Goal: Task Accomplishment & Management: Complete application form

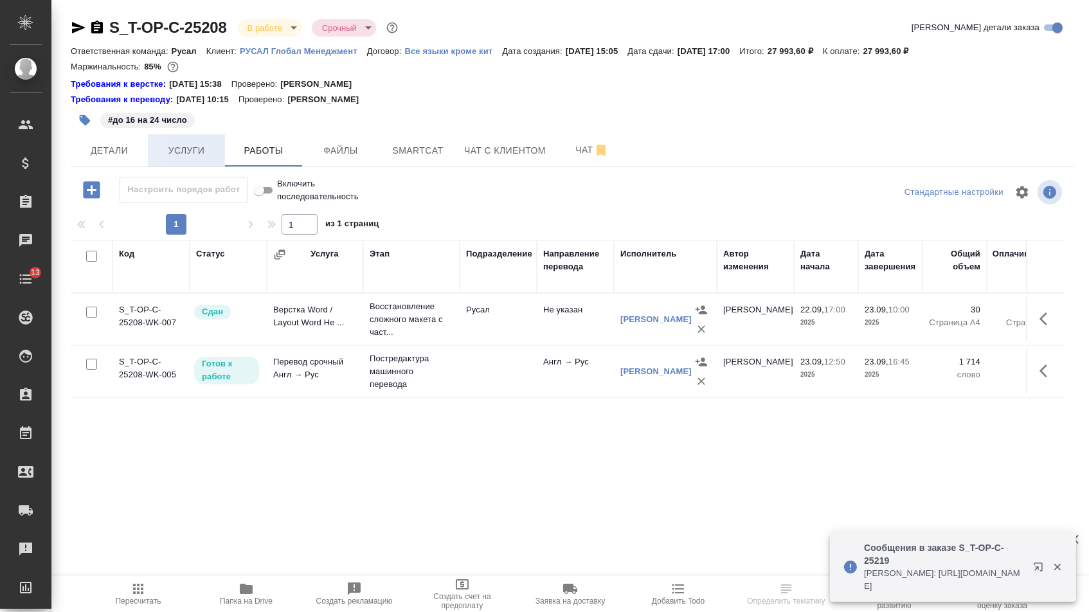
click at [170, 147] on span "Услуги" at bounding box center [187, 151] width 62 height 16
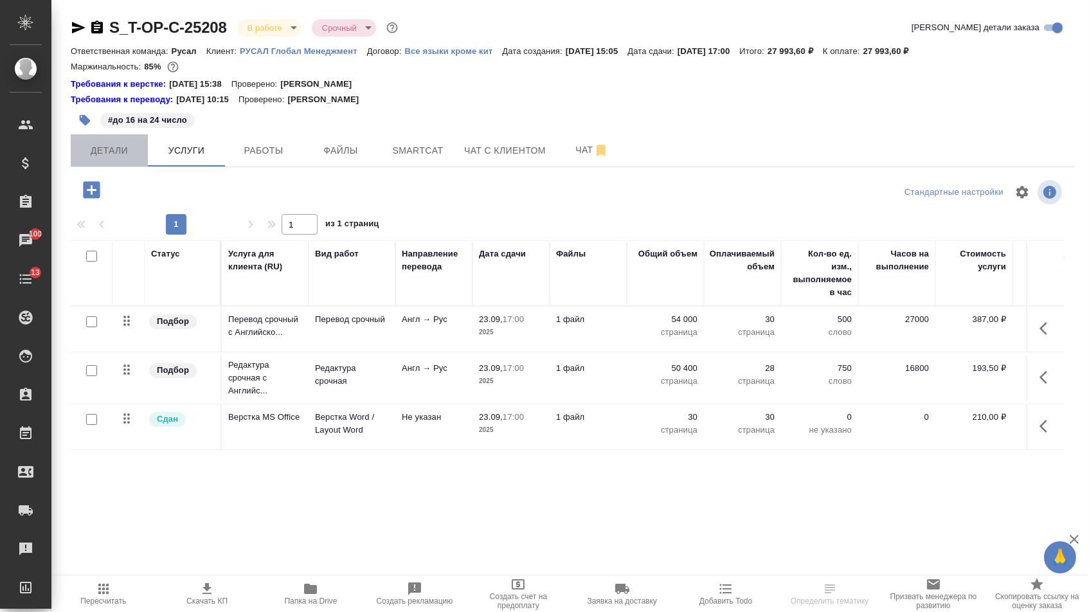
click at [127, 151] on span "Детали" at bounding box center [109, 151] width 62 height 16
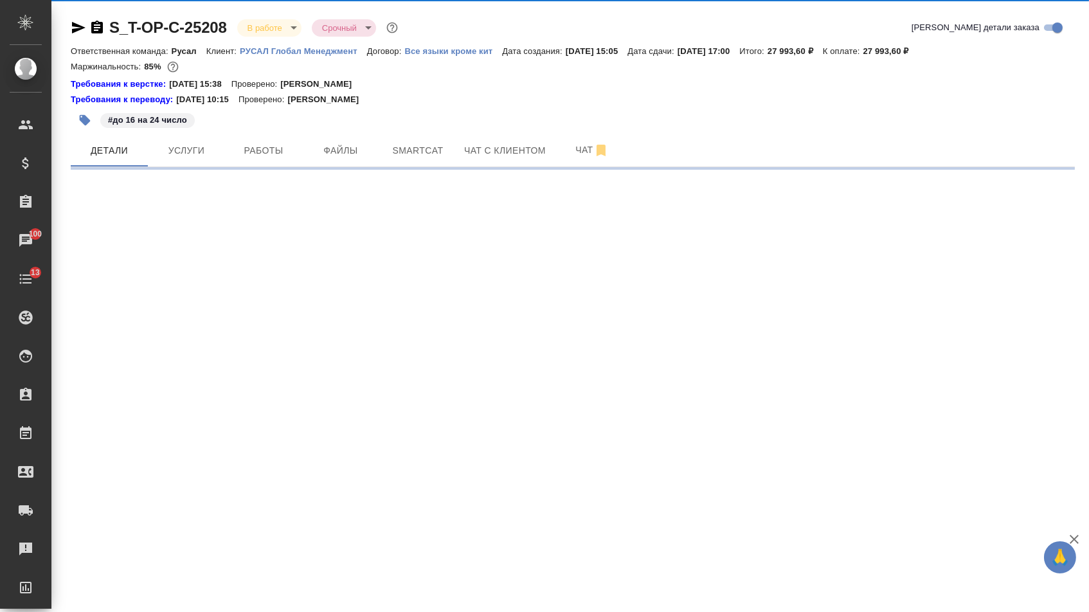
select select "RU"
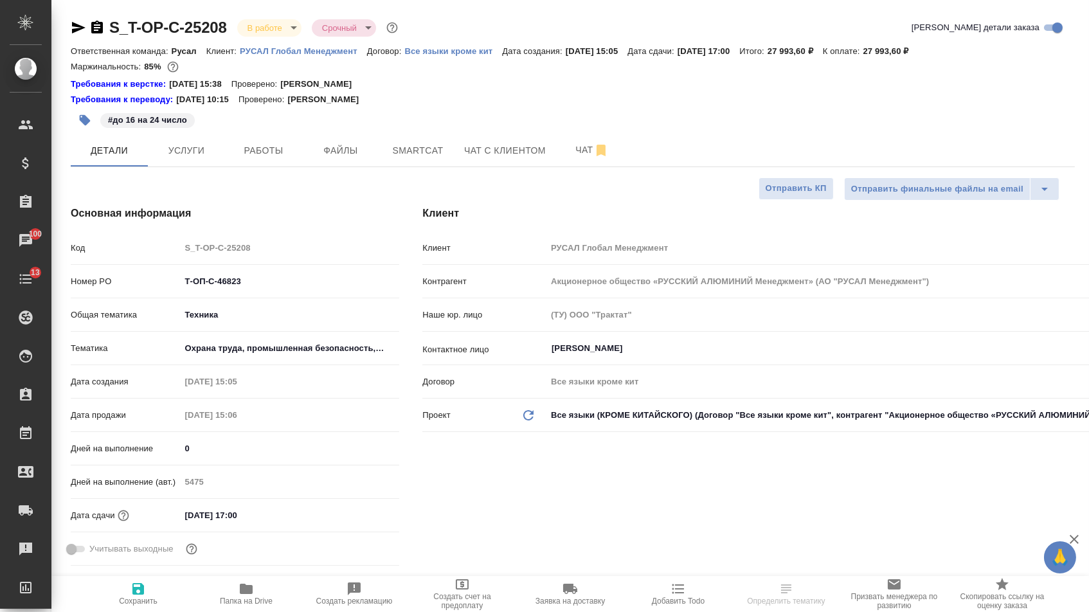
type textarea "x"
drag, startPoint x: 247, startPoint y: 288, endPoint x: 96, endPoint y: 282, distance: 151.1
click at [96, 282] on div "Номер PO Т-ОП-С-46823" at bounding box center [235, 281] width 328 height 22
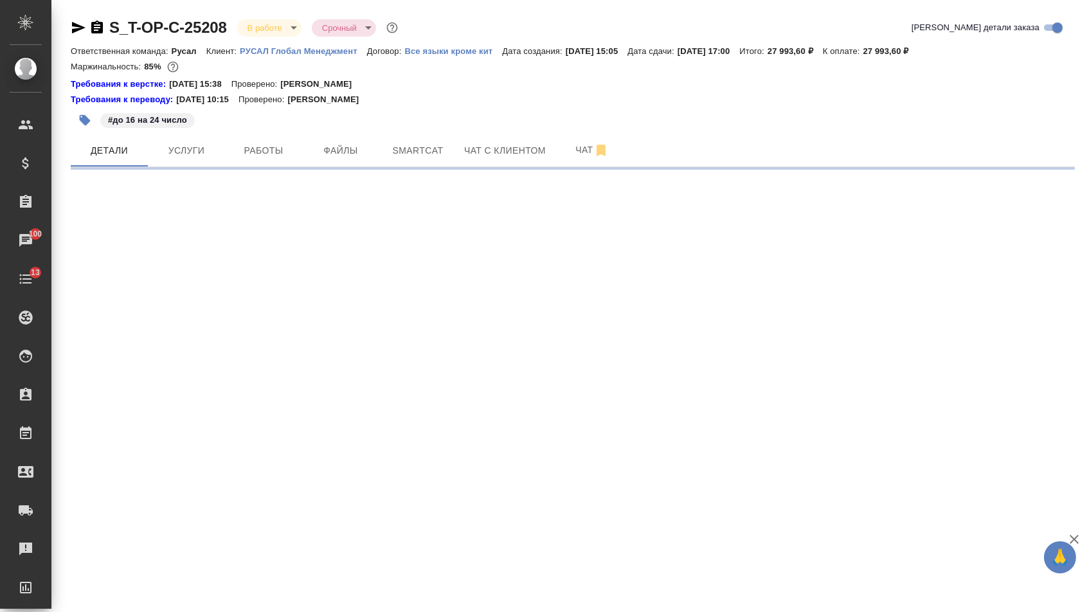
select select "RU"
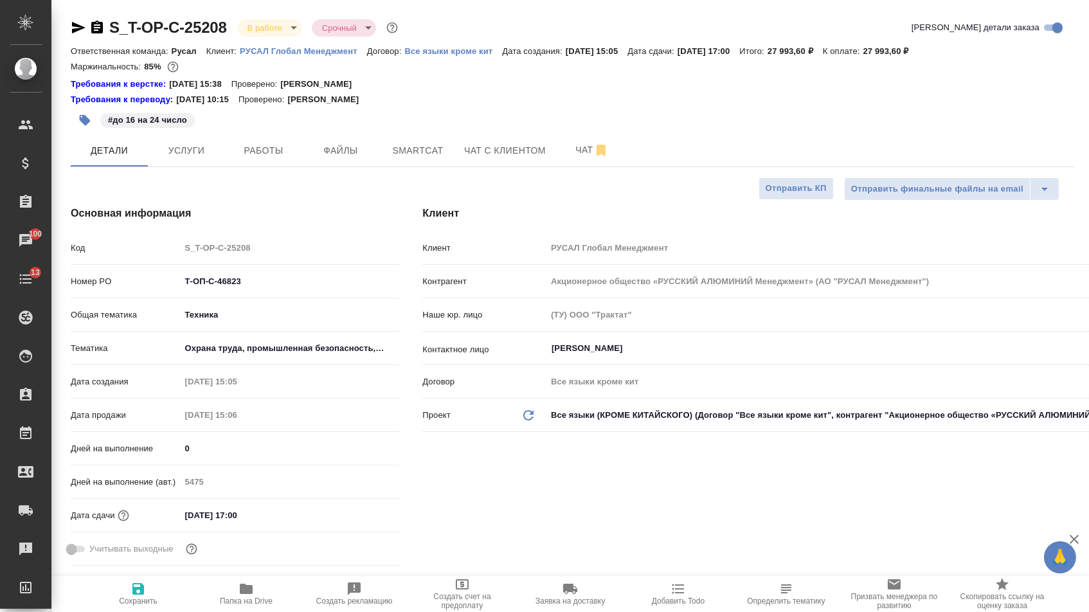
type textarea "x"
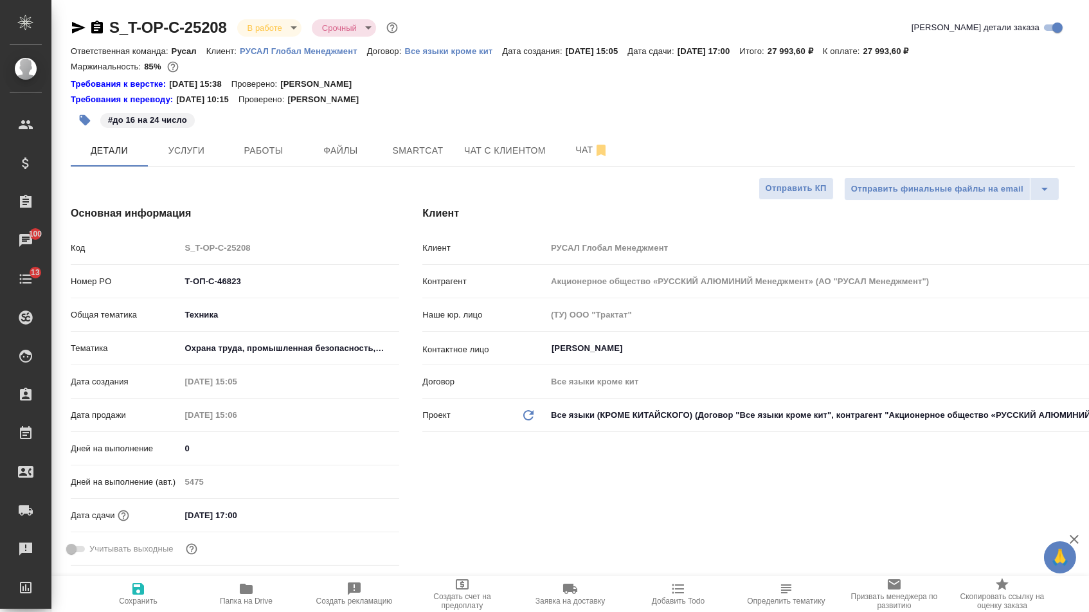
type textarea "x"
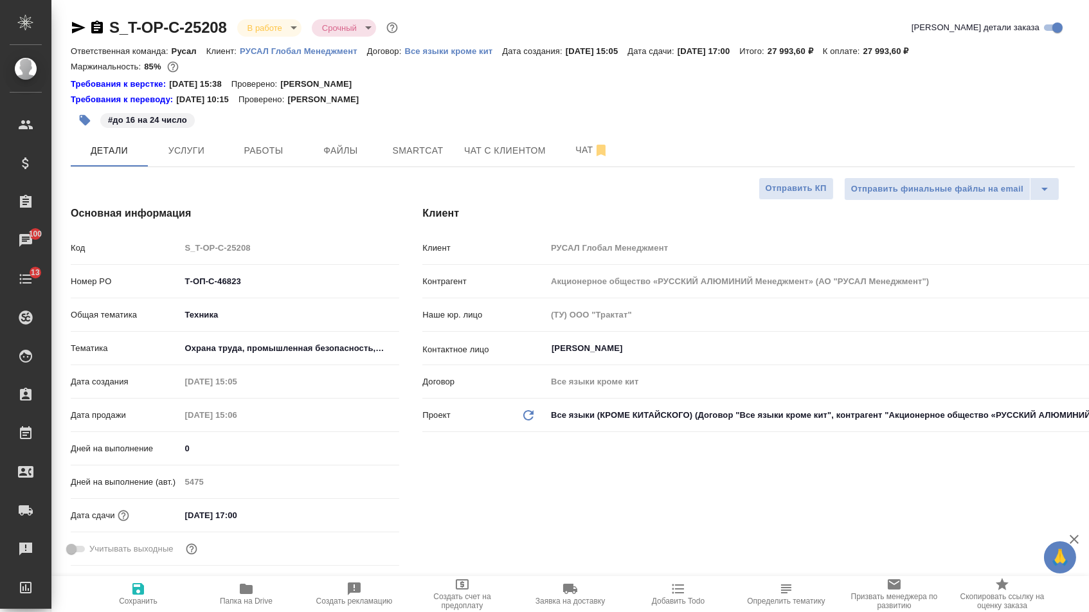
type textarea "x"
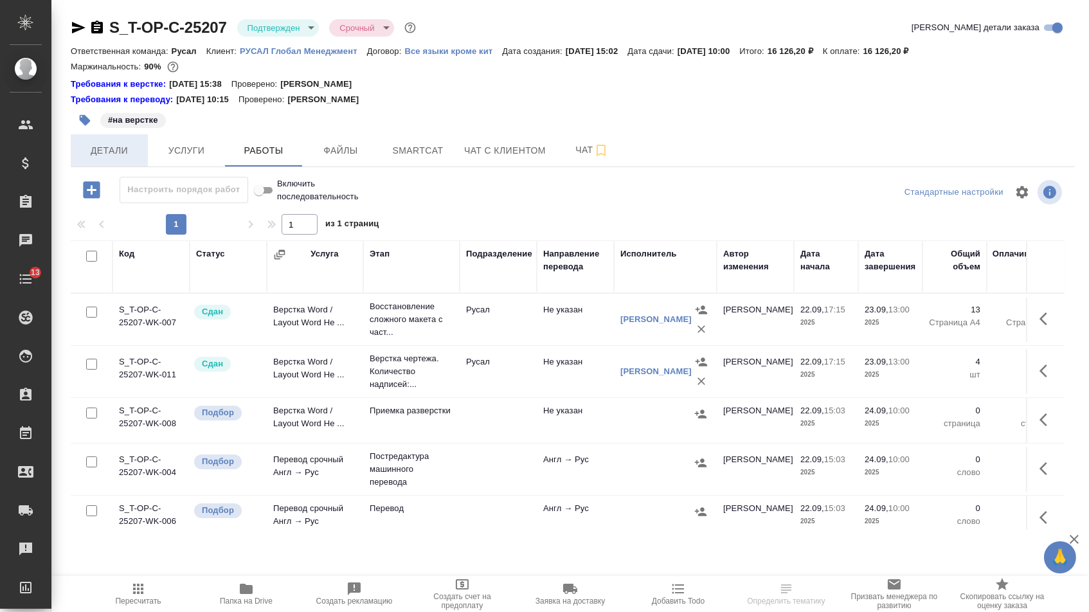
click at [127, 156] on span "Детали" at bounding box center [109, 151] width 62 height 16
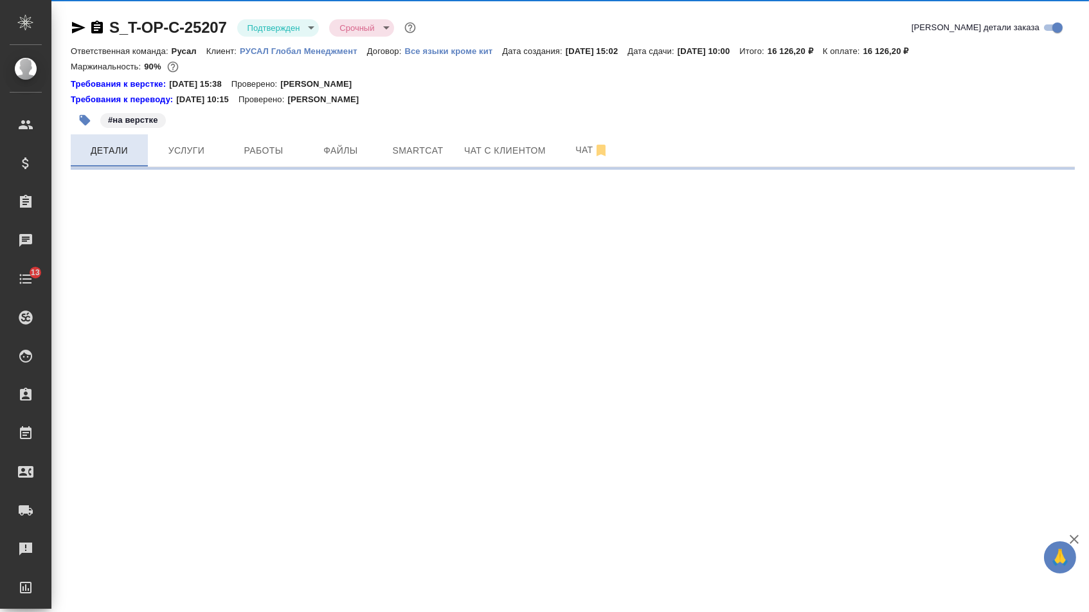
select select "RU"
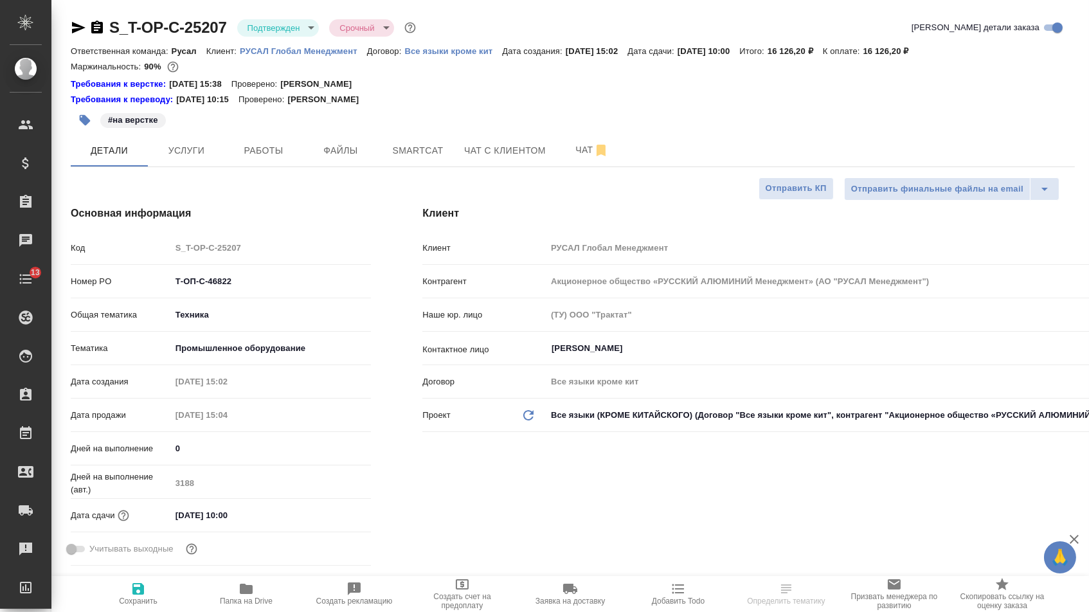
type textarea "x"
drag, startPoint x: 247, startPoint y: 283, endPoint x: 136, endPoint y: 280, distance: 111.9
click at [136, 280] on div "Номер PO Т-ОП-С-46822" at bounding box center [221, 281] width 300 height 22
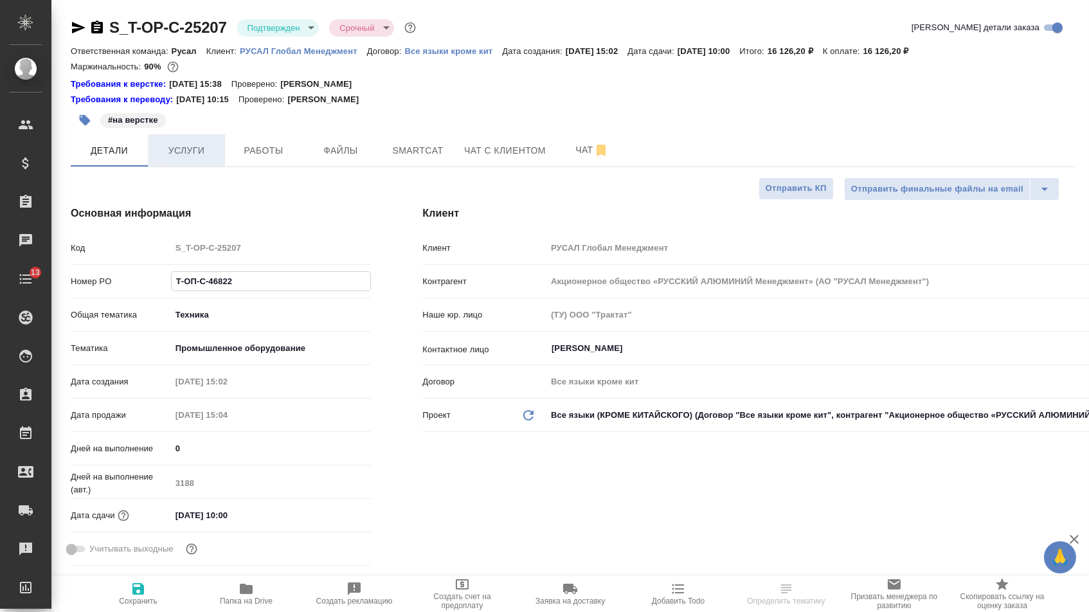
click at [191, 142] on button "Услуги" at bounding box center [186, 150] width 77 height 32
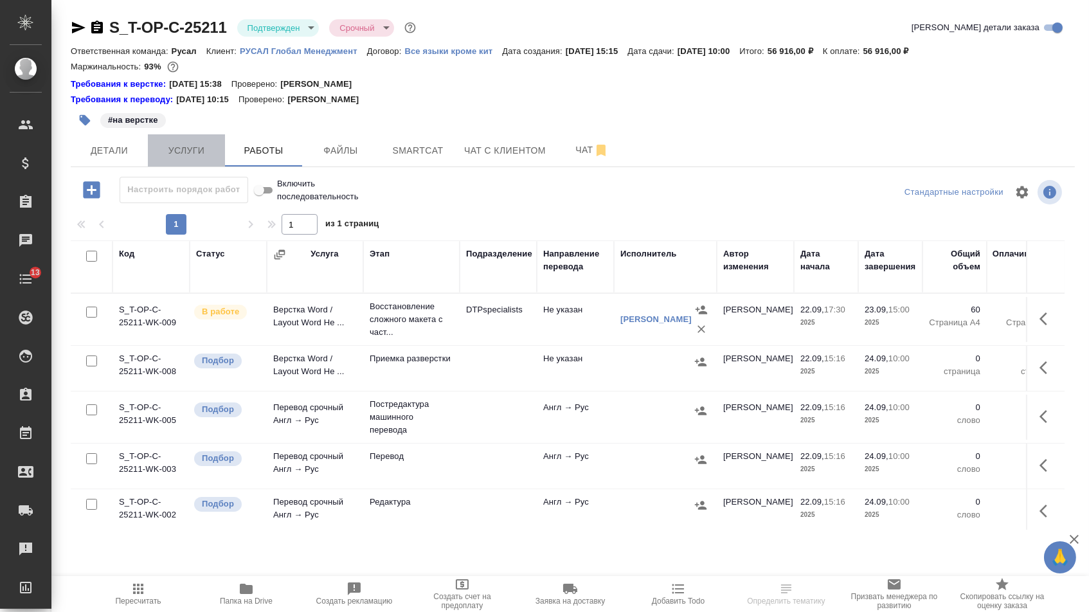
click at [156, 152] on span "Услуги" at bounding box center [187, 151] width 62 height 16
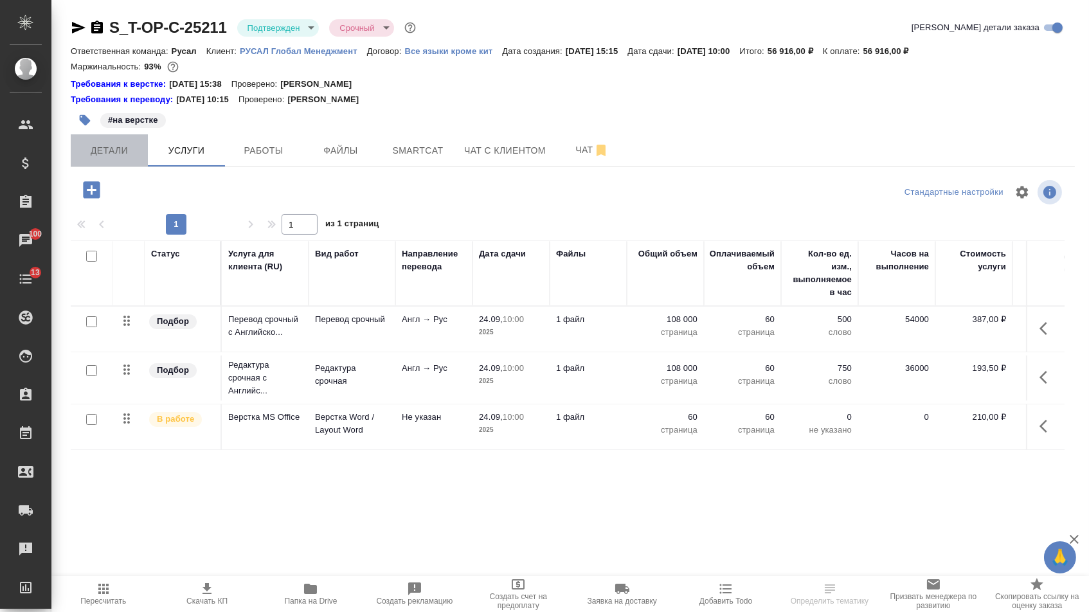
click at [113, 157] on span "Детали" at bounding box center [109, 151] width 62 height 16
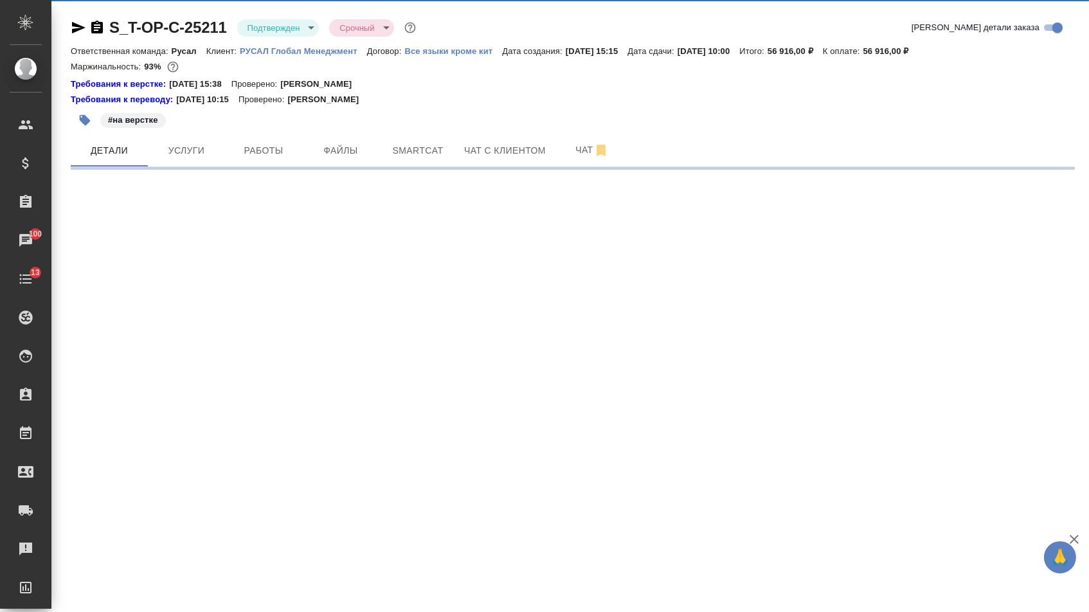
select select "RU"
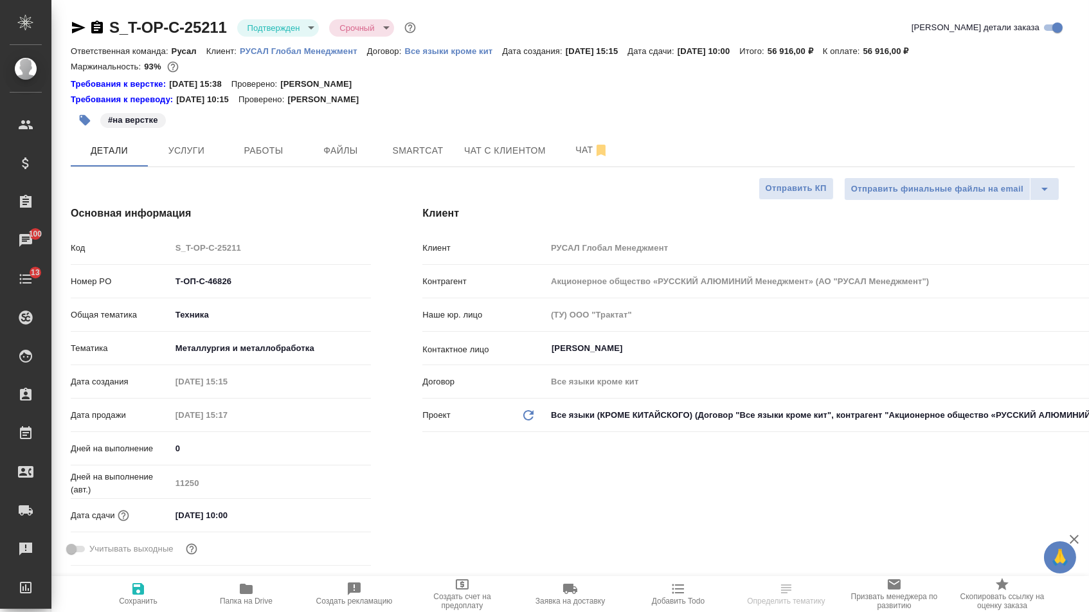
type textarea "x"
drag, startPoint x: 246, startPoint y: 293, endPoint x: 122, endPoint y: 290, distance: 124.1
click at [122, 291] on div "Номер PO Т-ОП-С-46826" at bounding box center [221, 281] width 300 height 22
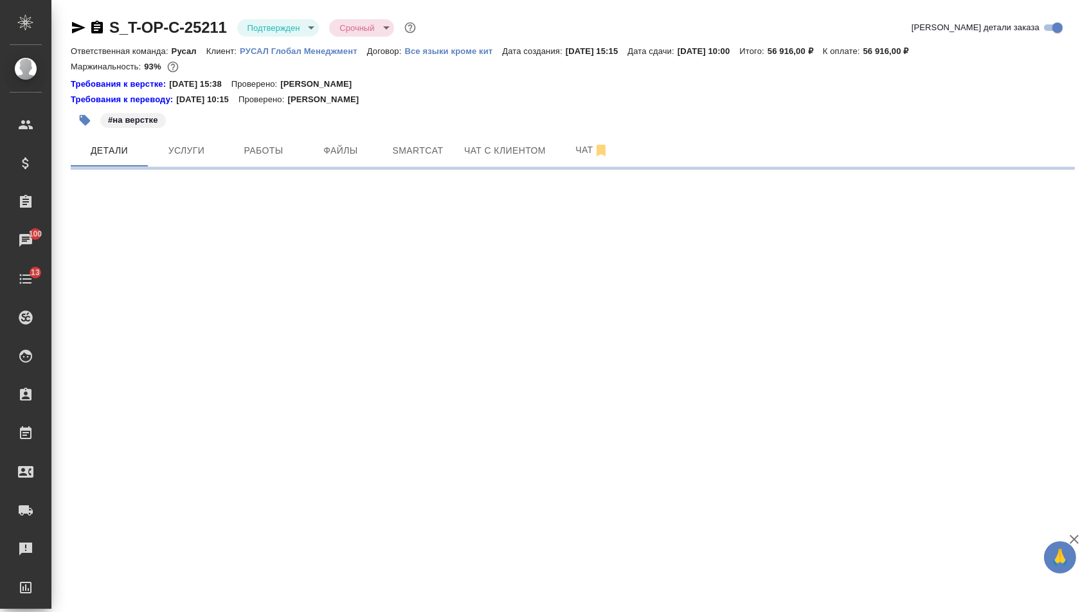
select select "RU"
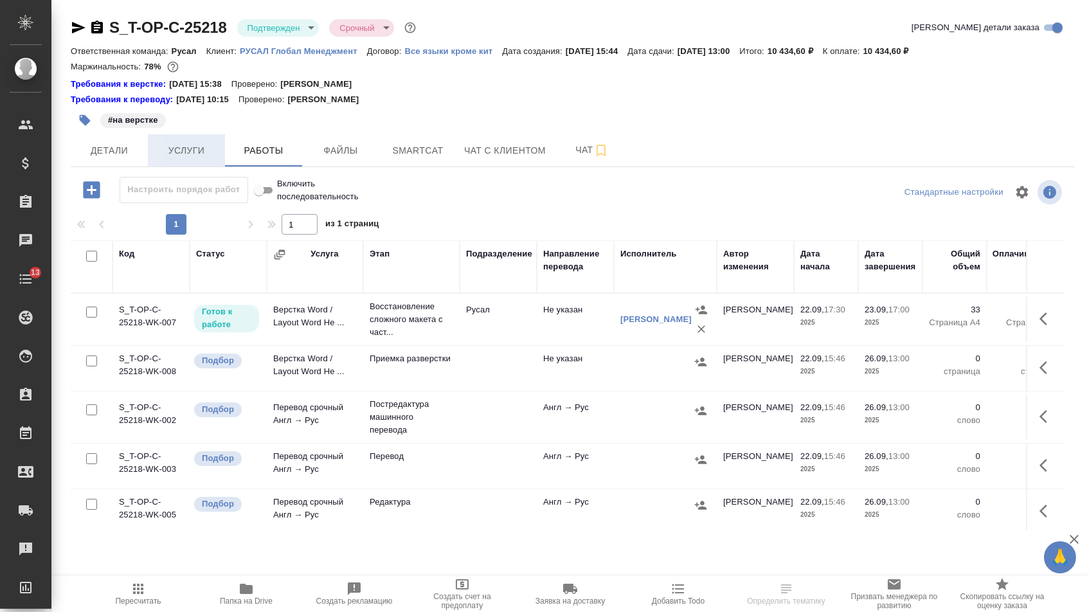
click at [169, 147] on span "Услуги" at bounding box center [187, 151] width 62 height 16
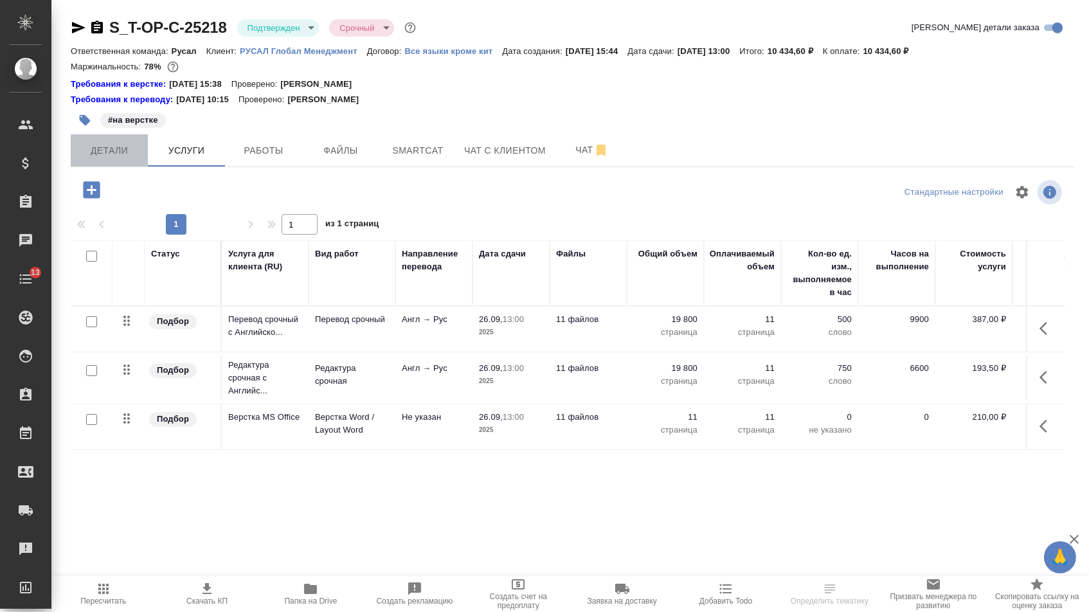
click at [104, 157] on span "Детали" at bounding box center [109, 151] width 62 height 16
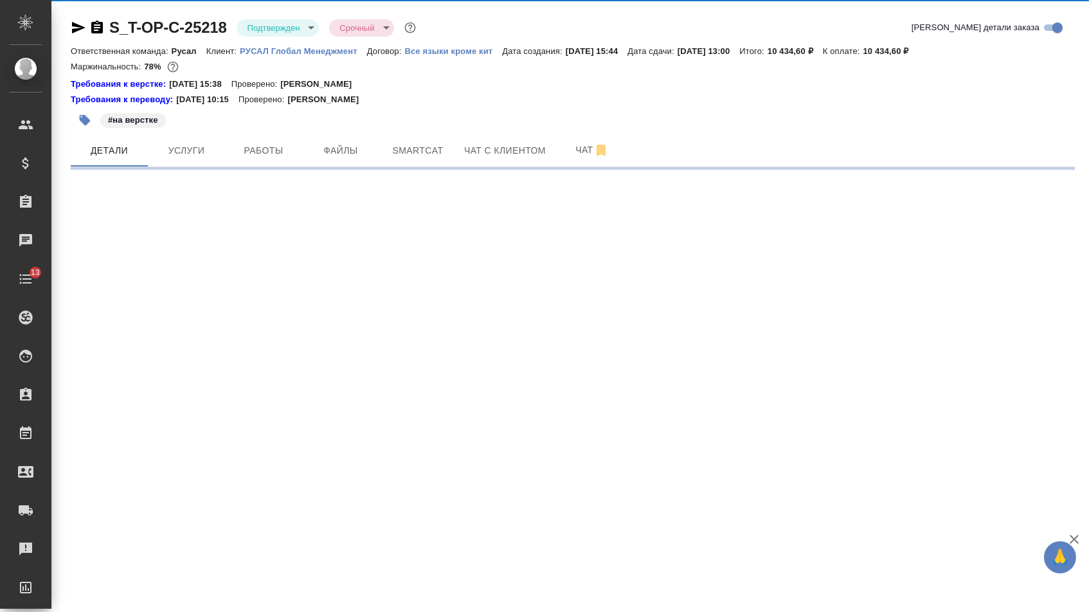
select select "RU"
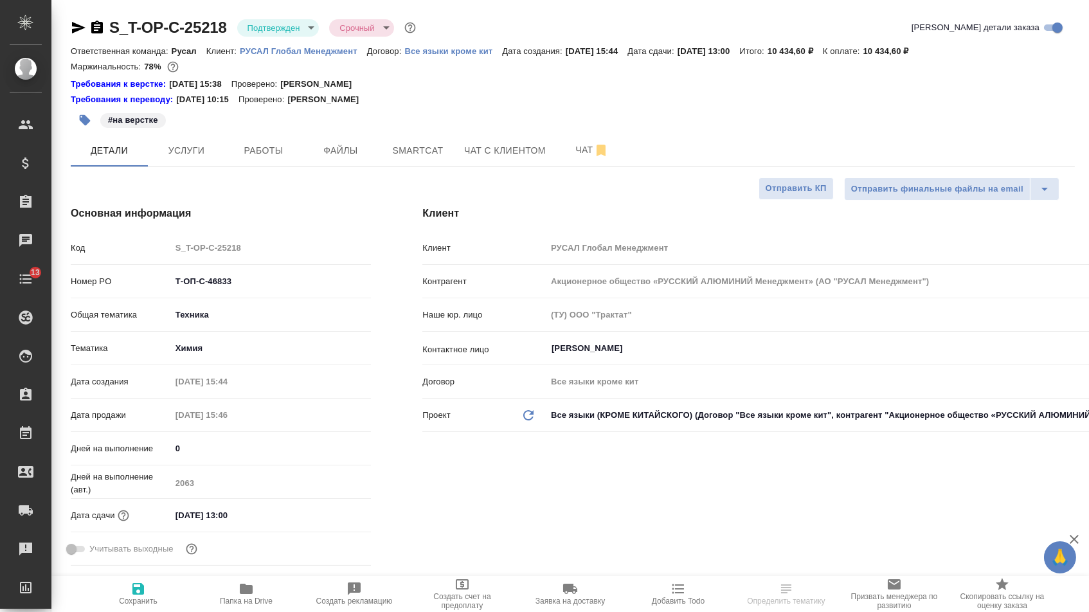
type textarea "x"
drag, startPoint x: 258, startPoint y: 289, endPoint x: 87, endPoint y: 284, distance: 170.4
click at [87, 284] on div "Номер PO Т-ОП-С-46833" at bounding box center [221, 281] width 300 height 22
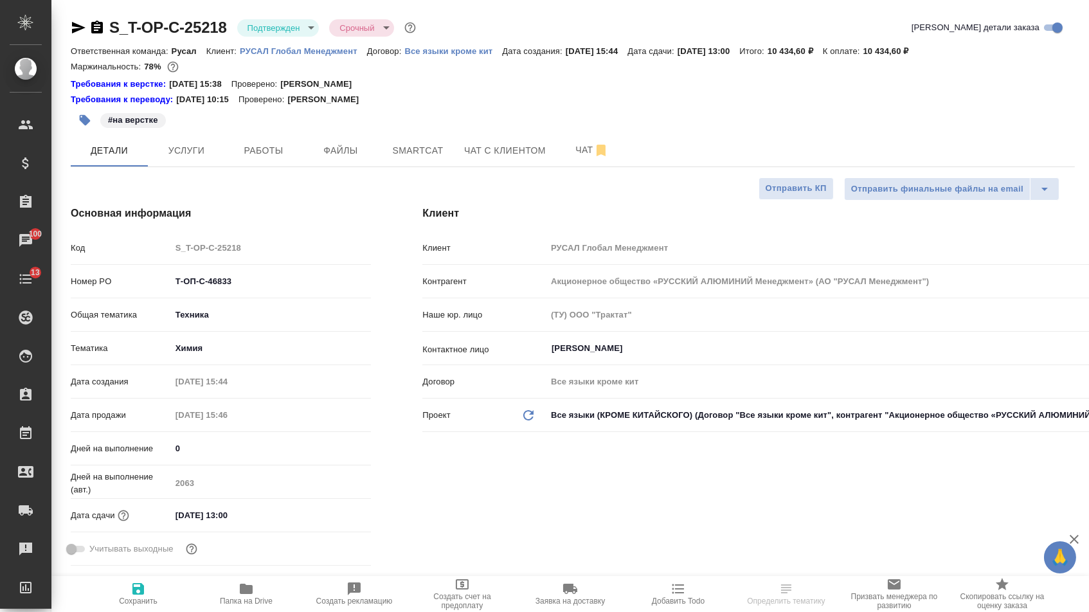
select select "RU"
type textarea "x"
click at [190, 143] on button "Услуги" at bounding box center [186, 150] width 77 height 32
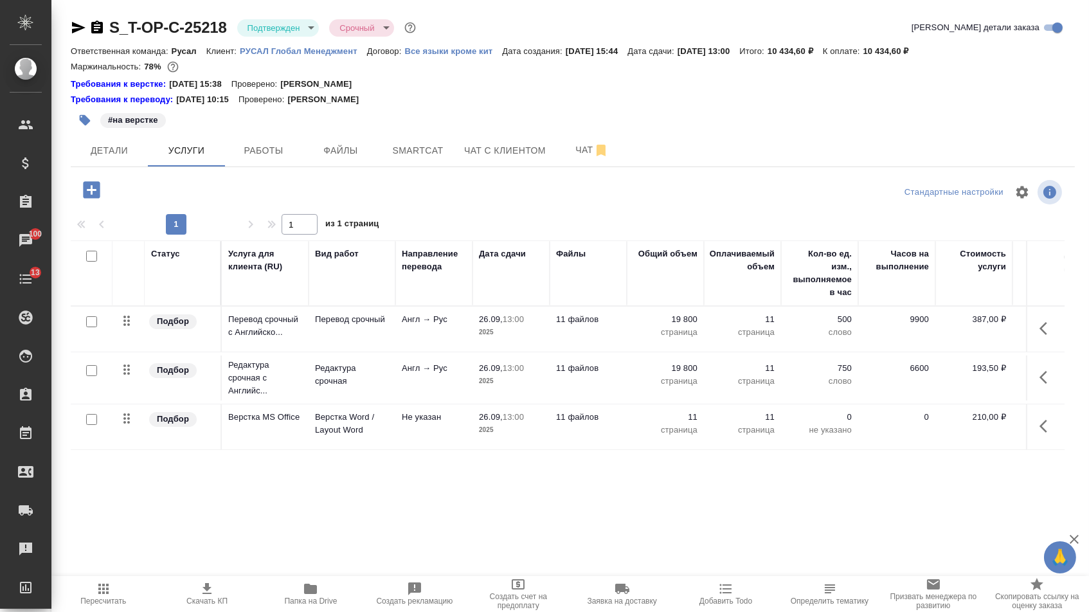
click at [269, 134] on div "#на верстке" at bounding box center [405, 120] width 669 height 28
click at [271, 149] on span "Работы" at bounding box center [264, 151] width 62 height 16
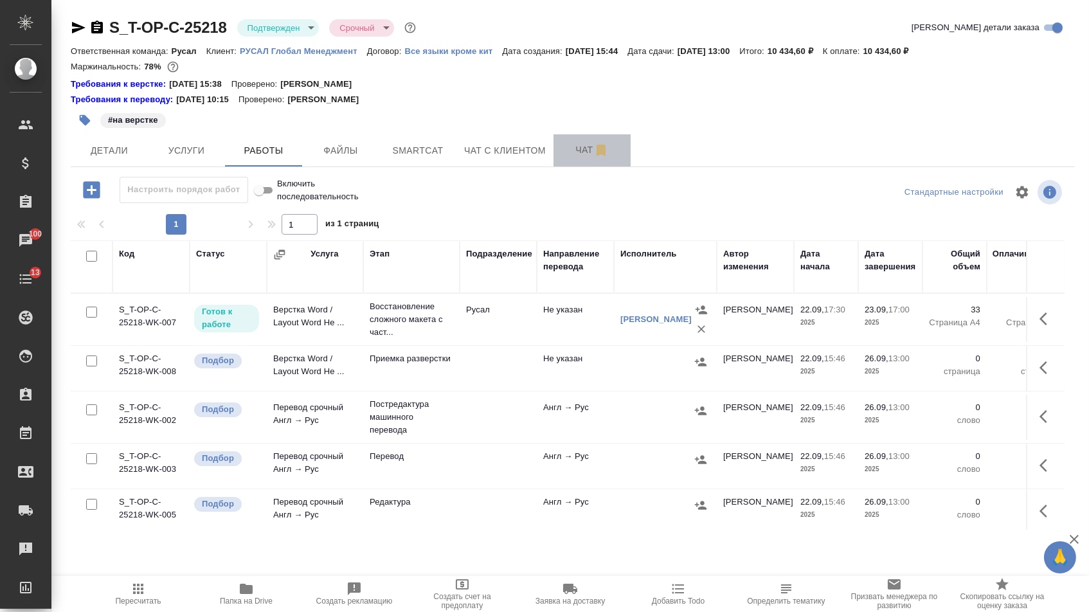
click at [562, 152] on button "Чат" at bounding box center [591, 150] width 77 height 32
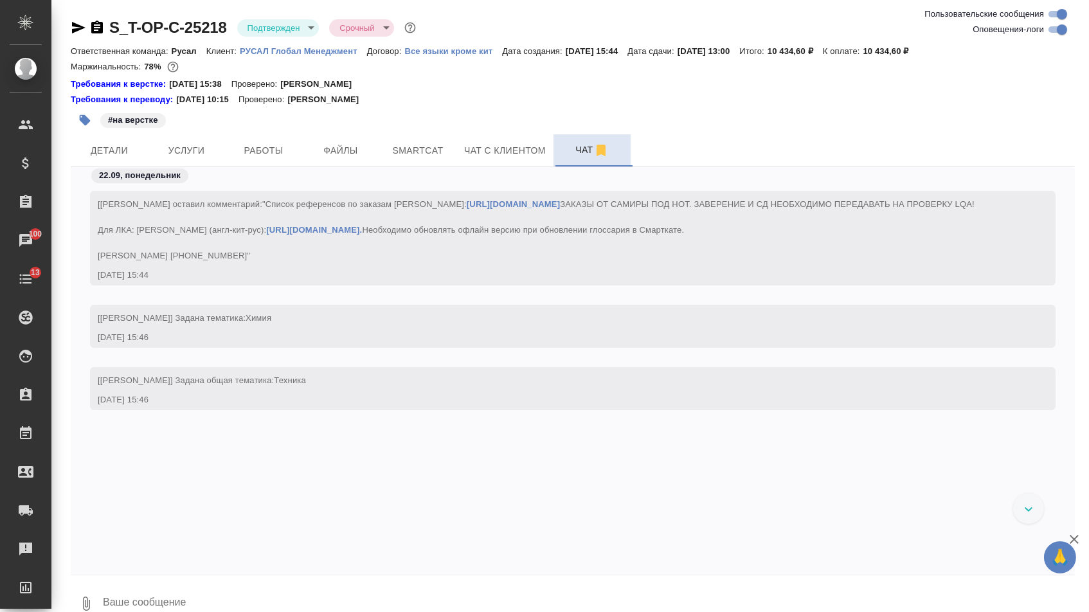
scroll to position [3600, 0]
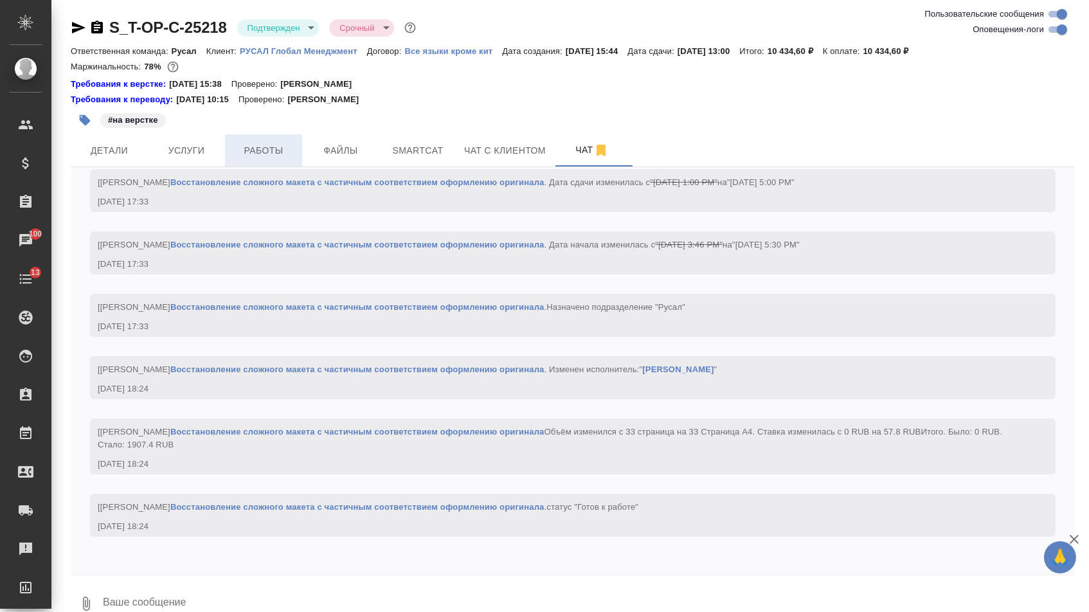
click at [244, 159] on span "Работы" at bounding box center [264, 151] width 62 height 16
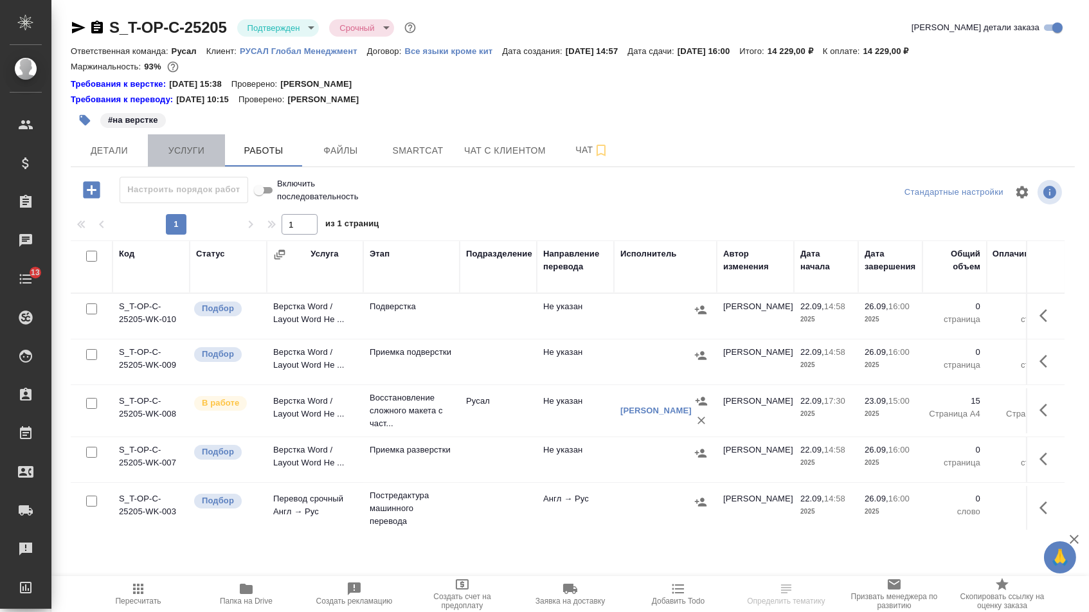
click at [179, 149] on span "Услуги" at bounding box center [187, 151] width 62 height 16
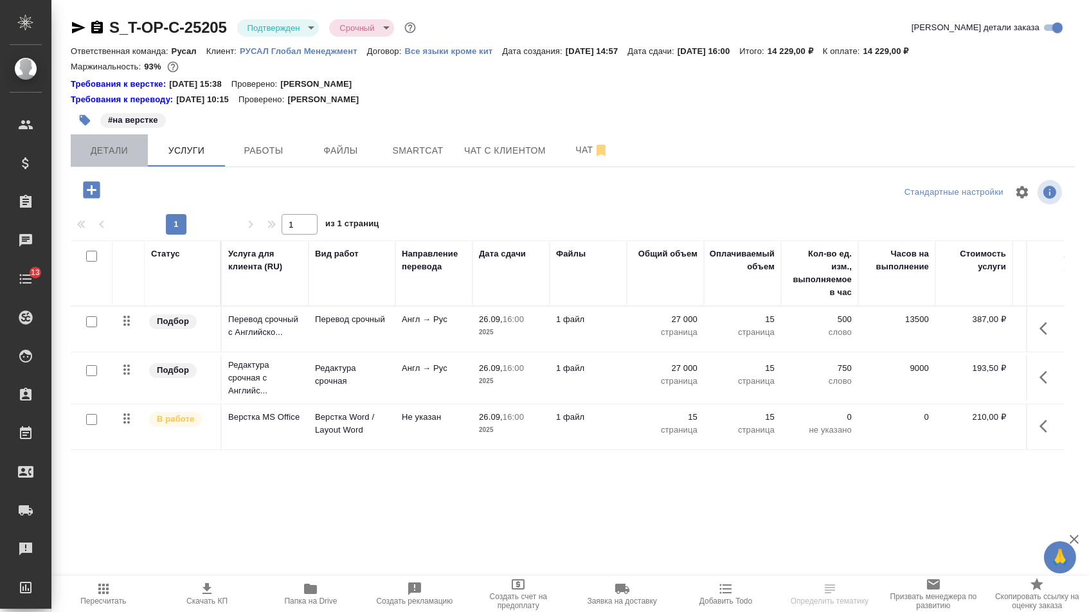
click at [127, 151] on span "Детали" at bounding box center [109, 151] width 62 height 16
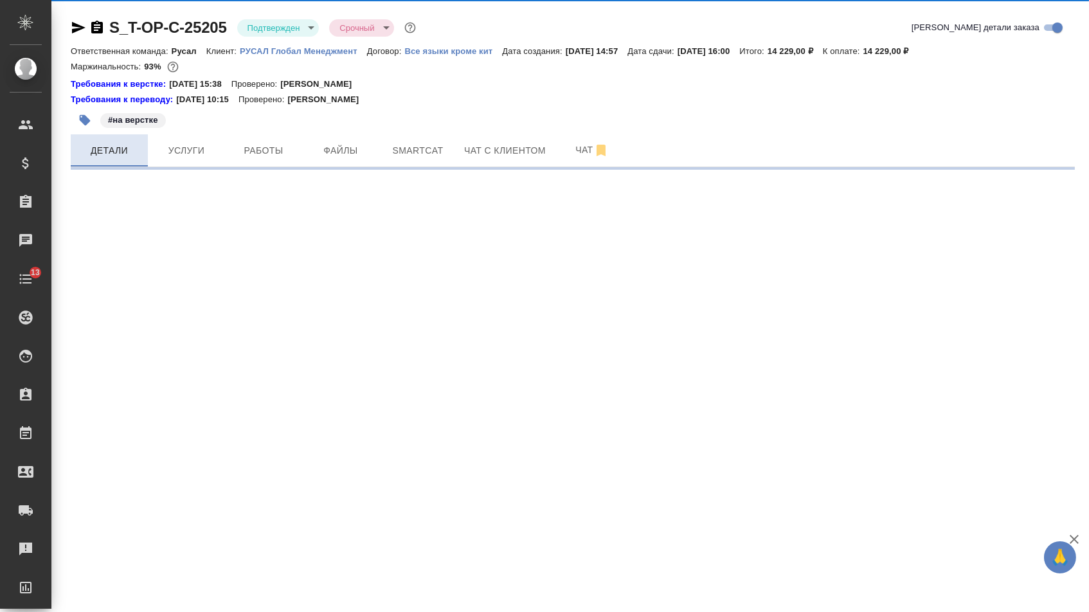
select select "RU"
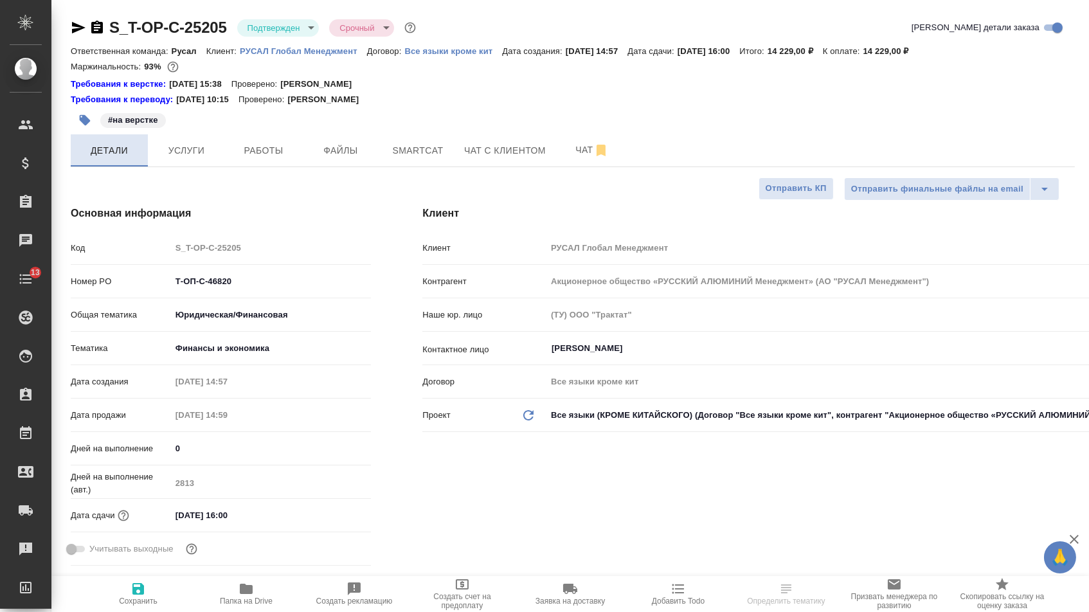
type textarea "x"
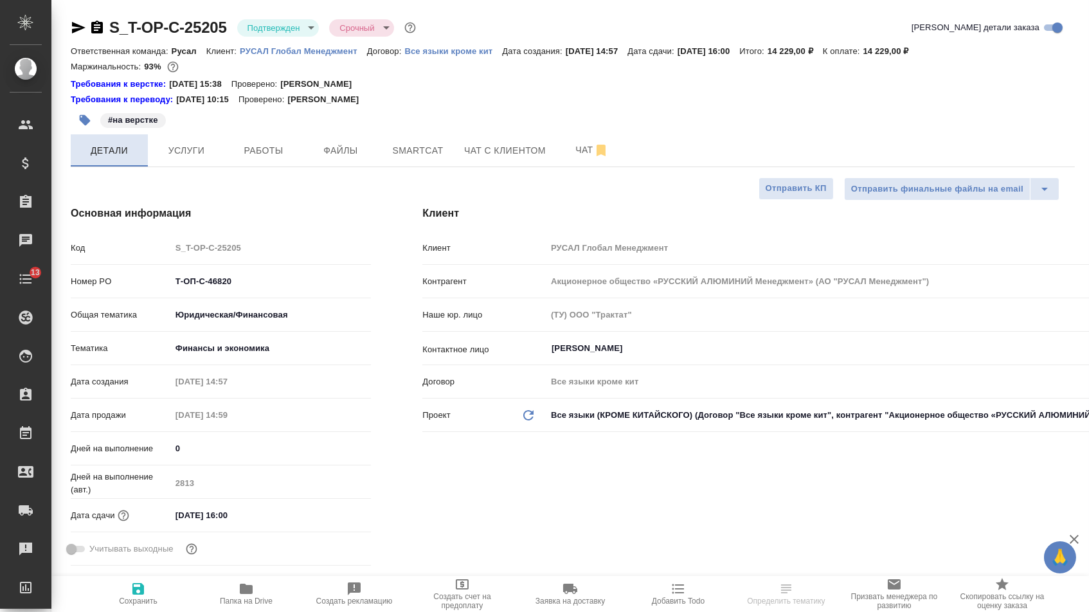
type textarea "x"
select select "RU"
type textarea "x"
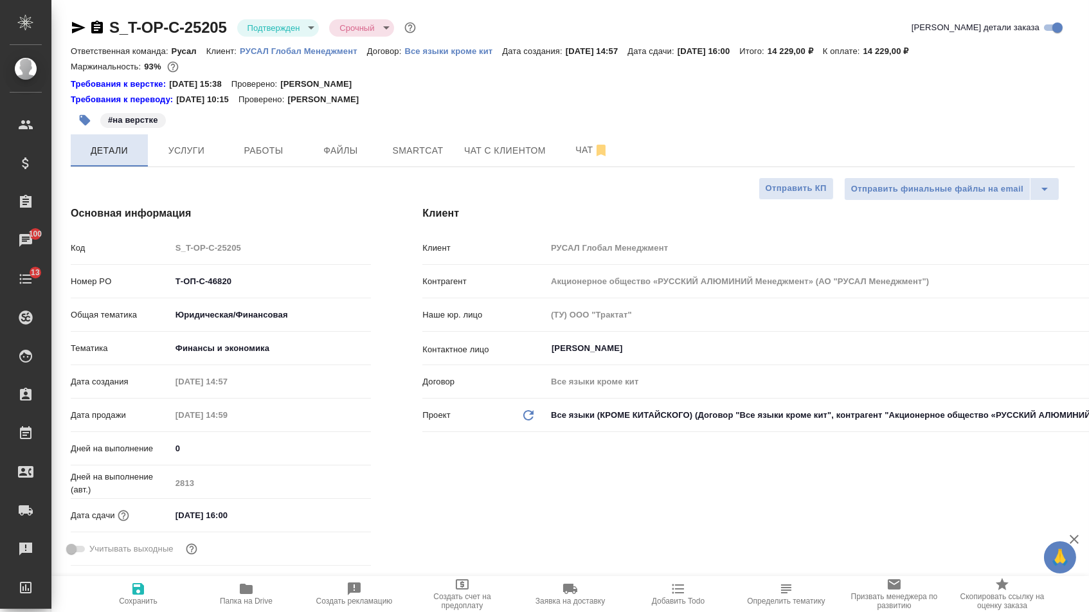
type textarea "x"
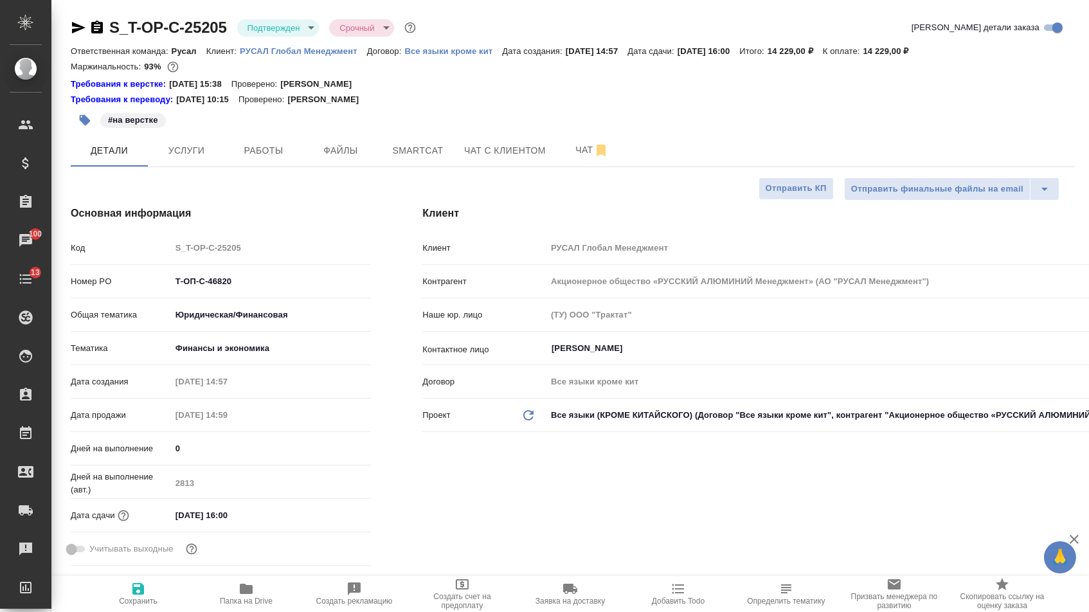
type textarea "x"
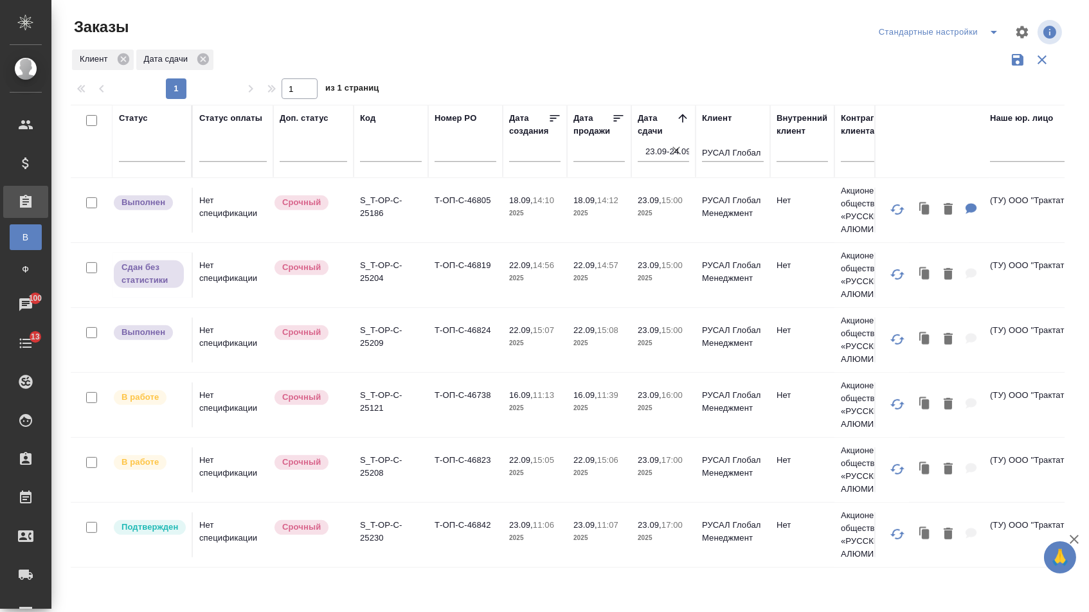
scroll to position [1107, 0]
drag, startPoint x: 436, startPoint y: 400, endPoint x: 495, endPoint y: 400, distance: 59.1
click at [495, 400] on td "Т-ОП-С-46738" at bounding box center [465, 404] width 75 height 45
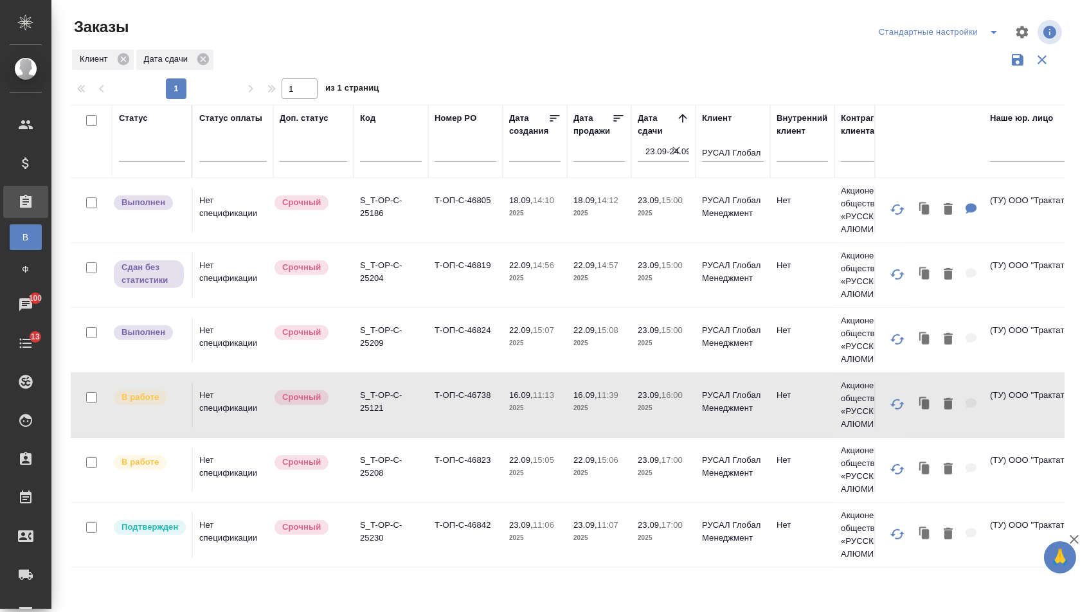
copy td "Т-ОП-С-46738"
drag, startPoint x: 434, startPoint y: 466, endPoint x: 495, endPoint y: 467, distance: 61.1
click at [495, 467] on td "Т-ОП-С-46823" at bounding box center [465, 469] width 75 height 45
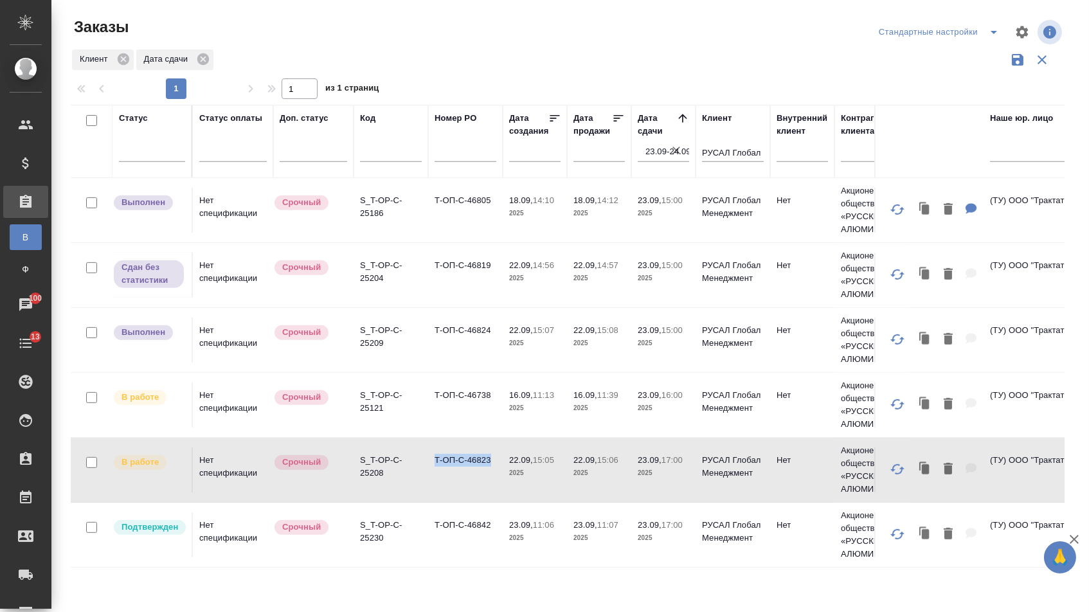
copy td "Т-ОП-С-46823"
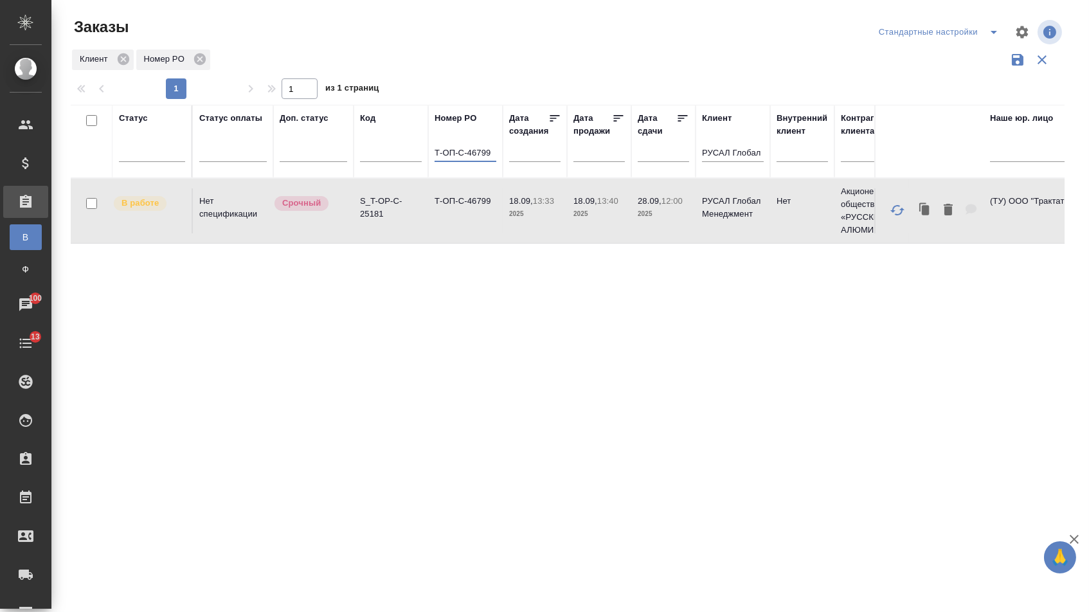
click at [482, 151] on input "Т-ОП-С-46799" at bounding box center [465, 154] width 62 height 16
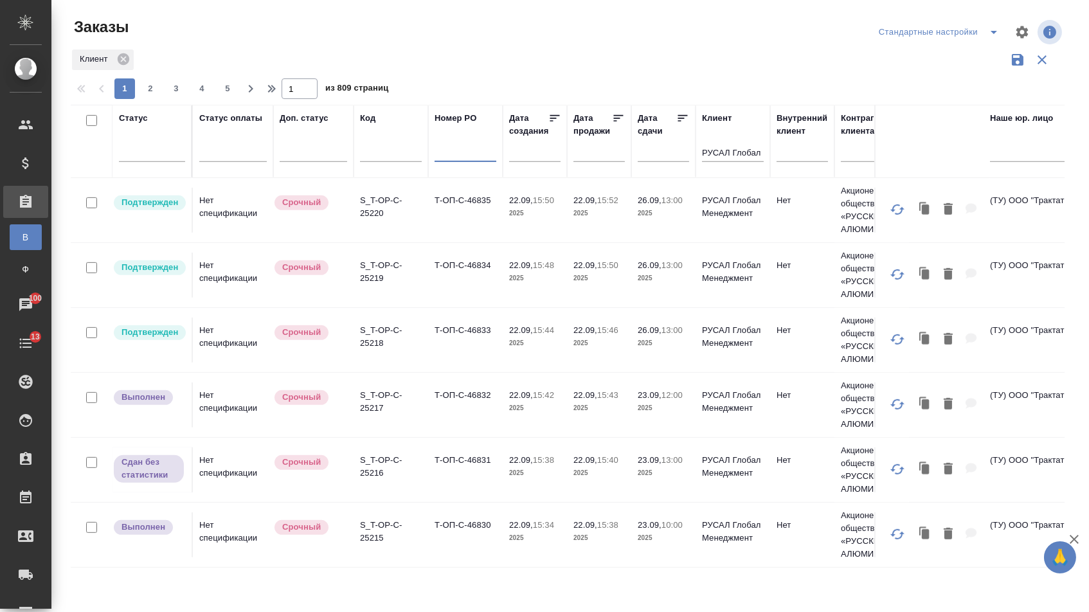
scroll to position [1237, 0]
click at [155, 95] on span "2" at bounding box center [150, 88] width 21 height 13
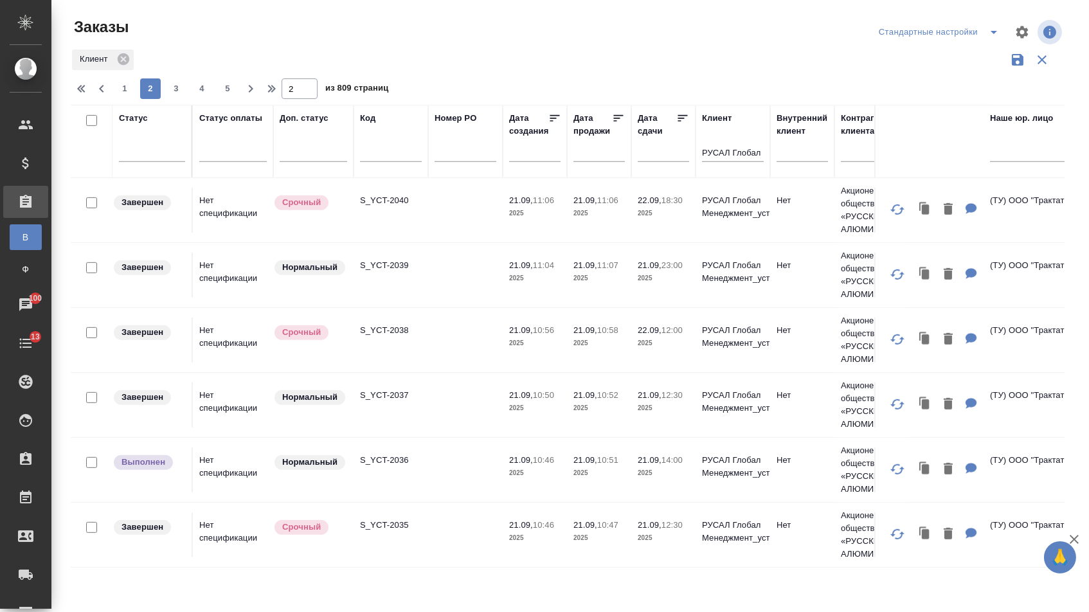
scroll to position [0, 0]
click at [121, 99] on button "1" at bounding box center [124, 88] width 21 height 21
type input "1"
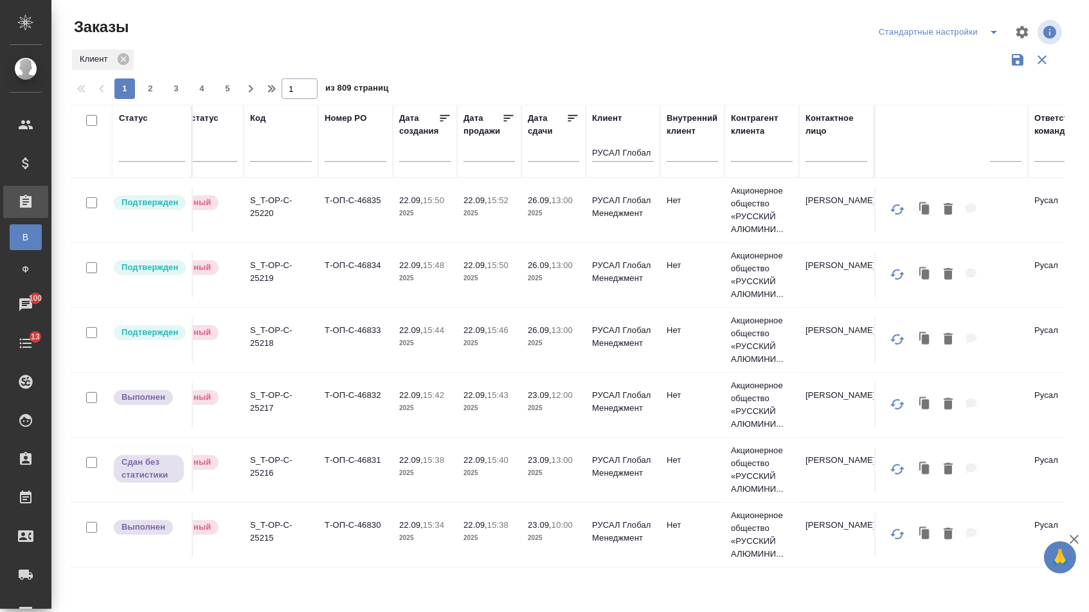
scroll to position [1237, 125]
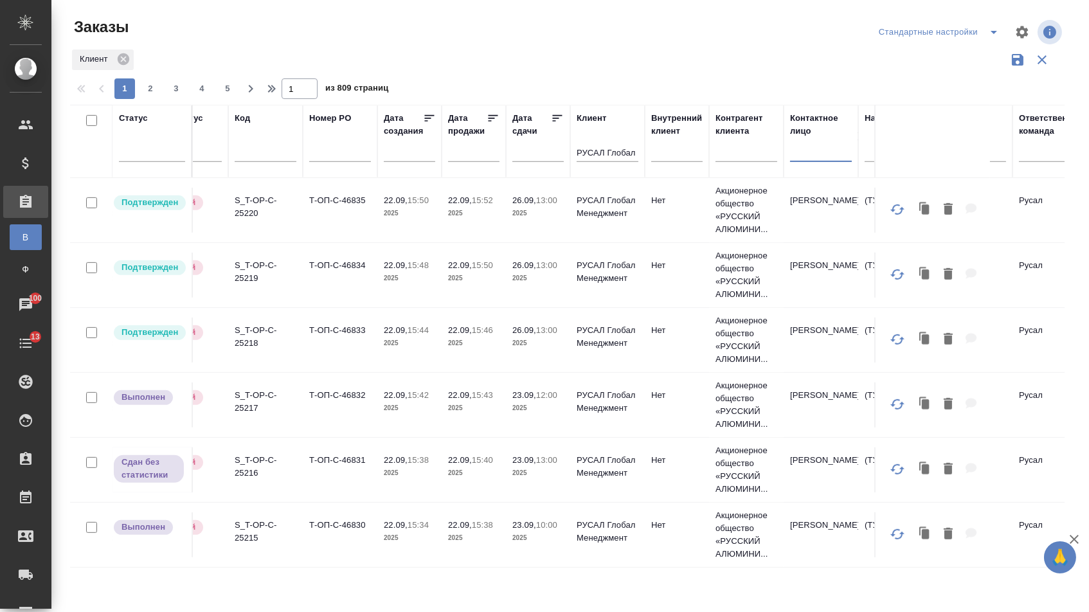
click at [814, 156] on input "text" at bounding box center [821, 154] width 62 height 16
type input "сами"
click at [156, 99] on button "2" at bounding box center [150, 88] width 21 height 21
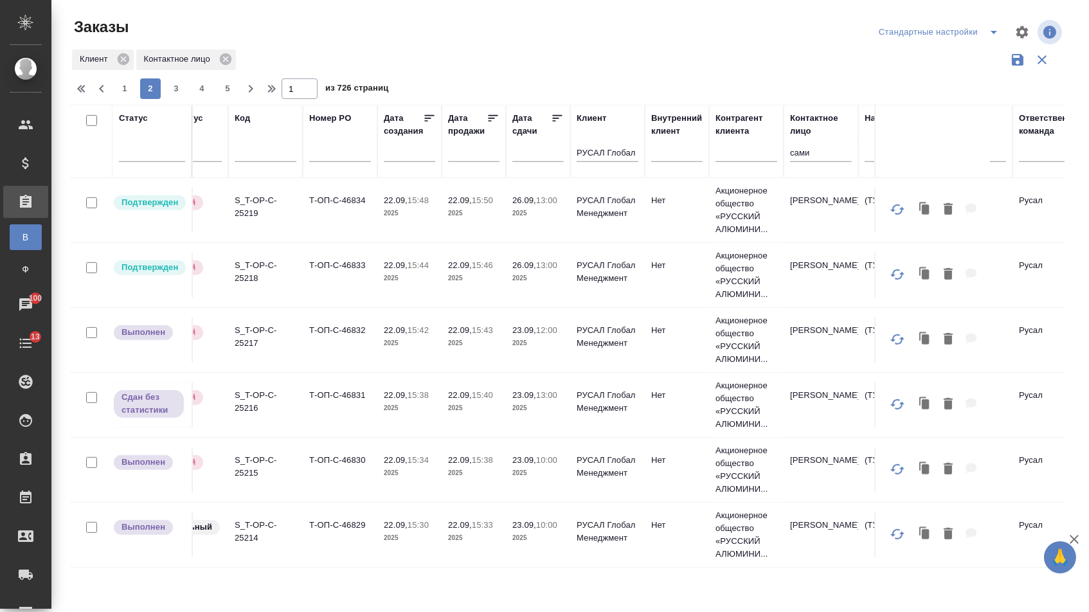
type input "2"
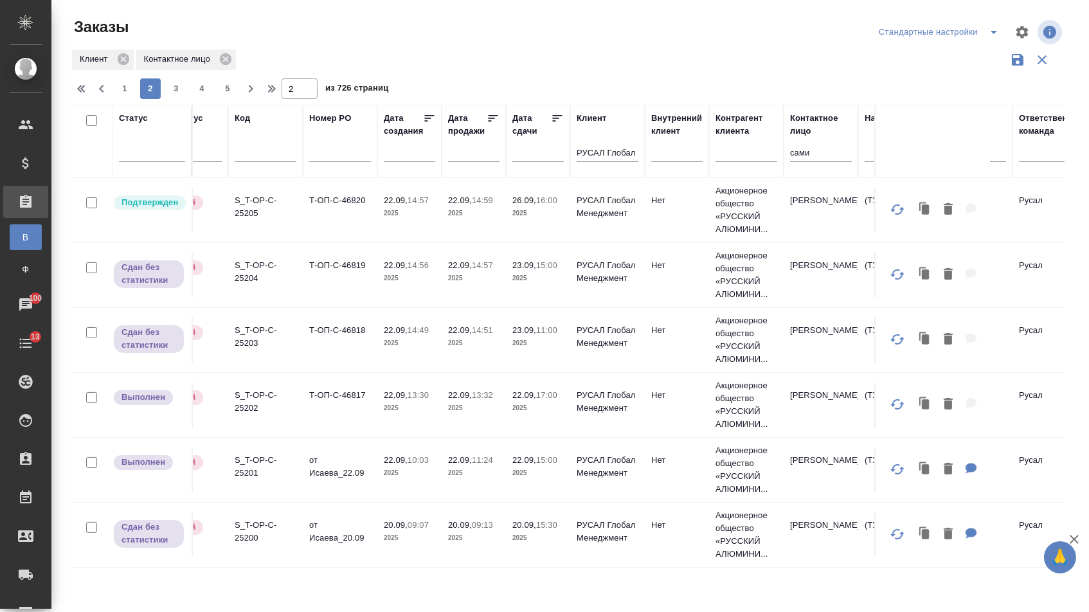
scroll to position [501, 125]
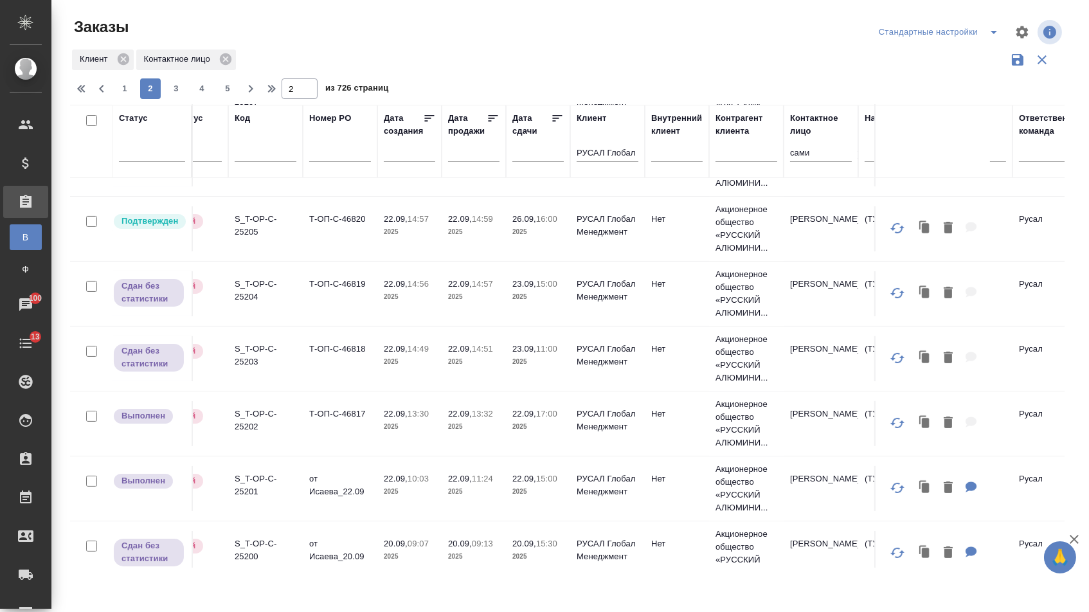
click at [336, 442] on td "Т-ОП-С-46817" at bounding box center [340, 423] width 75 height 45
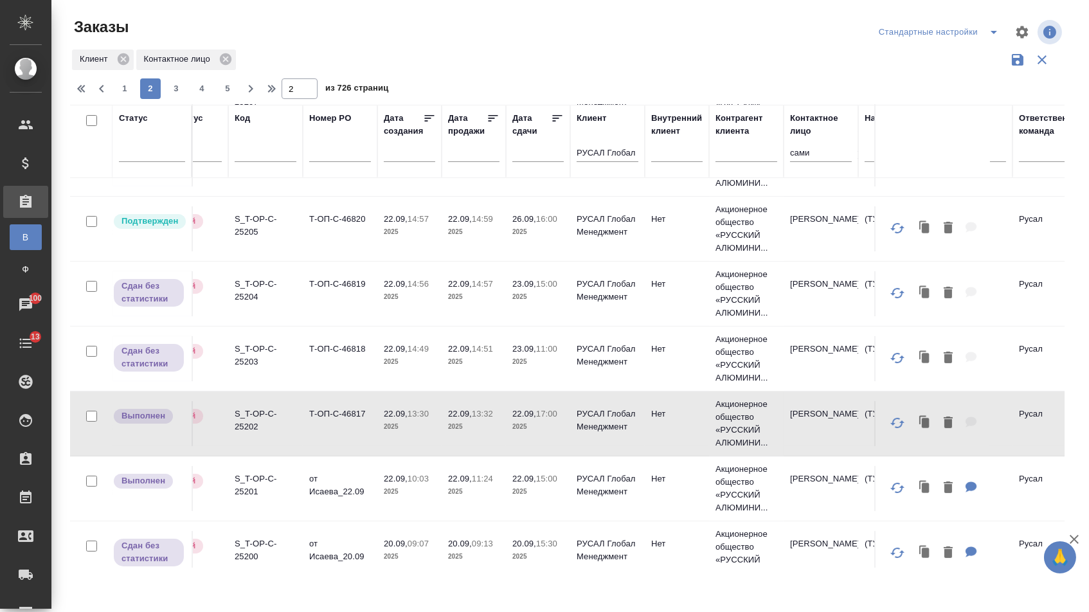
click at [336, 442] on td "Т-ОП-С-46817" at bounding box center [340, 423] width 75 height 45
click at [406, 353] on p "22.09," at bounding box center [396, 349] width 24 height 10
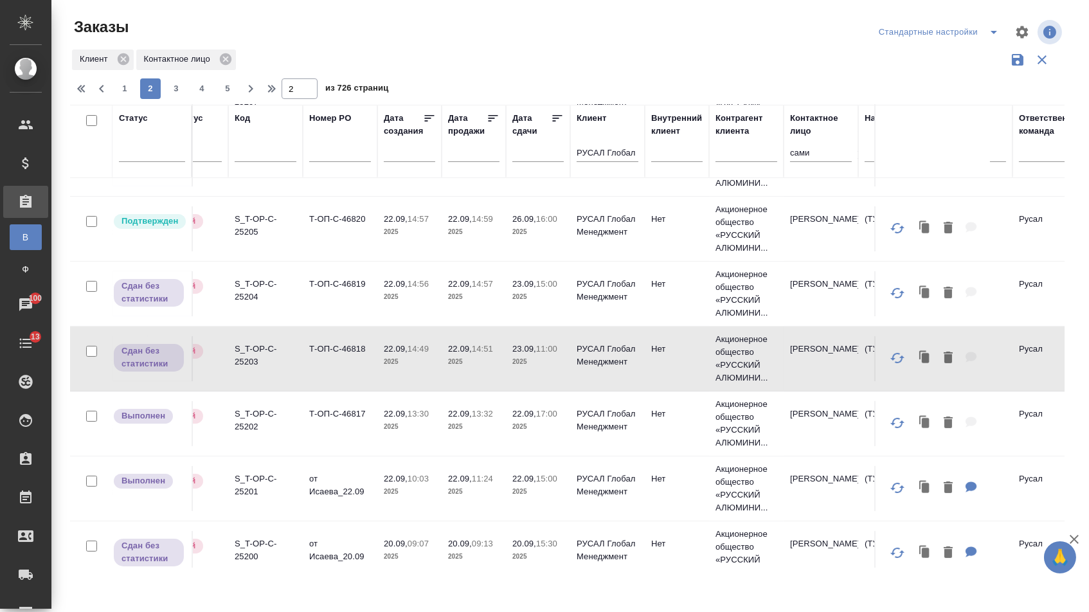
click at [406, 353] on p "22.09," at bounding box center [396, 349] width 24 height 10
click at [314, 314] on td "Т-ОП-С-46819" at bounding box center [340, 293] width 75 height 45
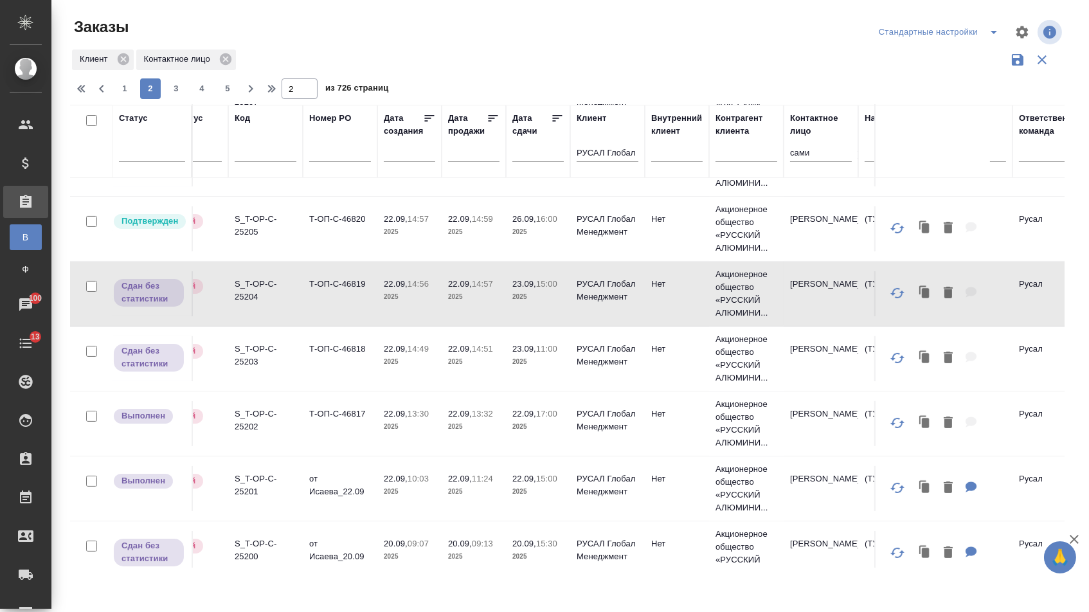
click at [314, 314] on td "Т-ОП-С-46819" at bounding box center [340, 293] width 75 height 45
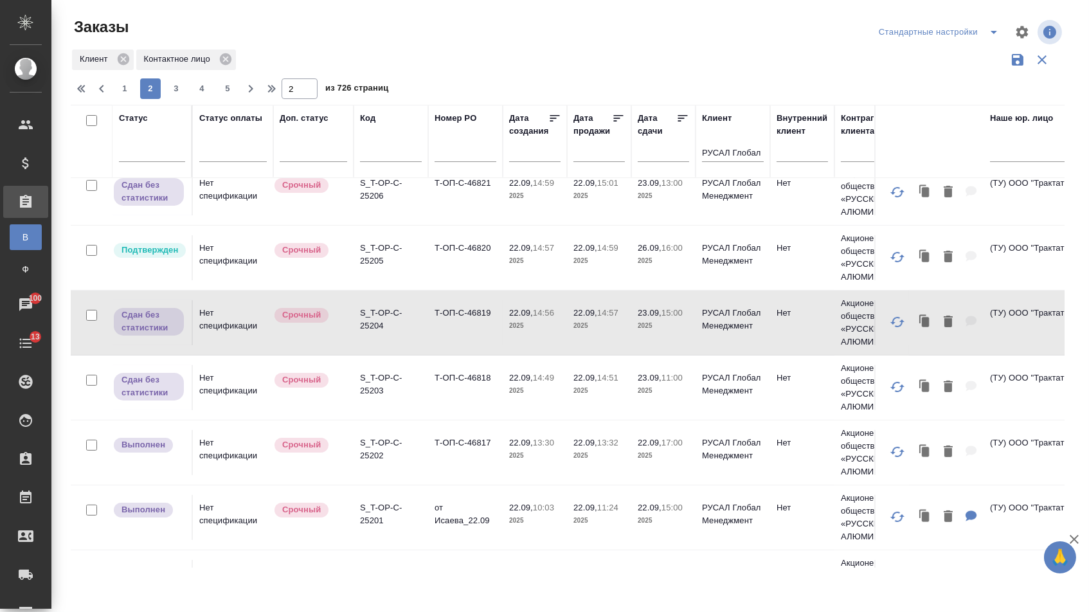
scroll to position [472, -1]
click at [483, 258] on td "Т-ОП-С-46820" at bounding box center [465, 257] width 75 height 45
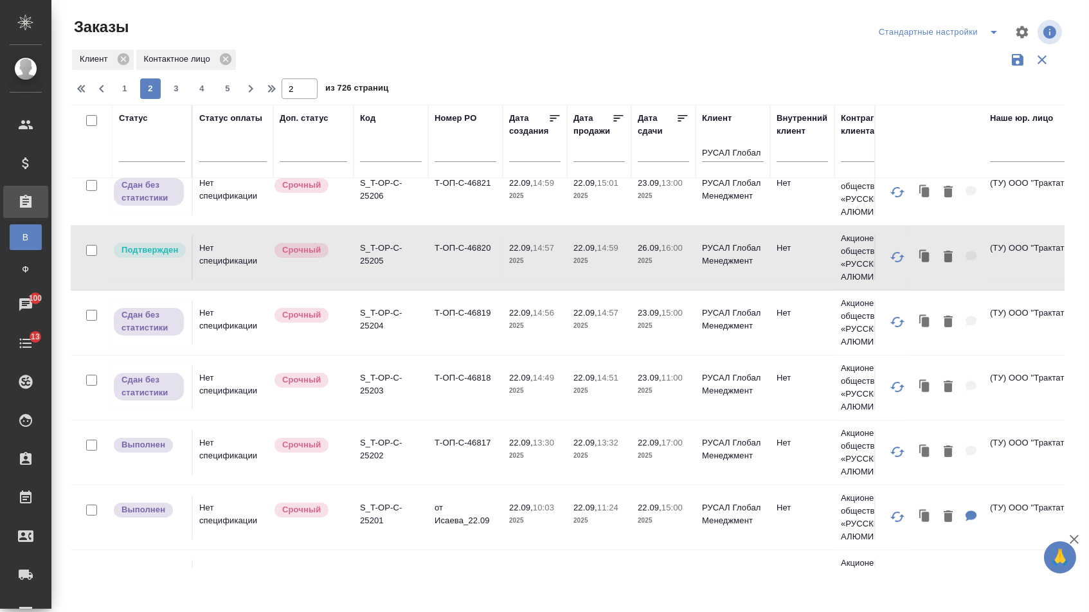
click at [483, 258] on td "Т-ОП-С-46820" at bounding box center [465, 257] width 75 height 45
click at [431, 210] on td "Т-ОП-С-46821" at bounding box center [465, 192] width 75 height 45
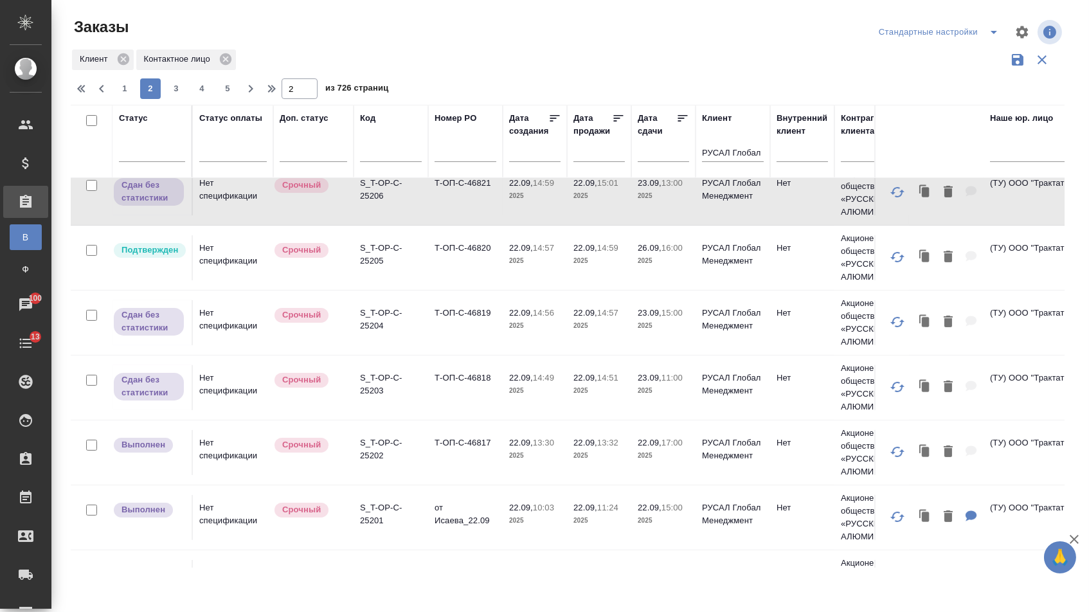
click at [431, 210] on td "Т-ОП-С-46821" at bounding box center [465, 192] width 75 height 45
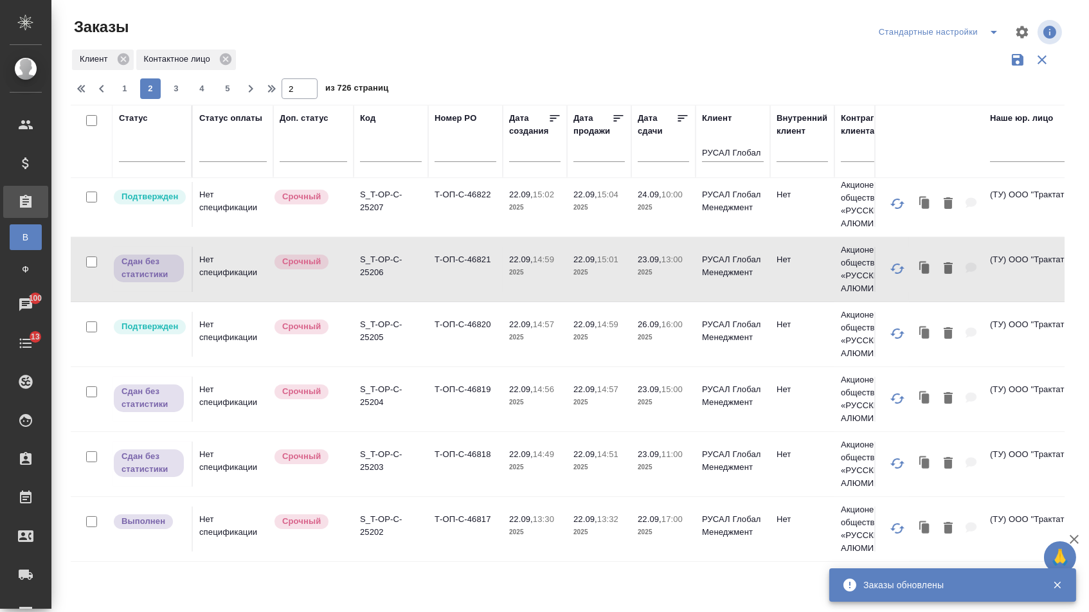
scroll to position [378, 0]
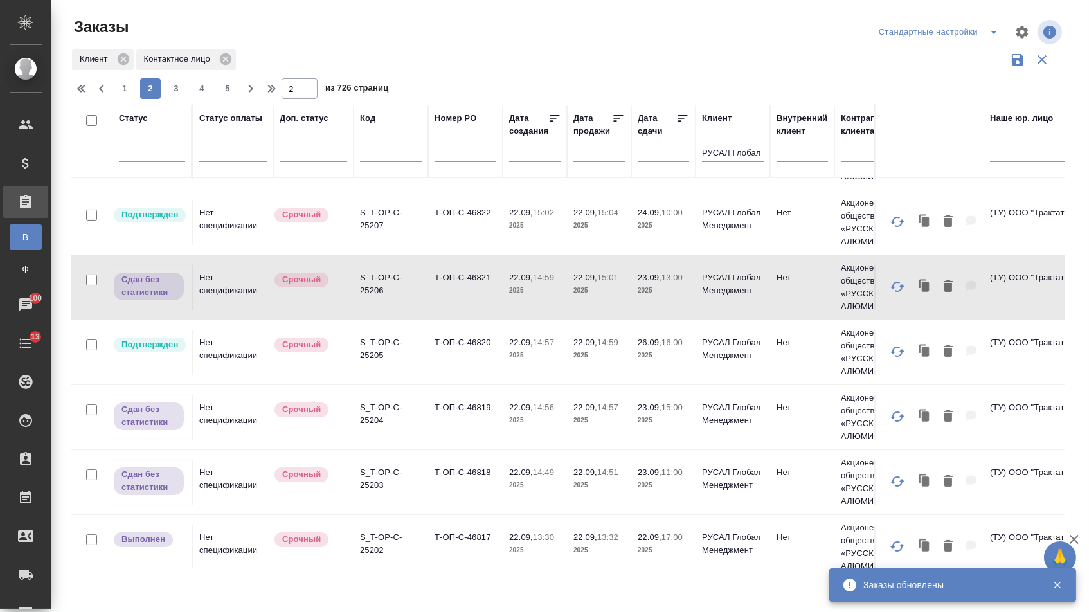
click at [458, 229] on td "Т-ОП-С-46822" at bounding box center [465, 222] width 75 height 45
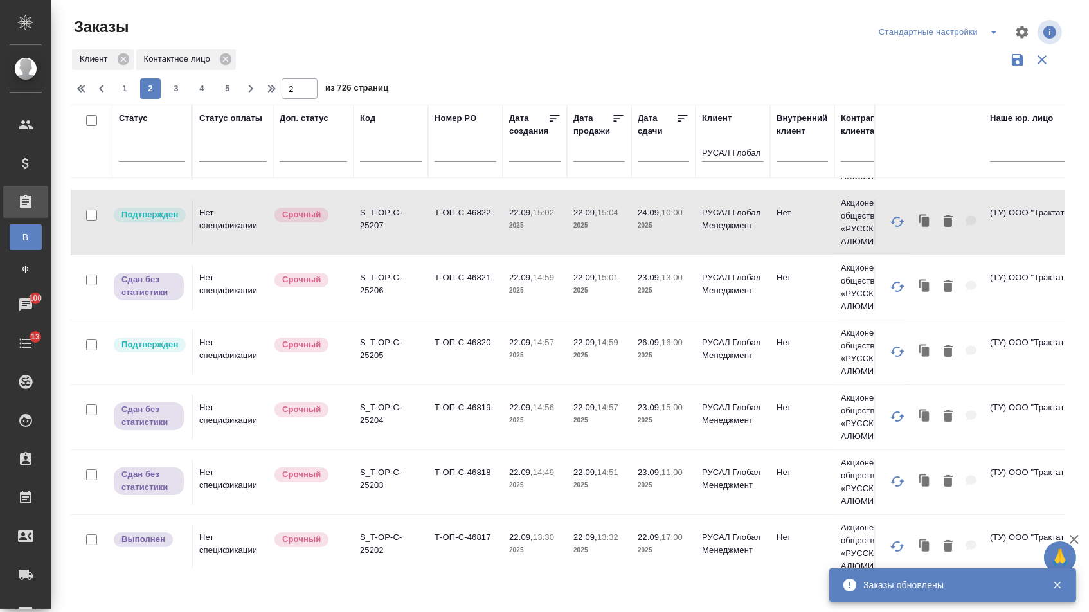
click at [458, 229] on td "Т-ОП-С-46822" at bounding box center [465, 222] width 75 height 45
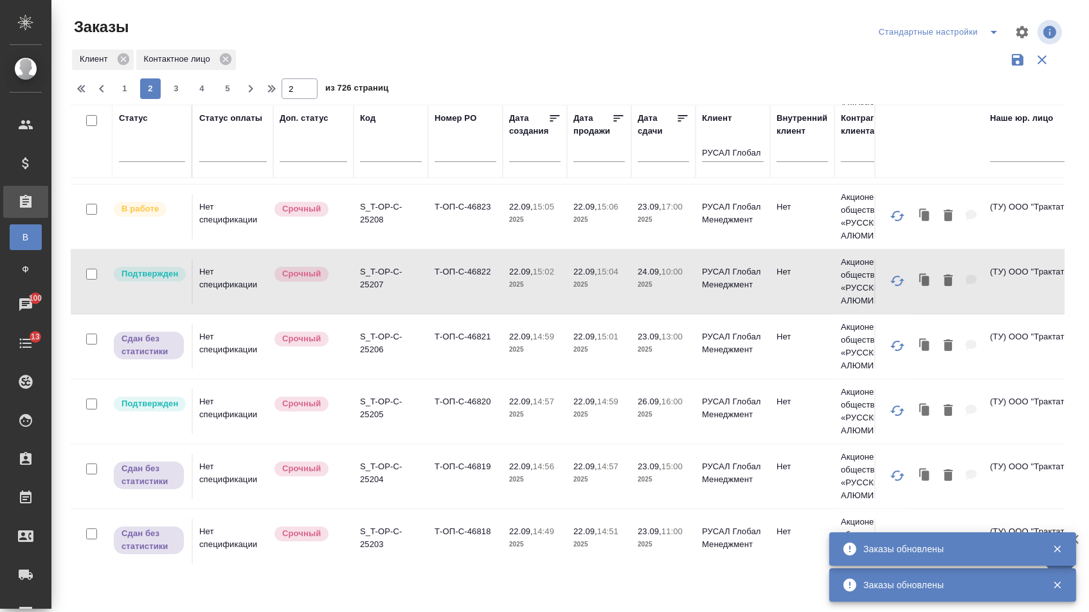
scroll to position [315, 0]
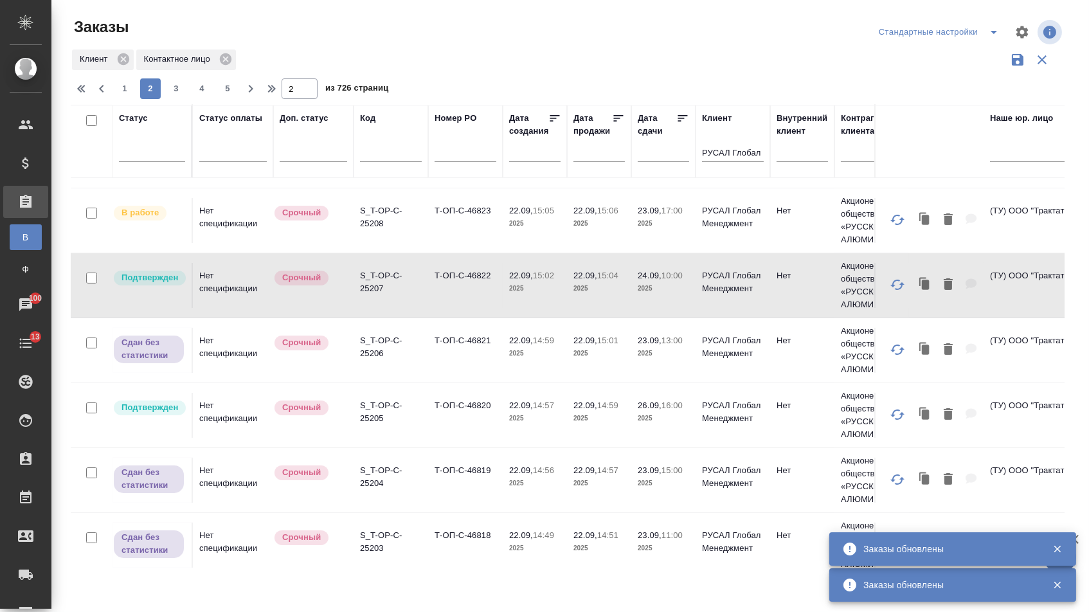
click at [454, 215] on td "Т-ОП-С-46823" at bounding box center [465, 220] width 75 height 45
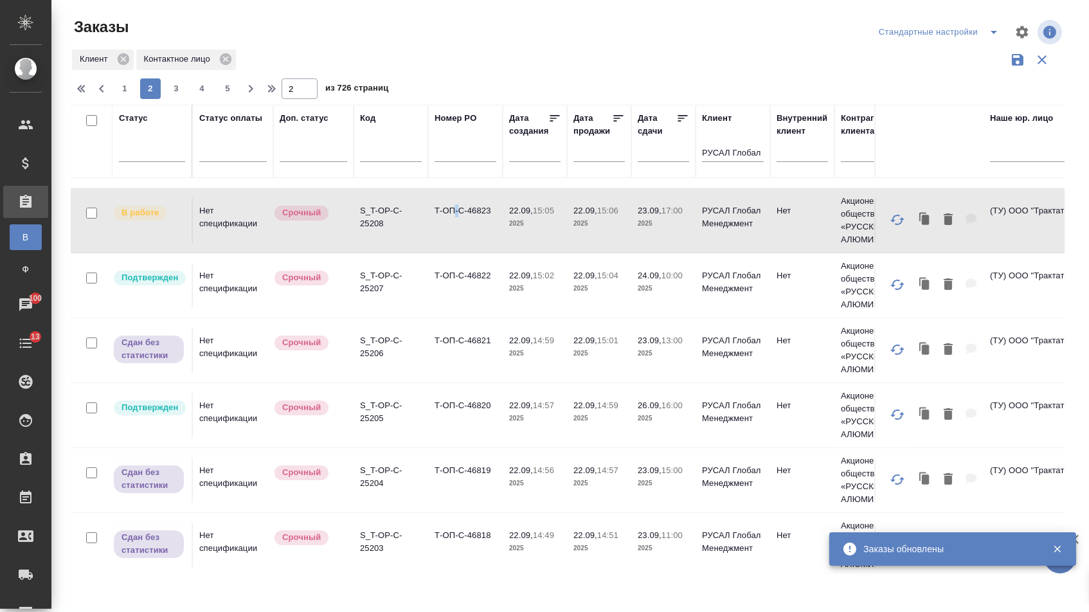
click at [454, 215] on td "Т-ОП-С-46823" at bounding box center [465, 220] width 75 height 45
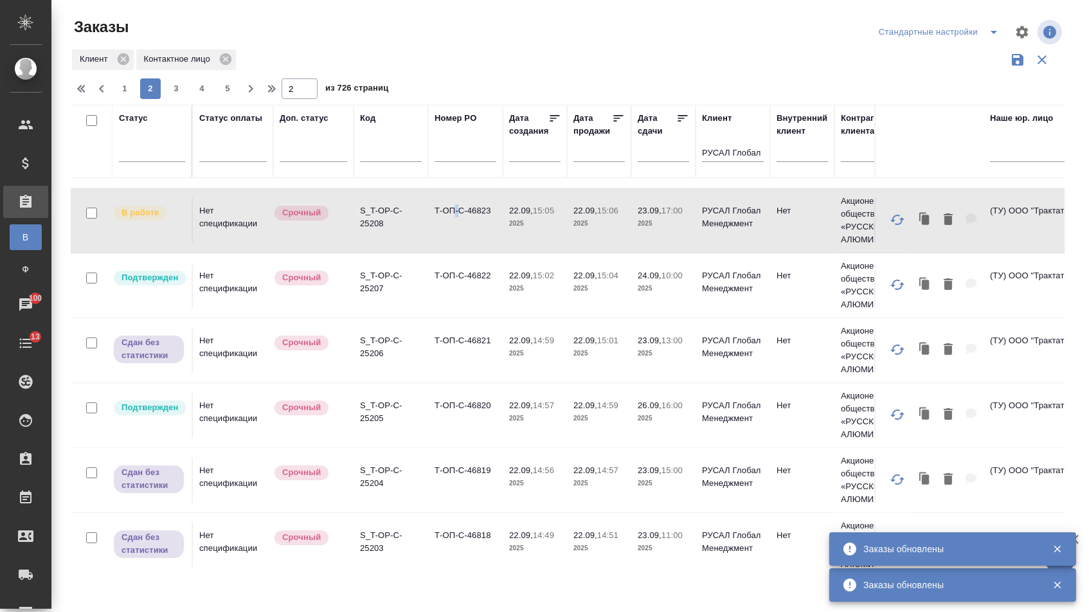
scroll to position [268, 0]
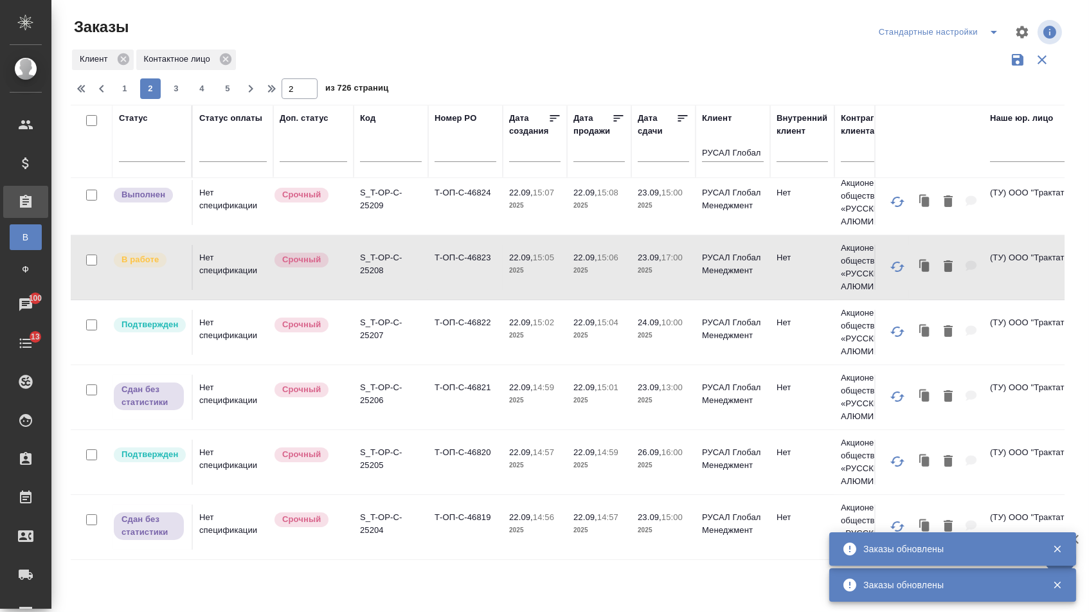
click at [446, 217] on td "Т-ОП-С-46824" at bounding box center [465, 202] width 75 height 45
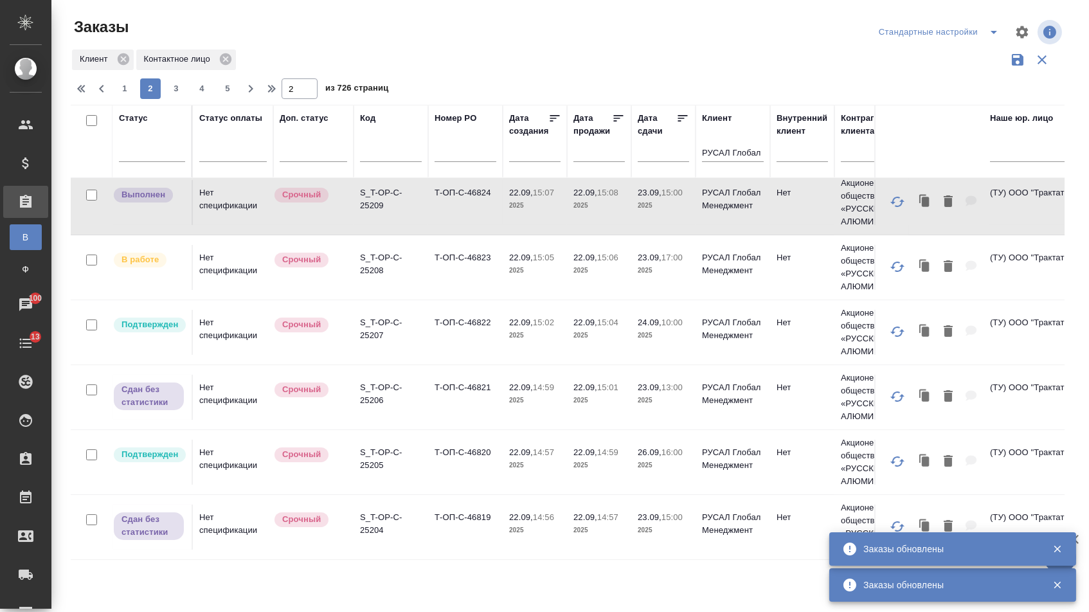
click at [446, 217] on td "Т-ОП-С-46824" at bounding box center [465, 202] width 75 height 45
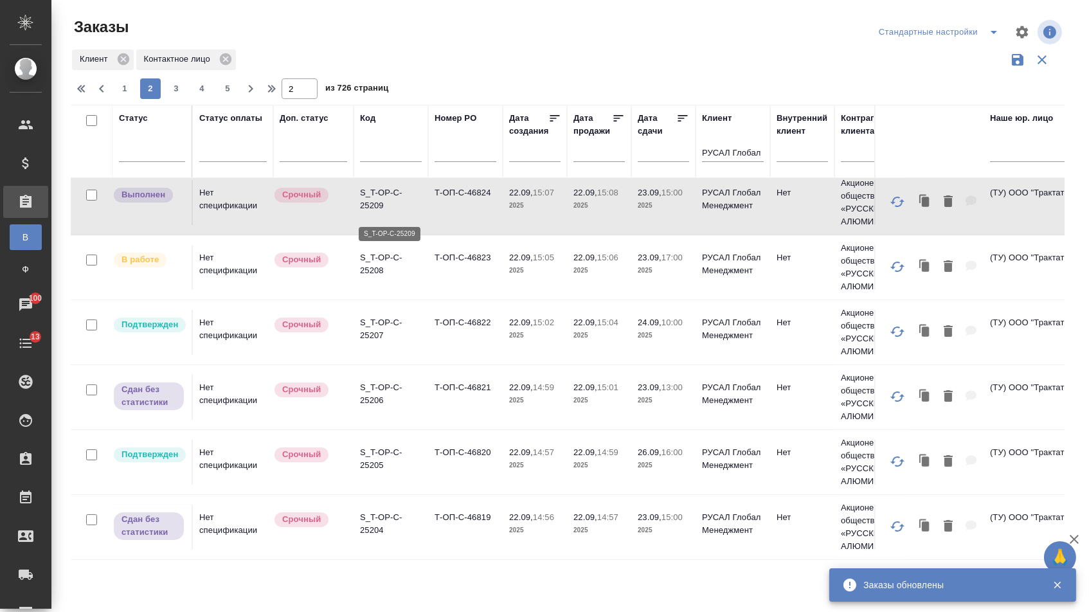
scroll to position [200, 0]
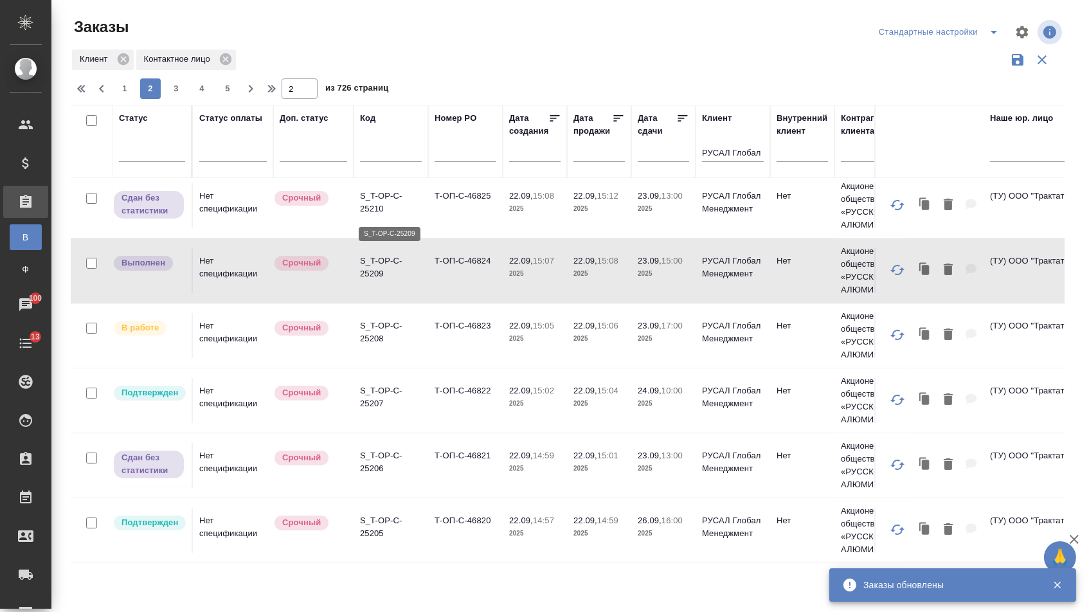
click at [448, 211] on td "Т-ОП-С-46825" at bounding box center [465, 205] width 75 height 45
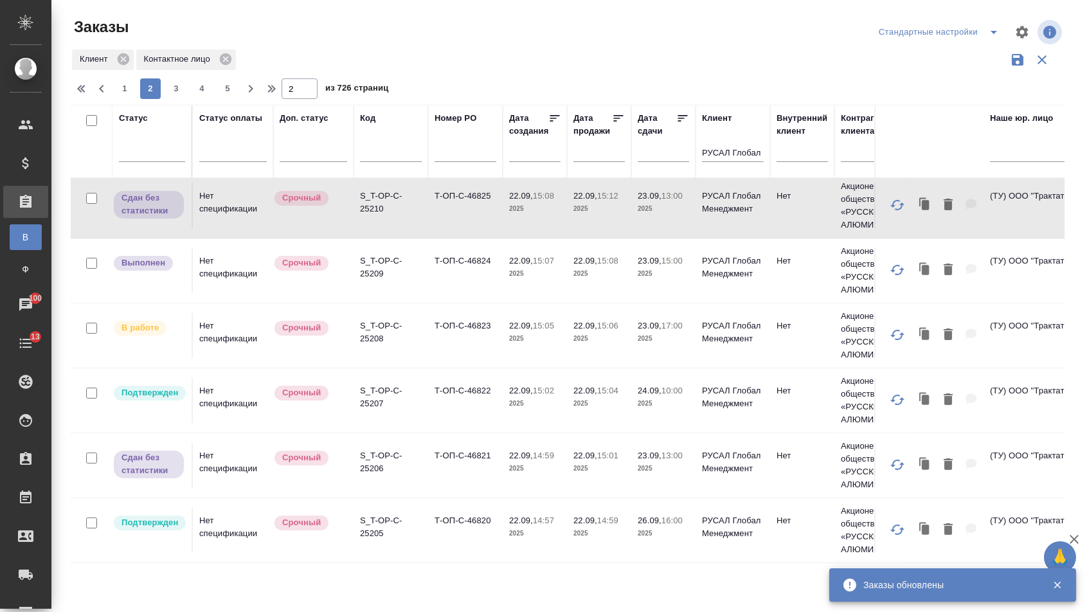
click at [448, 211] on td "Т-ОП-С-46825" at bounding box center [465, 205] width 75 height 45
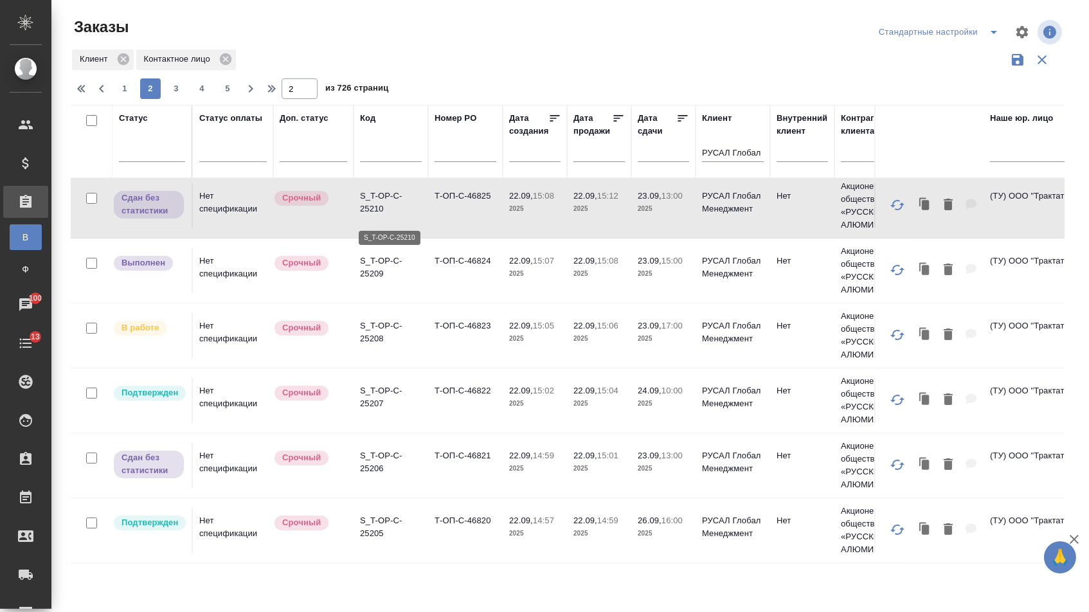
scroll to position [90, 0]
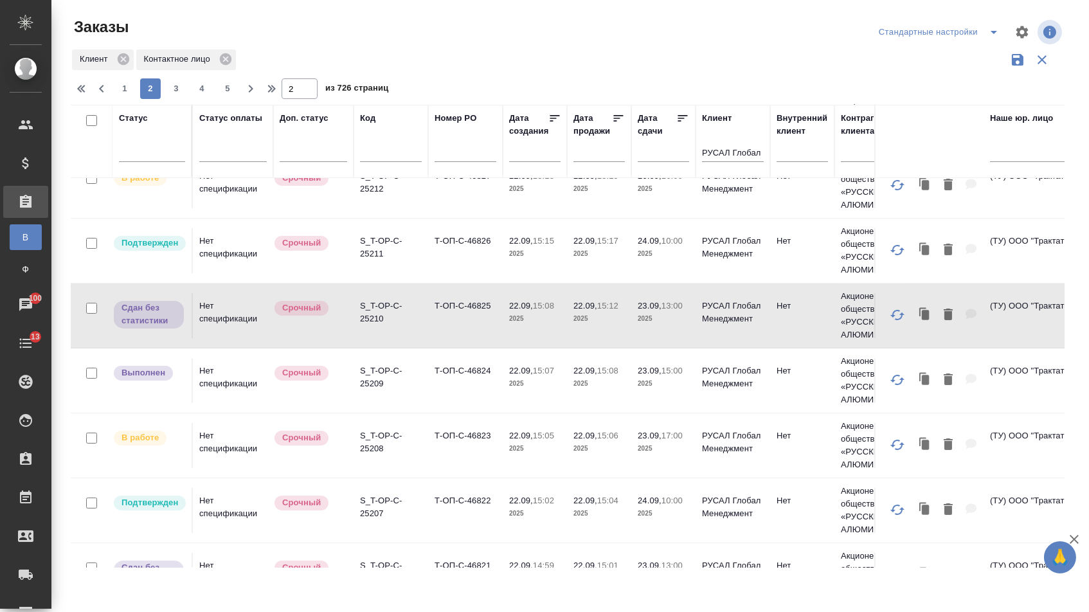
click at [451, 252] on td "Т-ОП-С-46826" at bounding box center [465, 250] width 75 height 45
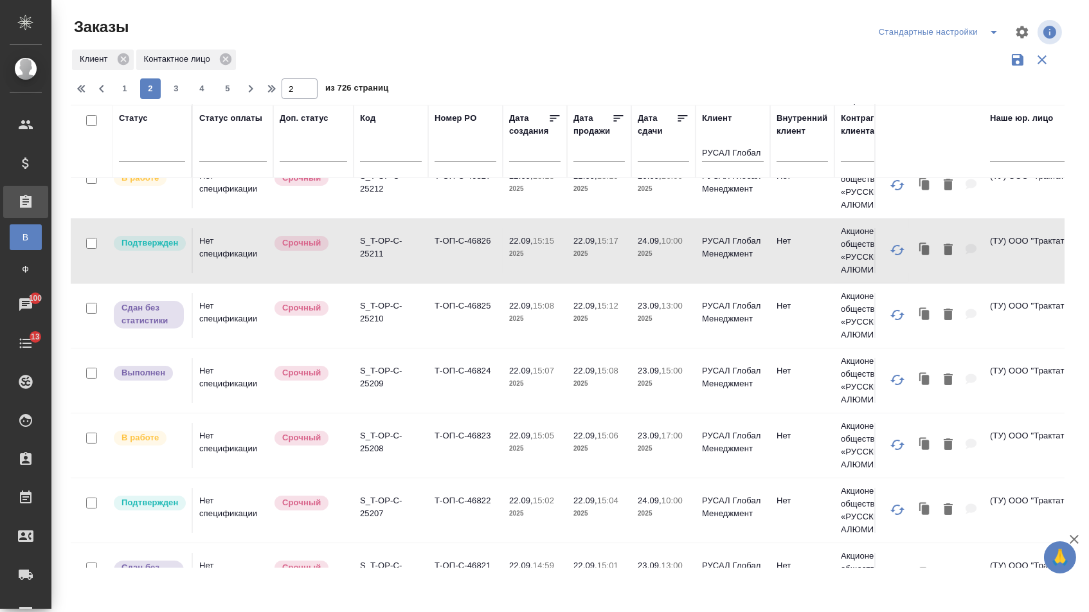
click at [451, 252] on td "Т-ОП-С-46826" at bounding box center [465, 250] width 75 height 45
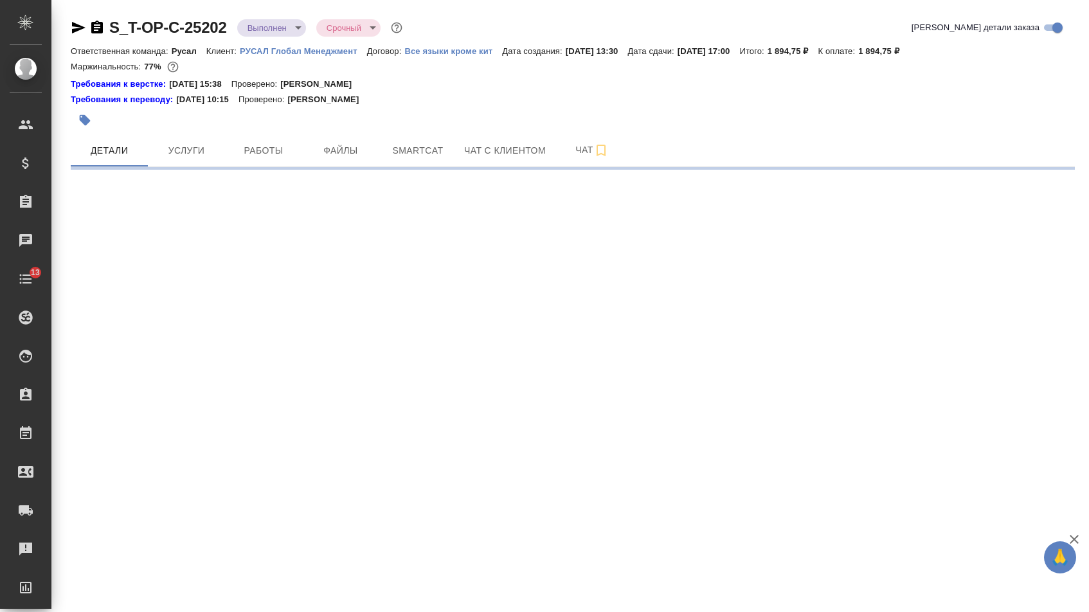
click at [98, 30] on icon "button" at bounding box center [96, 27] width 15 height 15
select select "RU"
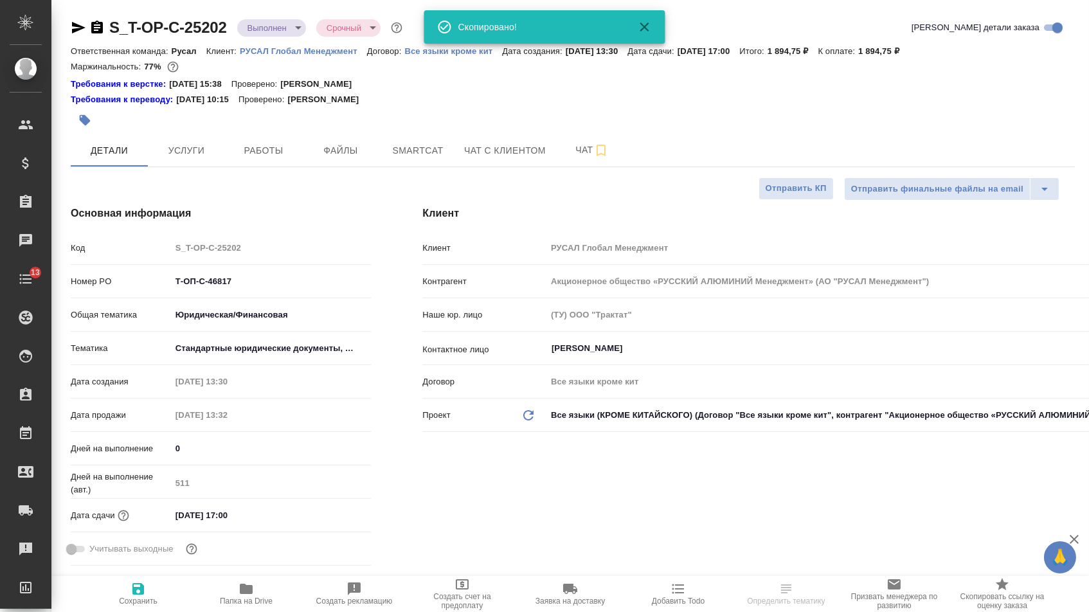
type textarea "x"
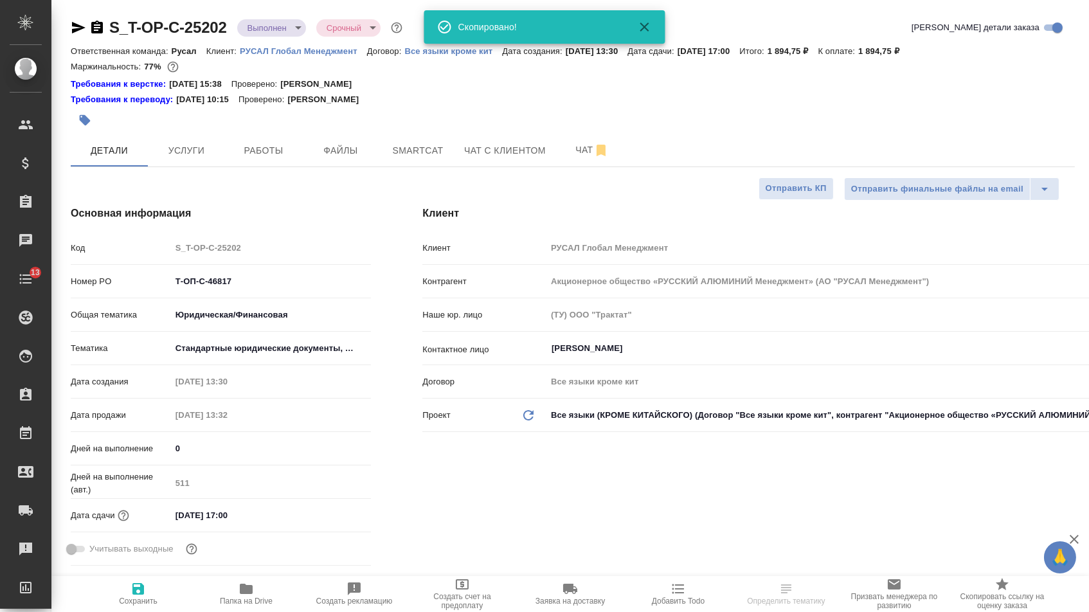
type textarea "x"
select select "RU"
type textarea "x"
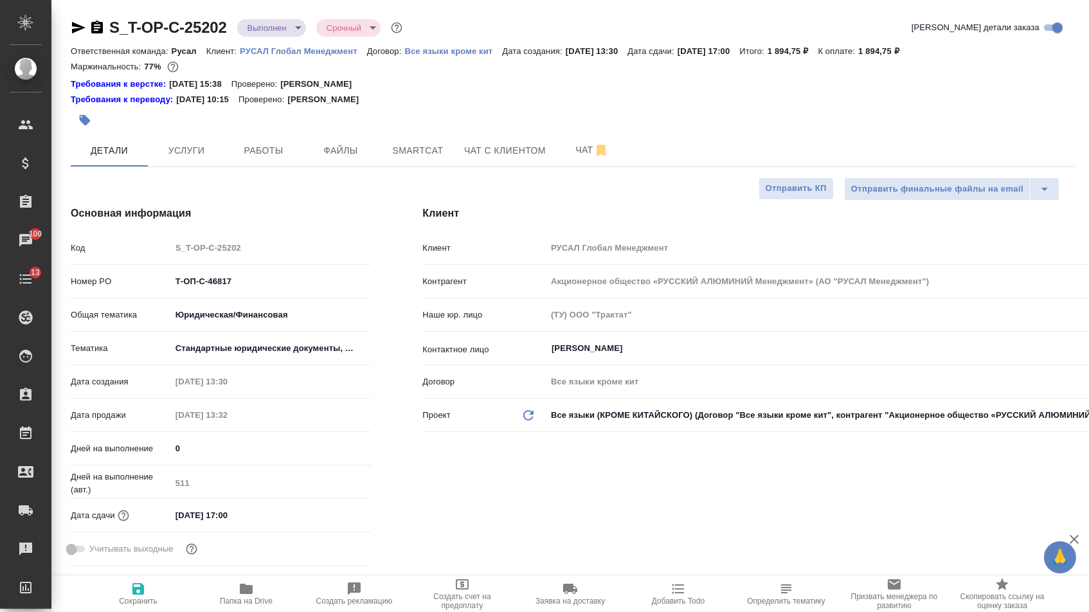
type textarea "x"
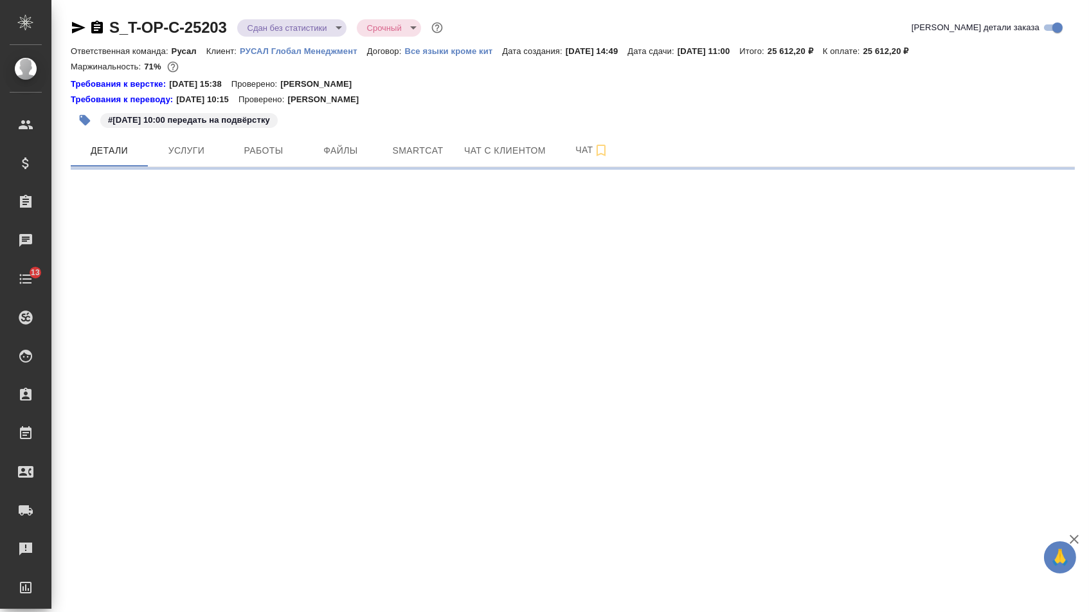
select select "RU"
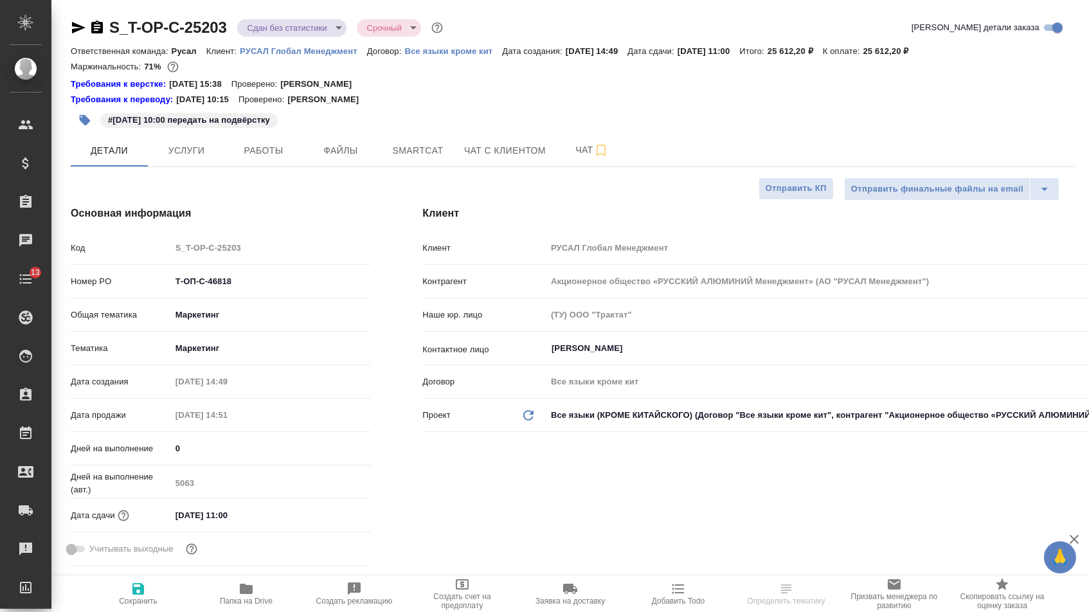
type textarea "x"
click at [102, 26] on icon "button" at bounding box center [97, 27] width 12 height 13
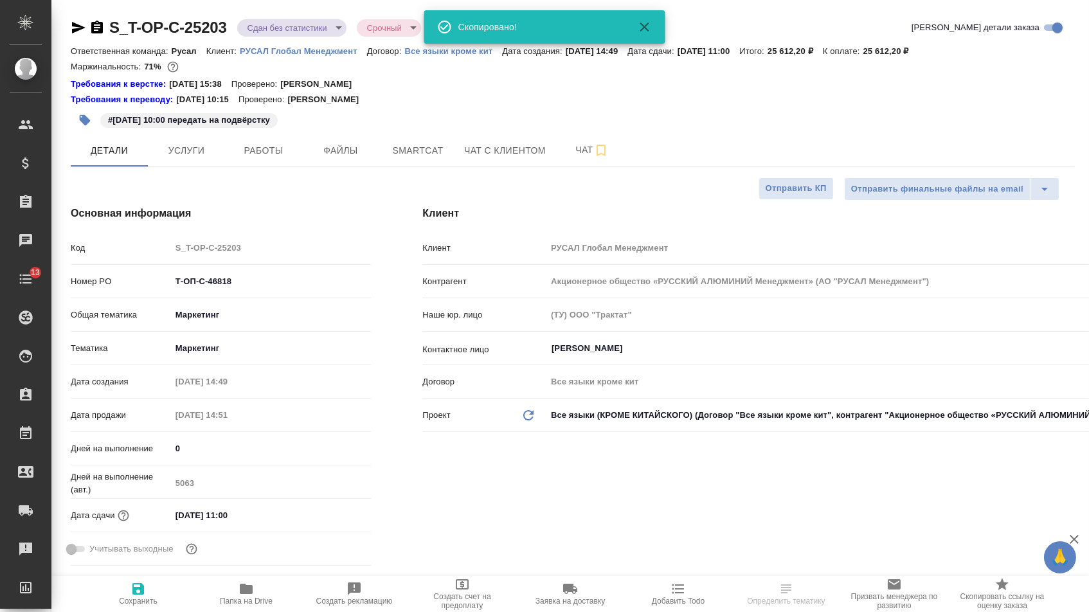
type textarea "x"
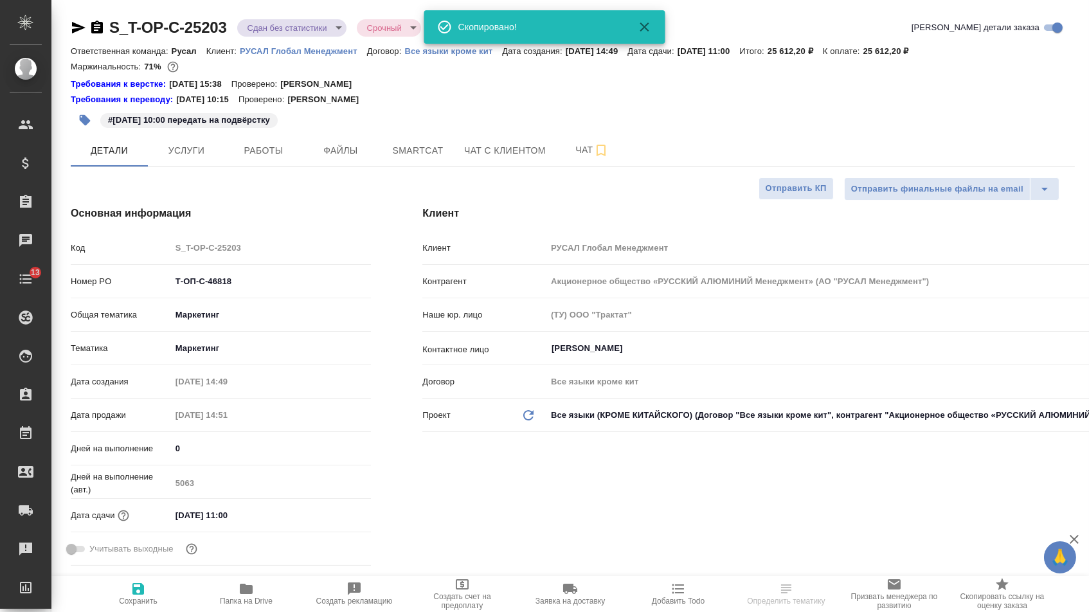
type textarea "x"
select select "RU"
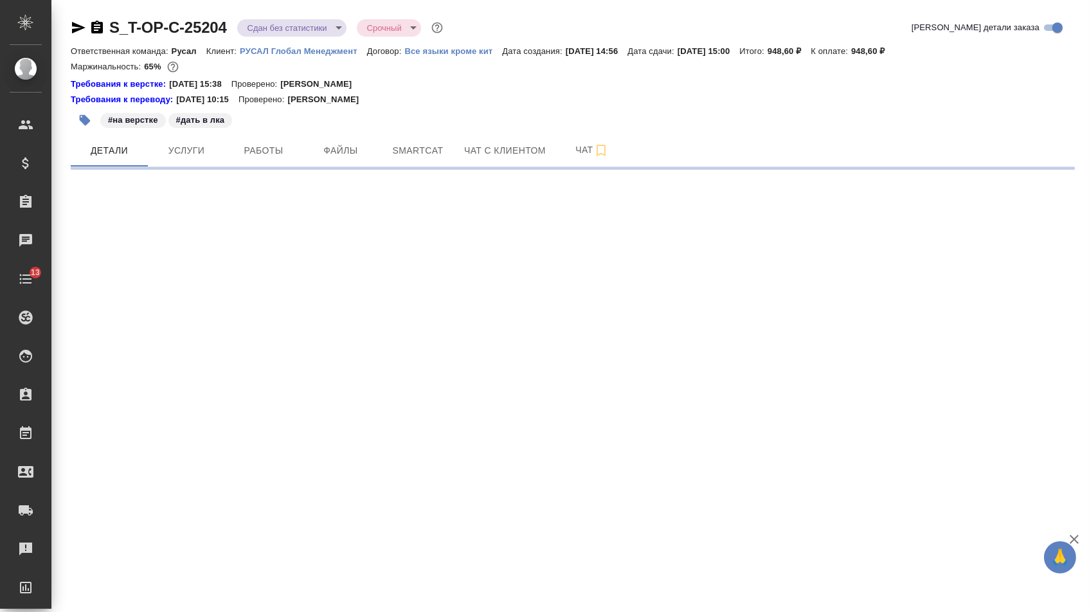
select select "RU"
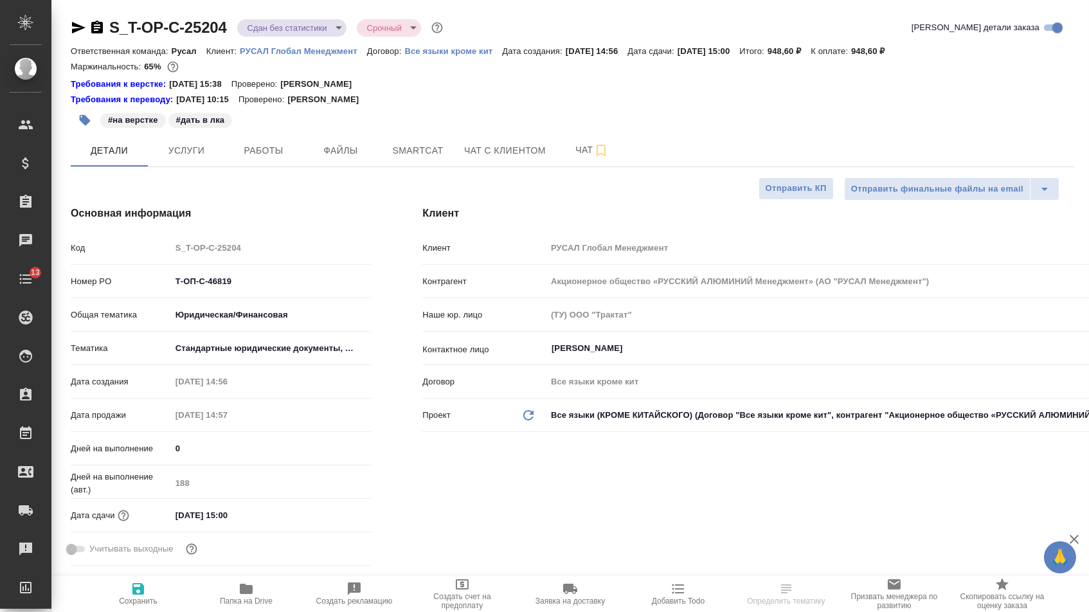
type textarea "x"
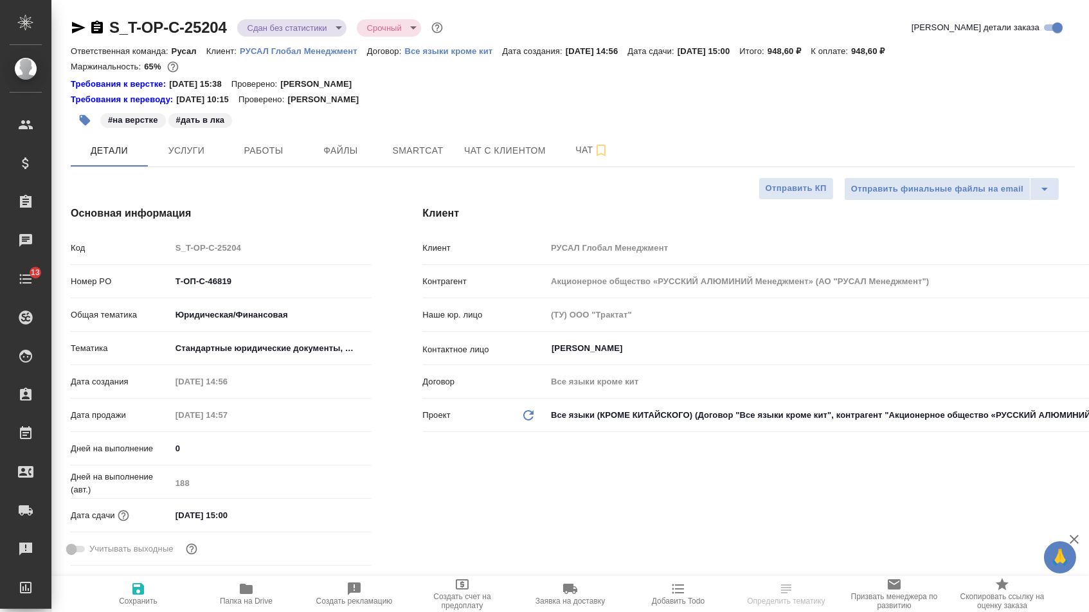
type textarea "x"
click at [102, 26] on icon "button" at bounding box center [97, 27] width 12 height 13
type textarea "x"
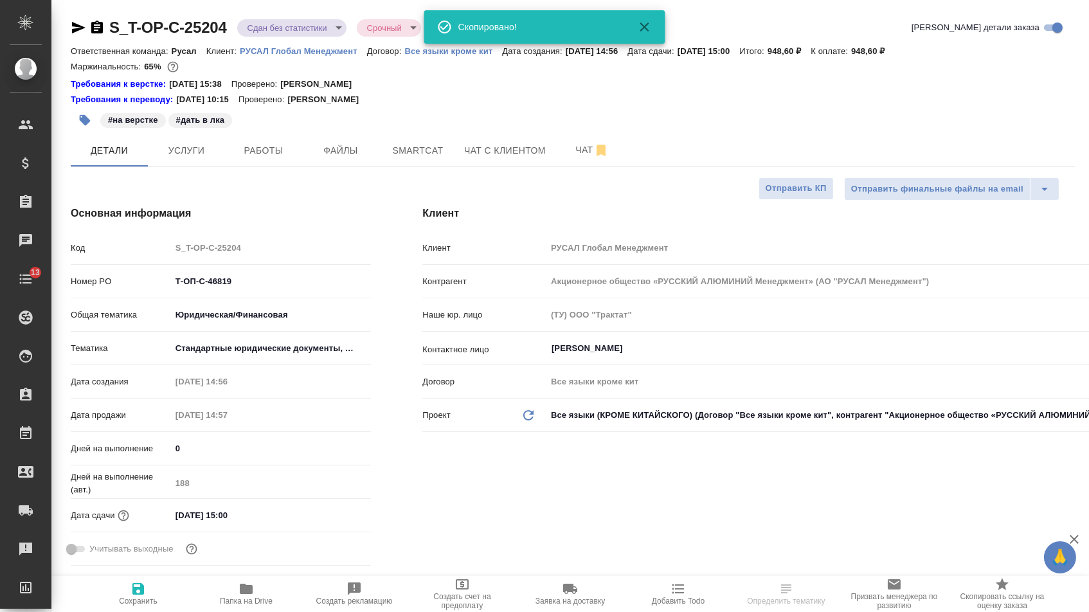
type textarea "x"
select select "RU"
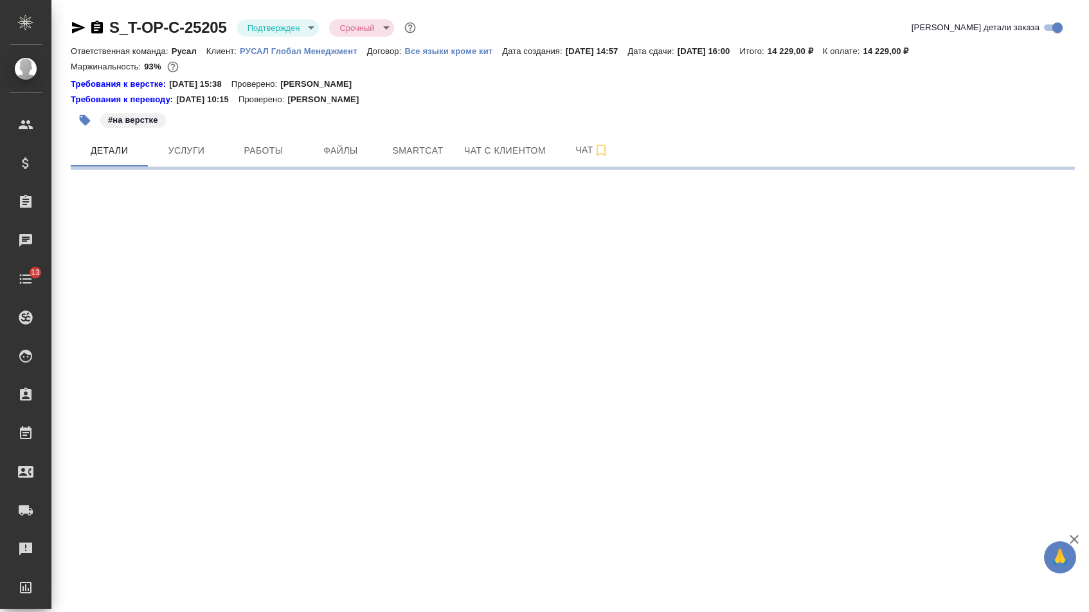
select select "RU"
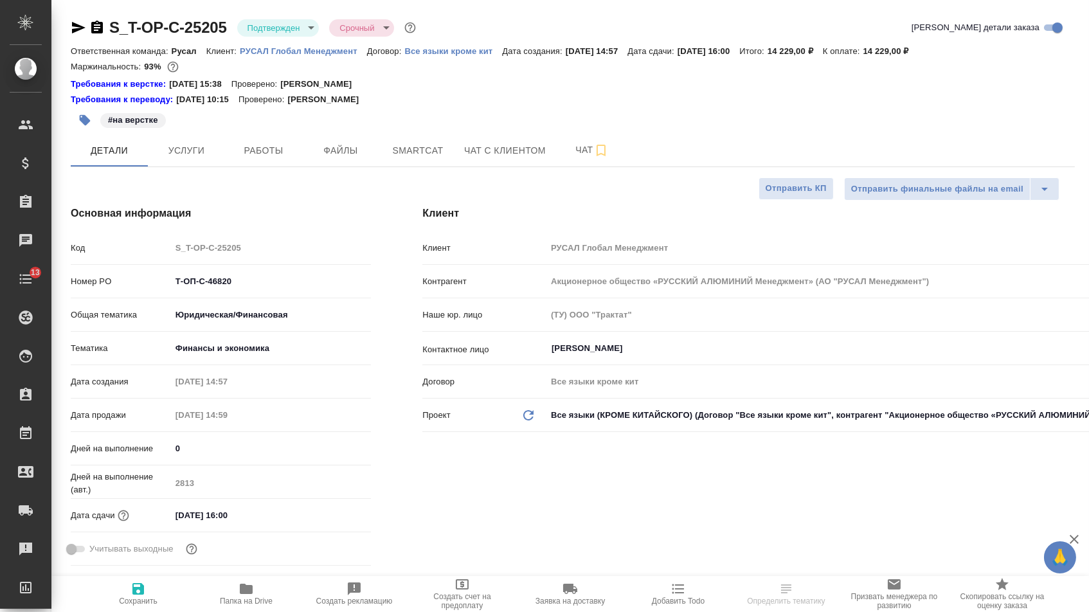
type textarea "x"
click at [100, 28] on icon "button" at bounding box center [97, 27] width 12 height 13
type textarea "x"
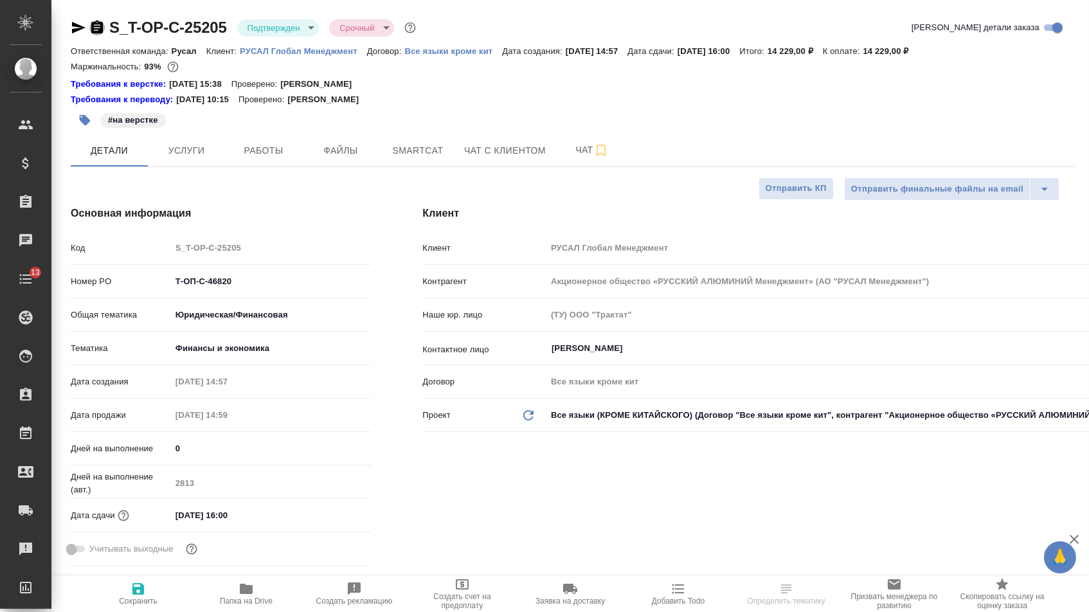
type textarea "x"
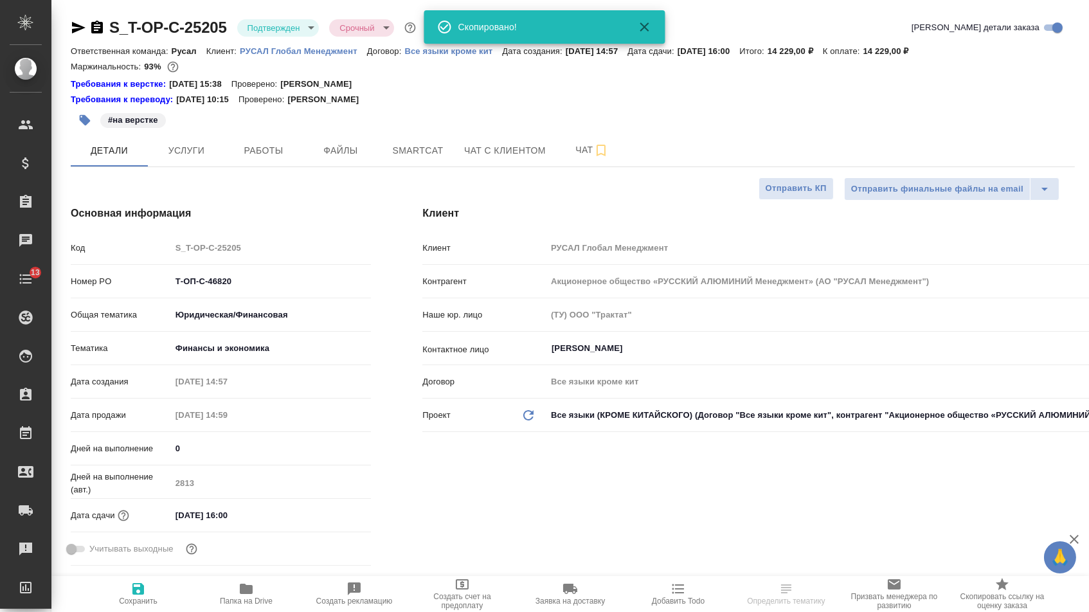
type textarea "x"
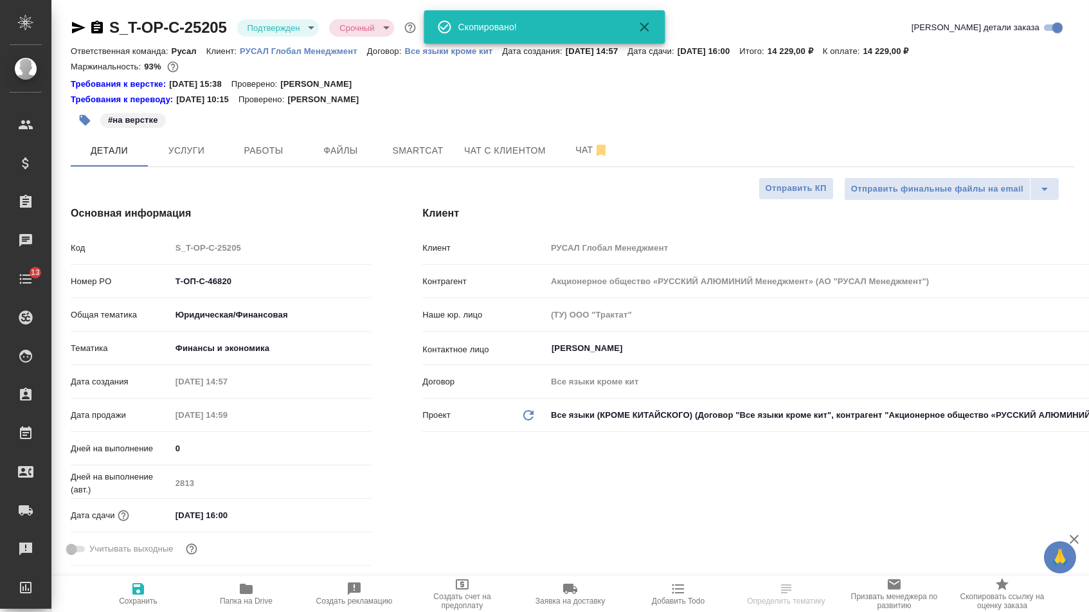
type textarea "x"
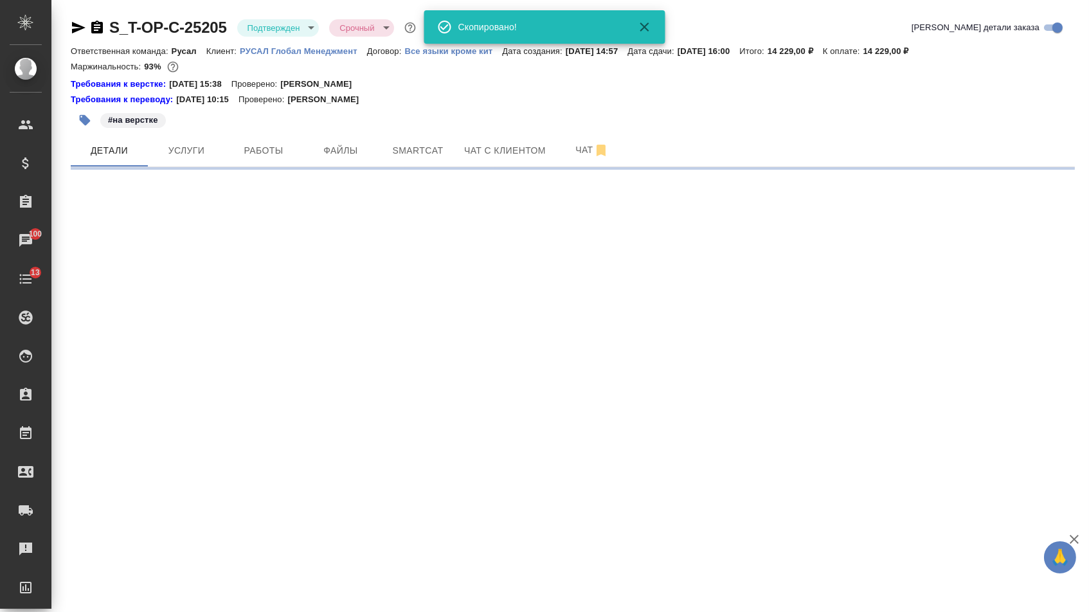
select select "RU"
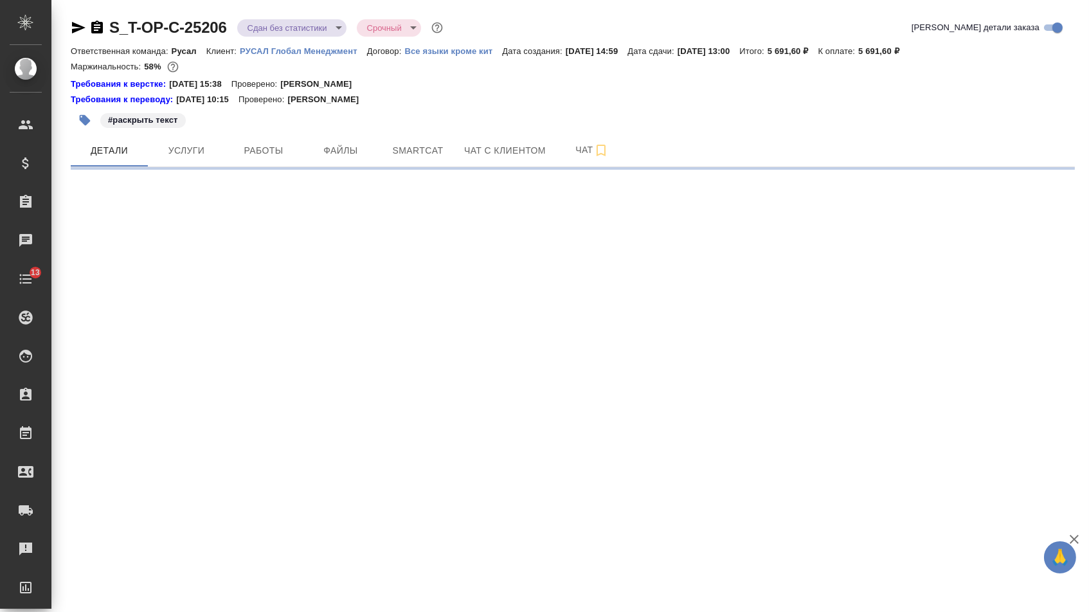
select select "RU"
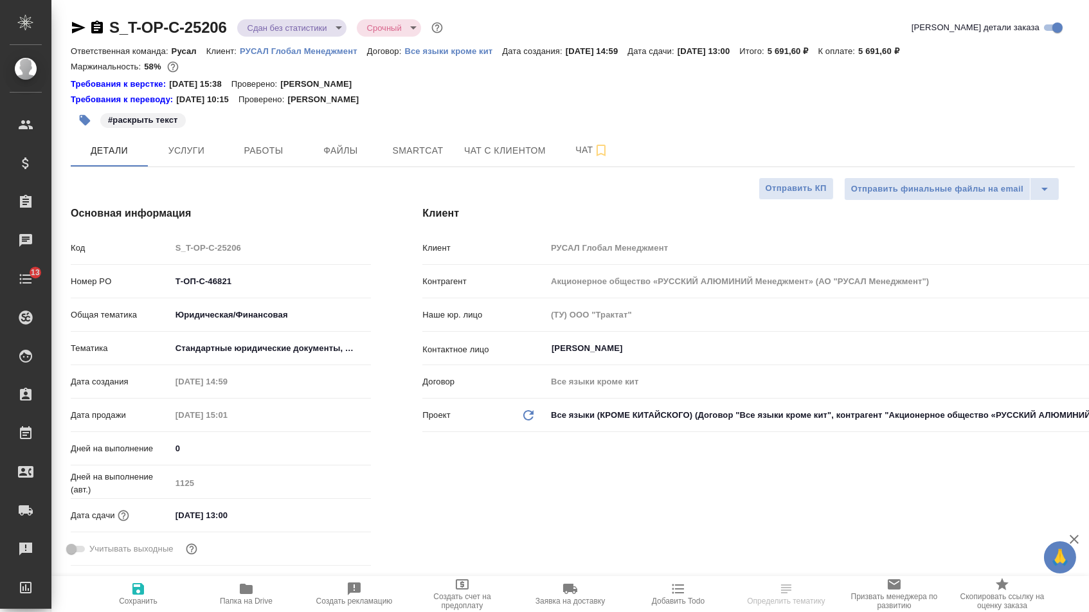
type textarea "x"
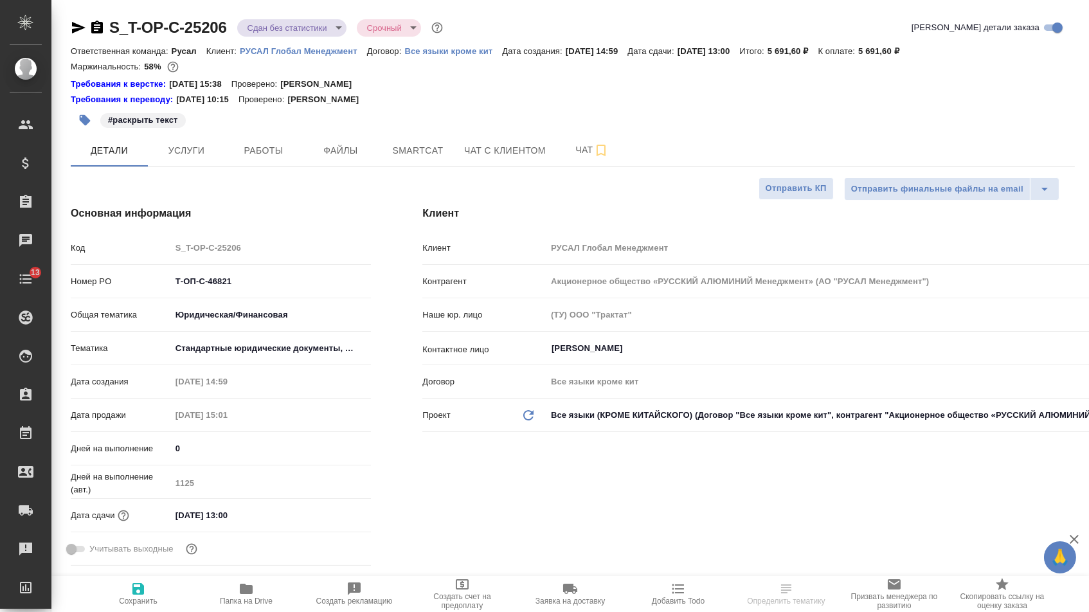
type textarea "x"
click at [103, 23] on icon "button" at bounding box center [97, 27] width 12 height 13
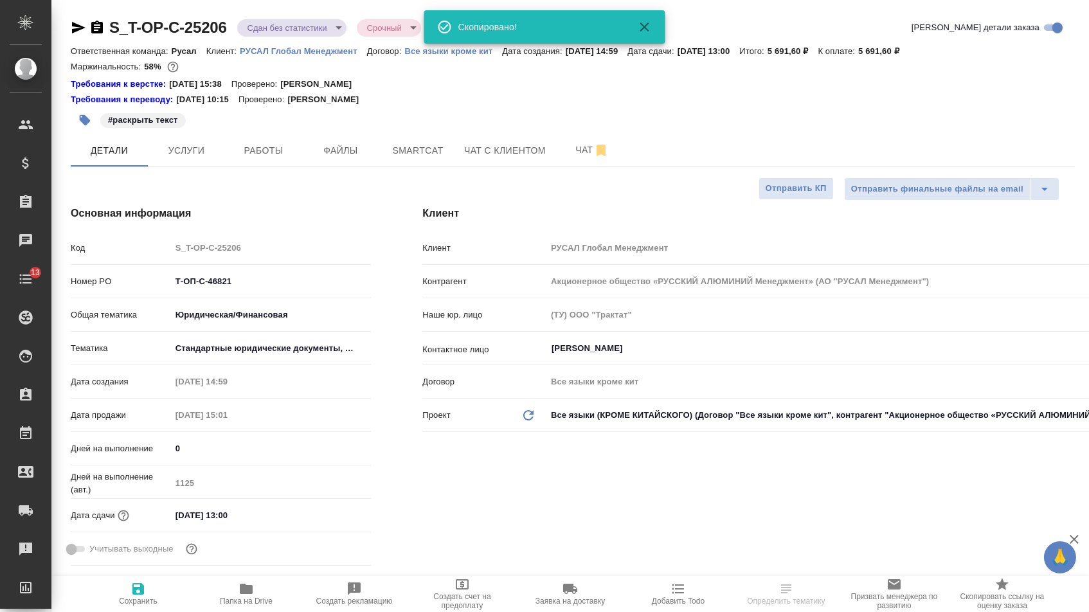
type textarea "x"
select select "RU"
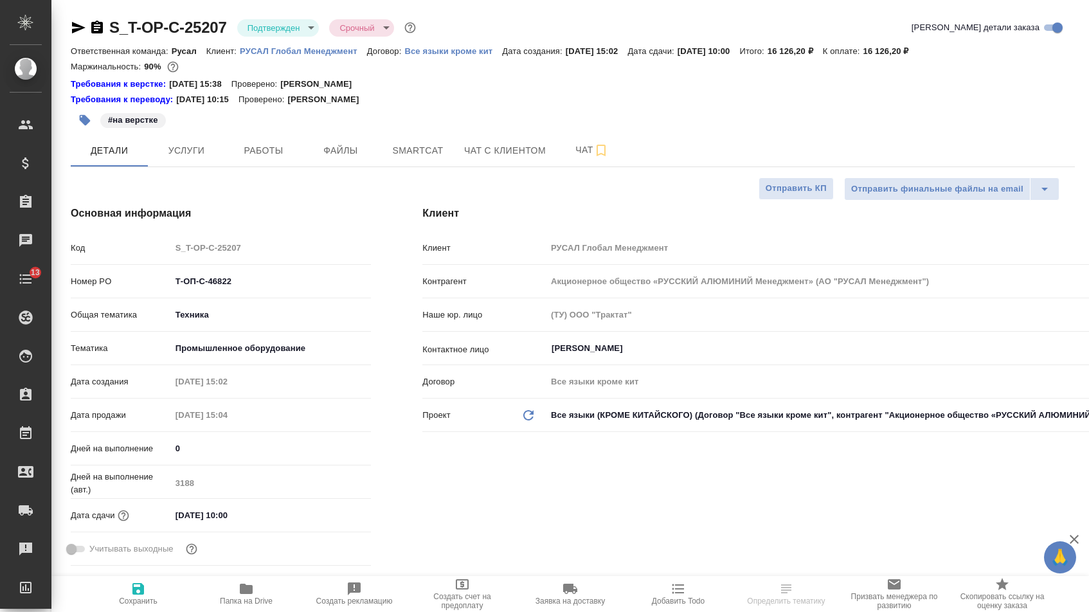
select select "RU"
click at [100, 31] on icon "button" at bounding box center [96, 27] width 15 height 15
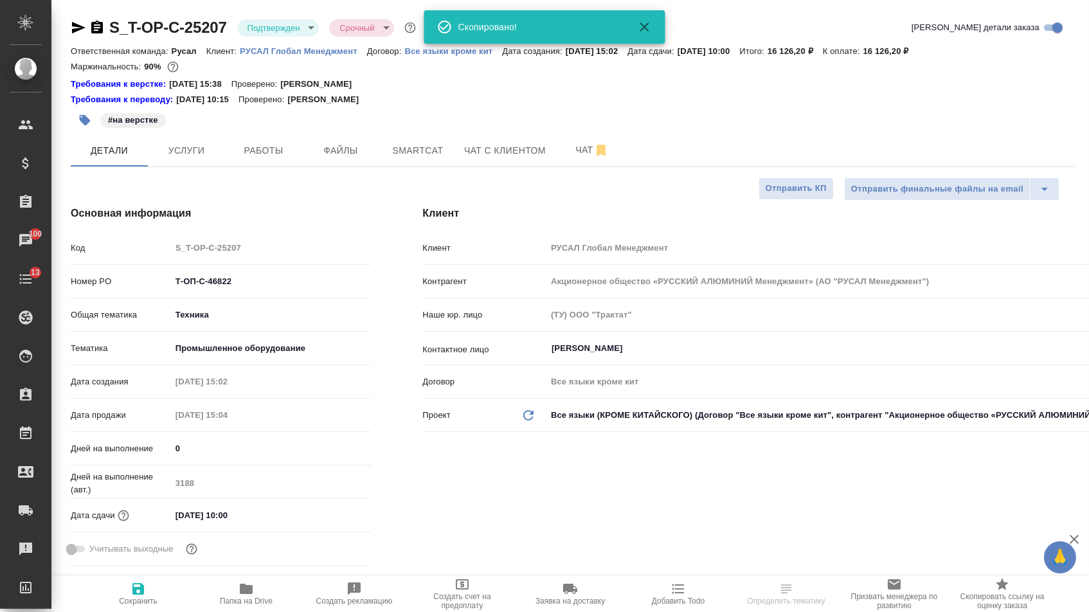
select select "RU"
type textarea "x"
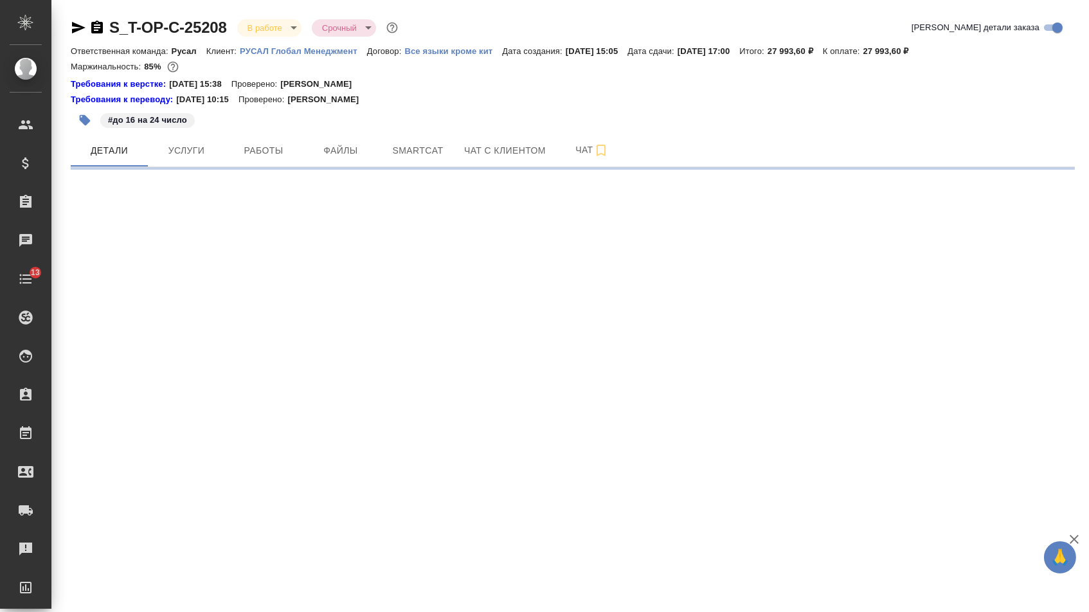
select select "RU"
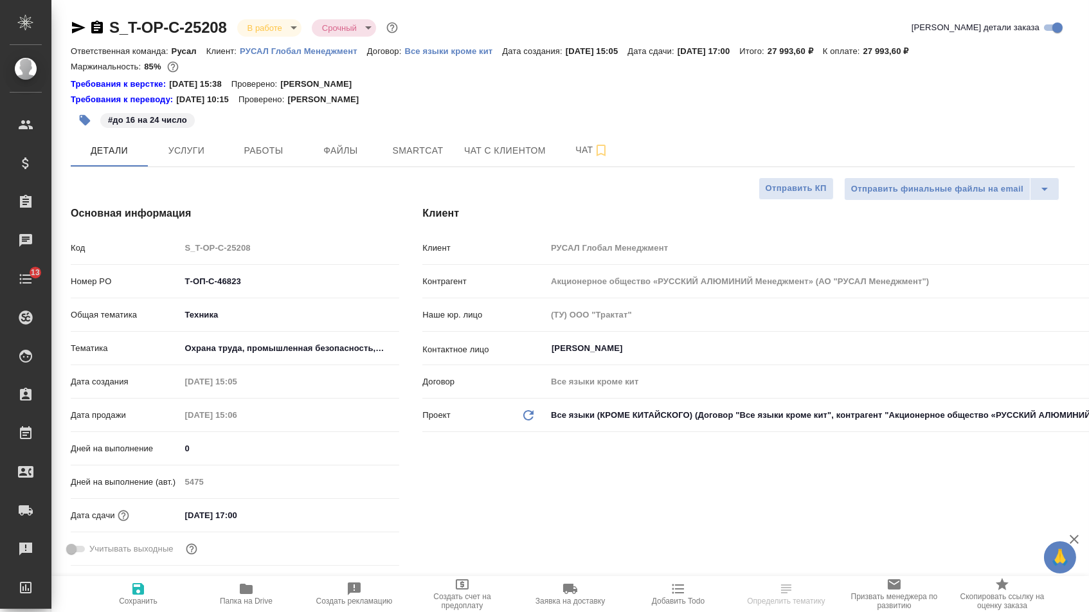
type textarea "x"
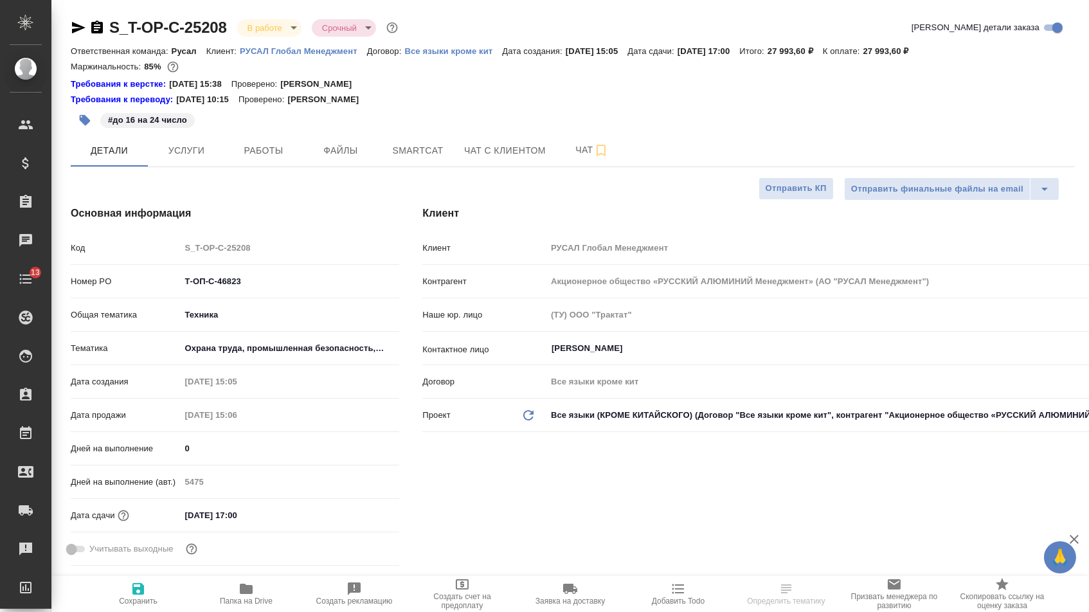
type textarea "x"
drag, startPoint x: 101, startPoint y: 30, endPoint x: 303, endPoint y: 1, distance: 204.0
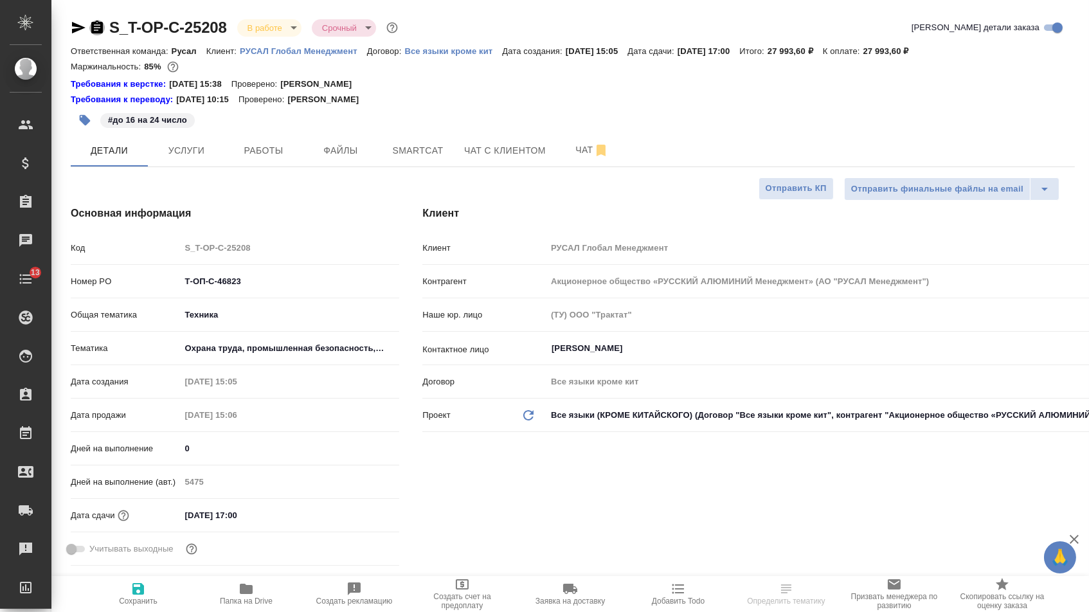
click at [101, 30] on icon "button" at bounding box center [96, 27] width 15 height 15
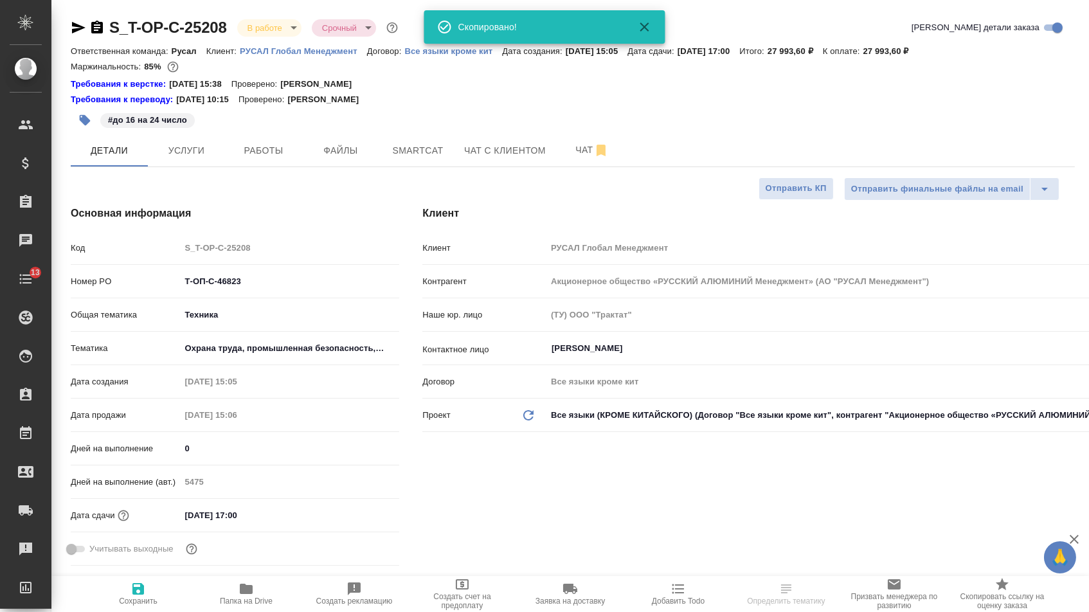
type textarea "x"
select select "RU"
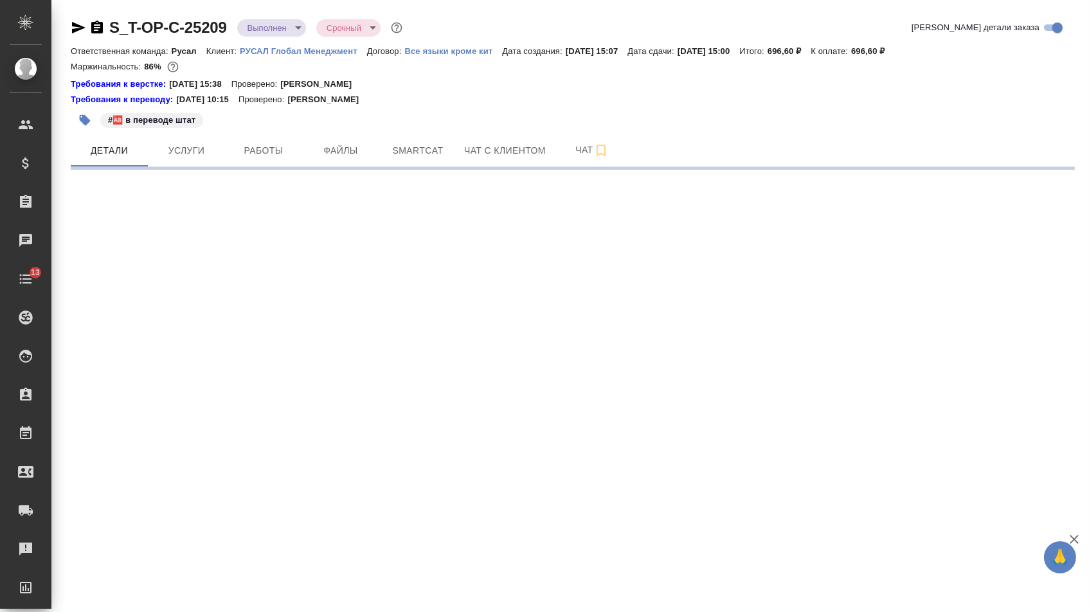
select select "RU"
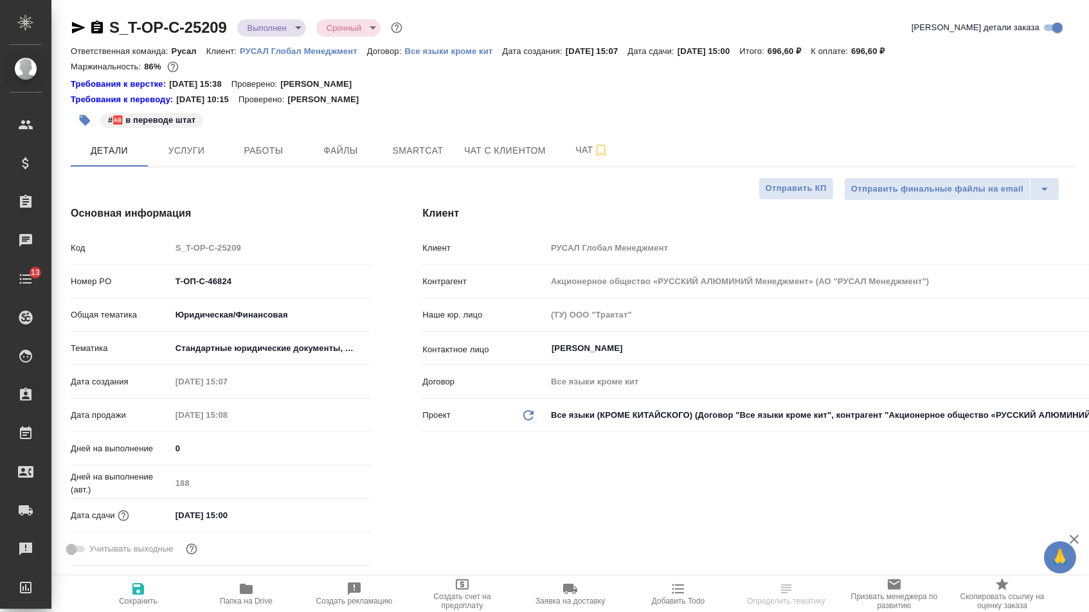
type textarea "x"
click at [102, 33] on icon "button" at bounding box center [97, 27] width 12 height 13
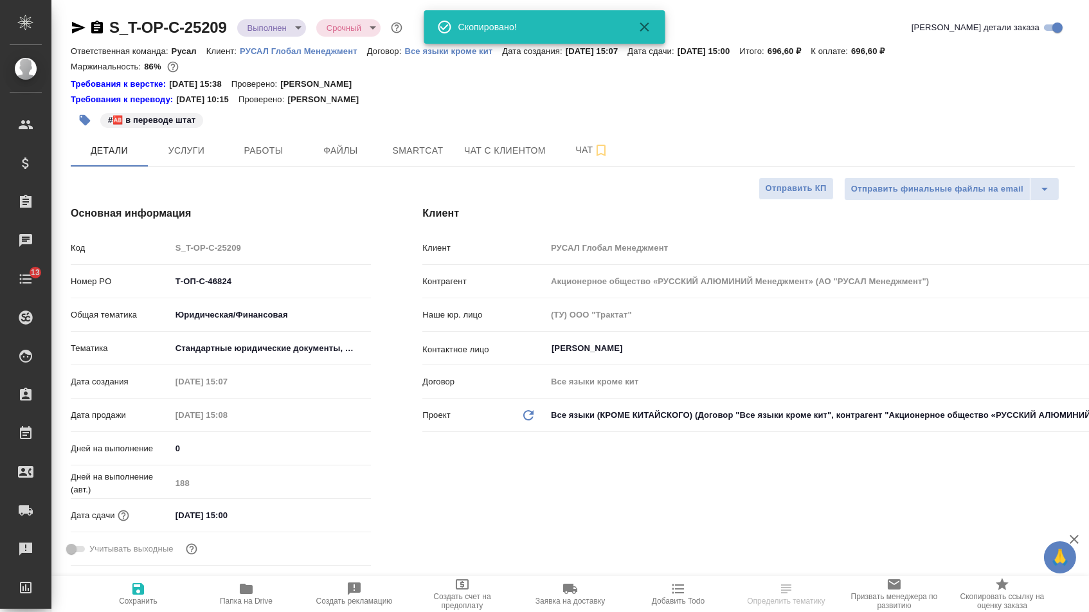
type textarea "x"
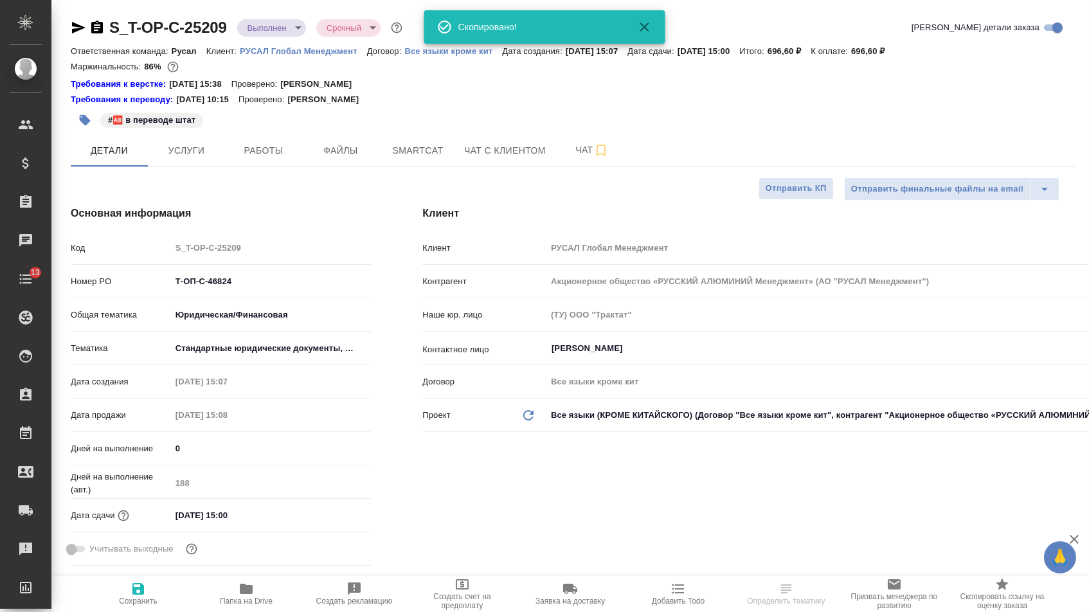
type textarea "x"
select select "RU"
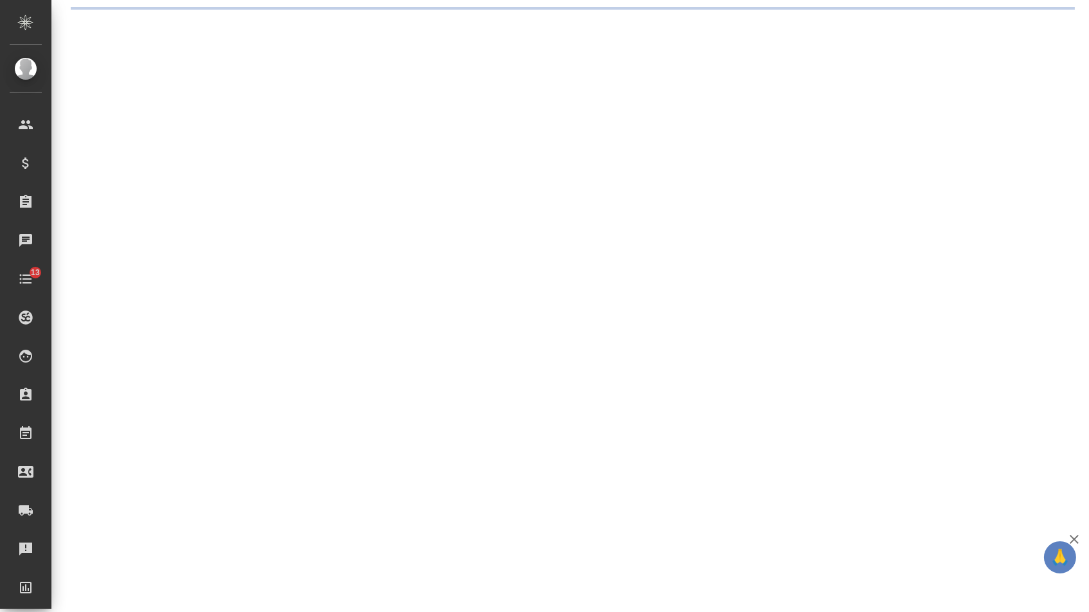
select select "RU"
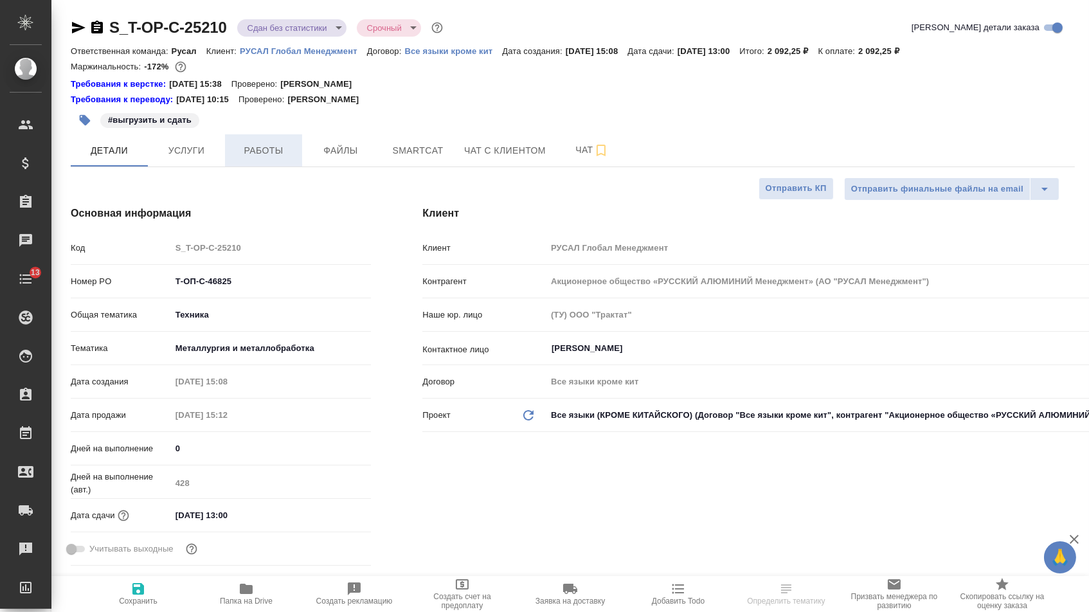
type textarea "x"
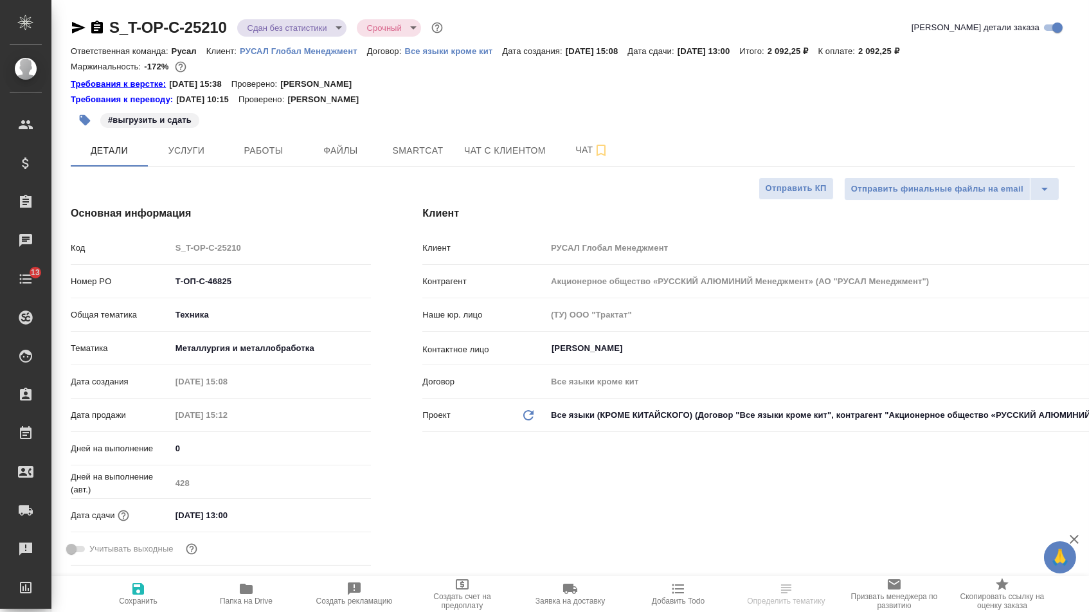
type textarea "x"
click at [103, 29] on icon "button" at bounding box center [97, 27] width 12 height 13
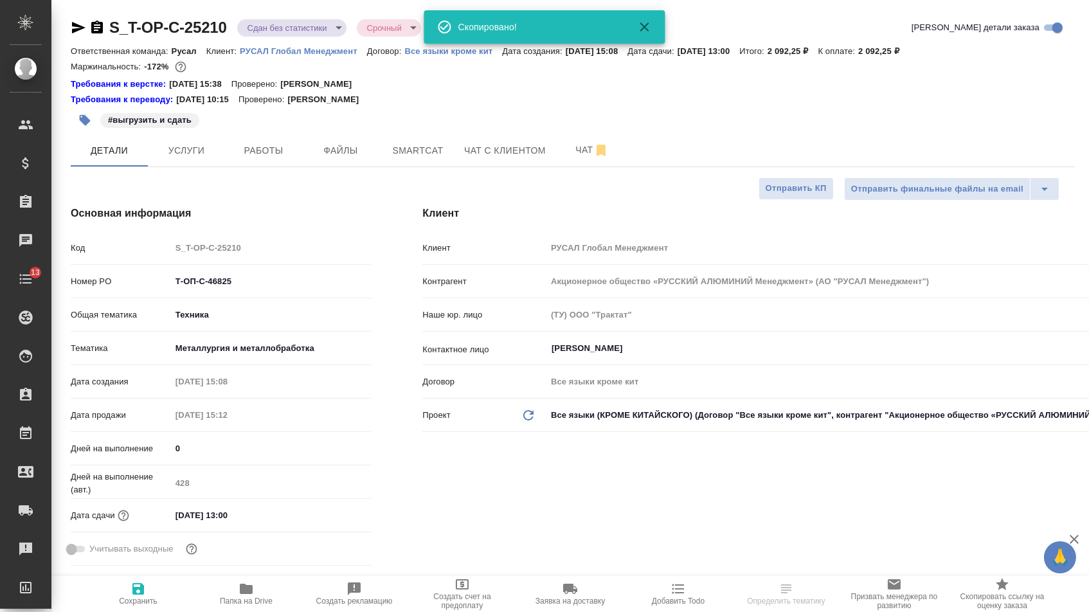
type textarea "x"
select select "RU"
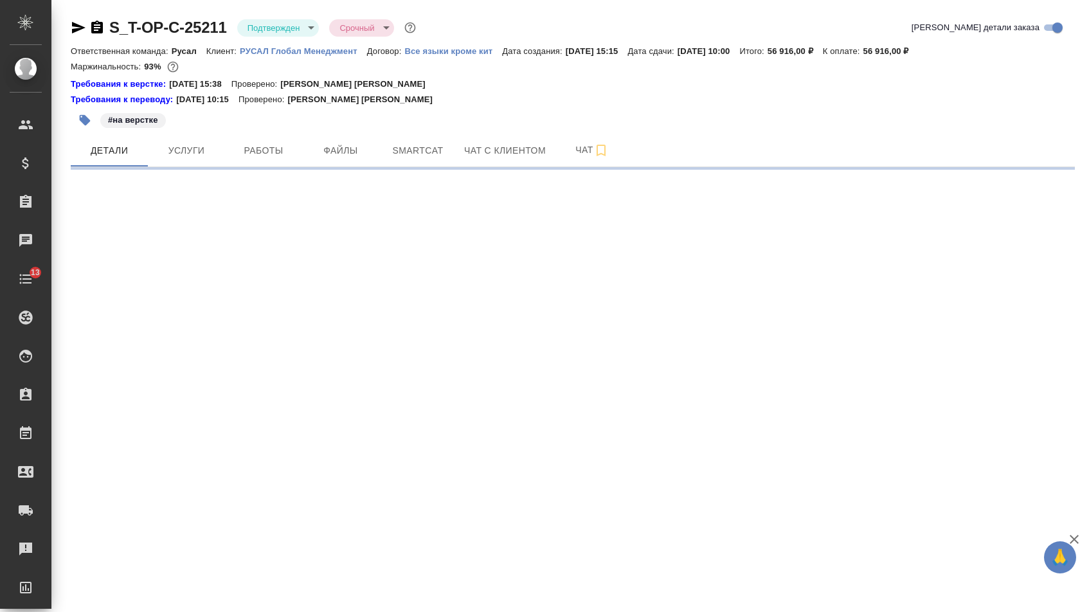
select select "RU"
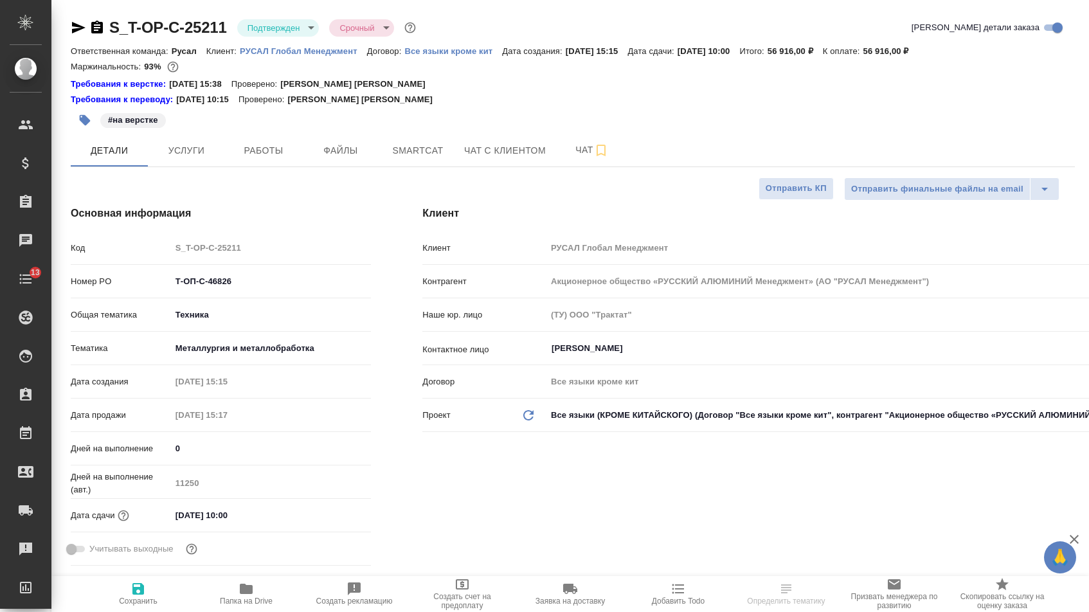
type textarea "x"
drag, startPoint x: 102, startPoint y: 27, endPoint x: 131, endPoint y: 18, distance: 30.9
click at [102, 27] on icon "button" at bounding box center [96, 27] width 15 height 15
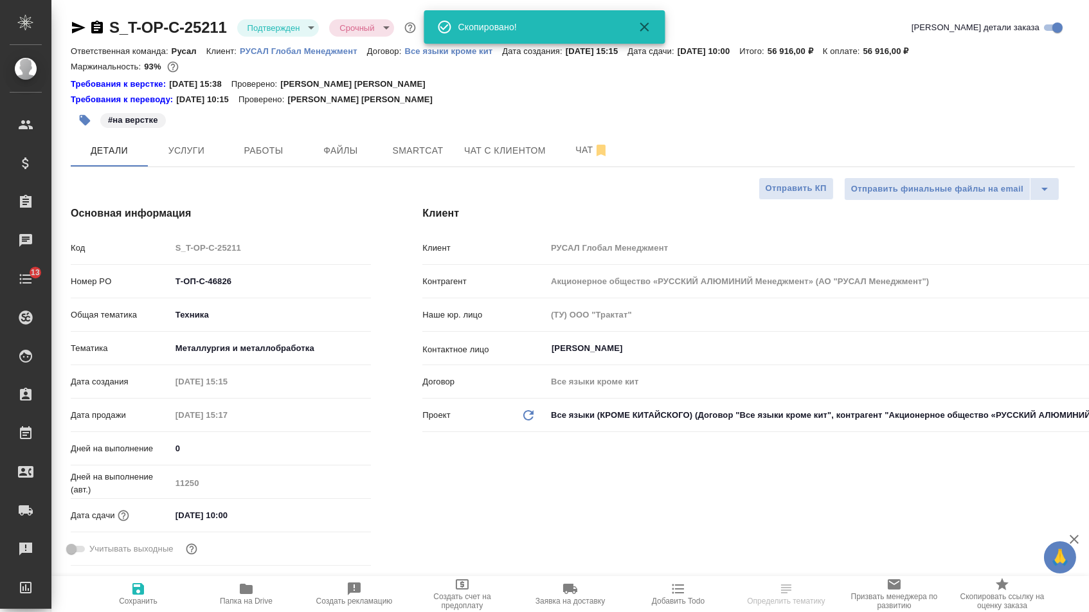
type textarea "x"
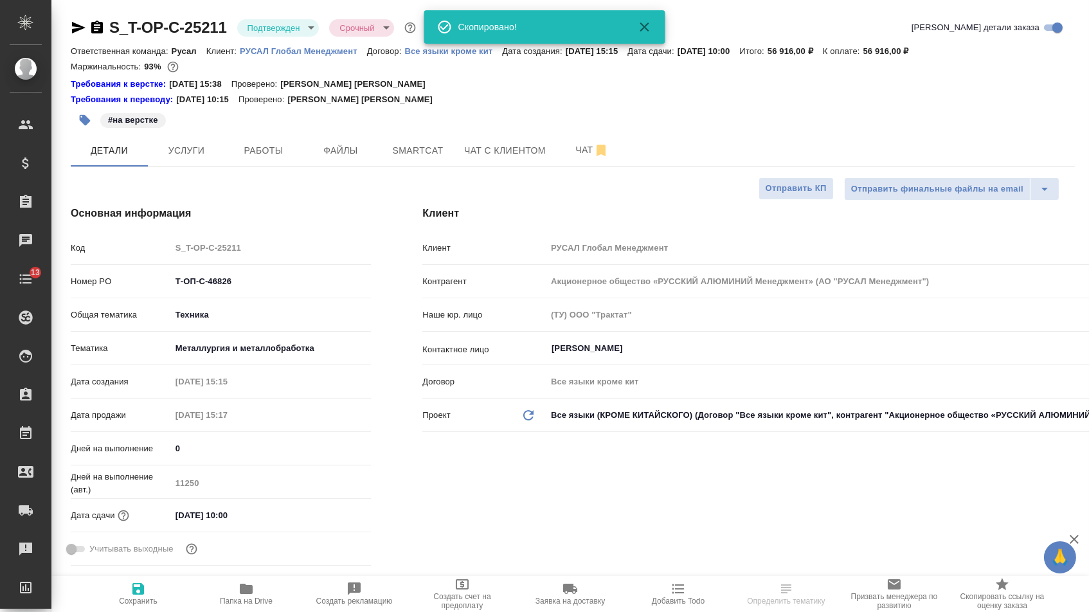
type textarea "x"
select select "RU"
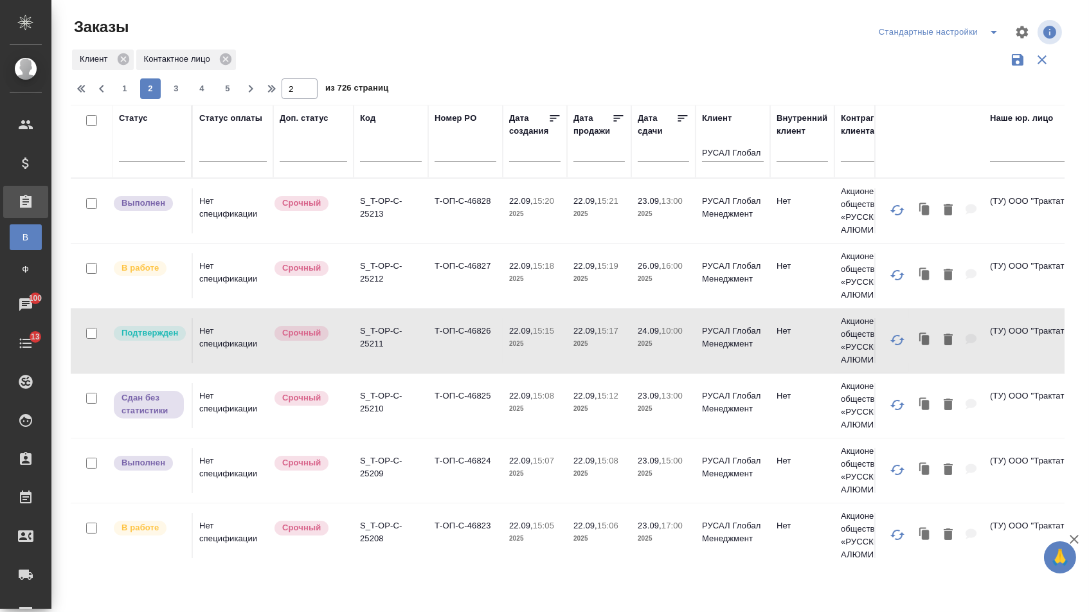
drag, startPoint x: 0, startPoint y: 0, endPoint x: 448, endPoint y: 264, distance: 520.1
click at [448, 264] on td "Т-ОП-С-46827" at bounding box center [465, 275] width 75 height 45
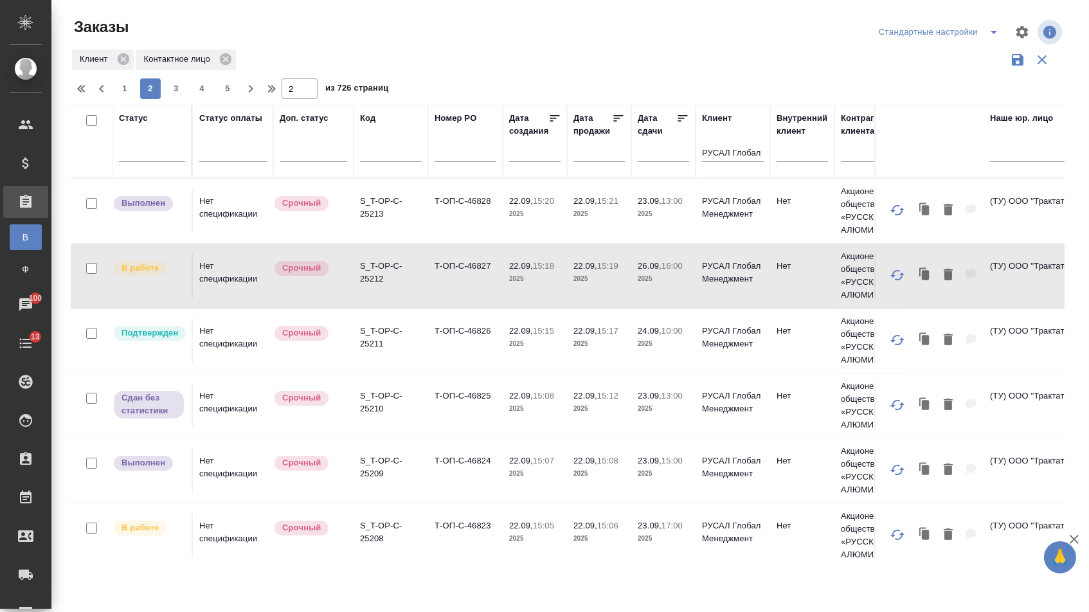
click at [448, 264] on td "Т-ОП-С-46827" at bounding box center [465, 275] width 75 height 45
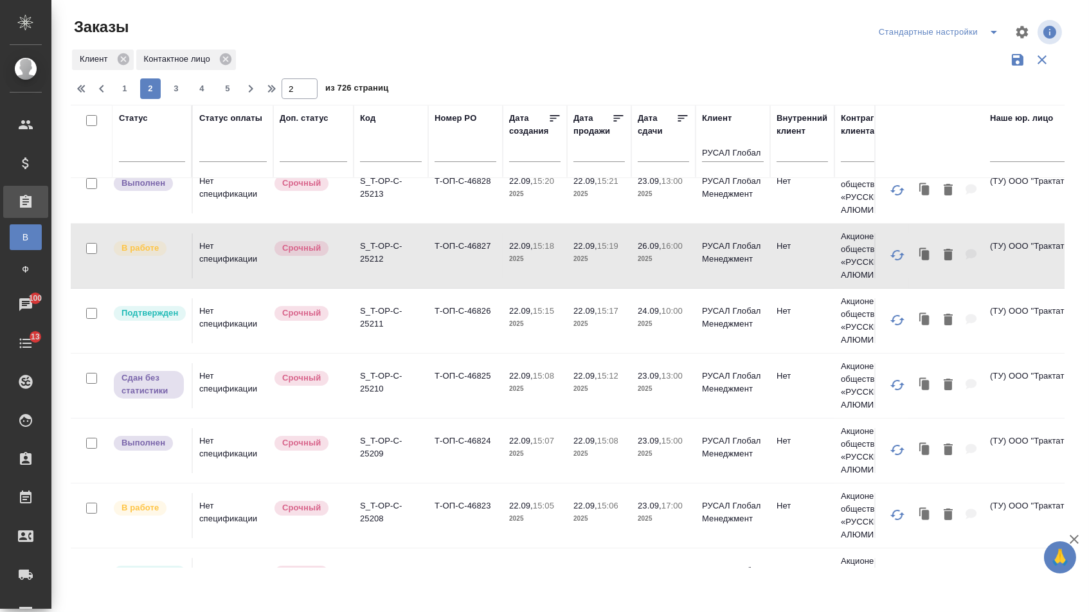
scroll to position [5, 0]
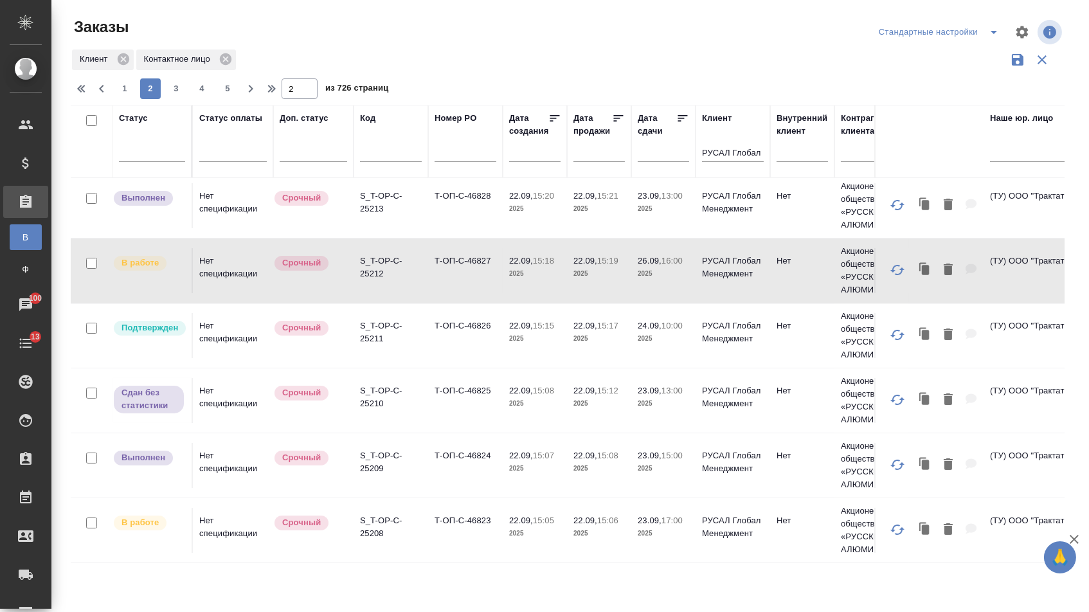
click at [456, 215] on td "Т-ОП-С-46828" at bounding box center [465, 205] width 75 height 45
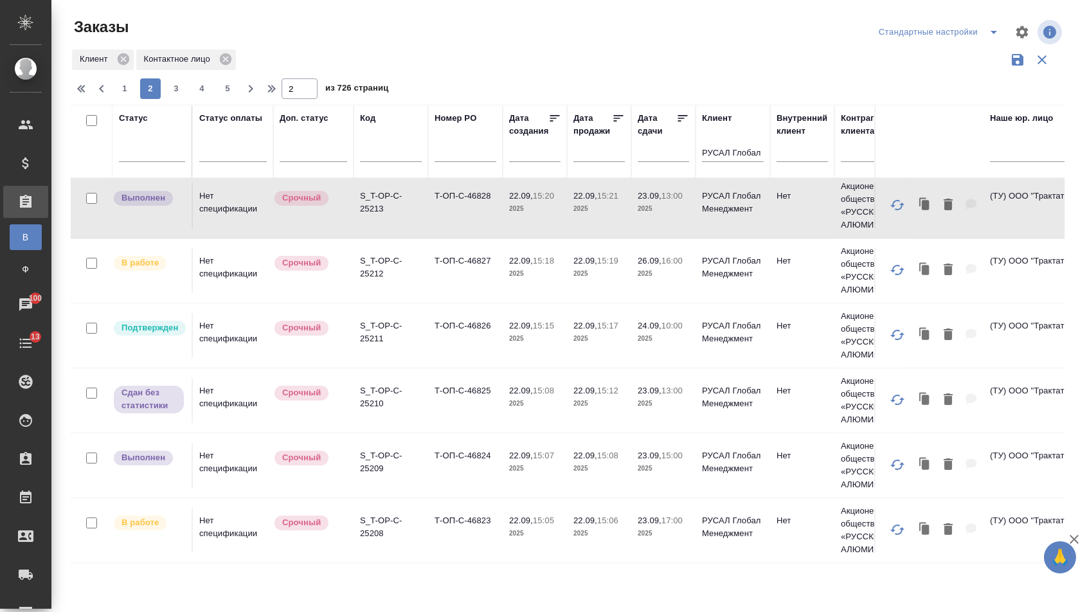
click at [456, 215] on td "Т-ОП-С-46828" at bounding box center [465, 205] width 75 height 45
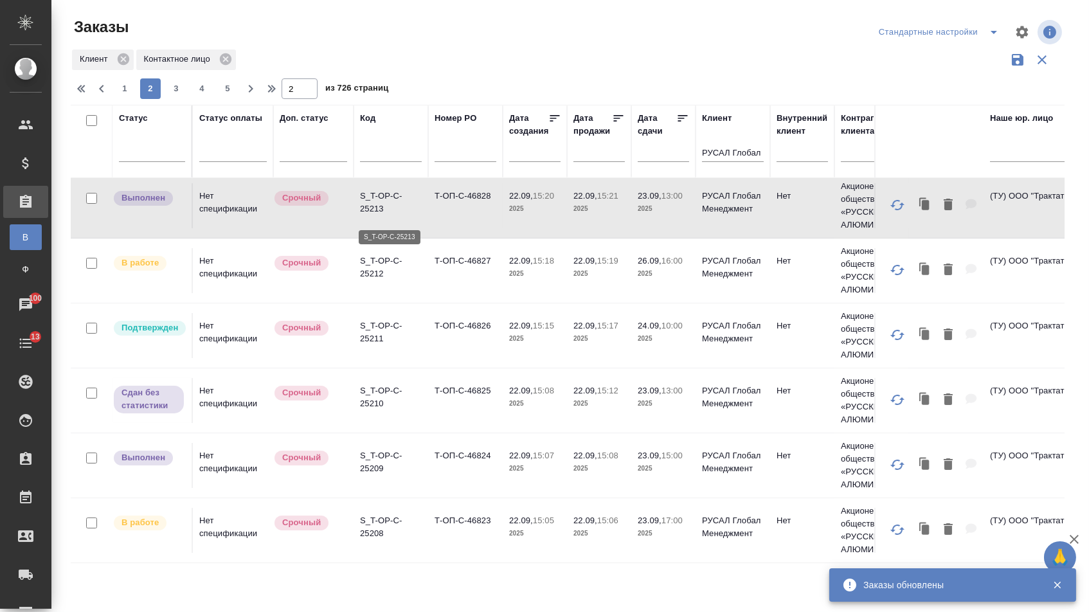
click at [414, 272] on p "S_T-OP-C-25212" at bounding box center [391, 268] width 62 height 26
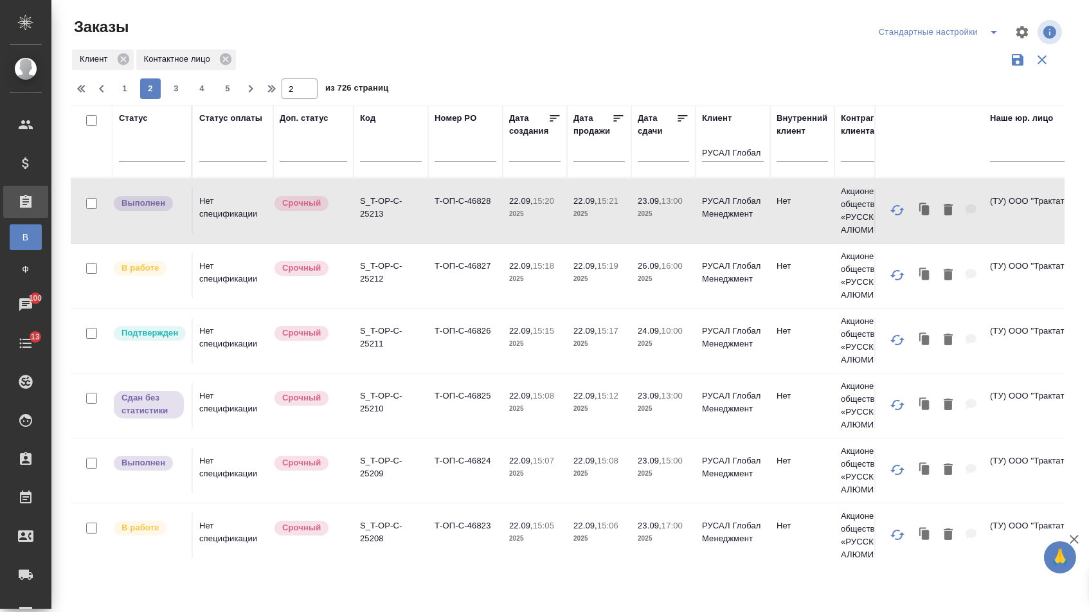
scroll to position [0, 0]
click at [131, 95] on span "1" at bounding box center [124, 88] width 21 height 13
type input "1"
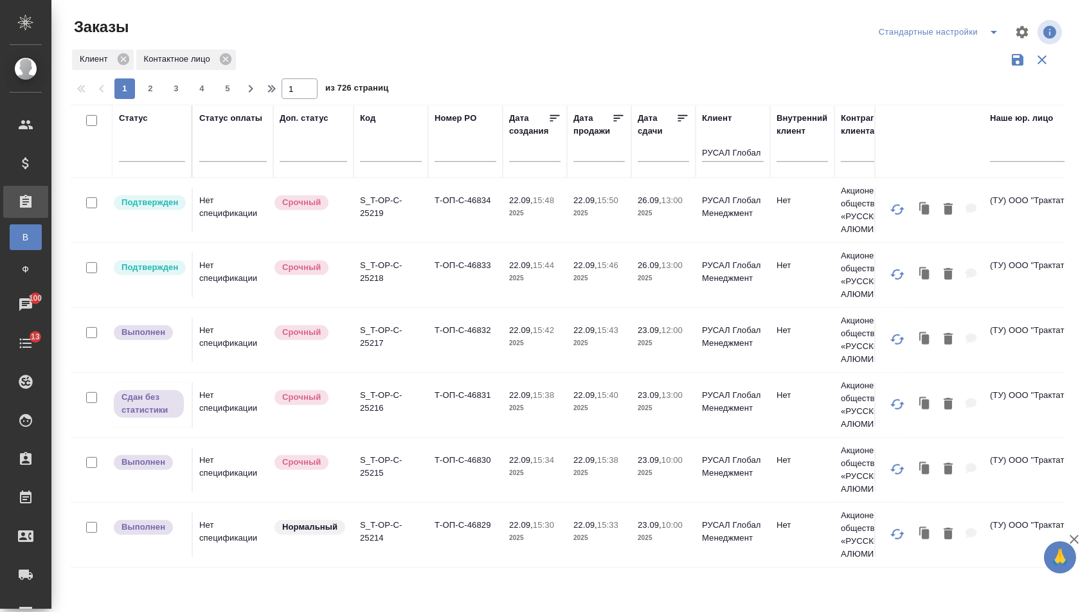
scroll to position [1237, 0]
click at [448, 533] on td "Т-ОП-С-46829" at bounding box center [465, 534] width 75 height 45
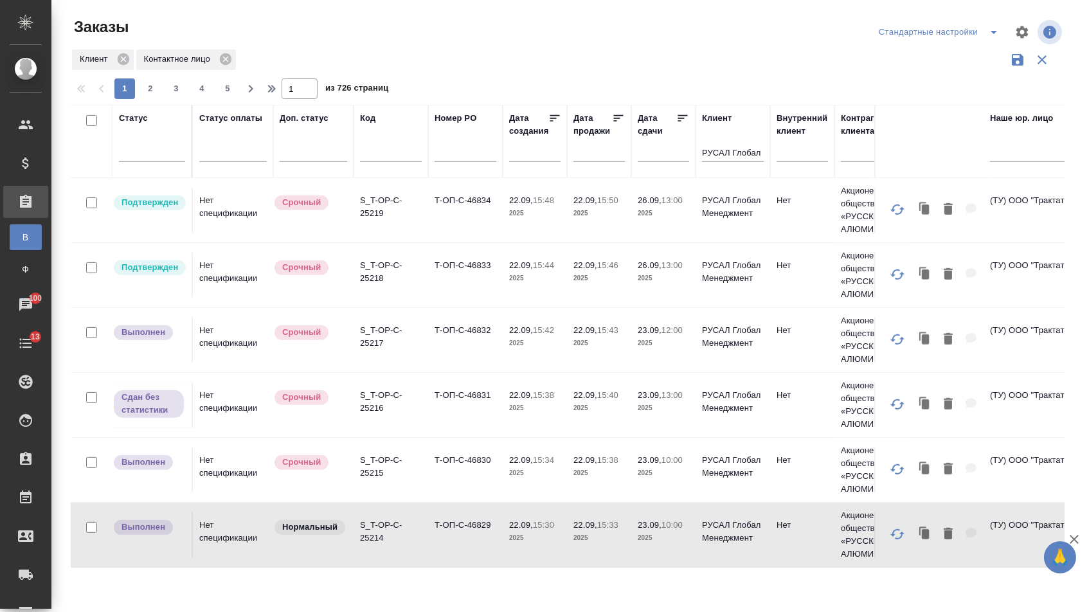
click at [448, 533] on td "Т-ОП-С-46829" at bounding box center [465, 534] width 75 height 45
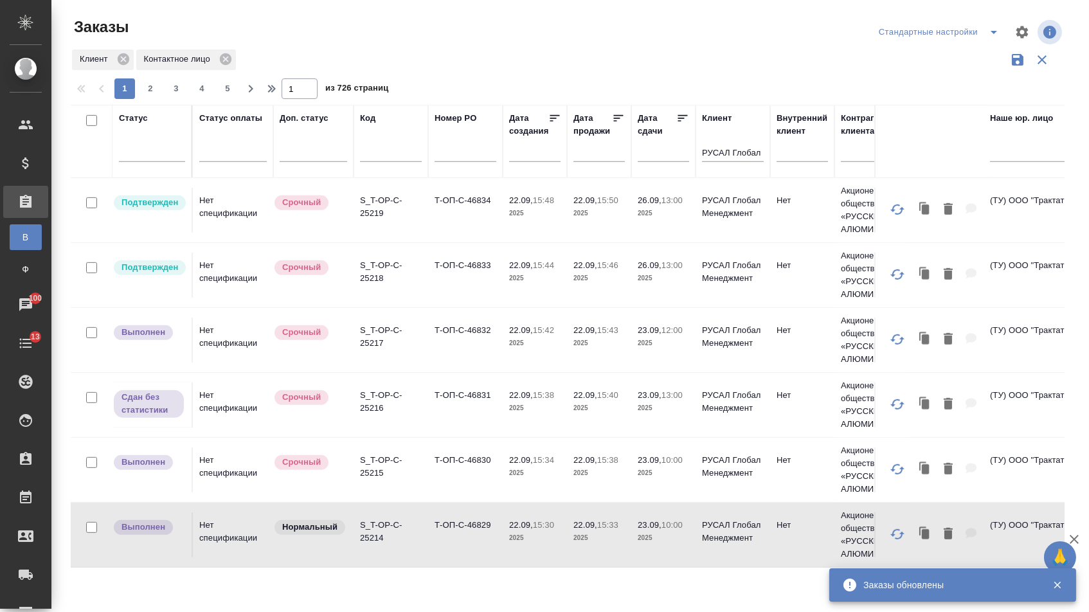
click at [442, 469] on td "Т-ОП-С-46830" at bounding box center [465, 469] width 75 height 45
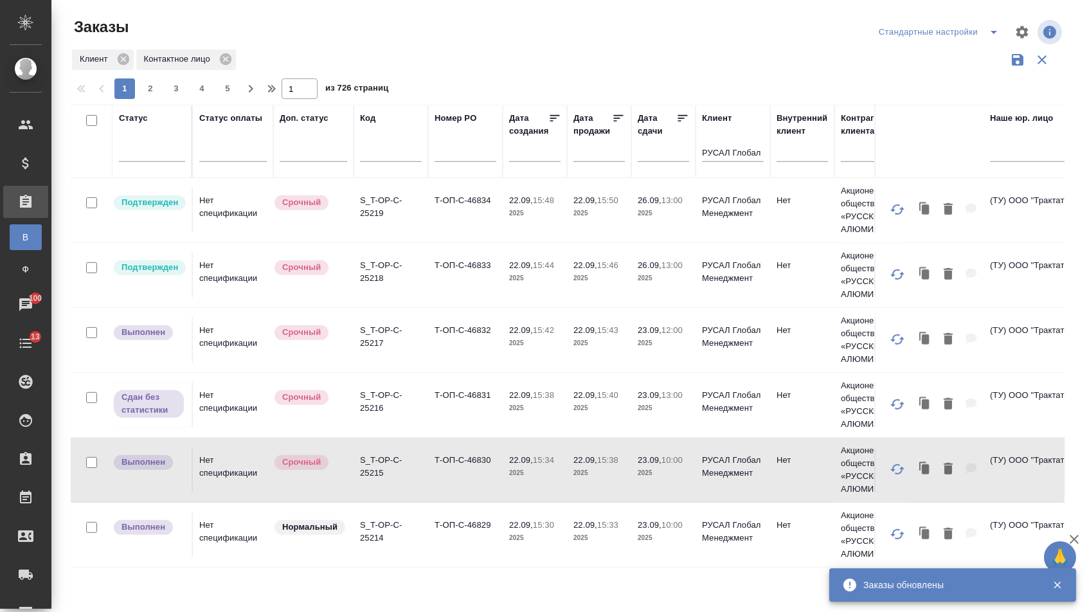
click at [442, 469] on td "Т-ОП-С-46830" at bounding box center [465, 469] width 75 height 45
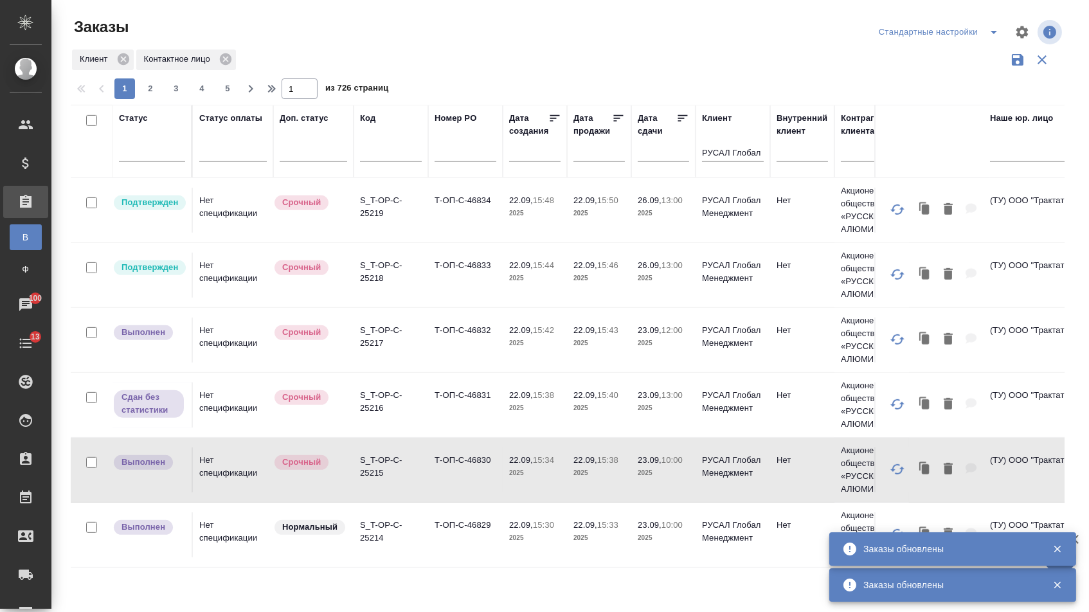
click at [446, 418] on td "Т-ОП-С-46831" at bounding box center [465, 404] width 75 height 45
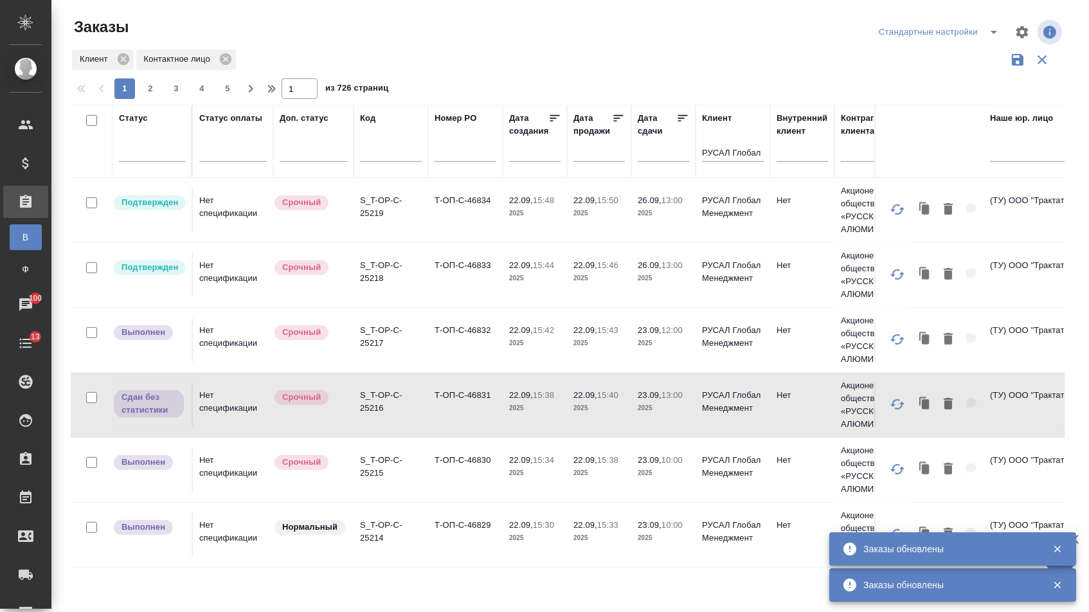
click at [446, 418] on td "Т-ОП-С-46831" at bounding box center [465, 404] width 75 height 45
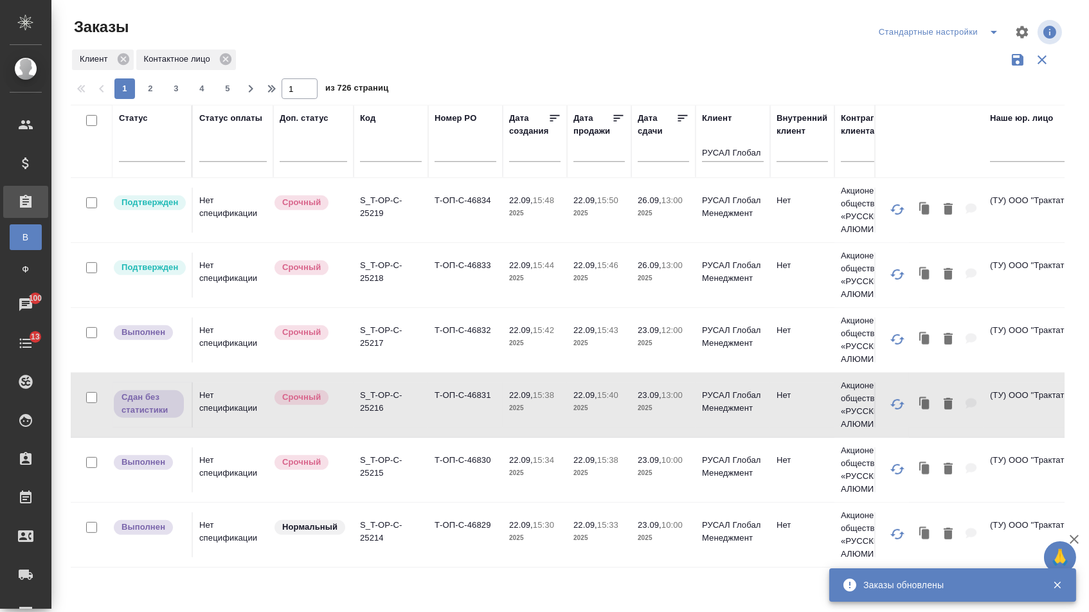
click at [444, 343] on td "Т-ОП-С-46832" at bounding box center [465, 340] width 75 height 45
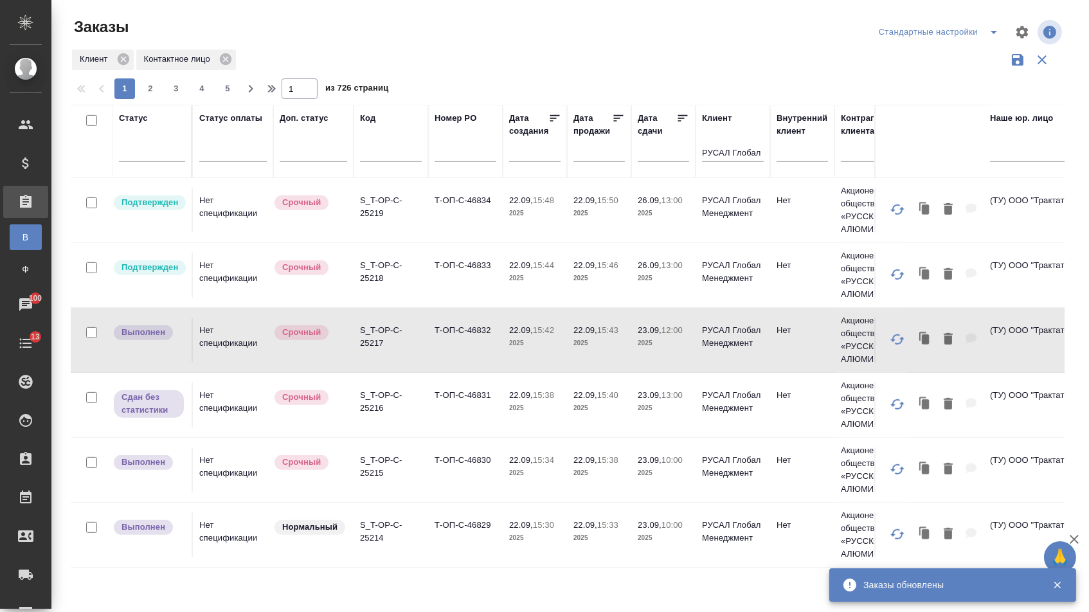
click at [444, 343] on td "Т-ОП-С-46832" at bounding box center [465, 340] width 75 height 45
click at [438, 276] on td "Т-ОП-С-46833" at bounding box center [465, 275] width 75 height 45
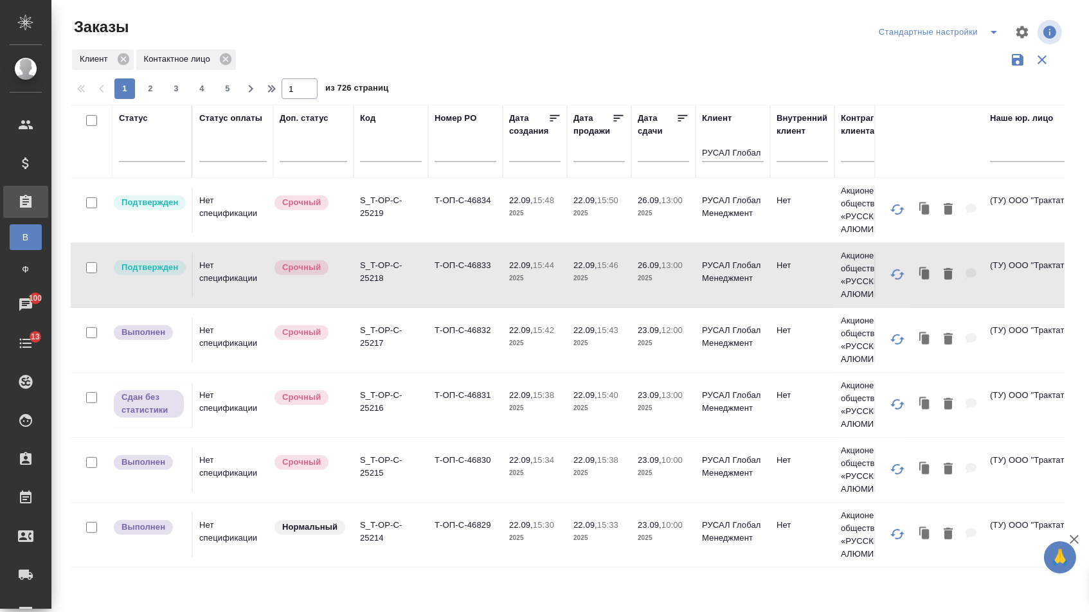
click at [438, 276] on td "Т-ОП-С-46833" at bounding box center [465, 275] width 75 height 45
click at [443, 218] on td "Т-ОП-С-46834" at bounding box center [465, 210] width 75 height 45
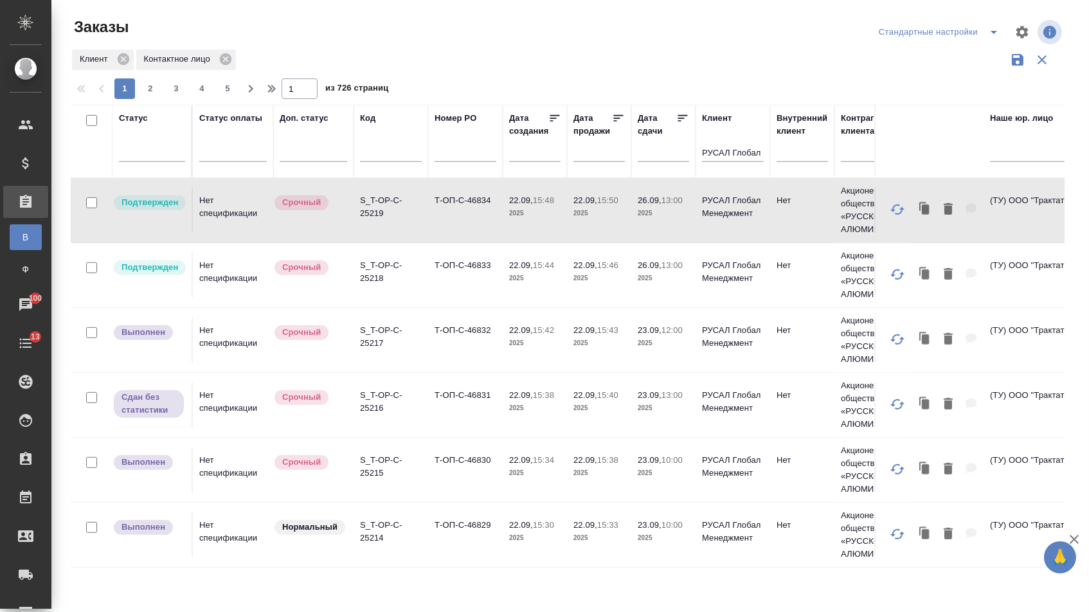
click at [443, 218] on td "Т-ОП-С-46834" at bounding box center [465, 210] width 75 height 45
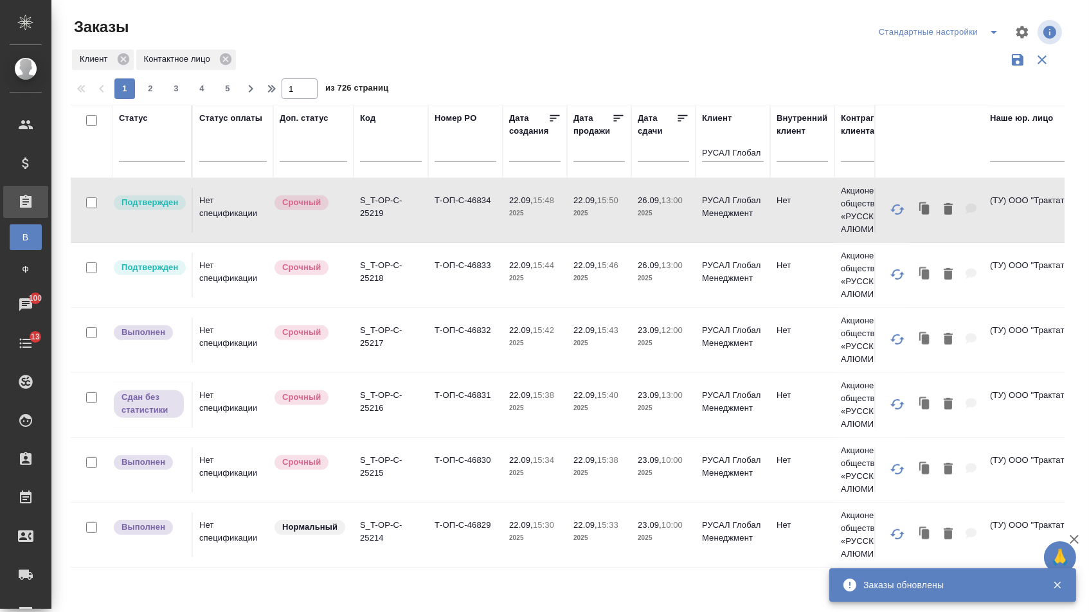
click at [469, 168] on td "Т-ОП-С-46835" at bounding box center [465, 145] width 75 height 45
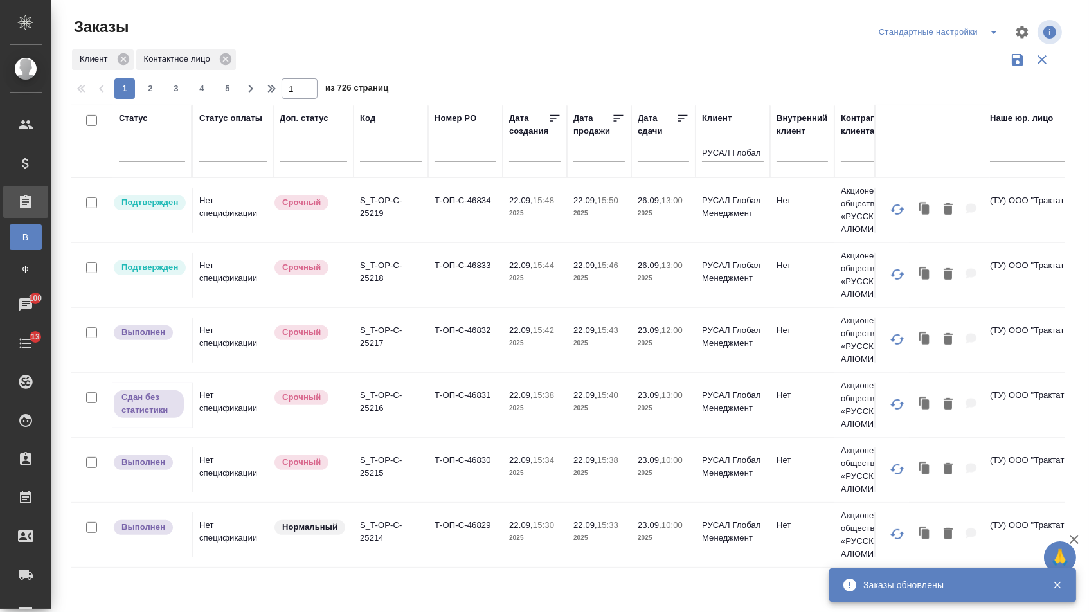
scroll to position [1174, 0]
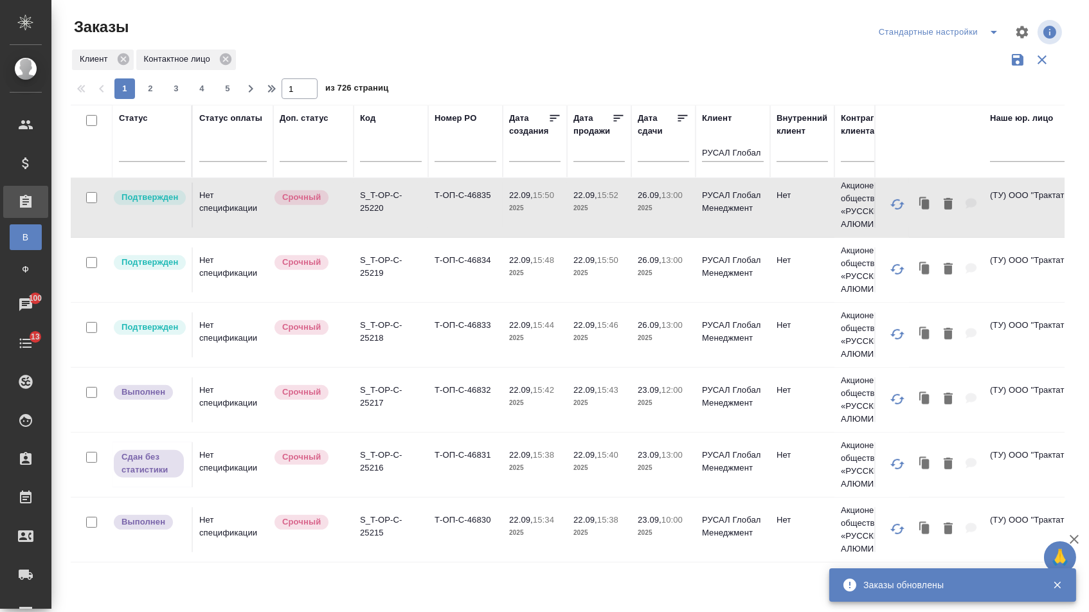
click at [469, 217] on td "Т-ОП-С-46835" at bounding box center [465, 205] width 75 height 45
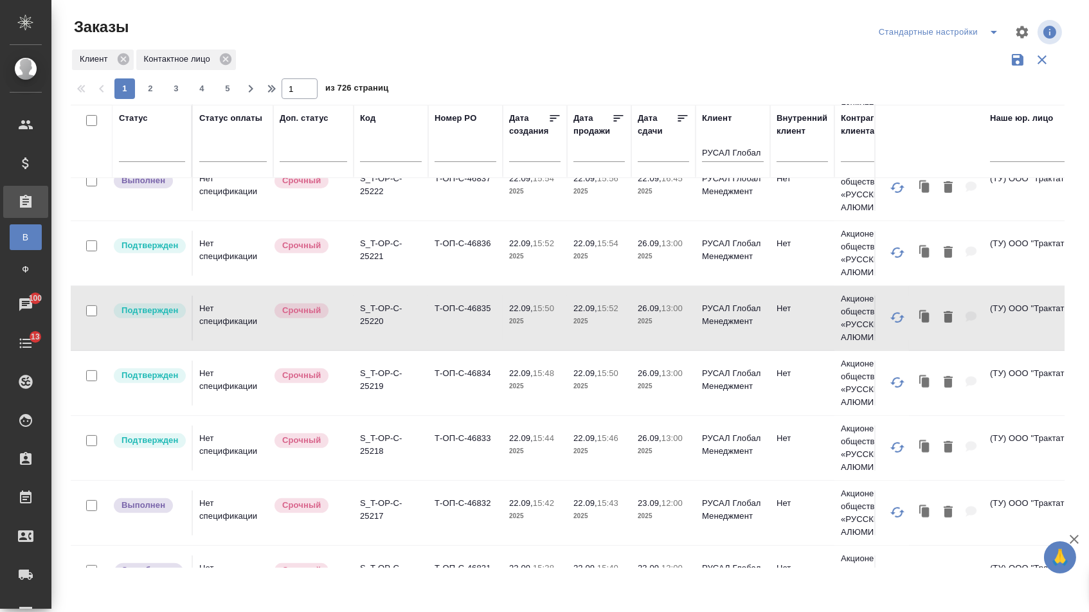
scroll to position [1056, 0]
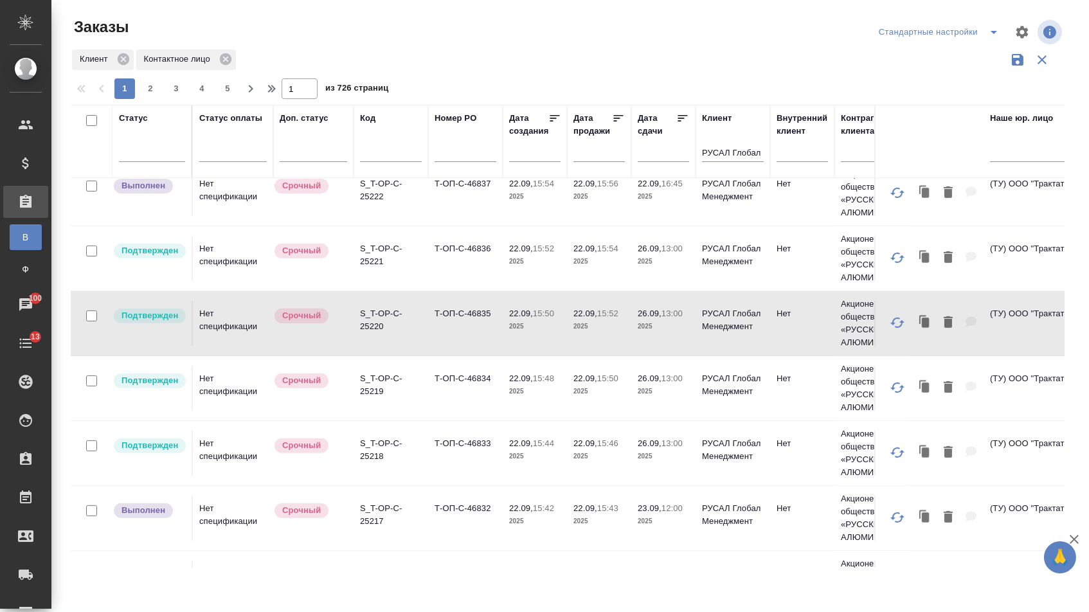
click at [451, 275] on td "Т-ОП-С-46836" at bounding box center [465, 258] width 75 height 45
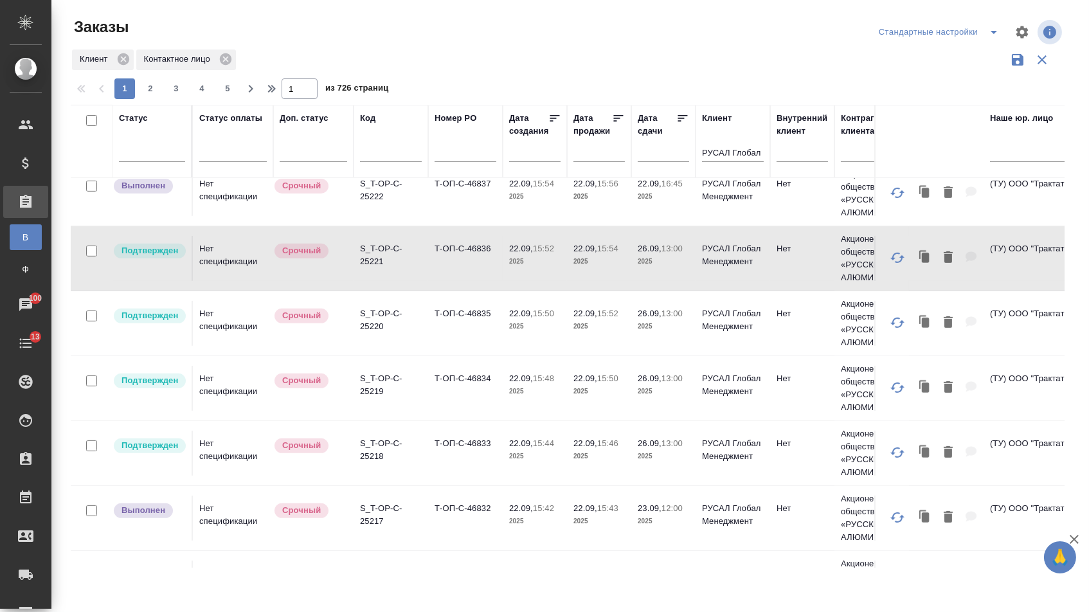
click at [451, 275] on td "Т-ОП-С-46836" at bounding box center [465, 258] width 75 height 45
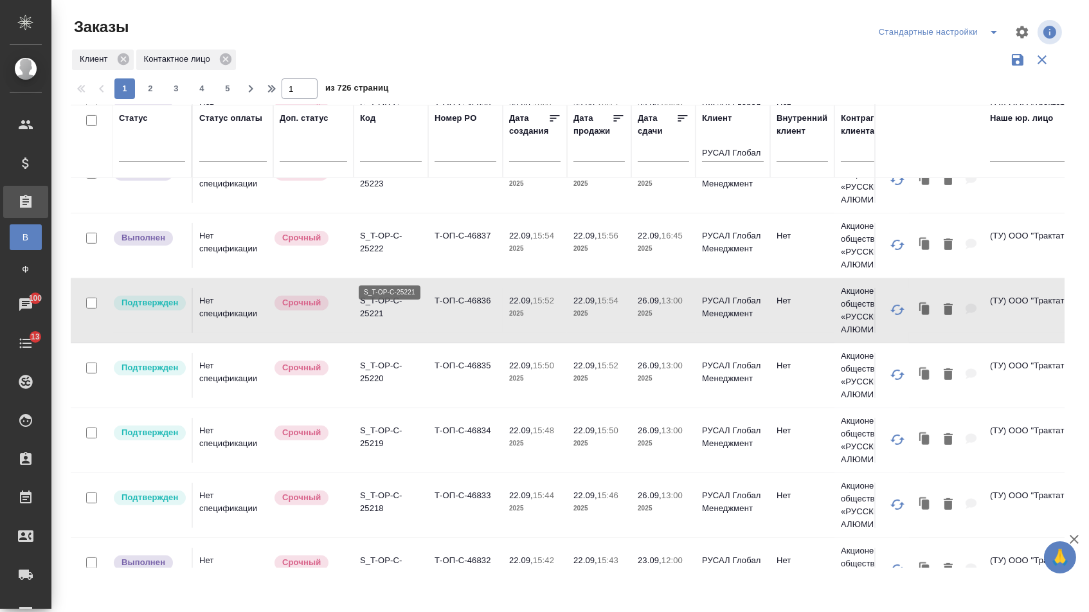
click at [449, 254] on td "Т-ОП-С-46837" at bounding box center [465, 245] width 75 height 45
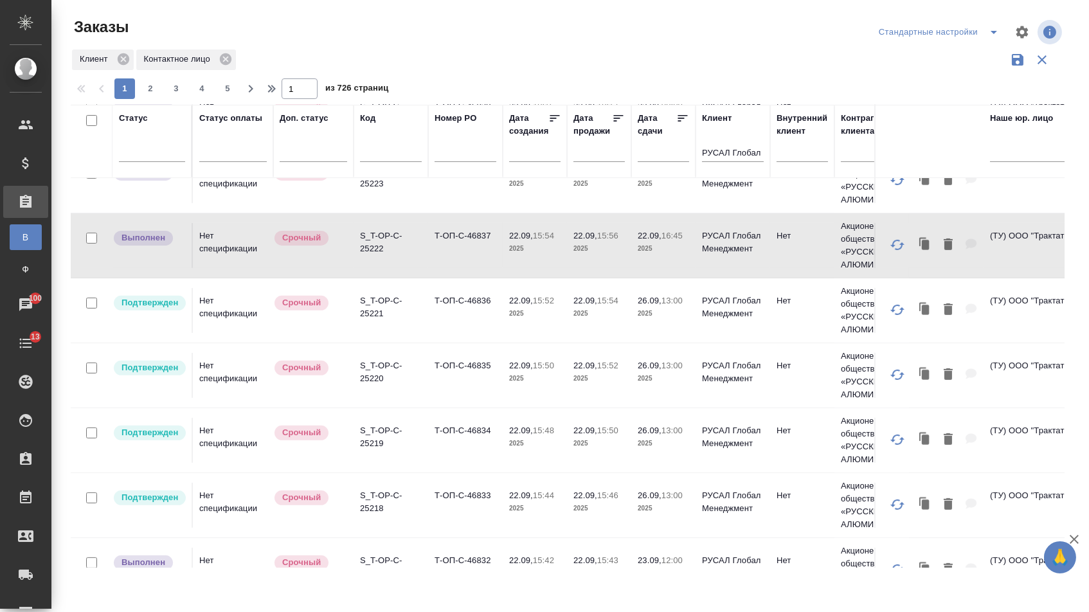
click at [449, 254] on td "Т-ОП-С-46837" at bounding box center [465, 245] width 75 height 45
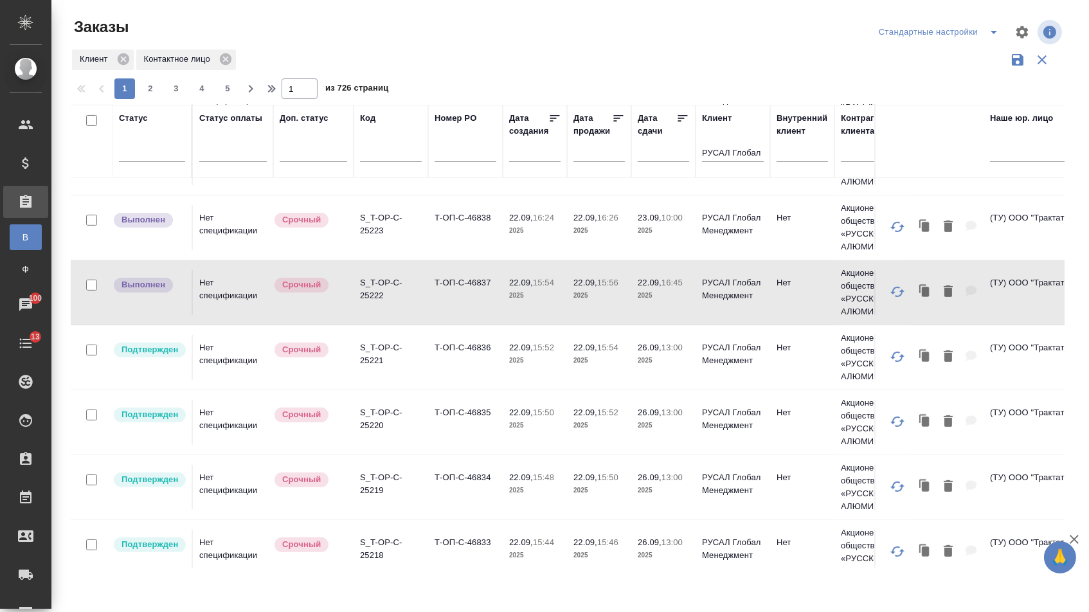
click at [434, 242] on td "Т-ОП-С-46838" at bounding box center [465, 227] width 75 height 45
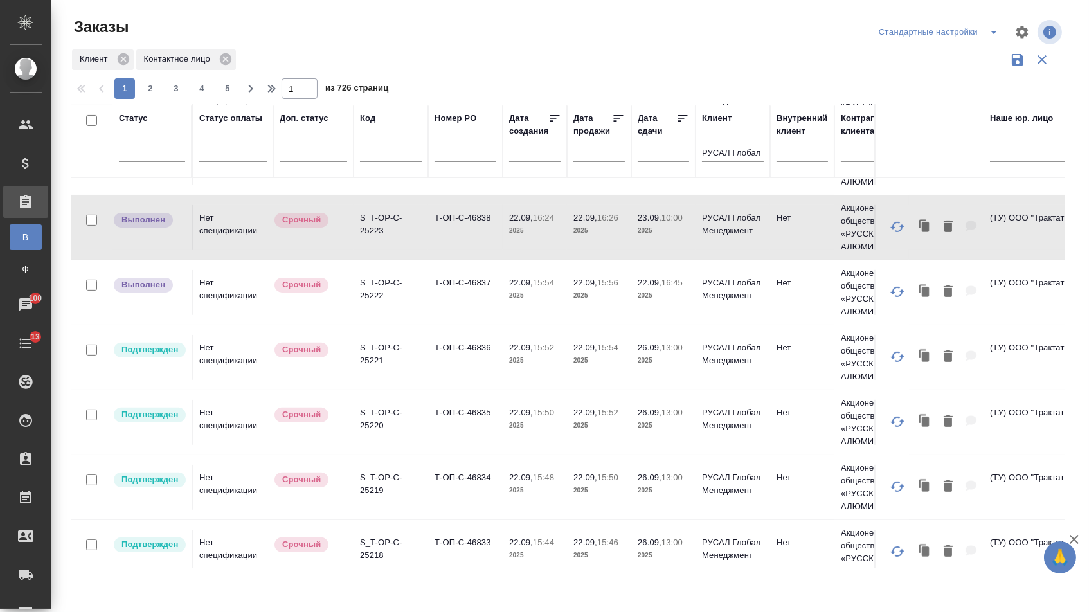
scroll to position [871, 0]
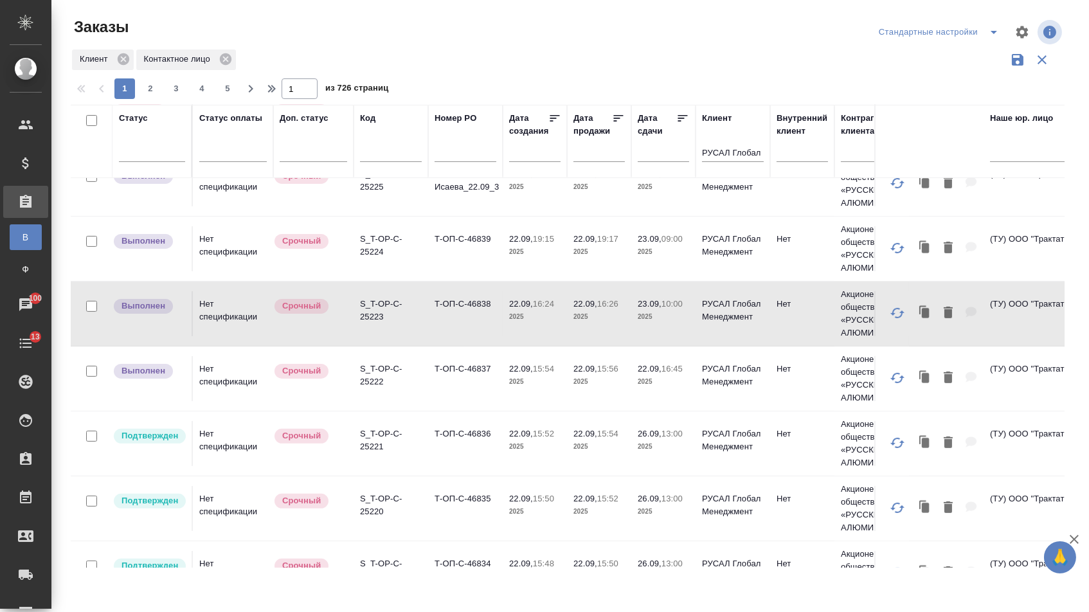
click at [449, 259] on td "Т-ОП-С-46839" at bounding box center [465, 248] width 75 height 45
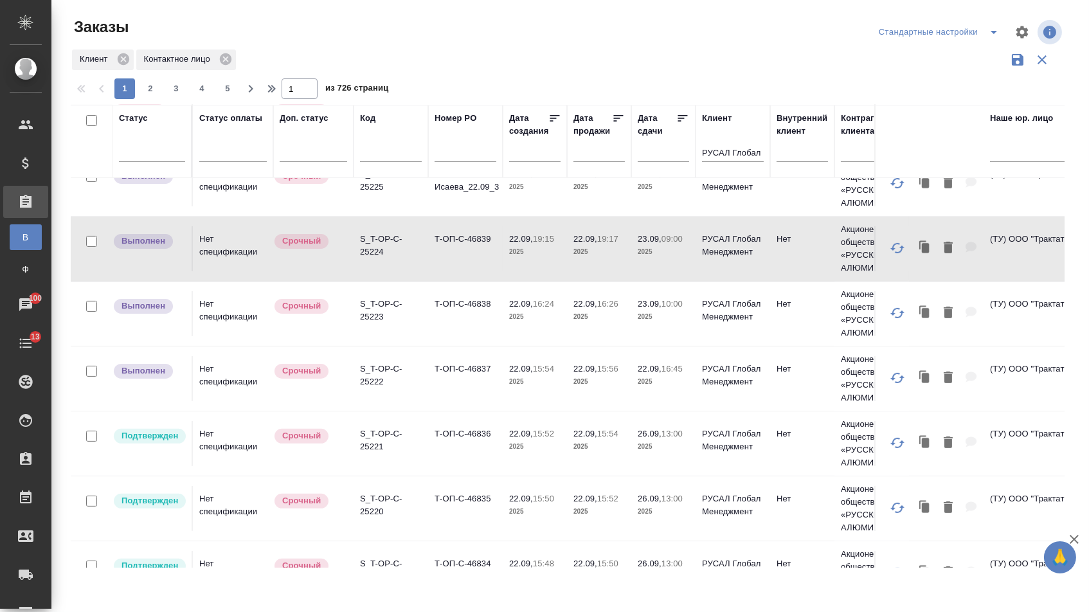
click at [449, 259] on td "Т-ОП-С-46839" at bounding box center [465, 248] width 75 height 45
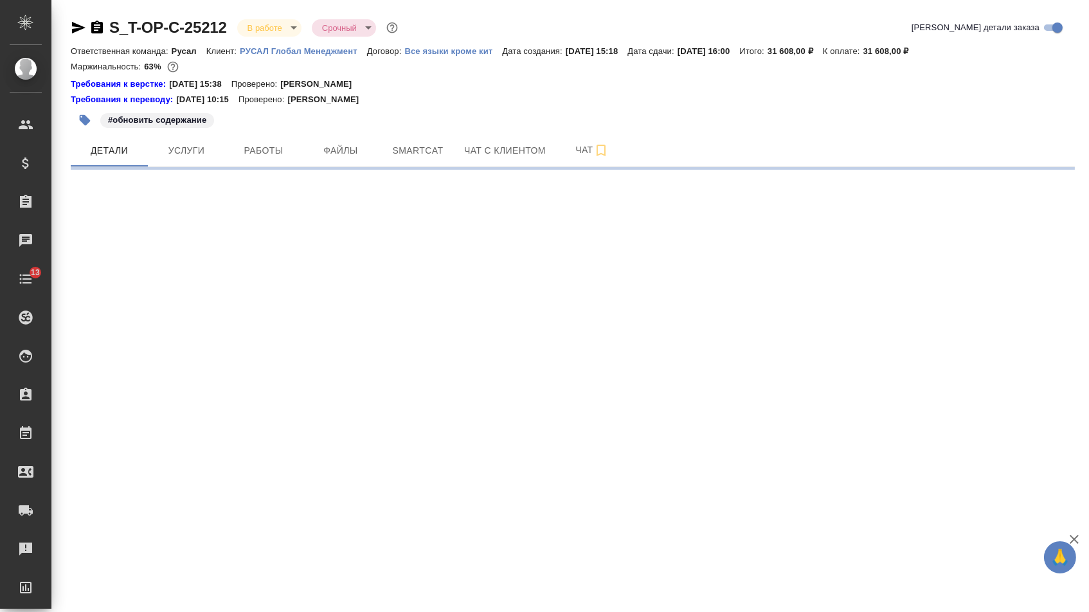
select select "RU"
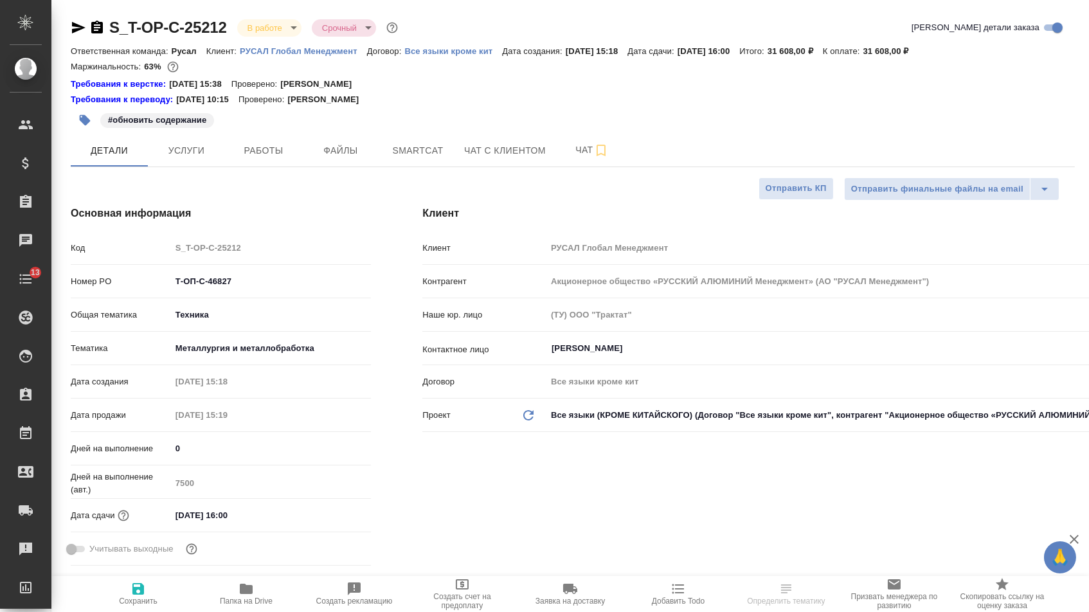
click at [103, 25] on icon "button" at bounding box center [97, 27] width 12 height 13
type textarea "x"
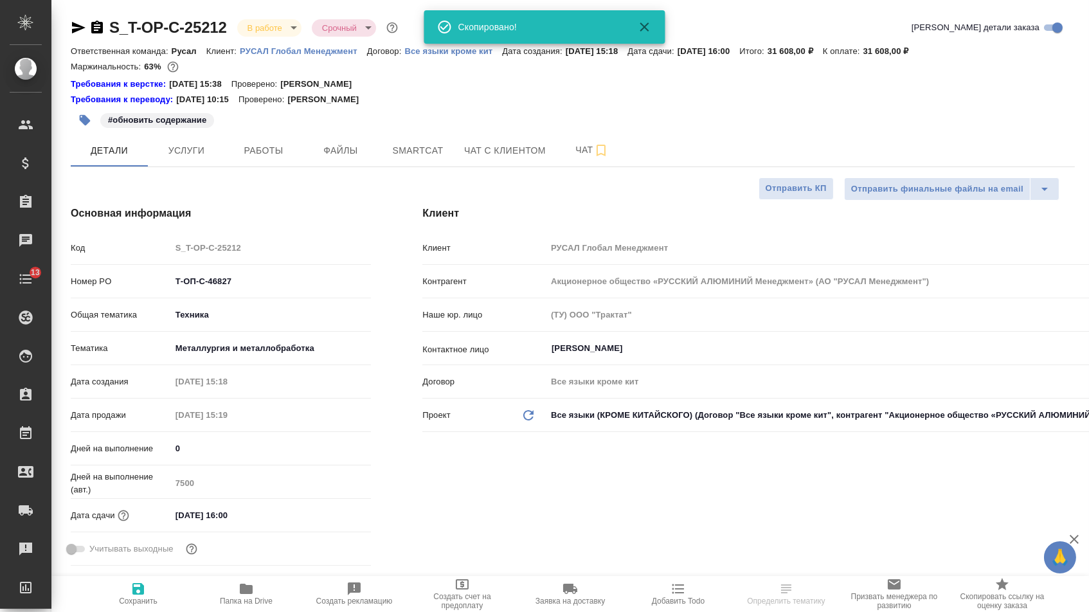
type textarea "x"
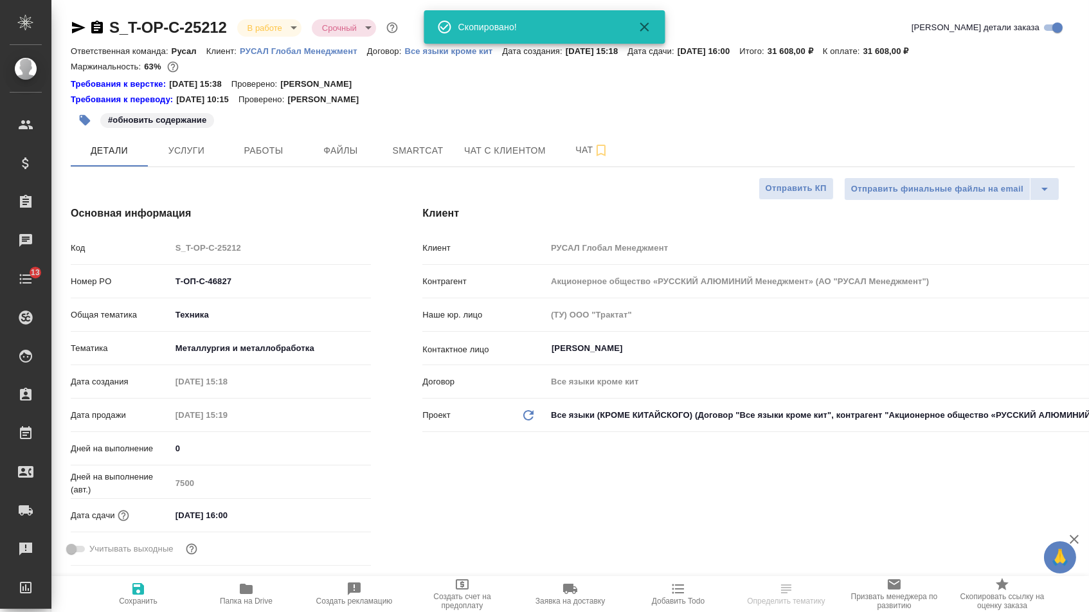
type textarea "x"
select select "RU"
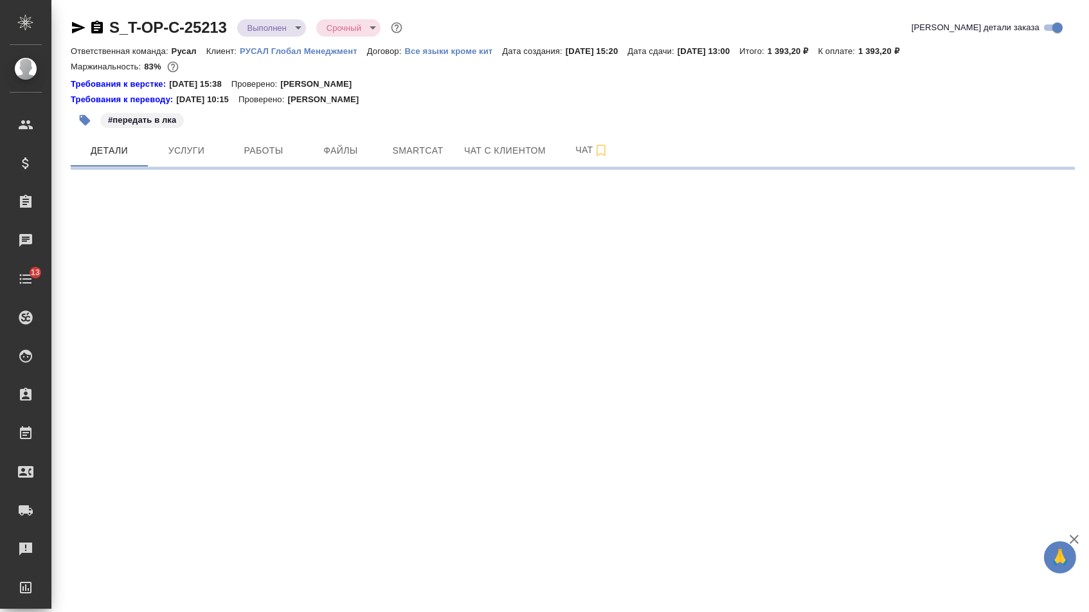
select select "RU"
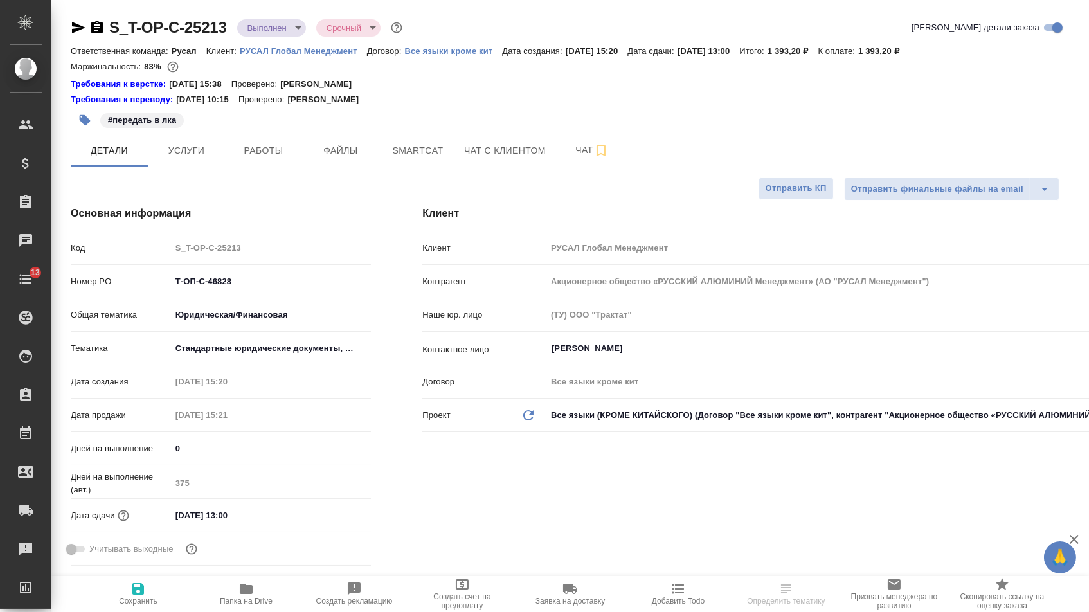
click at [102, 30] on icon "button" at bounding box center [96, 27] width 15 height 15
type textarea "x"
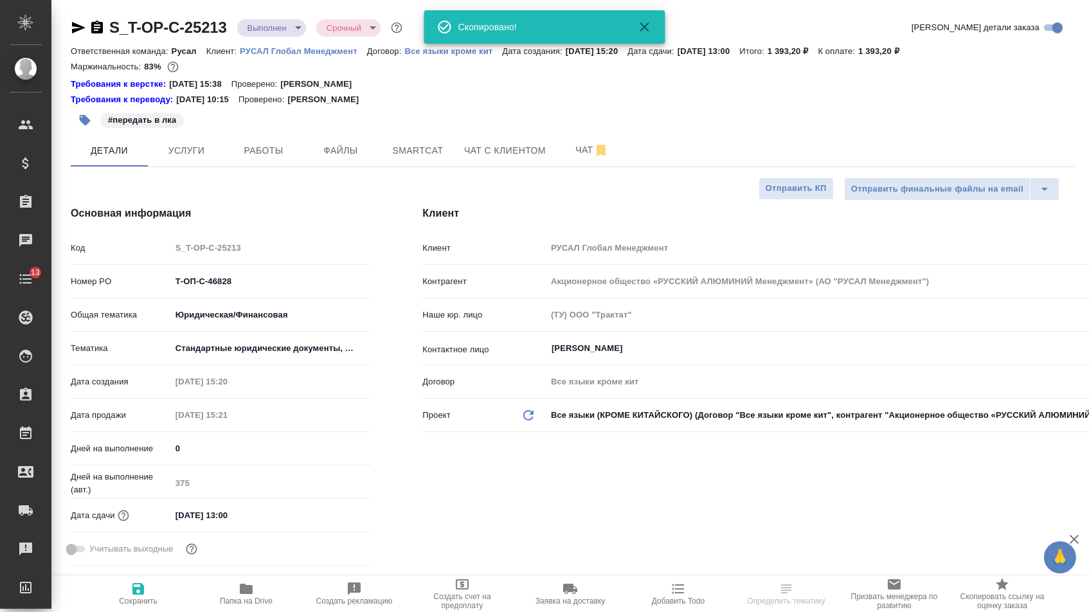
type textarea "x"
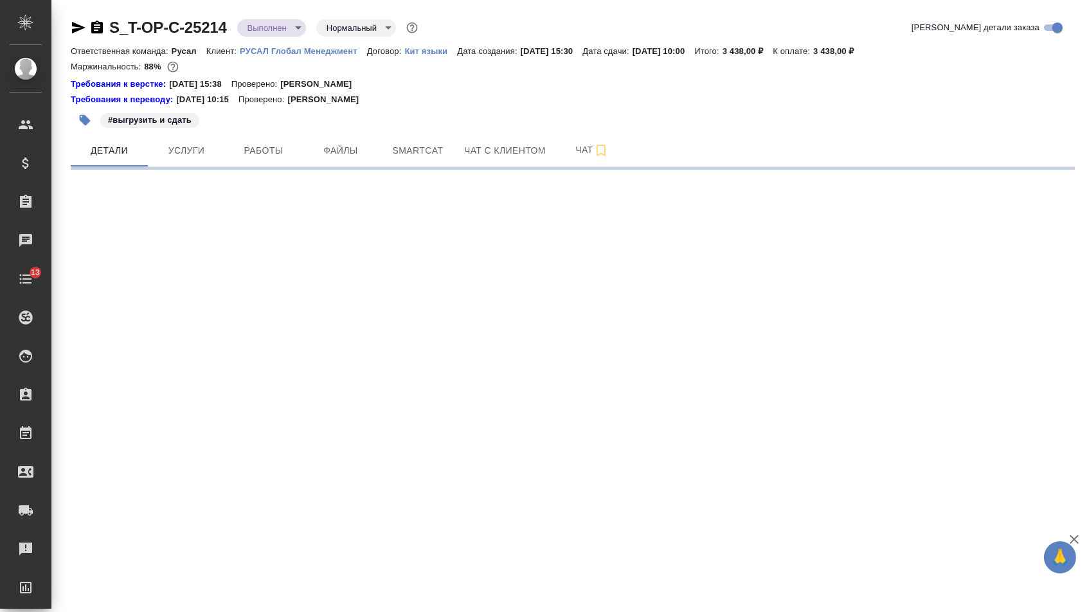
select select "RU"
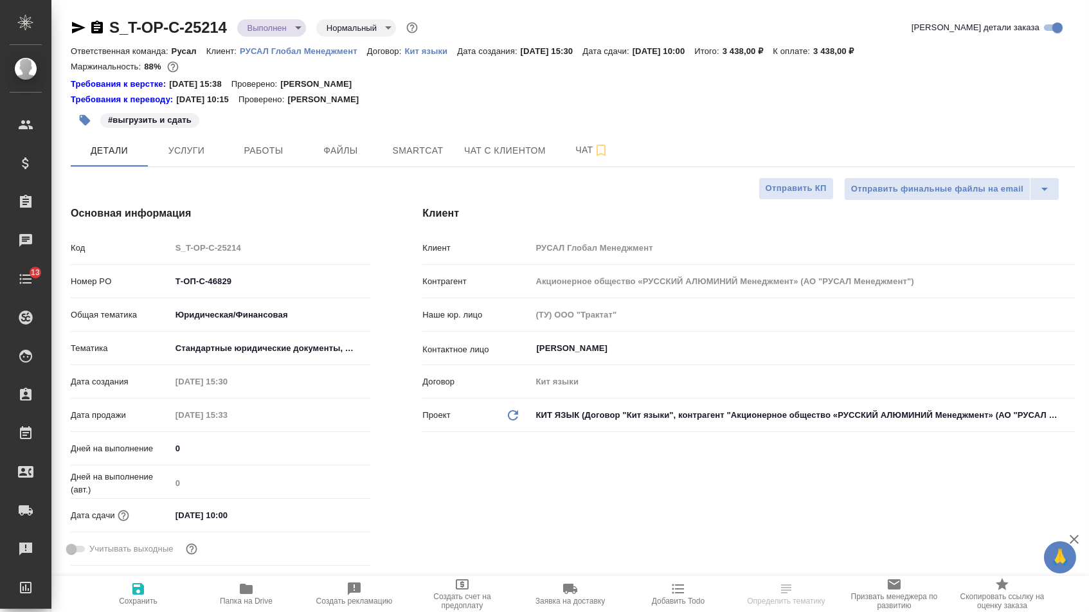
type textarea "x"
click at [103, 31] on icon "button" at bounding box center [97, 27] width 12 height 13
type textarea "x"
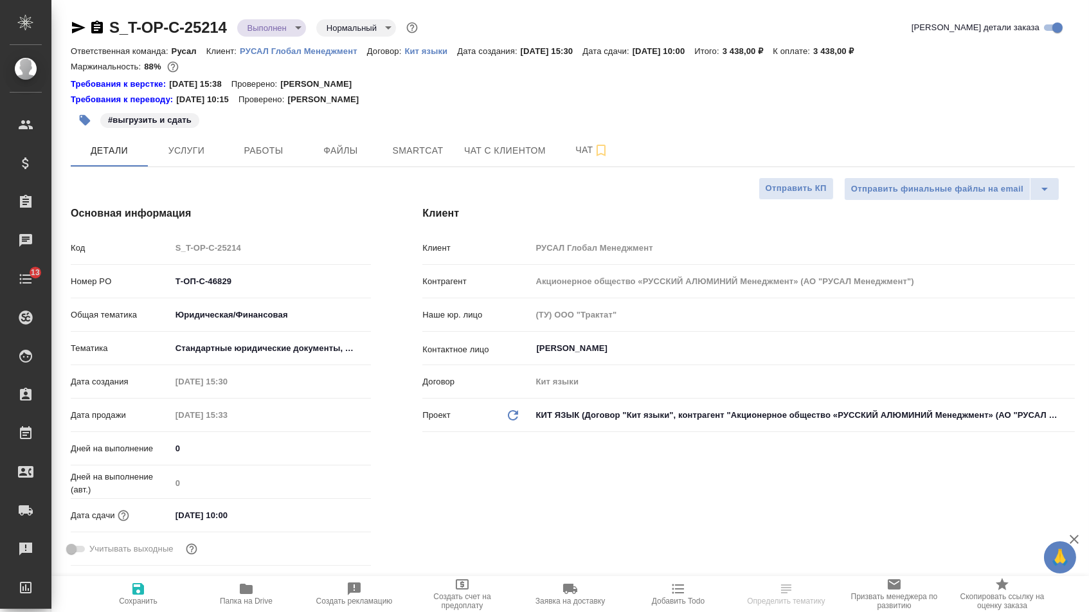
type textarea "x"
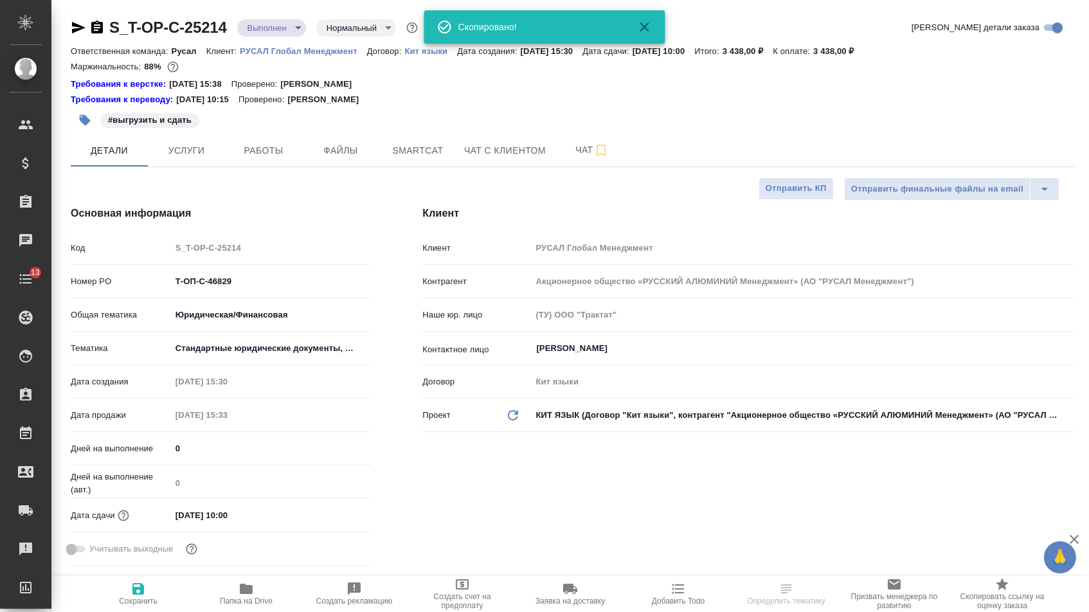
type textarea "x"
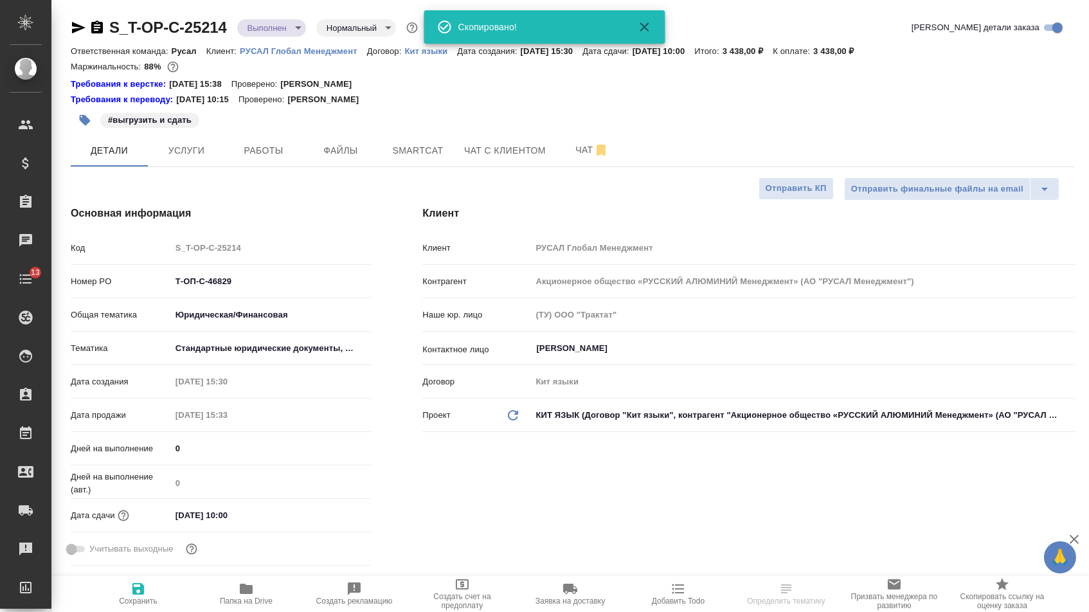
type textarea "x"
select select "RU"
type textarea "x"
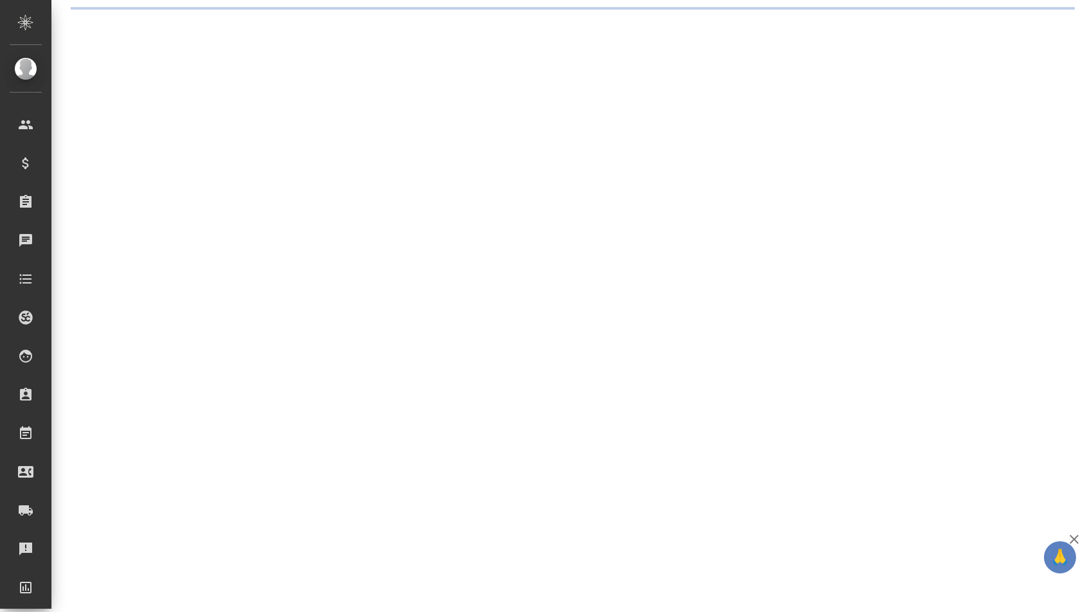
select select "RU"
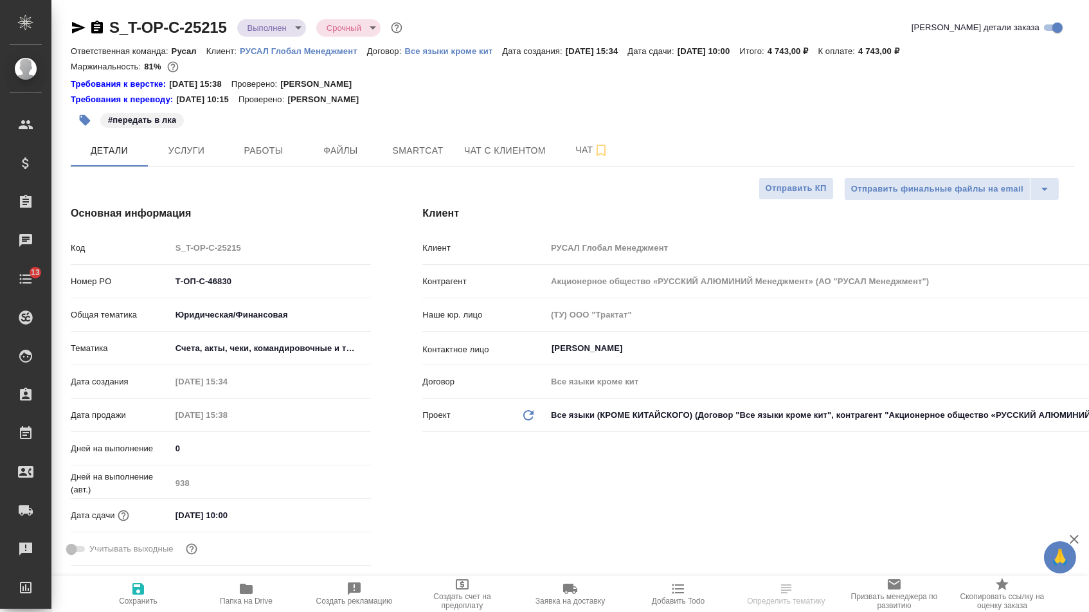
drag, startPoint x: 0, startPoint y: 0, endPoint x: 102, endPoint y: 23, distance: 104.2
click at [102, 23] on icon "button" at bounding box center [97, 27] width 12 height 13
type textarea "x"
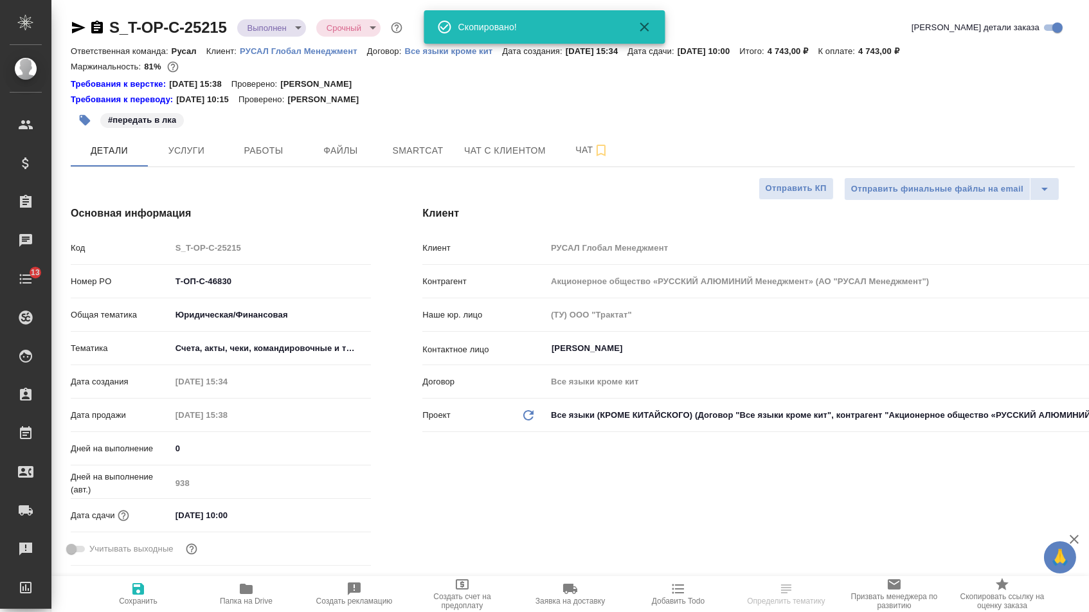
type textarea "x"
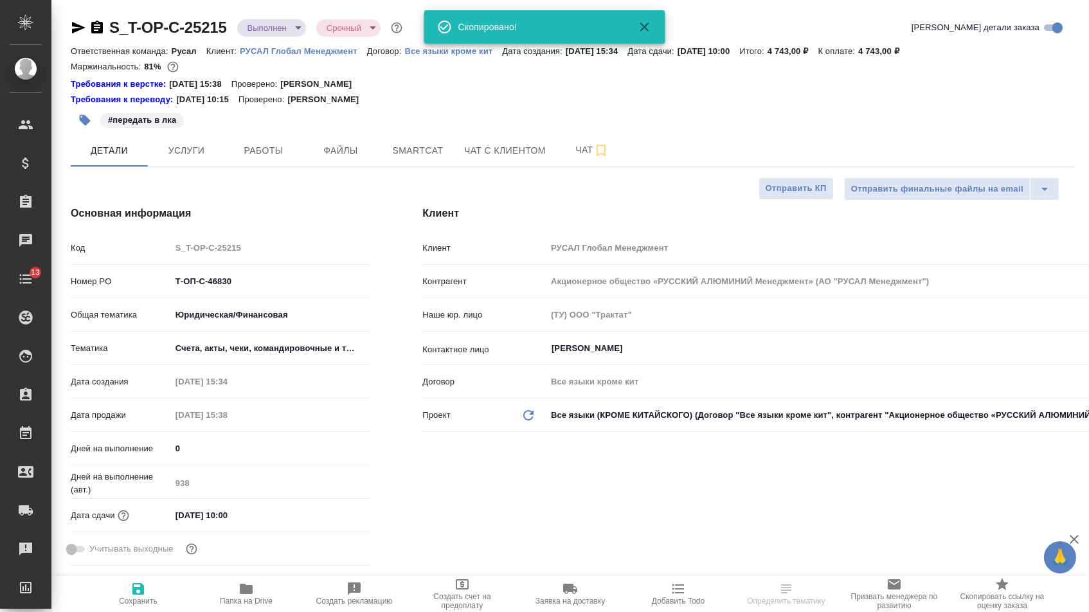
type textarea "x"
select select "RU"
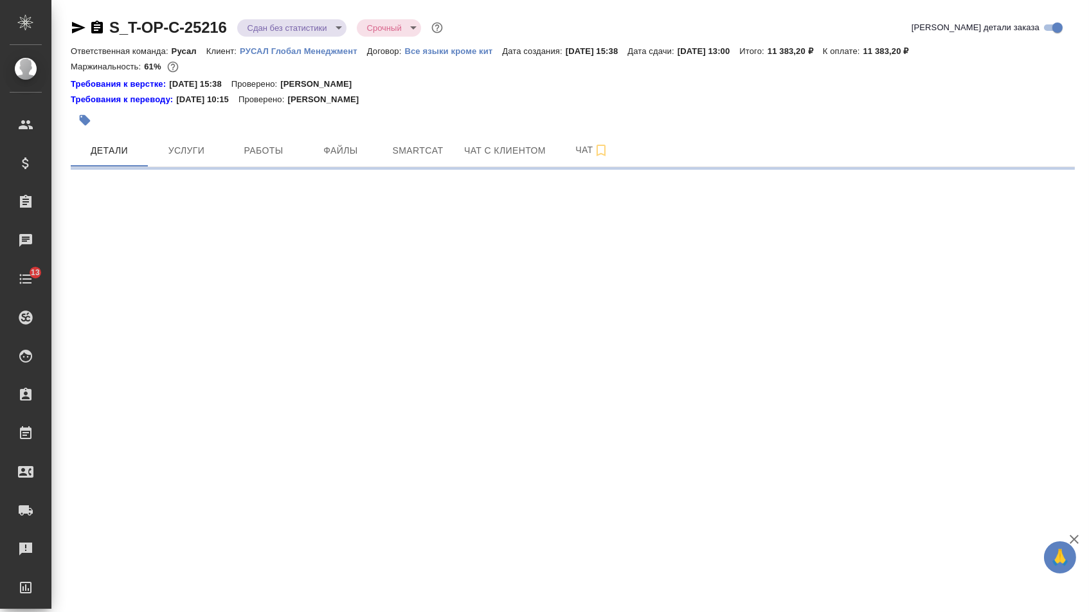
select select "RU"
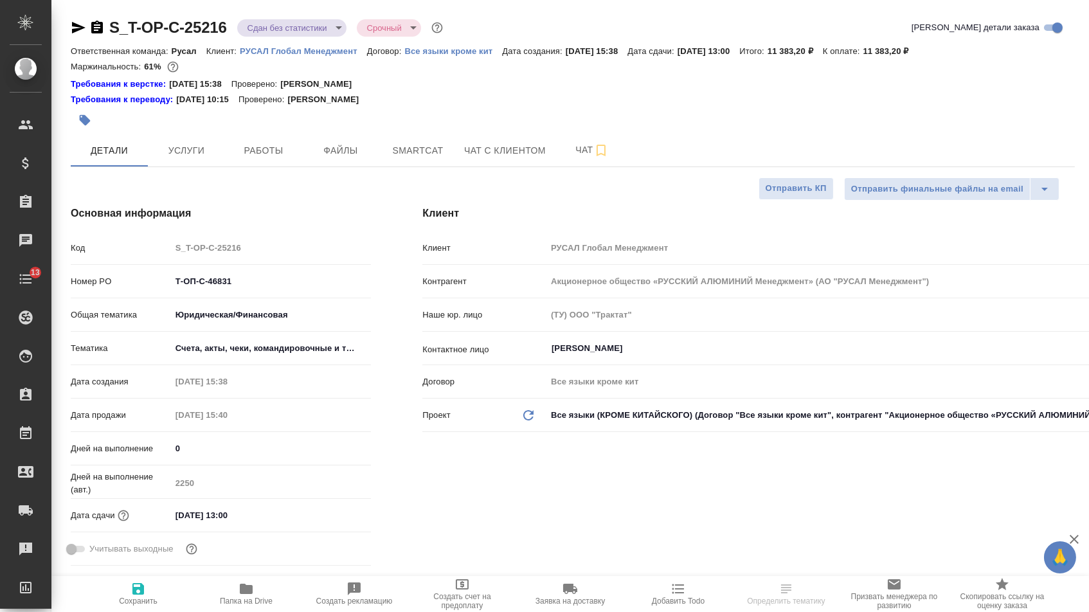
type textarea "x"
click at [100, 32] on icon "button" at bounding box center [97, 27] width 12 height 13
type textarea "x"
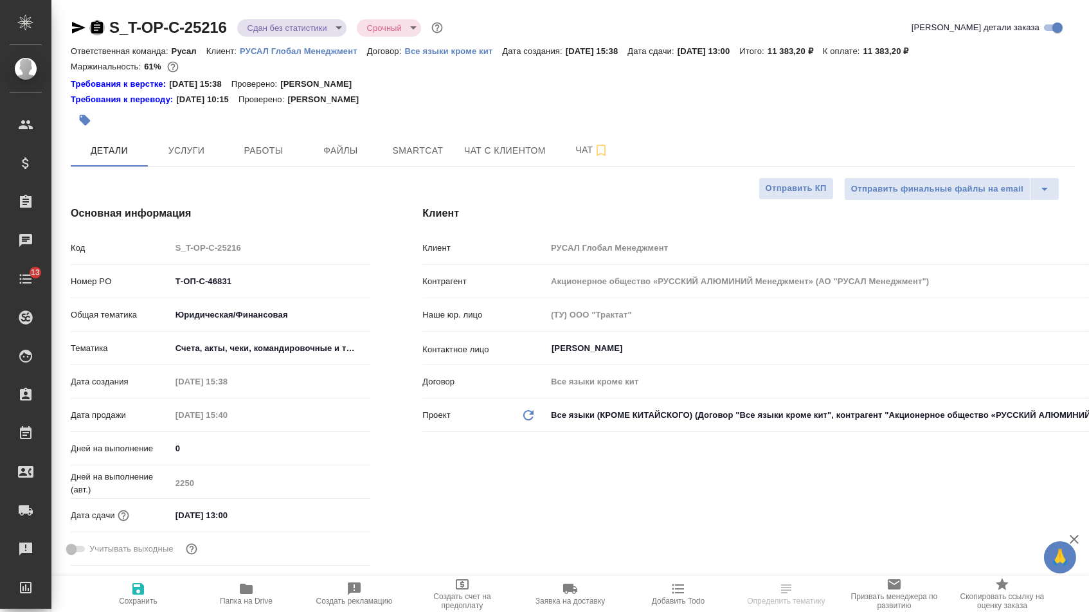
type textarea "x"
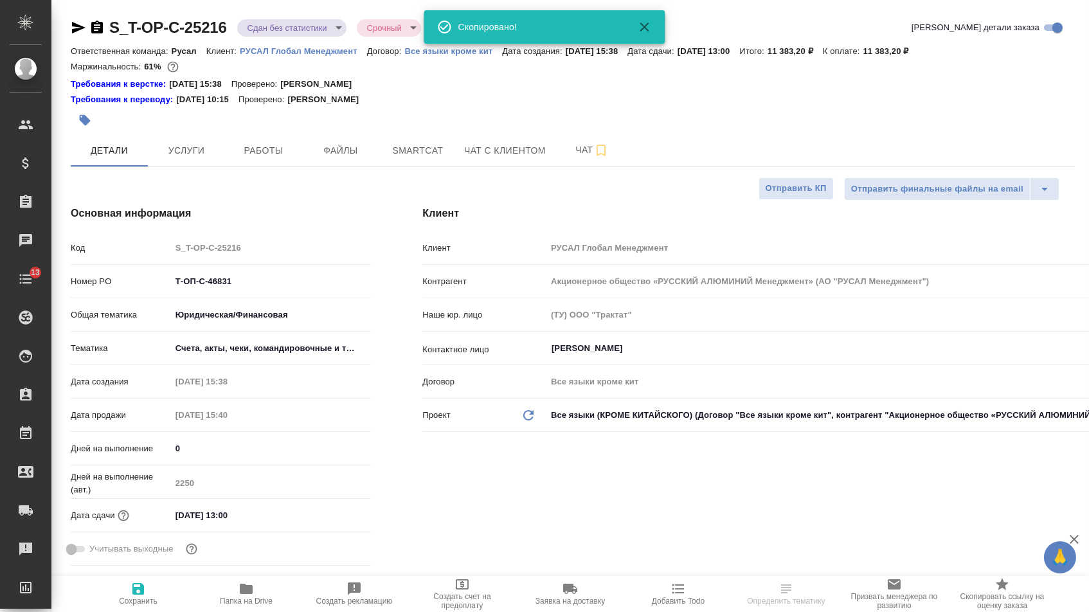
type textarea "x"
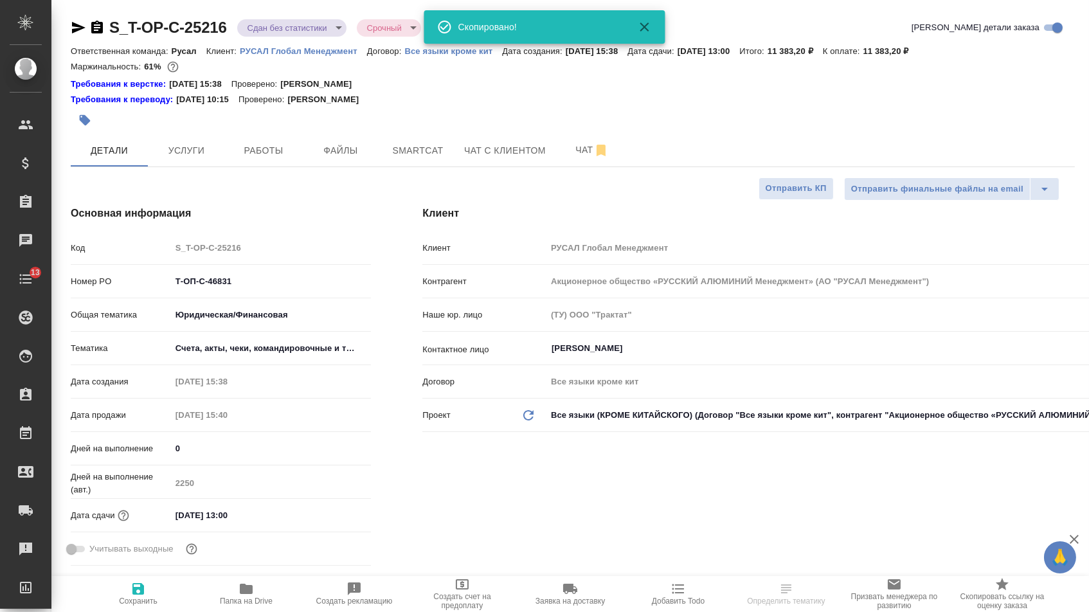
type textarea "x"
select select "RU"
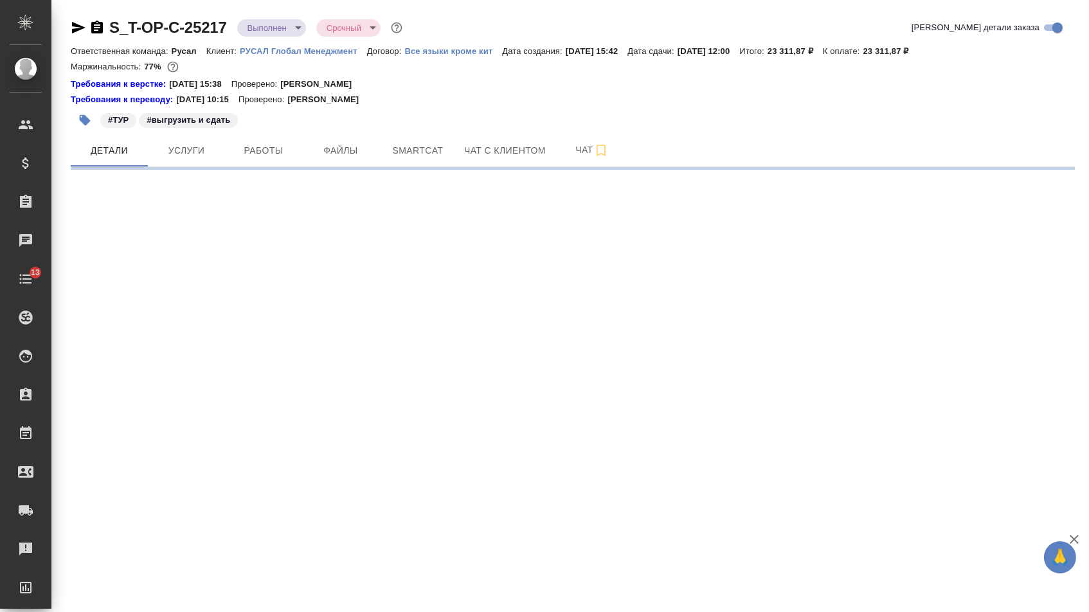
select select "RU"
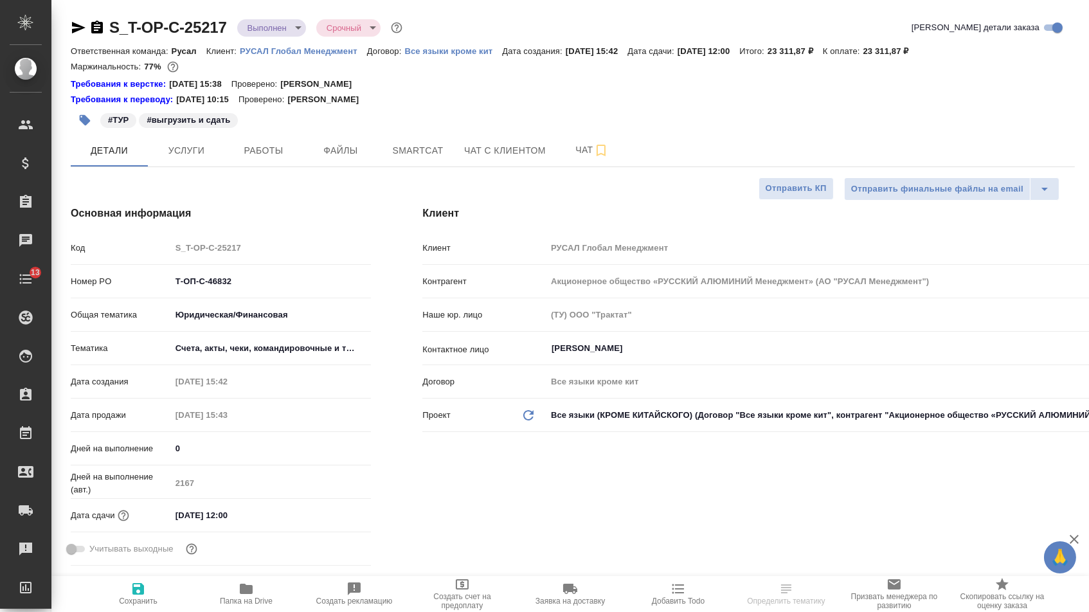
click at [102, 31] on icon "button" at bounding box center [96, 27] width 15 height 15
type textarea "x"
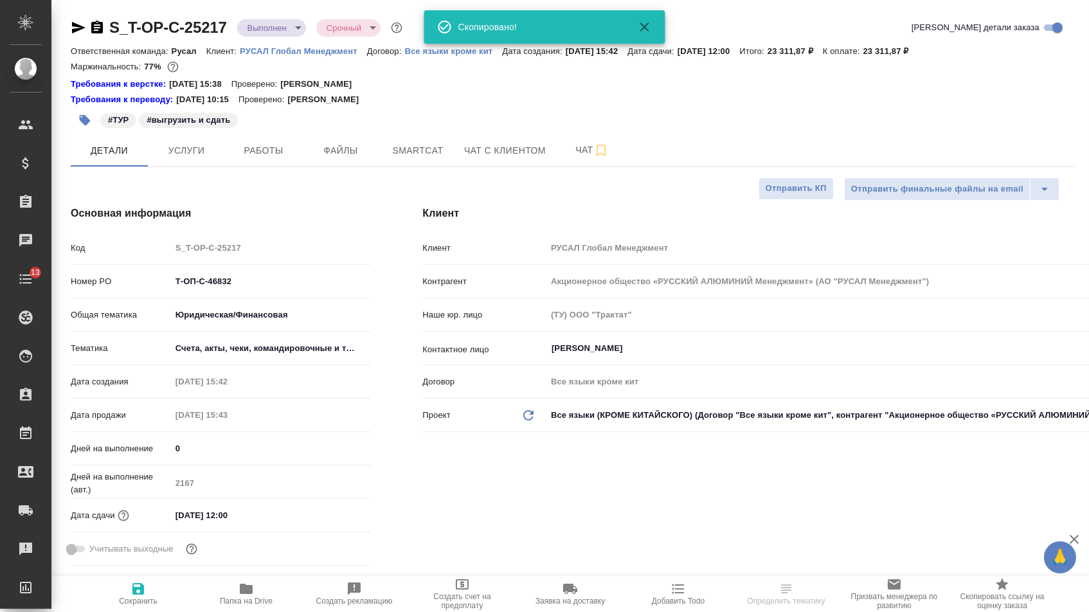
type textarea "x"
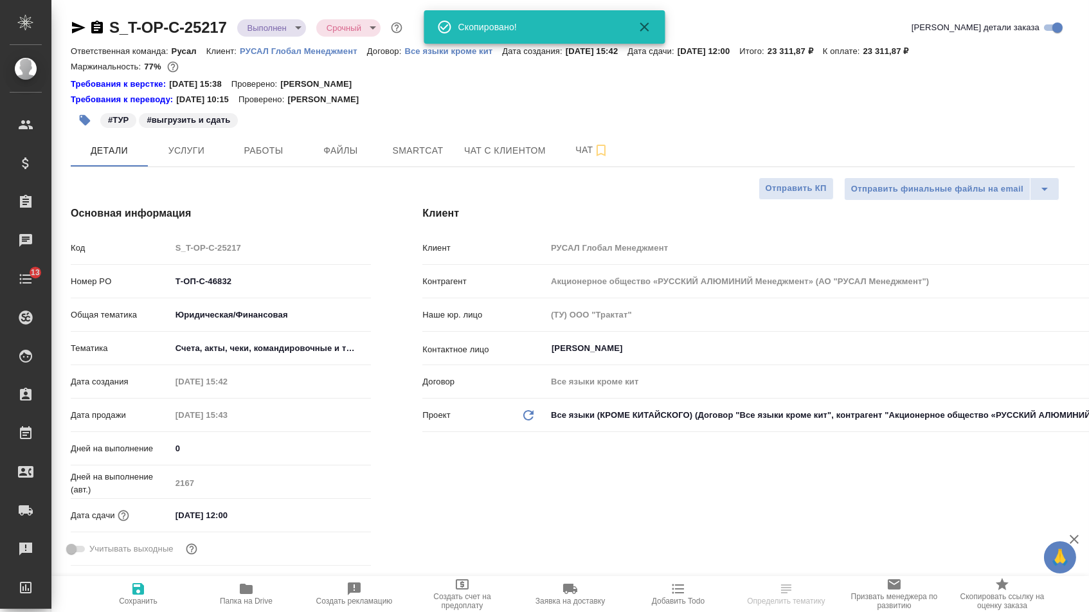
type textarea "x"
select select "RU"
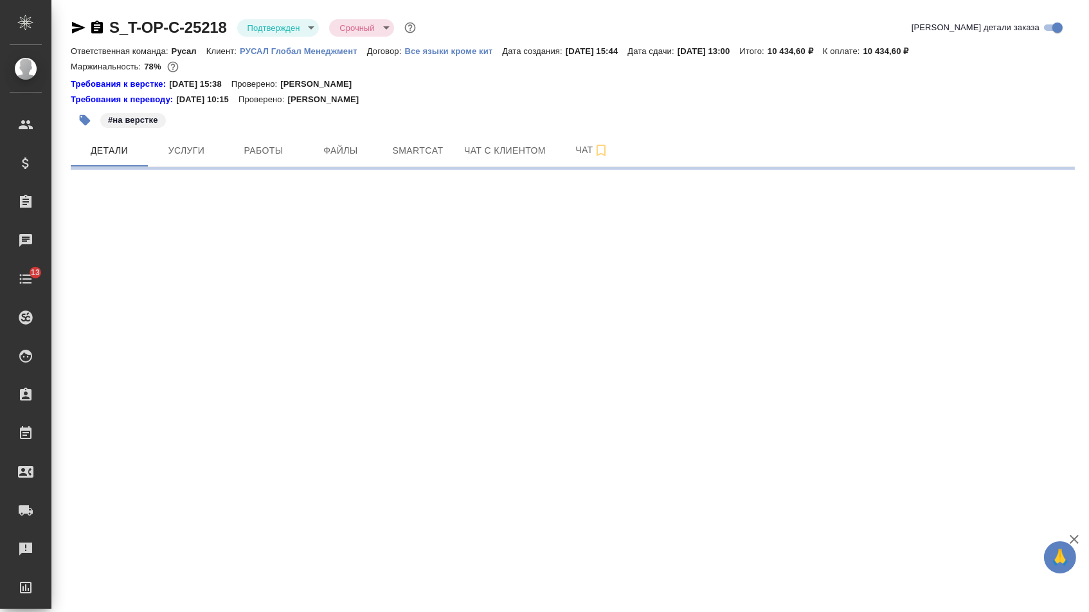
click at [103, 28] on icon "button" at bounding box center [96, 27] width 15 height 15
select select "RU"
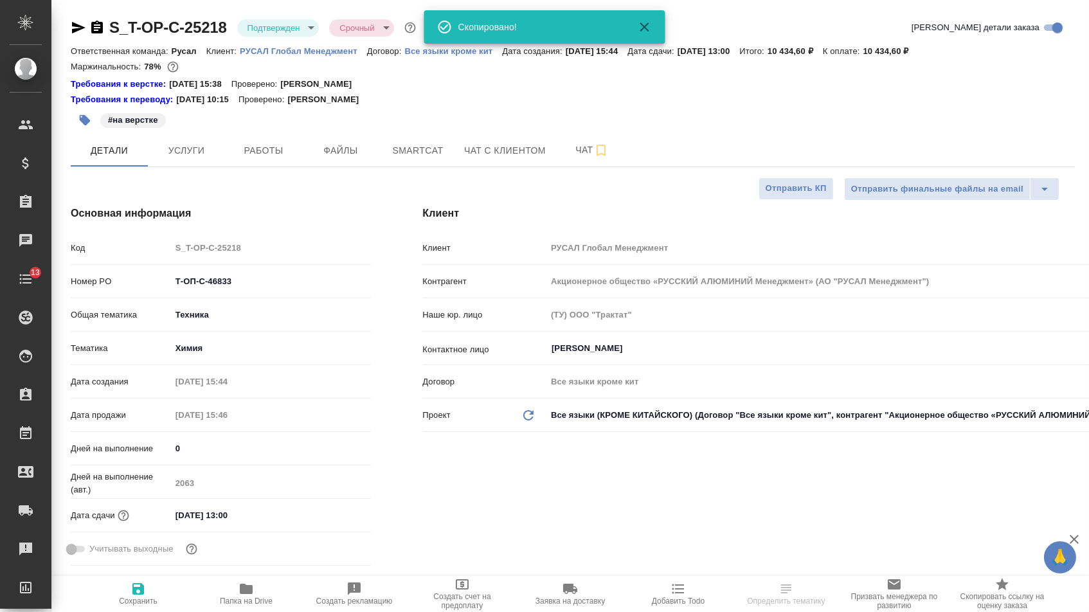
type textarea "x"
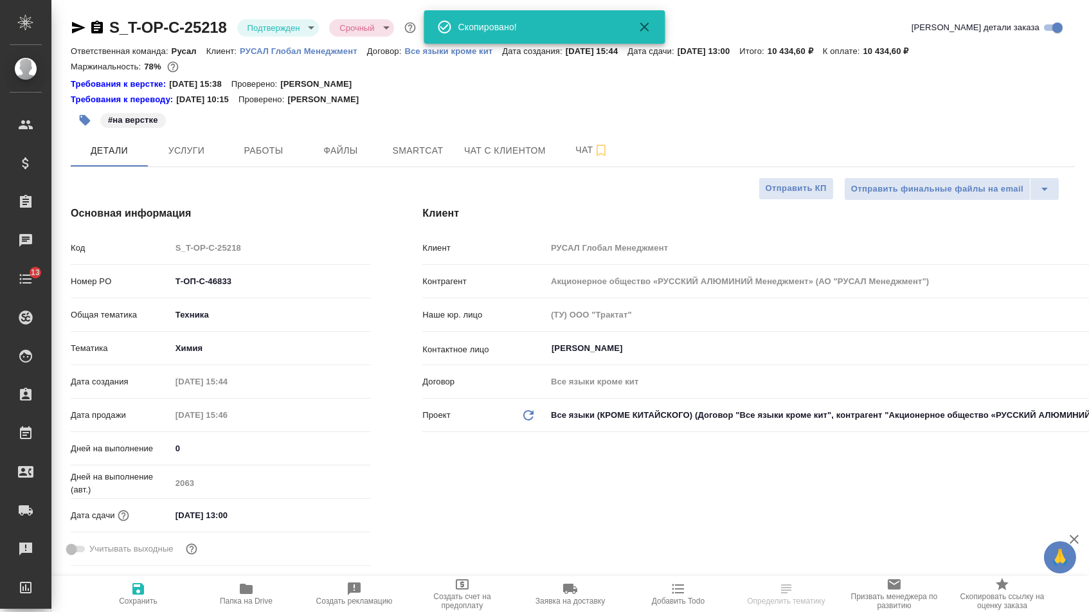
type textarea "x"
select select "RU"
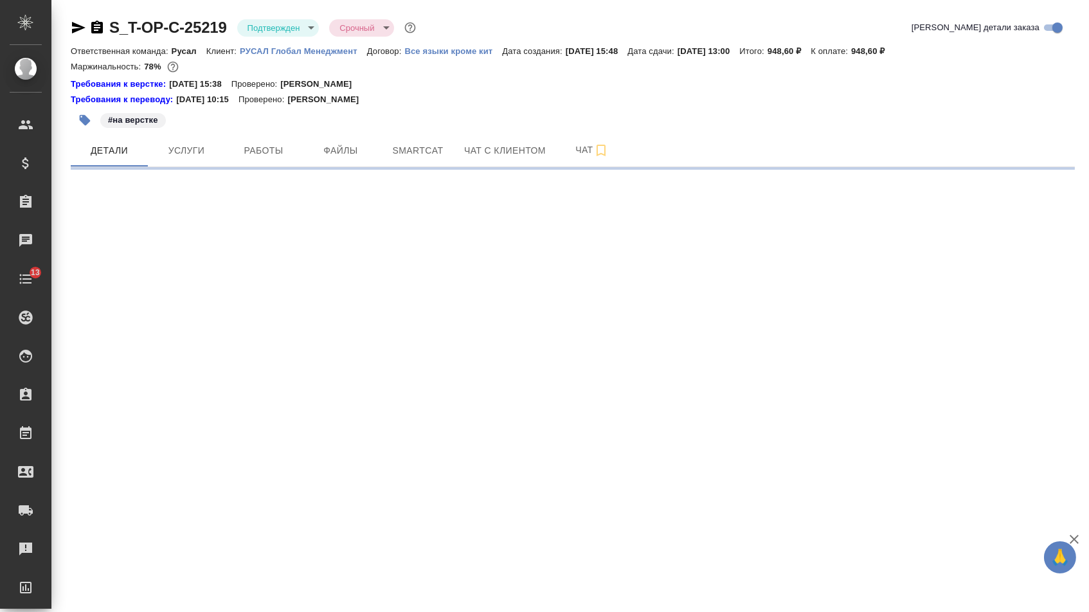
select select "RU"
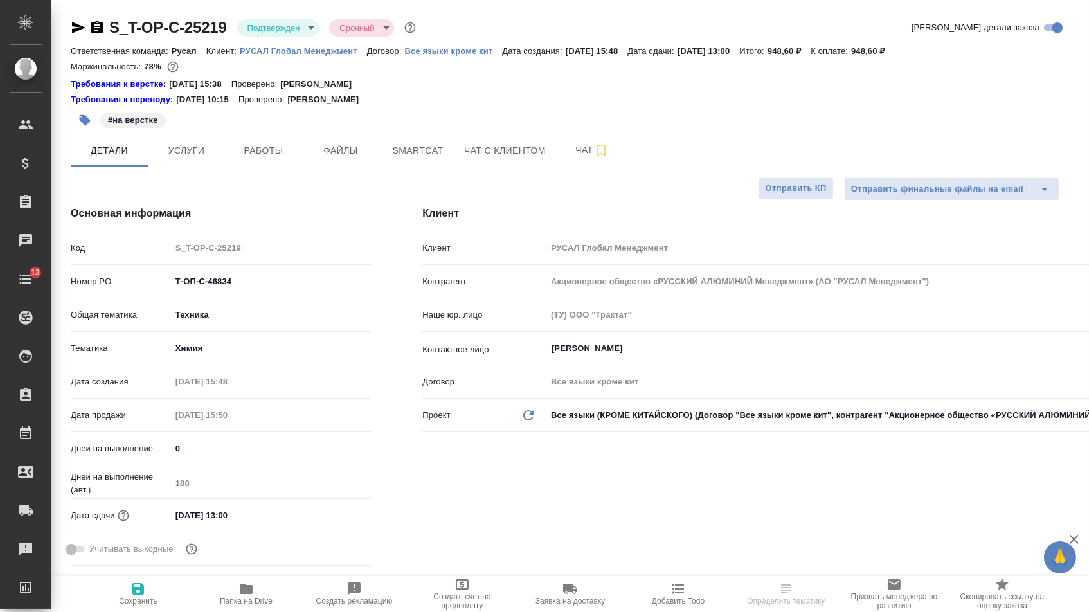
click at [101, 29] on icon "button" at bounding box center [97, 27] width 12 height 13
type textarea "x"
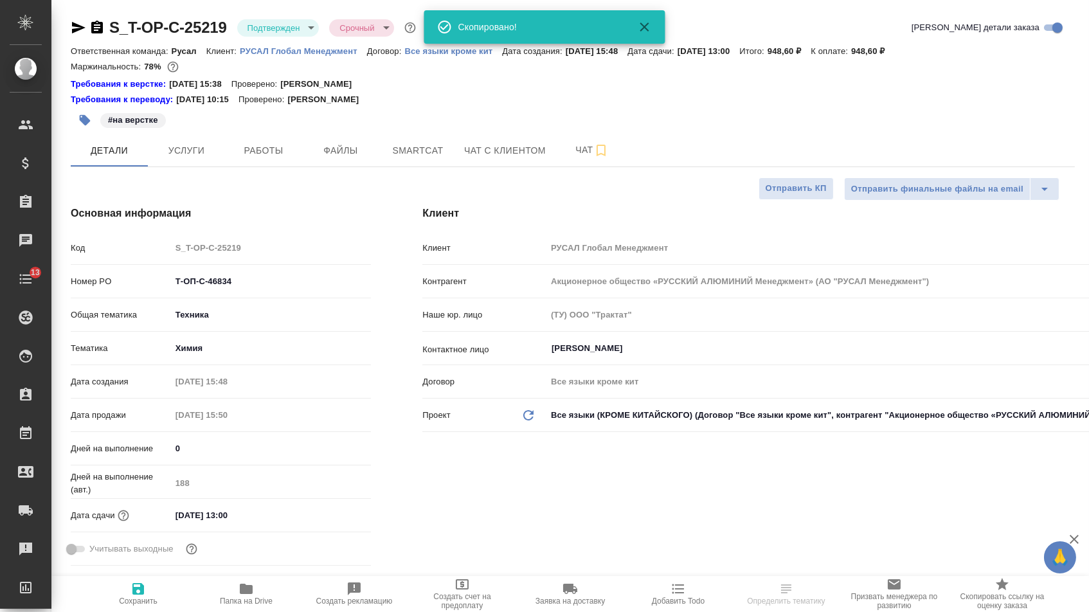
type textarea "x"
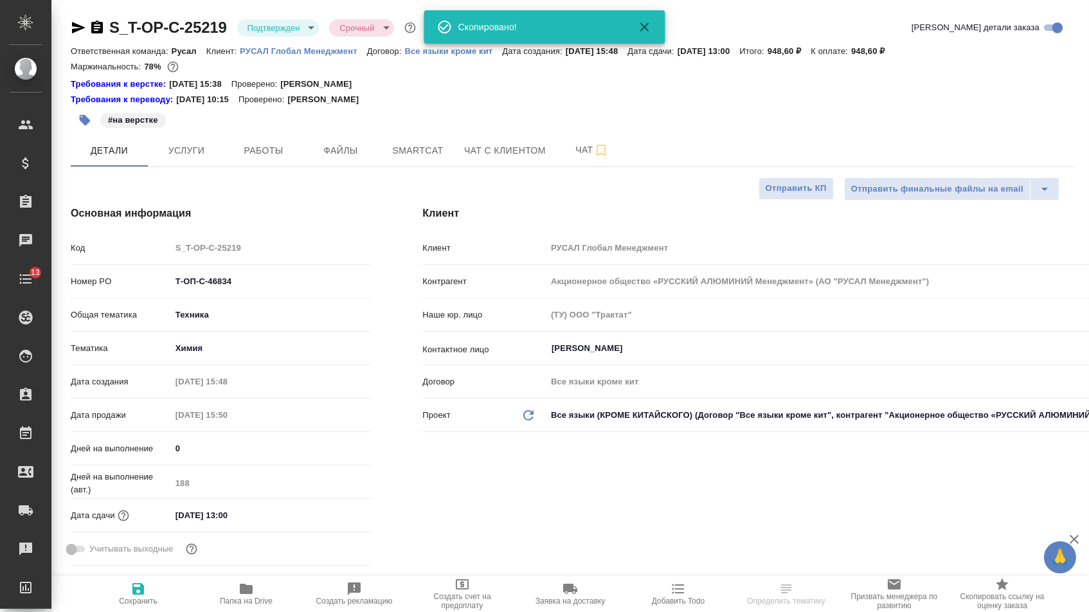
type textarea "x"
select select "RU"
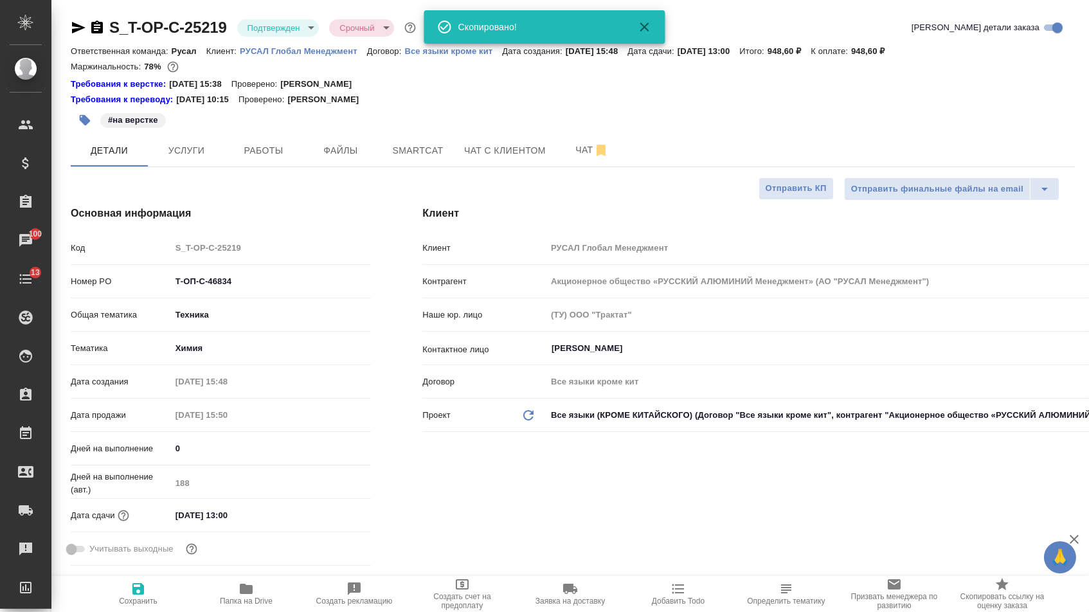
type textarea "x"
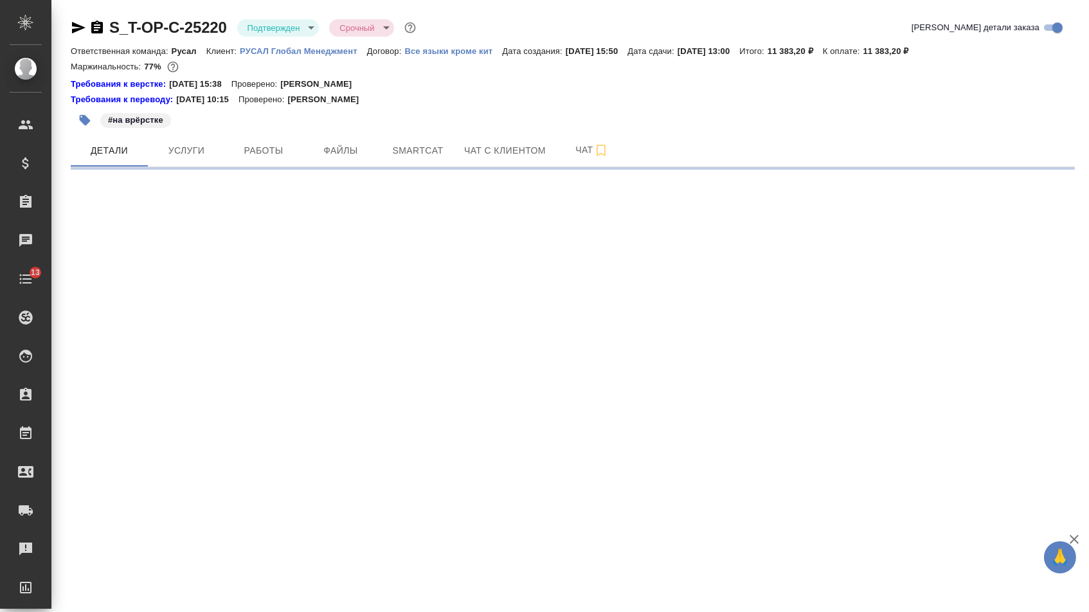
select select "RU"
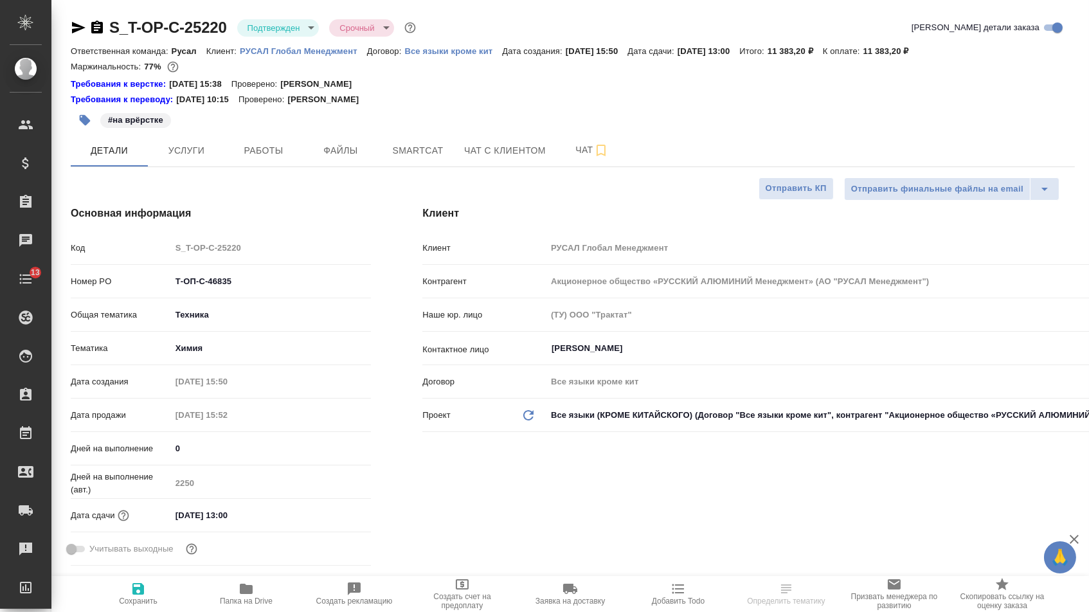
click at [102, 28] on icon "button" at bounding box center [97, 27] width 12 height 13
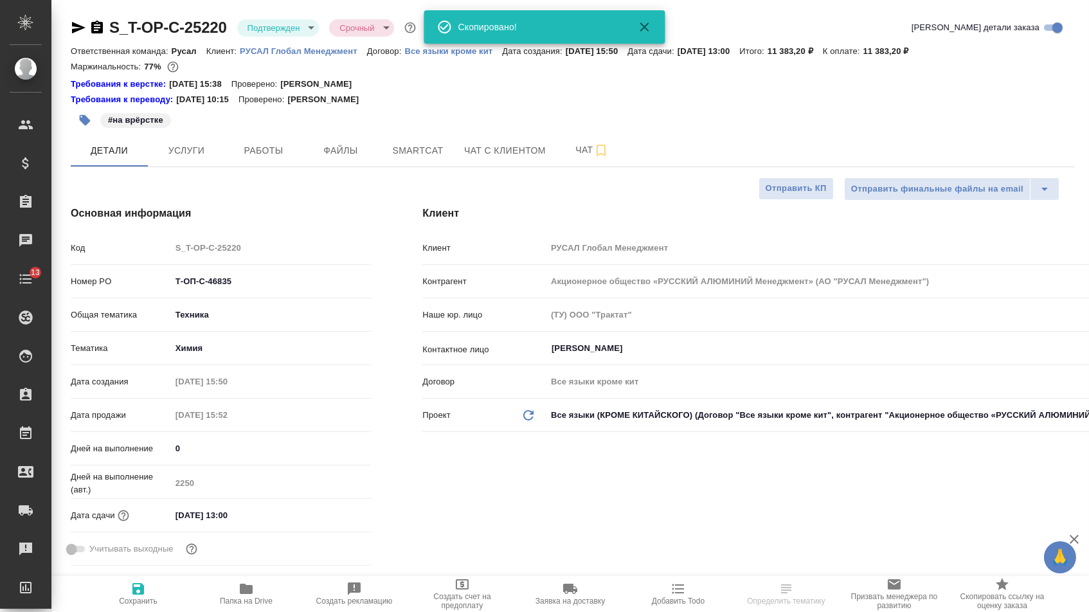
type textarea "x"
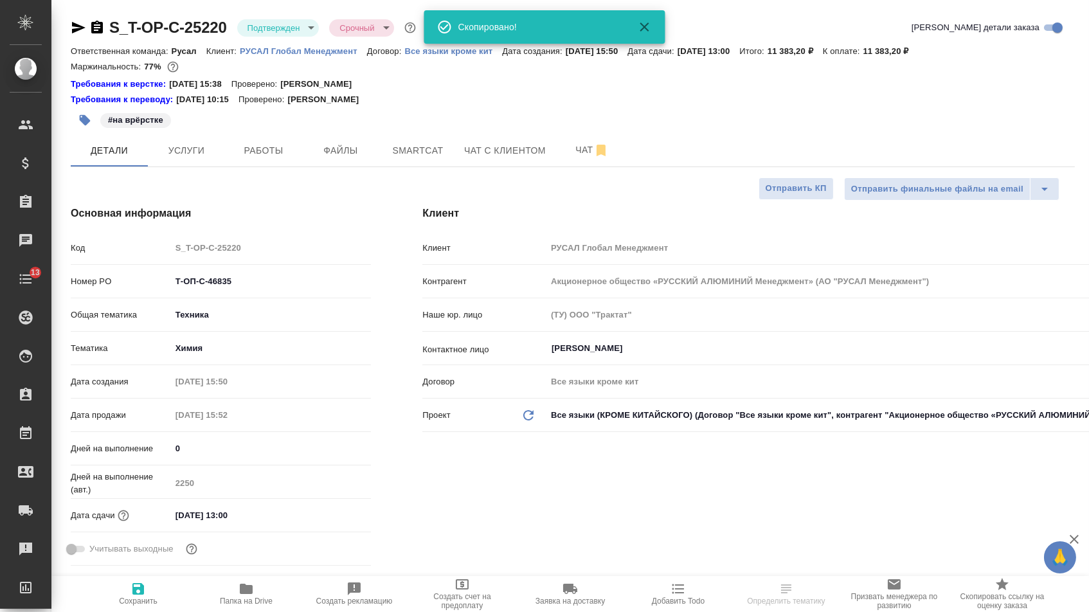
type textarea "x"
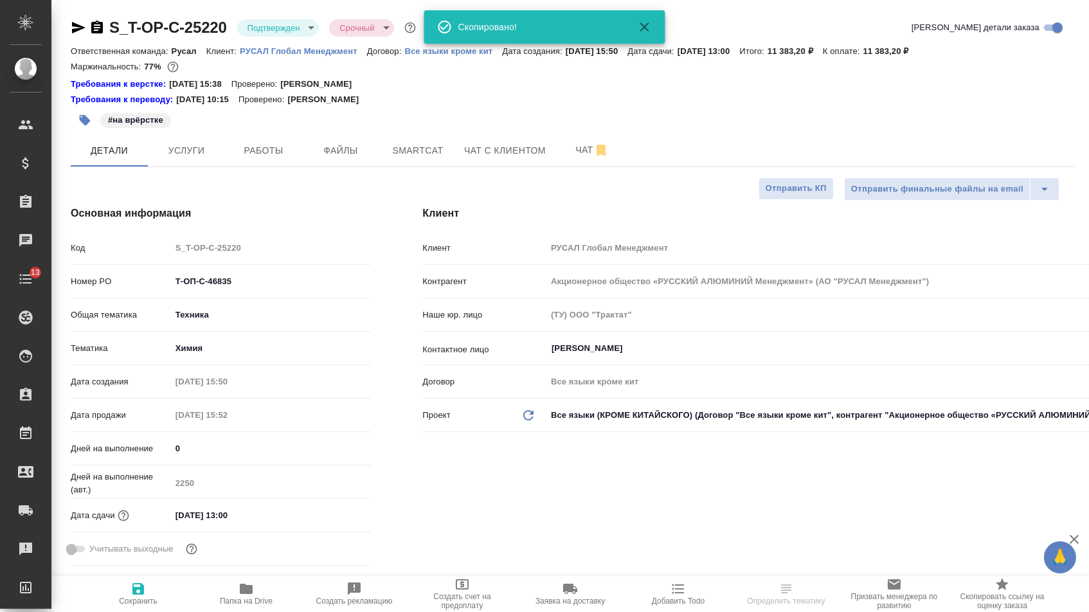
type textarea "x"
select select "RU"
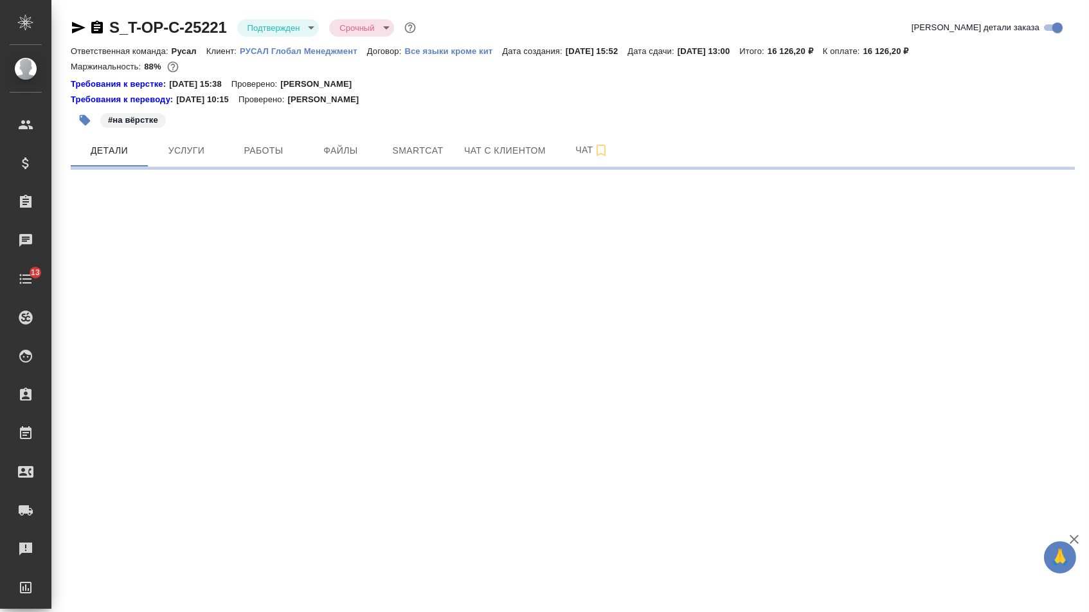
select select "RU"
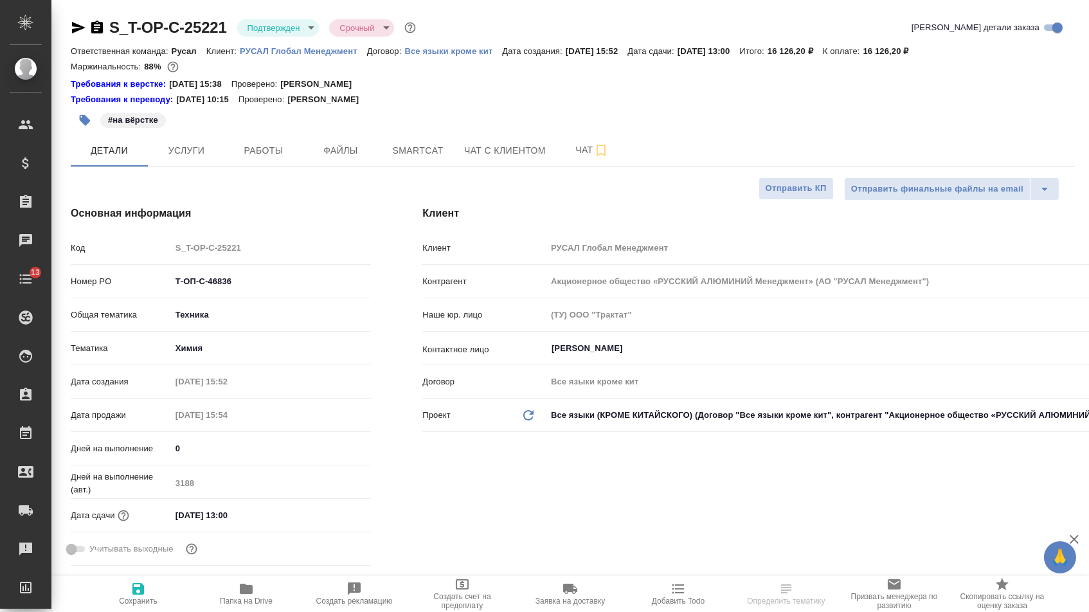
click at [104, 28] on icon "button" at bounding box center [96, 27] width 15 height 15
type textarea "x"
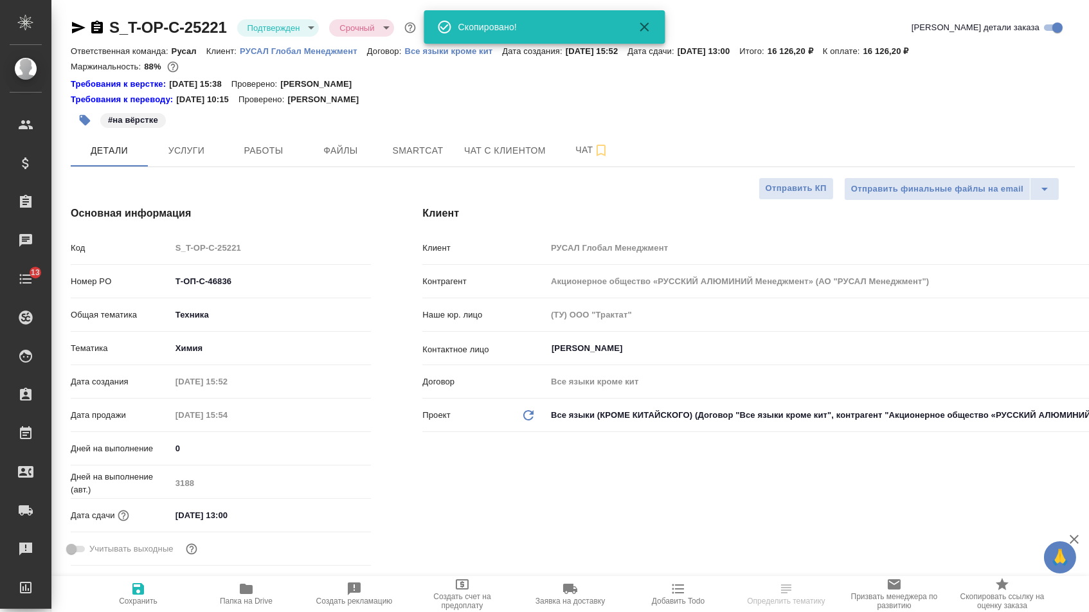
type textarea "x"
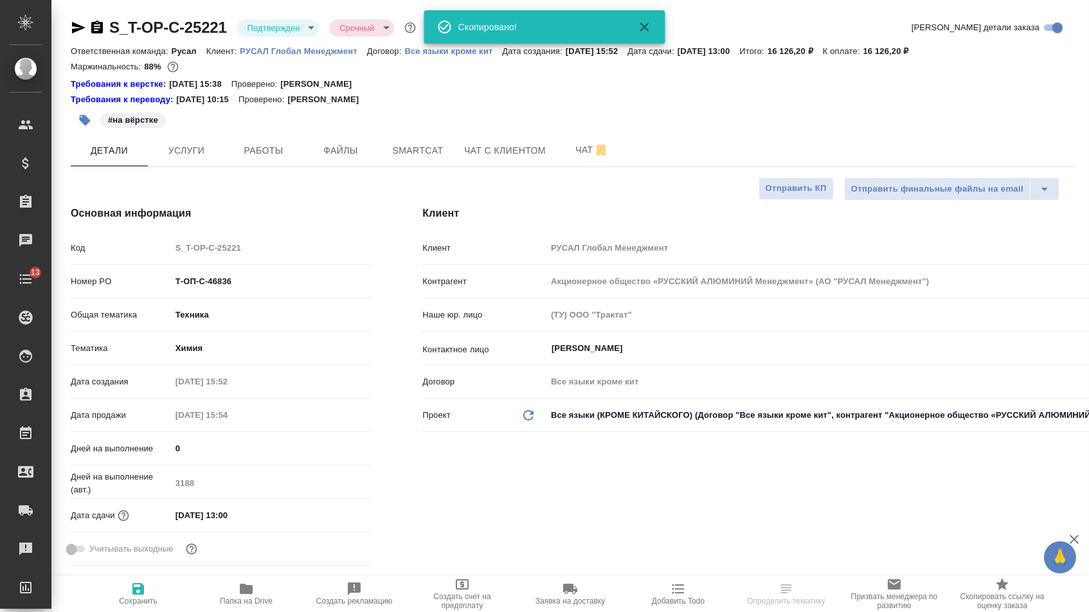
type textarea "x"
select select "RU"
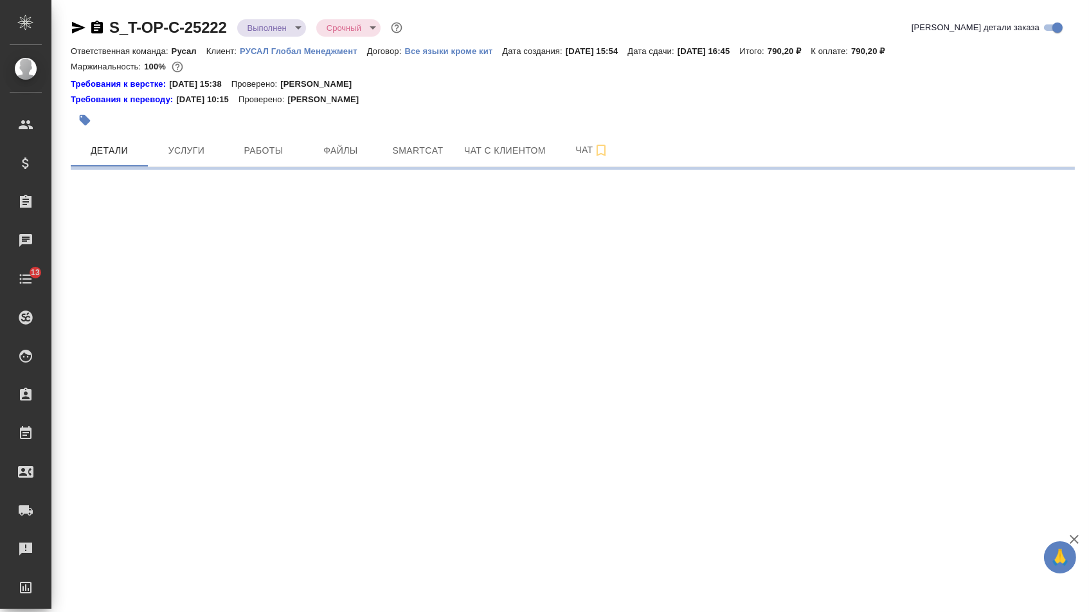
select select "RU"
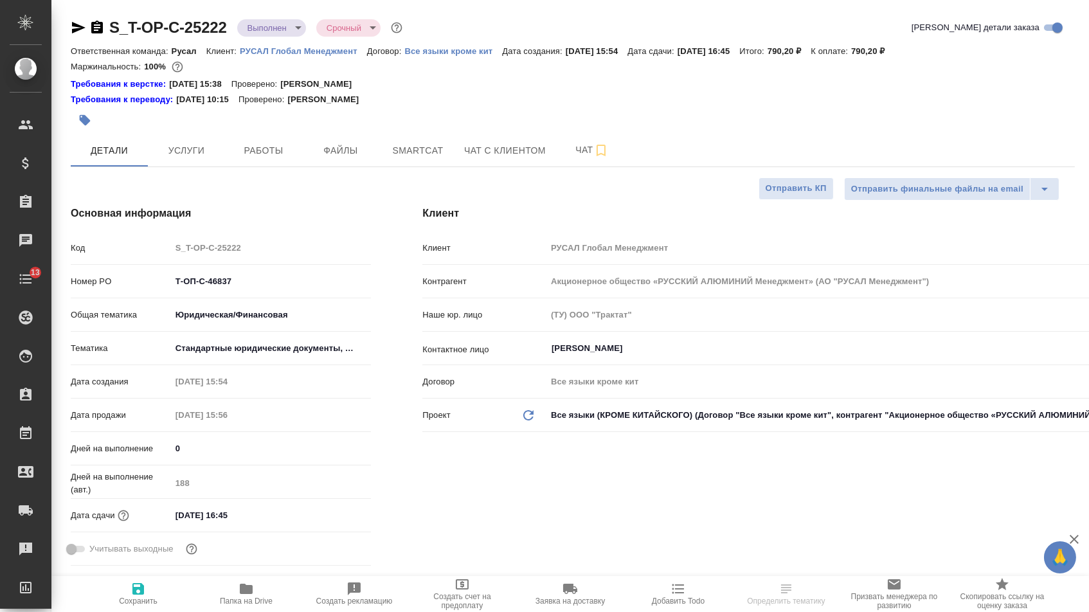
type textarea "x"
click at [100, 23] on icon "button" at bounding box center [97, 27] width 12 height 13
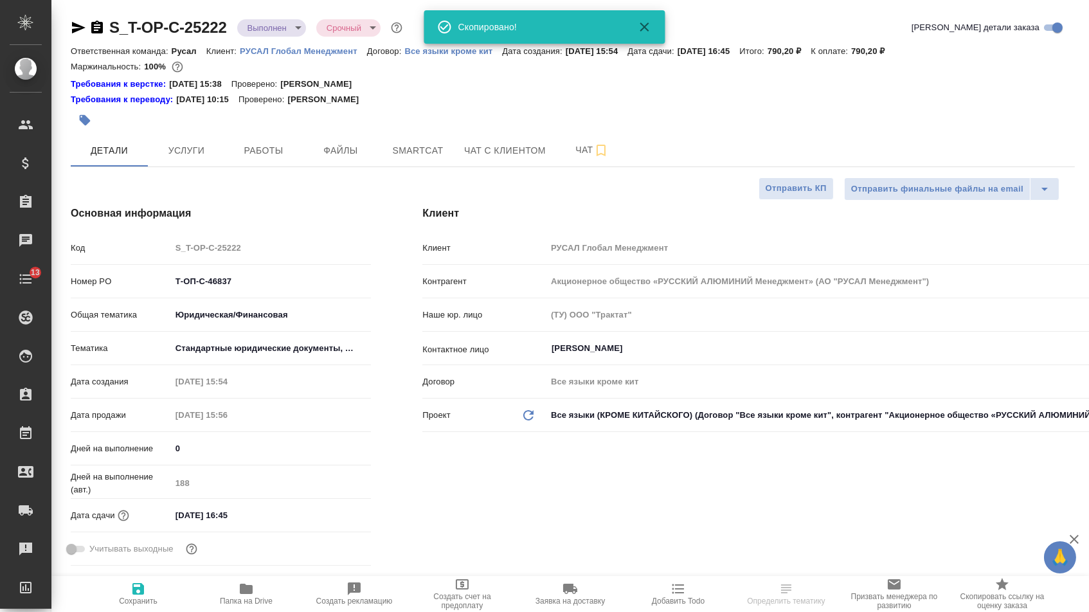
type textarea "x"
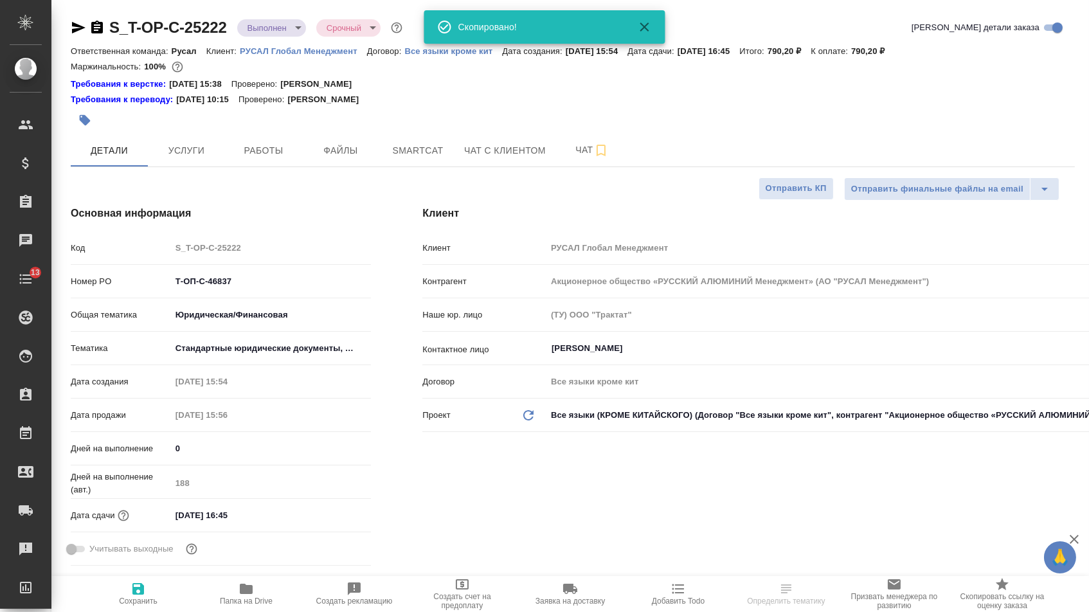
type textarea "x"
select select "RU"
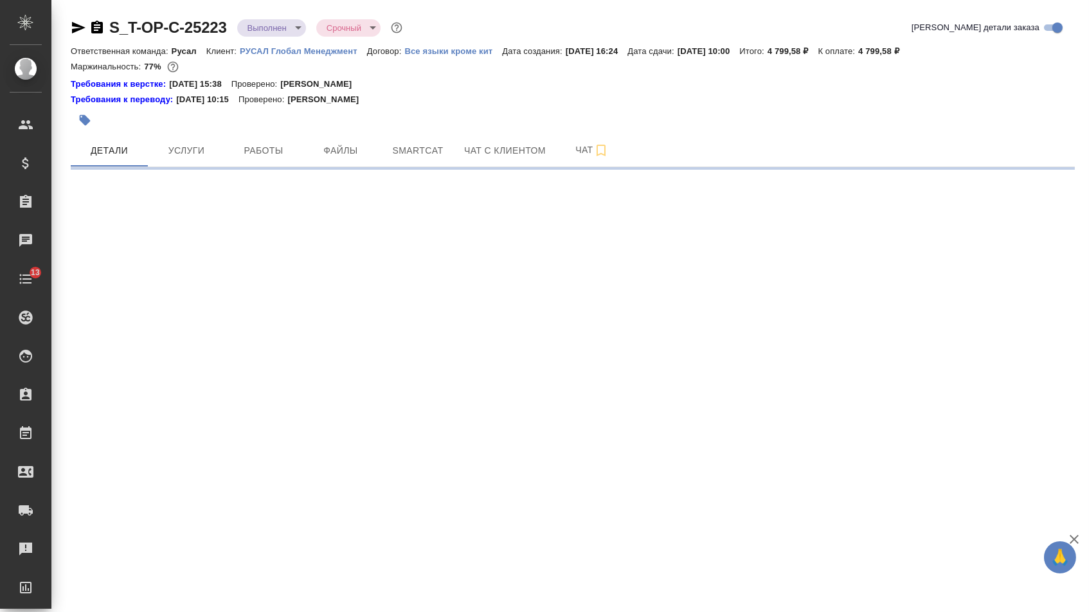
select select "RU"
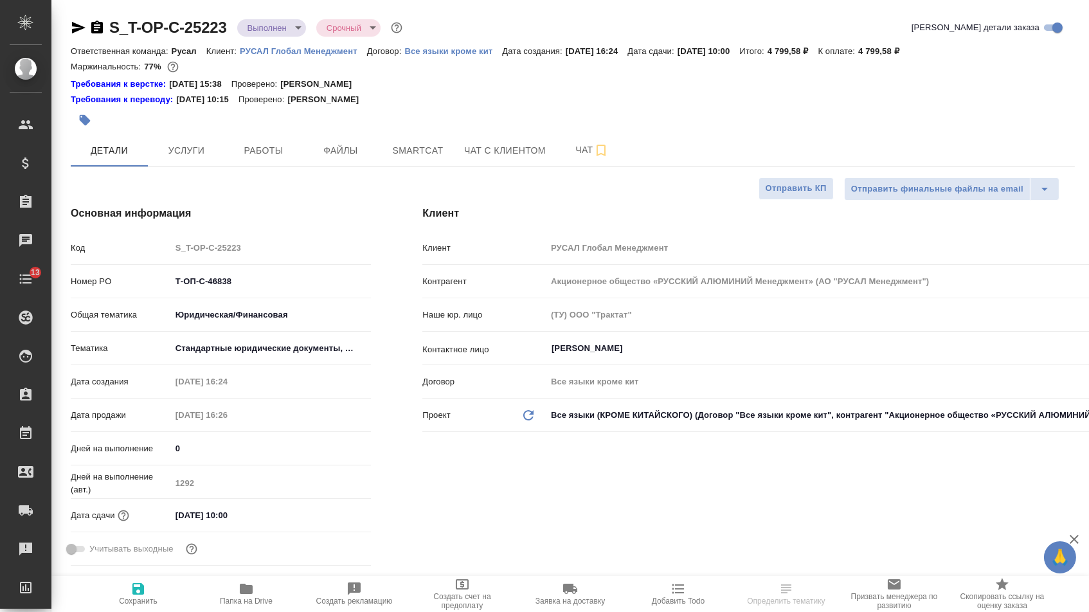
click at [99, 28] on icon "button" at bounding box center [97, 27] width 12 height 13
type textarea "x"
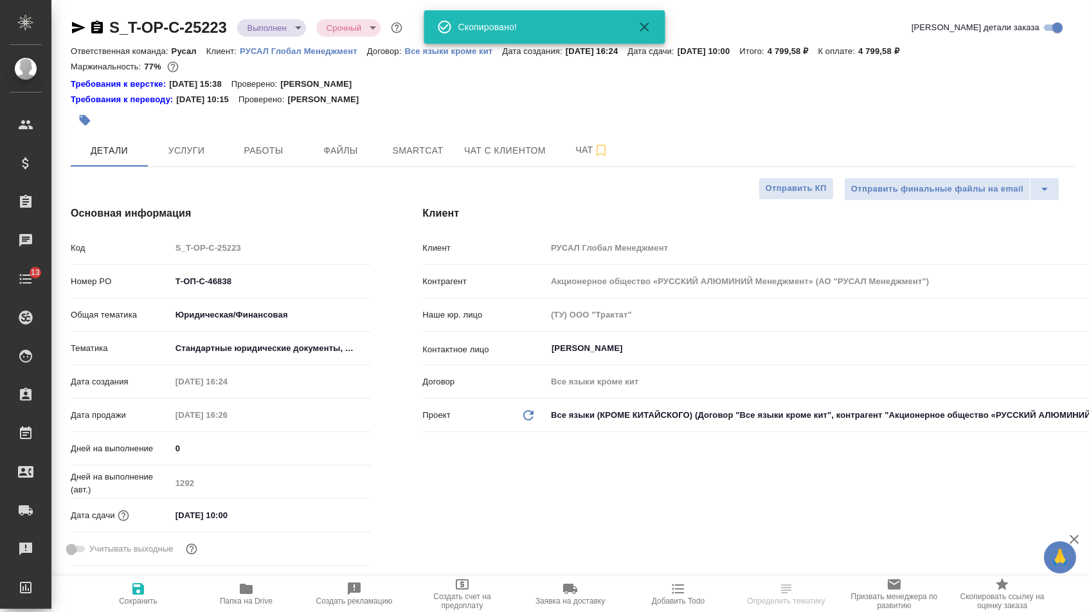
type textarea "x"
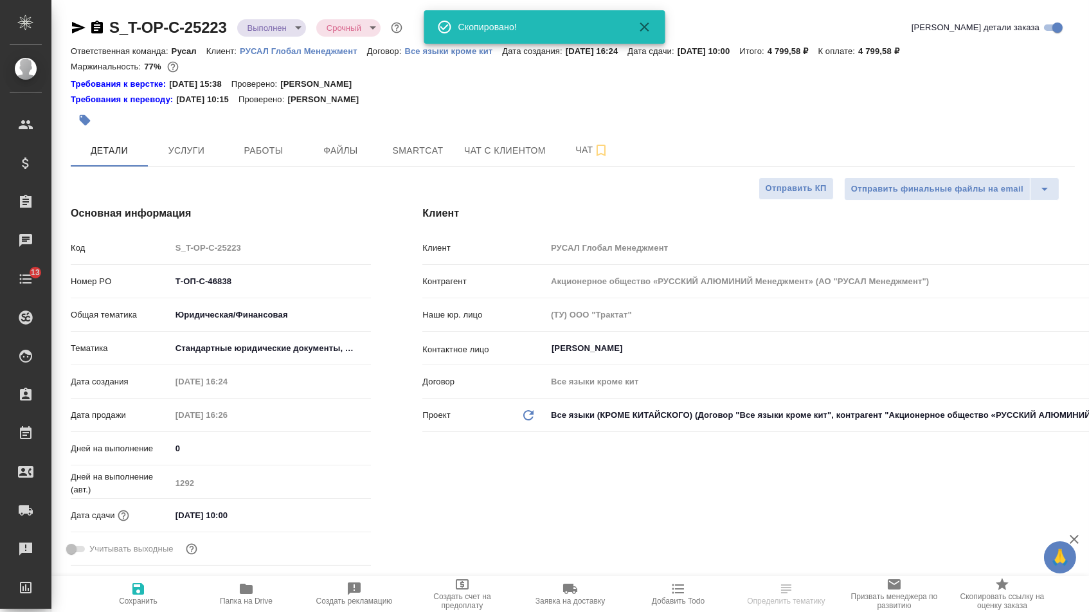
type textarea "x"
select select "RU"
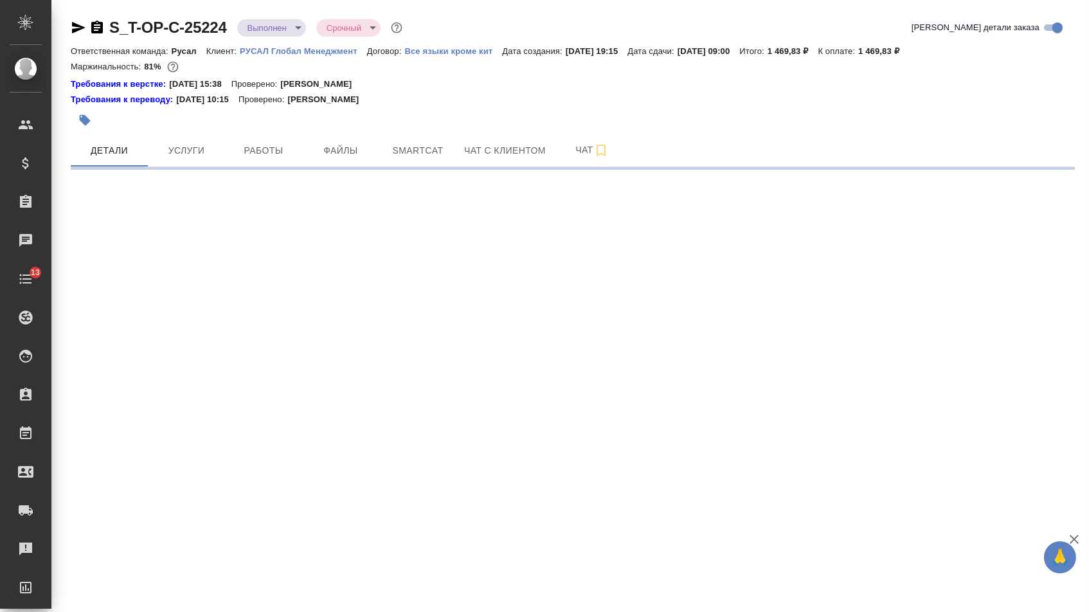
select select "RU"
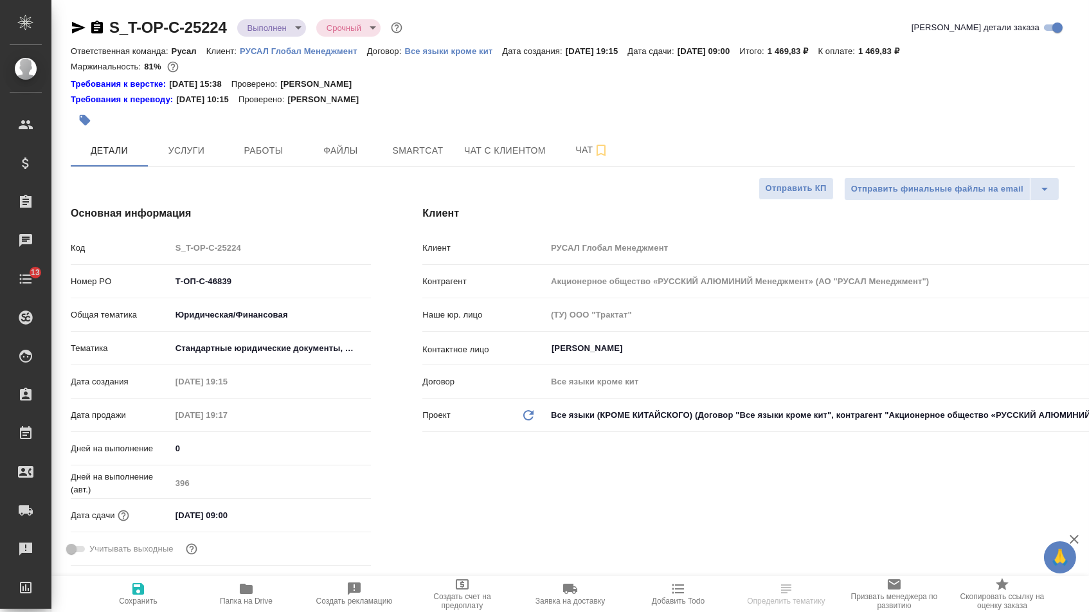
type textarea "x"
click at [104, 27] on icon "button" at bounding box center [96, 27] width 15 height 15
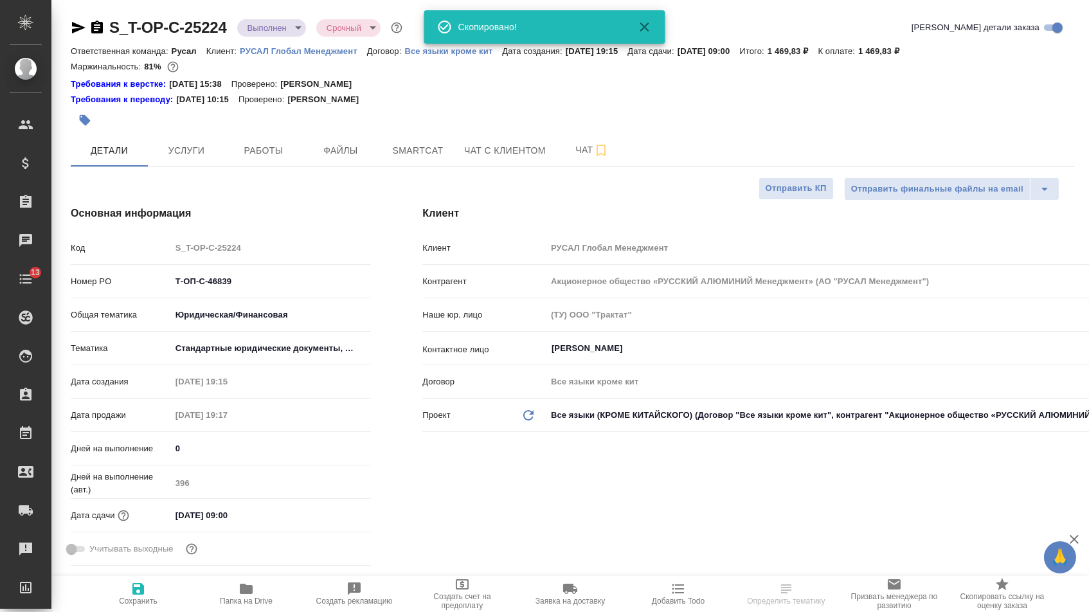
type textarea "x"
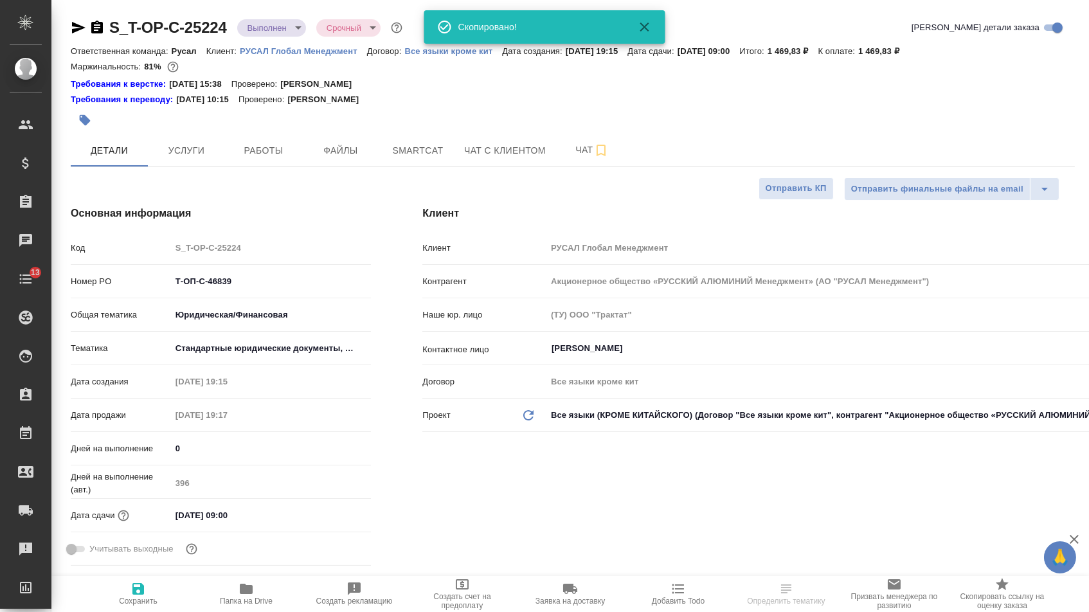
type textarea "x"
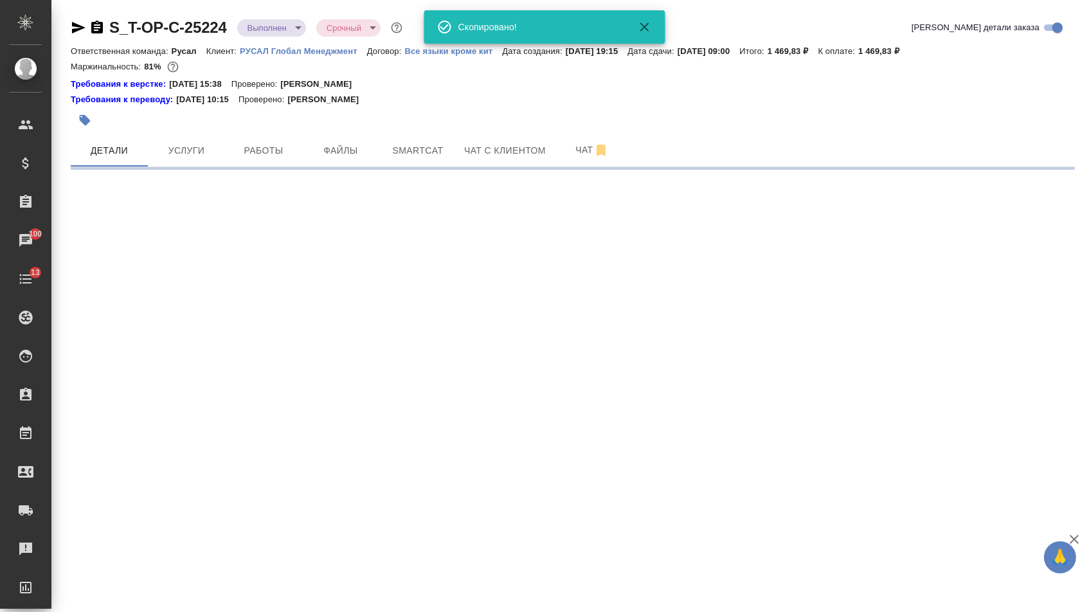
select select "RU"
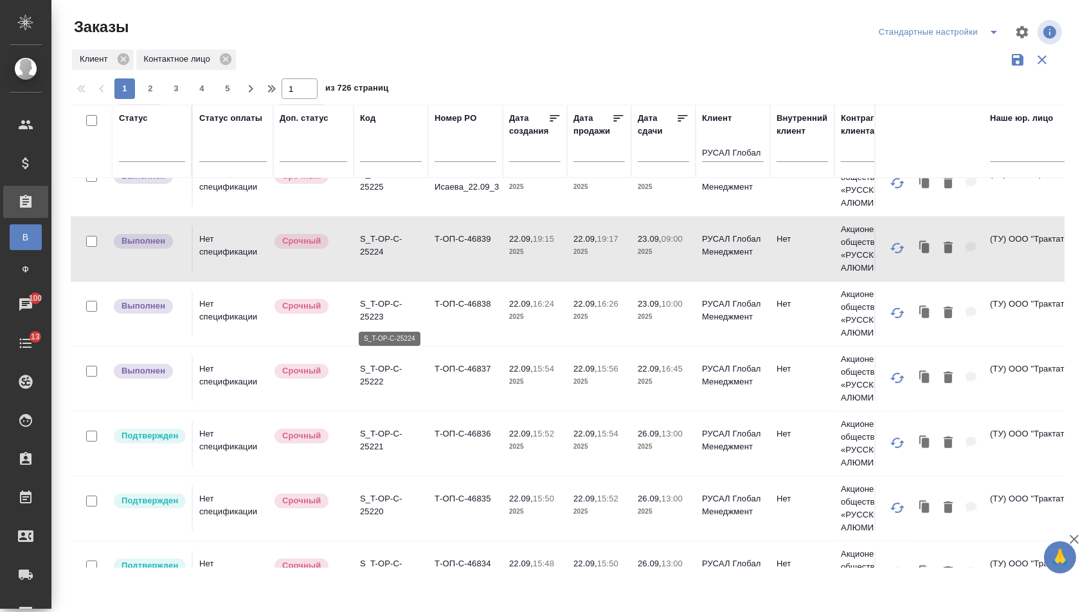
scroll to position [742, 0]
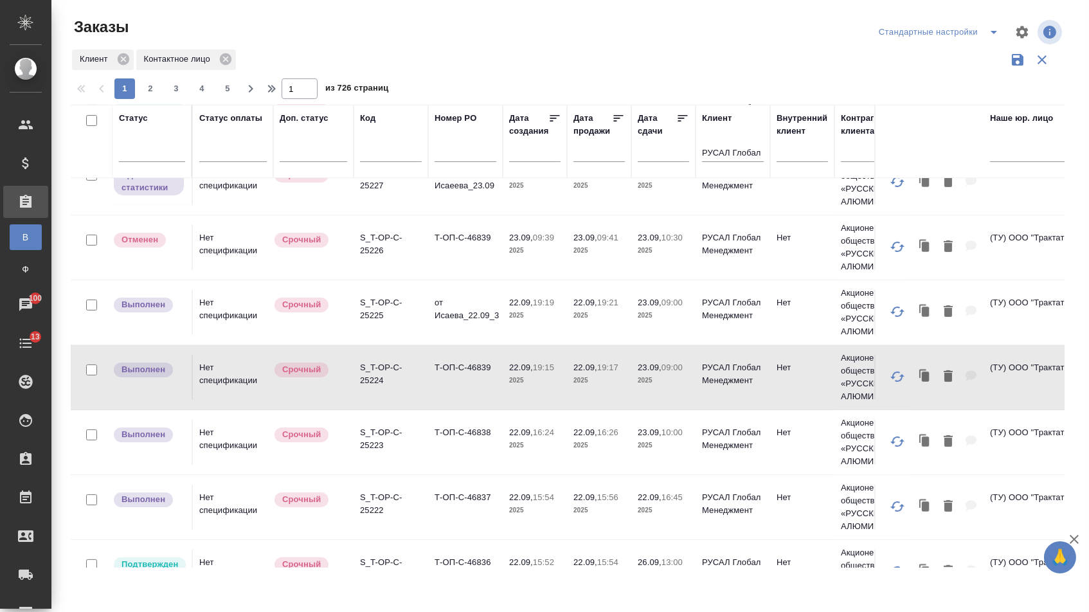
click at [454, 256] on td "Т-ОП-С-46839" at bounding box center [465, 247] width 75 height 45
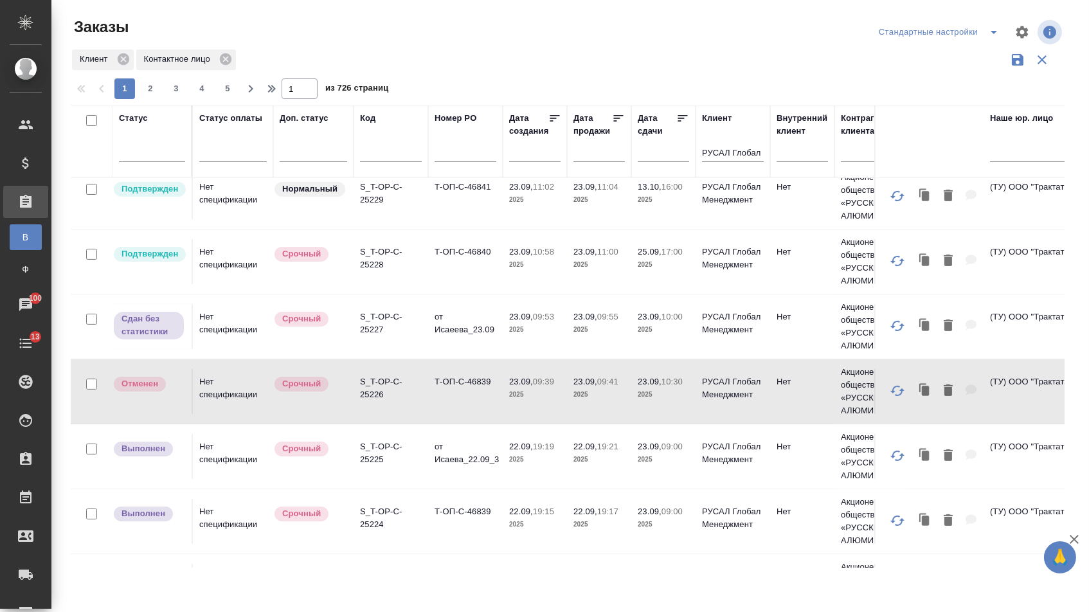
scroll to position [592, 0]
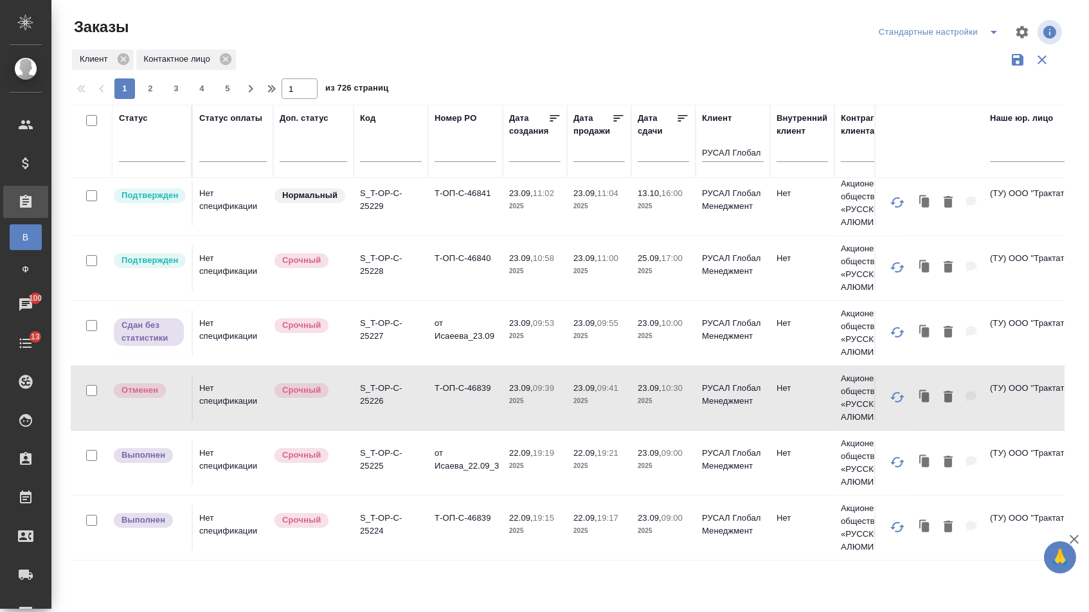
click at [452, 267] on td "Т-ОП-С-46840" at bounding box center [465, 268] width 75 height 45
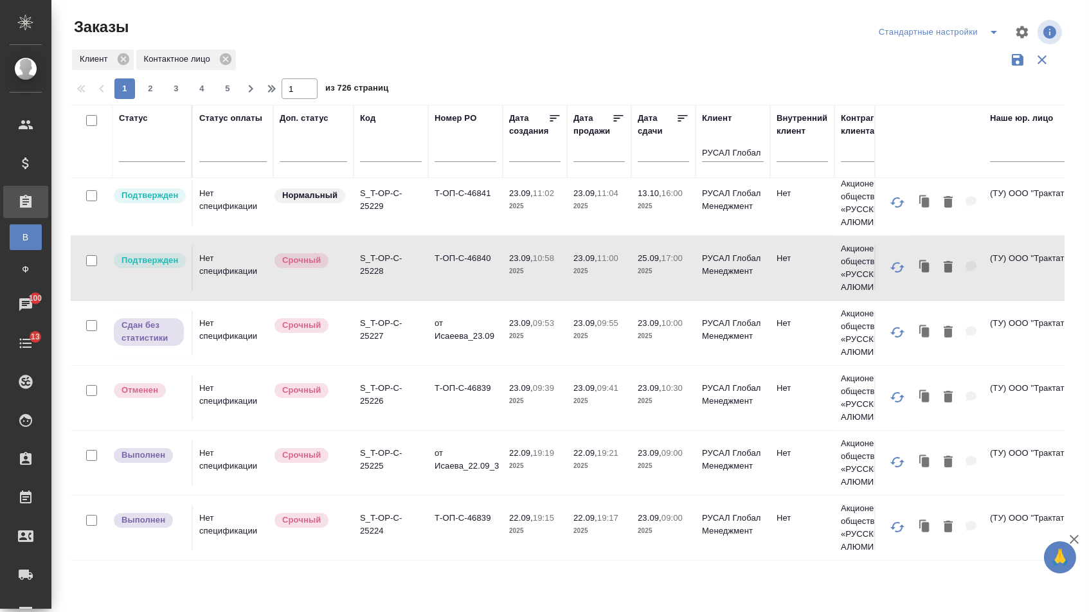
click at [452, 267] on td "Т-ОП-С-46840" at bounding box center [465, 268] width 75 height 45
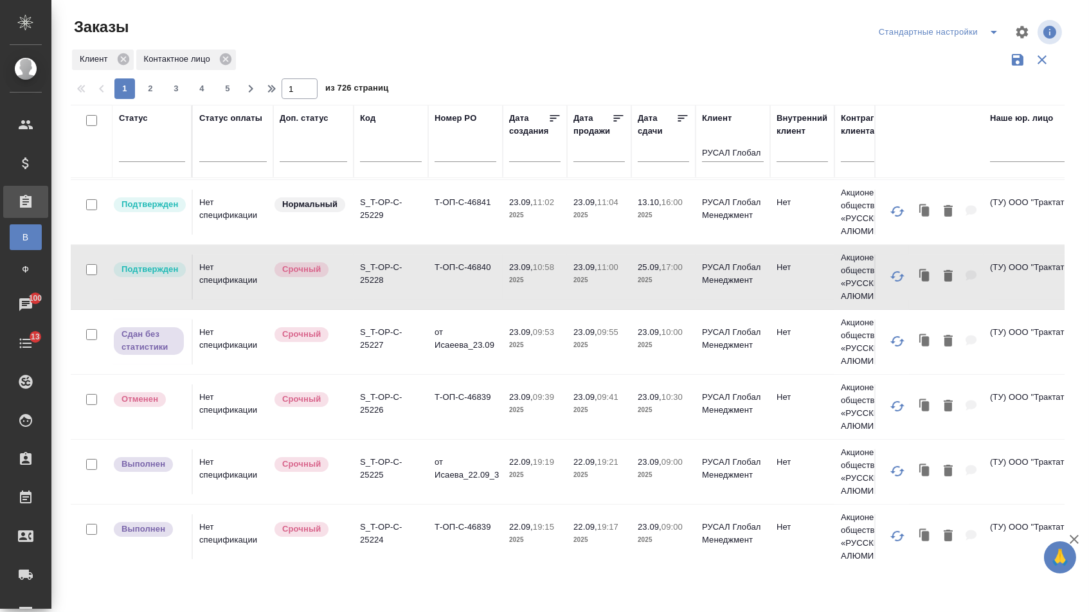
click at [464, 216] on td "Т-ОП-С-46841" at bounding box center [465, 212] width 75 height 45
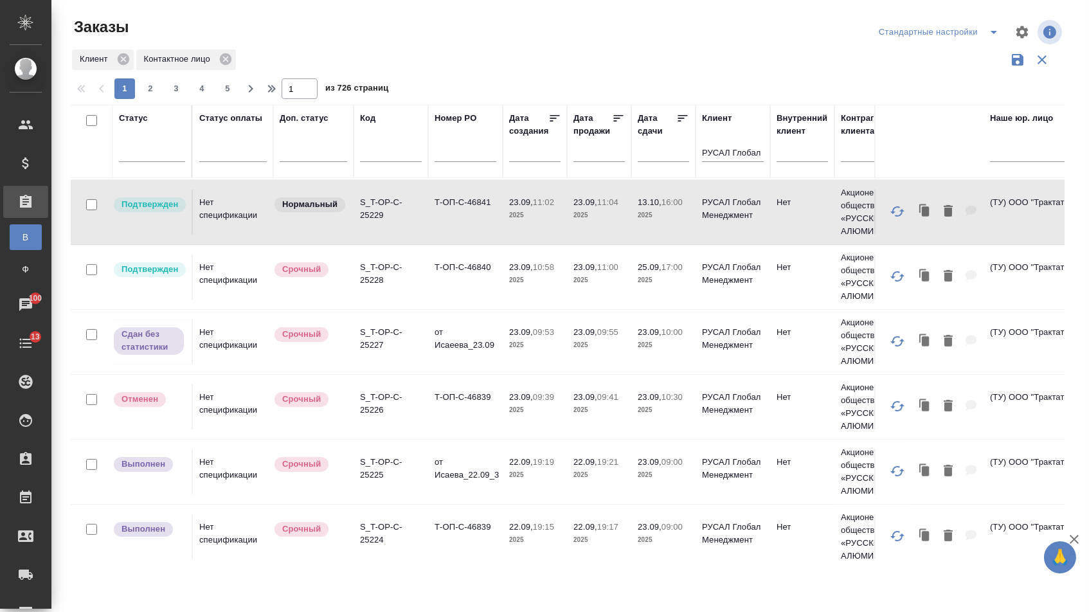
click at [464, 216] on td "Т-ОП-С-46841" at bounding box center [465, 212] width 75 height 45
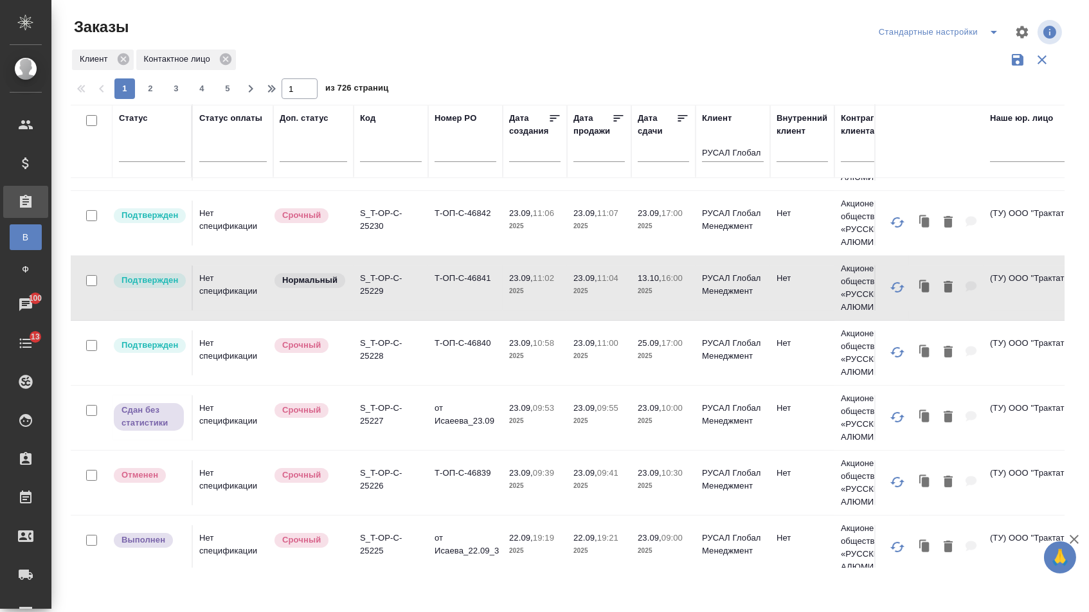
click at [444, 236] on td "Т-ОП-С-46842" at bounding box center [465, 223] width 75 height 45
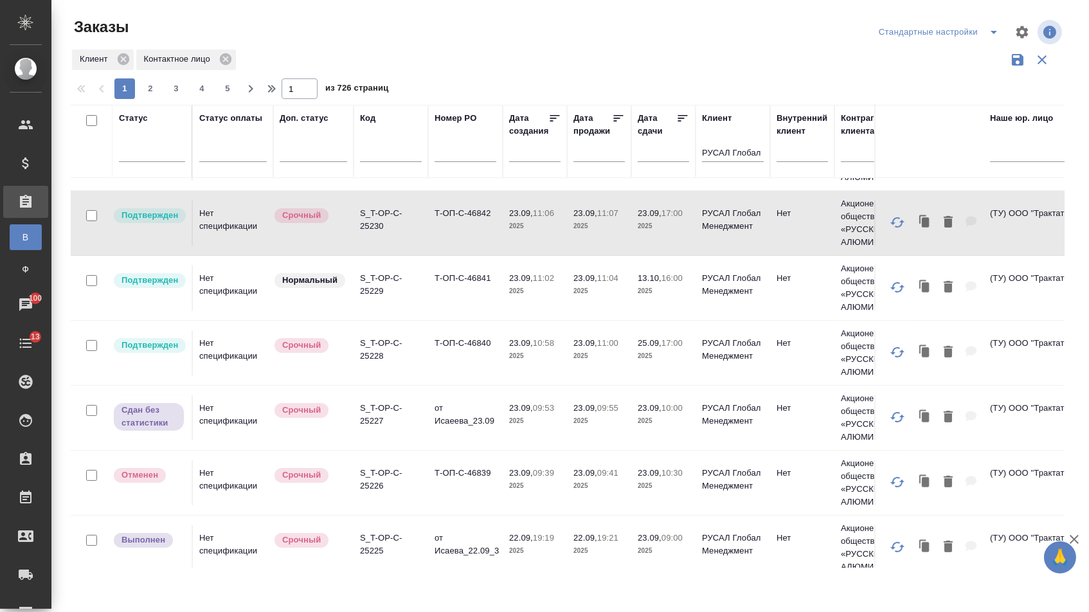
click at [444, 236] on td "Т-ОП-С-46842" at bounding box center [465, 223] width 75 height 45
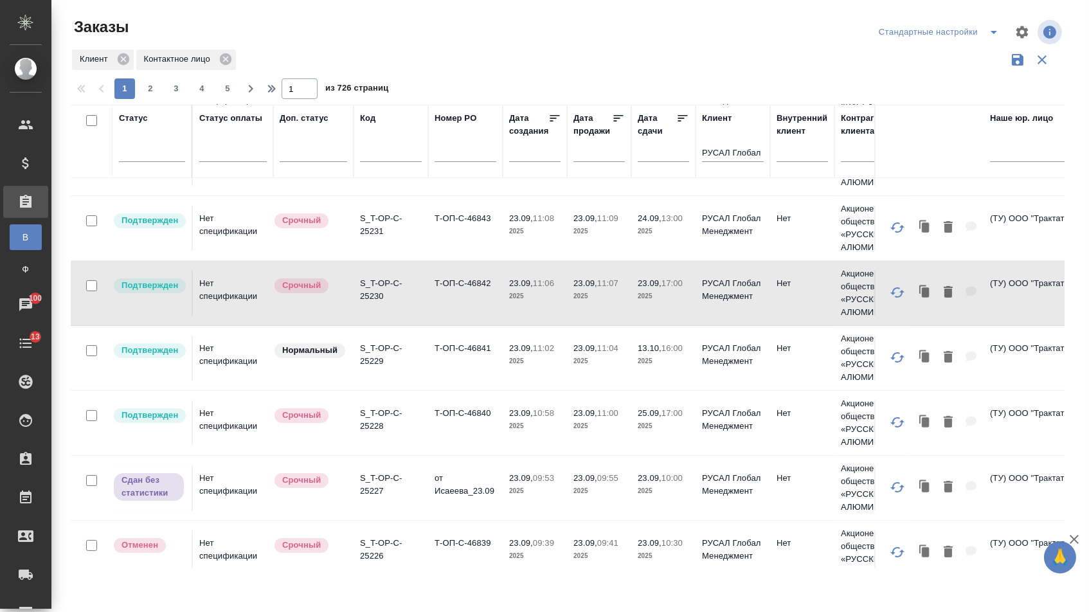
click at [451, 237] on td "Т-ОП-С-46843" at bounding box center [465, 228] width 75 height 45
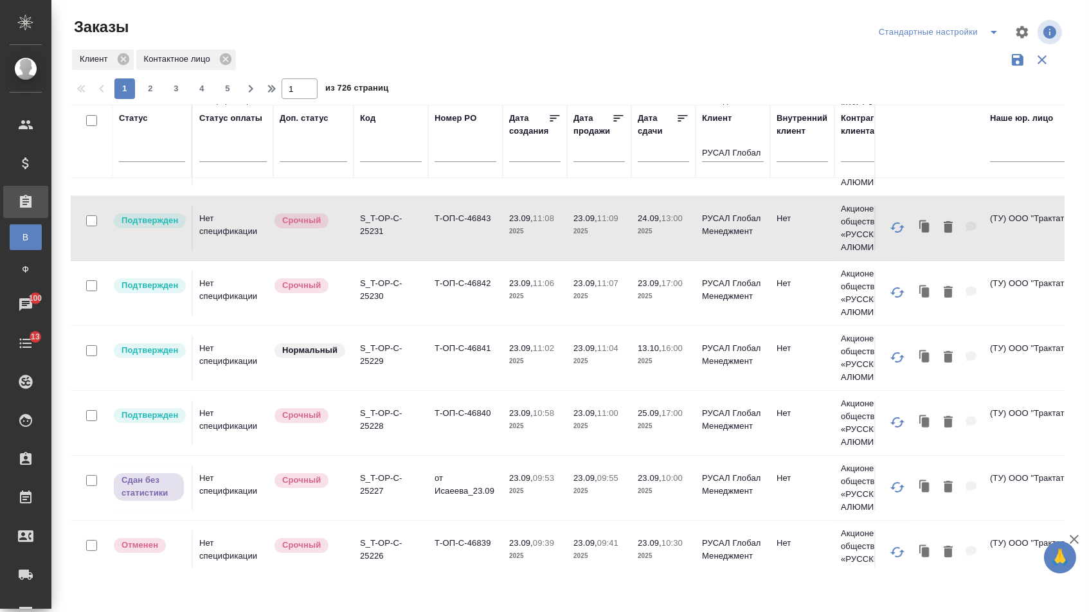
click at [451, 237] on td "Т-ОП-С-46843" at bounding box center [465, 228] width 75 height 45
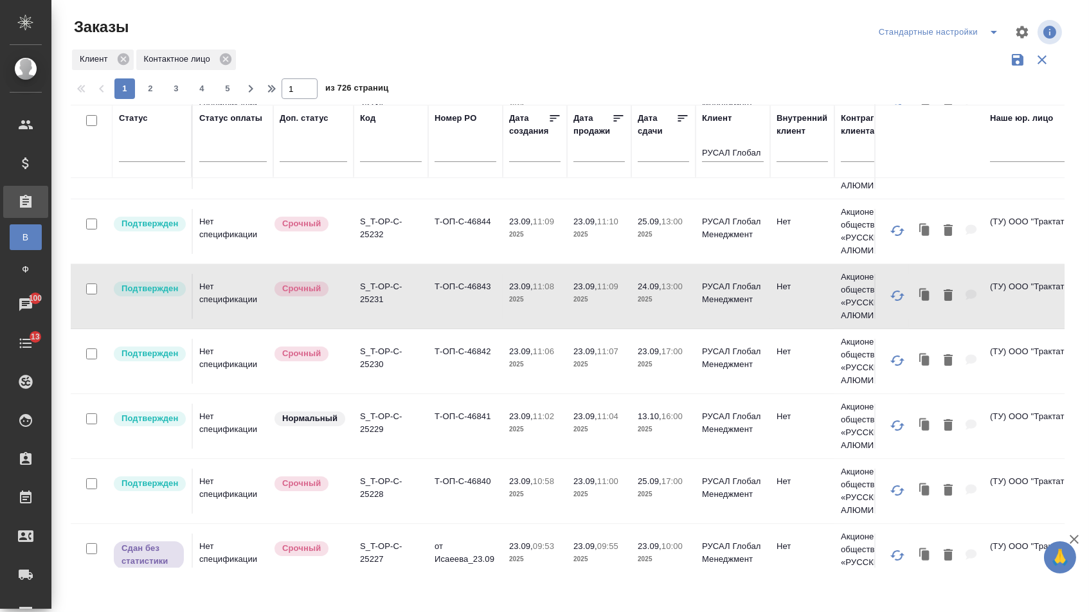
click at [452, 246] on td "Т-ОП-С-46844" at bounding box center [465, 231] width 75 height 45
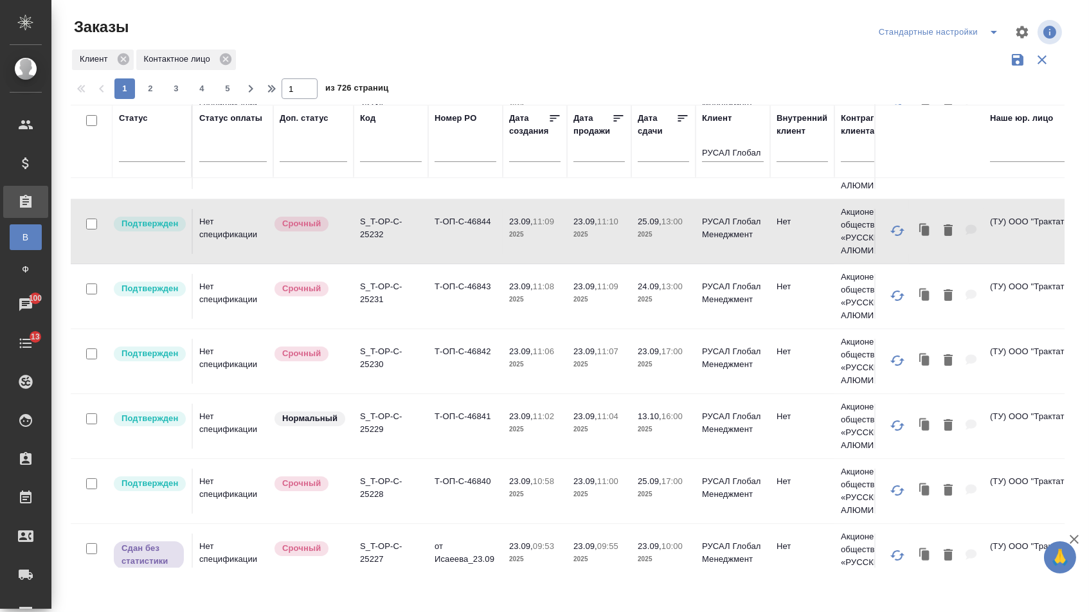
click at [452, 246] on td "Т-ОП-С-46844" at bounding box center [465, 231] width 75 height 45
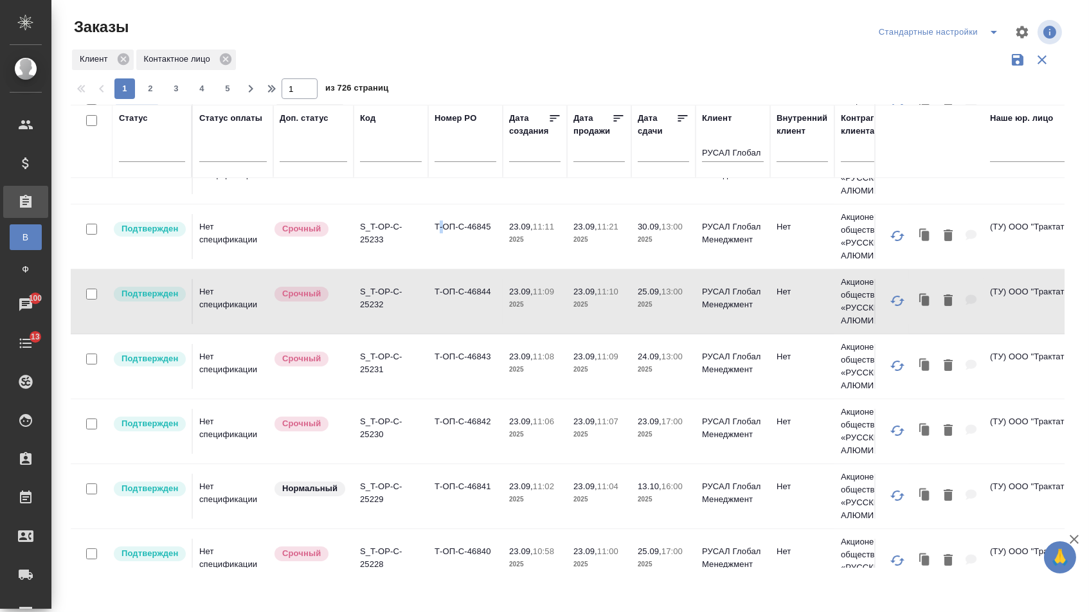
click at [442, 236] on td "Т-ОП-С-46845" at bounding box center [465, 236] width 75 height 45
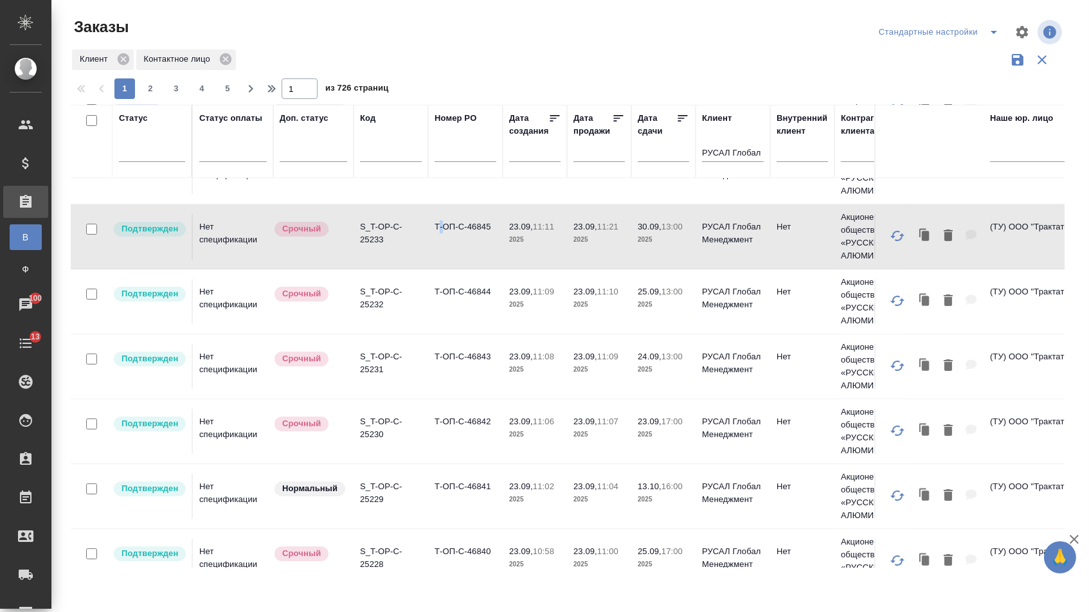
click at [442, 236] on td "Т-ОП-С-46845" at bounding box center [465, 236] width 75 height 45
click at [444, 194] on td "Т-ОП-С-46846" at bounding box center [465, 171] width 75 height 45
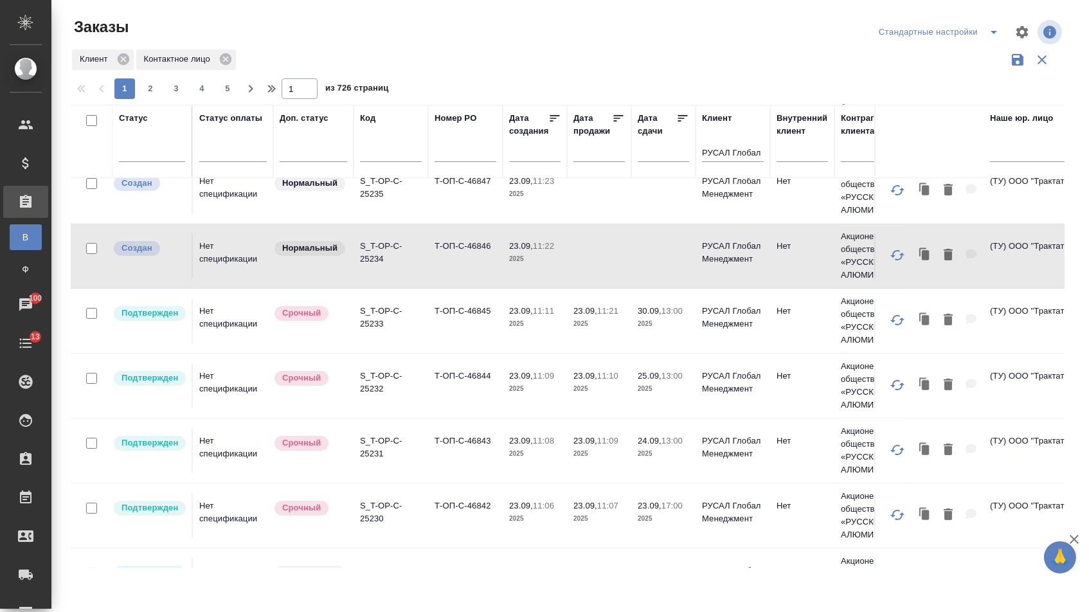
scroll to position [159, 0]
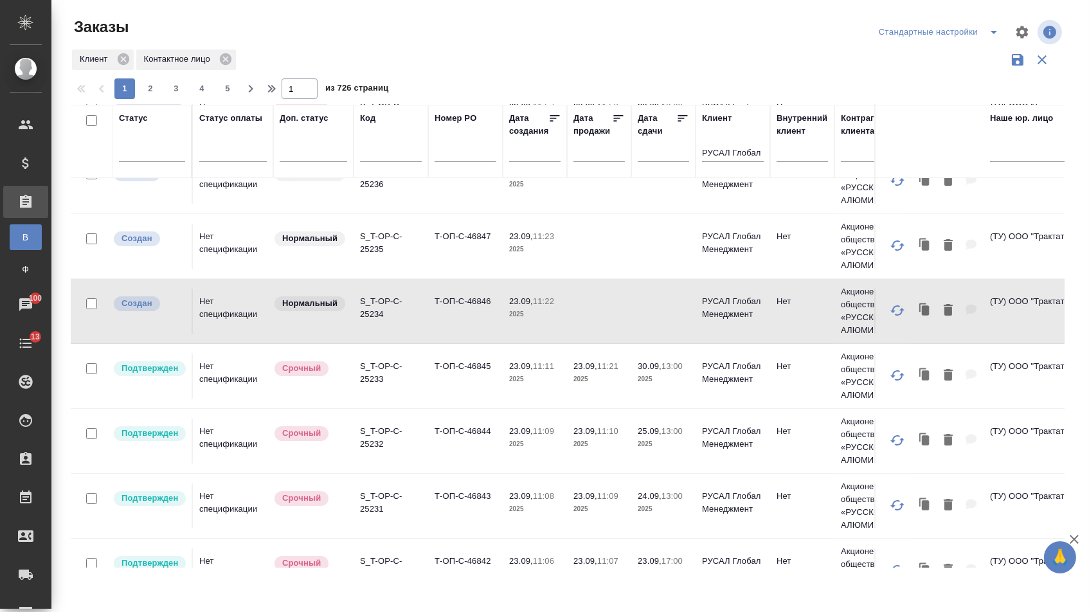
click at [449, 258] on td "Т-ОП-С-46847" at bounding box center [465, 246] width 75 height 45
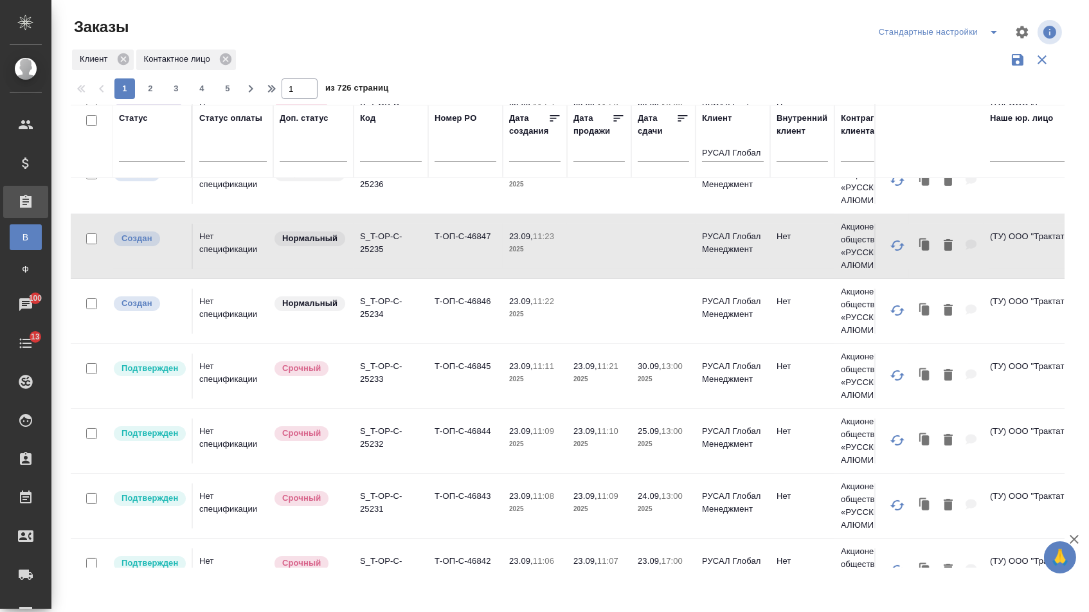
click at [449, 258] on td "Т-ОП-С-46847" at bounding box center [465, 246] width 75 height 45
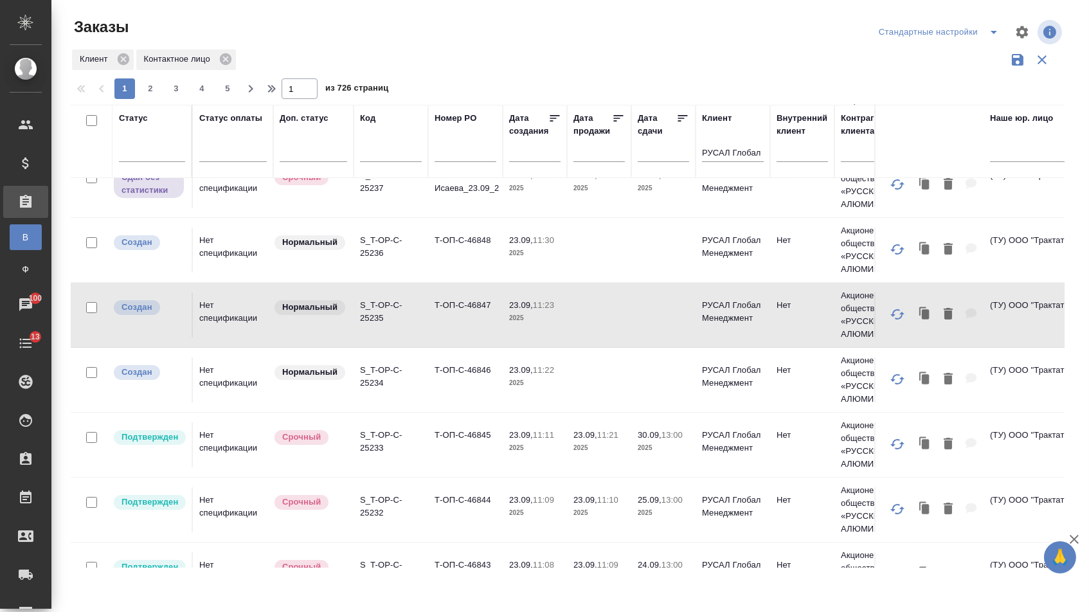
click at [457, 238] on td "Т-ОП-С-46848" at bounding box center [465, 250] width 75 height 45
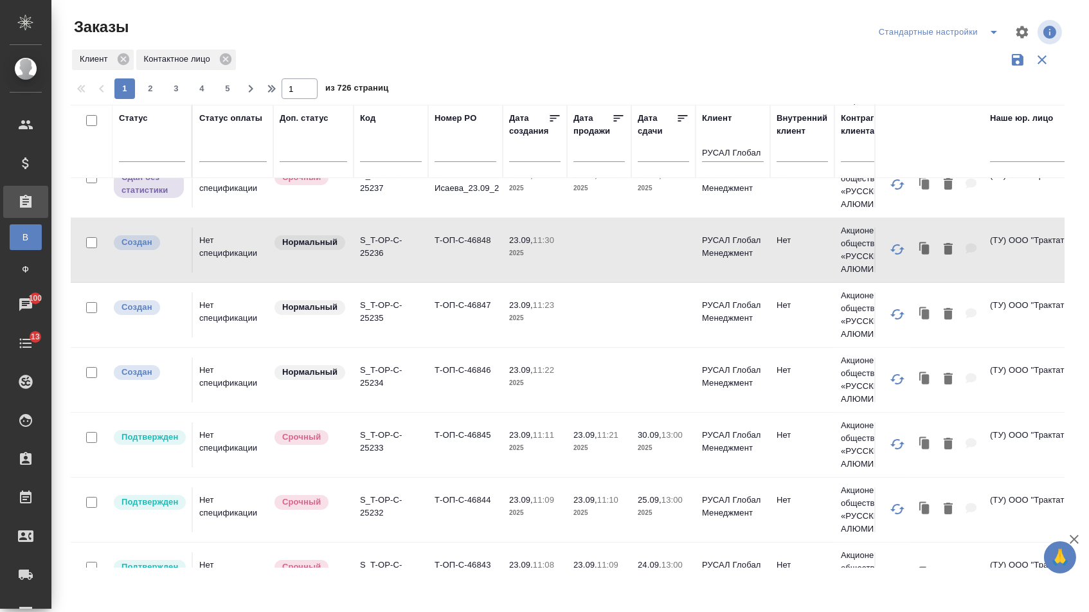
click at [457, 238] on td "Т-ОП-С-46848" at bounding box center [465, 250] width 75 height 45
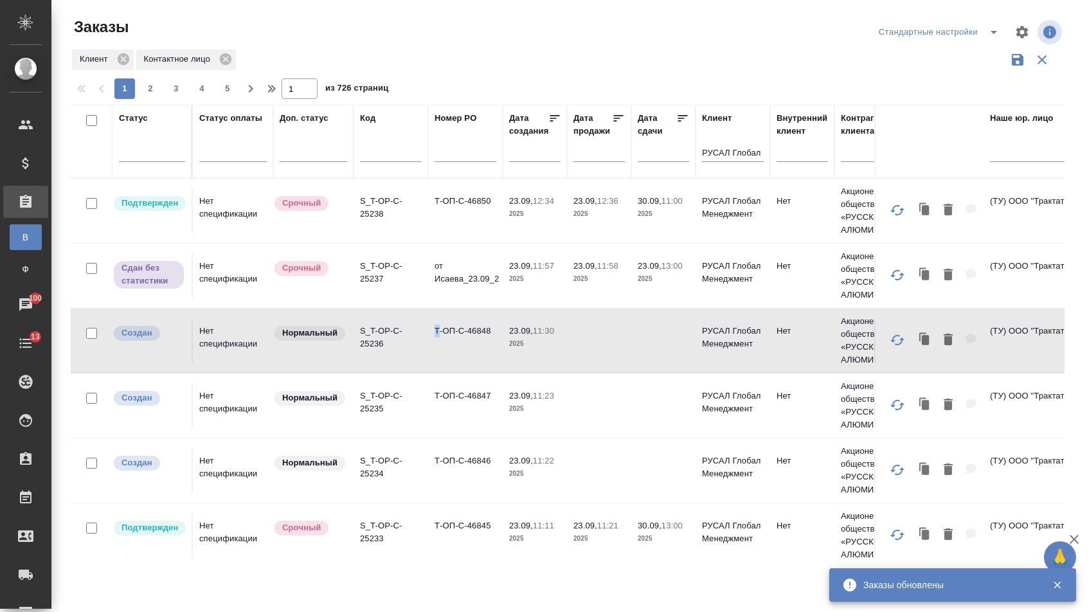
scroll to position [0, 0]
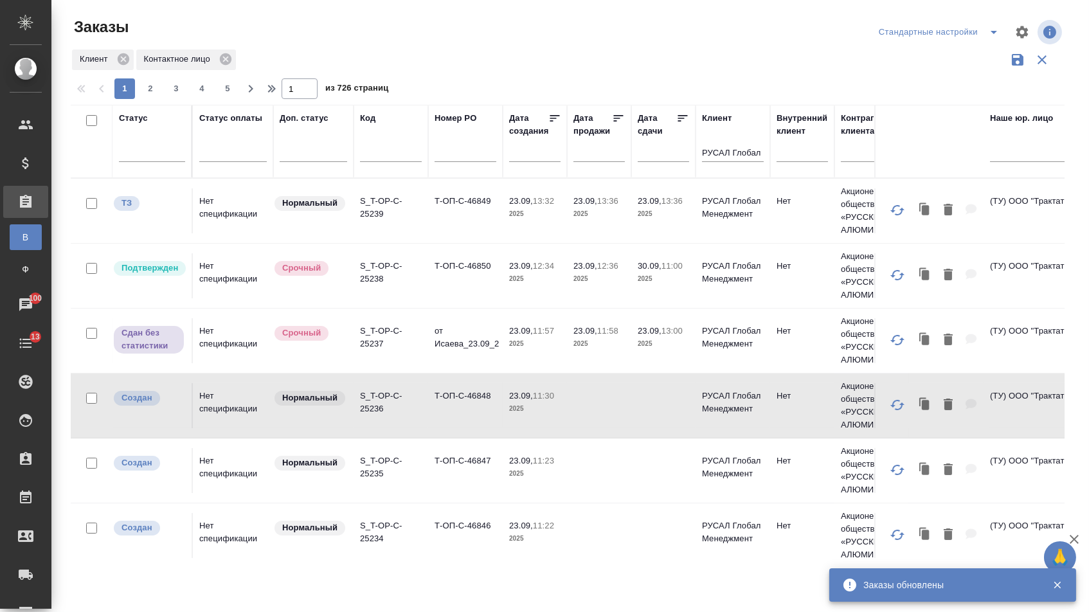
click at [446, 215] on td "Т-ОП-С-46849" at bounding box center [465, 210] width 75 height 45
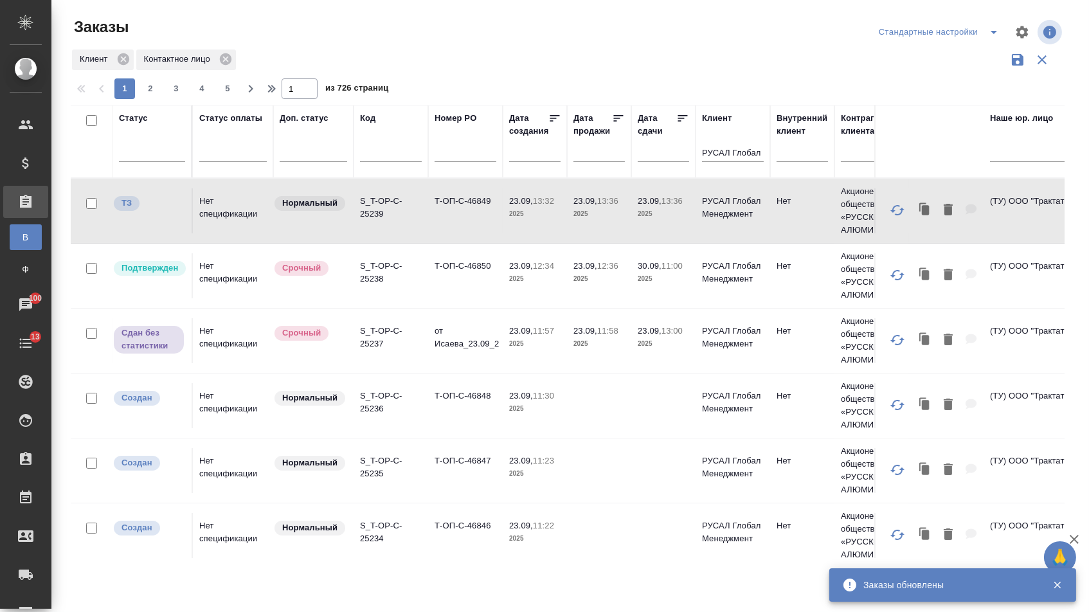
click at [445, 274] on td "Т-ОП-С-46850" at bounding box center [465, 275] width 75 height 45
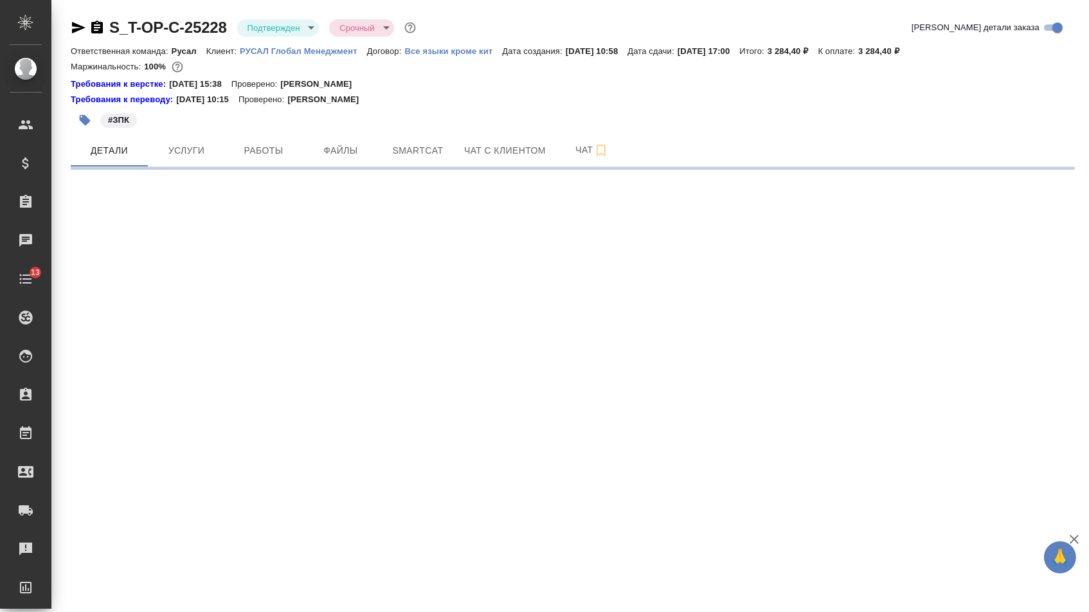
select select "RU"
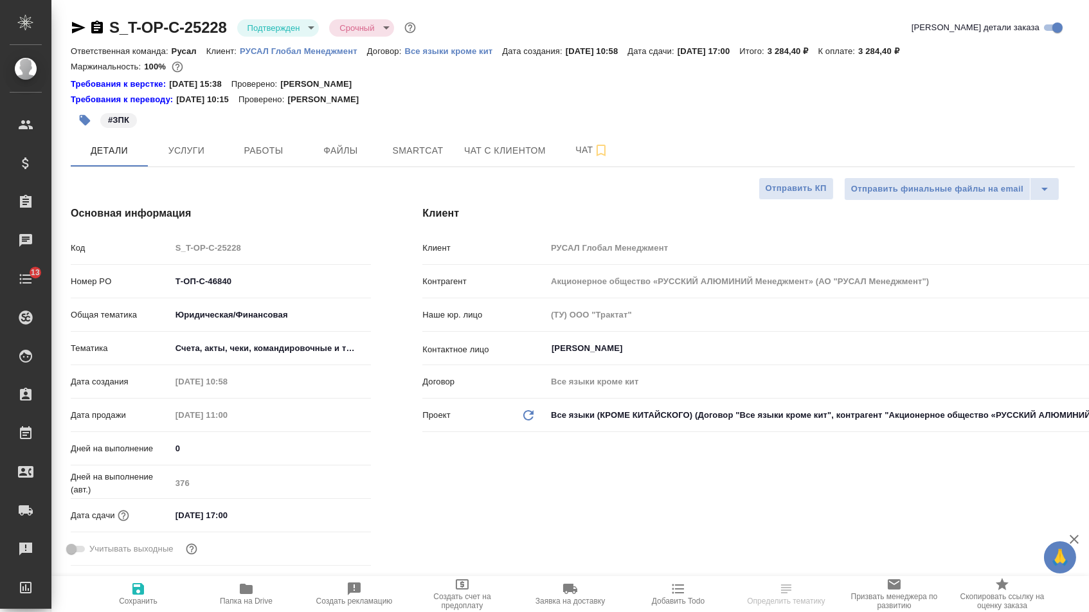
type textarea "x"
click at [103, 25] on icon "button" at bounding box center [97, 27] width 12 height 13
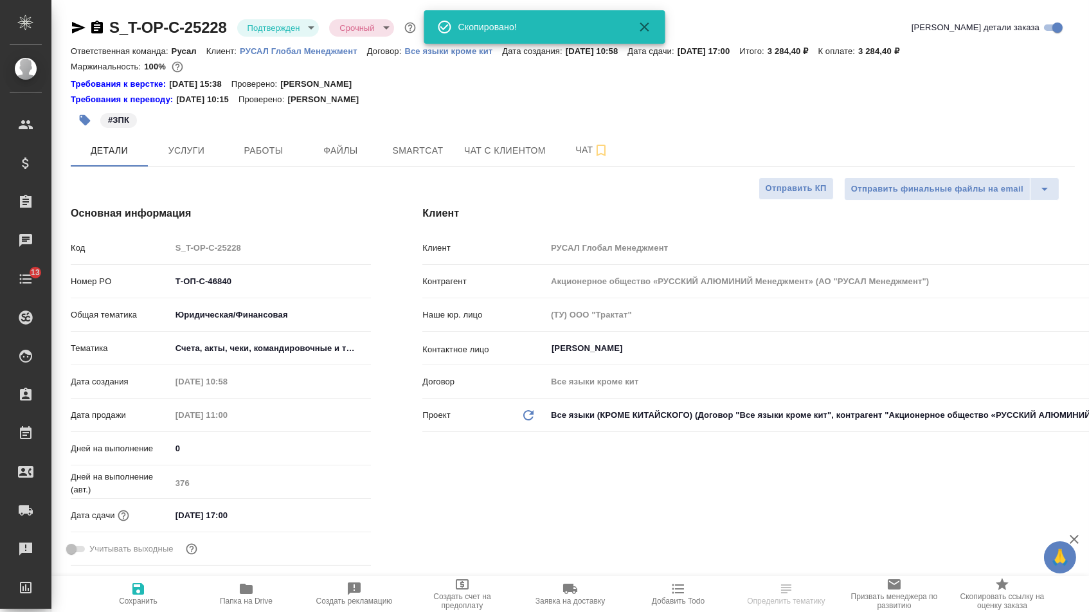
type textarea "x"
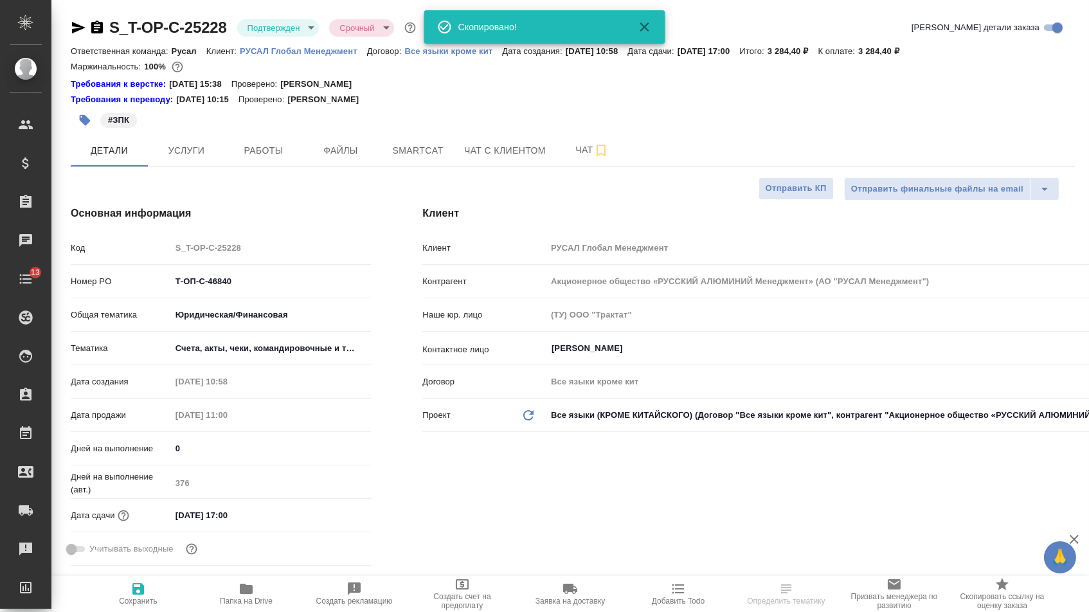
type textarea "x"
select select "RU"
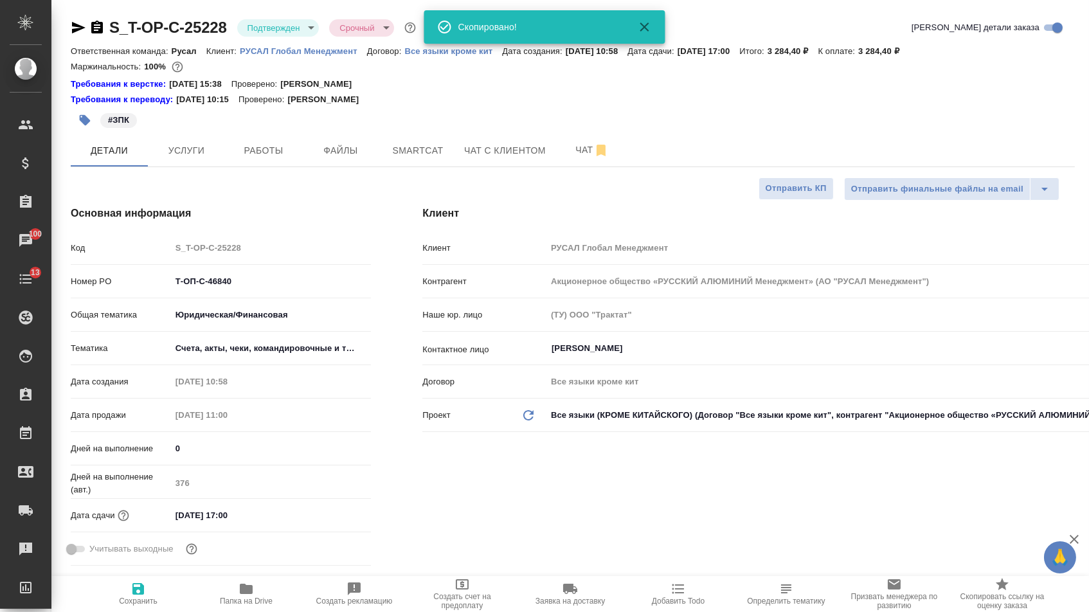
type textarea "x"
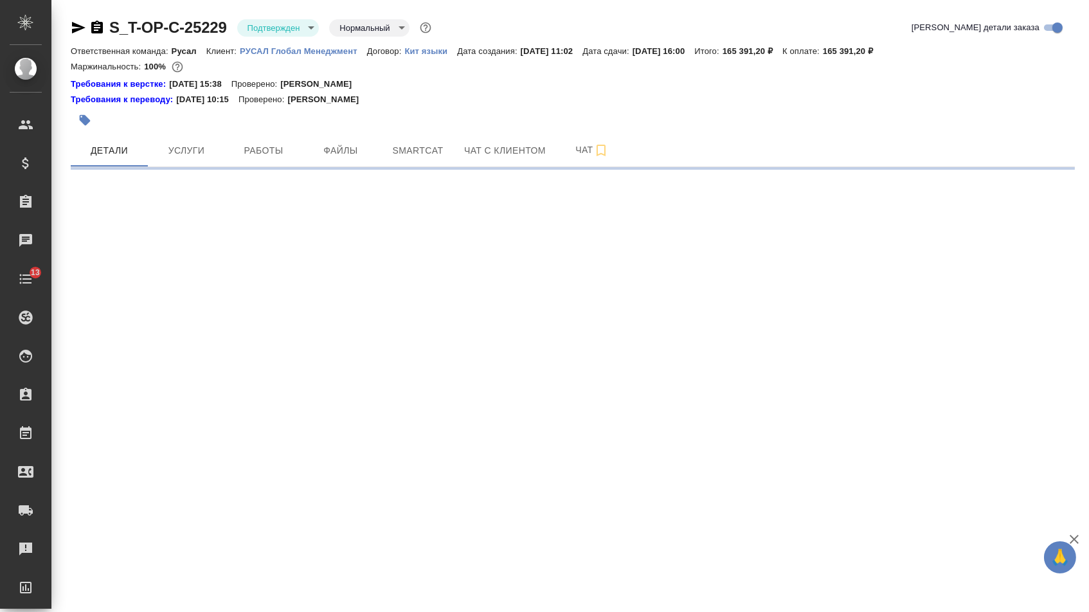
select select "RU"
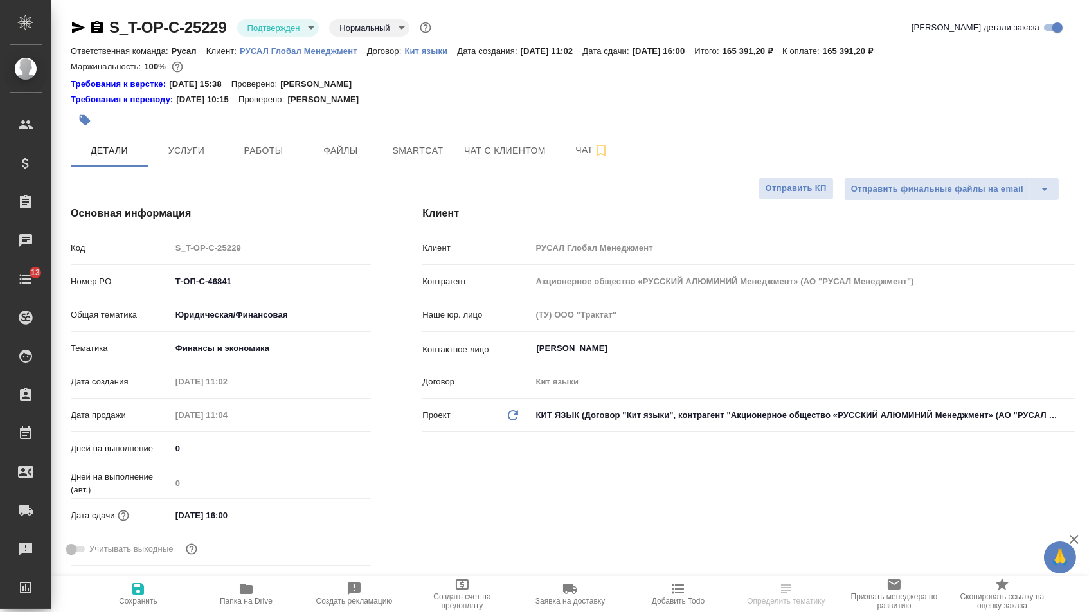
click at [98, 30] on icon "button" at bounding box center [96, 27] width 15 height 15
type textarea "x"
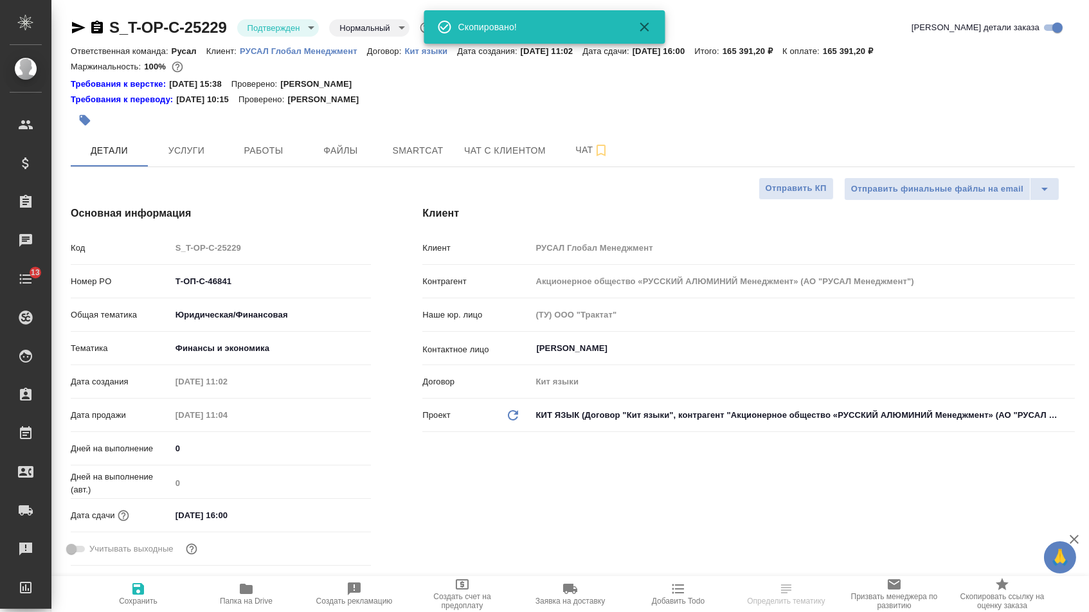
type textarea "x"
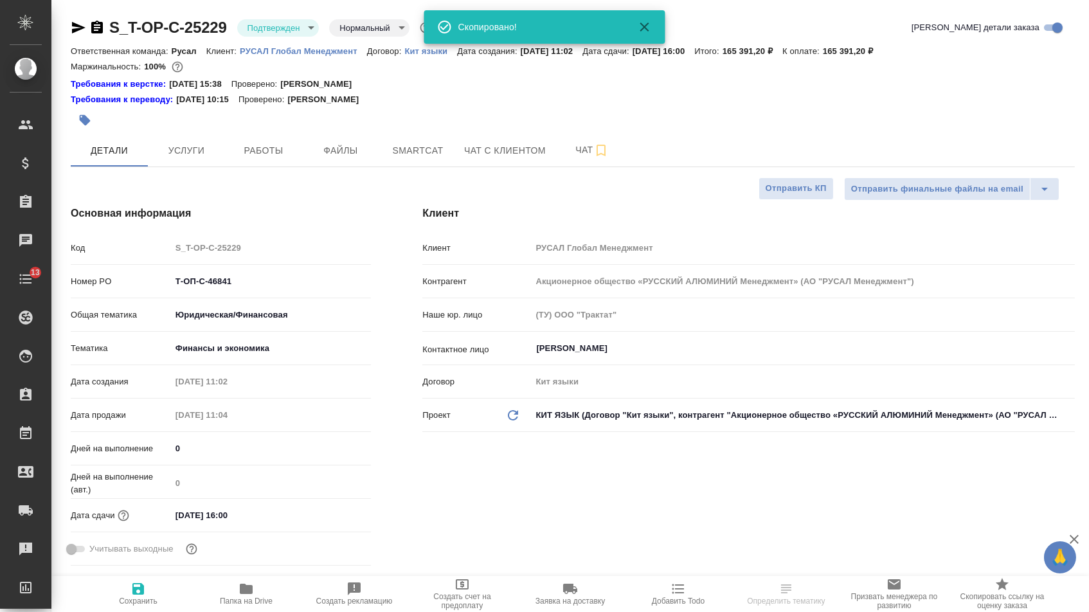
type textarea "x"
select select "RU"
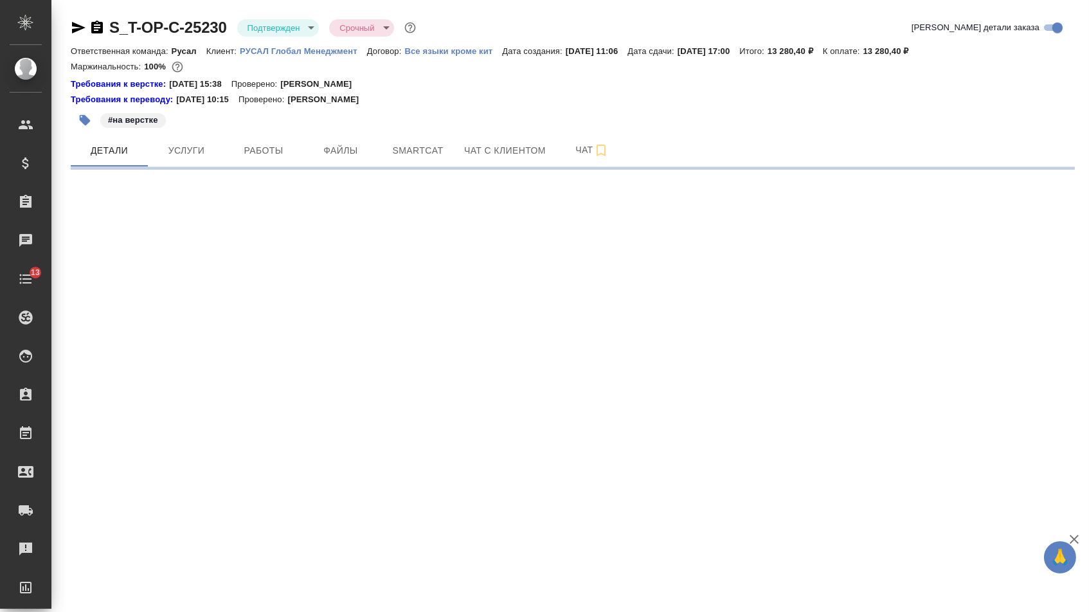
select select "RU"
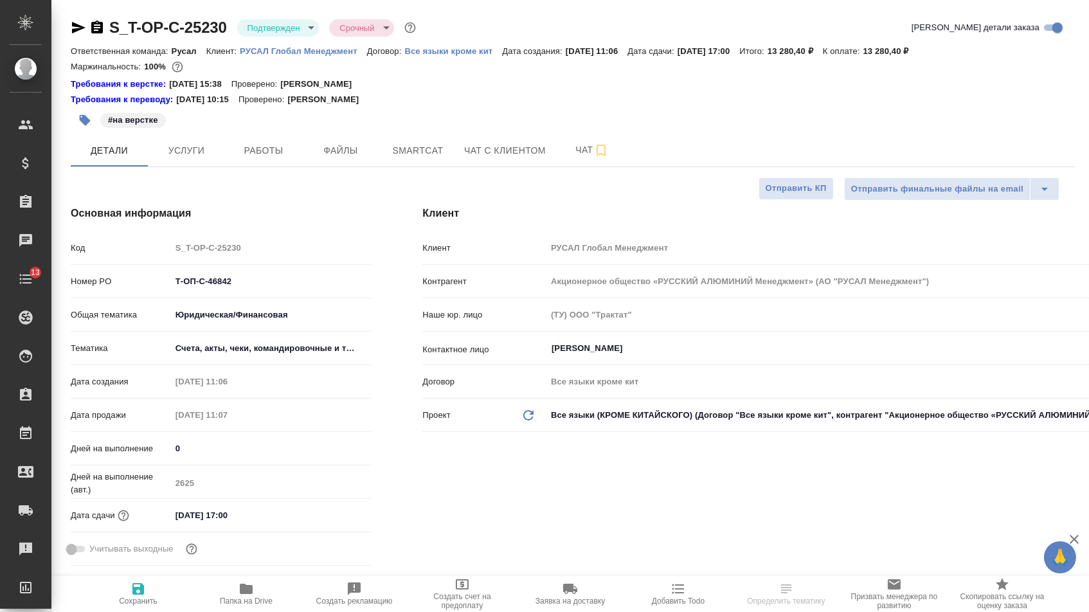
type textarea "x"
click at [103, 32] on icon "button" at bounding box center [97, 27] width 12 height 13
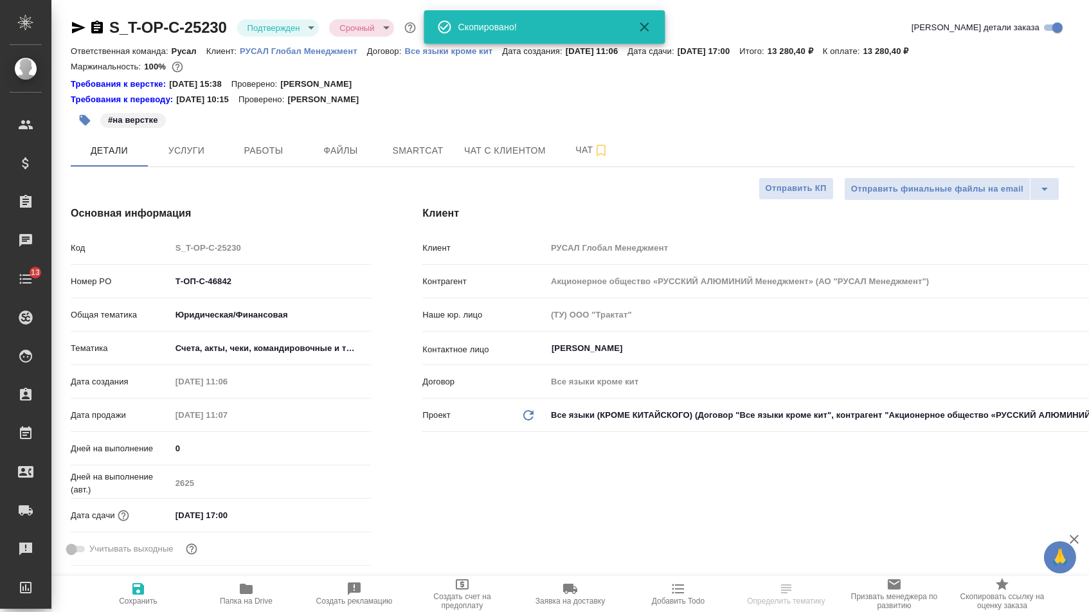
type textarea "x"
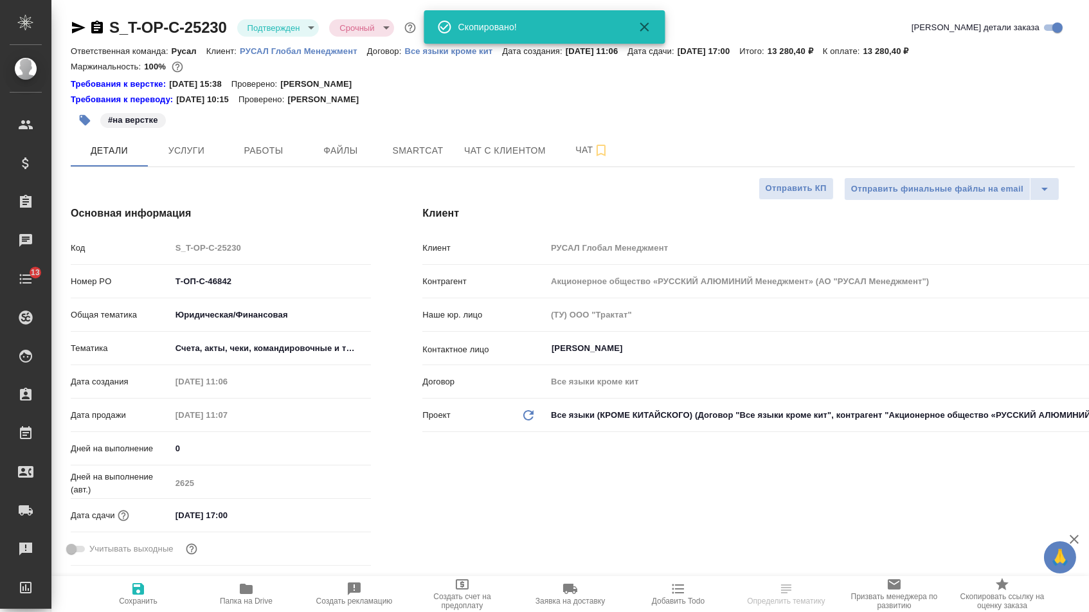
type textarea "x"
select select "RU"
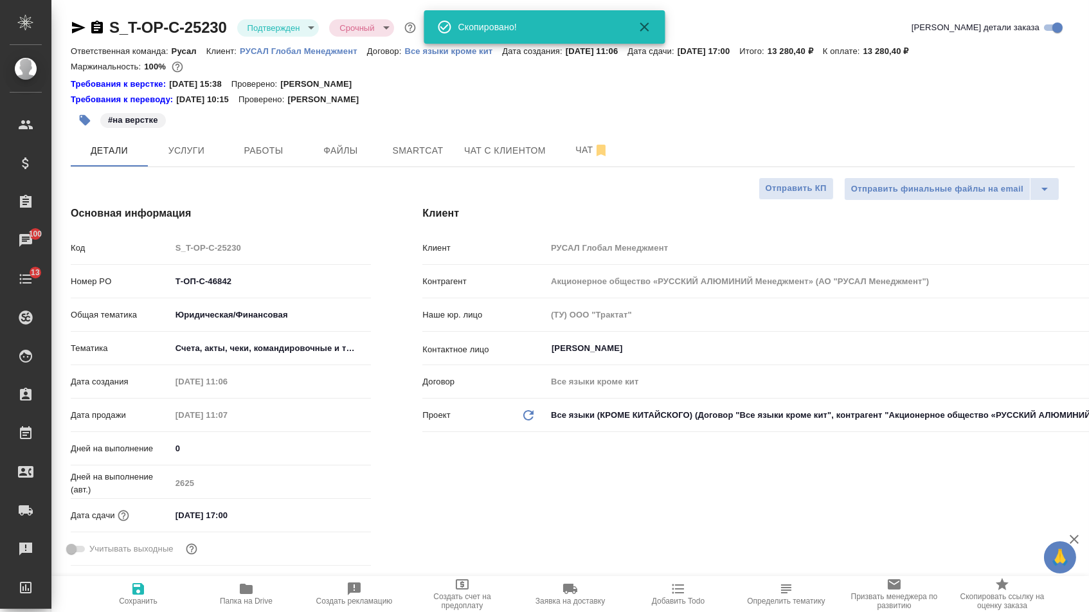
type textarea "x"
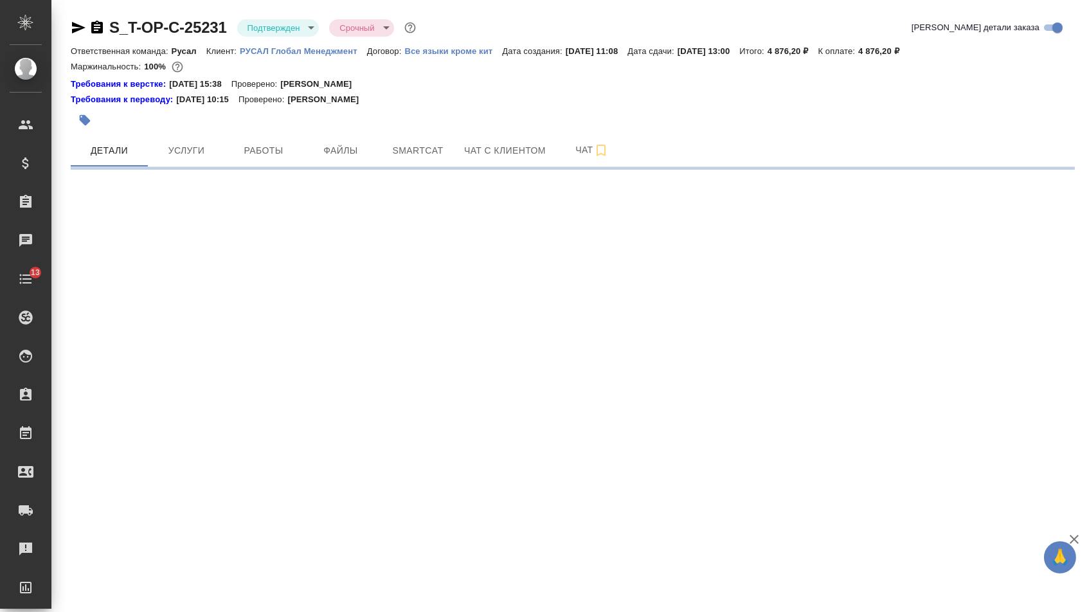
select select "RU"
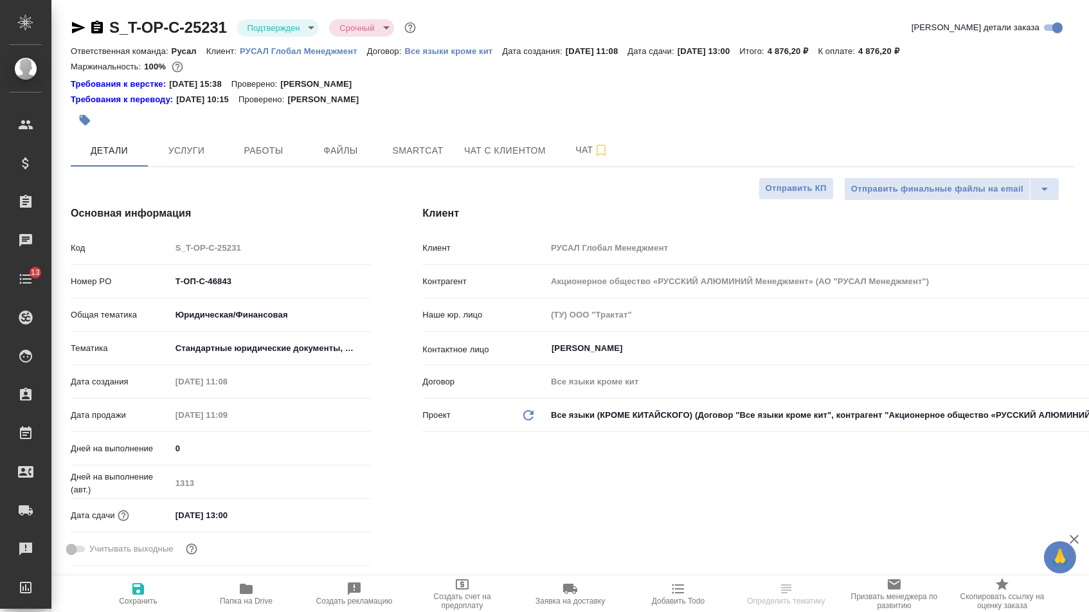
type textarea "x"
click at [101, 32] on icon "button" at bounding box center [97, 27] width 12 height 13
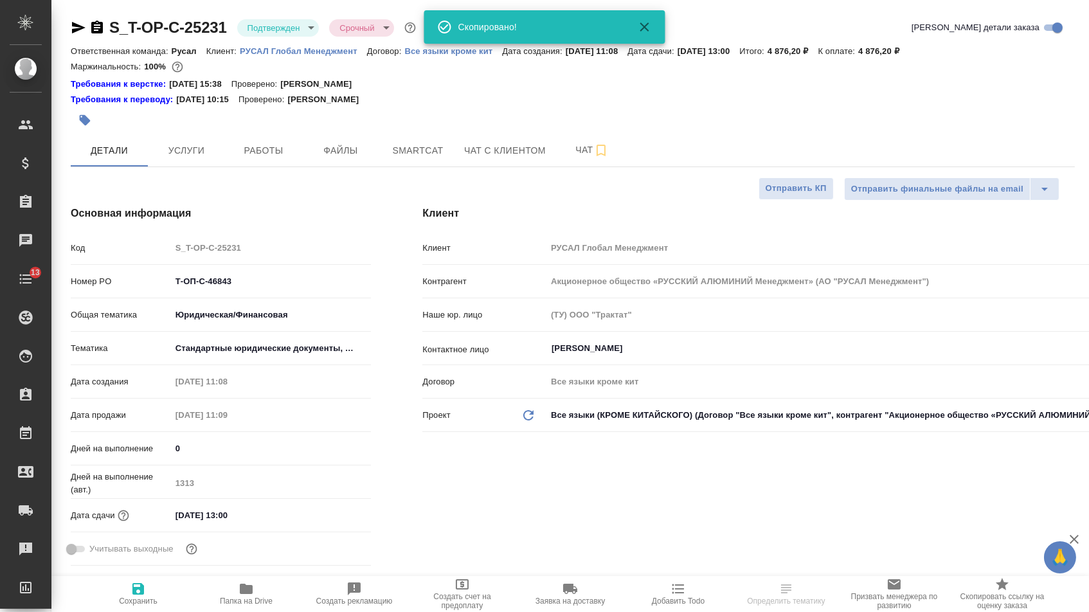
type textarea "x"
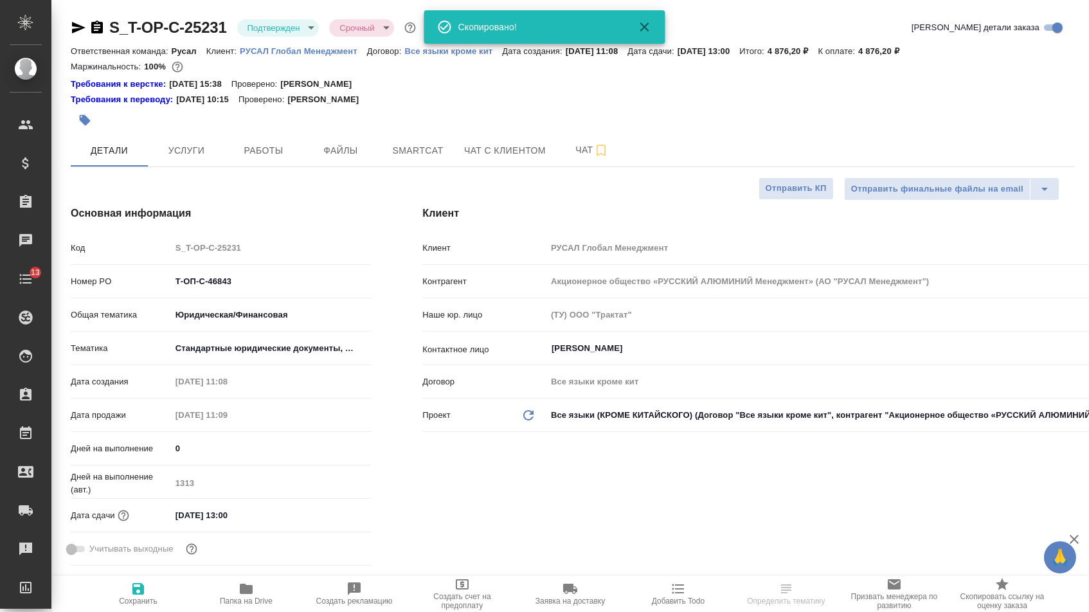
type textarea "x"
select select "RU"
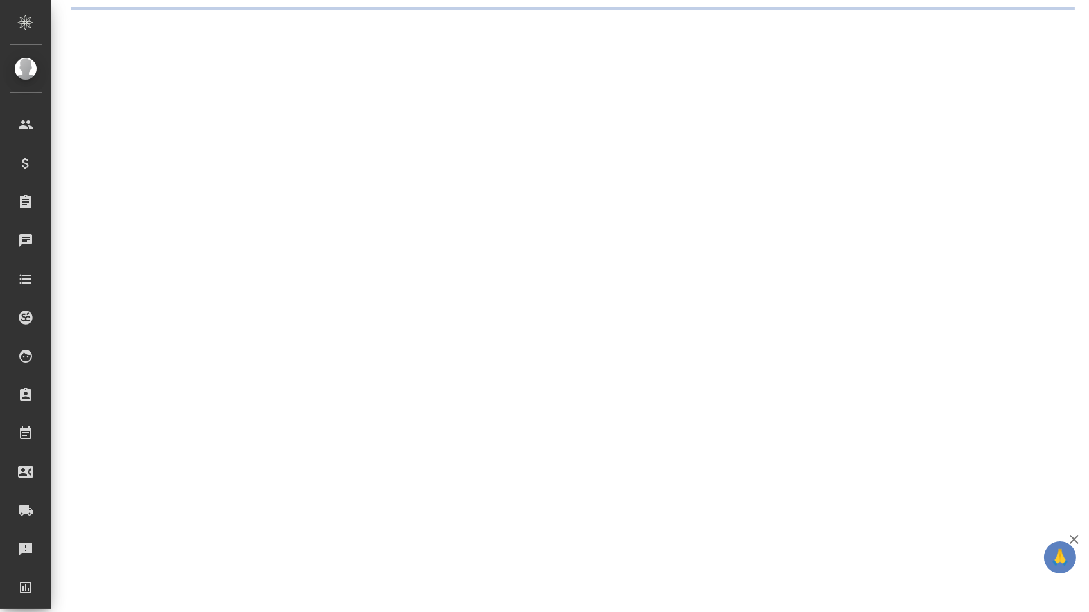
select select "RU"
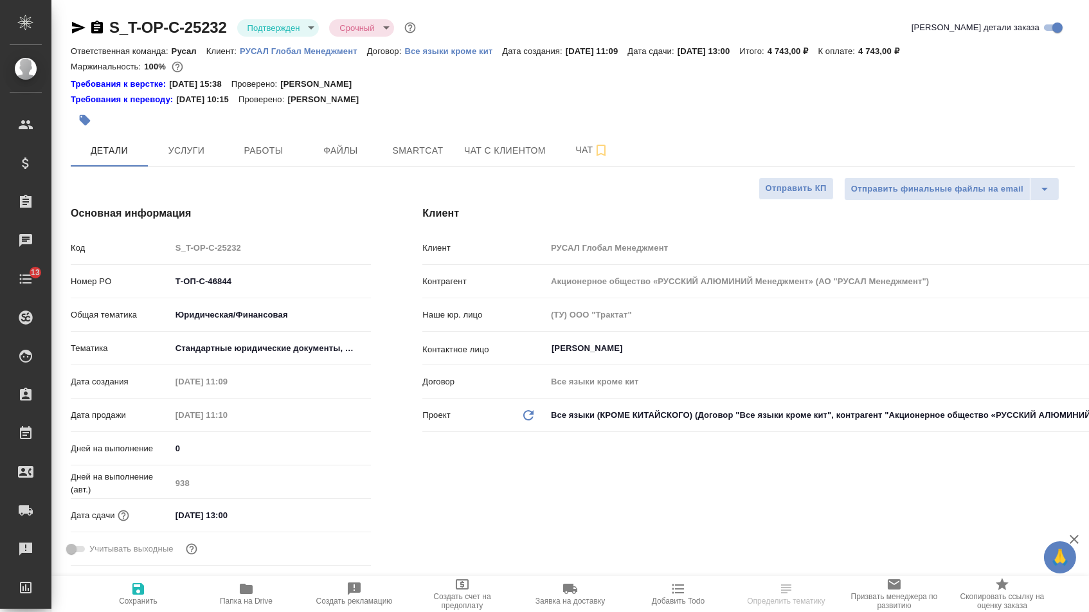
type textarea "x"
click at [101, 27] on icon "button" at bounding box center [96, 27] width 15 height 15
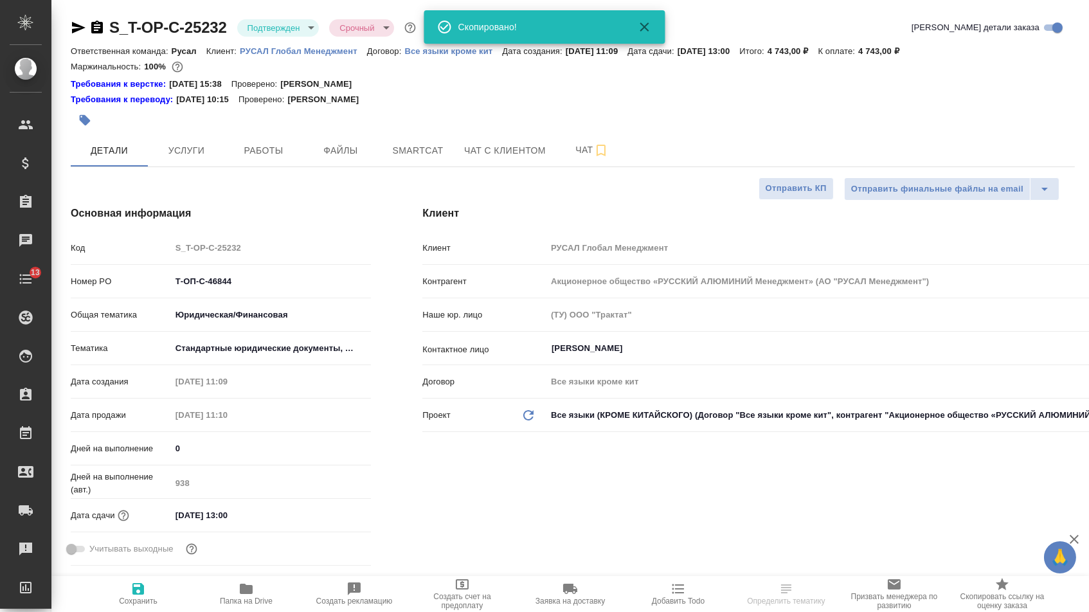
type textarea "x"
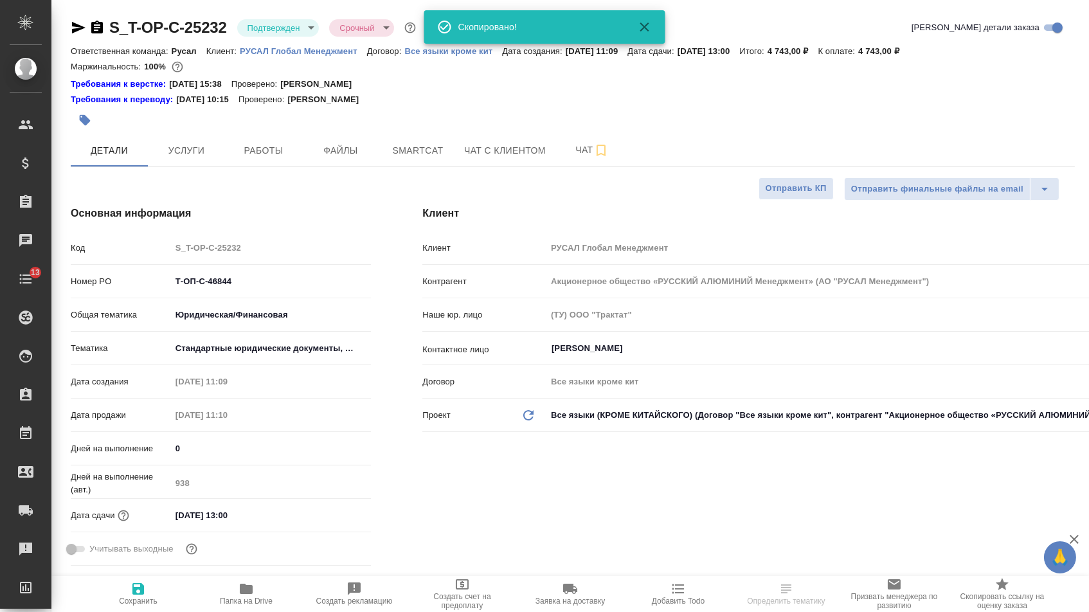
type textarea "x"
select select "RU"
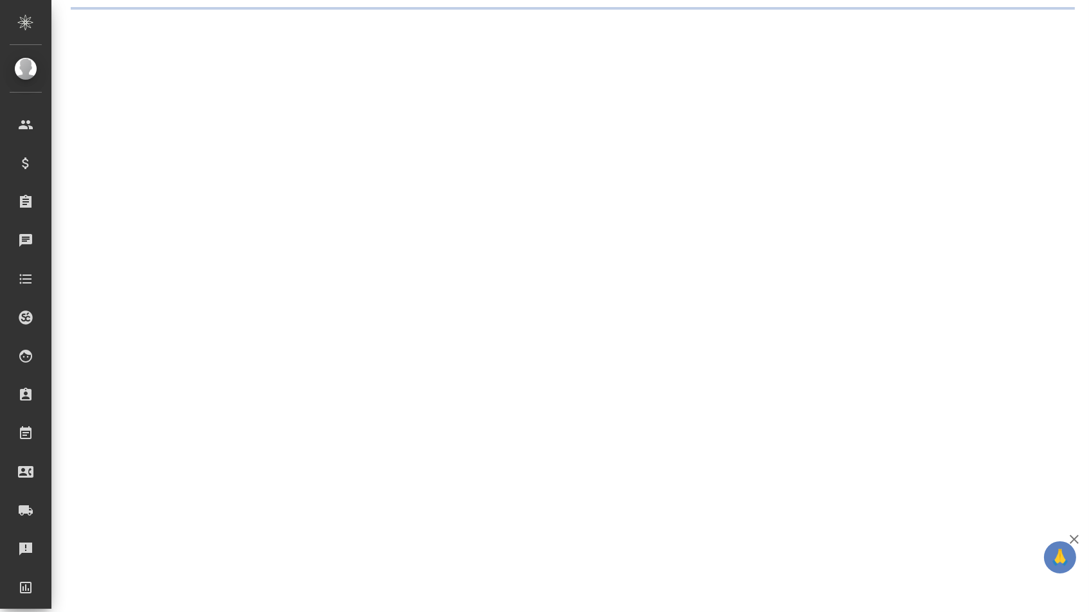
select select "RU"
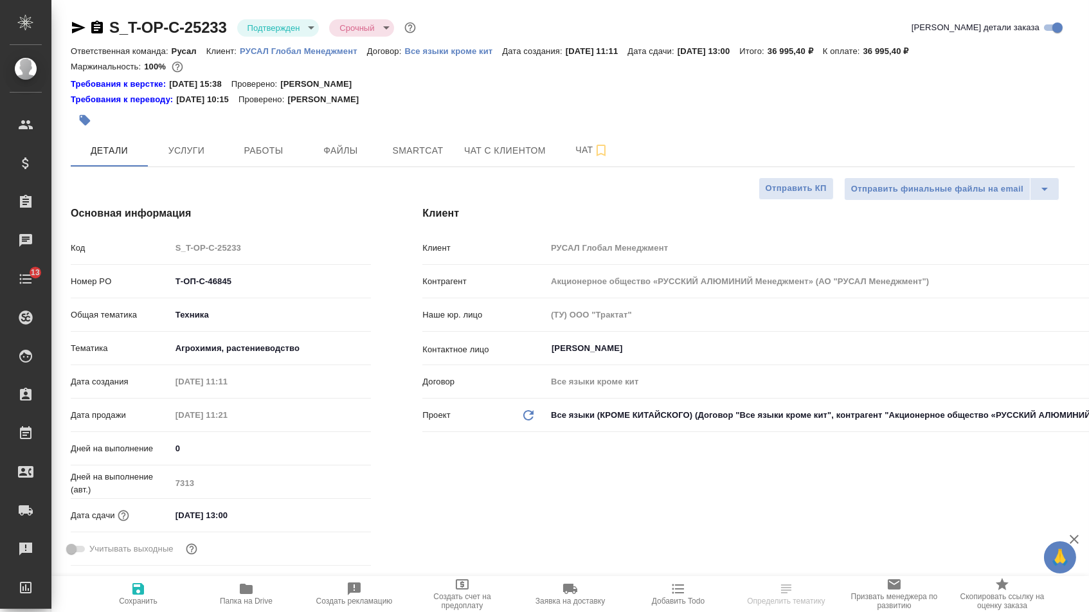
type textarea "x"
click at [104, 28] on icon "button" at bounding box center [96, 27] width 15 height 15
type textarea "x"
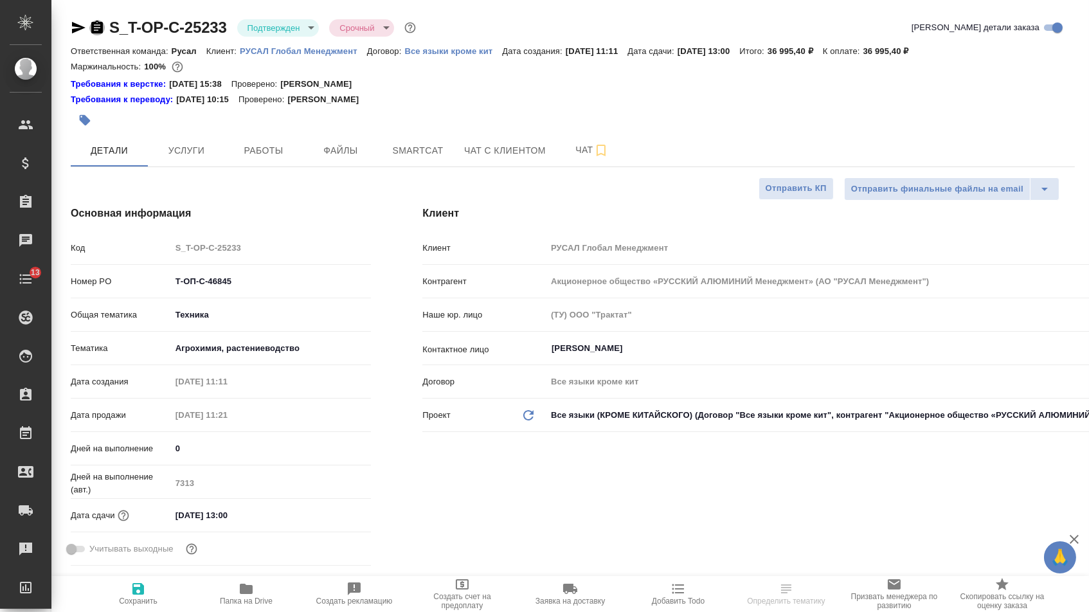
type textarea "x"
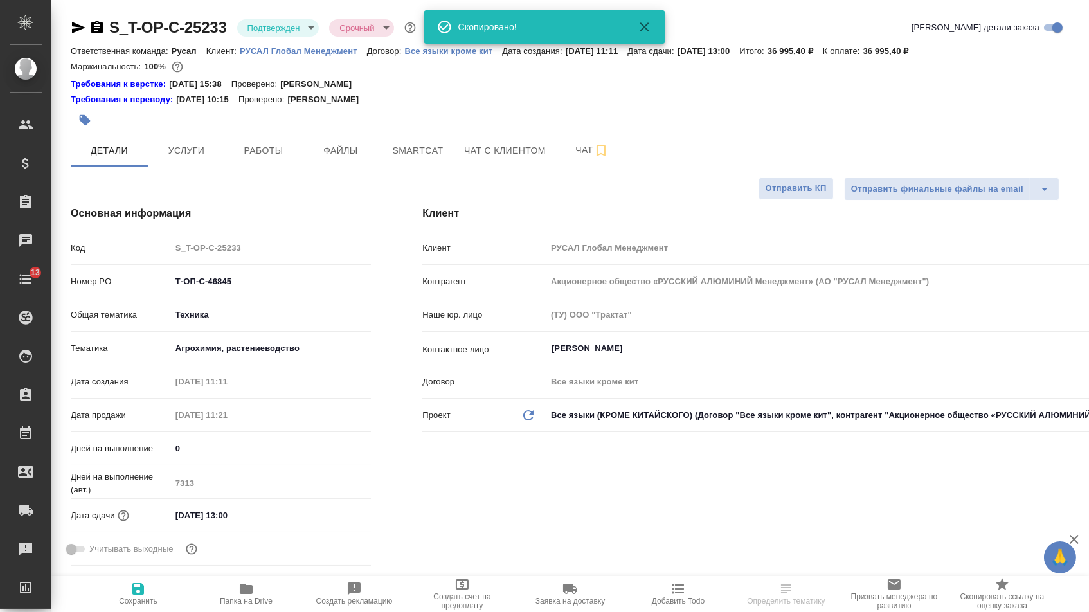
type textarea "x"
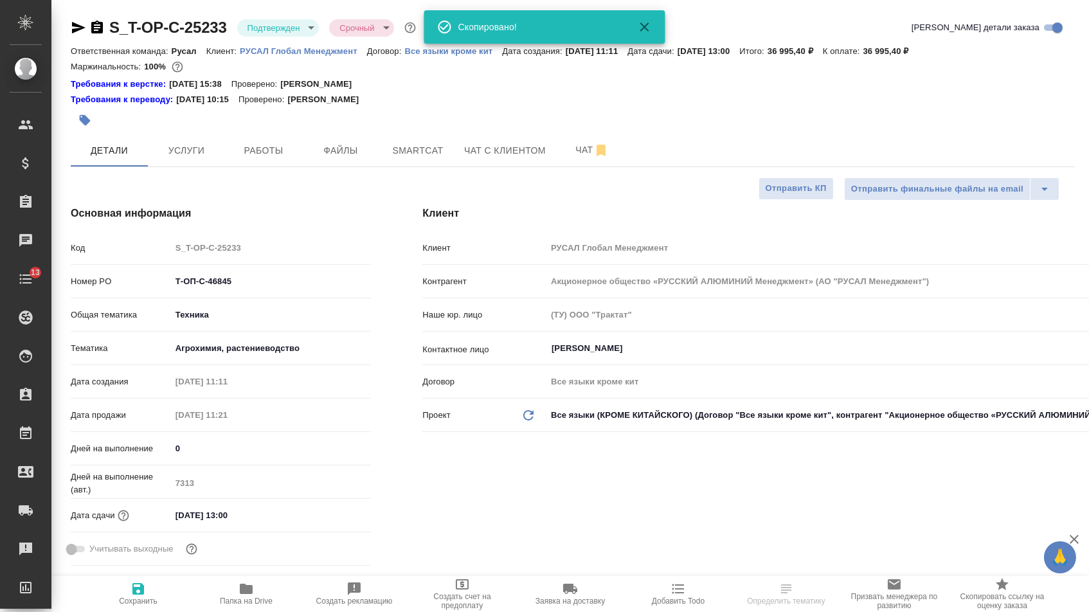
type textarea "x"
select select "RU"
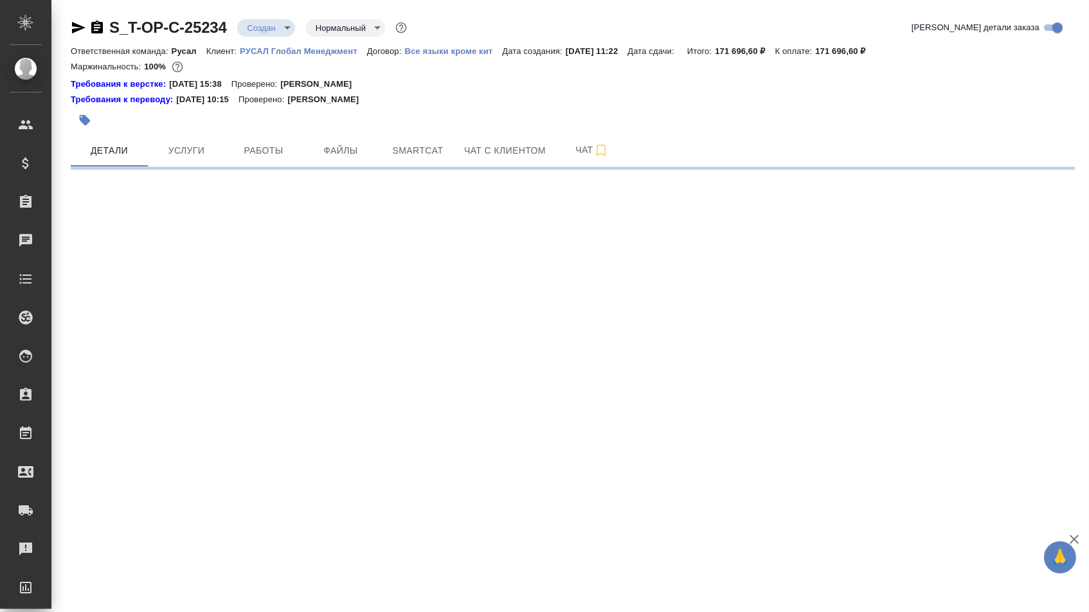
select select "RU"
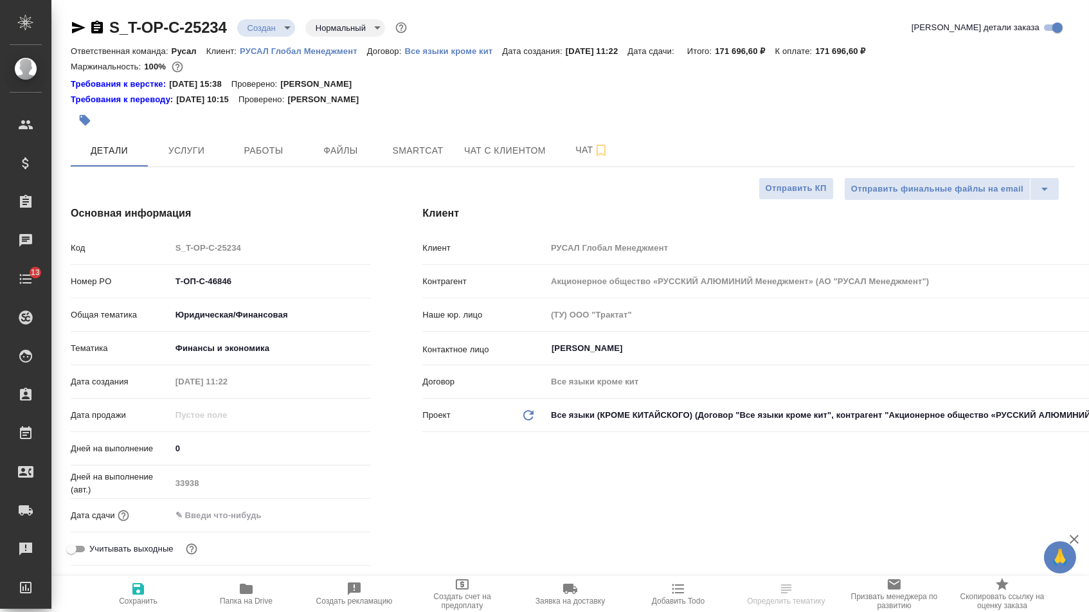
type textarea "x"
click at [97, 23] on icon "button" at bounding box center [97, 27] width 12 height 13
type textarea "x"
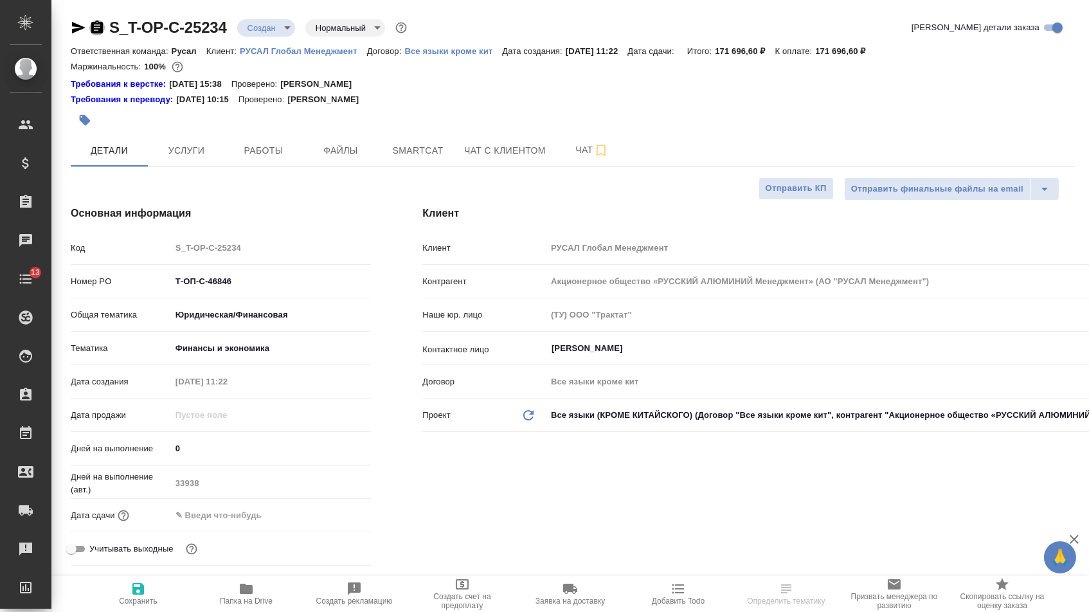
type textarea "x"
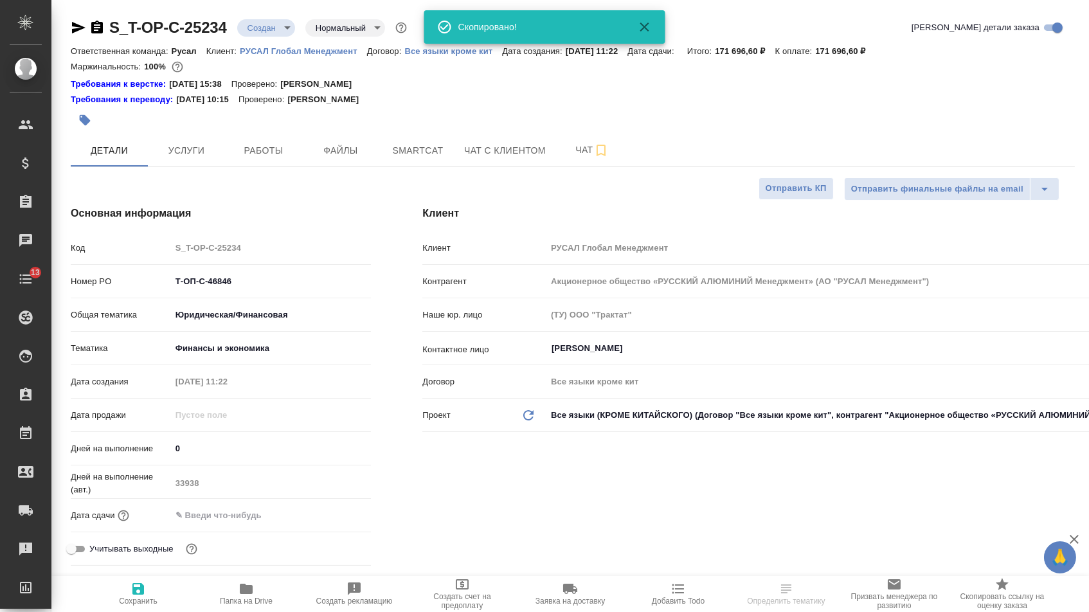
type textarea "x"
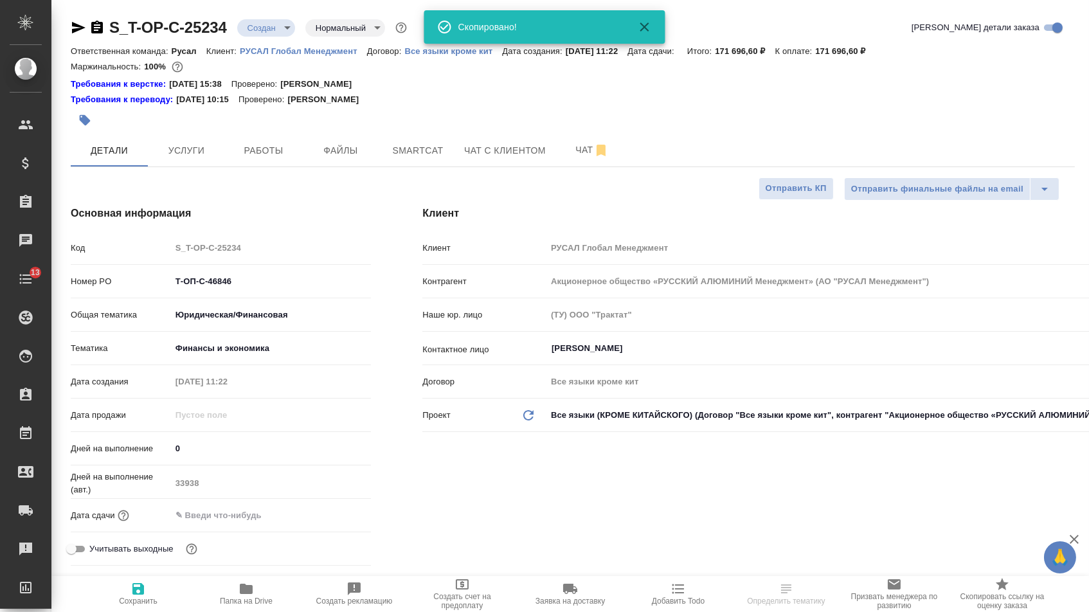
type textarea "x"
select select "RU"
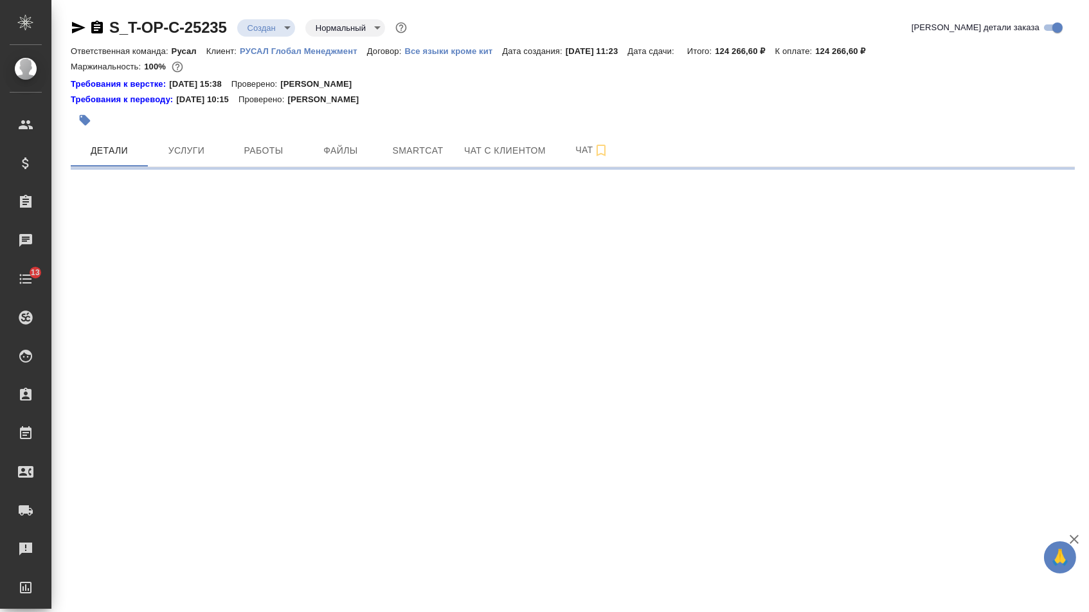
select select "RU"
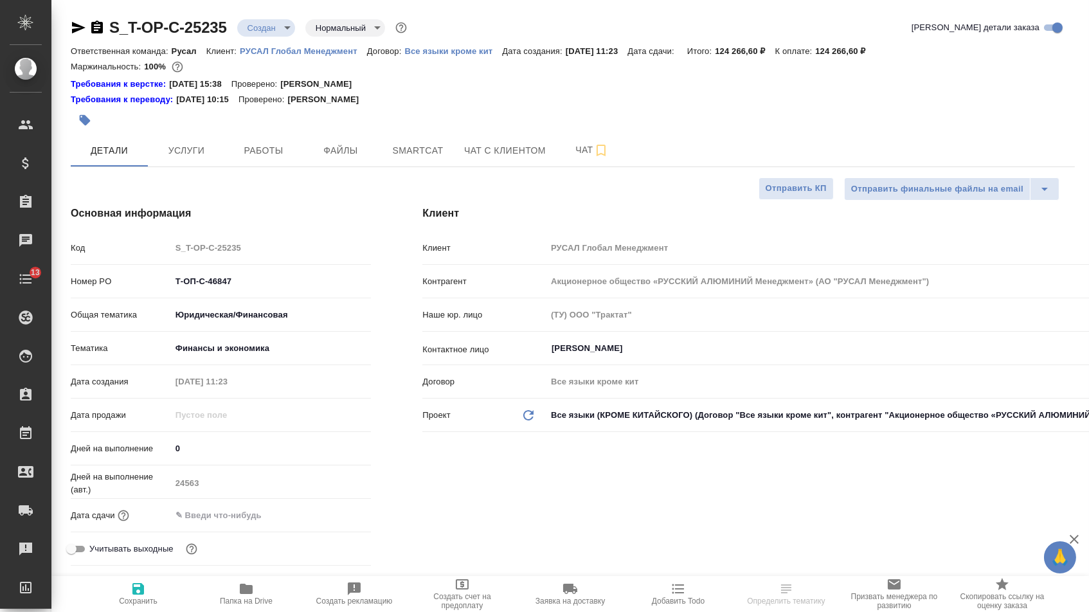
type textarea "x"
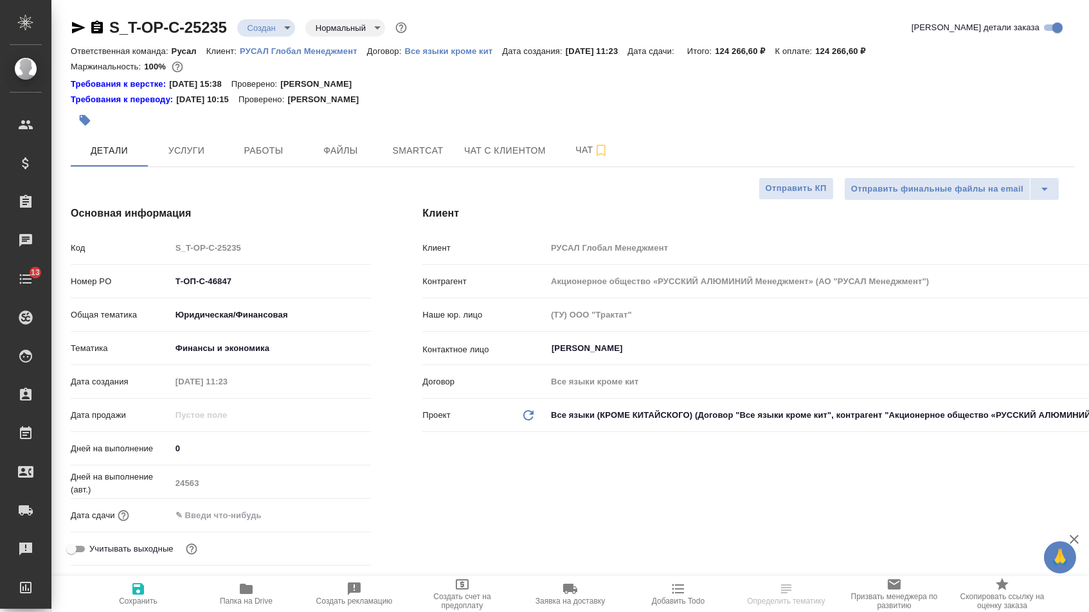
type textarea "x"
click at [97, 27] on icon "button" at bounding box center [96, 27] width 15 height 15
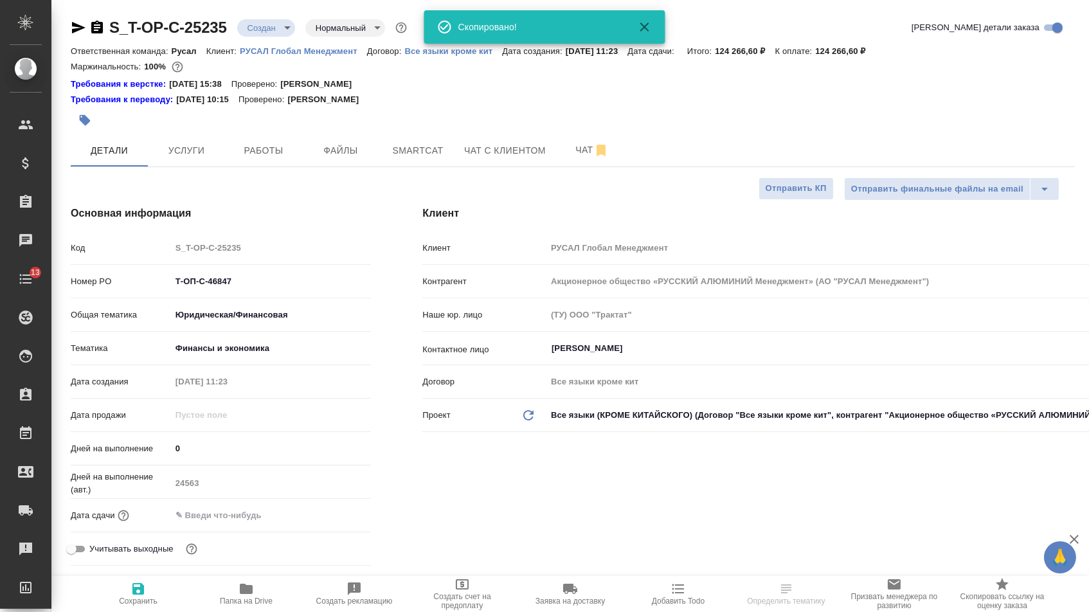
type textarea "x"
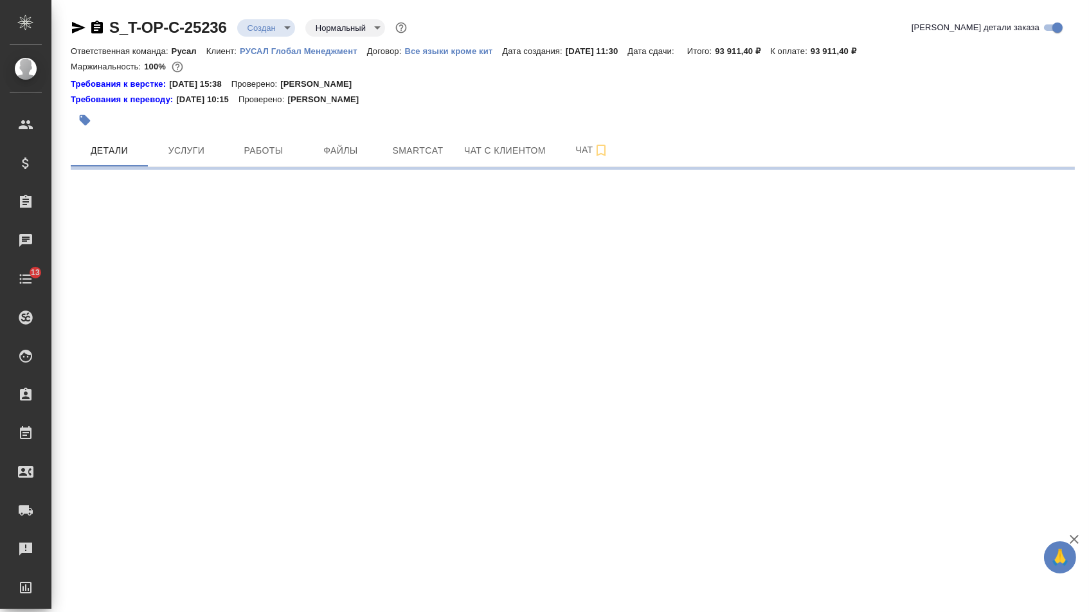
select select "RU"
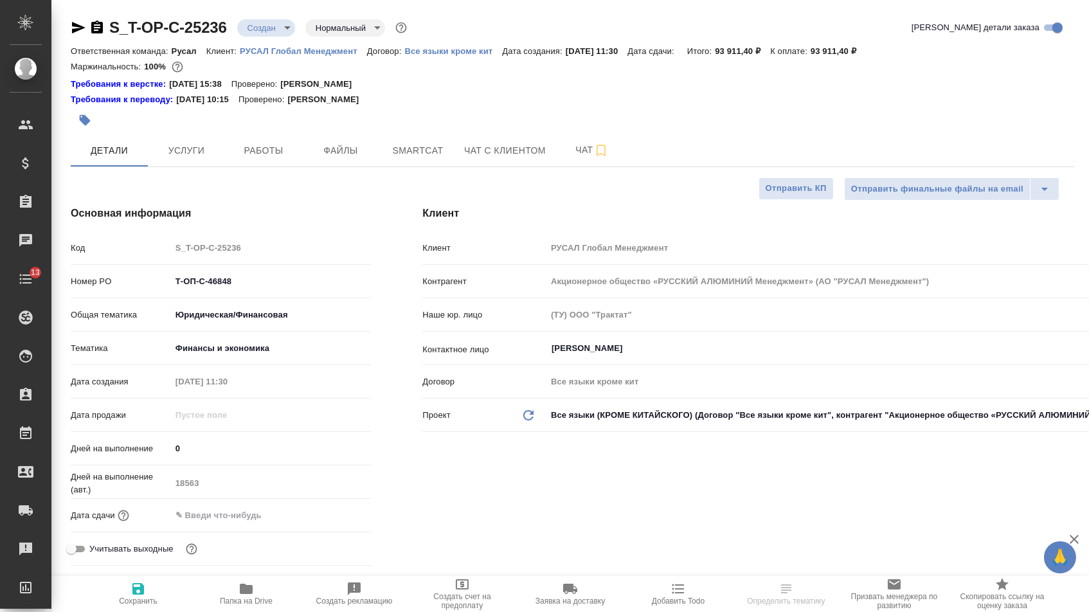
type textarea "x"
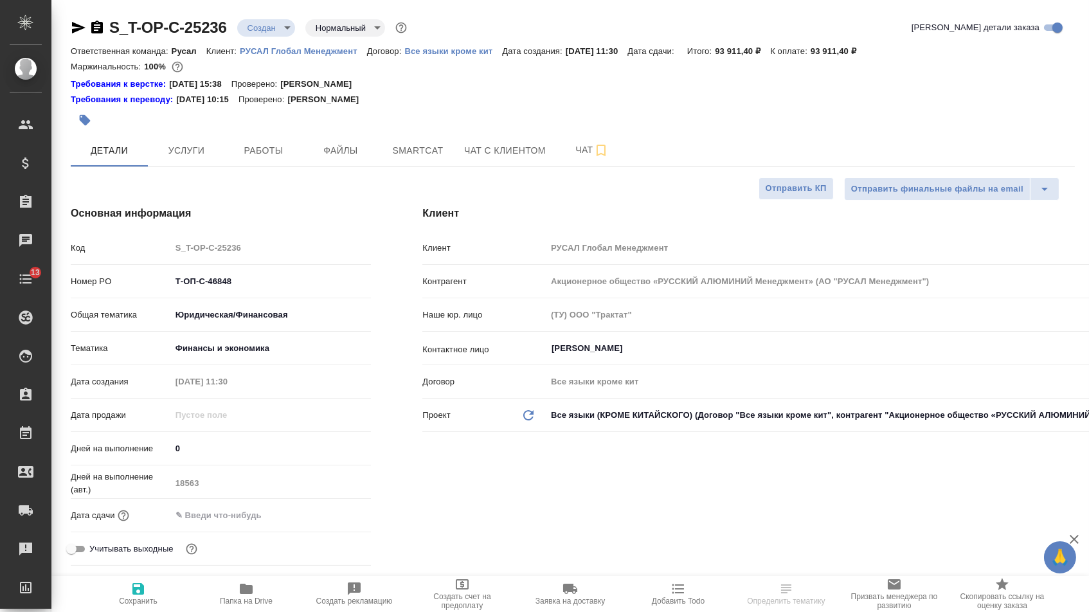
type textarea "x"
click at [103, 30] on icon "button" at bounding box center [97, 27] width 12 height 13
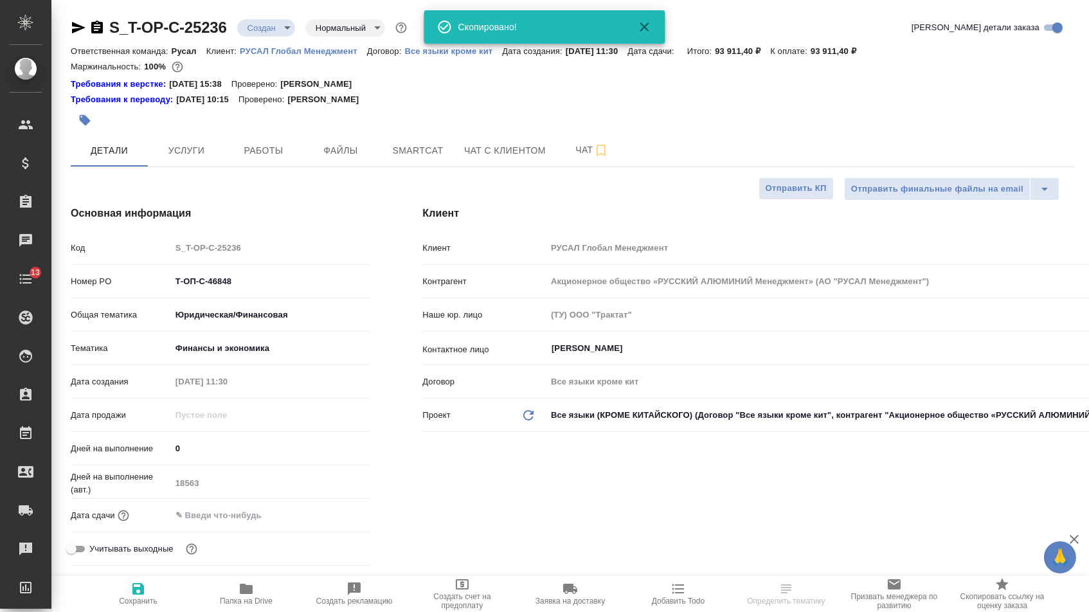
type textarea "x"
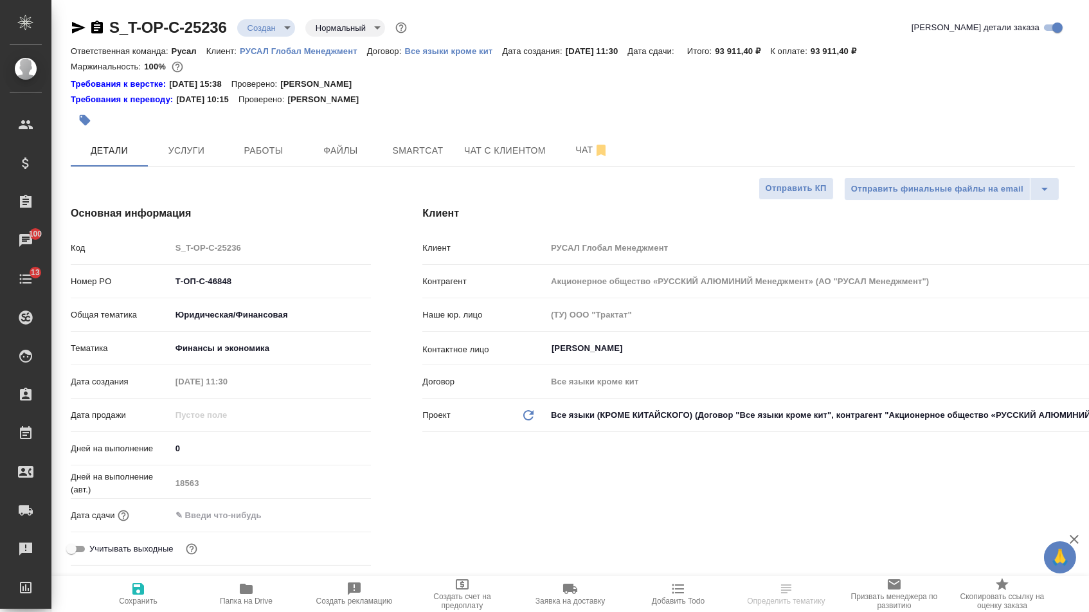
select select "RU"
type textarea "x"
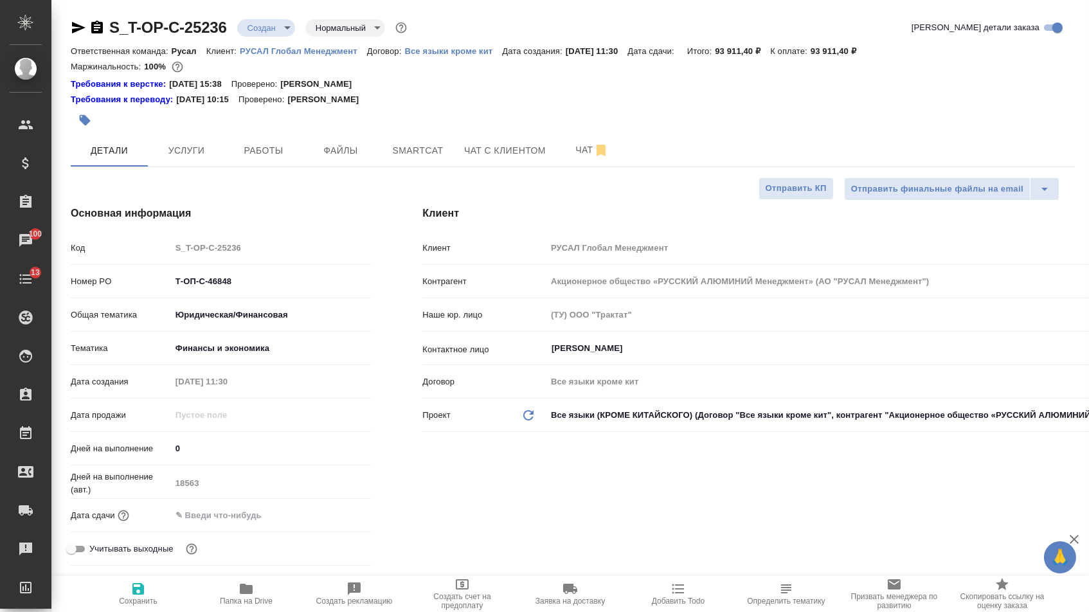
type textarea "x"
click at [192, 152] on span "Услуги" at bounding box center [187, 151] width 62 height 16
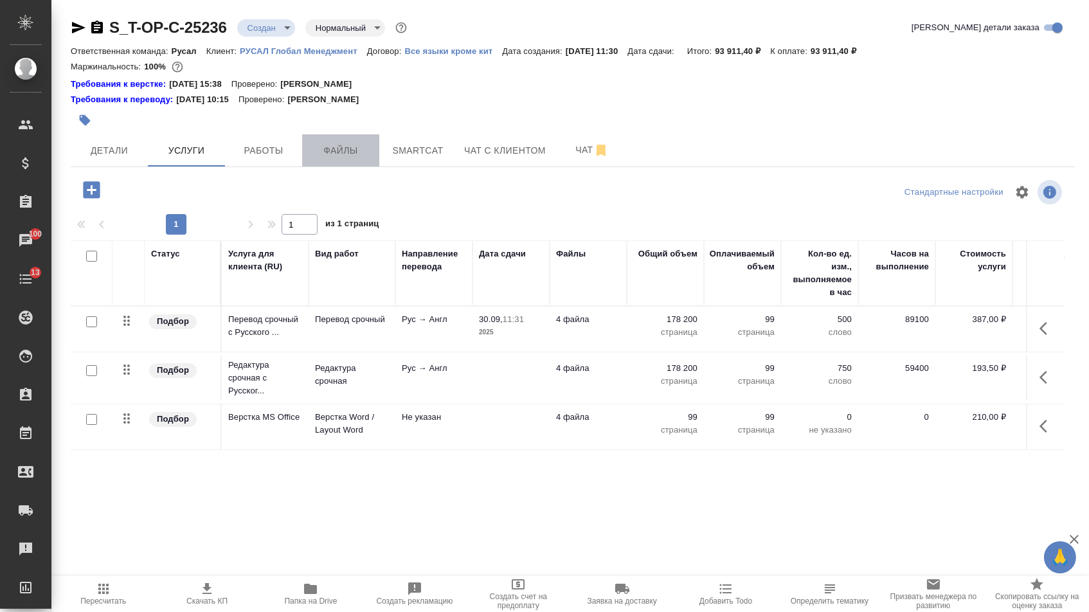
click at [346, 145] on button "Файлы" at bounding box center [340, 150] width 77 height 32
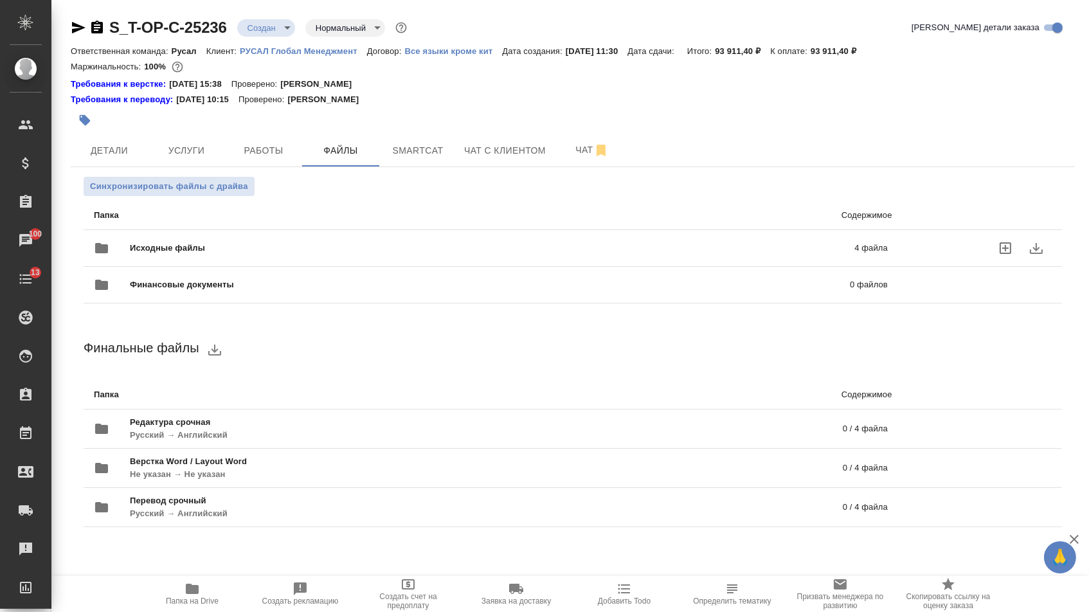
click at [199, 249] on span "Исходные файлы" at bounding box center [330, 248] width 400 height 13
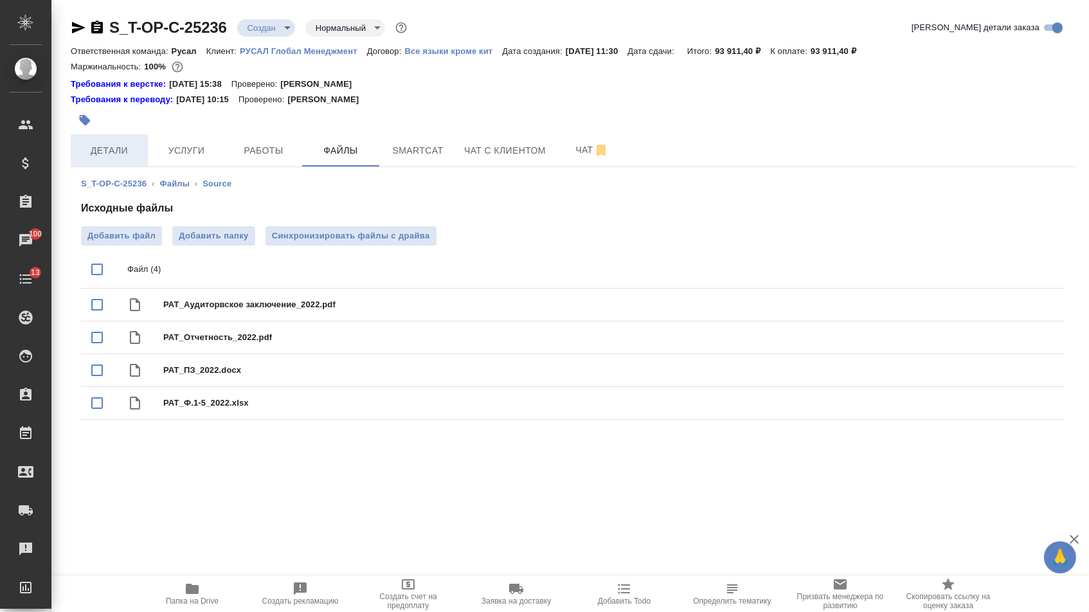
click at [121, 141] on button "Детали" at bounding box center [109, 150] width 77 height 32
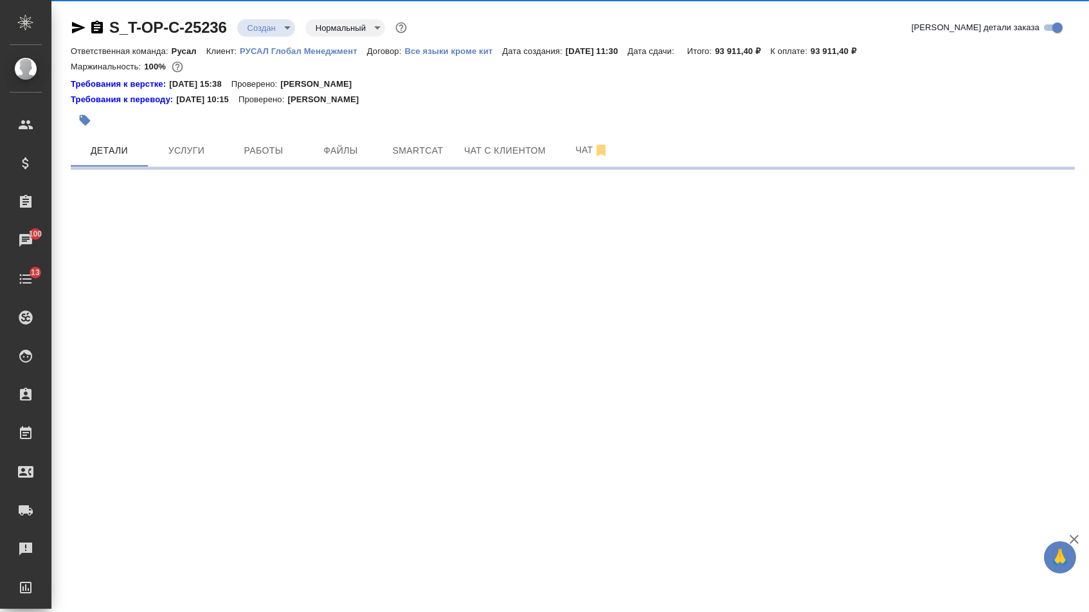
select select "RU"
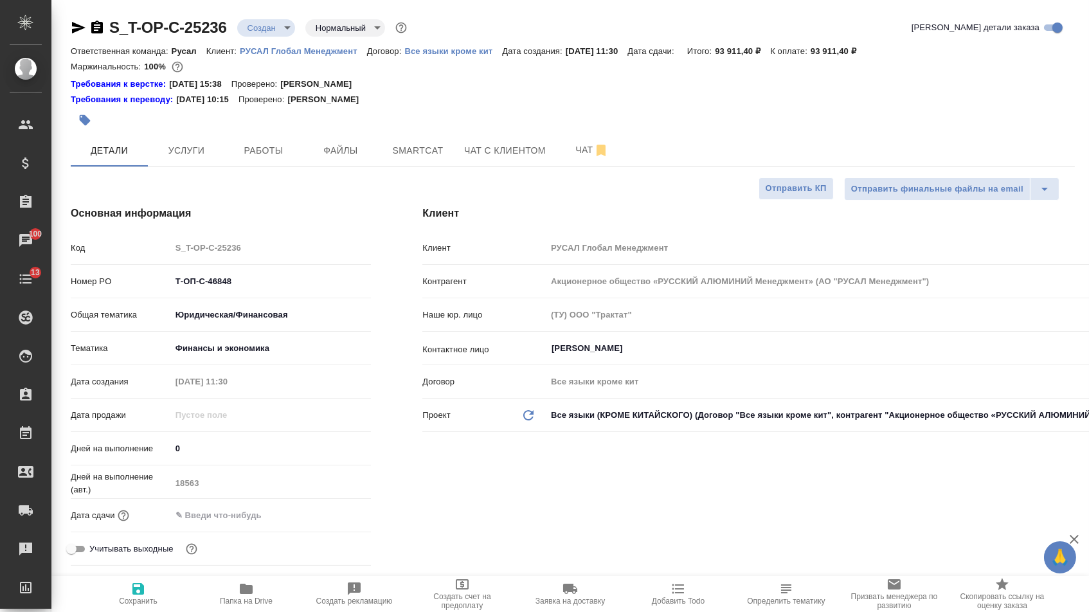
type textarea "x"
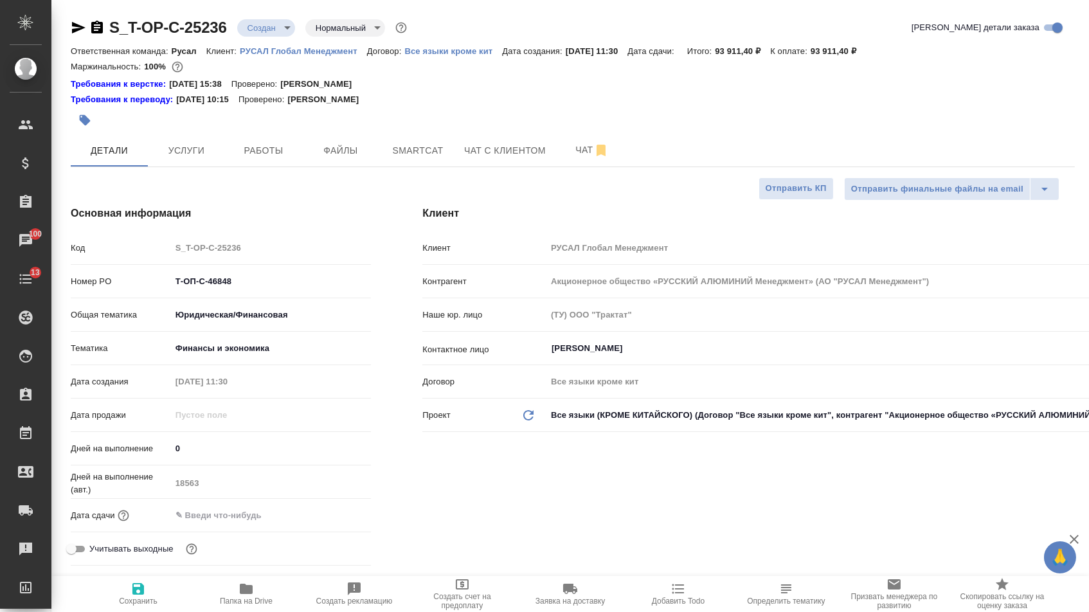
type textarea "x"
drag, startPoint x: 258, startPoint y: 285, endPoint x: 139, endPoint y: 285, distance: 118.9
click at [139, 285] on div "Номер PO Т-ОП-С-46848" at bounding box center [221, 281] width 300 height 22
type textarea "x"
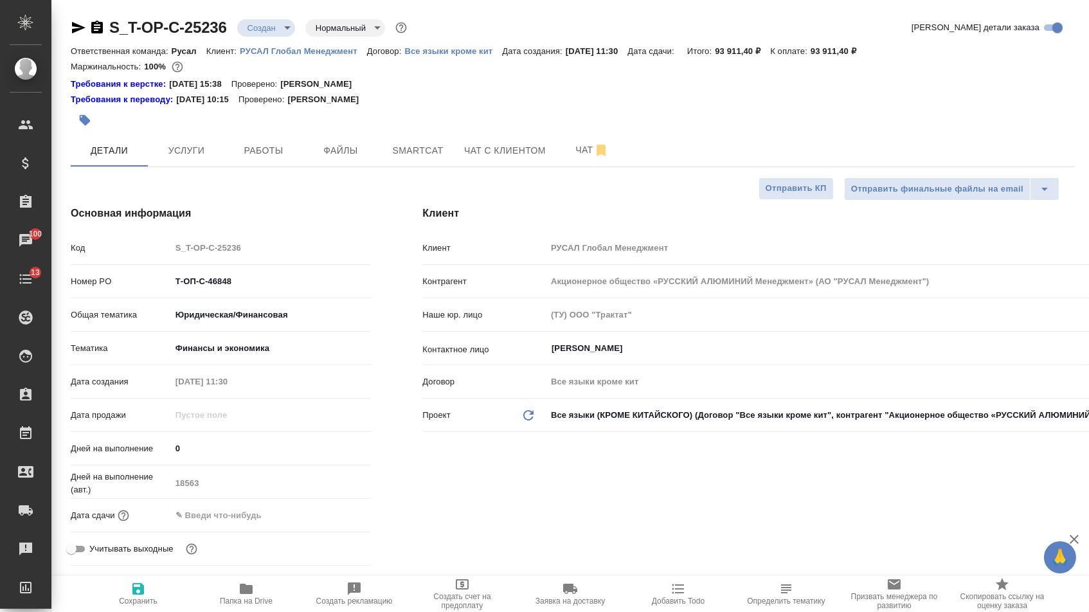
type textarea "x"
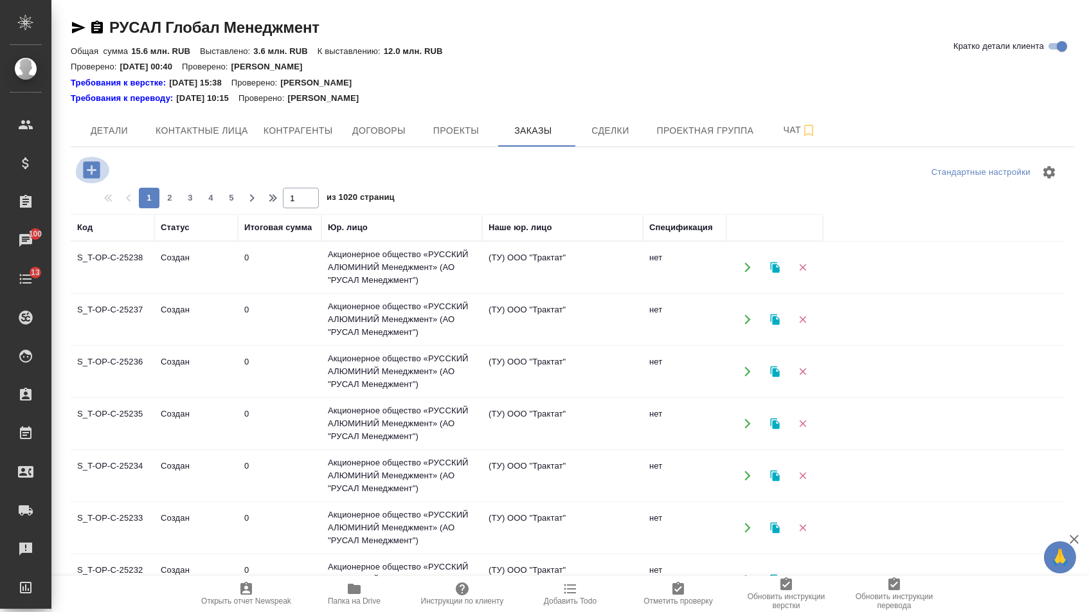
click at [88, 168] on icon "button" at bounding box center [91, 169] width 17 height 17
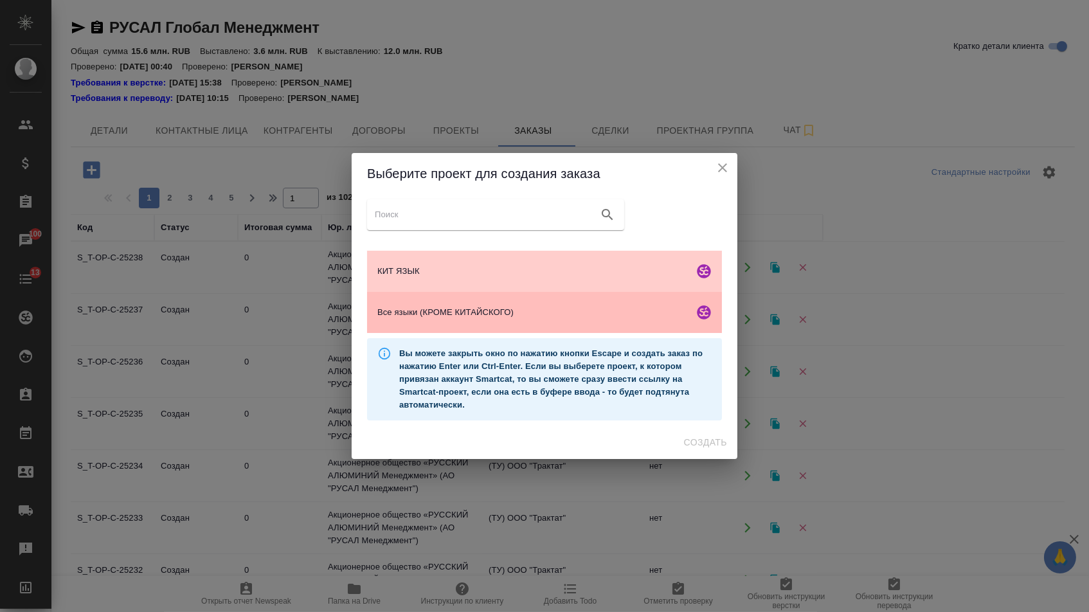
click at [401, 318] on span "Все языки (КРОМЕ КИТАЙСКОГО)" at bounding box center [532, 312] width 311 height 13
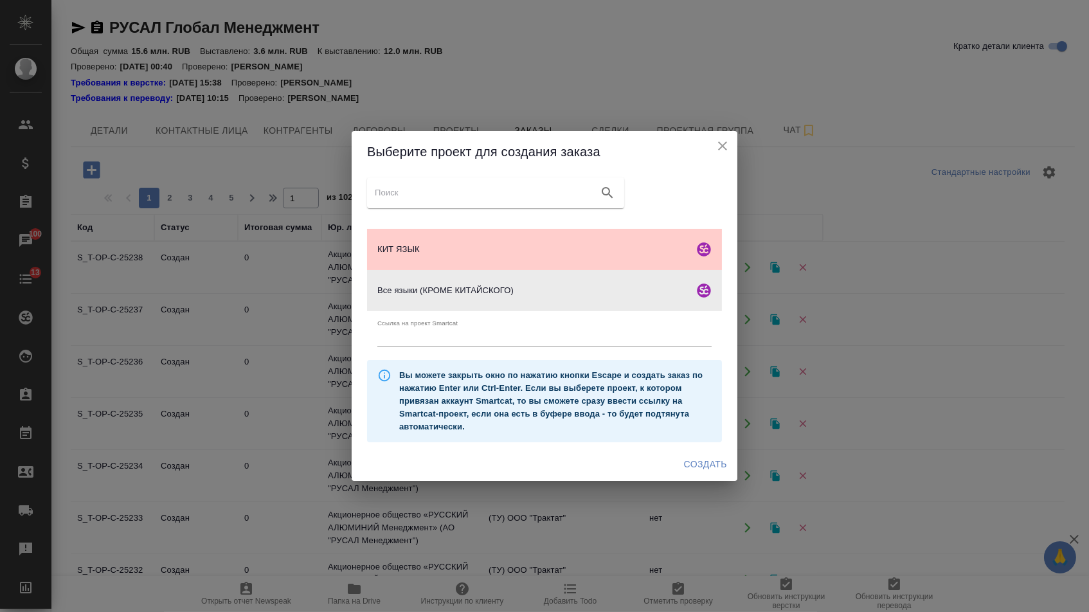
click at [684, 468] on span "Создать" at bounding box center [705, 464] width 43 height 16
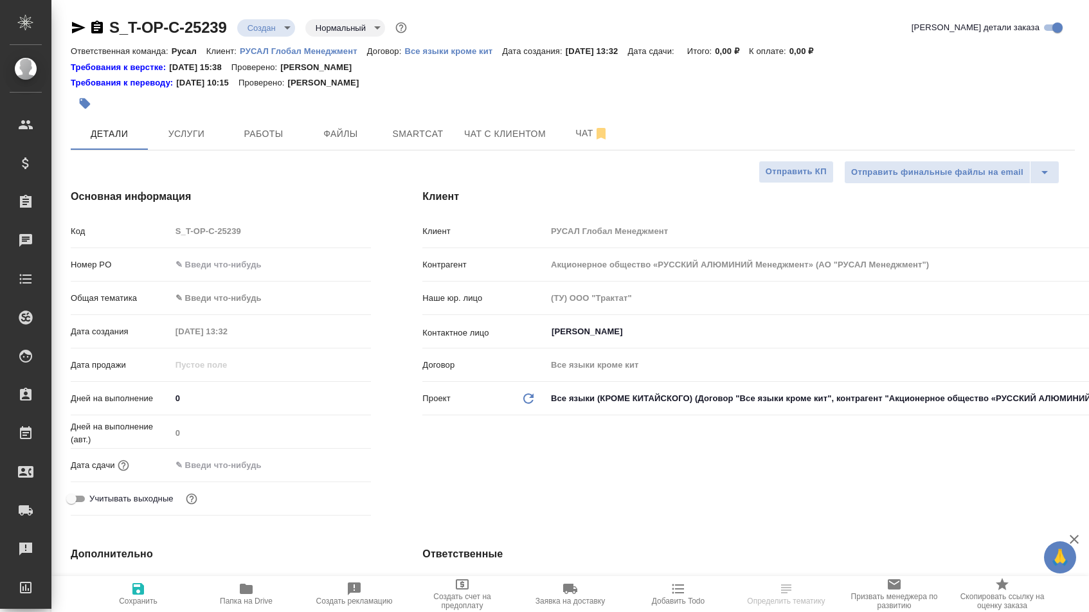
select select "RU"
type textarea "x"
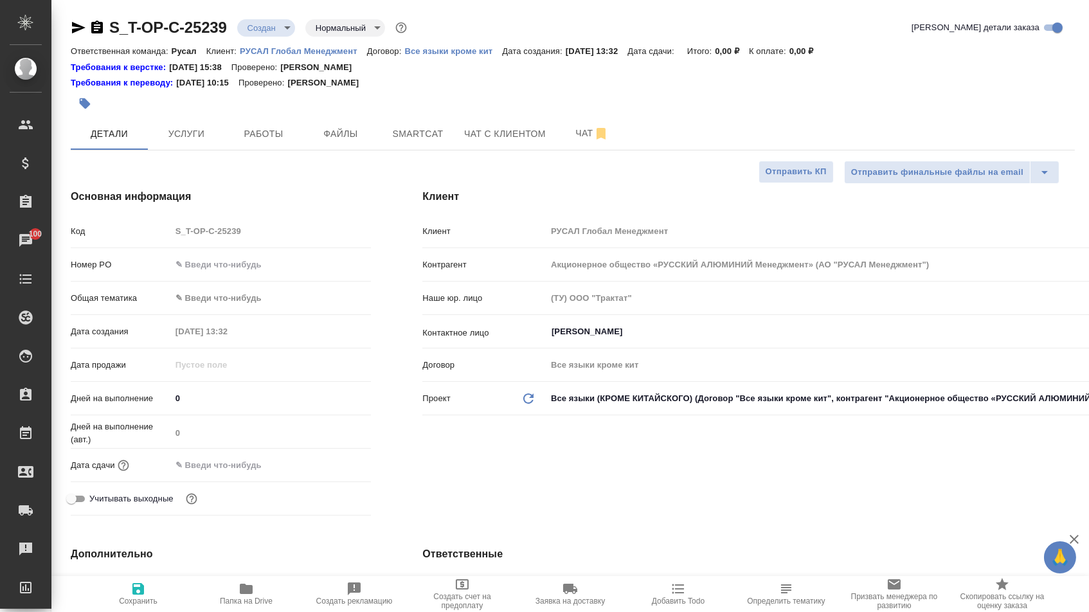
type textarea "x"
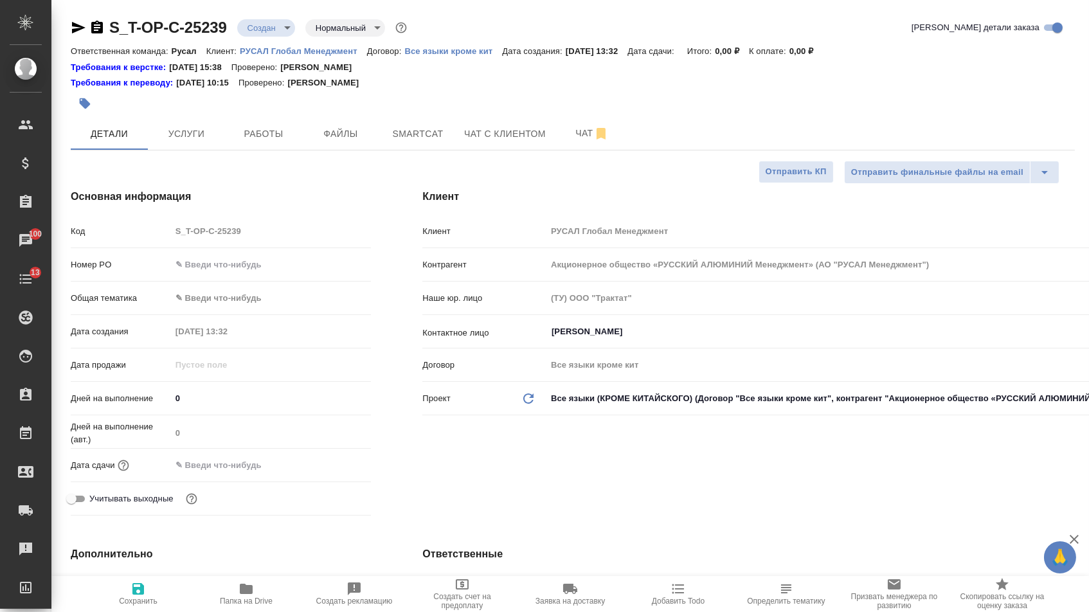
type textarea "x"
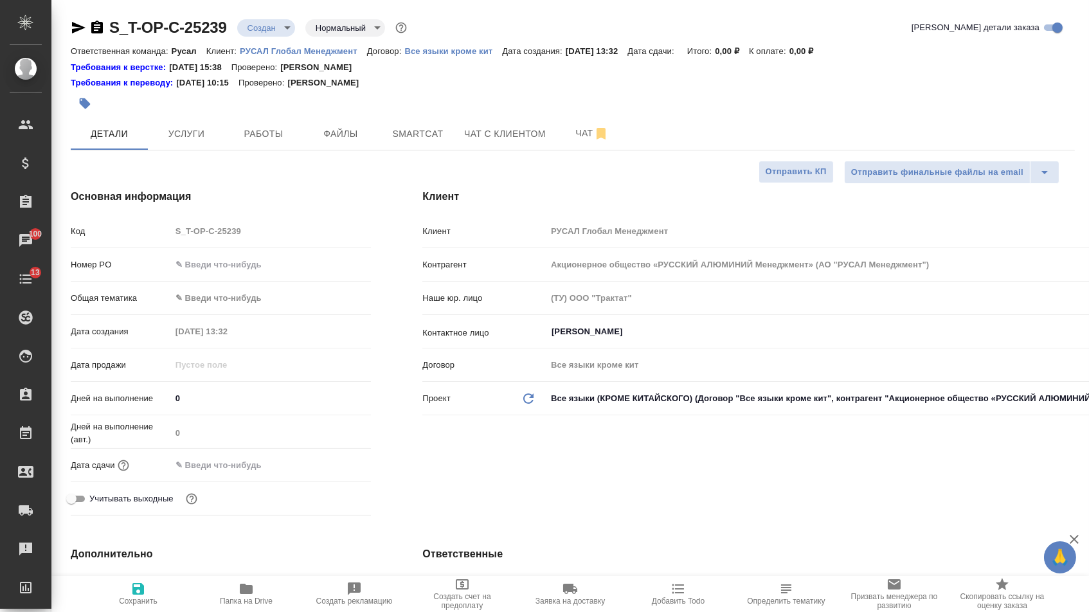
type textarea "x"
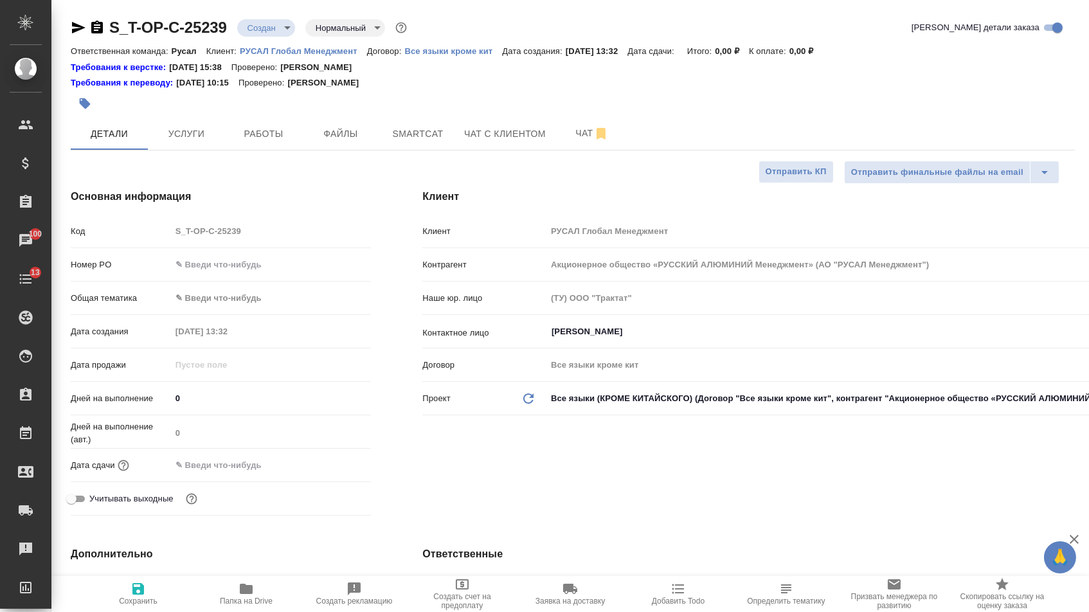
type textarea "x"
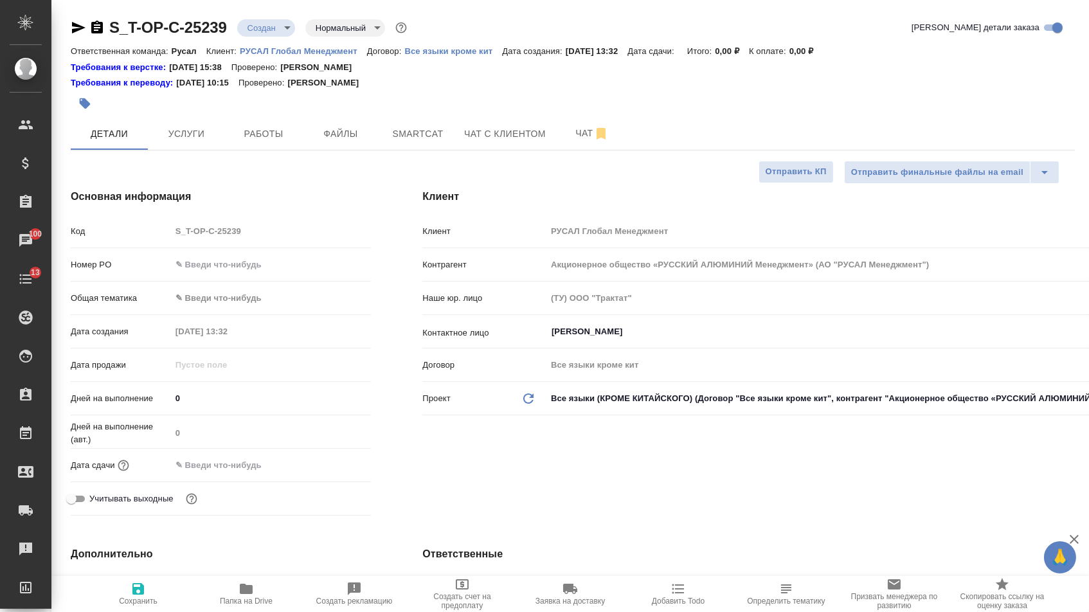
type textarea "x"
click at [201, 264] on input "text" at bounding box center [271, 264] width 201 height 19
type textarea "x"
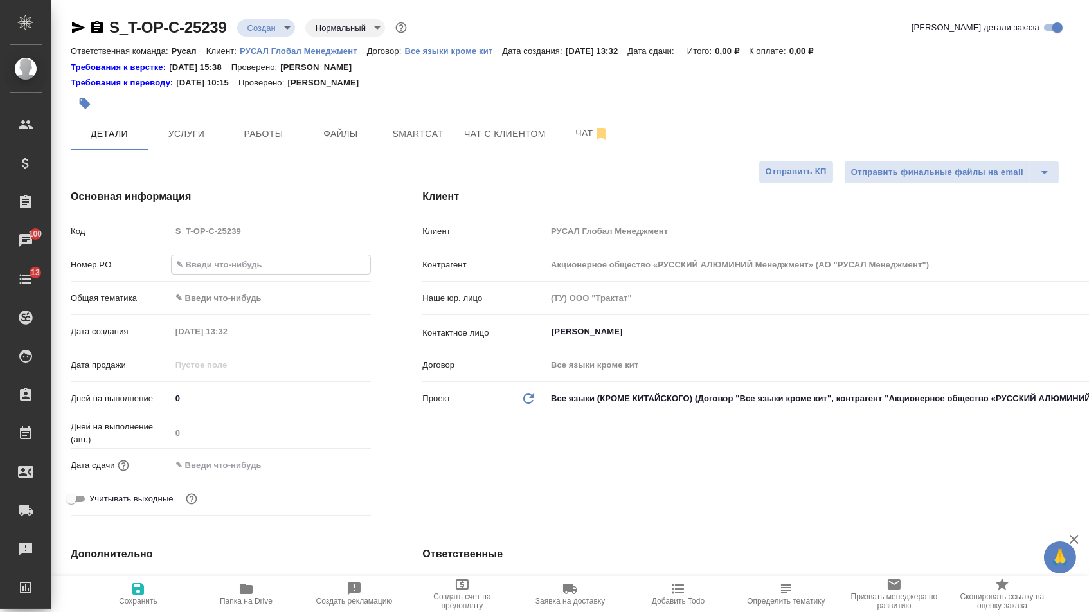
type textarea "x"
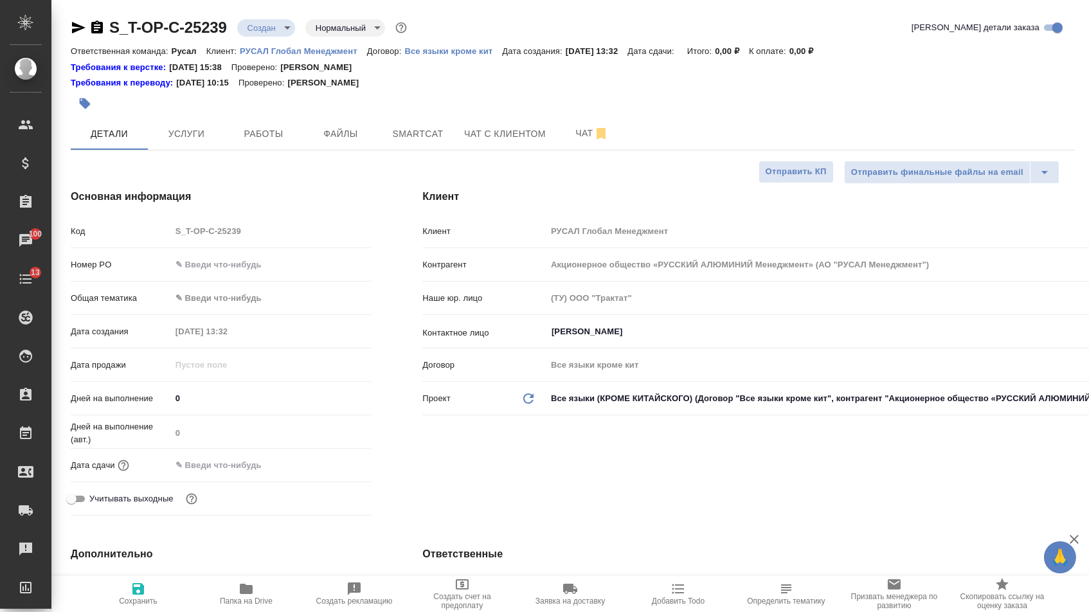
type textarea "x"
paste input "Т-ОП-С-46848"
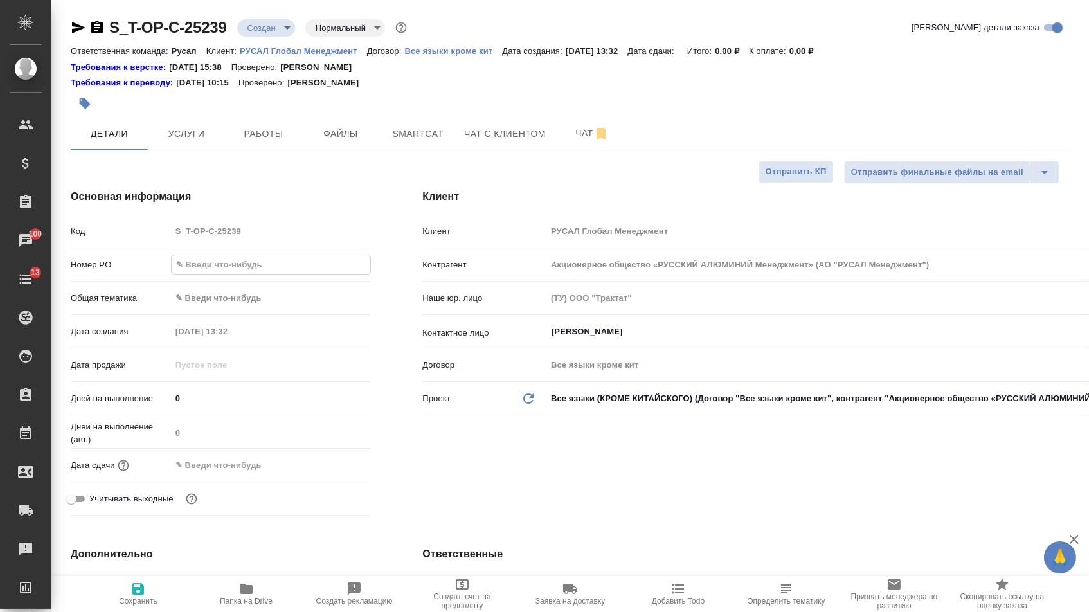
type input "Т-ОП-С-46848"
type textarea "x"
type input "Т-ОП-С-4684"
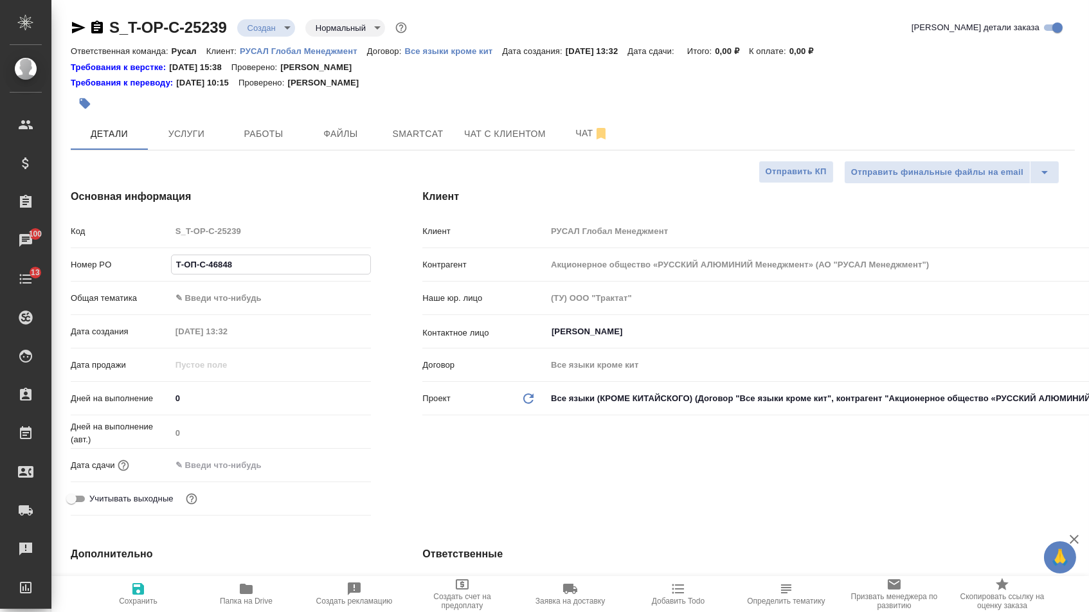
type textarea "x"
type input "Т-ОП-С-46849"
type textarea "x"
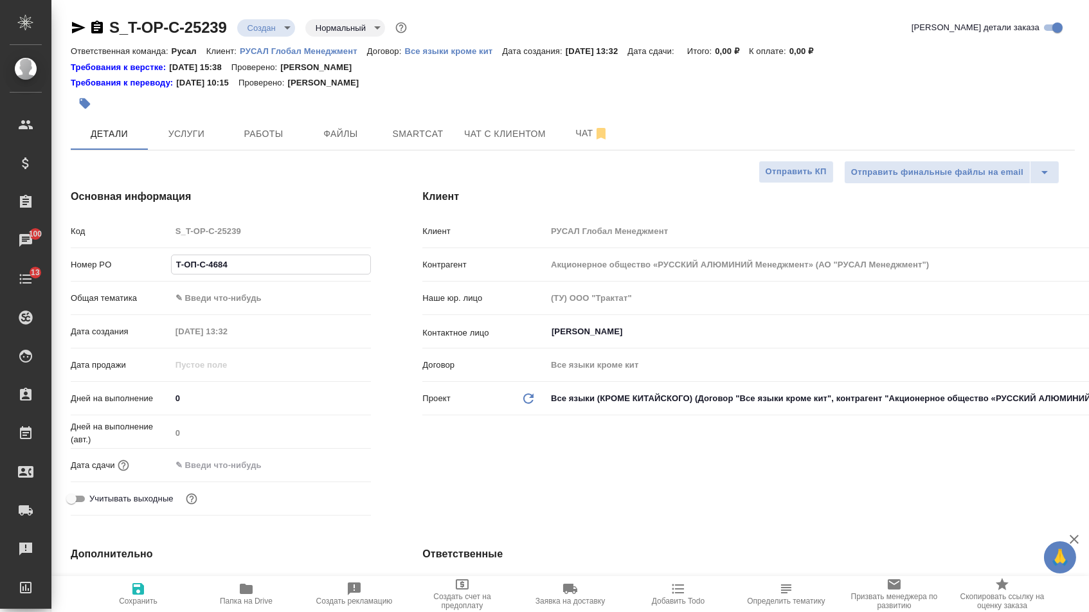
type textarea "x"
type input "Т-ОП-С-46849"
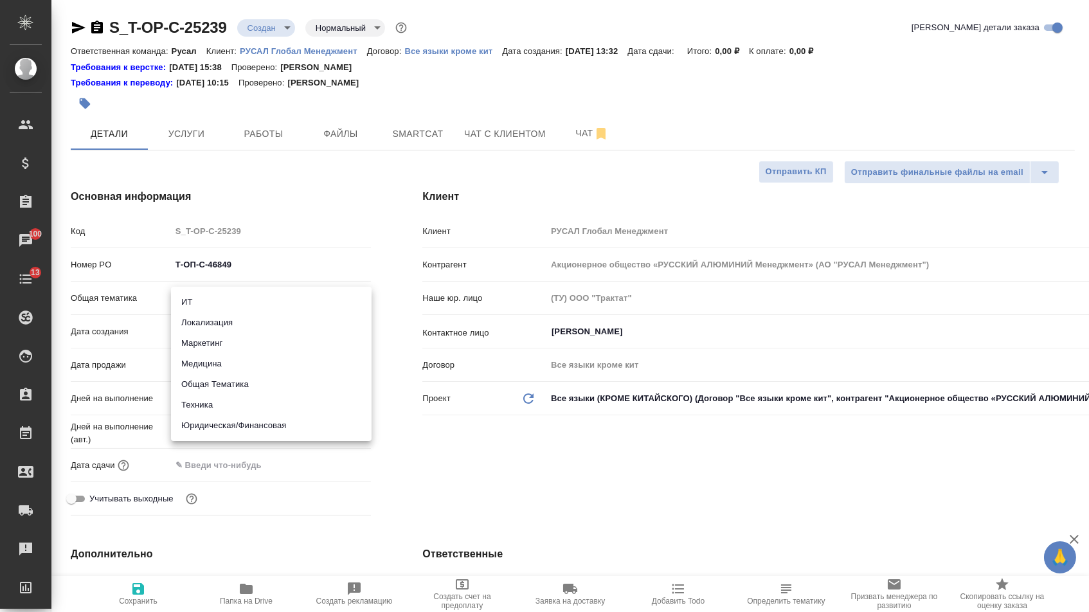
click at [279, 307] on body "🙏 .cls-1 fill:#fff; AWATERA Menshikova Aleksandra Клиенты Спецификации Заказы 1…" at bounding box center [544, 306] width 1089 height 612
click at [262, 422] on li "Юридическая/Финансовая" at bounding box center [271, 425] width 201 height 21
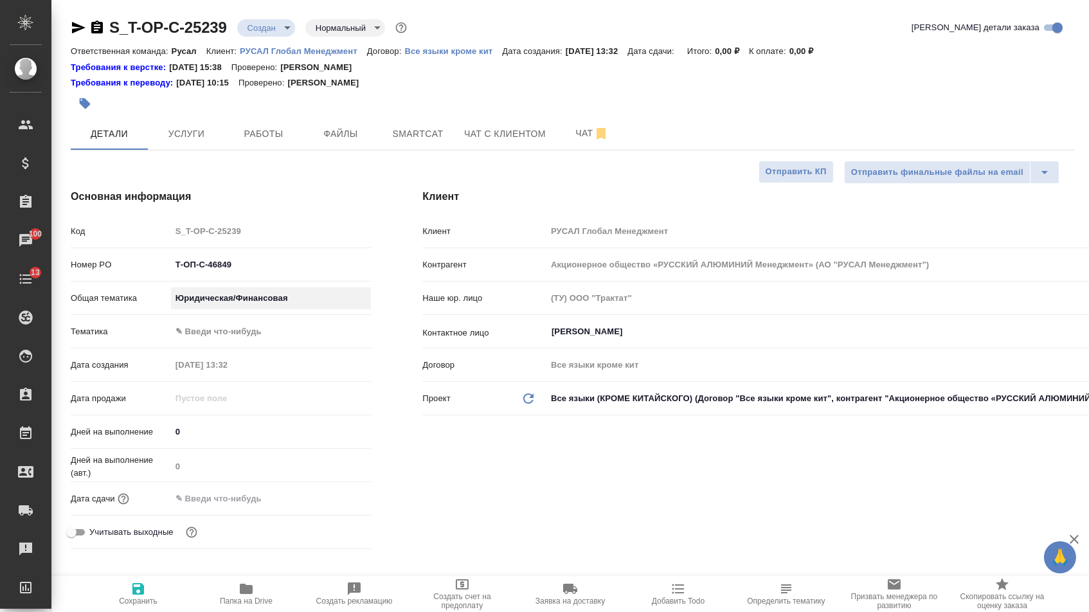
type input "yr-fn"
type textarea "x"
click at [256, 339] on body "🙏 .cls-1 fill:#fff; AWATERA Menshikova Aleksandra Клиенты Спецификации Заказы 1…" at bounding box center [544, 306] width 1089 height 612
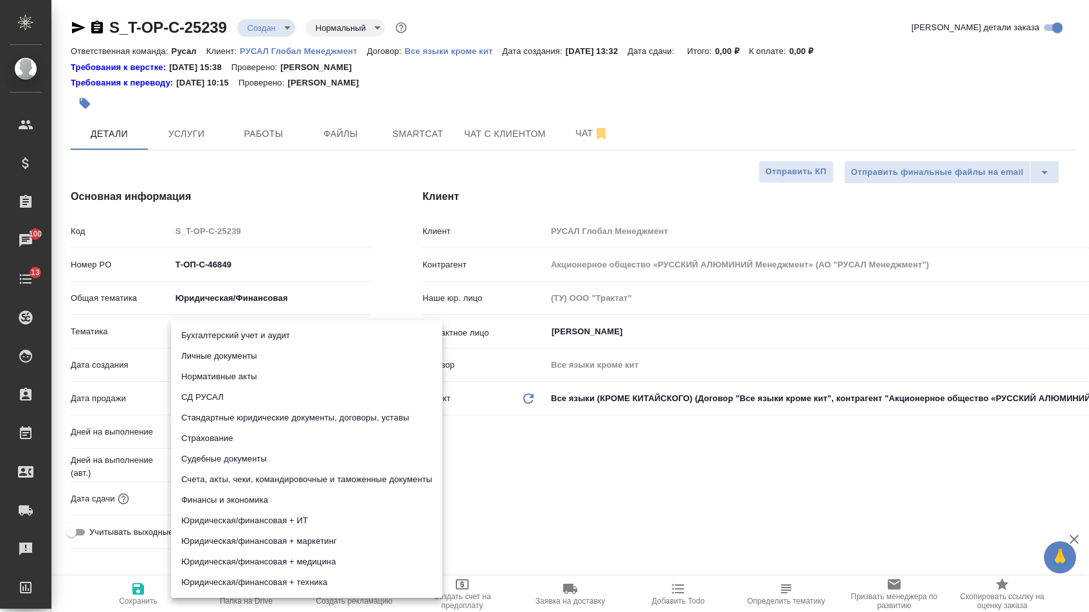
click at [256, 503] on li "Финансы и экономика" at bounding box center [306, 500] width 271 height 21
type textarea "x"
type input "5a8b8b956a9677013d343d3b"
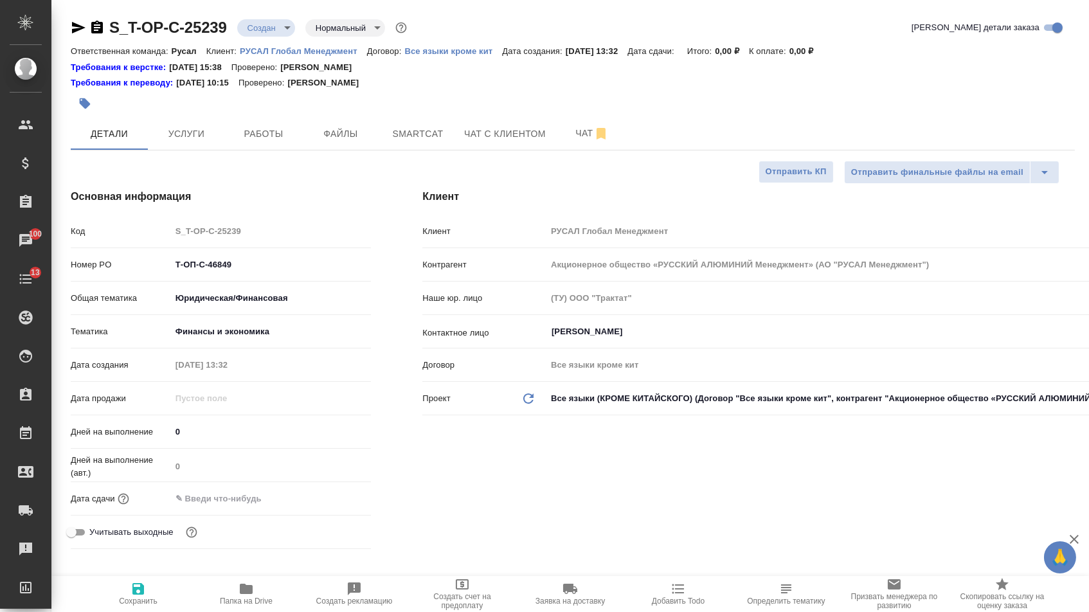
click at [147, 591] on span "Сохранить" at bounding box center [138, 593] width 93 height 24
type textarea "x"
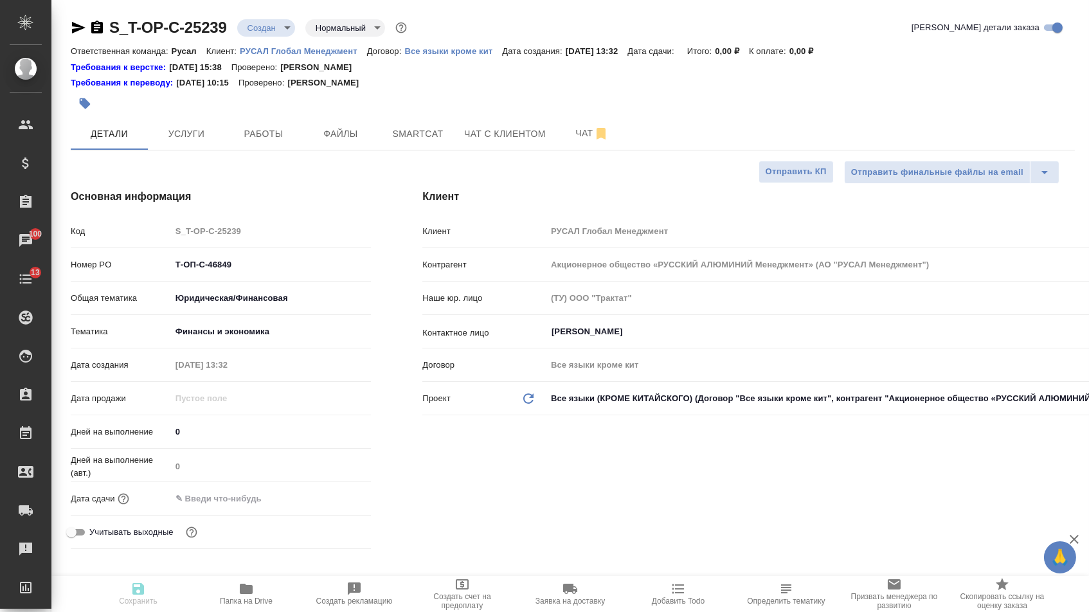
type textarea "x"
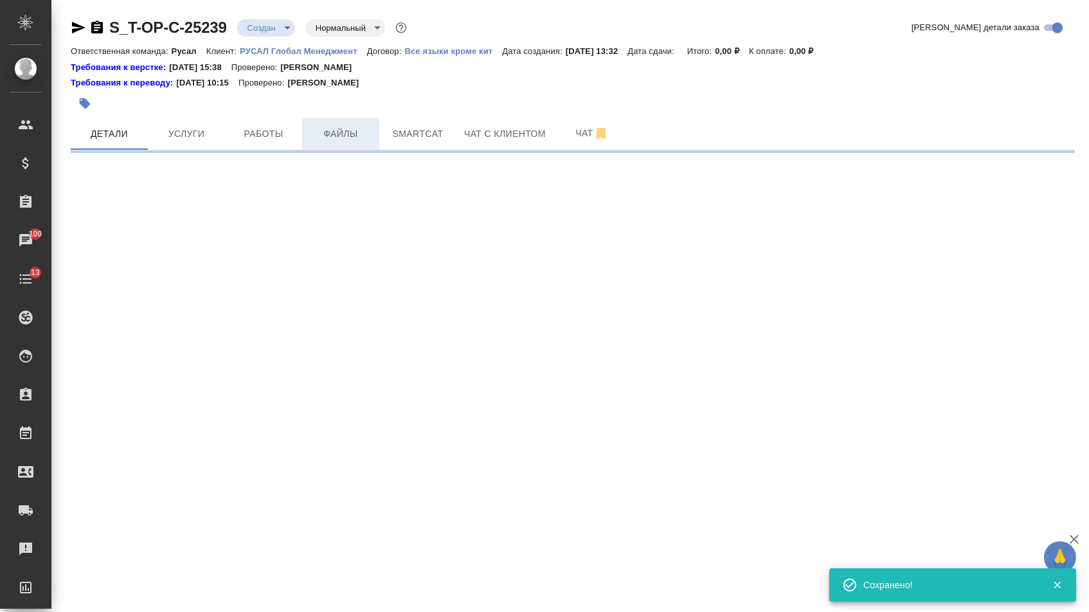
select select "RU"
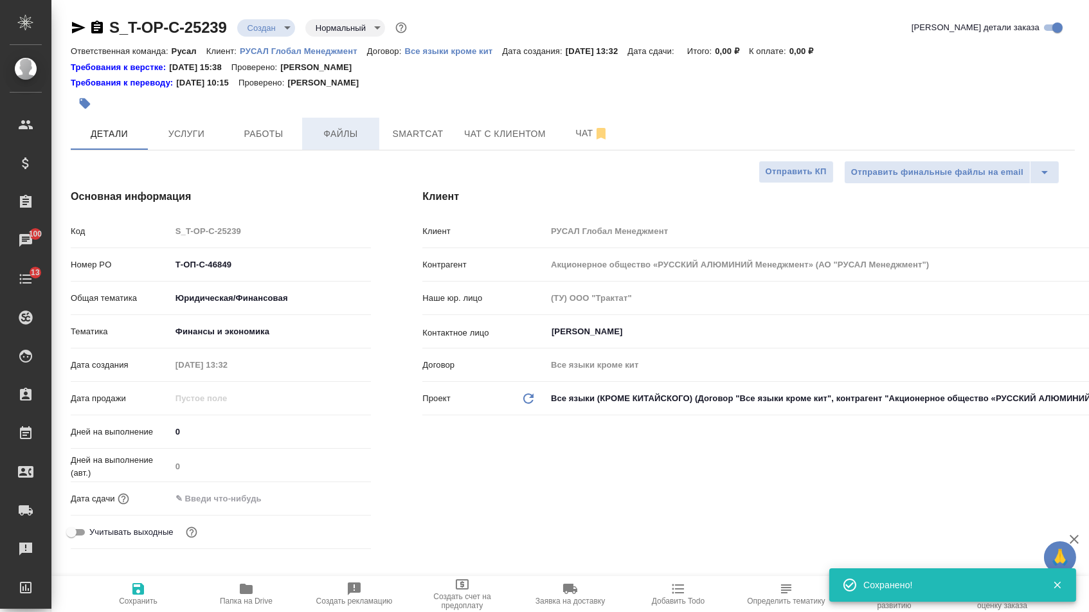
click at [323, 138] on span "Файлы" at bounding box center [341, 134] width 62 height 16
type textarea "x"
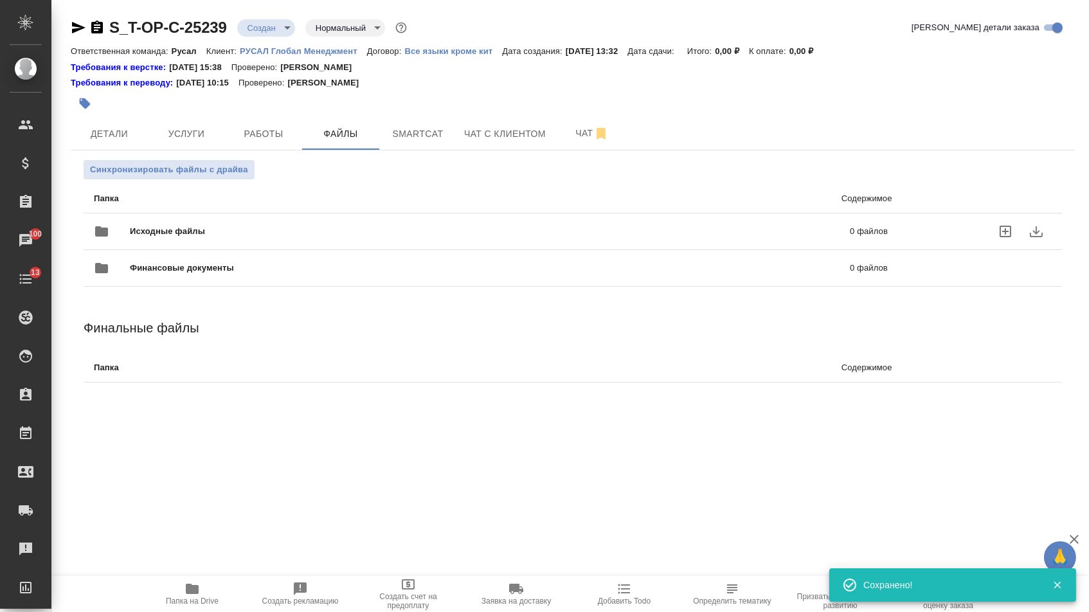
click at [215, 213] on div "Исходные файлы 0 файлов" at bounding box center [490, 231] width 819 height 57
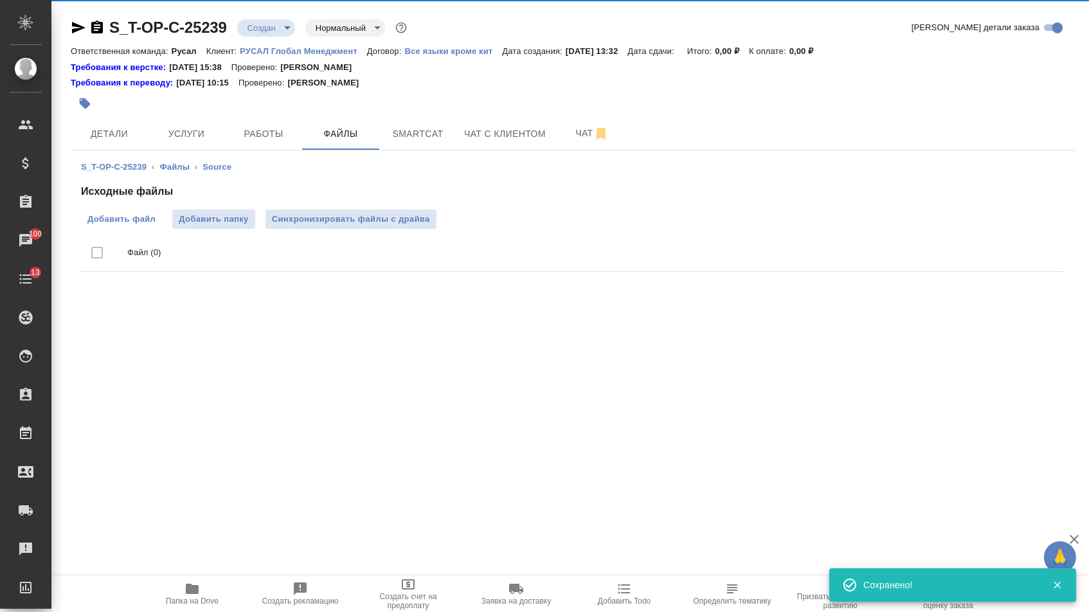
click at [128, 212] on label "Добавить файл" at bounding box center [121, 219] width 81 height 19
click at [0, 0] on input "Добавить файл" at bounding box center [0, 0] width 0 height 0
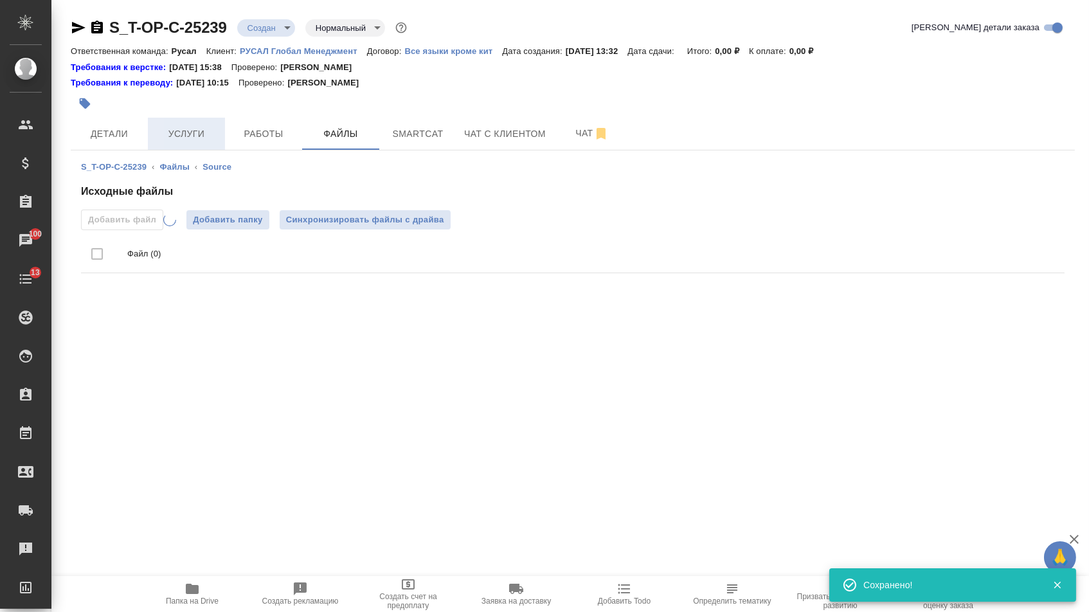
click at [162, 145] on button "Услуги" at bounding box center [186, 134] width 77 height 32
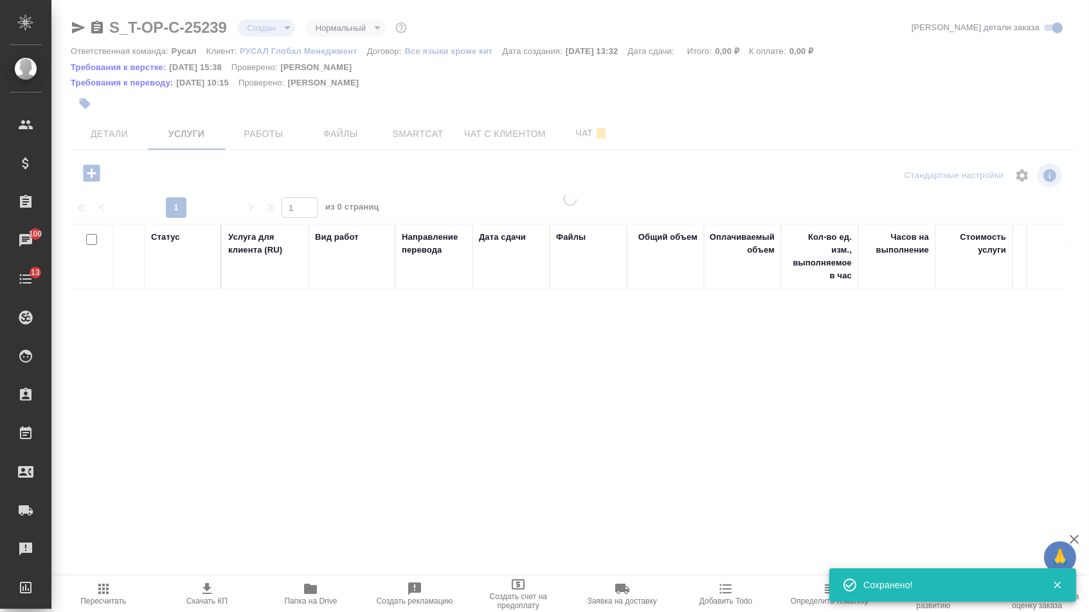
click at [91, 181] on icon "button" at bounding box center [91, 173] width 17 height 17
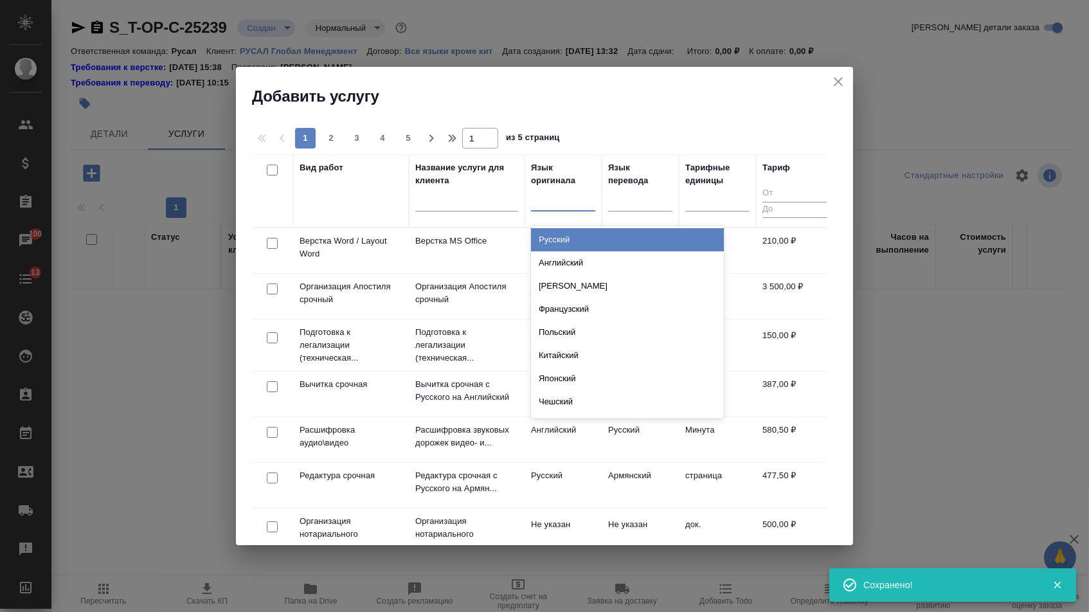
click at [572, 204] on div at bounding box center [563, 198] width 64 height 19
click at [572, 232] on div "Русский" at bounding box center [627, 239] width 193 height 23
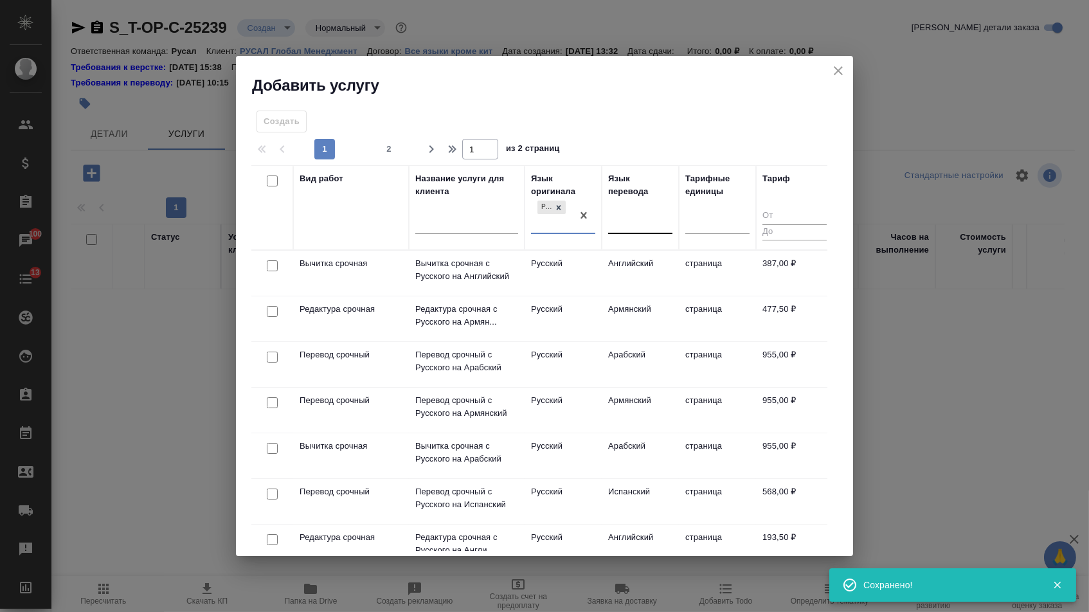
click at [640, 218] on div at bounding box center [640, 221] width 64 height 19
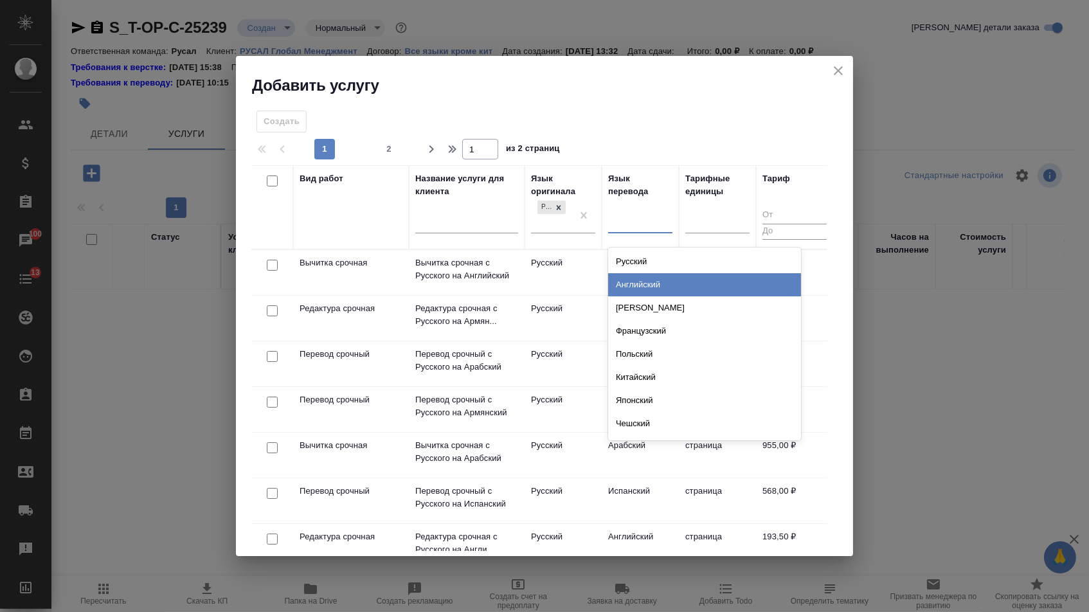
click at [628, 287] on div "Английский" at bounding box center [704, 284] width 193 height 23
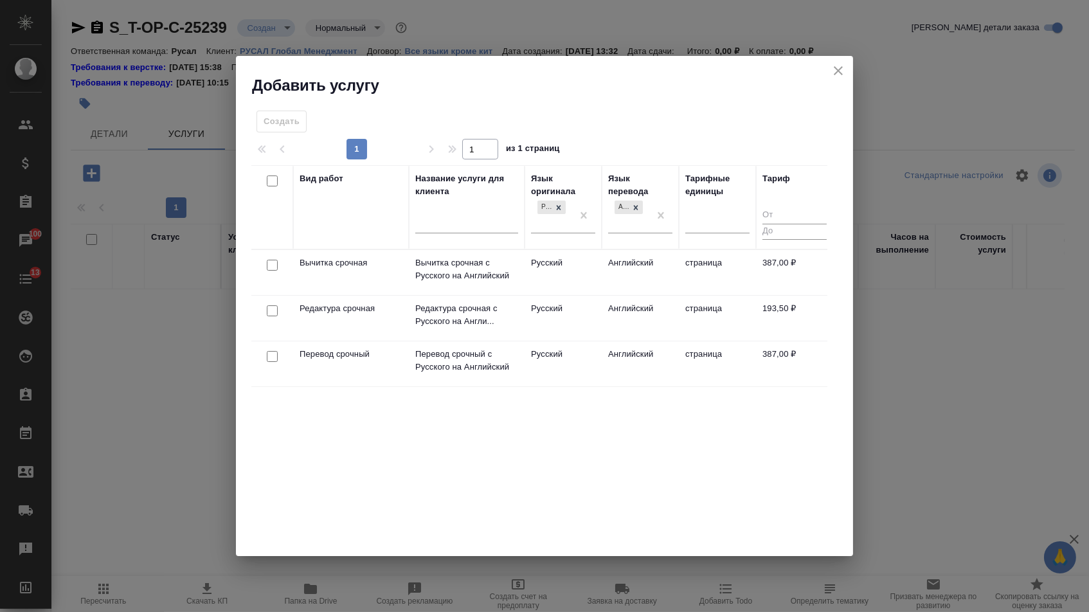
click at [272, 353] on input "checkbox" at bounding box center [272, 356] width 11 height 11
checkbox input "true"
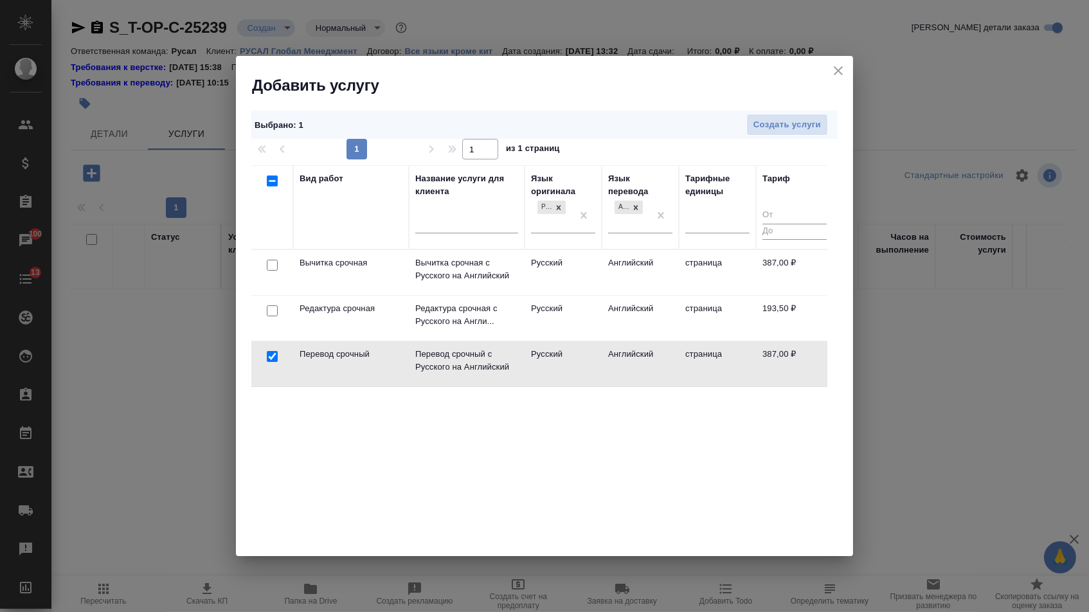
click at [271, 314] on input "checkbox" at bounding box center [272, 310] width 11 height 11
checkbox input "true"
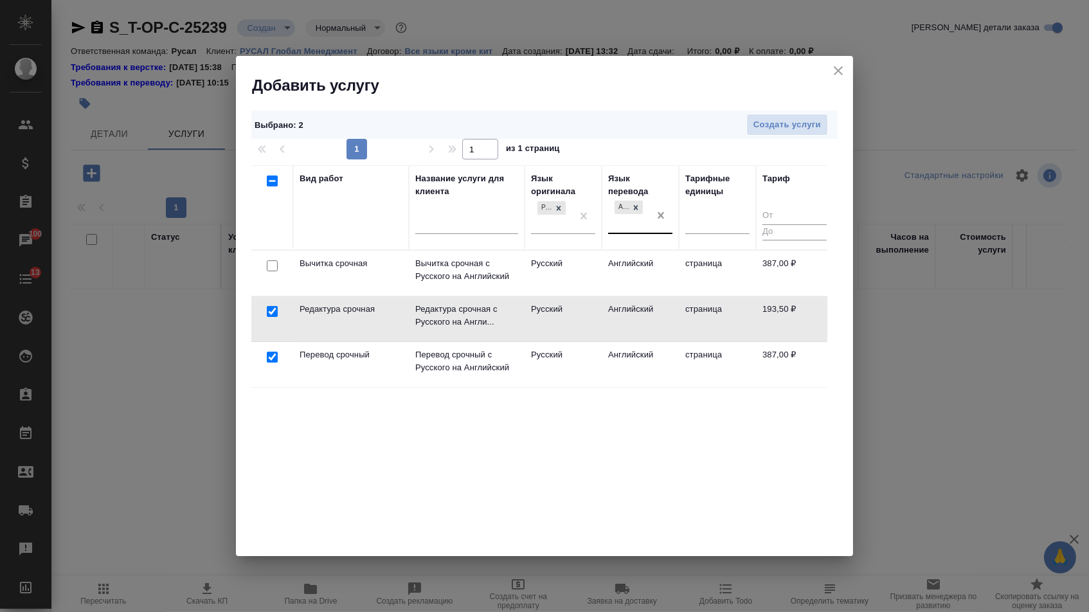
click at [673, 219] on th "Язык перевода Английский" at bounding box center [640, 207] width 77 height 85
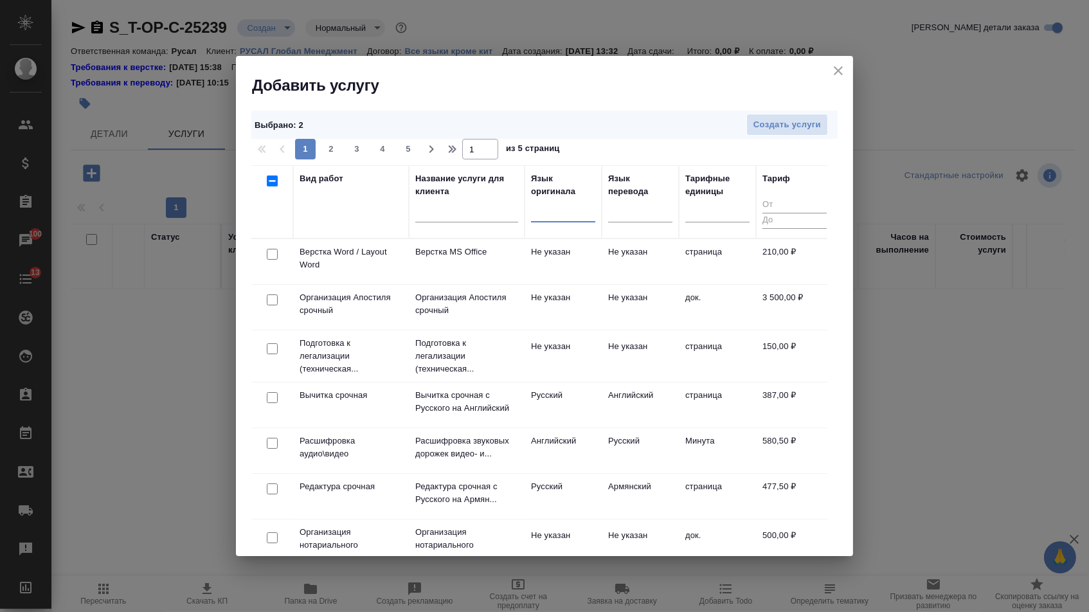
click at [271, 255] on input "checkbox" at bounding box center [272, 254] width 11 height 11
checkbox input "true"
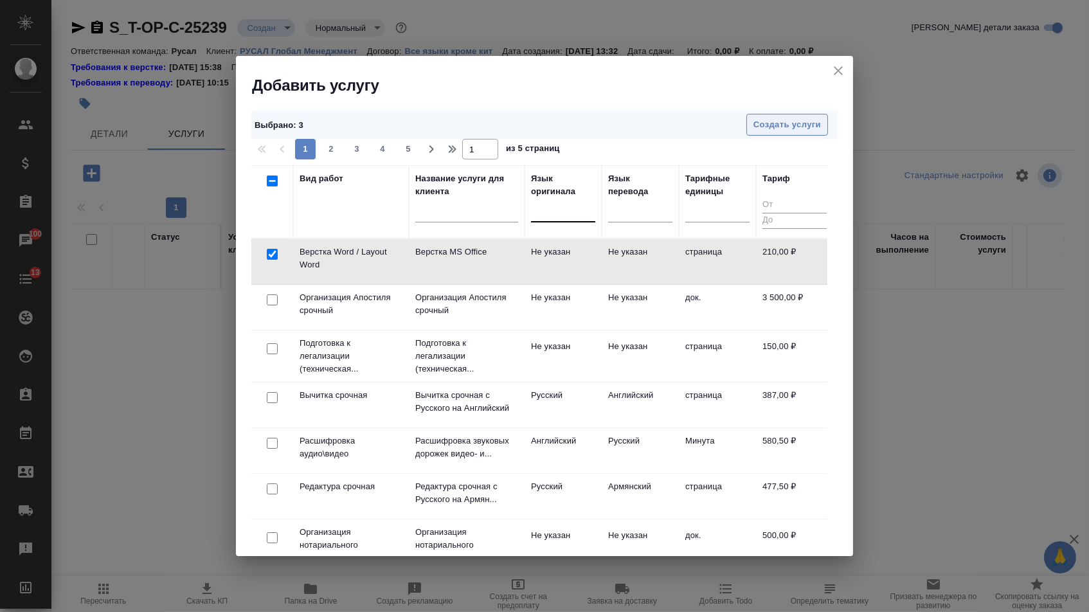
click at [794, 121] on span "Создать услуги" at bounding box center [786, 125] width 67 height 15
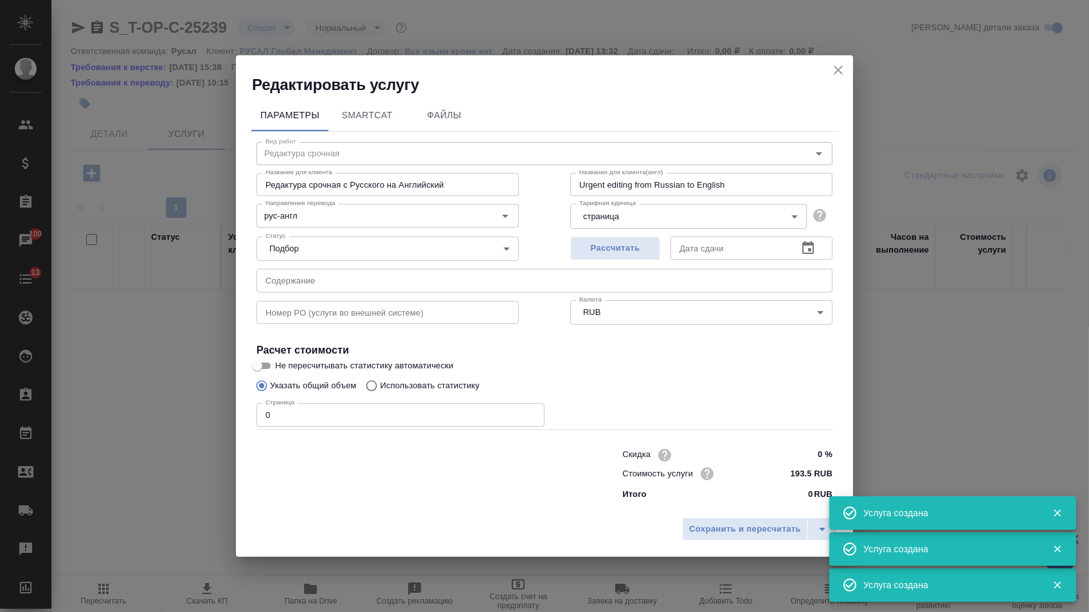
type input "Перевод срочный"
type input "Перевод срочный с Русского на Английский"
type input "Urgent translation from Russian to English"
type input "387 RUB"
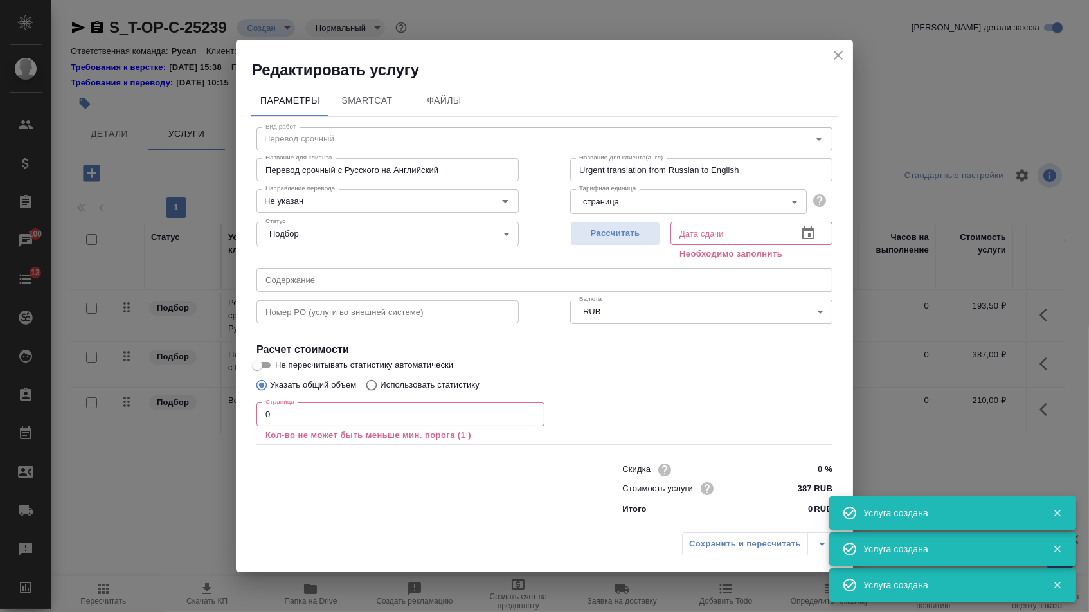
type input "Верстка Word / Layout Word"
type input "Верстка MS Office"
type input "Layout MS Office"
type input "Не указан"
type input "210 RUB"
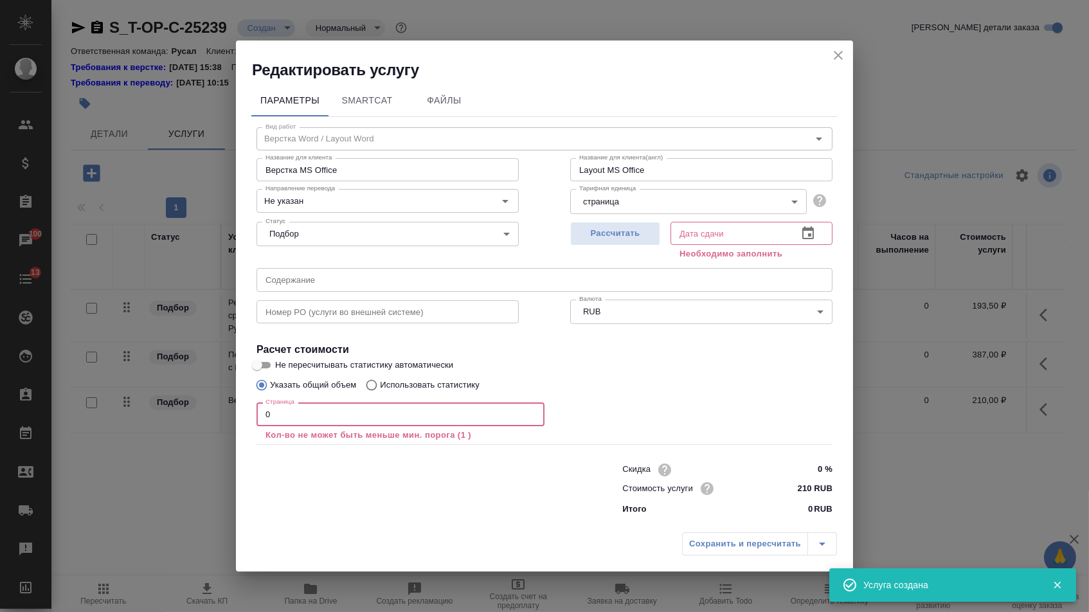
click at [267, 418] on input "0" at bounding box center [400, 413] width 288 height 23
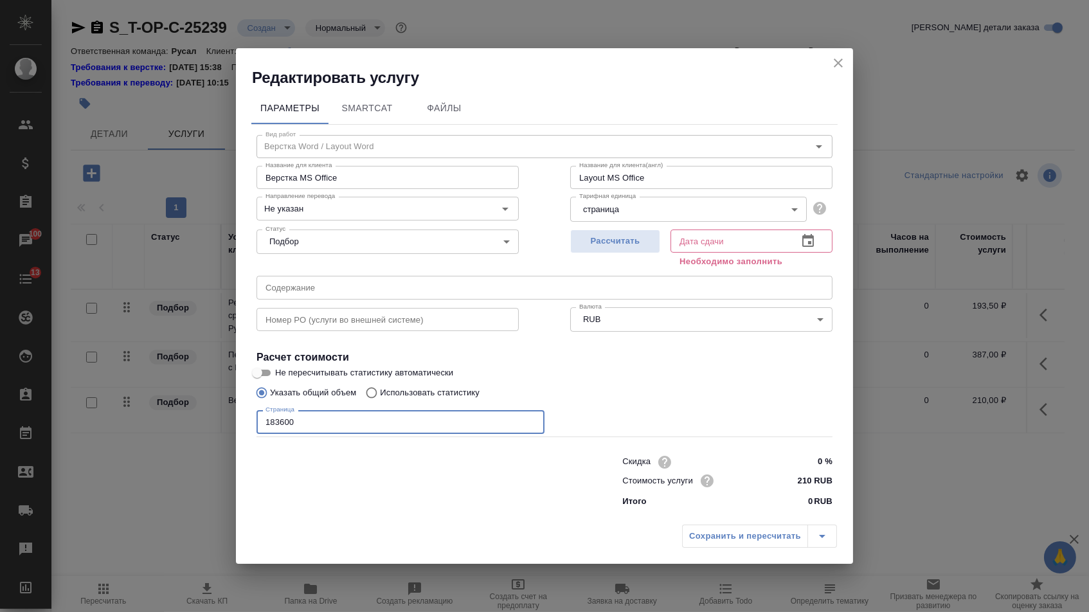
type input "183600"
click at [806, 238] on icon "button" at bounding box center [807, 240] width 15 height 15
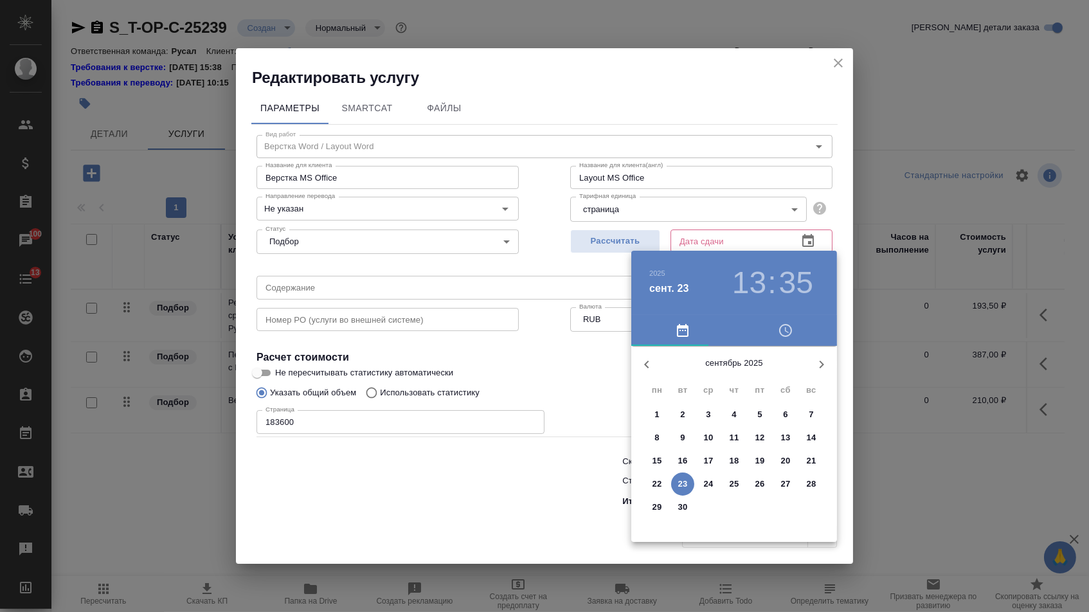
click at [684, 517] on button "30" at bounding box center [682, 507] width 23 height 23
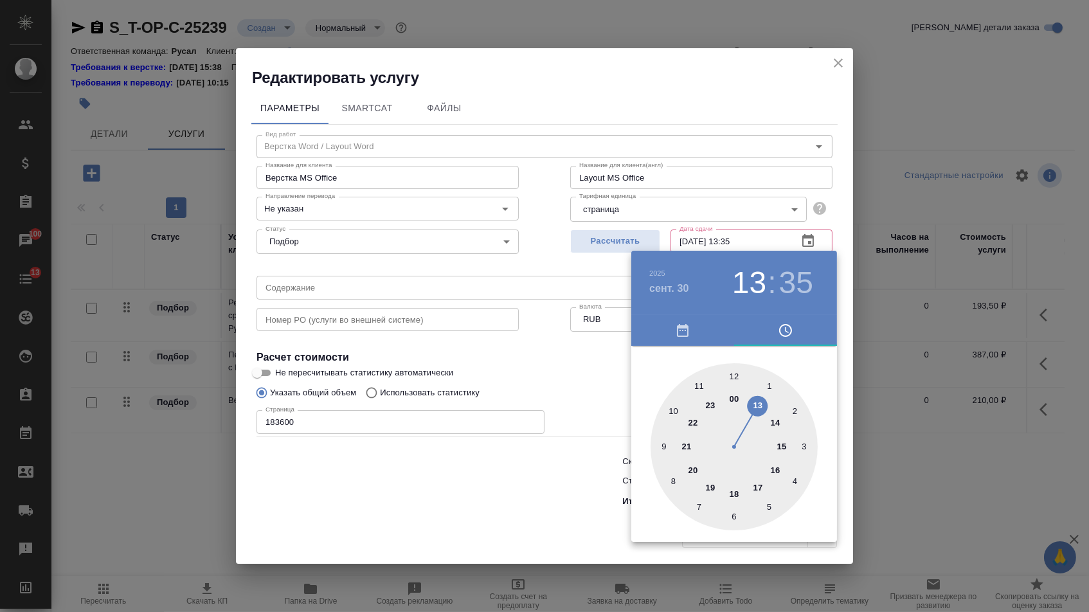
type input "30.09.2025 13:35"
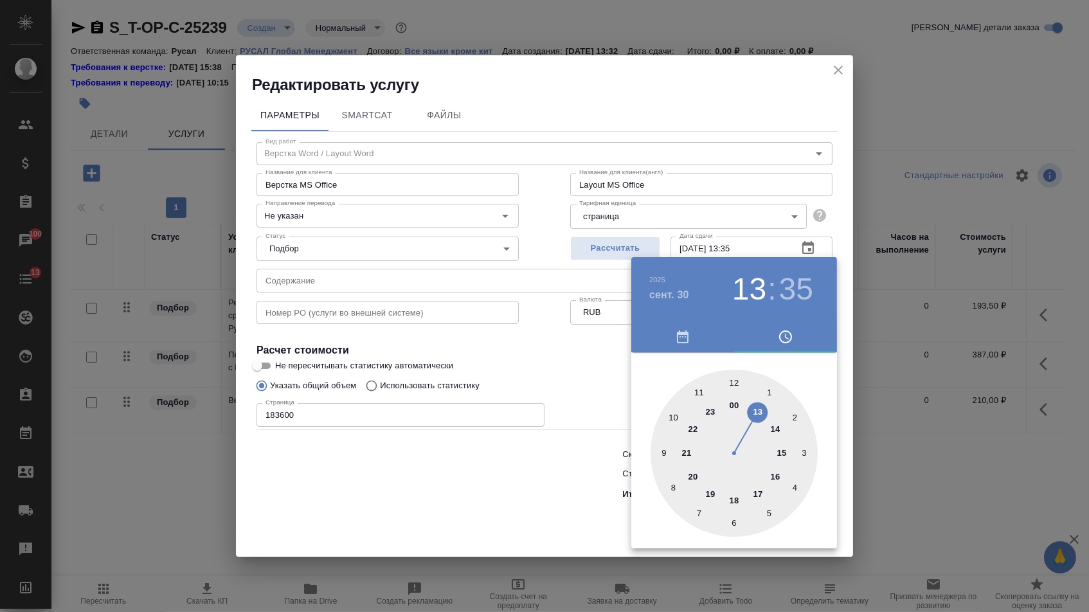
click at [528, 495] on div at bounding box center [544, 306] width 1089 height 612
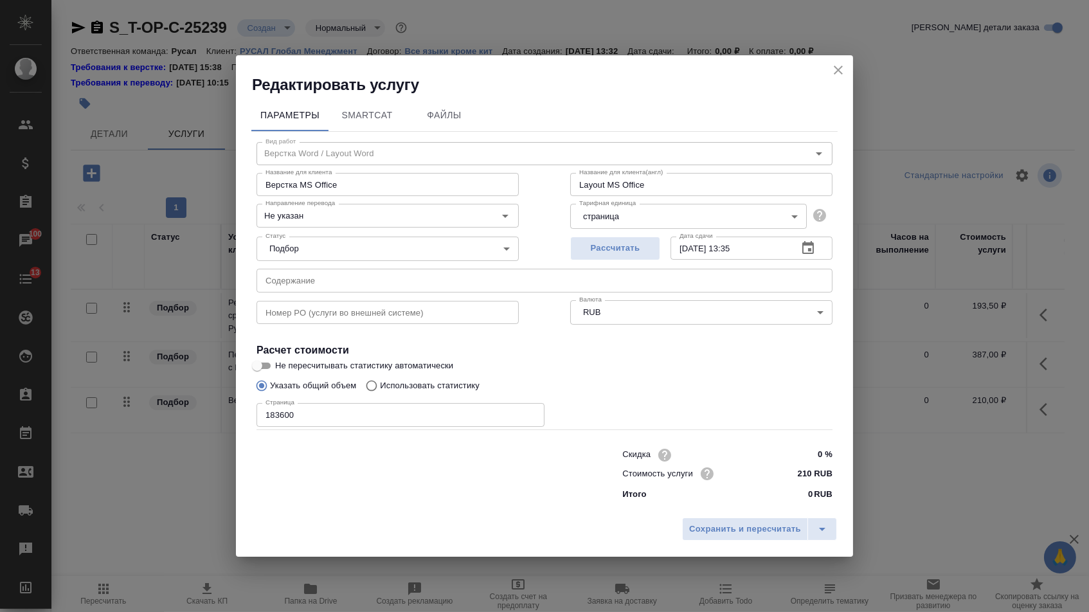
click at [483, 423] on input "183600" at bounding box center [400, 414] width 288 height 23
type input "102"
click at [737, 515] on div "Сохранить и пересчитать" at bounding box center [544, 534] width 617 height 46
click at [737, 541] on button "Сохранить и пересчитать" at bounding box center [745, 528] width 126 height 23
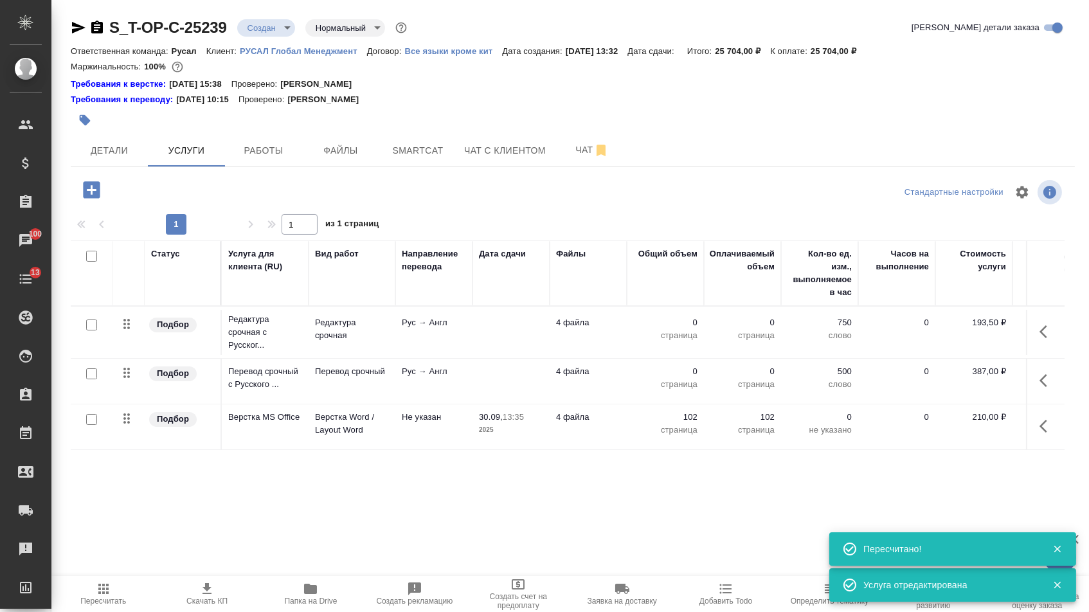
click at [1039, 383] on icon "button" at bounding box center [1046, 380] width 15 height 15
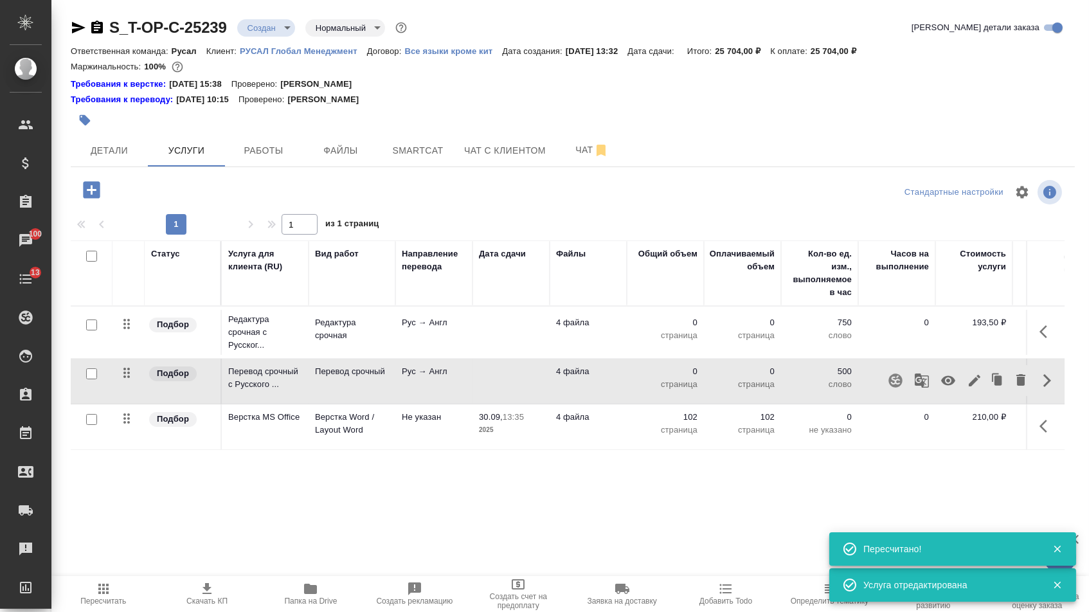
click at [967, 384] on icon "button" at bounding box center [974, 380] width 15 height 15
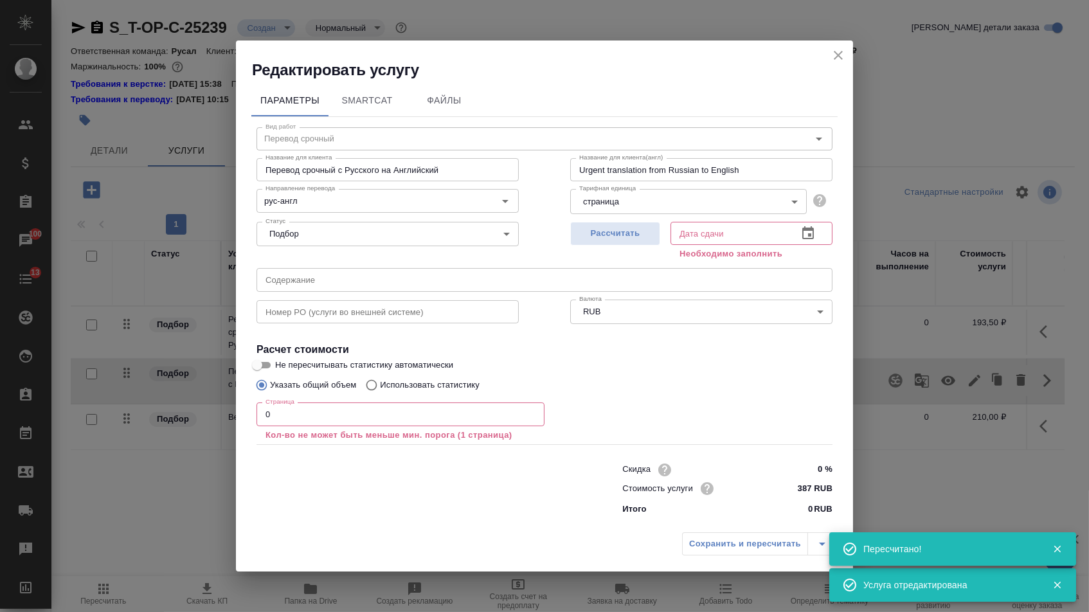
click at [472, 280] on input "text" at bounding box center [544, 279] width 576 height 23
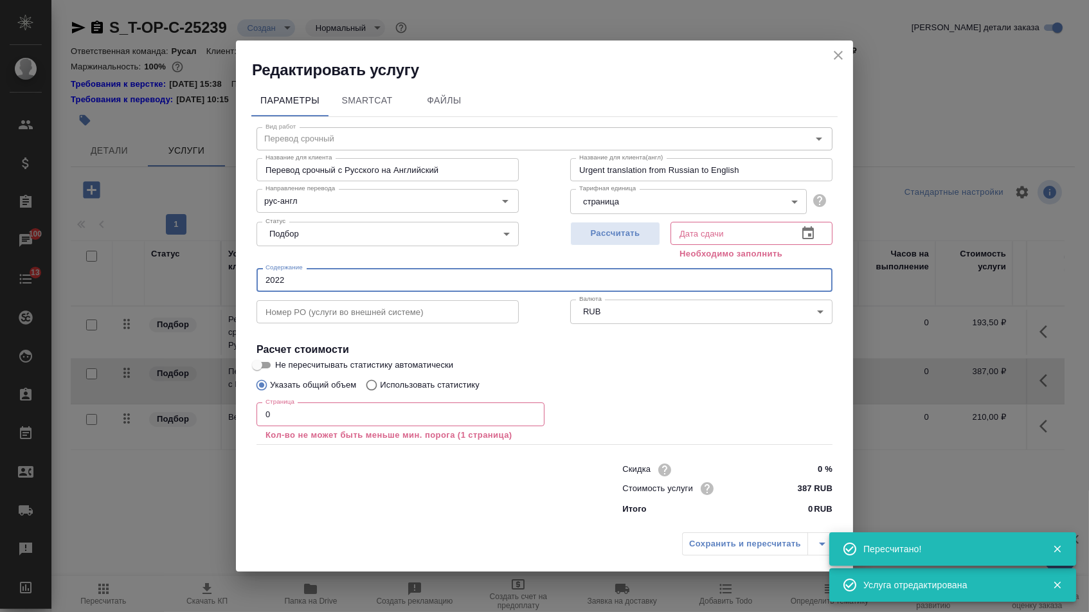
type input "2022"
click at [806, 228] on icon "button" at bounding box center [808, 232] width 12 height 13
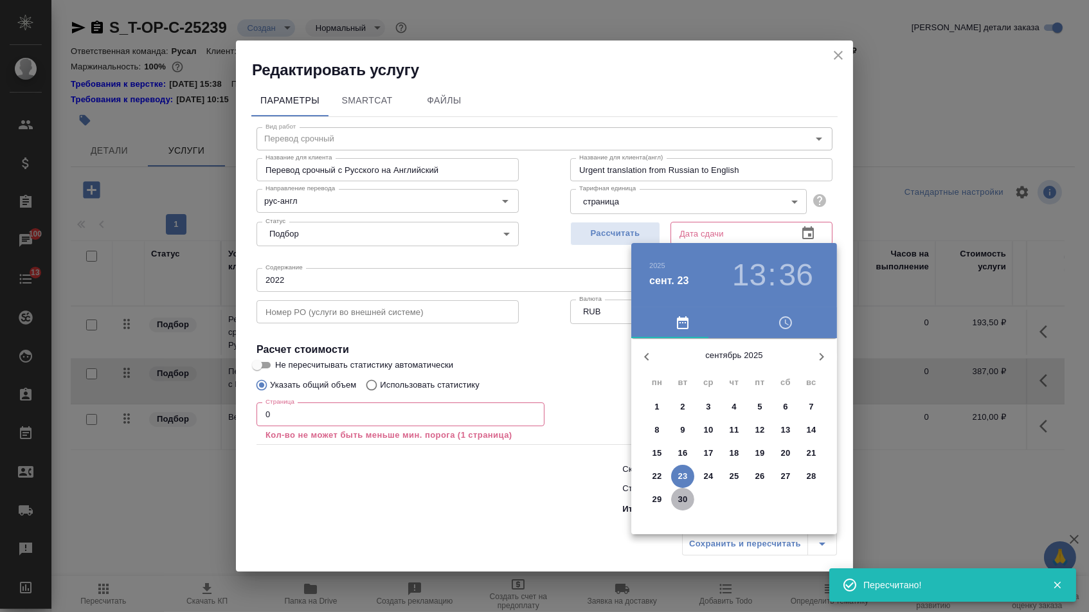
click at [682, 503] on p "30" at bounding box center [683, 499] width 10 height 13
type input "30.09.2025 13:36"
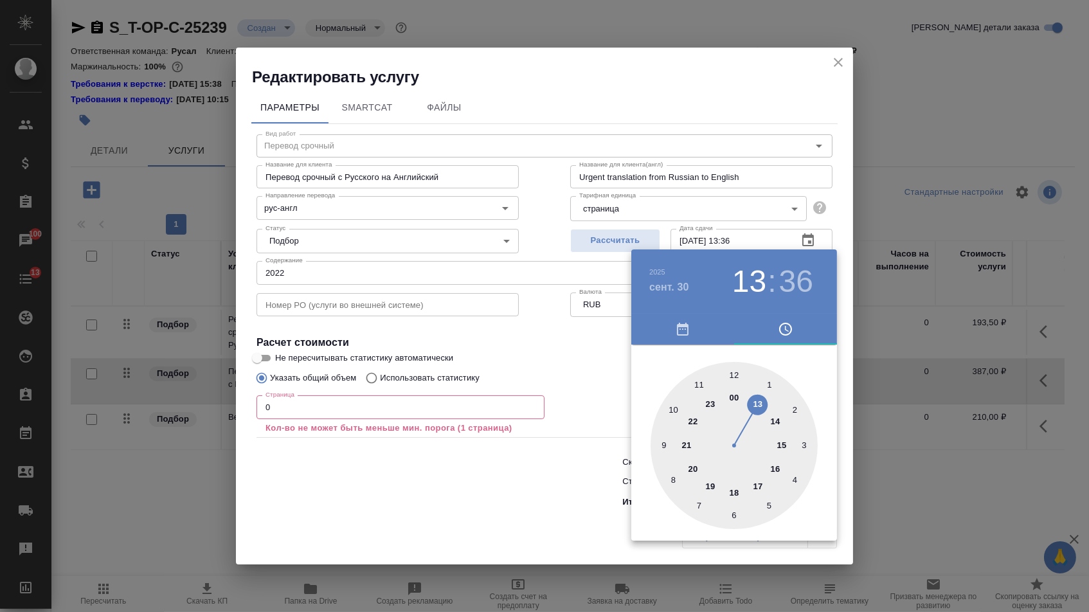
click at [419, 415] on div at bounding box center [544, 306] width 1089 height 612
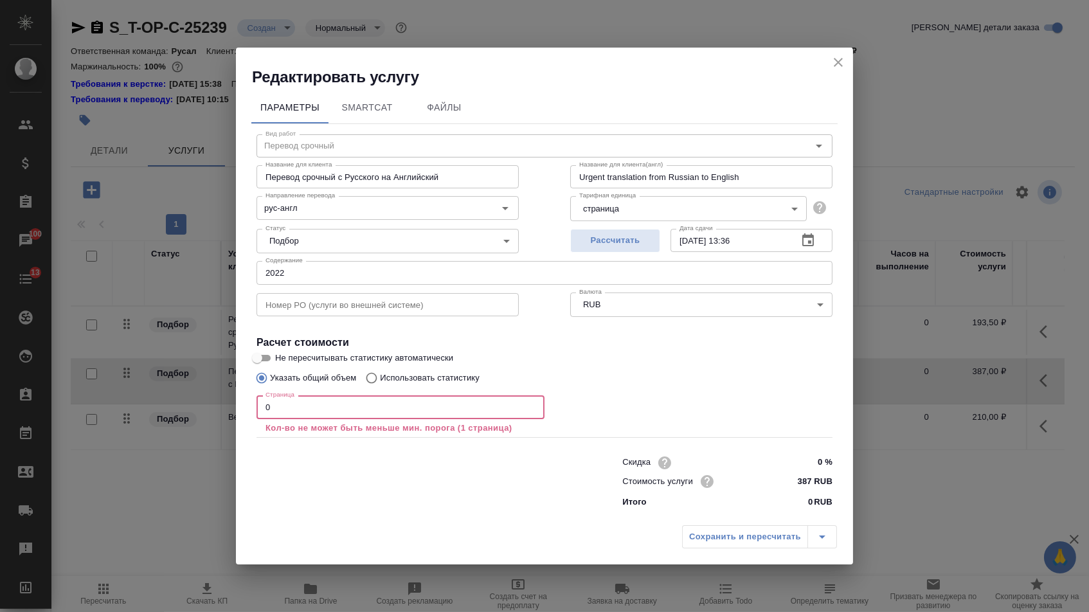
click at [419, 413] on input "0" at bounding box center [400, 406] width 288 height 23
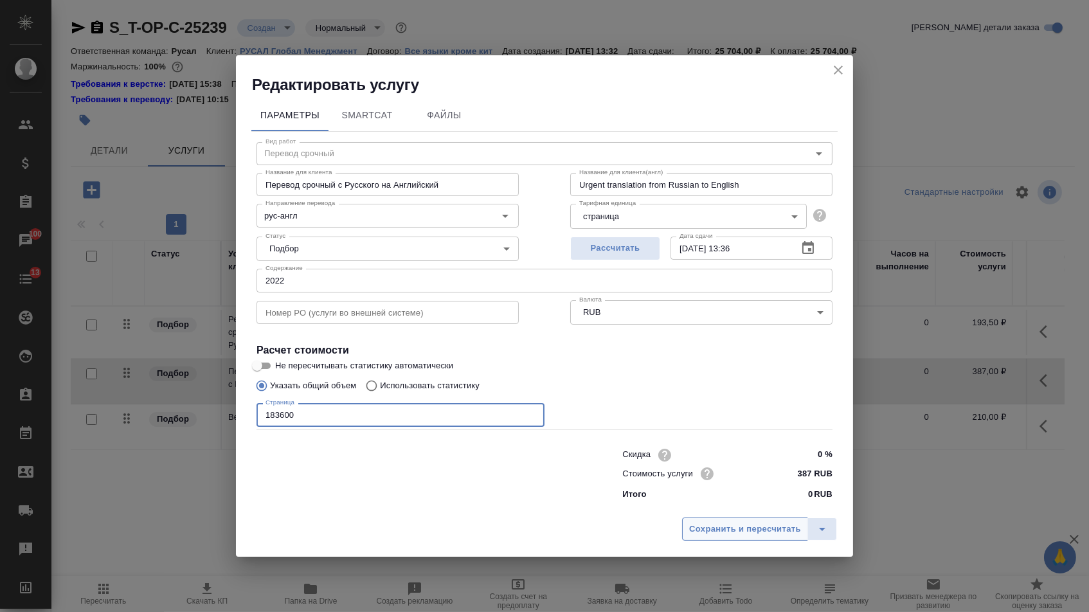
type input "183600"
click at [717, 537] on span "Сохранить и пересчитать" at bounding box center [745, 529] width 112 height 15
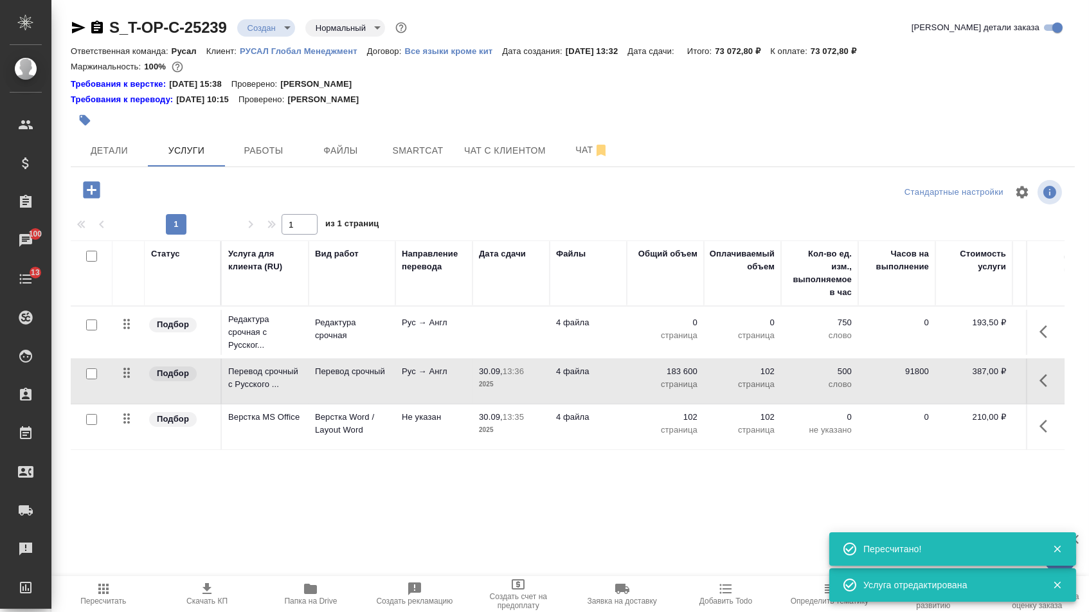
click at [674, 335] on p "страница" at bounding box center [665, 335] width 64 height 13
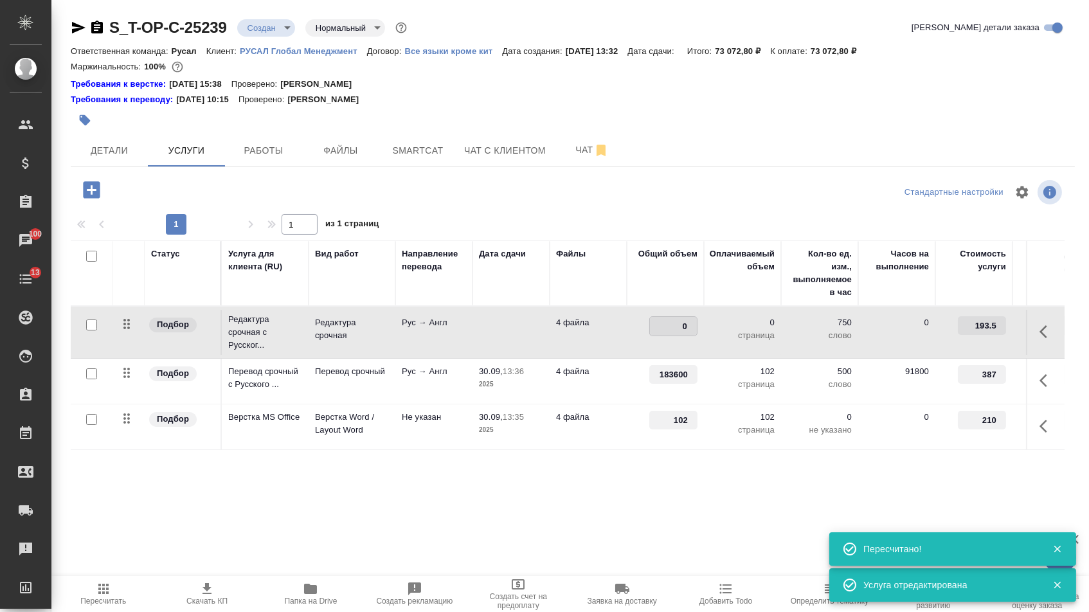
click at [674, 335] on input "0" at bounding box center [673, 326] width 47 height 19
type input "183600"
drag, startPoint x: 603, startPoint y: 521, endPoint x: 580, endPoint y: 513, distance: 24.0
click at [603, 517] on div "Статус Услуга для клиента (RU) Вид работ Направление перевода Дата сдачи Файлы …" at bounding box center [568, 378] width 994 height 276
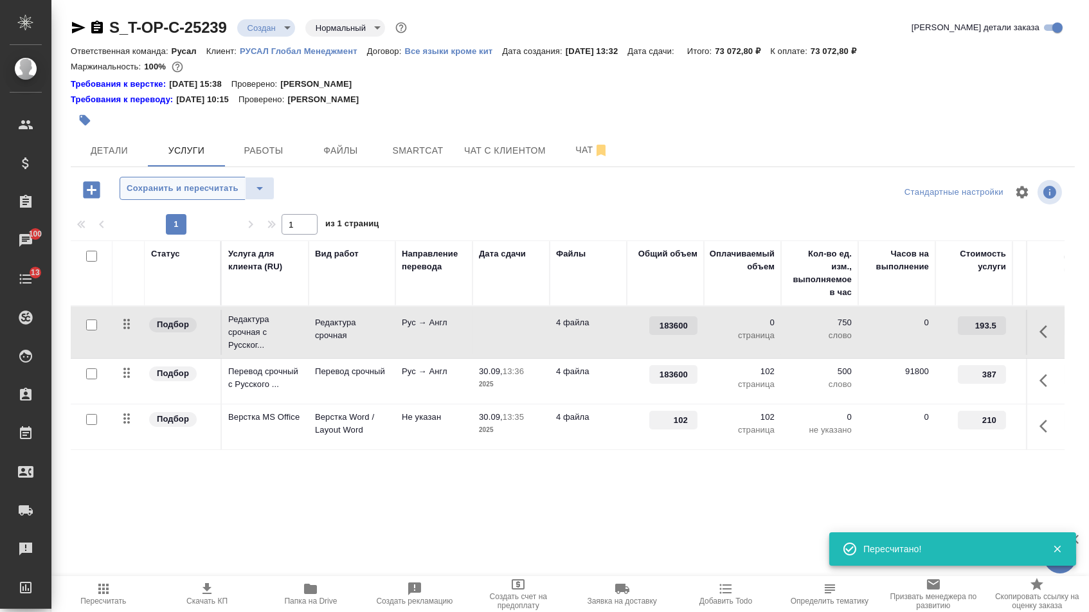
click at [208, 200] on button "Сохранить и пересчитать" at bounding box center [183, 188] width 126 height 23
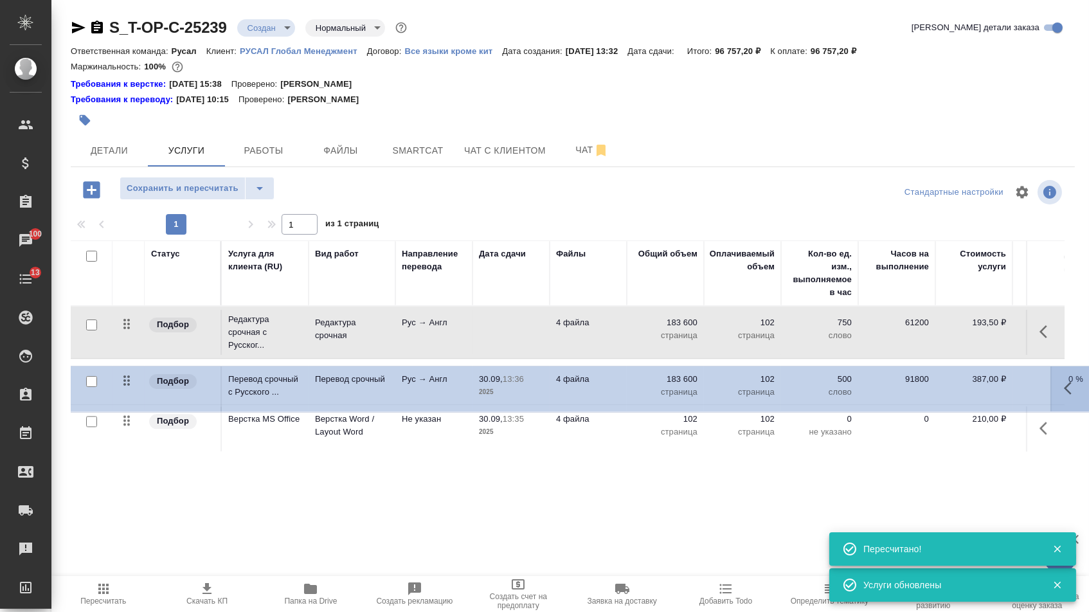
drag, startPoint x: 125, startPoint y: 379, endPoint x: 125, endPoint y: 319, distance: 59.8
click at [125, 319] on tbody "Подбор Редактура срочная с Русског... Редактура срочная Рус → Англ 4 файла 183 …" at bounding box center [677, 379] width 1212 height 145
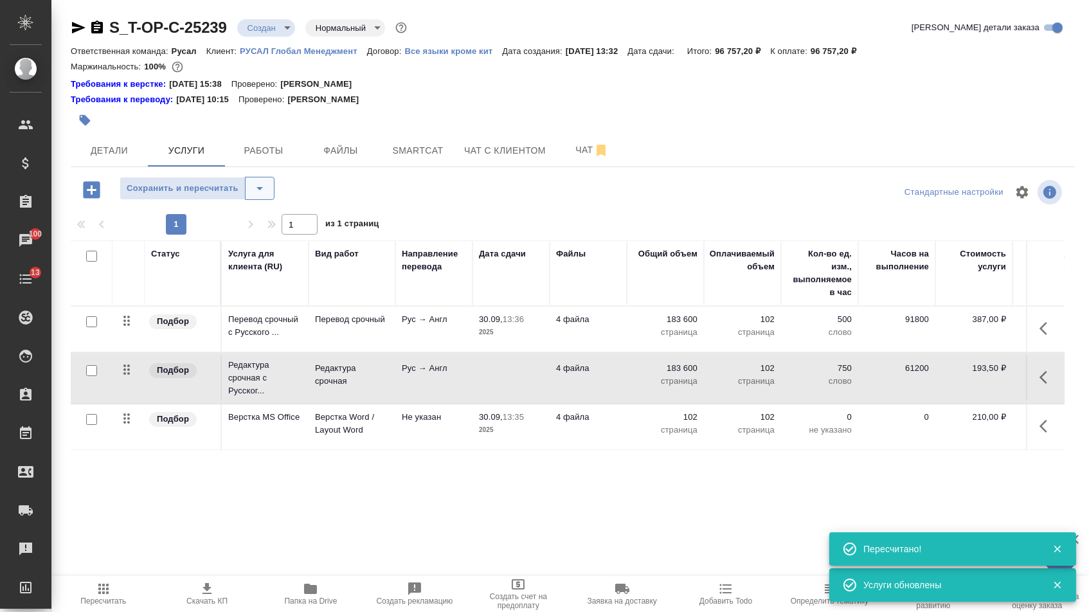
click at [266, 192] on icon "split button" at bounding box center [259, 188] width 15 height 15
click at [265, 226] on li "Сохранить" at bounding box center [202, 222] width 158 height 21
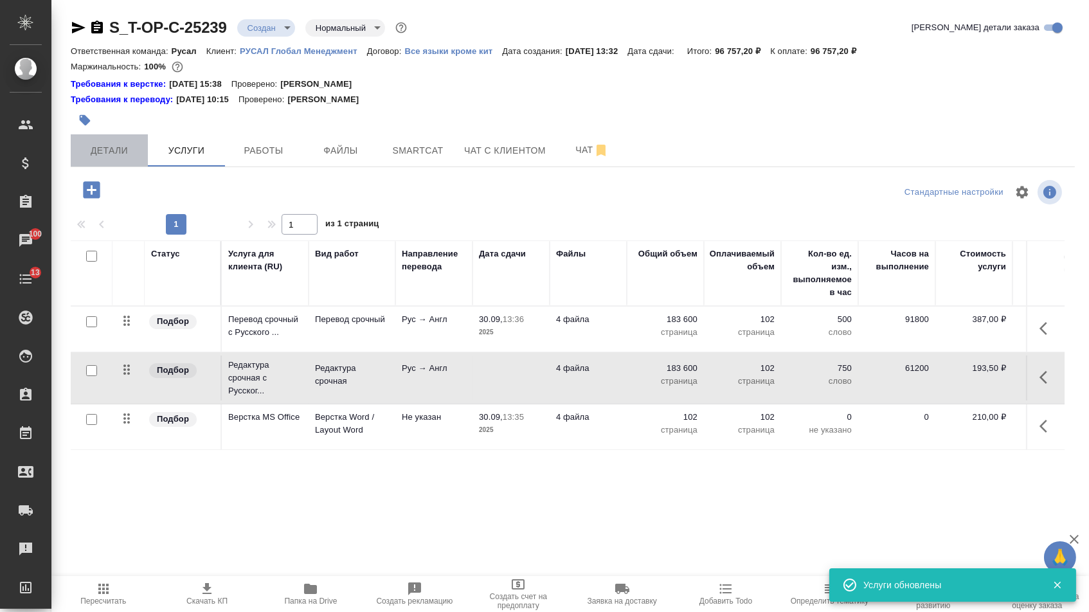
click at [96, 143] on button "Детали" at bounding box center [109, 150] width 77 height 32
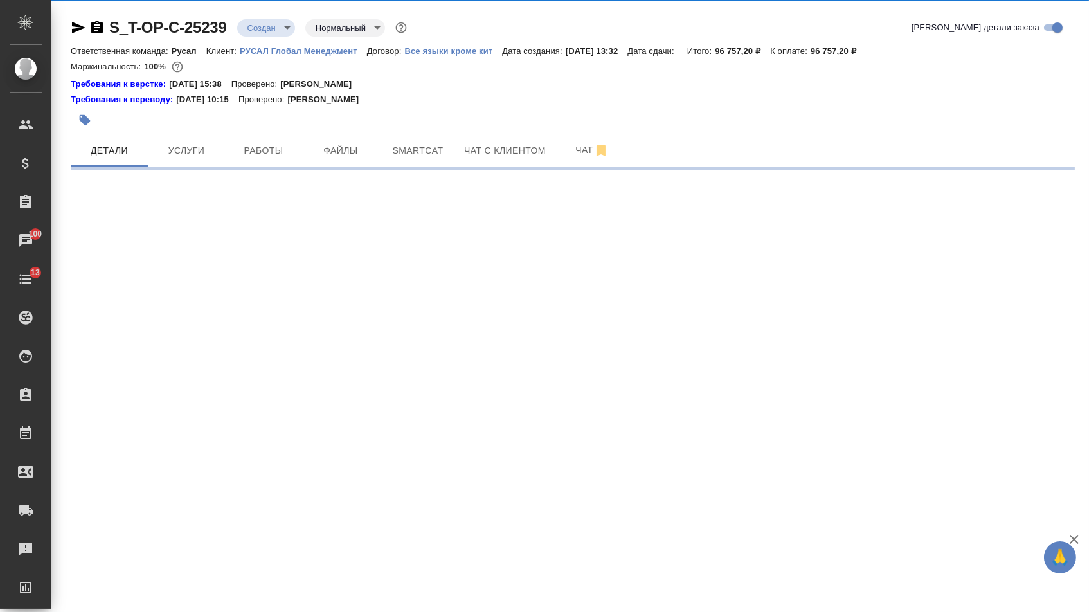
select select "RU"
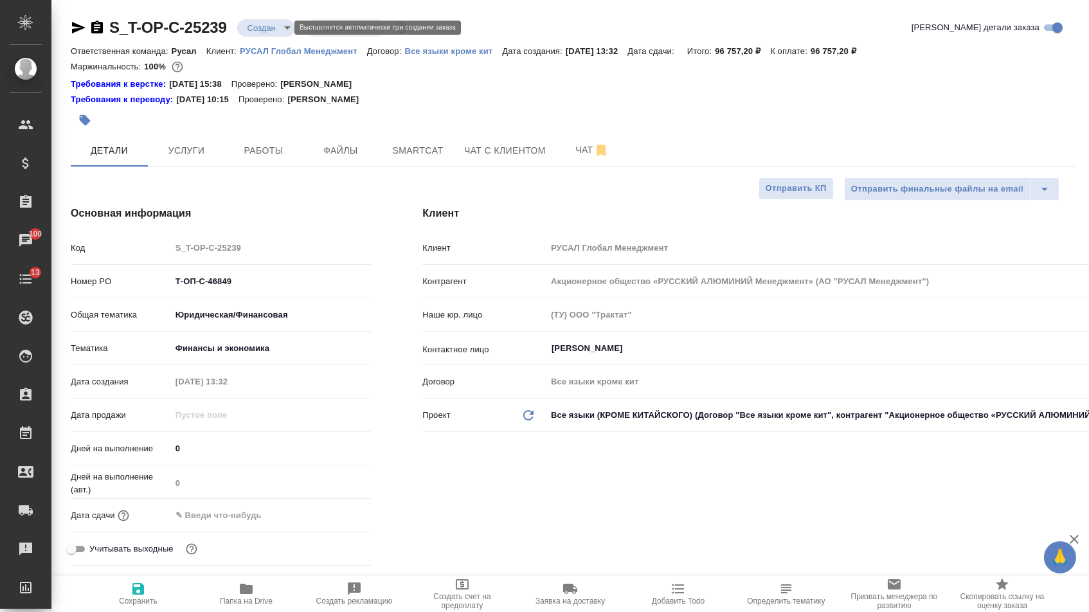
type textarea "x"
click at [255, 30] on body "🙏 .cls-1 fill:#fff; AWATERA Menshikova Aleksandra Клиенты Спецификации Заказы 1…" at bounding box center [544, 306] width 1089 height 612
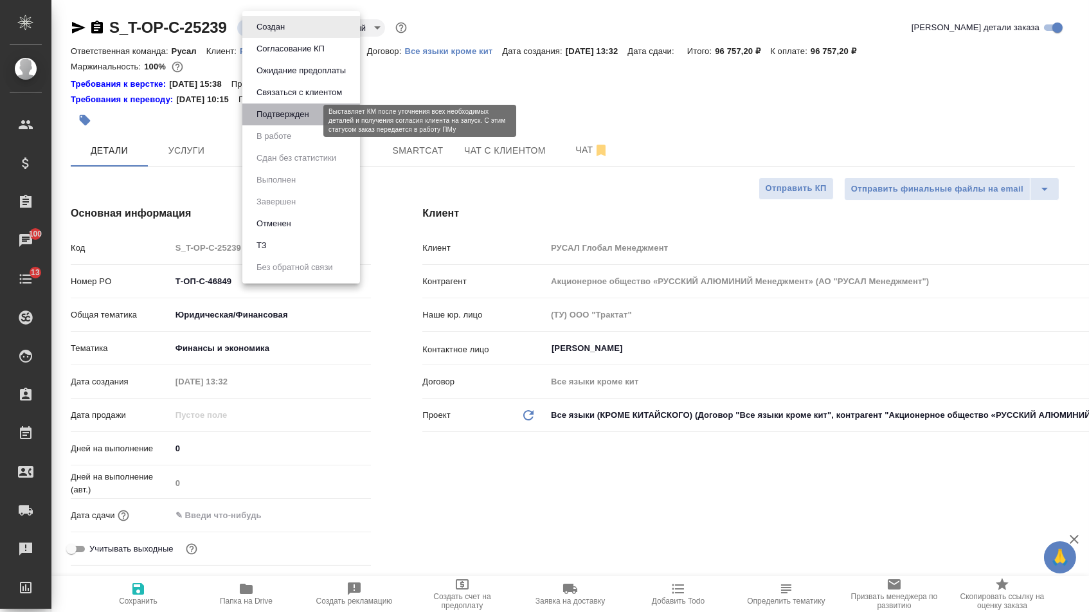
click at [256, 121] on button "Подтвержден" at bounding box center [283, 114] width 60 height 14
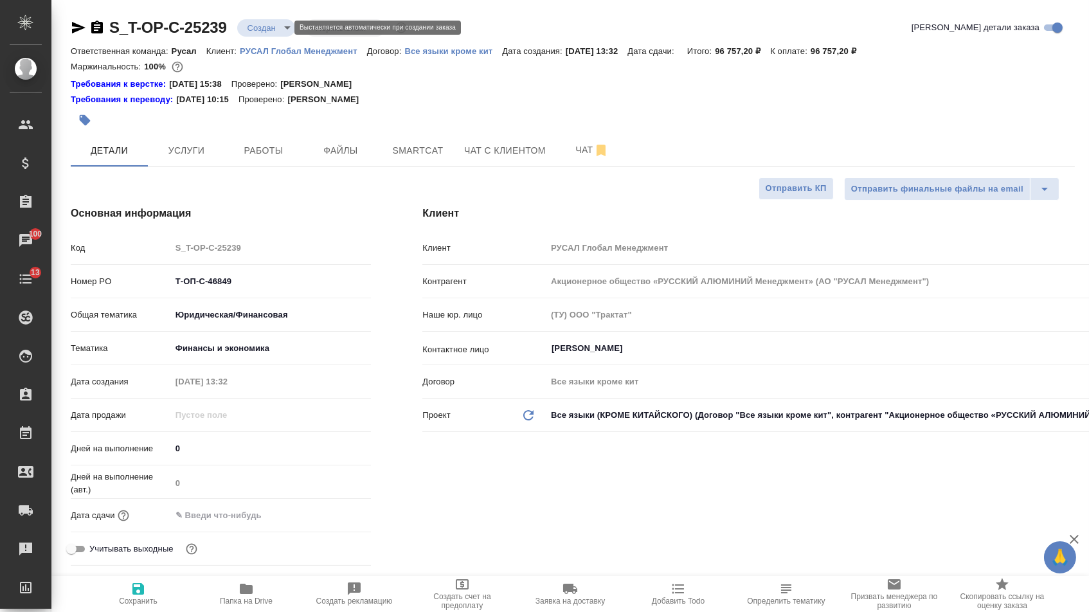
click at [260, 31] on body "🙏 .cls-1 fill:#fff; AWATERA Menshikova Aleksandra Клиенты Спецификации Заказы 1…" at bounding box center [544, 306] width 1089 height 612
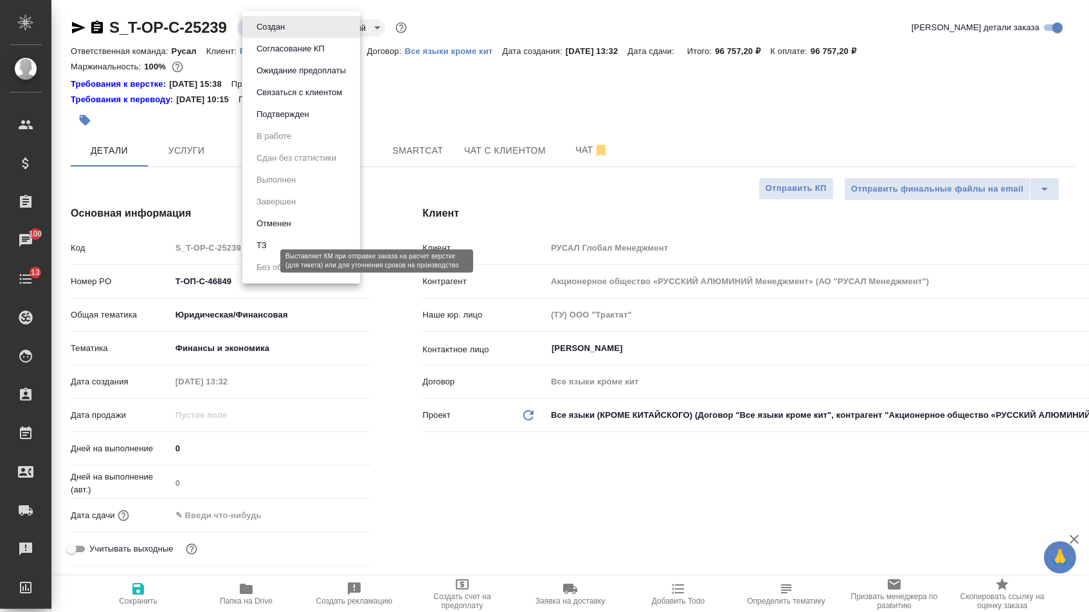
click at [266, 253] on button "ТЗ" at bounding box center [262, 245] width 18 height 14
type textarea "x"
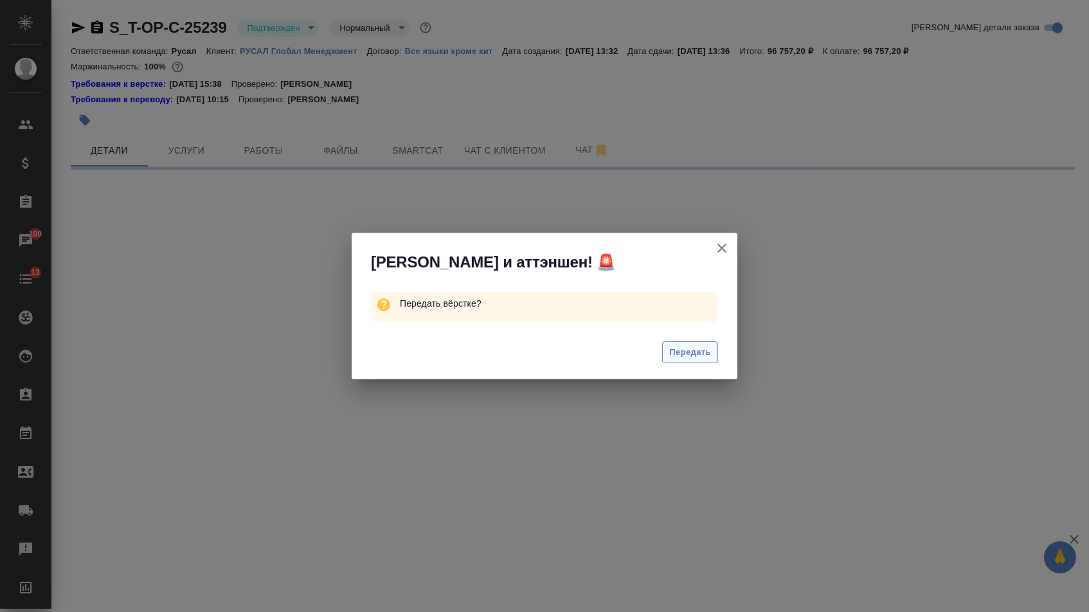
select select "RU"
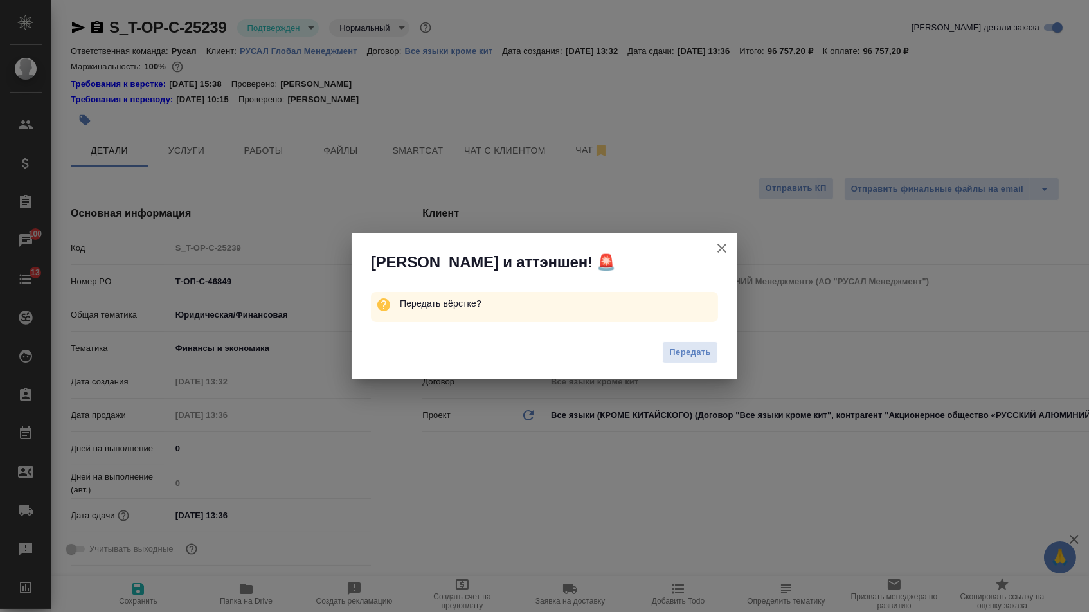
type textarea "x"
click at [700, 366] on div "Передать" at bounding box center [545, 353] width 386 height 51
click at [690, 359] on span "Передать" at bounding box center [690, 352] width 42 height 15
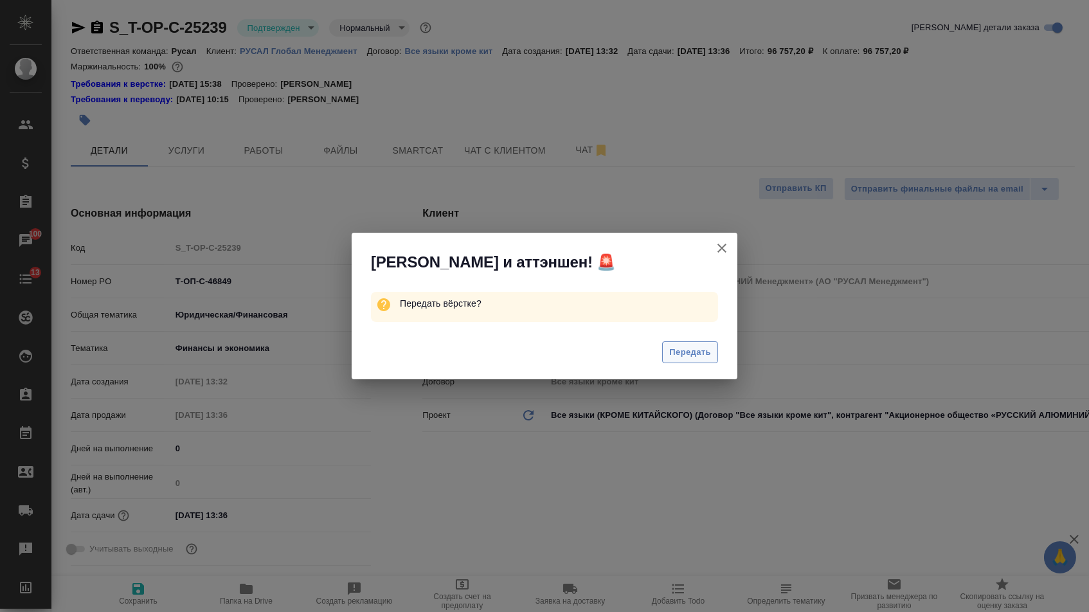
type textarea "x"
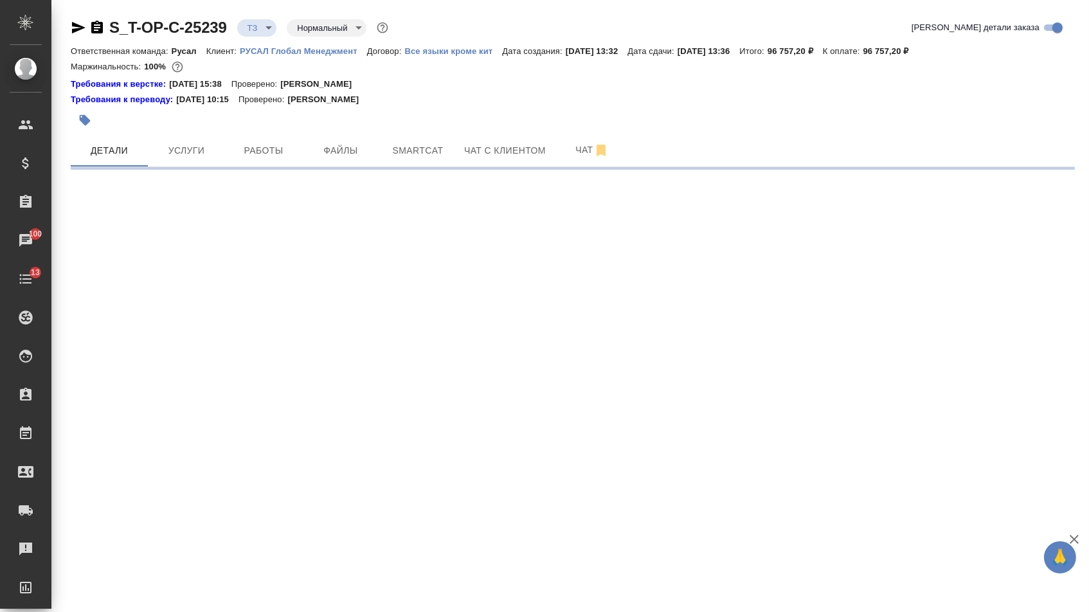
select select "RU"
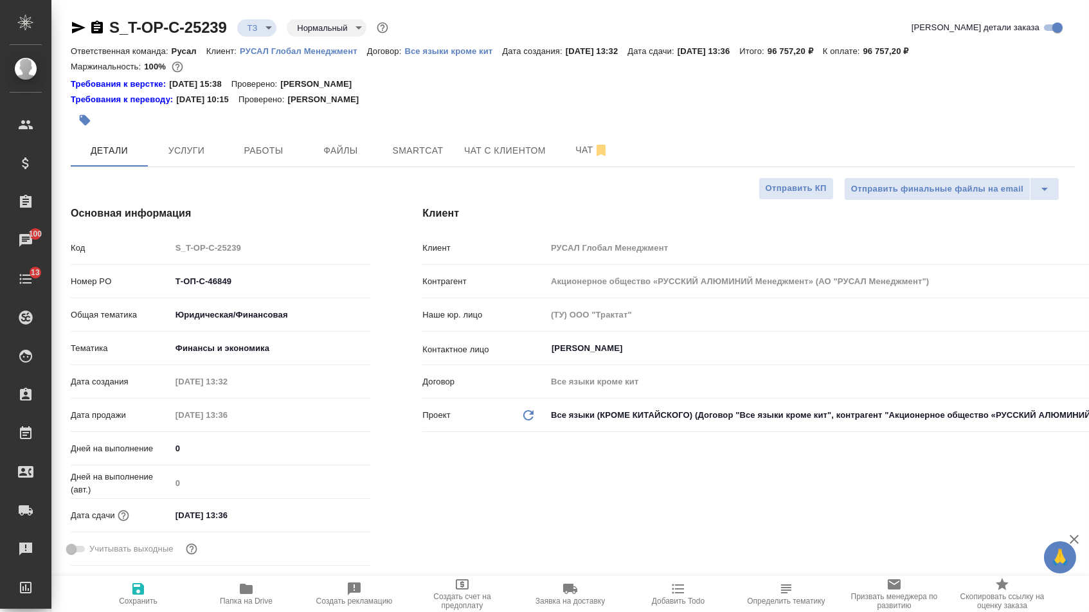
type textarea "x"
click at [219, 521] on input "23.09.2025 13:36" at bounding box center [227, 515] width 112 height 19
drag, startPoint x: 263, startPoint y: 521, endPoint x: 109, endPoint y: 519, distance: 154.3
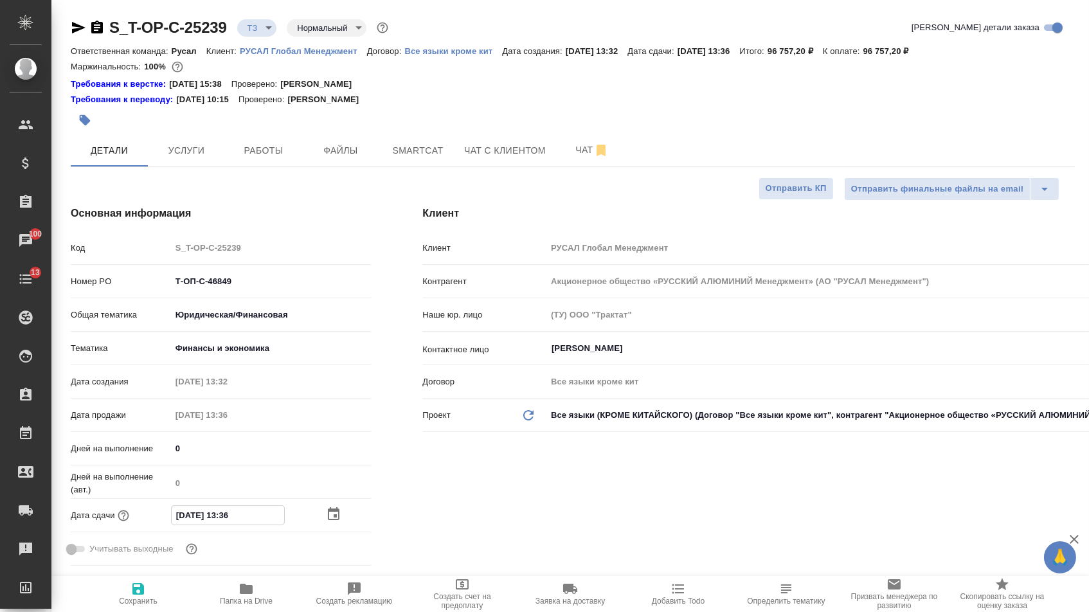
click at [109, 519] on div "Дата сдачи 23.09.2025 13:36" at bounding box center [221, 515] width 300 height 22
type textarea "x"
click at [440, 541] on div "Клиент Клиент РУСАЛ Глобал Менеджмент Контрагент Акционерное общество «РУССКИЙ …" at bounding box center [749, 388] width 704 height 416
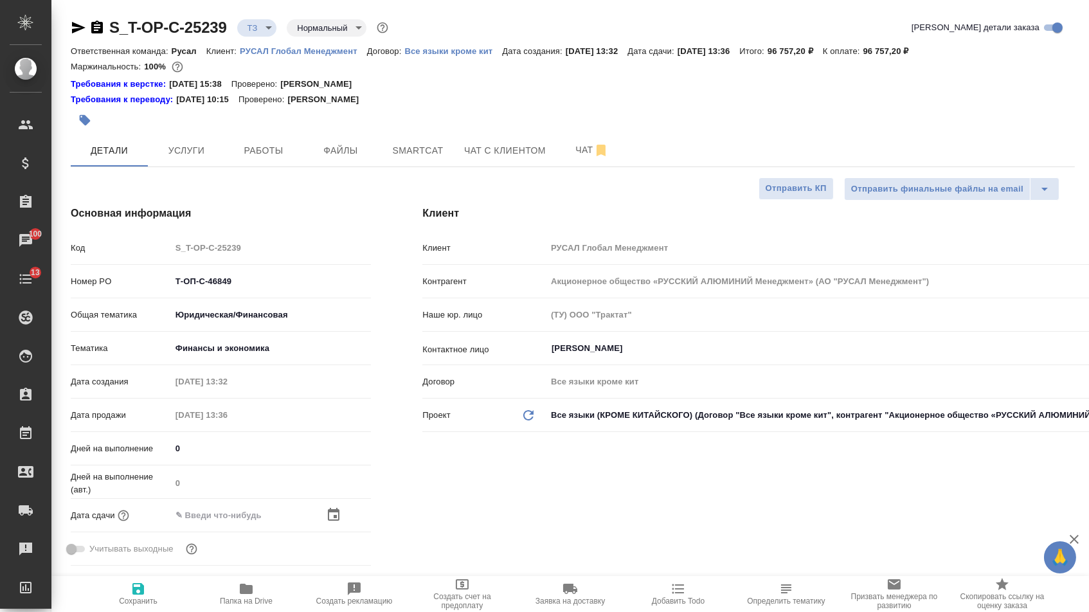
click at [134, 593] on icon "button" at bounding box center [138, 589] width 12 height 12
type textarea "x"
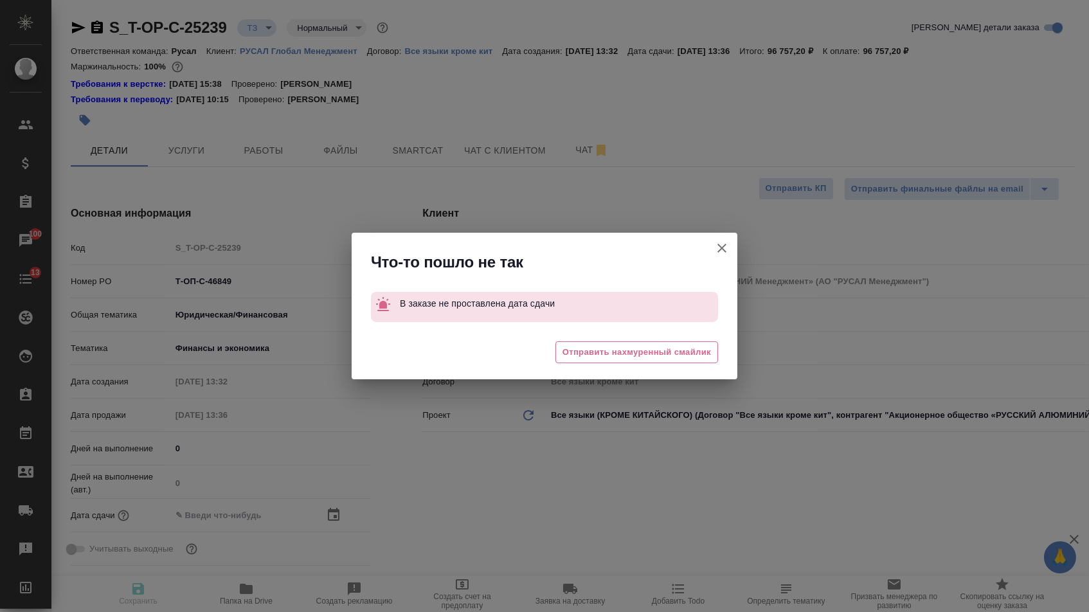
type textarea "x"
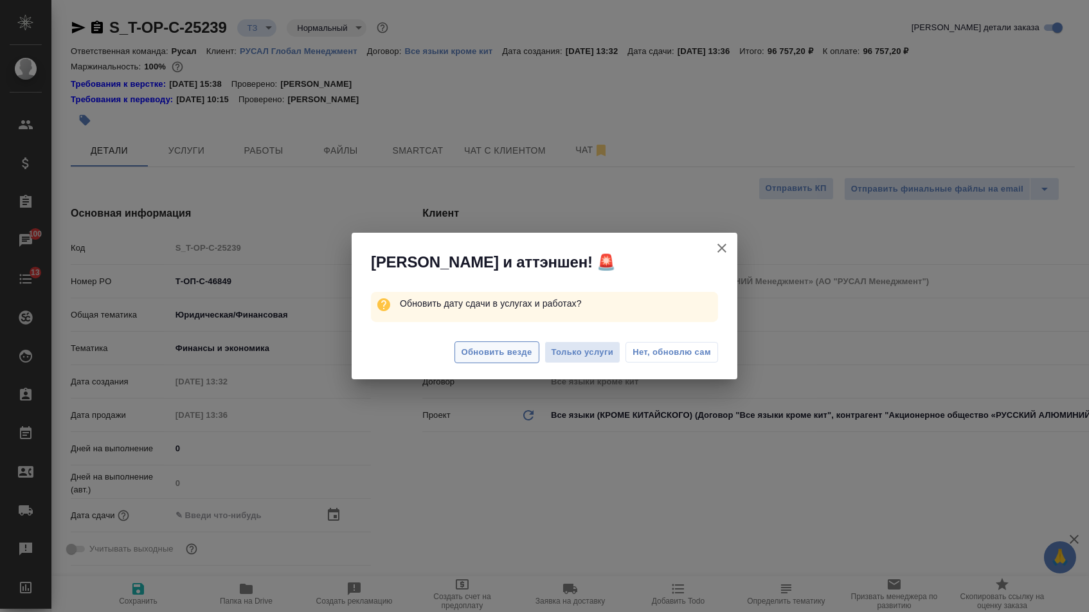
click at [504, 356] on span "Обновить везде" at bounding box center [496, 352] width 71 height 15
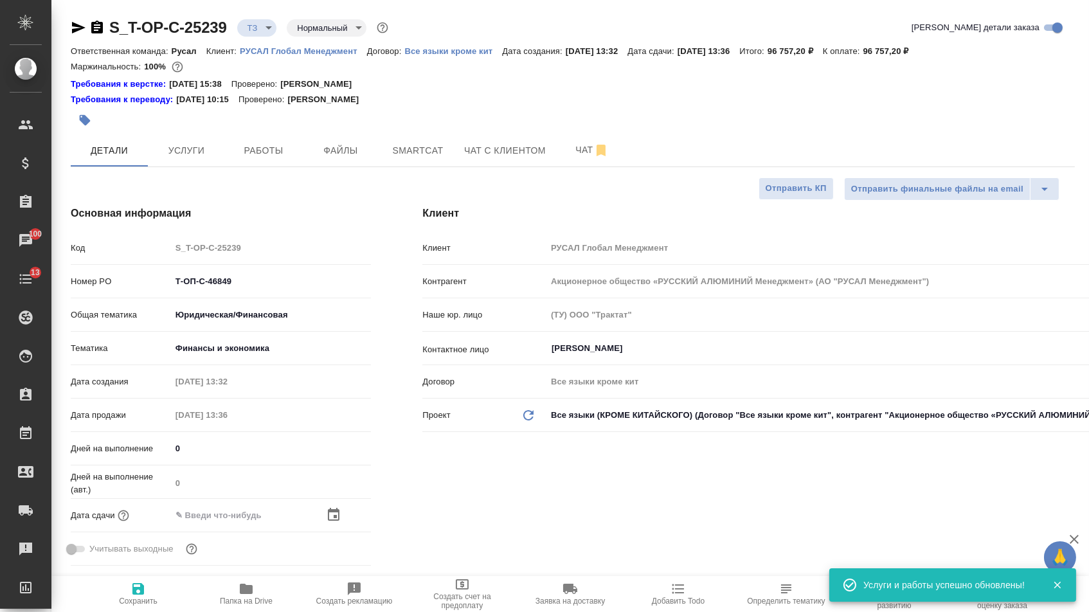
type textarea "x"
click at [78, 30] on icon "button" at bounding box center [78, 28] width 13 height 12
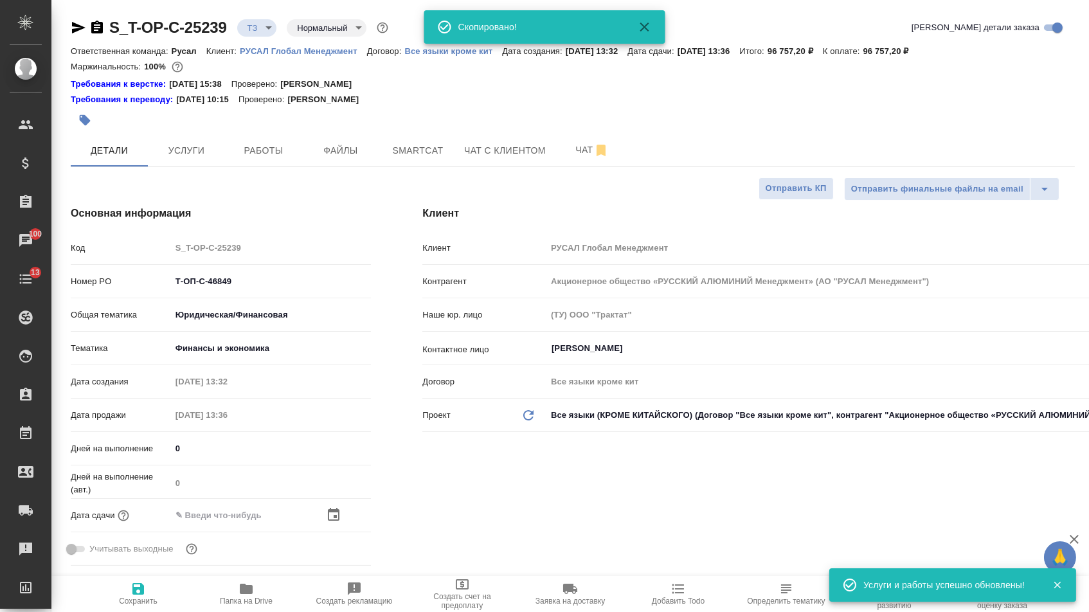
type textarea "x"
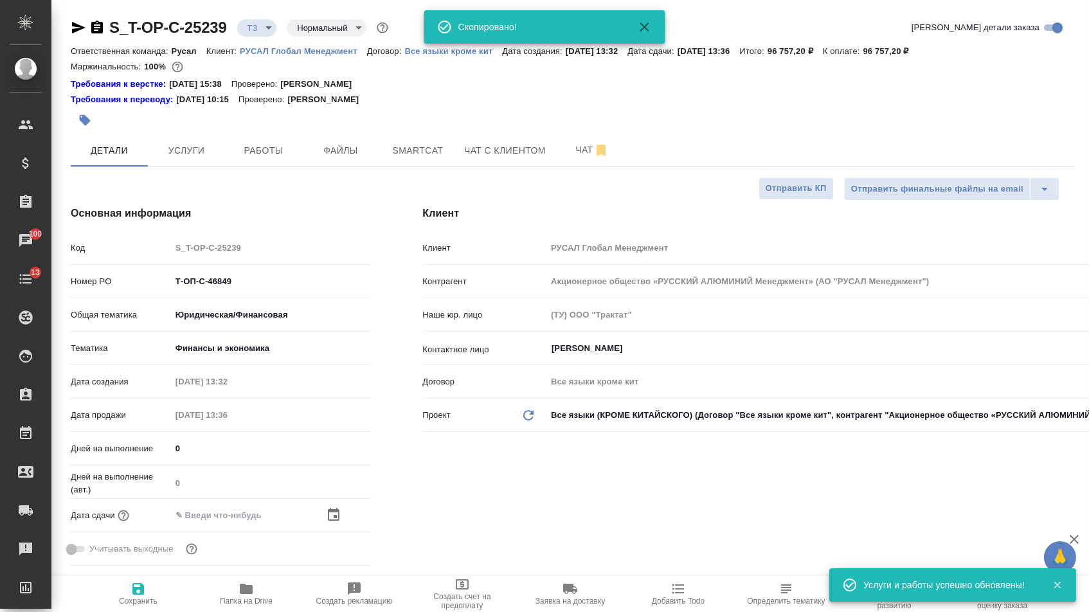
type textarea "x"
drag, startPoint x: 260, startPoint y: 284, endPoint x: 113, endPoint y: 280, distance: 146.6
click at [113, 280] on div "Номер PO Т-ОП-С-46849" at bounding box center [221, 281] width 300 height 22
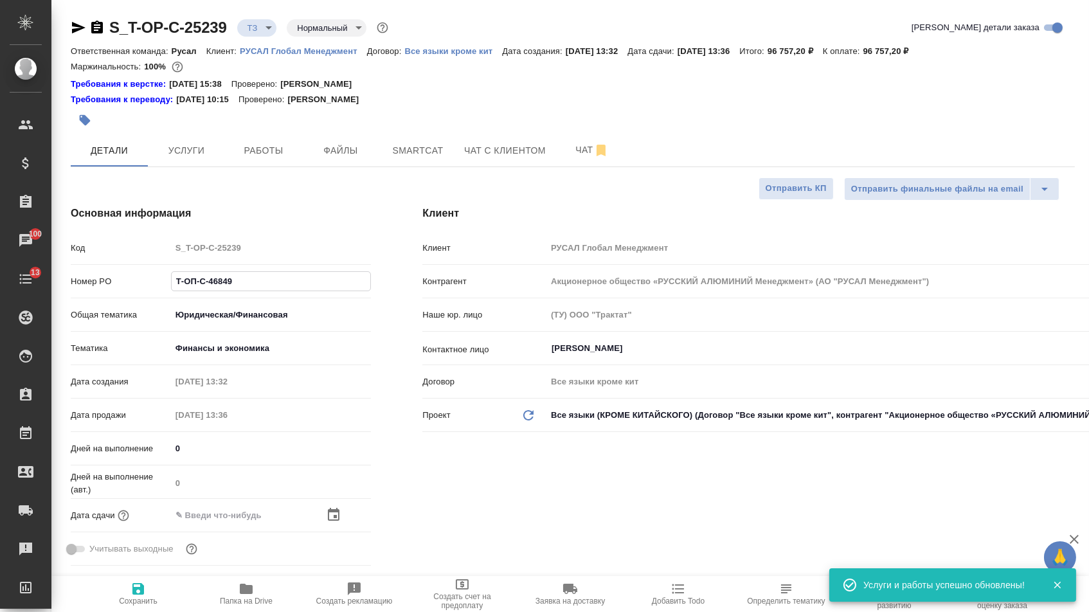
type textarea "x"
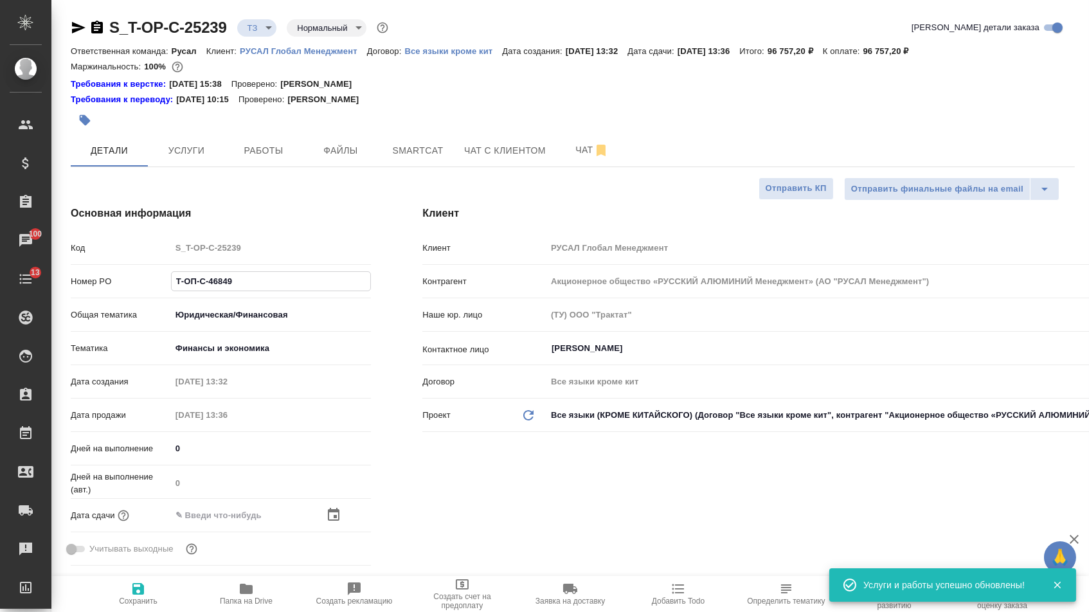
type textarea "x"
click at [99, 35] on icon "button" at bounding box center [96, 27] width 15 height 15
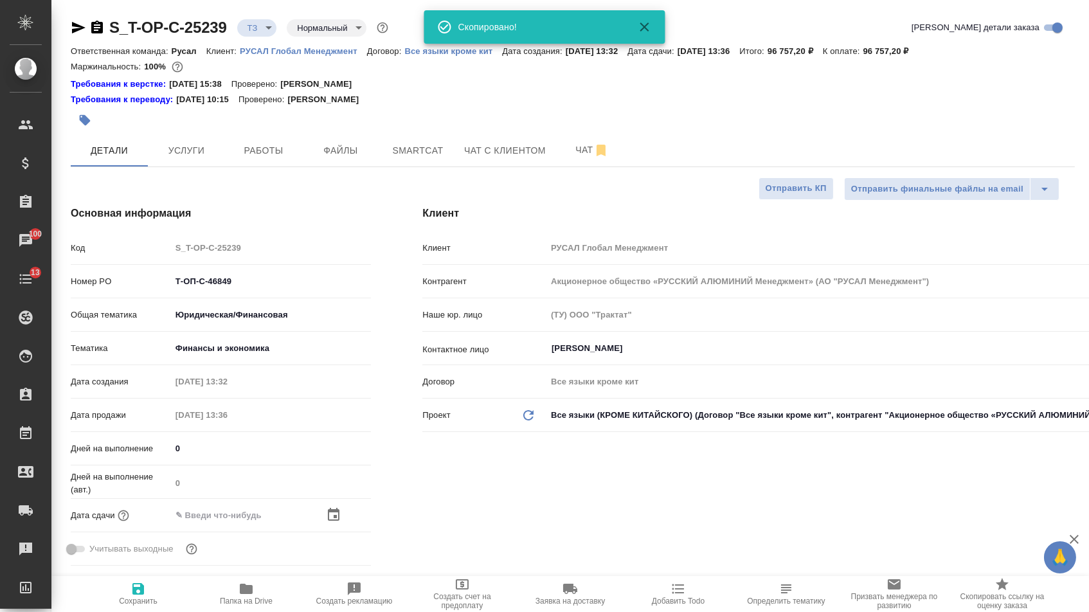
type textarea "x"
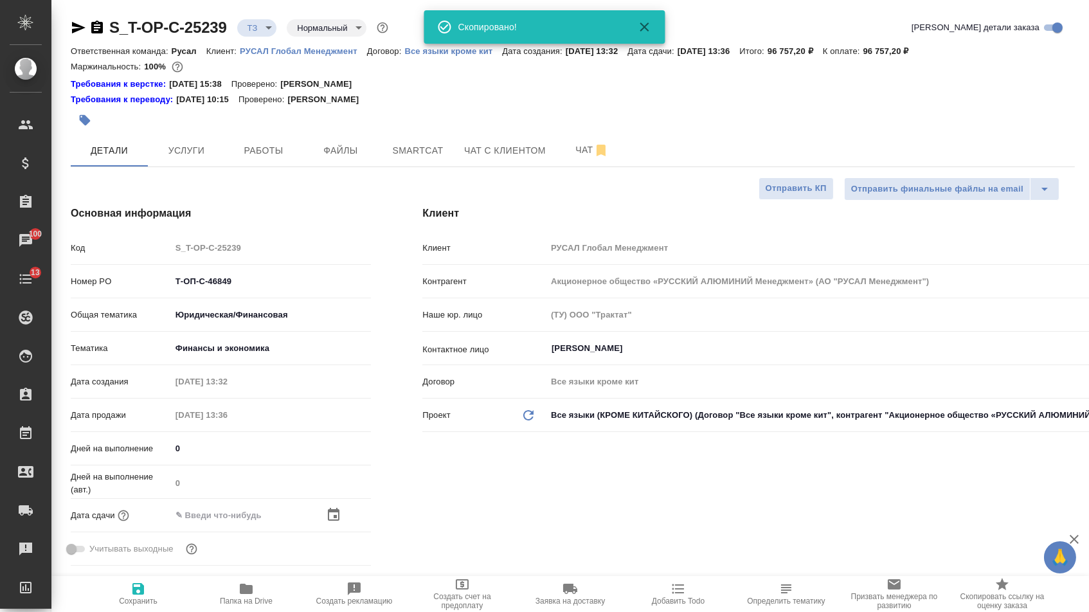
type textarea "x"
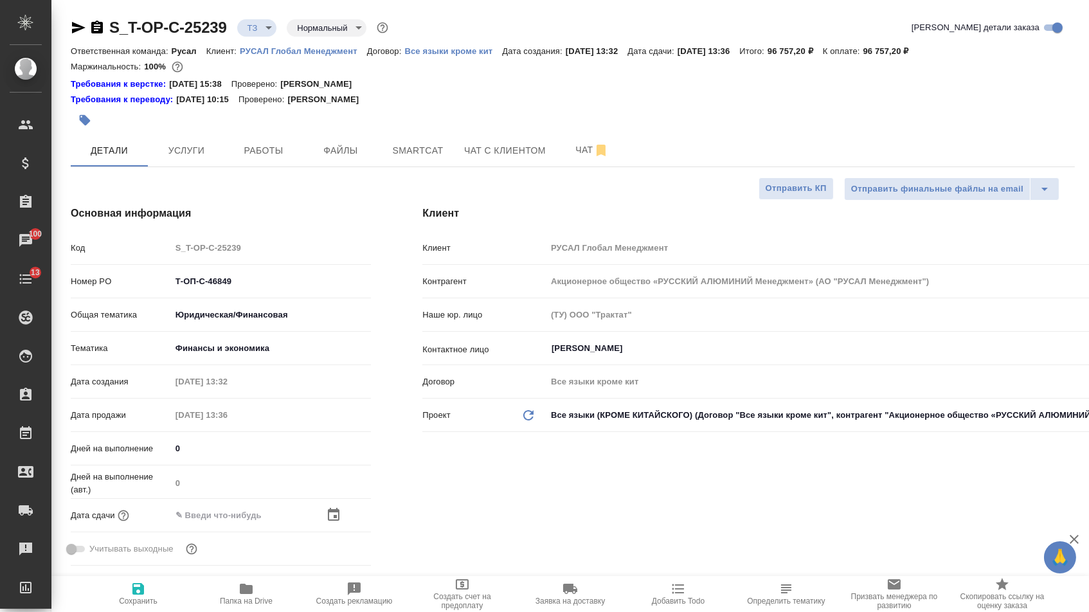
type textarea "x"
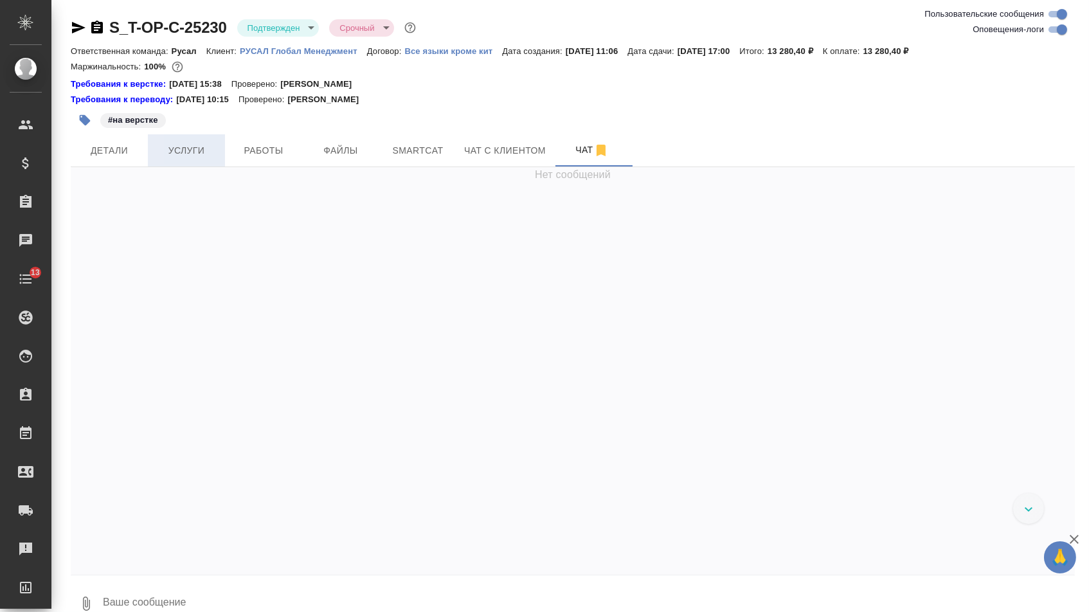
scroll to position [3234, 0]
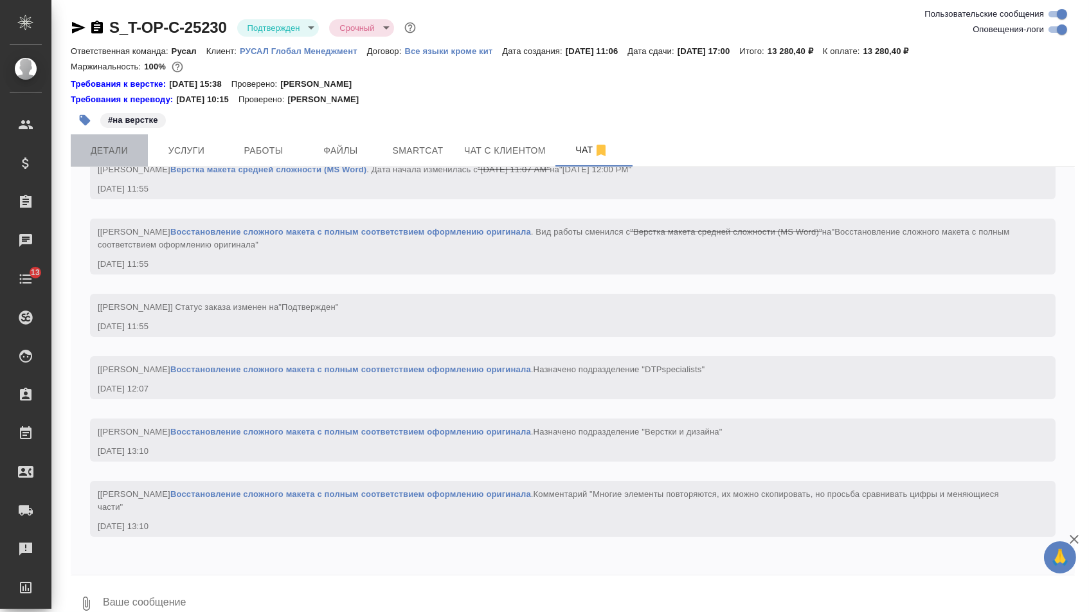
click at [143, 154] on button "Детали" at bounding box center [109, 150] width 77 height 32
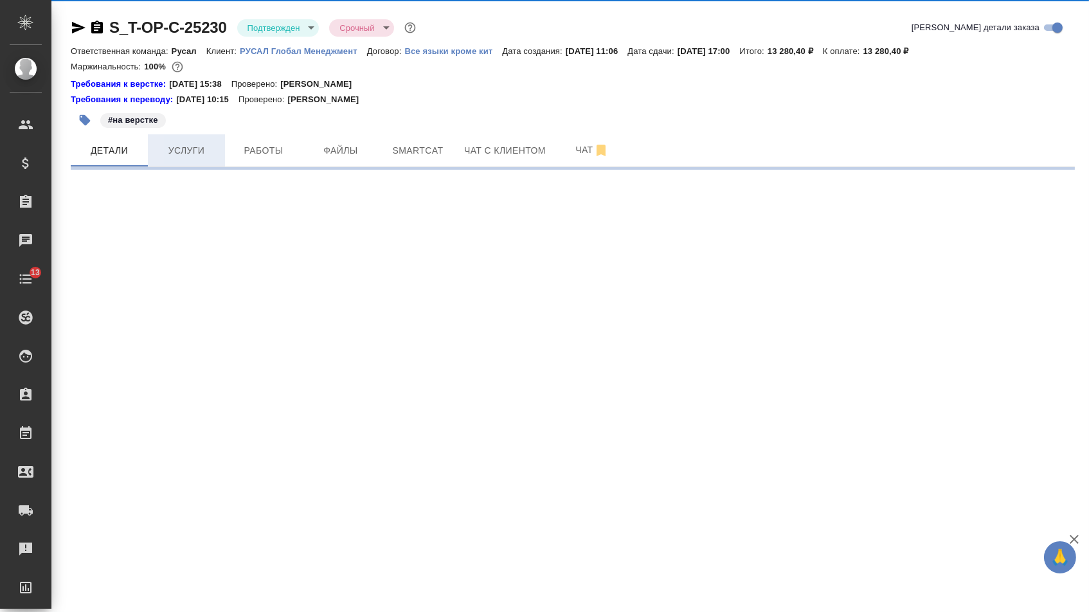
select select "RU"
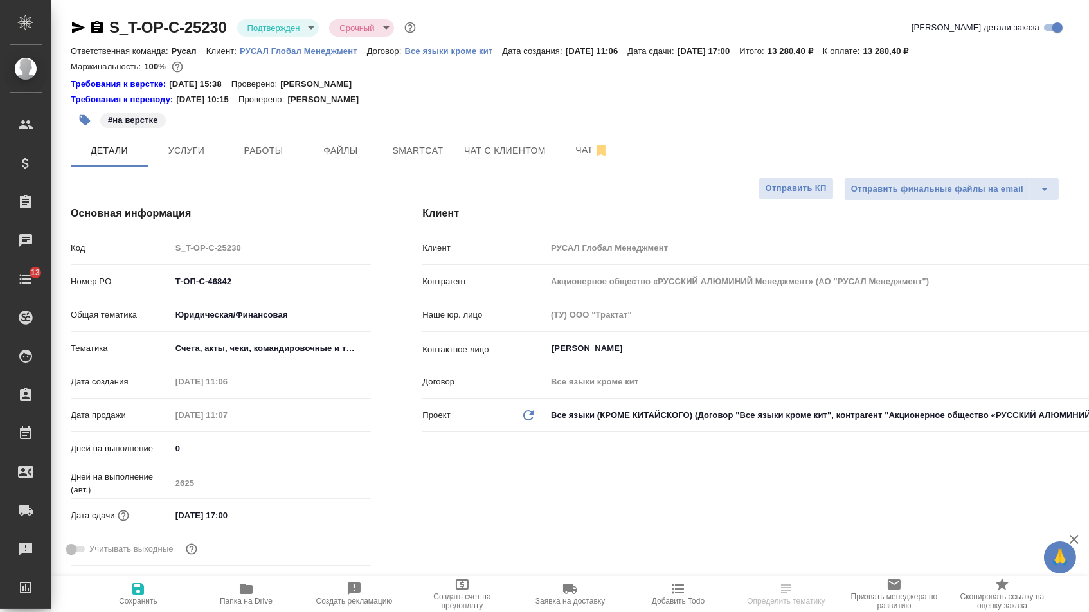
type textarea "x"
drag, startPoint x: 244, startPoint y: 285, endPoint x: 153, endPoint y: 285, distance: 90.6
click at [154, 285] on div "Номер PO Т-ОП-С-46842" at bounding box center [221, 281] width 300 height 22
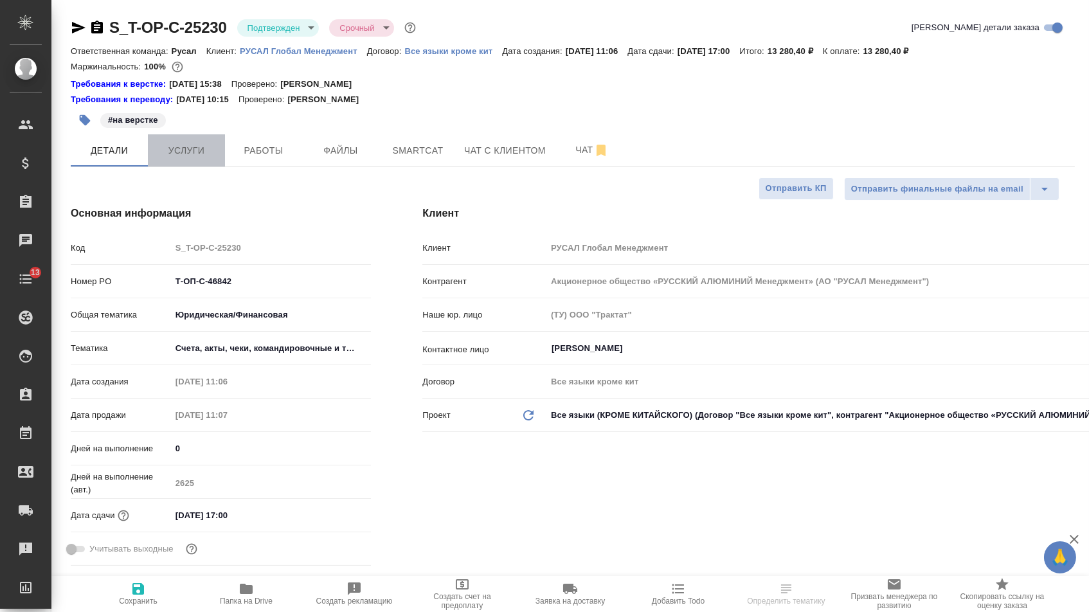
click at [208, 142] on button "Услуги" at bounding box center [186, 150] width 77 height 32
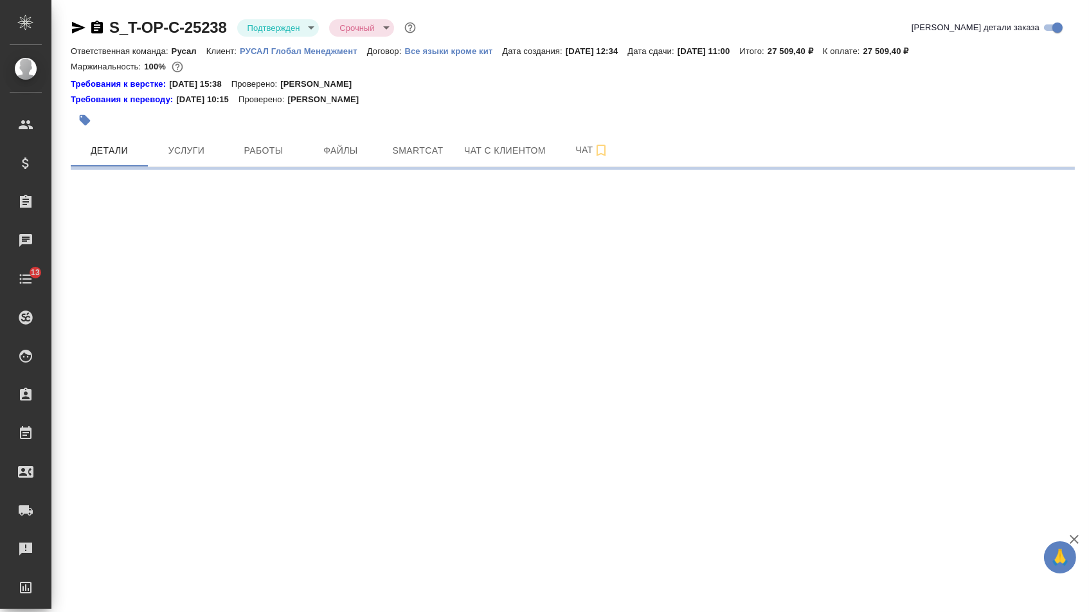
select select "RU"
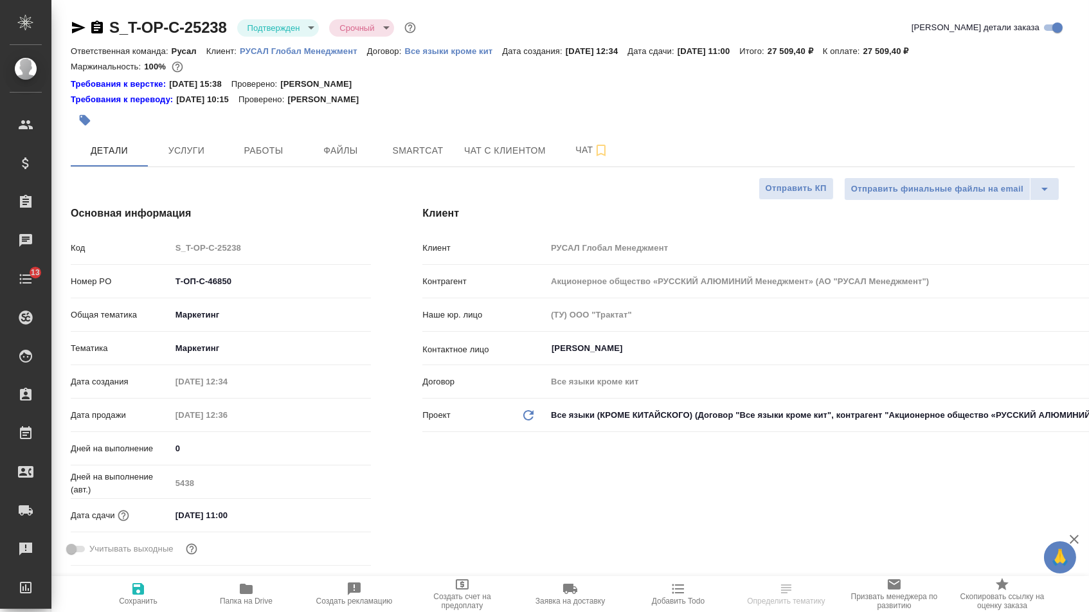
click at [101, 28] on icon "button" at bounding box center [96, 27] width 15 height 15
type textarea "x"
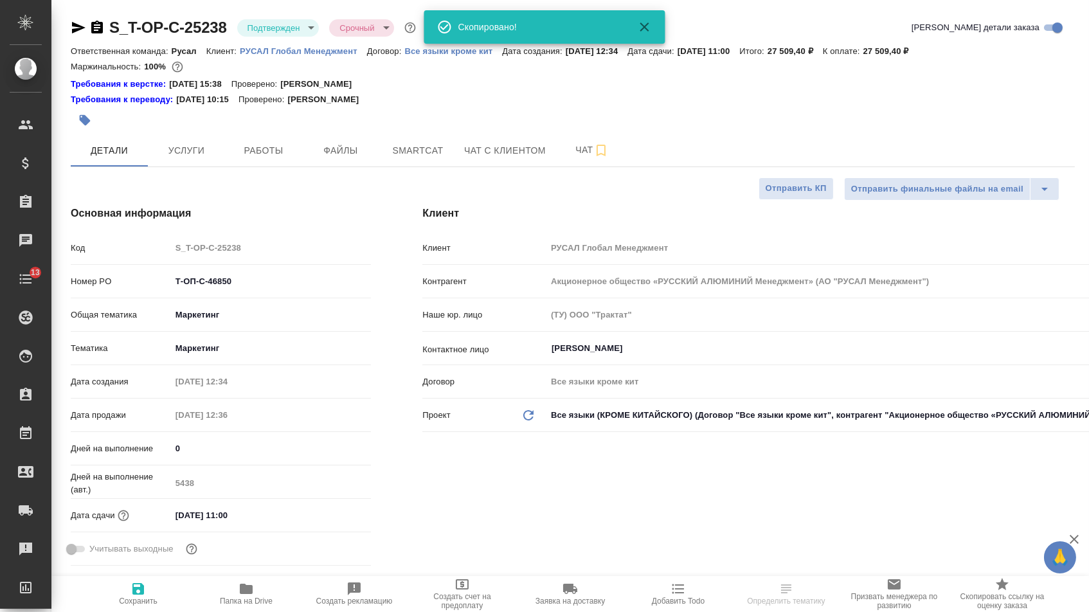
type textarea "x"
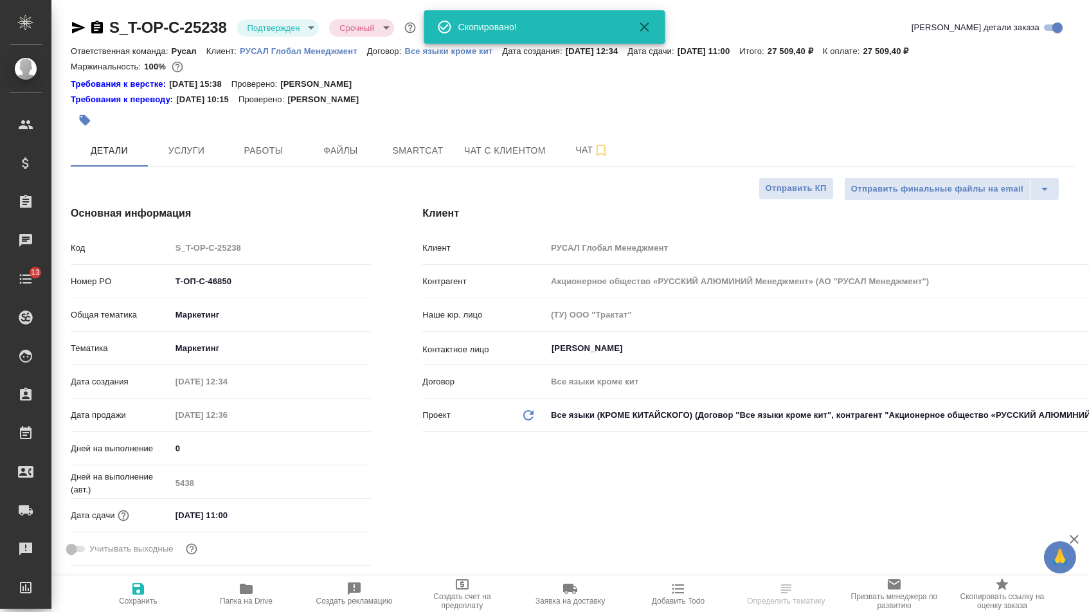
type textarea "x"
select select "RU"
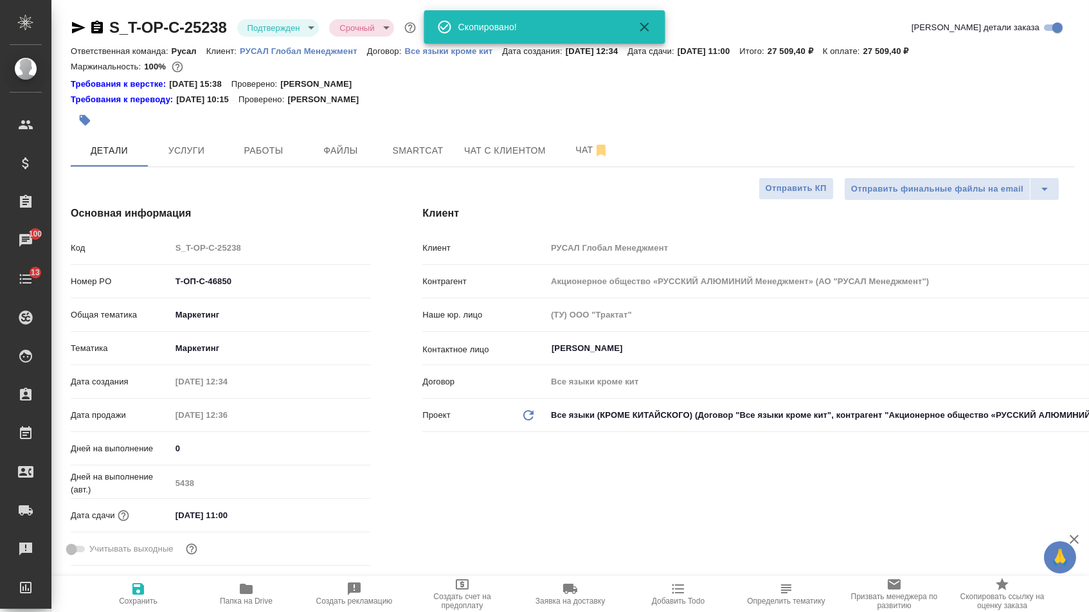
type textarea "x"
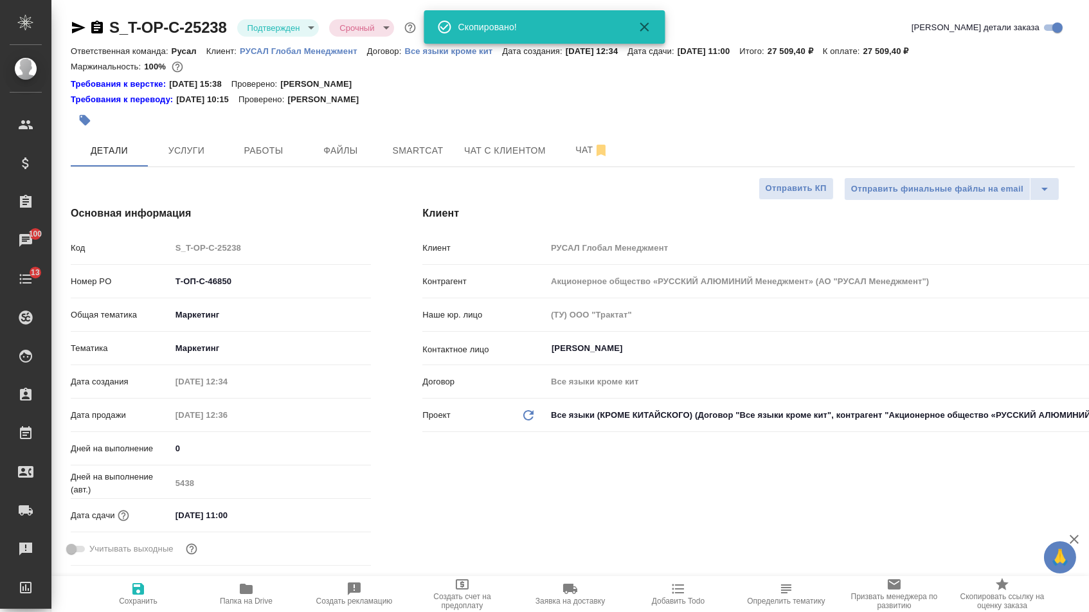
type textarea "x"
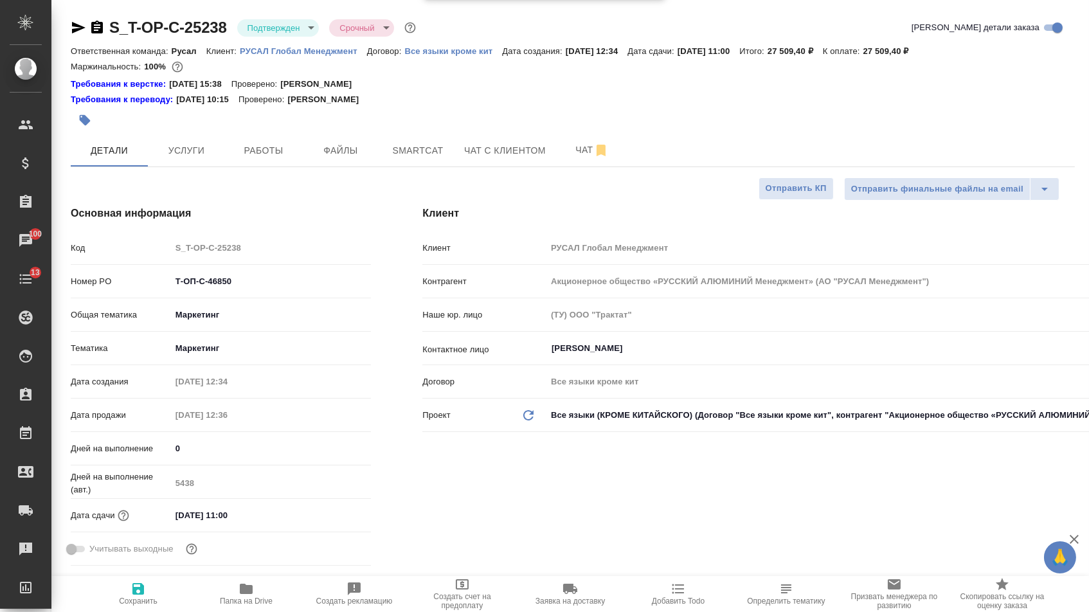
type textarea "x"
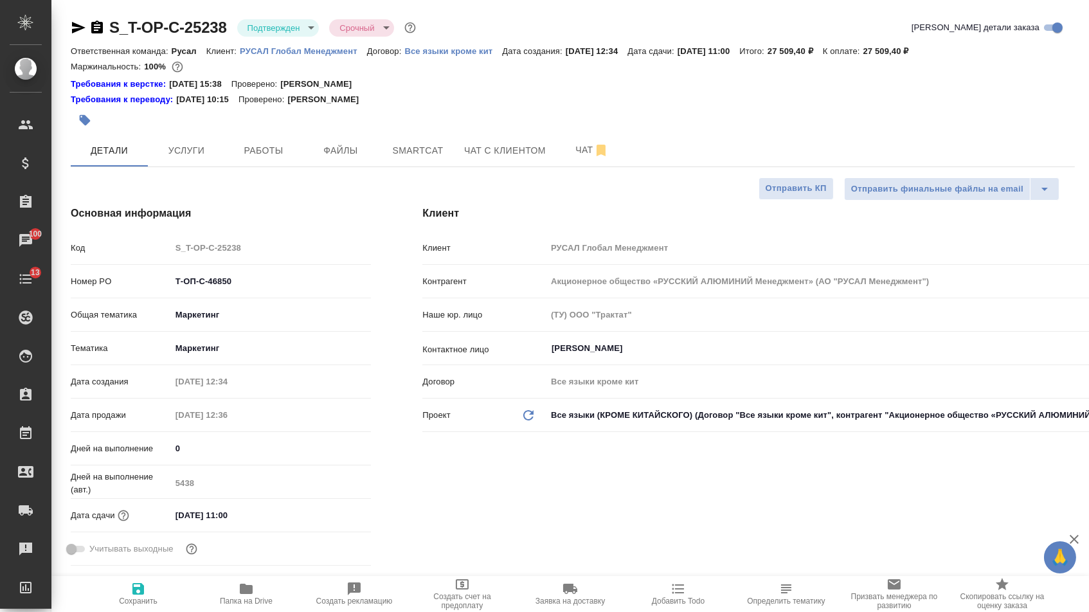
type textarea "x"
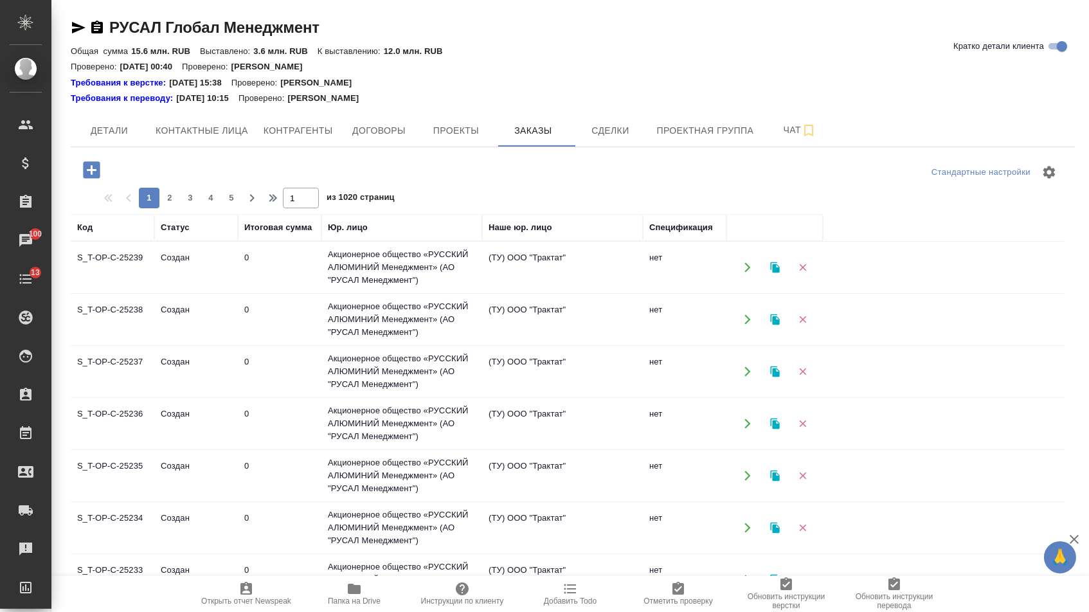
click at [89, 176] on icon "button" at bounding box center [91, 169] width 17 height 17
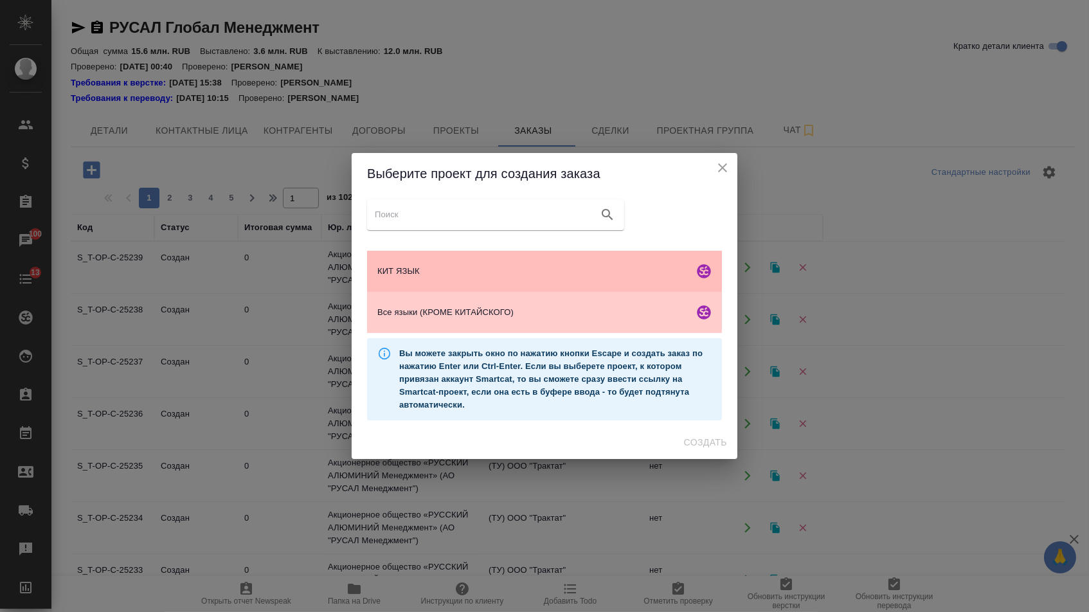
click at [469, 273] on span "КИТ ЯЗЫК" at bounding box center [532, 271] width 311 height 13
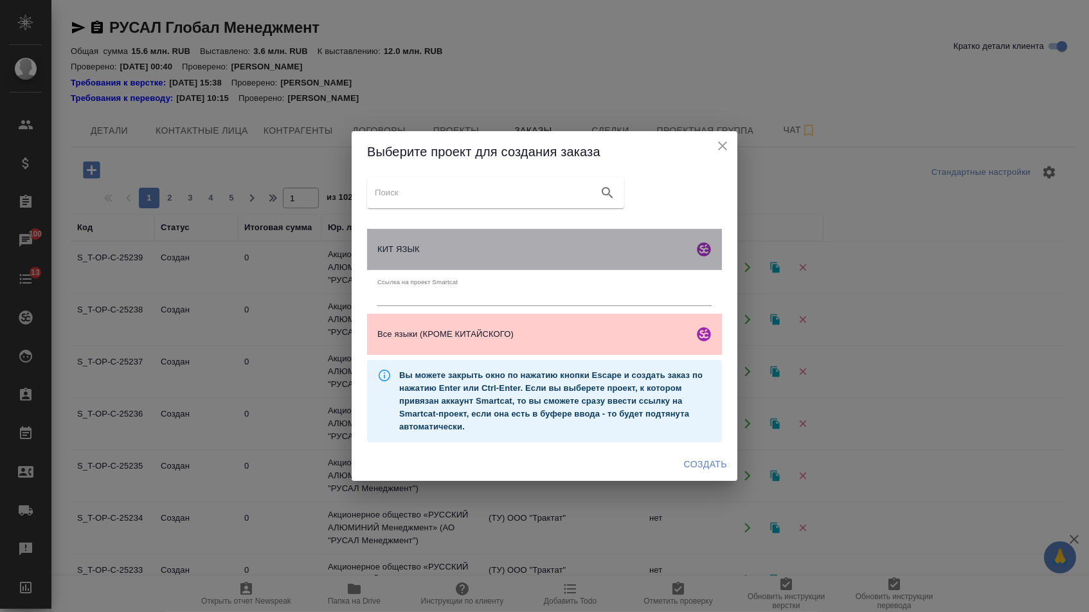
click at [469, 270] on div "КИТ ЯЗЫК" at bounding box center [544, 249] width 355 height 41
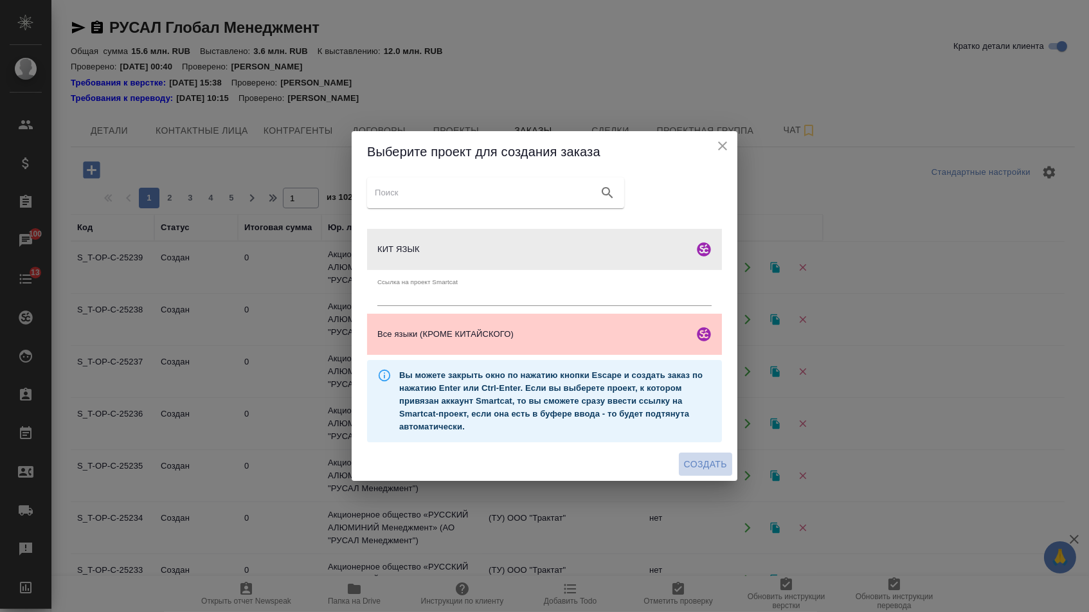
click at [691, 472] on span "Создать" at bounding box center [705, 464] width 43 height 16
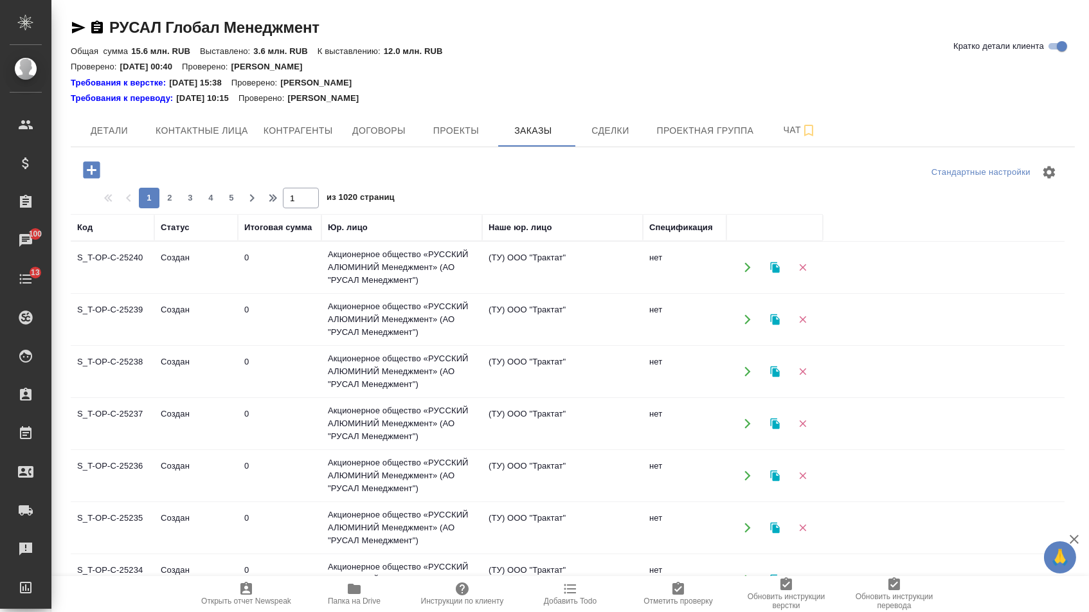
click at [100, 168] on icon "button" at bounding box center [91, 169] width 17 height 17
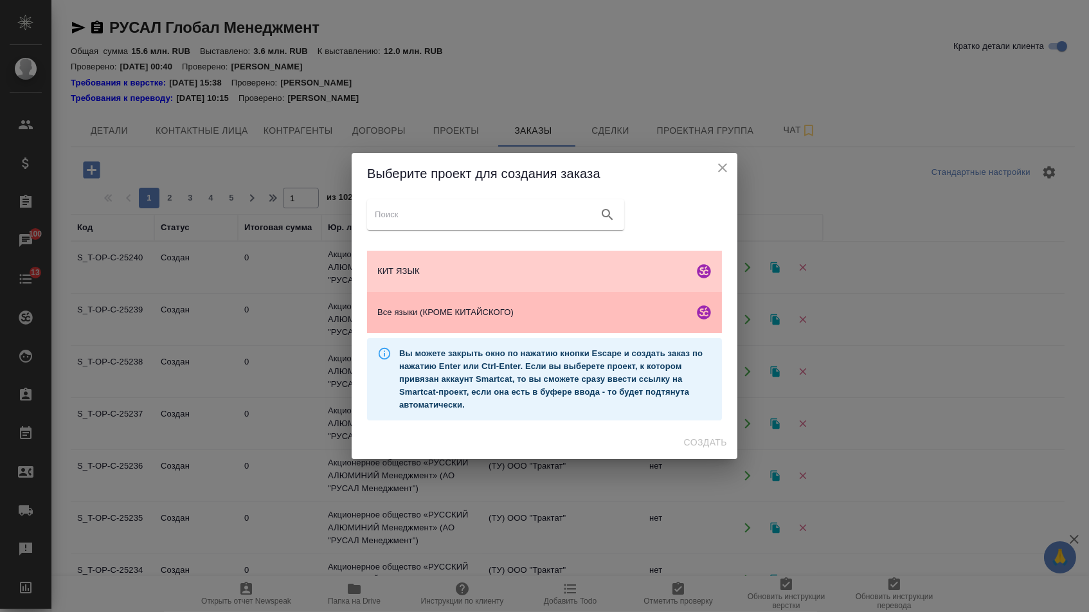
click at [477, 330] on div "Все языки (КРОМЕ КИТАЙСКОГО)" at bounding box center [544, 312] width 355 height 41
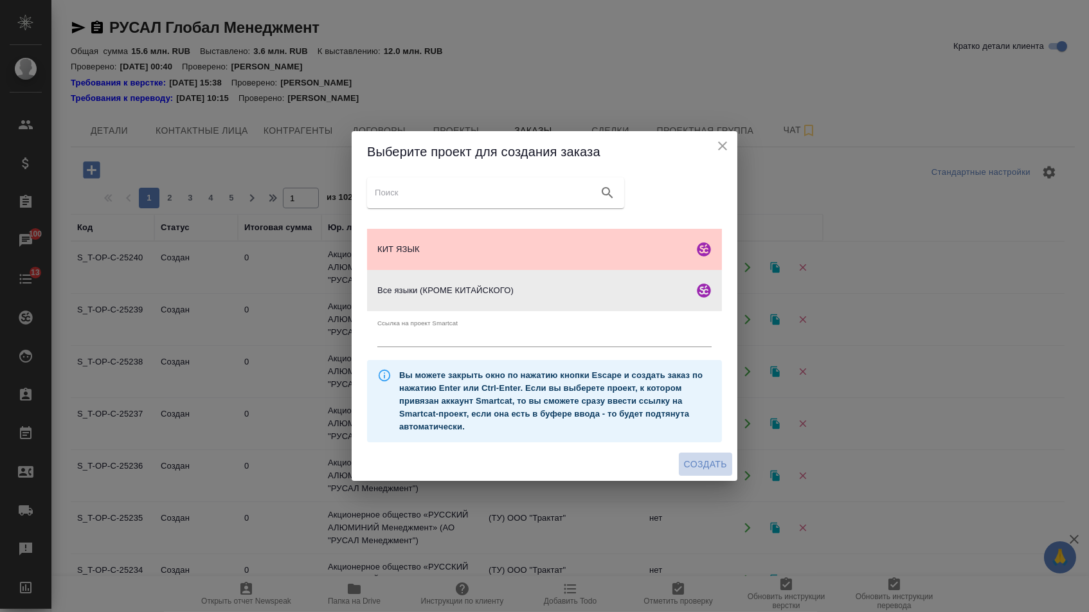
click at [703, 472] on span "Создать" at bounding box center [705, 464] width 43 height 16
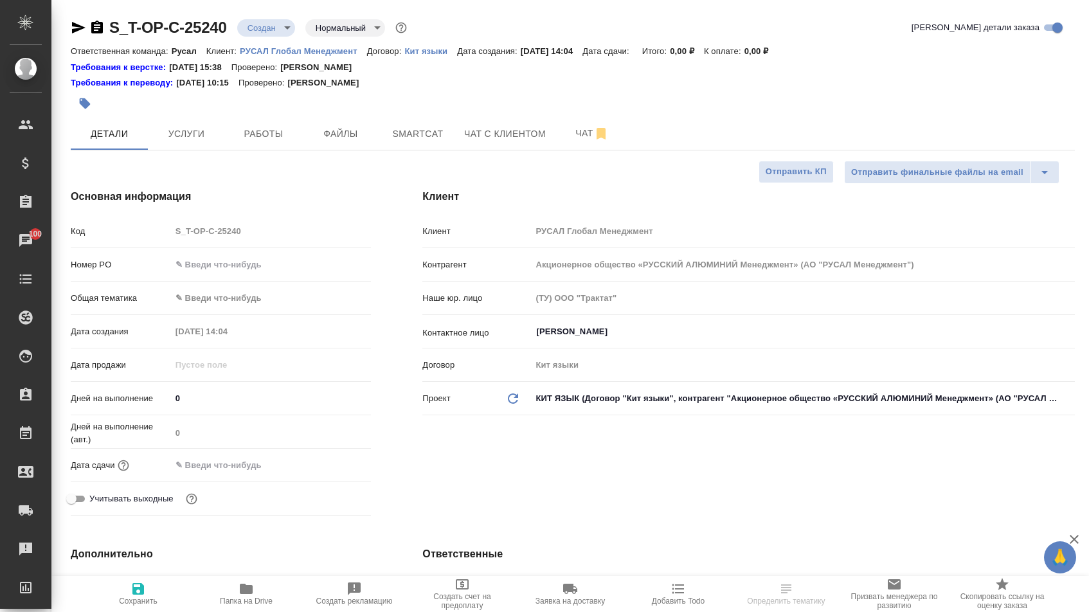
select select "RU"
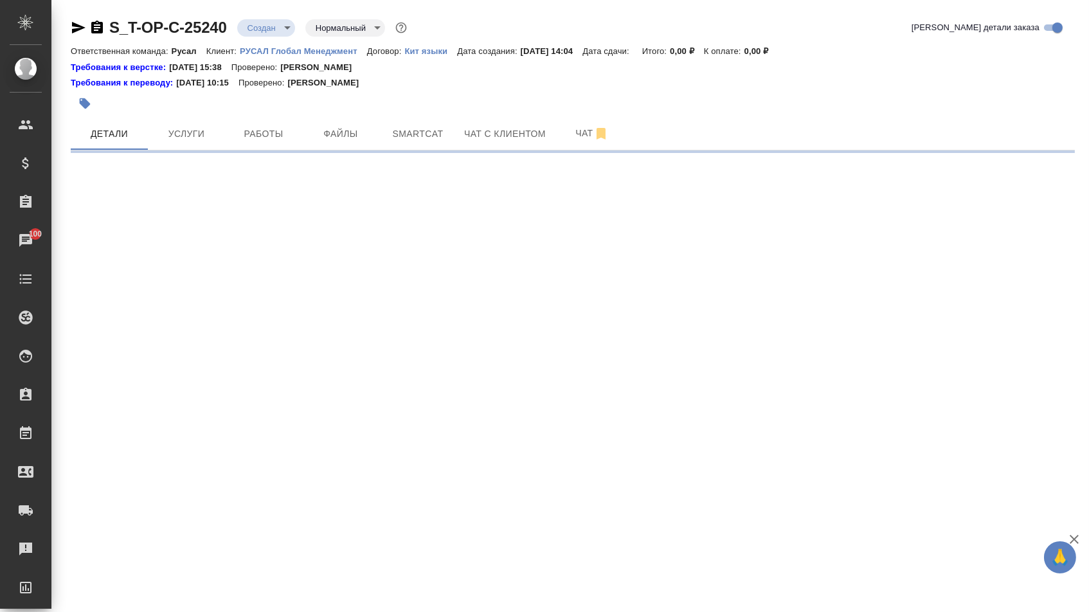
select select "RU"
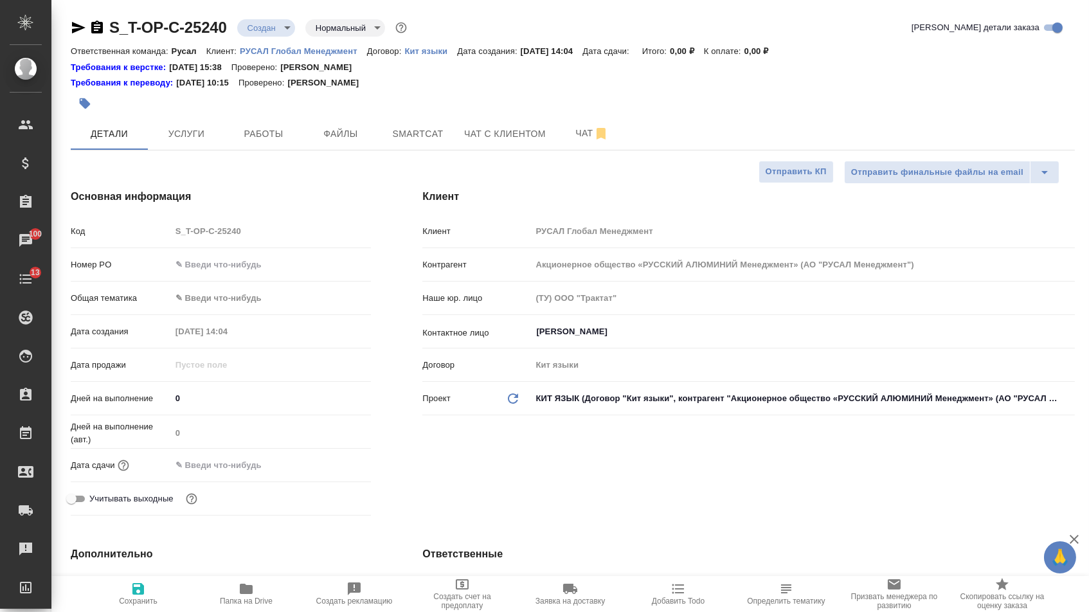
type textarea "x"
click at [247, 274] on input "text" at bounding box center [271, 264] width 199 height 19
paste input "S_T-OP-C-25238"
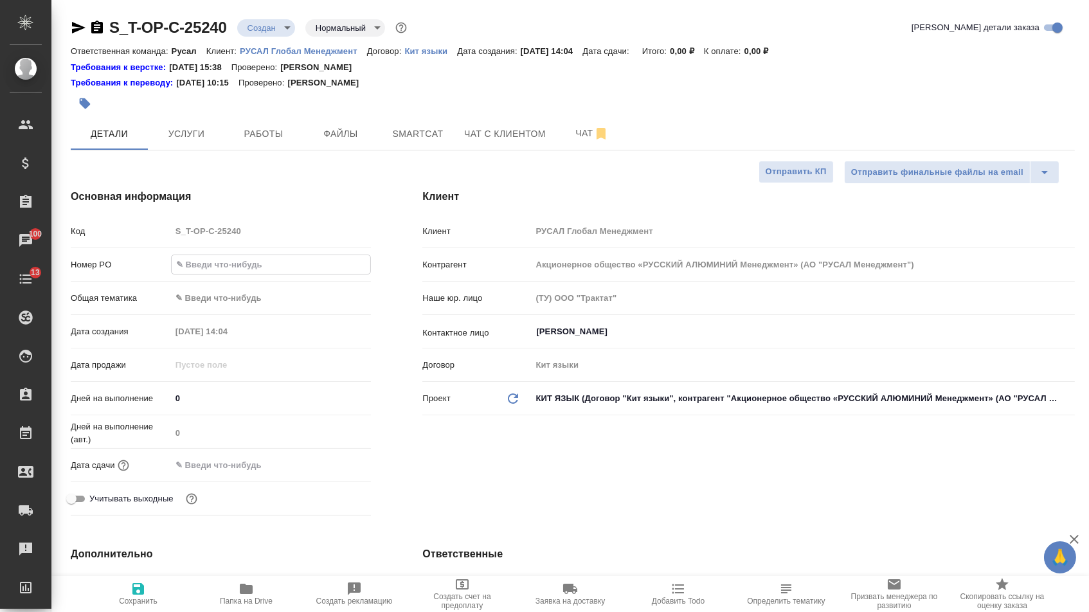
type input "S_T-OP-C-25238"
type textarea "x"
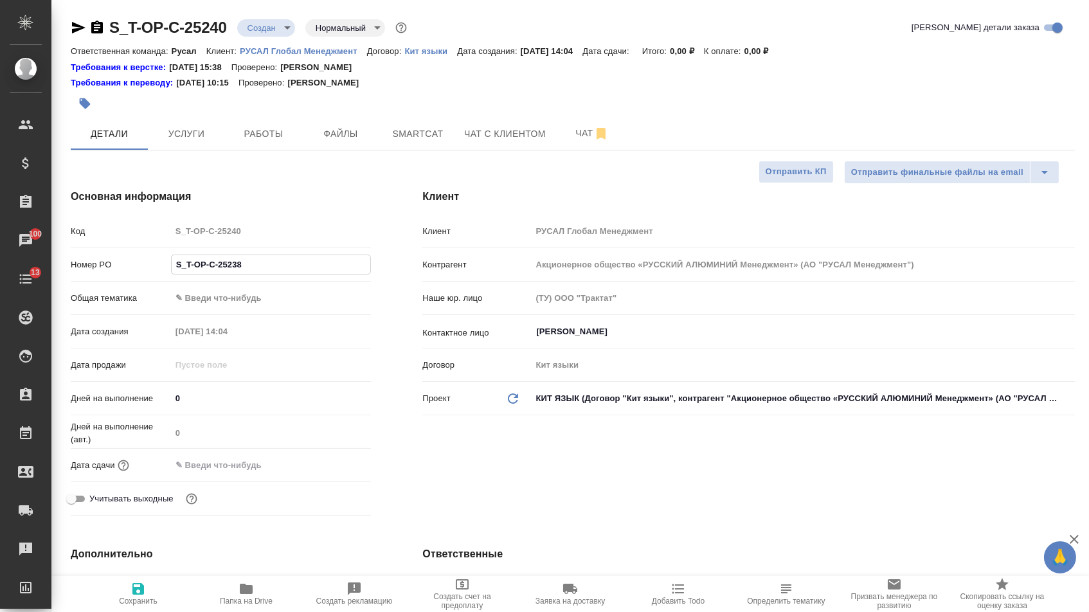
type textarea "x"
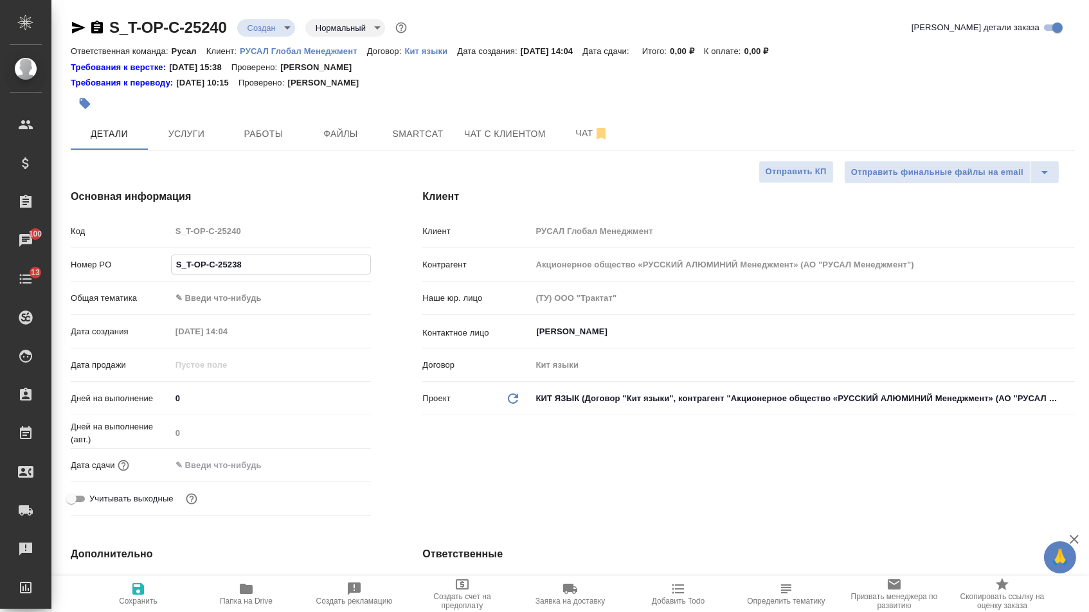
type textarea "x"
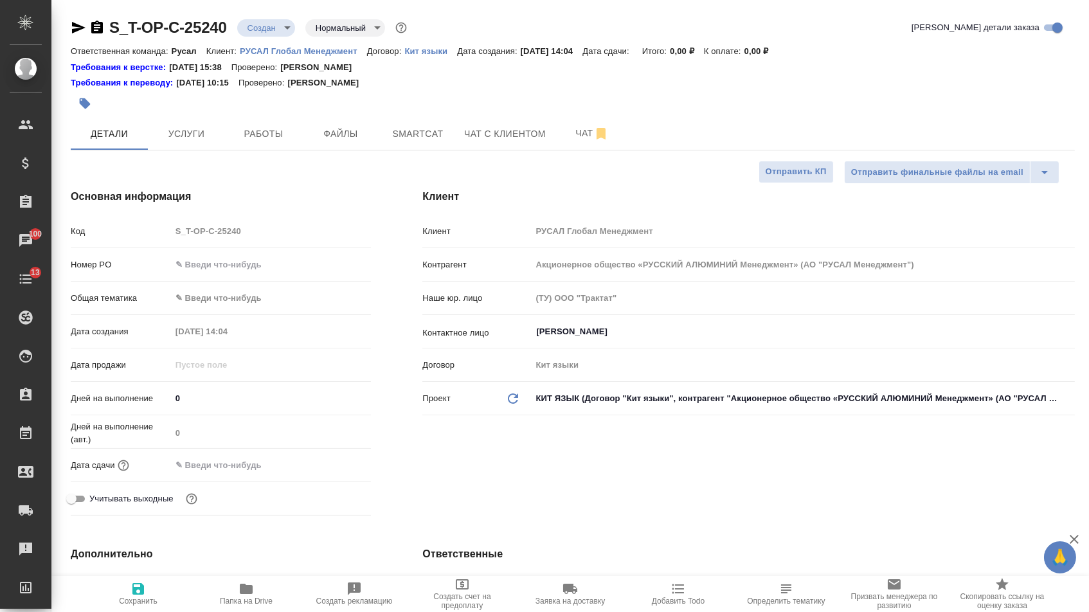
type textarea "x"
paste input "Т-ОП-С-46848"
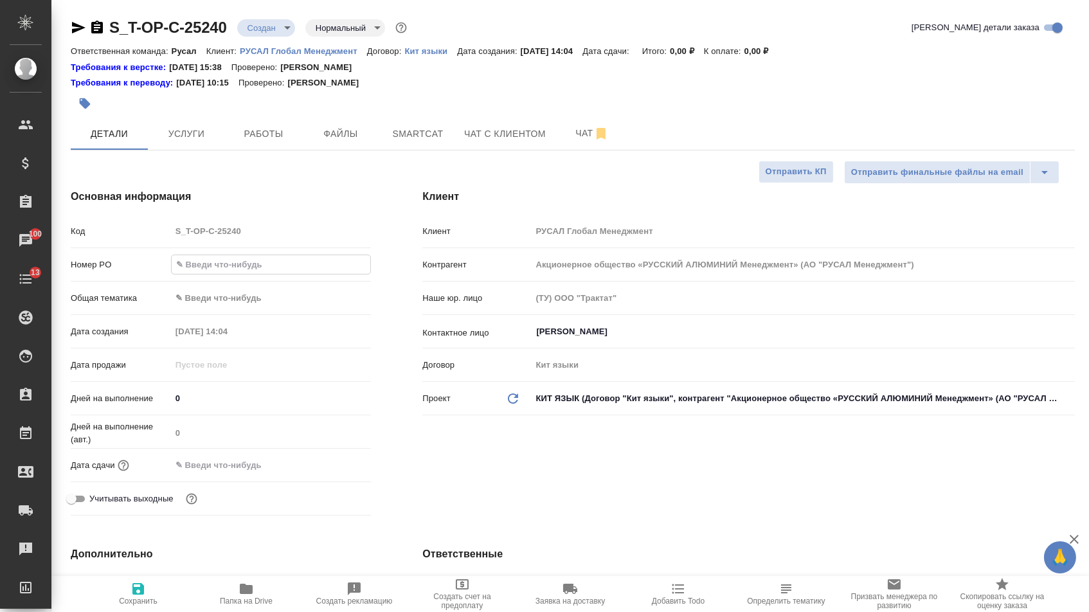
type input "Т-ОП-С-46848"
type textarea "x"
type input "Т-ОП-С-4684"
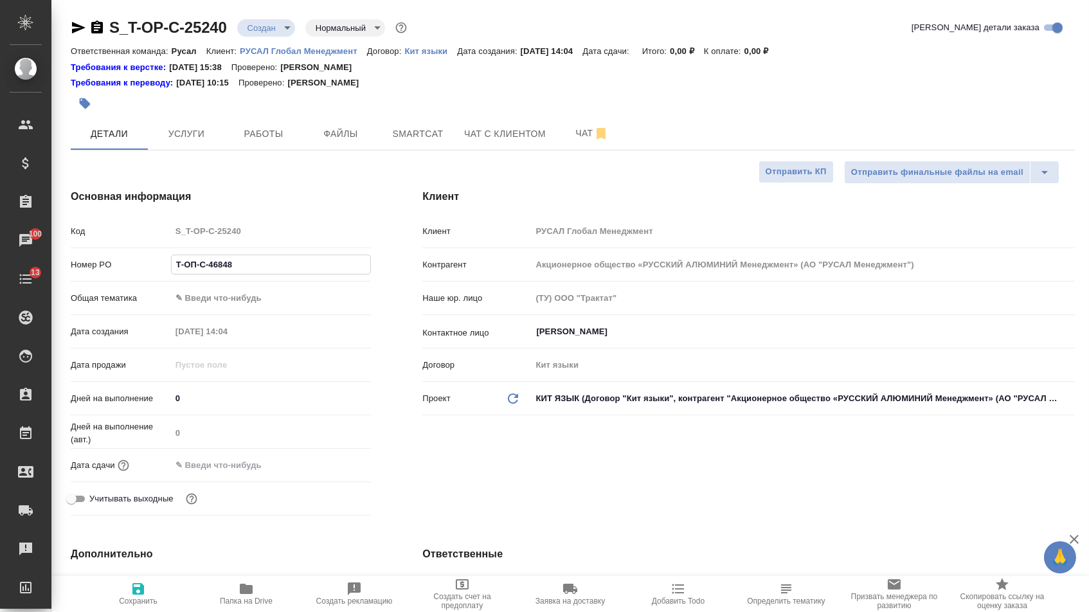
type textarea "x"
type input "Т-ОП-С-468"
type textarea "x"
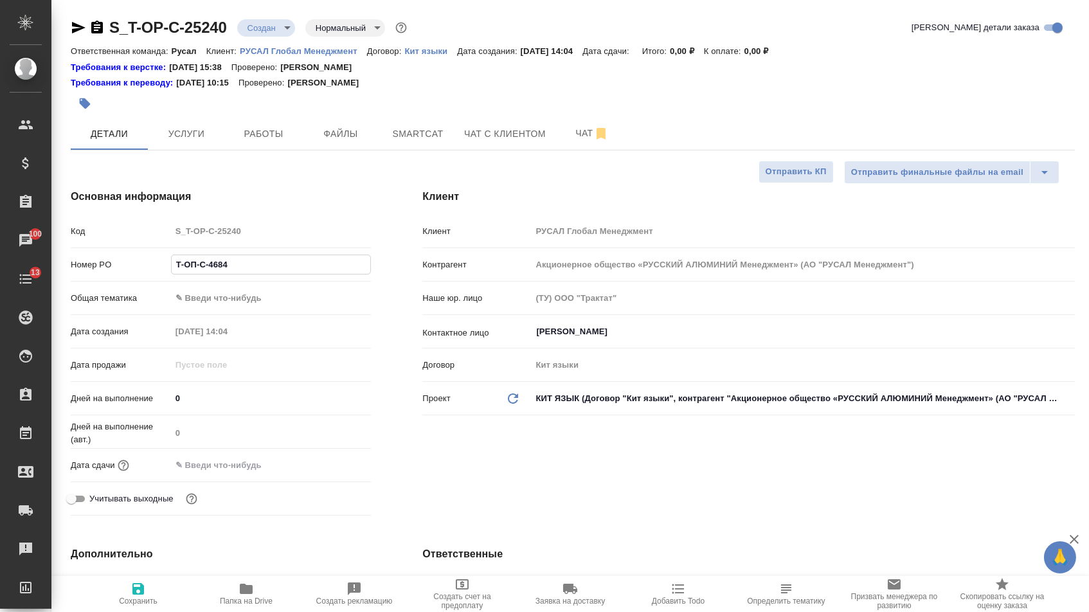
type textarea "x"
type input "Т-ОП-С-4685"
type textarea "x"
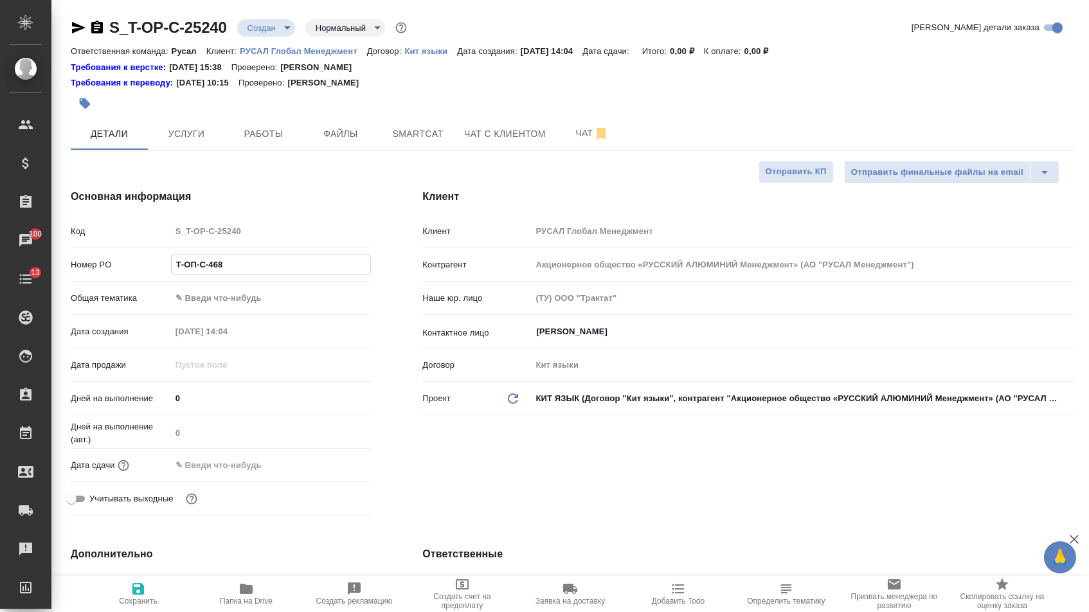
type textarea "x"
type input "Т-ОП-С-46851"
type textarea "x"
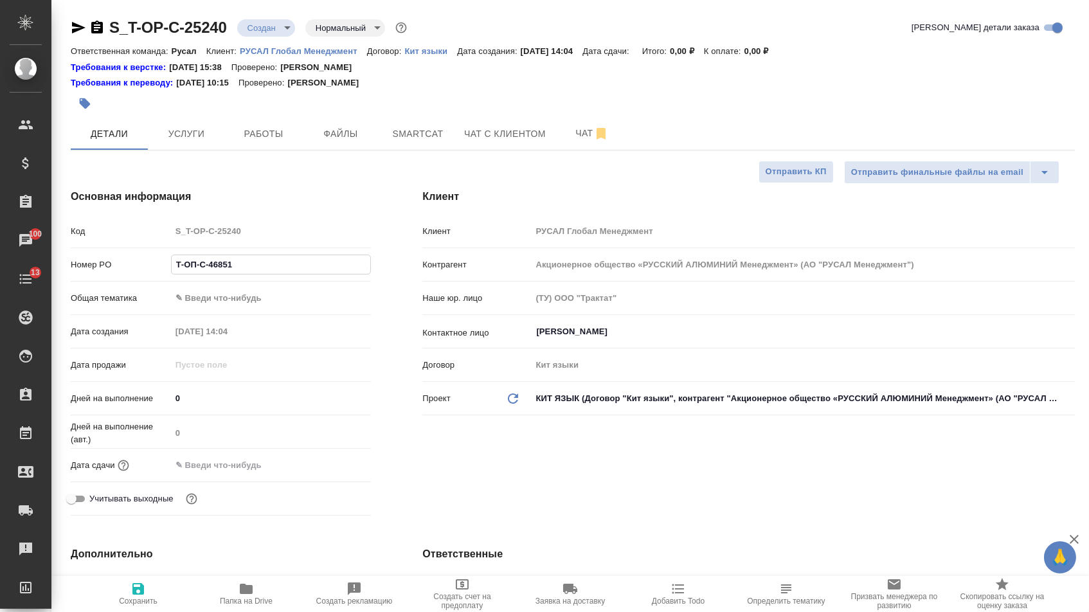
type input "Т-ОП-С-46851"
click at [250, 303] on body "🙏 .cls-1 fill:#fff; AWATERA [PERSON_NAME] Спецификации Заказы 100 Чаты 13 Todo …" at bounding box center [544, 306] width 1089 height 612
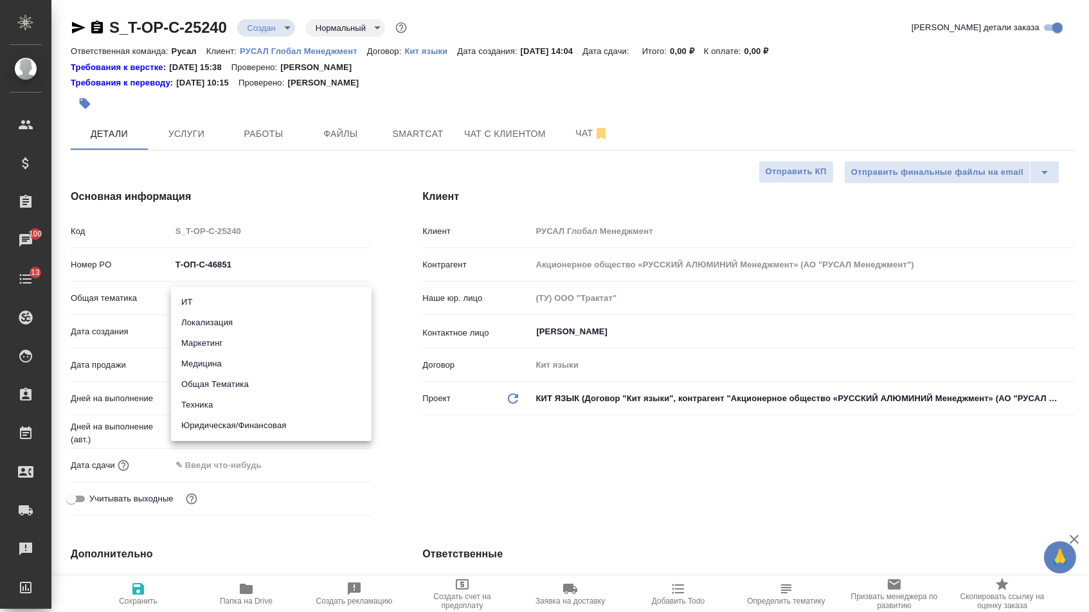
click at [229, 406] on li "Техника" at bounding box center [271, 405] width 201 height 21
type input "tech"
type textarea "x"
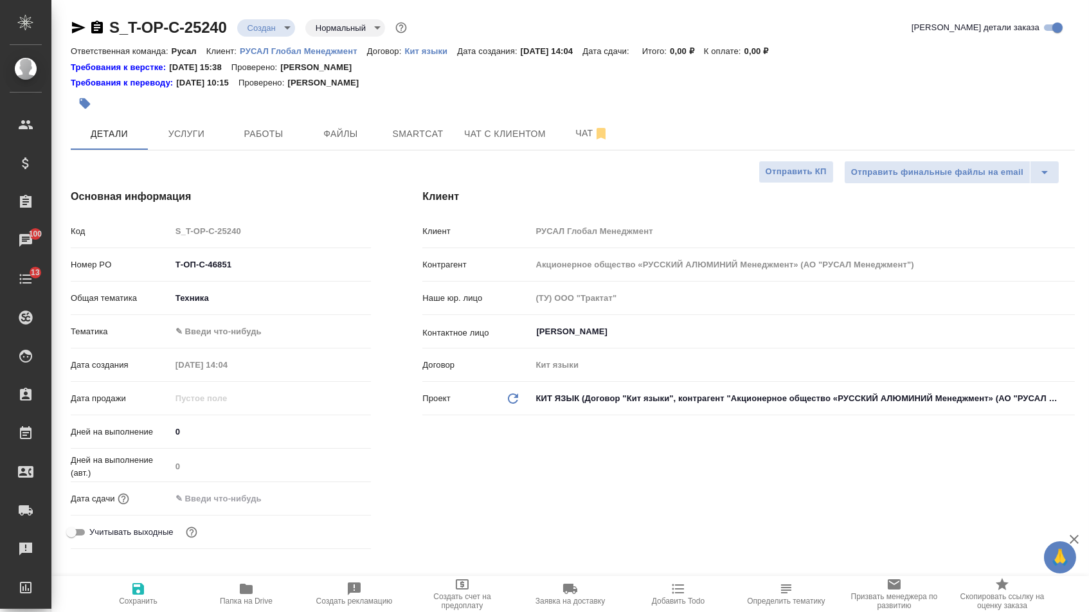
click at [233, 343] on body "🙏 .cls-1 fill:#fff; AWATERA [PERSON_NAME] Спецификации Заказы 100 Чаты 13 Todo …" at bounding box center [544, 306] width 1089 height 612
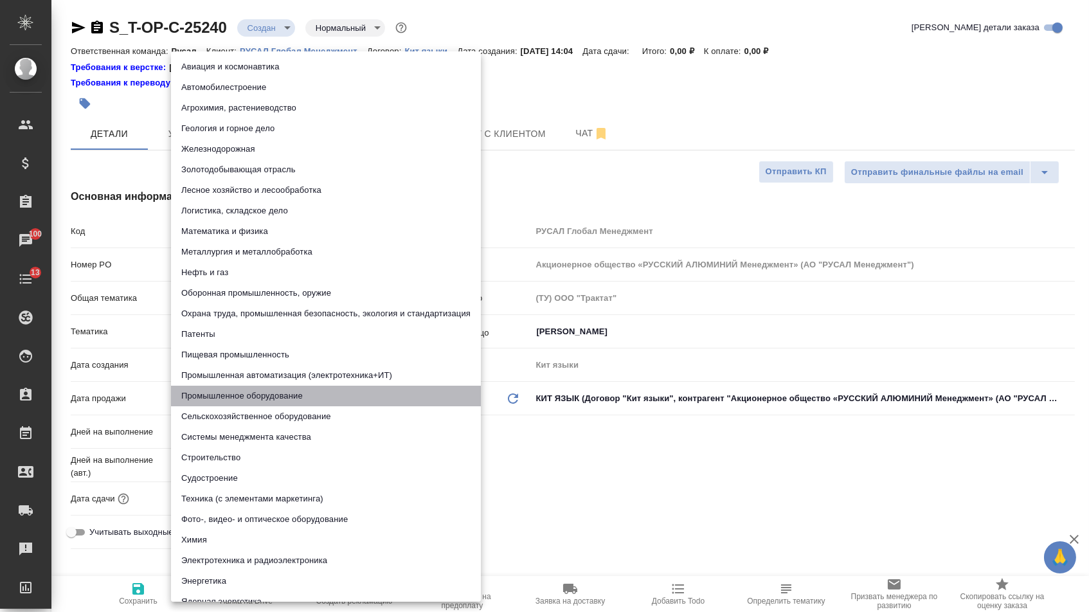
click at [211, 395] on li "Промышленное оборудование" at bounding box center [326, 396] width 310 height 21
type textarea "x"
type input "5f647205b73bc97568ca66bc"
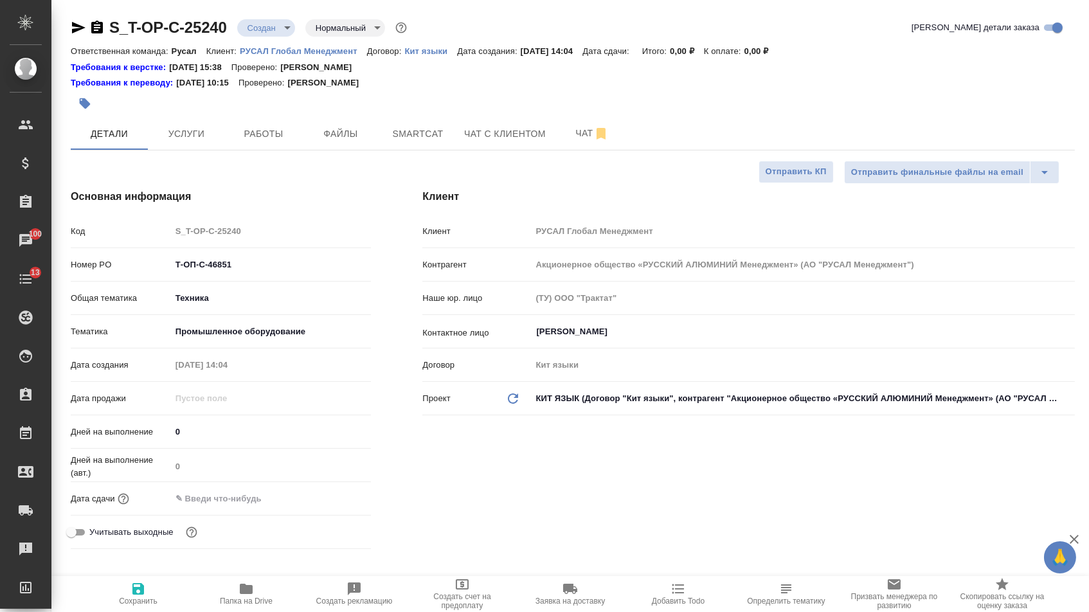
click at [220, 503] on input "text" at bounding box center [227, 498] width 112 height 19
click at [339, 503] on icon "button" at bounding box center [334, 496] width 12 height 13
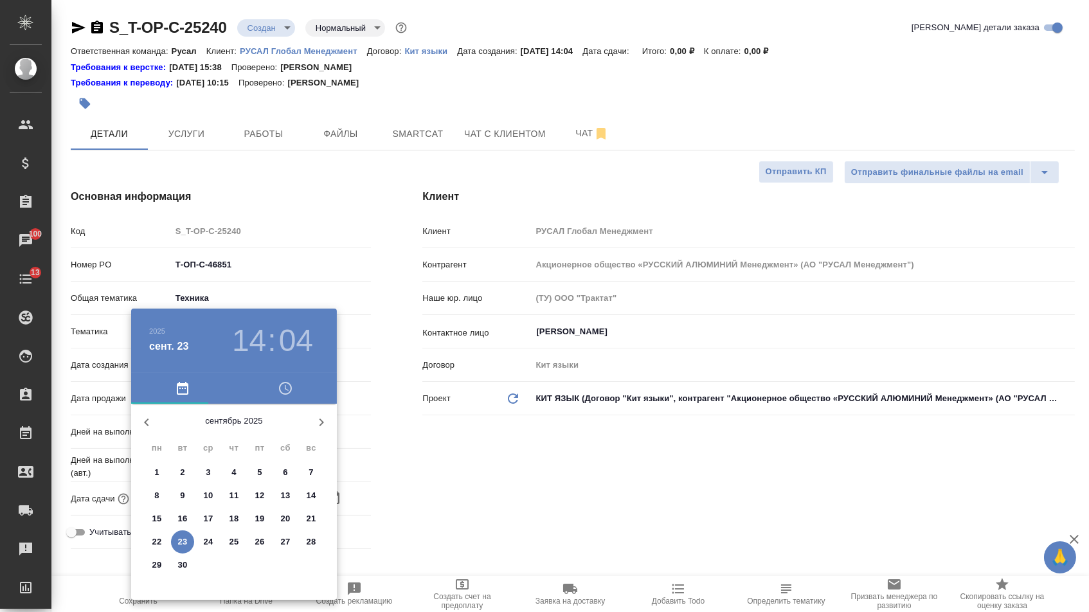
click at [182, 546] on p "23" at bounding box center [183, 541] width 10 height 13
type input "[DATE] 14:04"
type textarea "x"
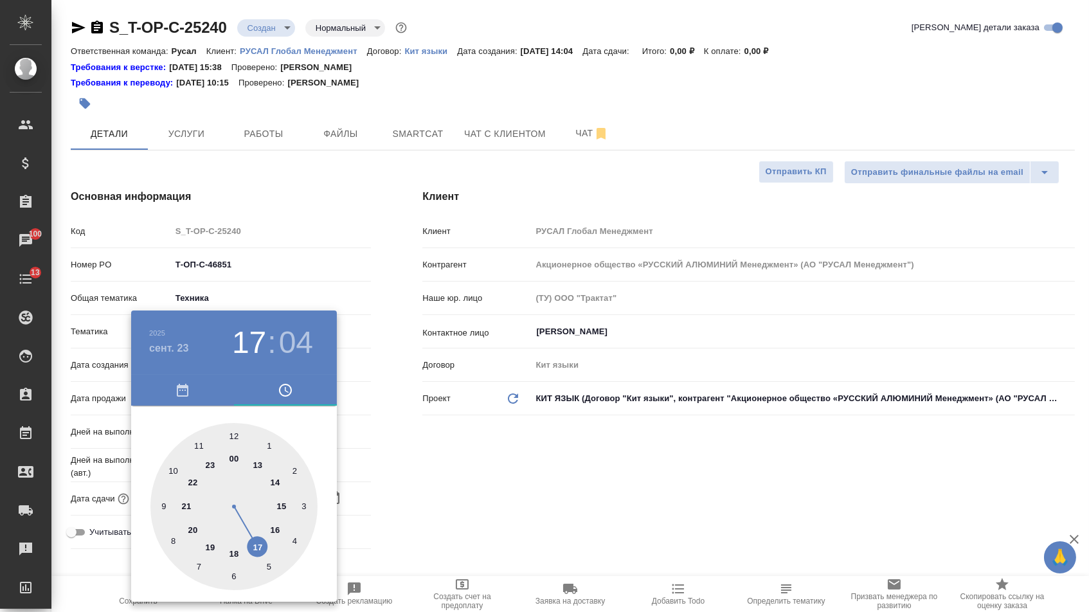
type textarea "x"
type input "23.09.2025 17:04"
click at [258, 549] on div at bounding box center [233, 506] width 167 height 167
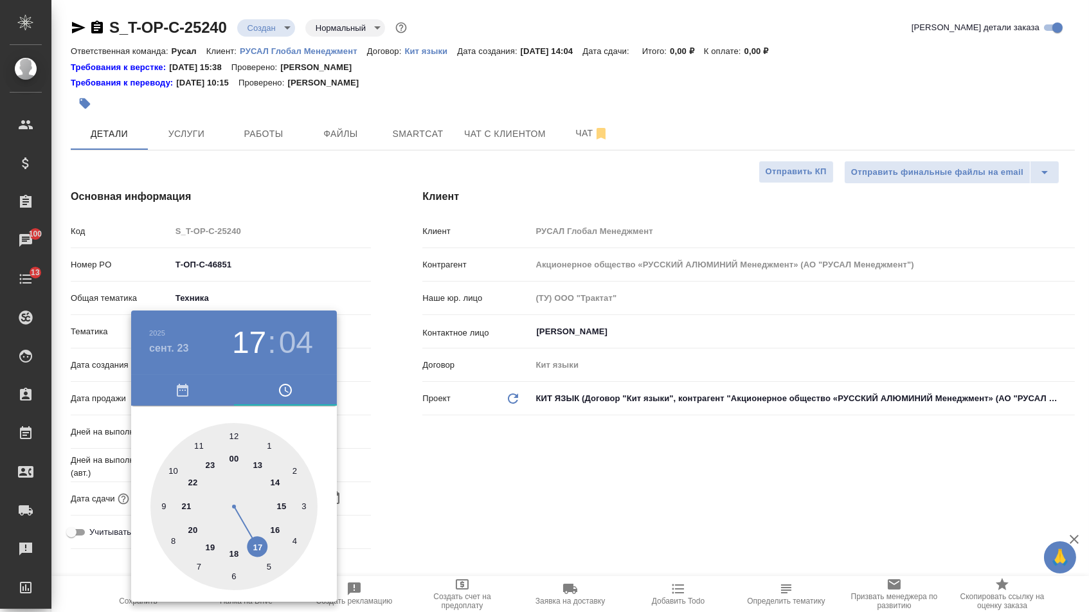
type textarea "x"
click at [234, 442] on div at bounding box center [233, 506] width 167 height 167
type input "23.09.2025 17:00"
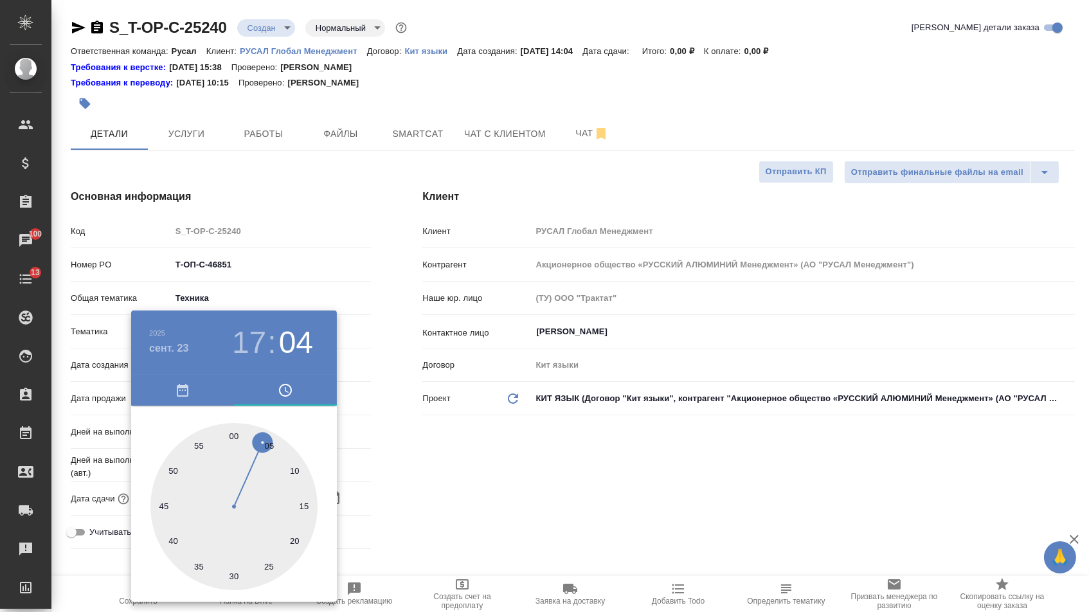
type textarea "x"
click at [403, 440] on div at bounding box center [544, 306] width 1089 height 612
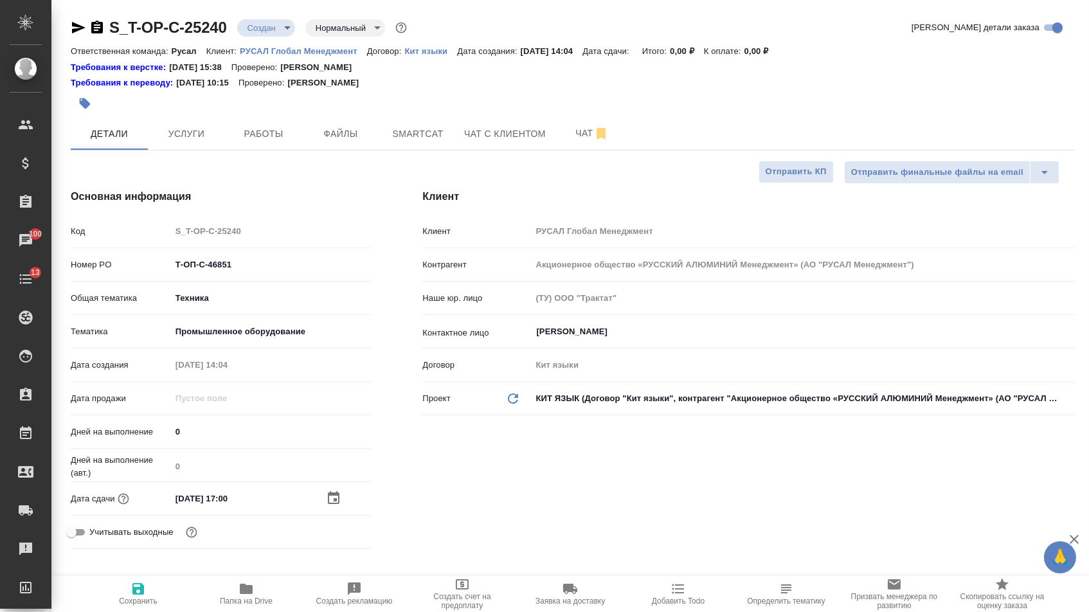
click at [127, 589] on span "Сохранить" at bounding box center [138, 593] width 93 height 24
type textarea "x"
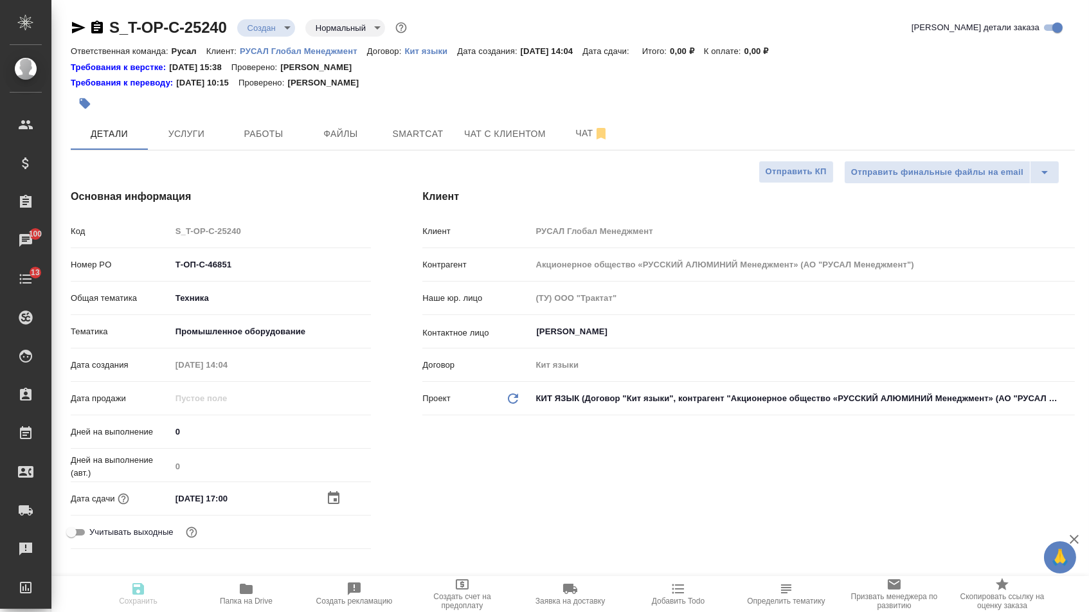
type textarea "x"
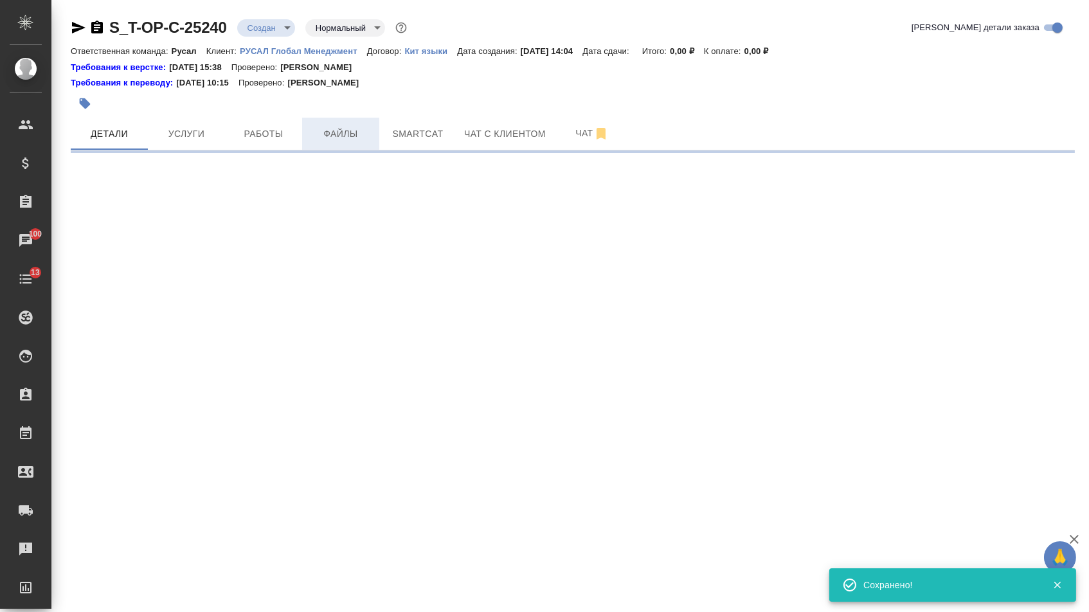
select select "RU"
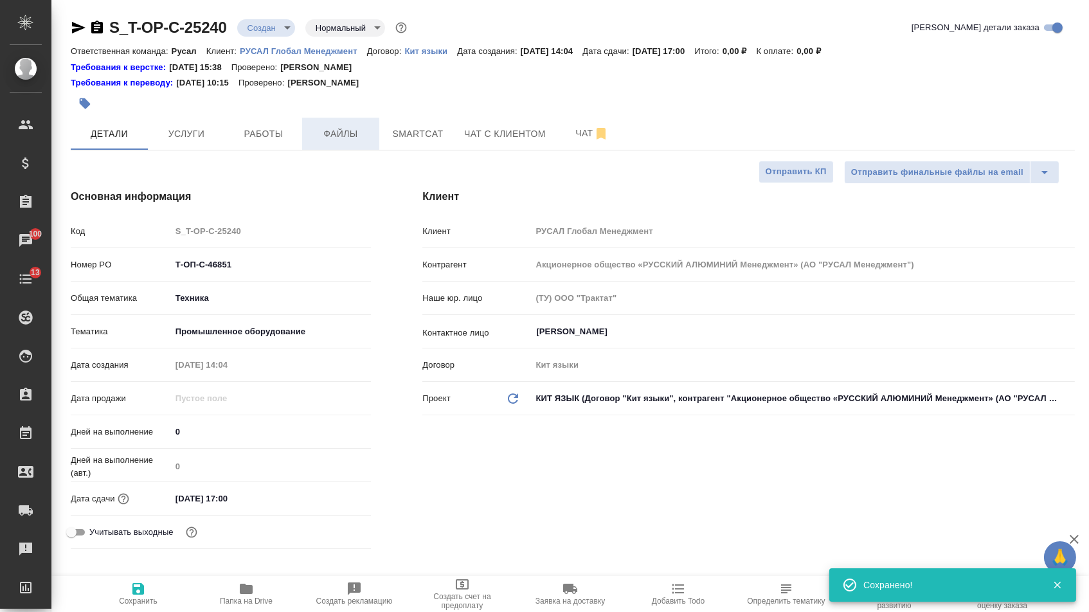
type textarea "x"
click at [335, 127] on button "Файлы" at bounding box center [340, 134] width 77 height 32
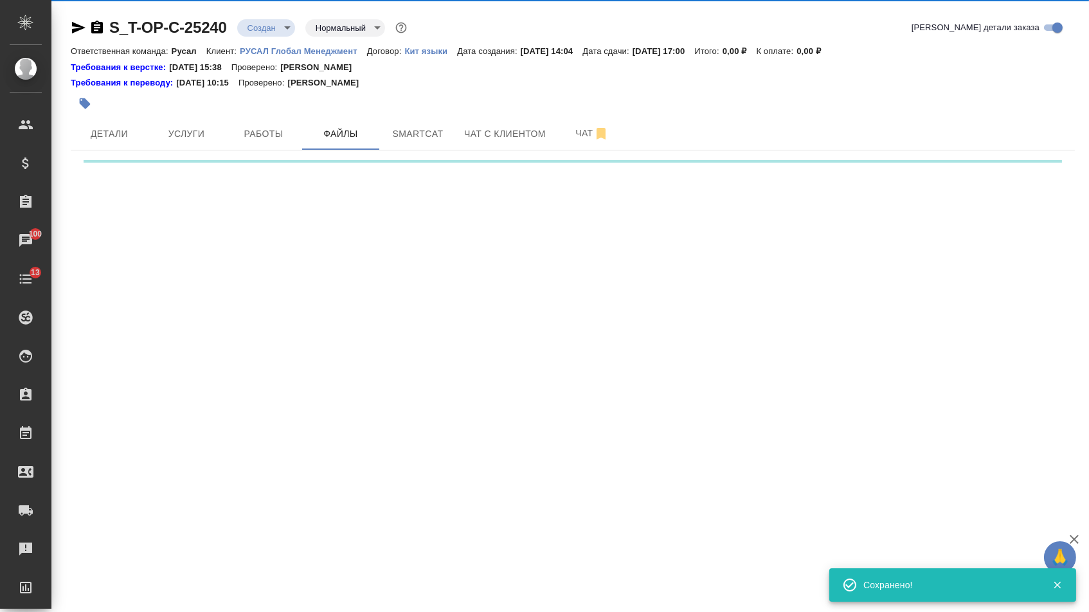
click at [220, 192] on div ".cls-1 fill:#fff; AWATERA Menshikova Aleksandra Клиенты Спецификации Заказы 100…" at bounding box center [544, 306] width 1089 height 612
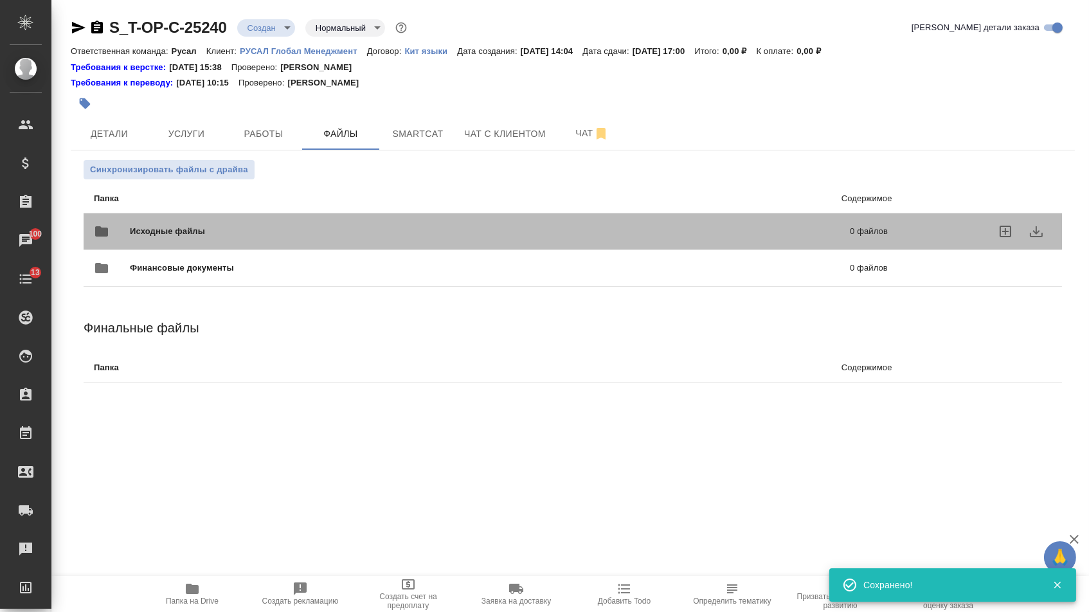
click at [217, 211] on div "Исходные файлы 0 файлов" at bounding box center [490, 231] width 819 height 57
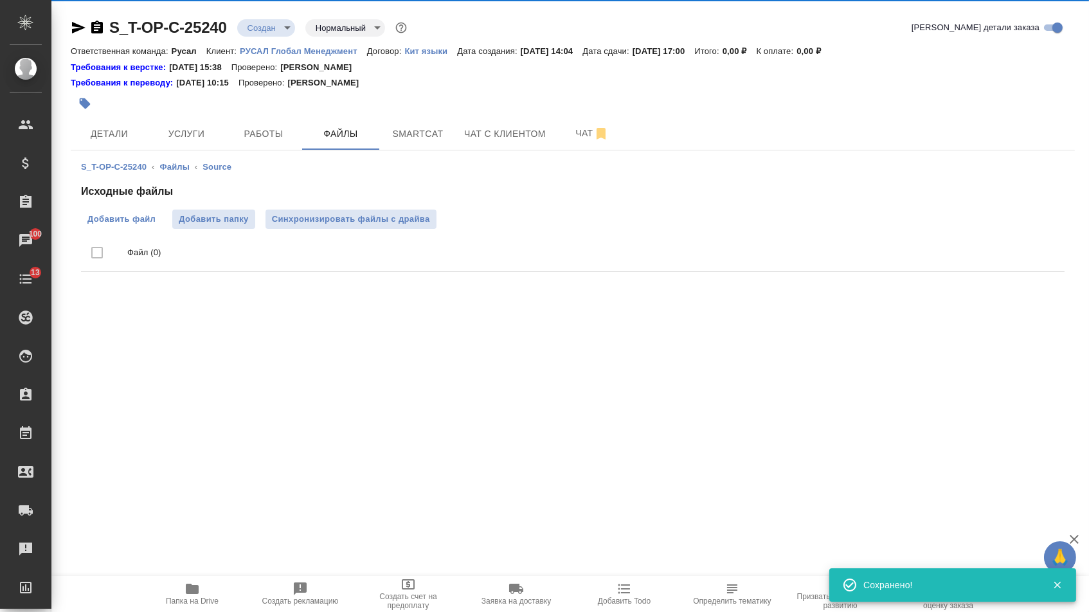
click at [138, 212] on label "Добавить файл" at bounding box center [121, 219] width 81 height 19
click at [0, 0] on input "Добавить файл" at bounding box center [0, 0] width 0 height 0
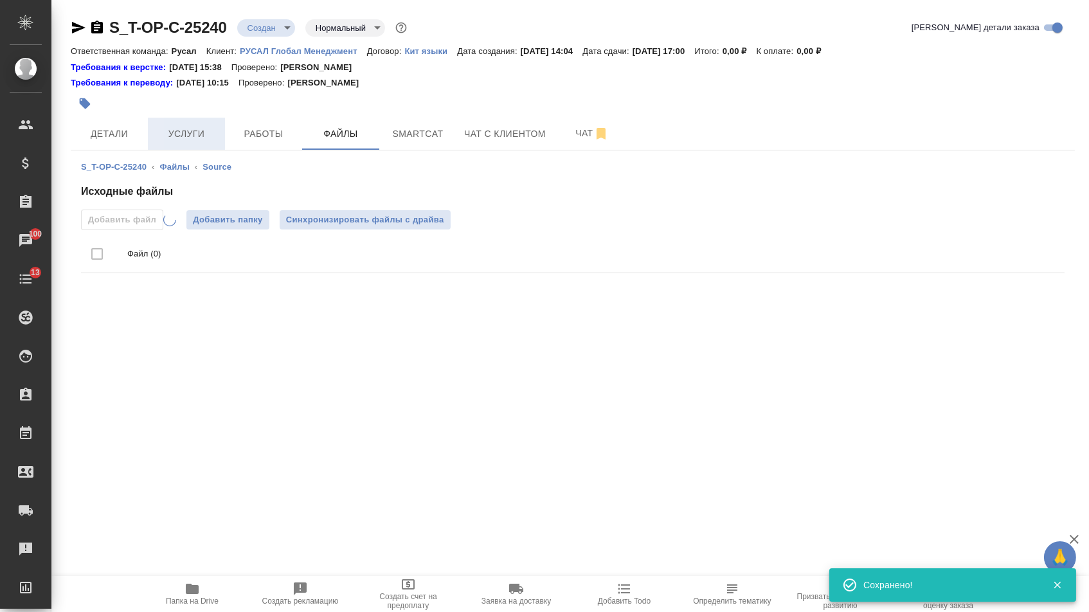
click at [208, 142] on span "Услуги" at bounding box center [187, 134] width 62 height 16
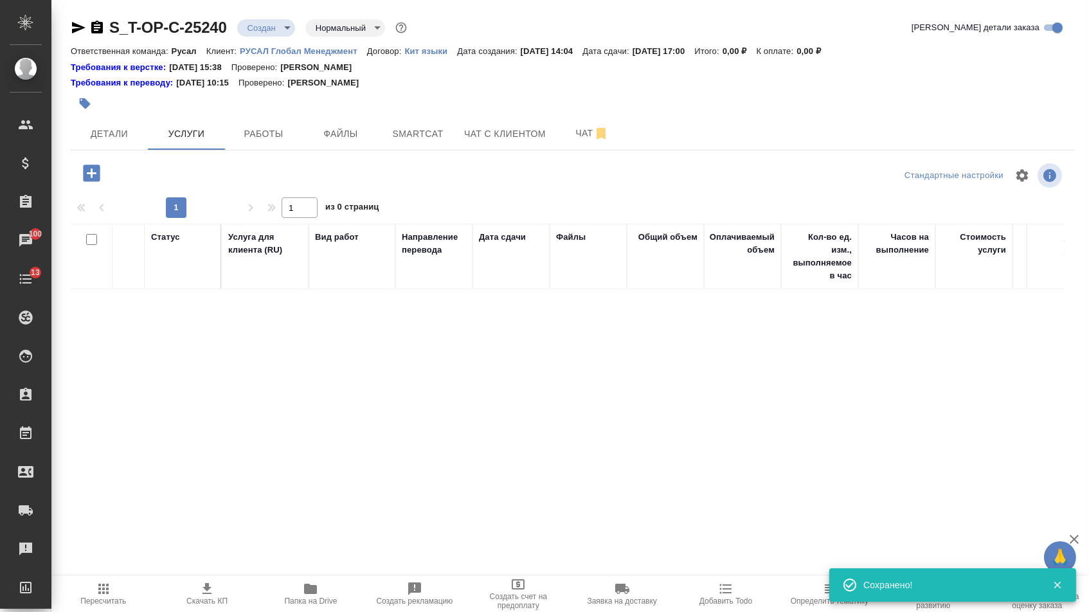
click at [108, 177] on button "button" at bounding box center [91, 173] width 35 height 26
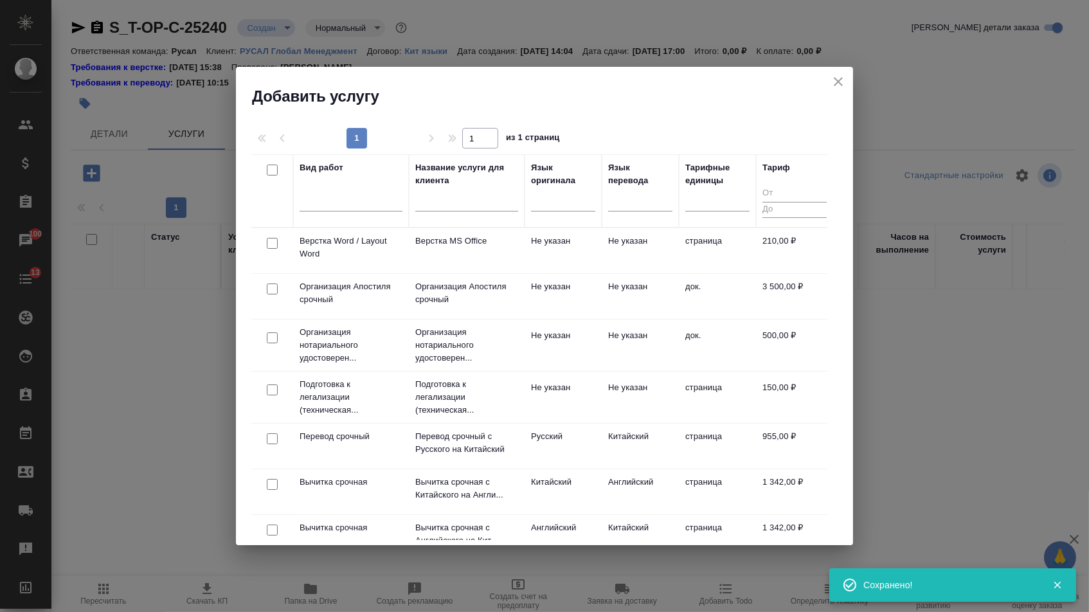
click at [569, 212] on div at bounding box center [563, 203] width 64 height 33
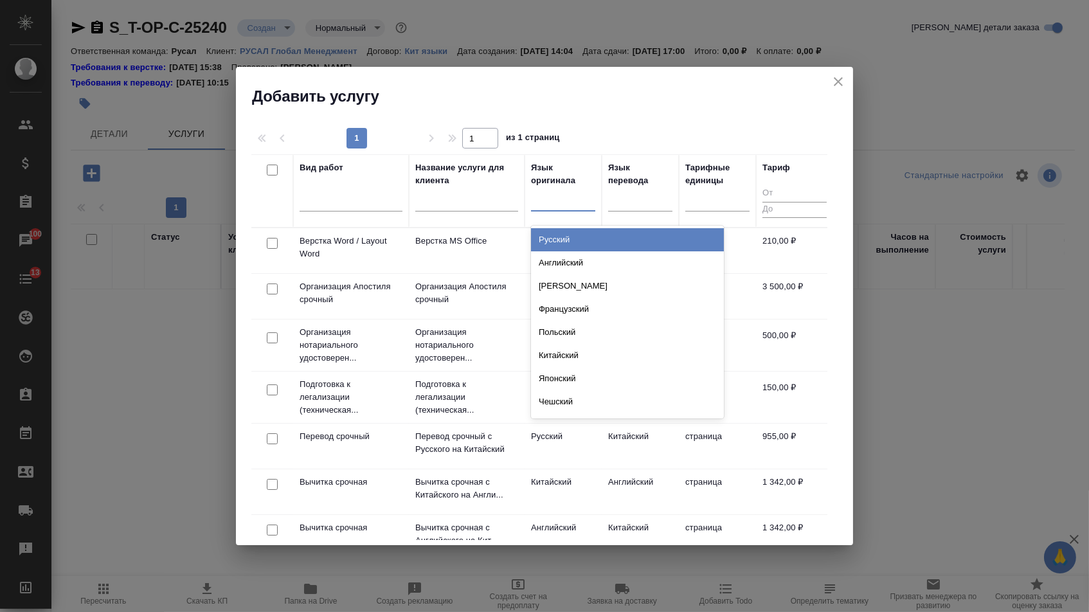
click at [569, 204] on div at bounding box center [563, 198] width 64 height 19
click at [613, 204] on div at bounding box center [640, 198] width 64 height 19
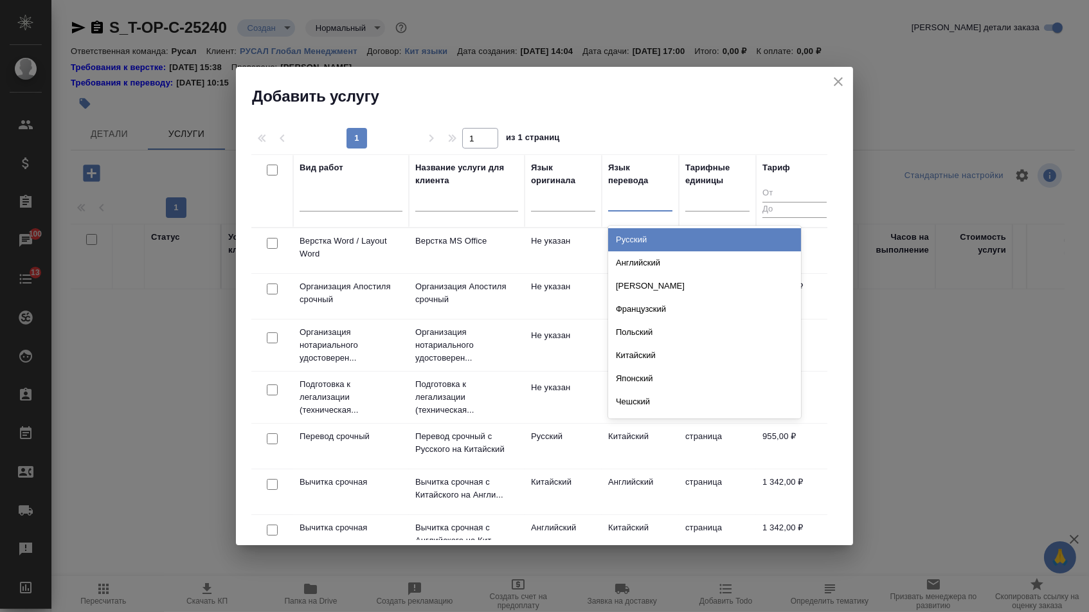
click at [613, 235] on div "Русский" at bounding box center [704, 239] width 193 height 23
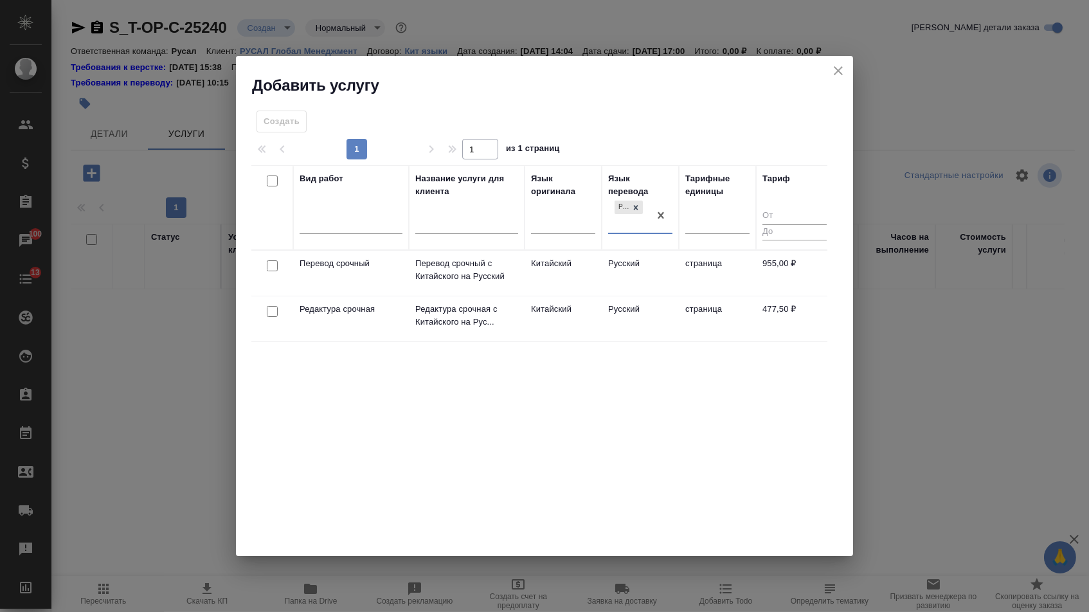
click at [271, 263] on input "checkbox" at bounding box center [272, 265] width 11 height 11
checkbox input "true"
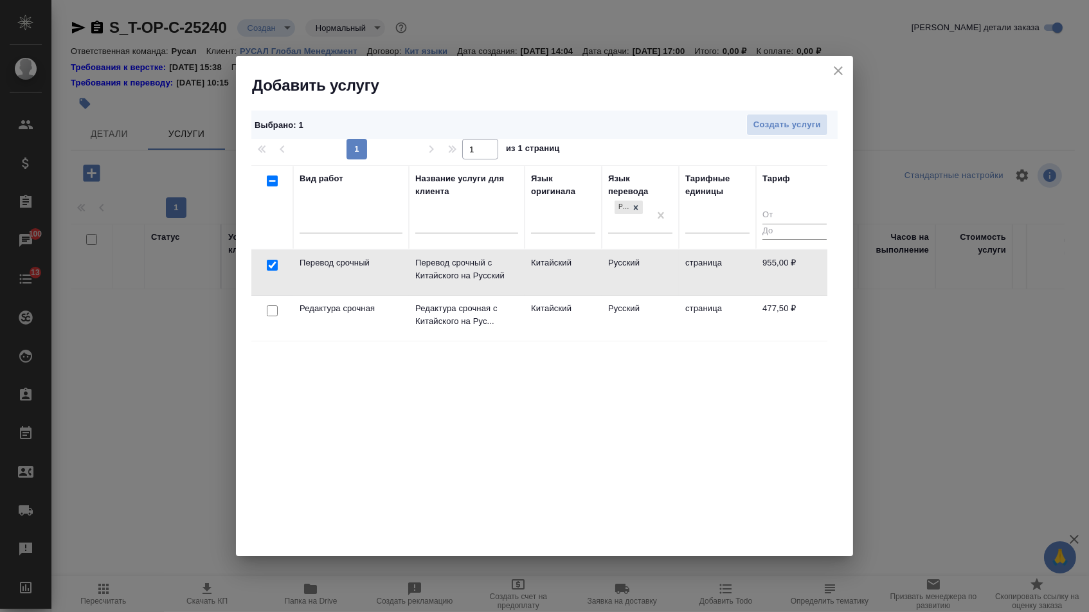
click at [271, 310] on input "checkbox" at bounding box center [272, 310] width 11 height 11
checkbox input "true"
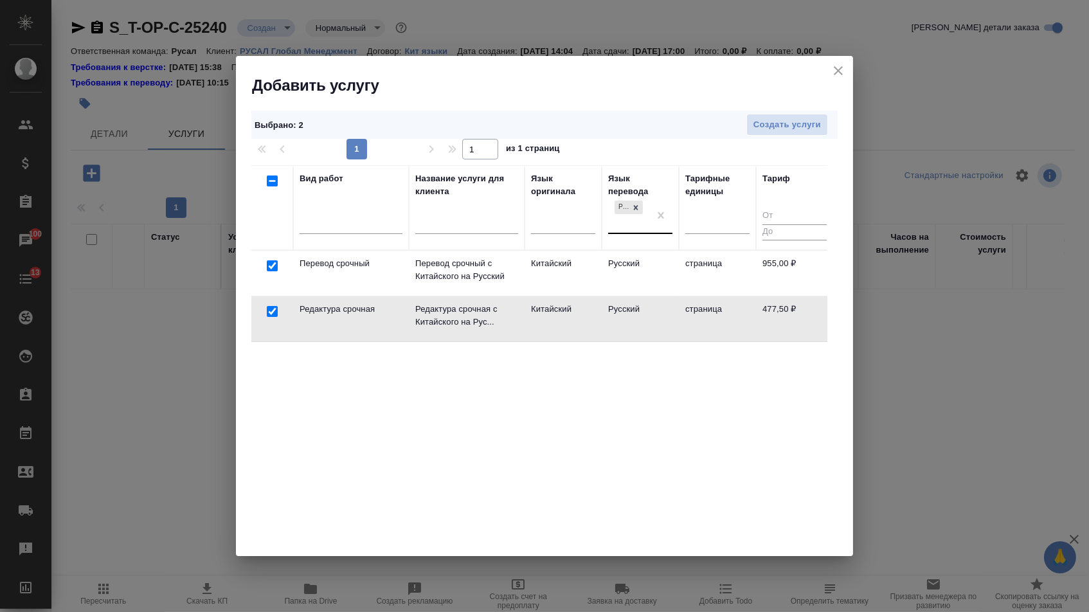
checkbox input "false"
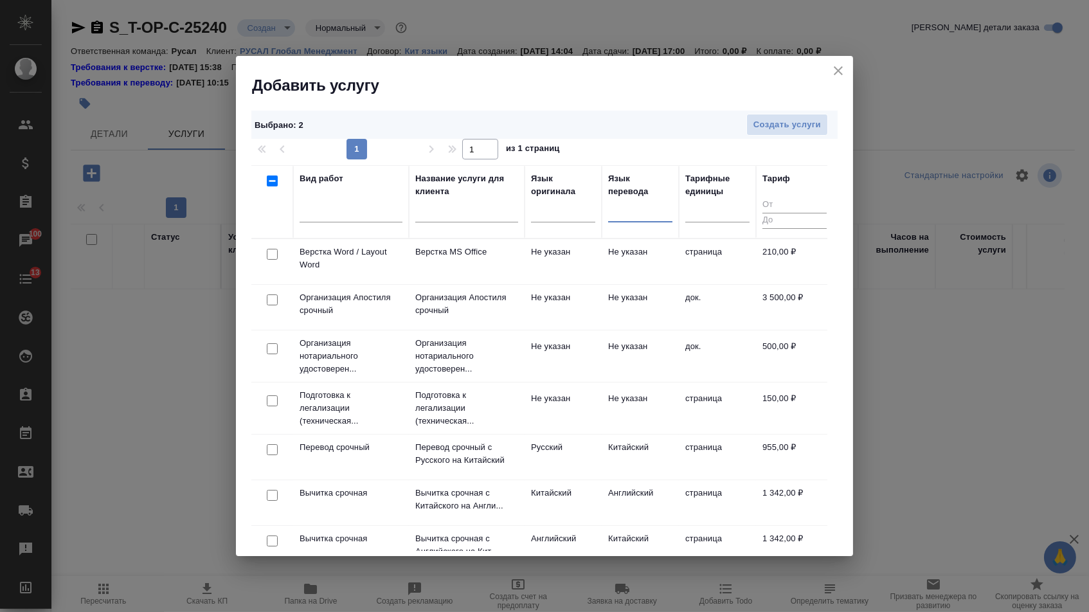
drag, startPoint x: 269, startPoint y: 251, endPoint x: 280, endPoint y: 251, distance: 10.9
click at [269, 251] on input "checkbox" at bounding box center [272, 254] width 11 height 11
checkbox input "true"
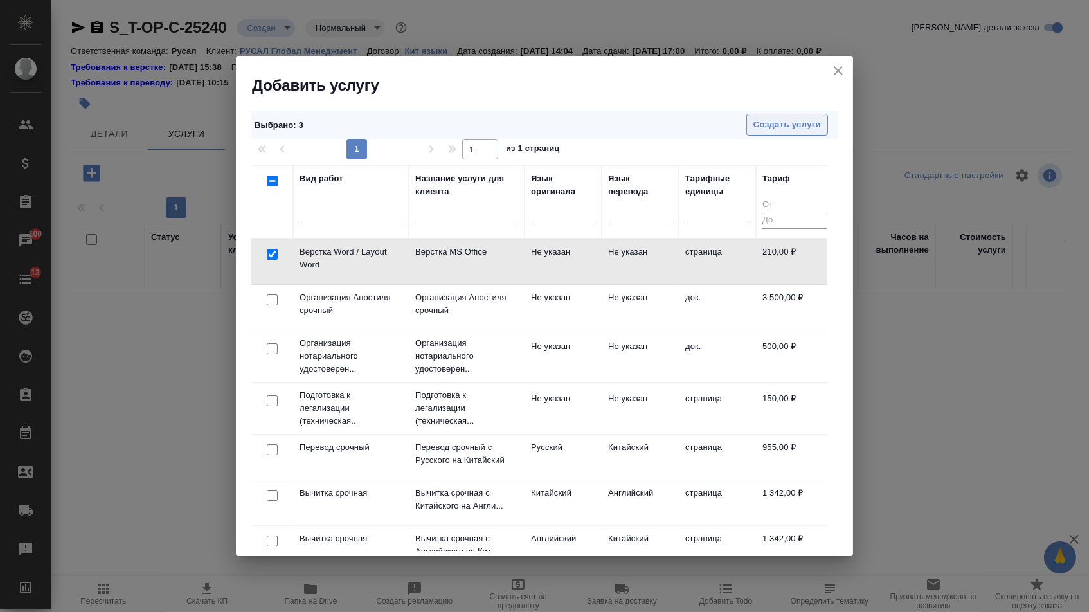
click at [764, 127] on span "Создать услуги" at bounding box center [786, 125] width 67 height 15
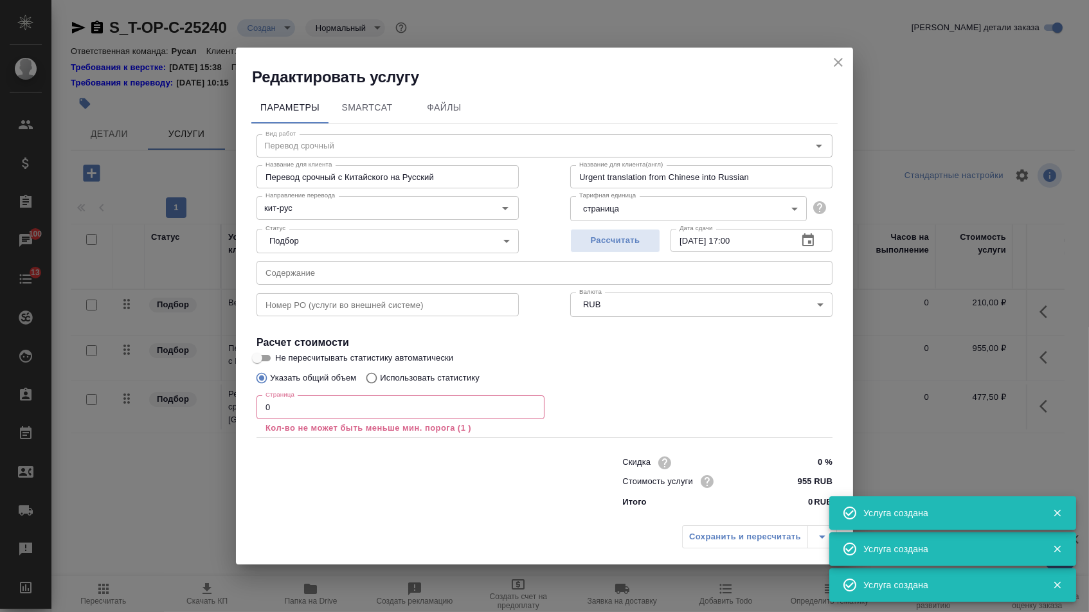
type input "Перевод срочный"
type input "Перевод срочный с Китайского на Русский"
type input "Urgent translation from Chinese into Russian"
type input "кит-рус"
type input "955 RUB"
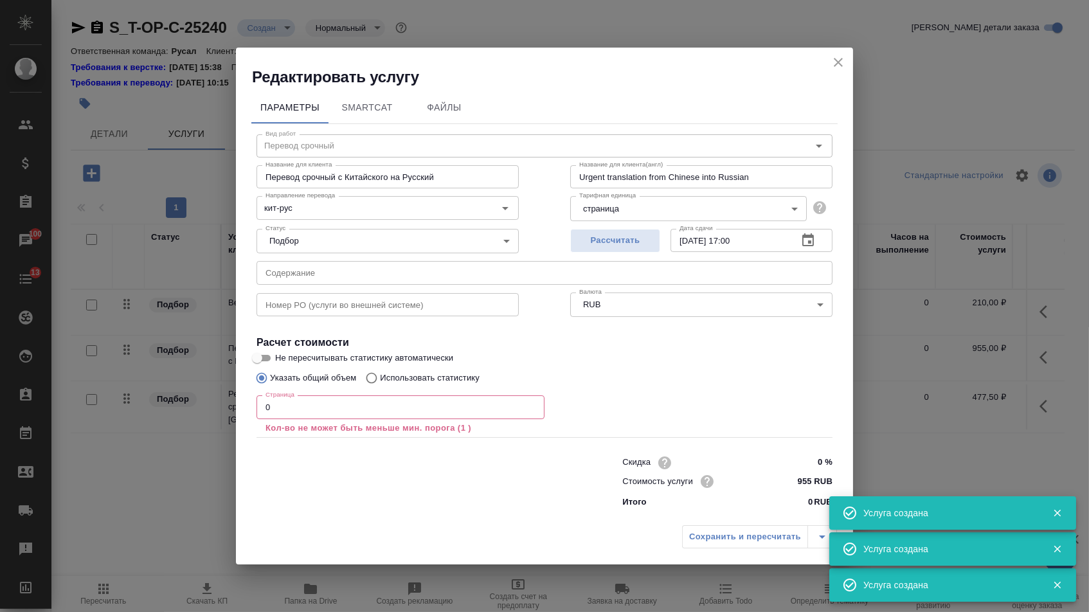
click at [336, 264] on input "text" at bounding box center [544, 272] width 576 height 23
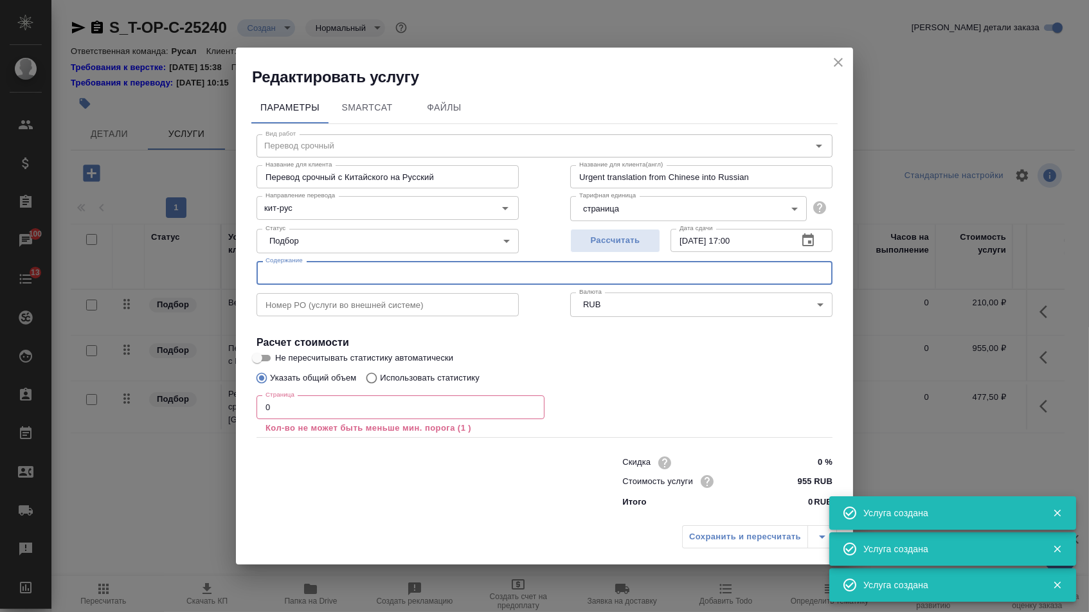
paste input "Project schedule 20250923"
type input "Project schedule 20250923"
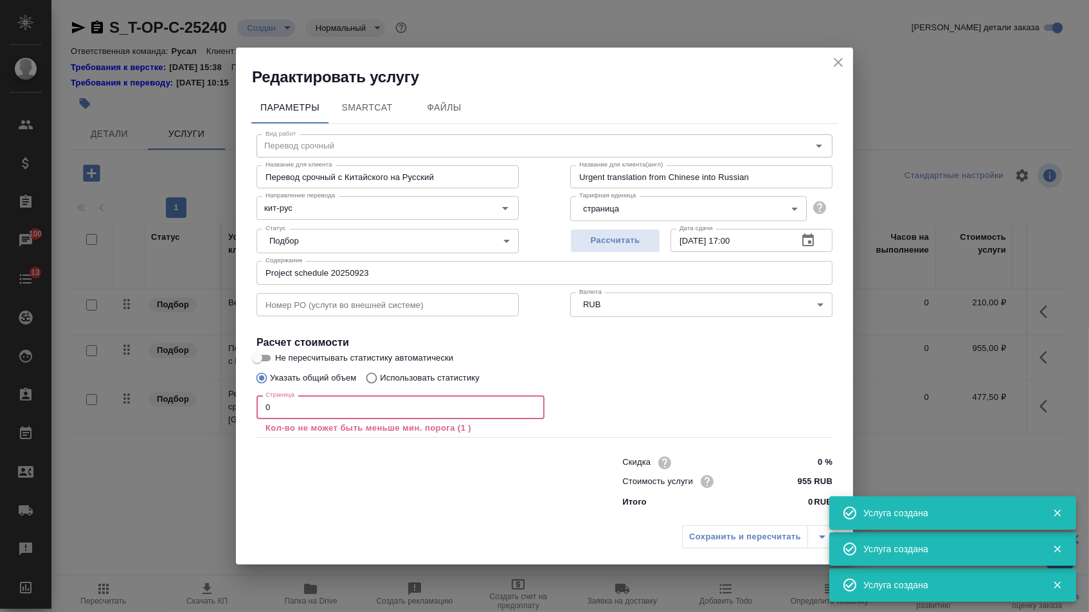
click at [296, 414] on input "0" at bounding box center [400, 406] width 288 height 23
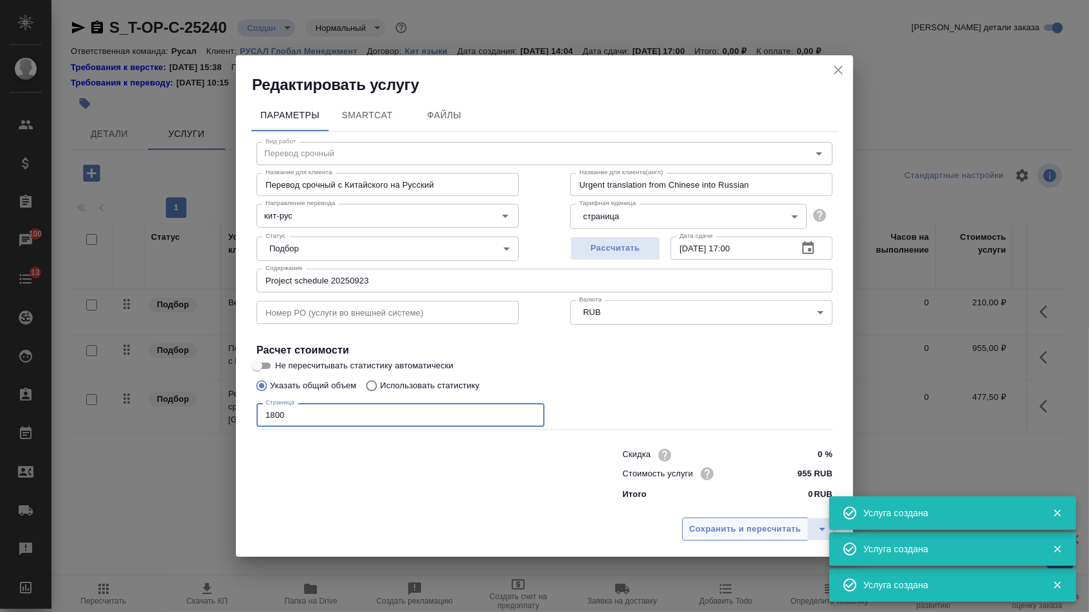
type input "1800"
click at [733, 537] on span "Сохранить и пересчитать" at bounding box center [745, 529] width 112 height 15
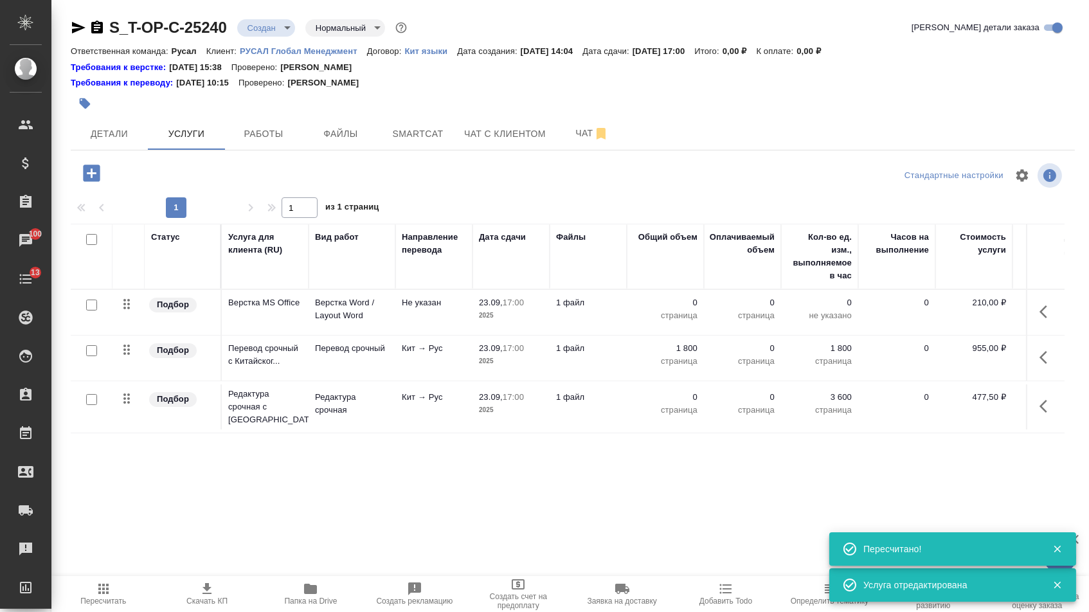
type input "urgent"
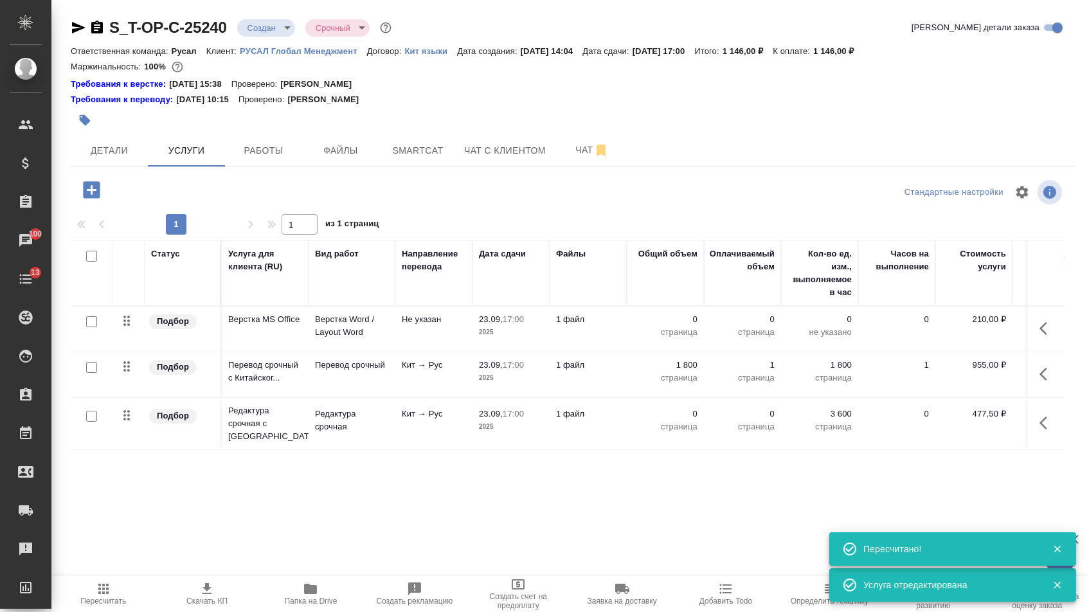
click at [667, 413] on td "0 страница" at bounding box center [665, 423] width 77 height 45
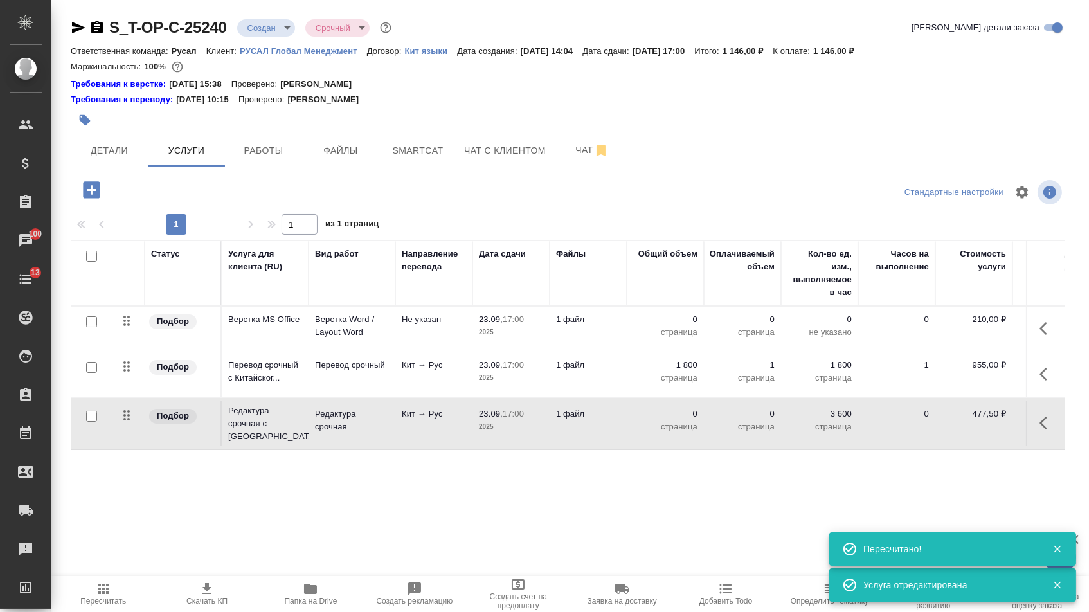
click at [667, 420] on p "0" at bounding box center [665, 413] width 64 height 13
click at [667, 425] on input "0" at bounding box center [673, 416] width 48 height 19
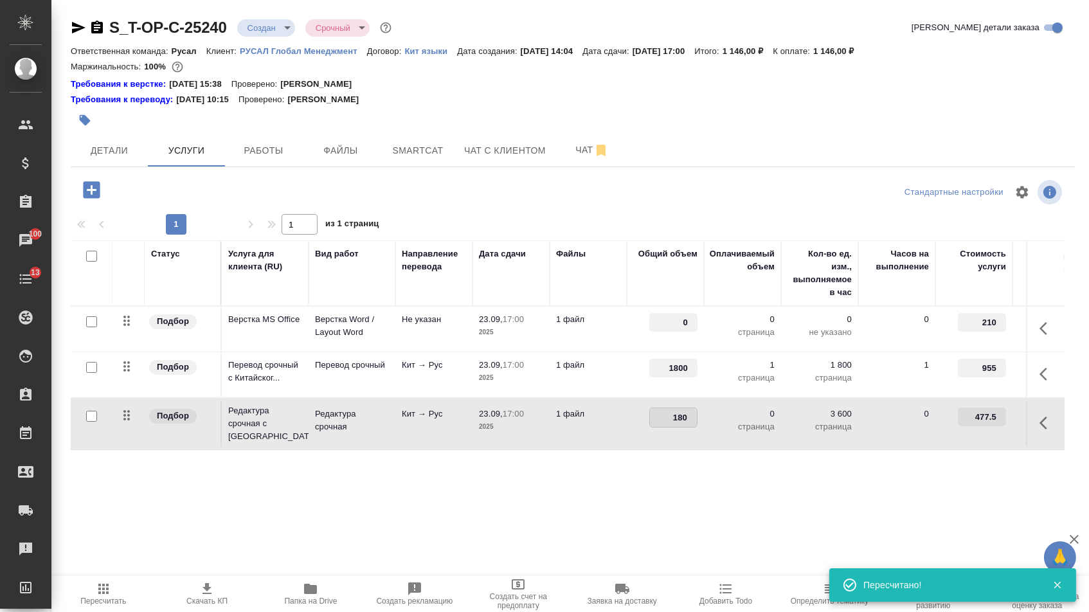
type input "1800"
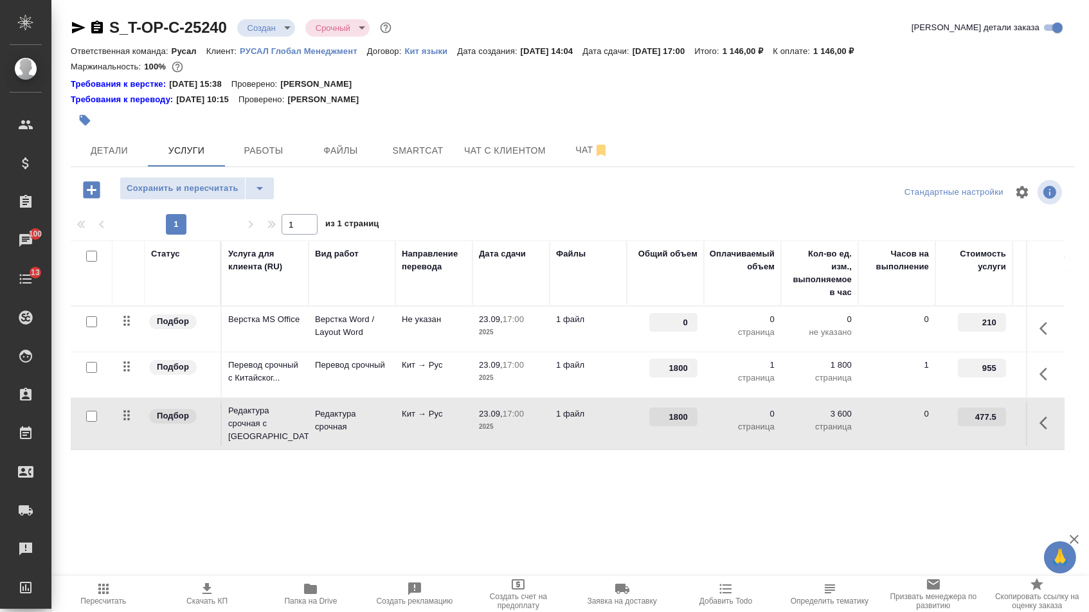
drag, startPoint x: 673, startPoint y: 324, endPoint x: 739, endPoint y: 324, distance: 66.2
type input "1"
click at [575, 496] on div "Статус Услуга для клиента (RU) Вид работ Направление перевода Дата сдачи Файлы …" at bounding box center [568, 378] width 994 height 276
click at [196, 191] on span "Сохранить и пересчитать" at bounding box center [183, 188] width 112 height 15
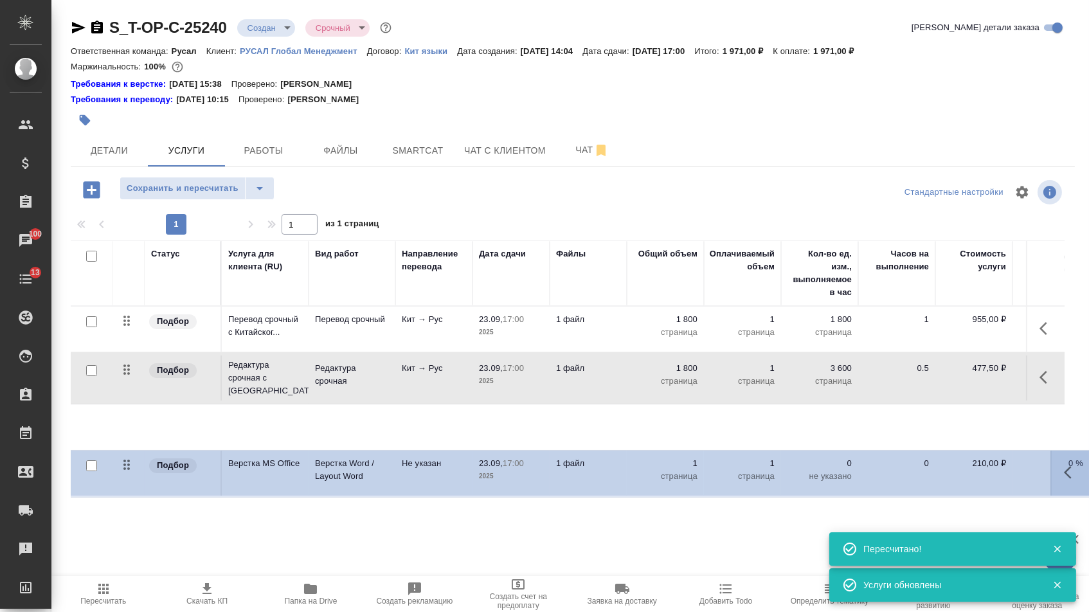
drag, startPoint x: 130, startPoint y: 323, endPoint x: 130, endPoint y: 470, distance: 147.2
click at [130, 469] on div "Статус Услуга для клиента (RU) Вид работ Направление перевода Дата сдачи Файлы …" at bounding box center [568, 378] width 994 height 276
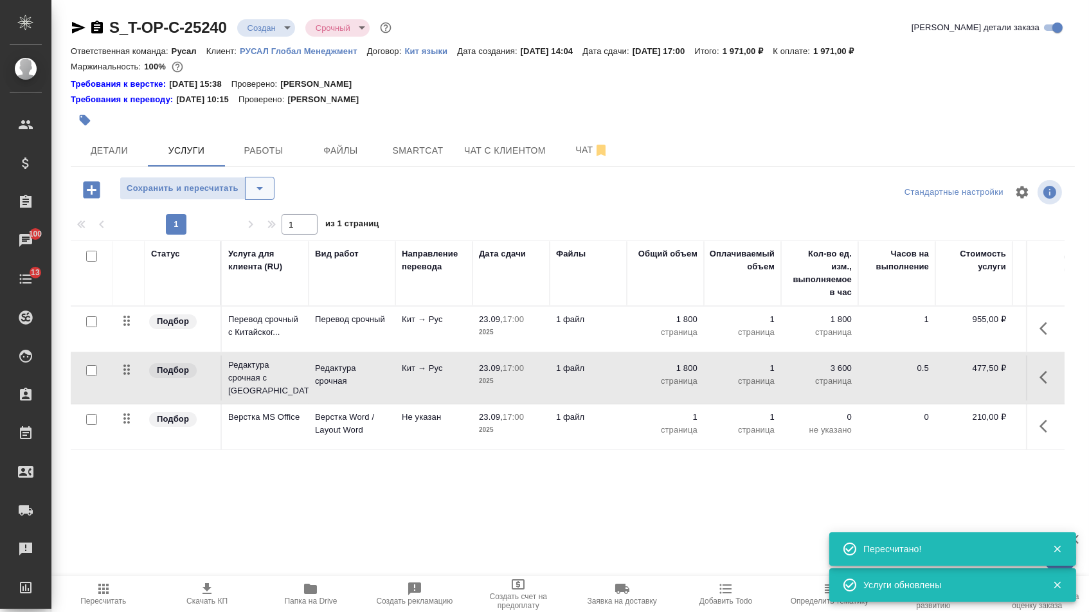
click at [266, 192] on icon "split button" at bounding box center [259, 188] width 15 height 15
click at [258, 225] on li "Сохранить" at bounding box center [202, 222] width 158 height 21
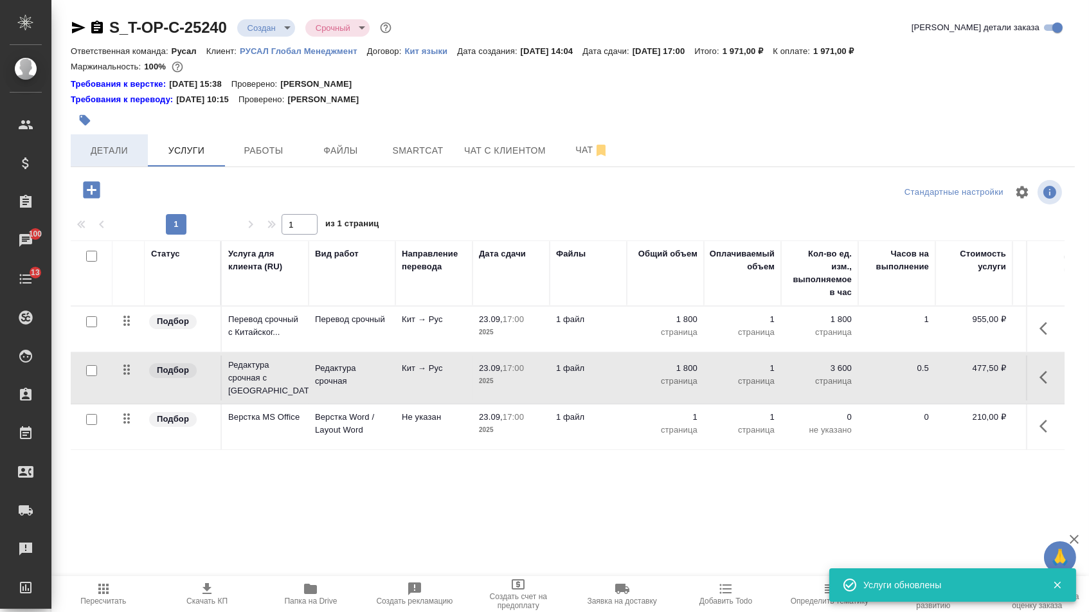
click at [123, 159] on span "Детали" at bounding box center [109, 151] width 62 height 16
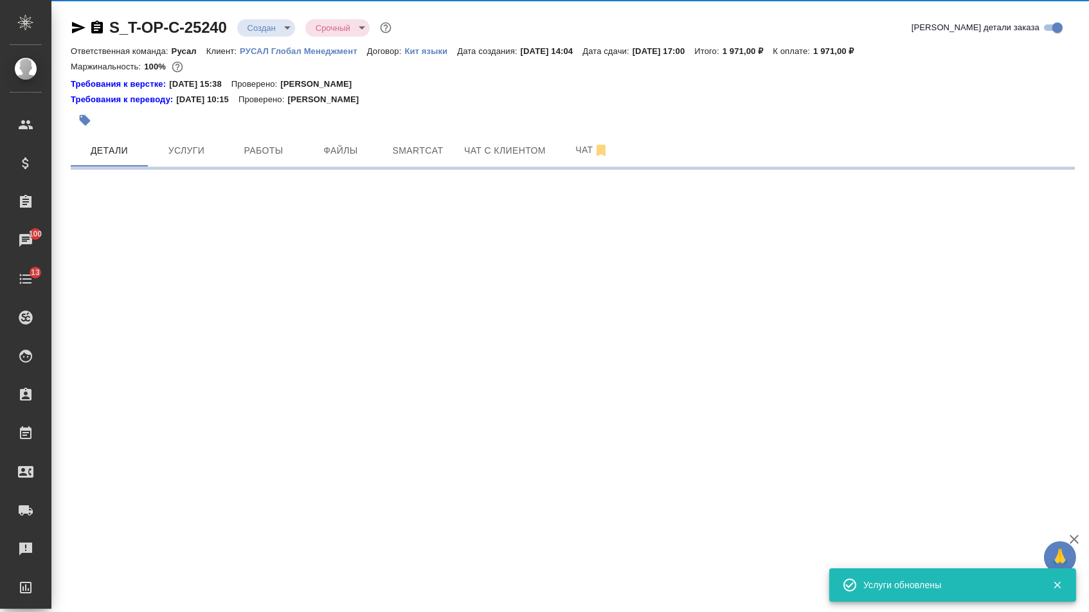
select select "RU"
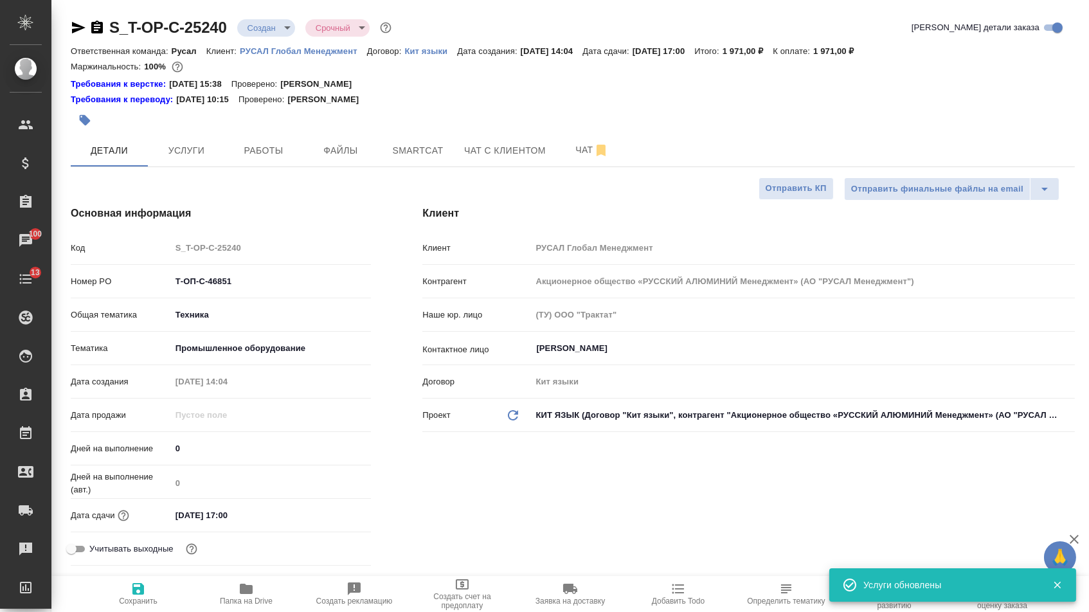
type textarea "x"
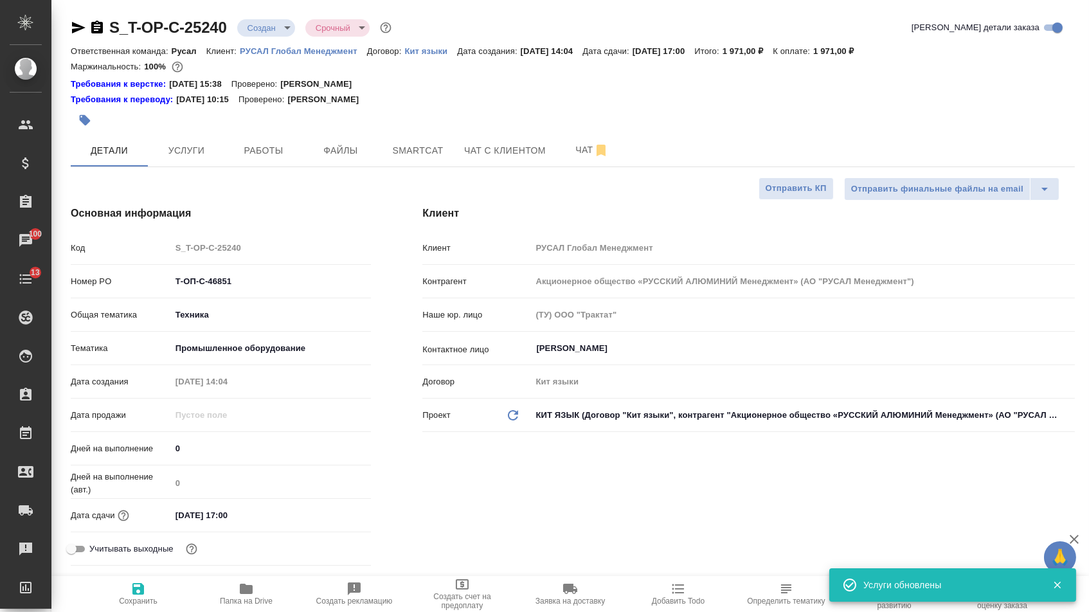
type textarea "x"
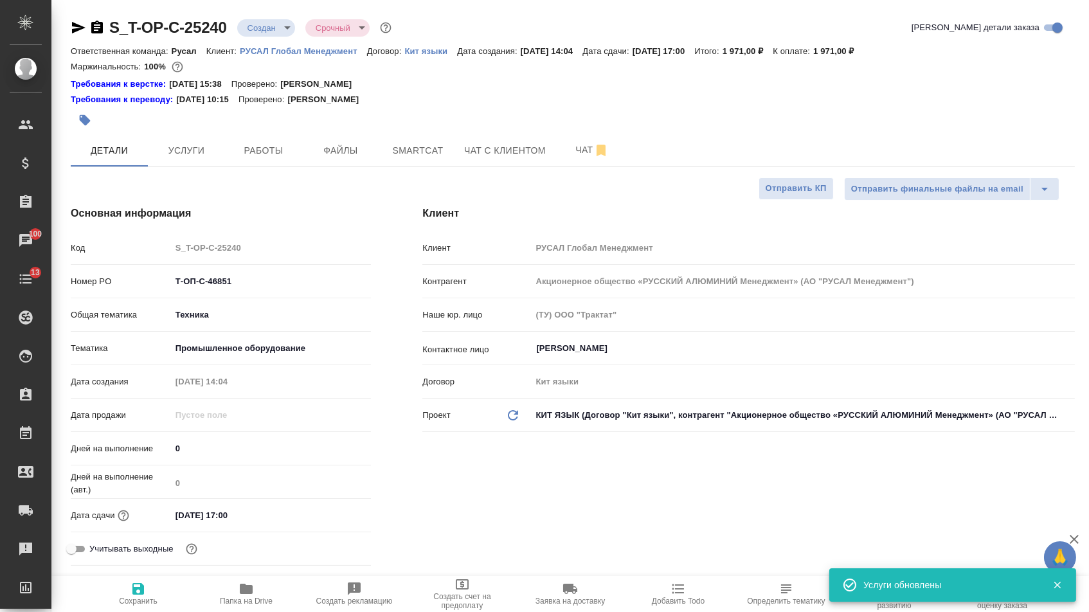
type textarea "x"
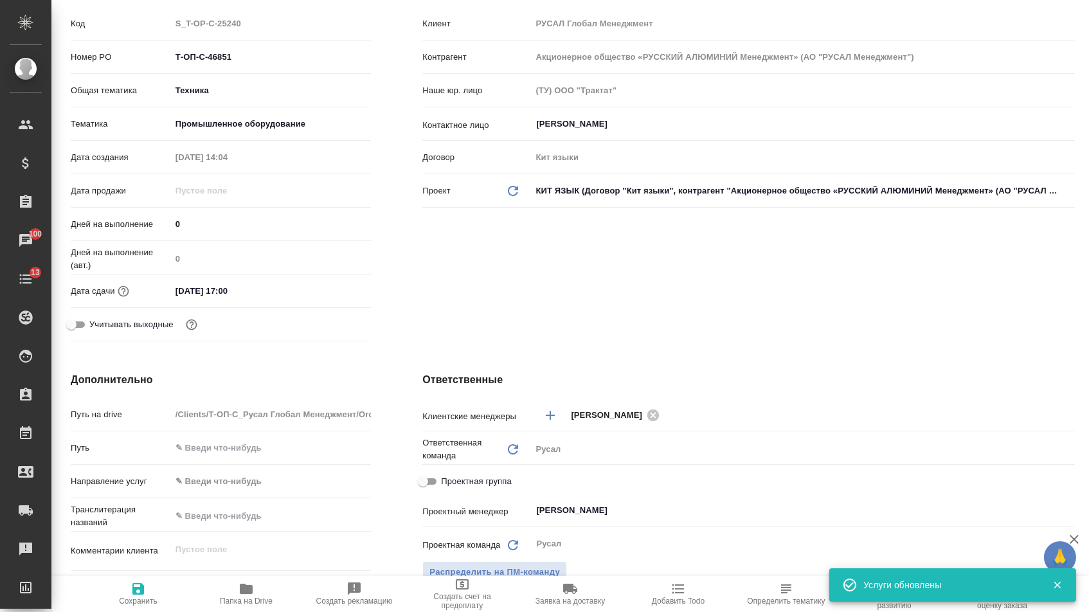
scroll to position [359, 0]
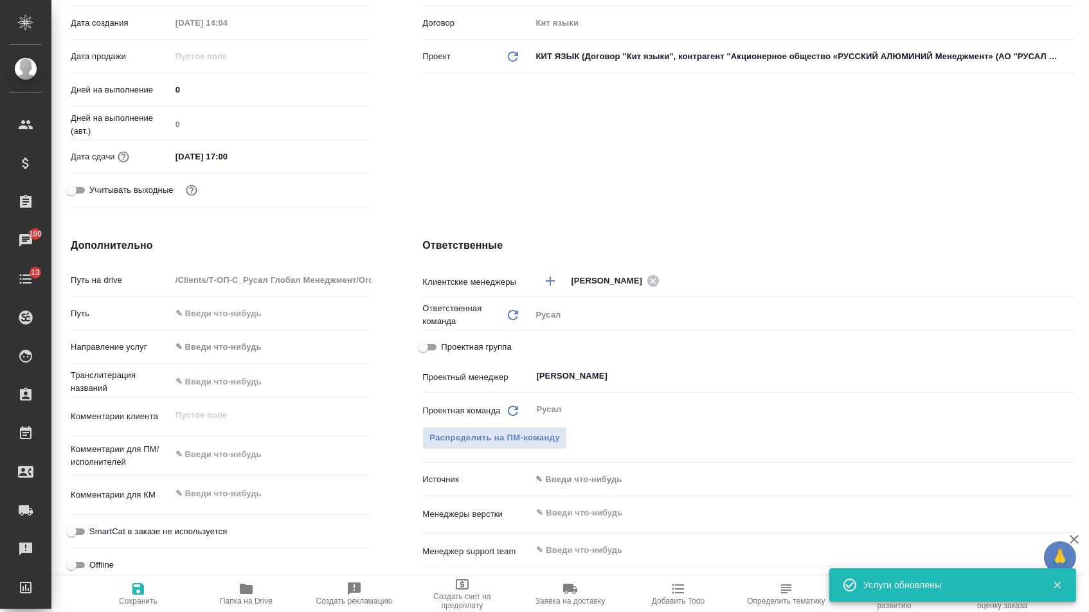
click at [232, 474] on div "Комментарии для ПМ/исполнителей x" at bounding box center [221, 461] width 300 height 39
type textarea "x"
click at [230, 461] on textarea at bounding box center [271, 454] width 201 height 22
paste textarea "Прошу перевести через "/" только текст в ячейках выделенных голубой заливкой в …"
type textarea "x"
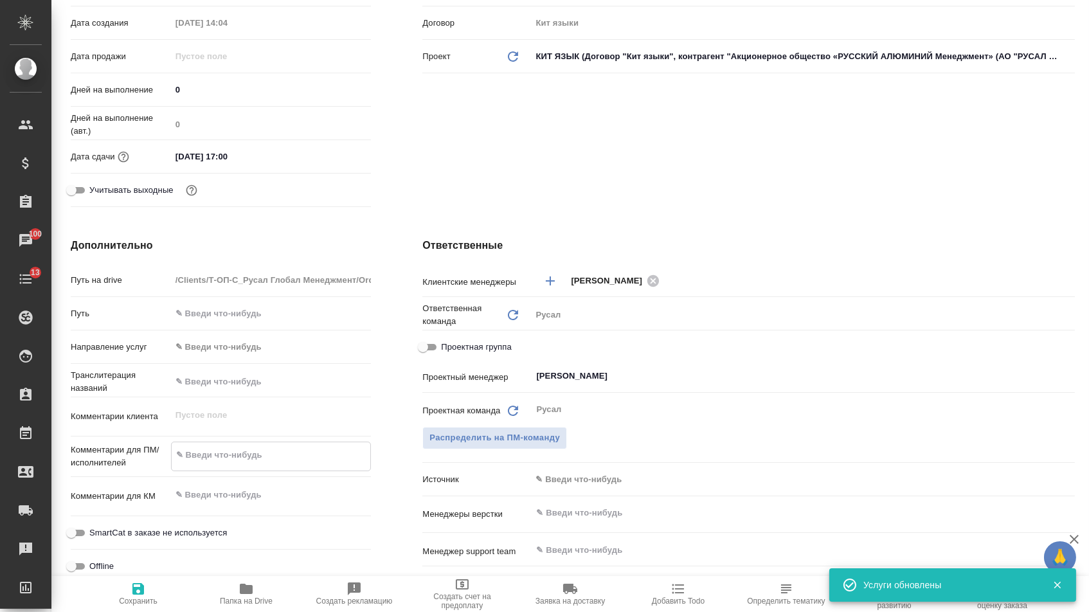
type textarea "Прошу перевести через "/" только текст в ячейках выделенных голубой заливкой в …"
type textarea "x"
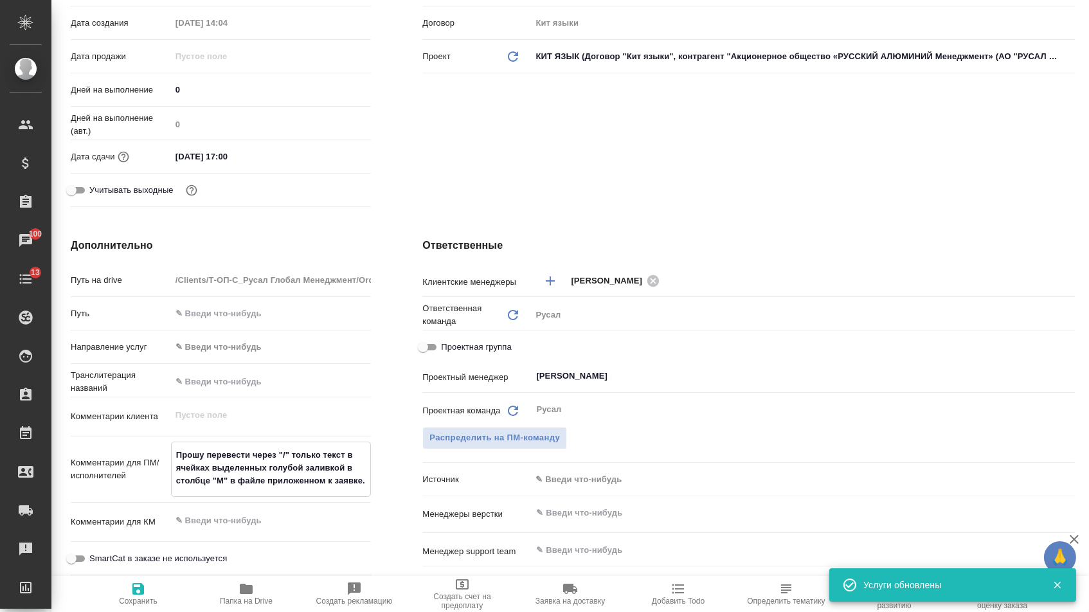
type textarea "Прошу перевести через "/" только текст в ячейках выделенных голубой заливкой в …"
type textarea "x"
click at [121, 611] on button "Сохранить" at bounding box center [138, 594] width 108 height 36
type textarea "x"
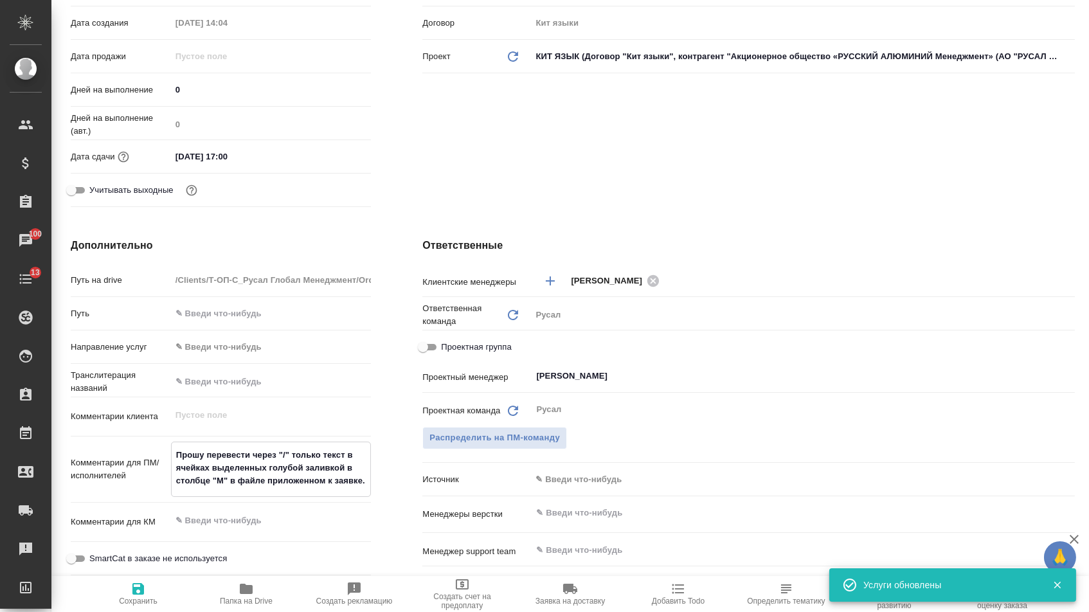
type textarea "x"
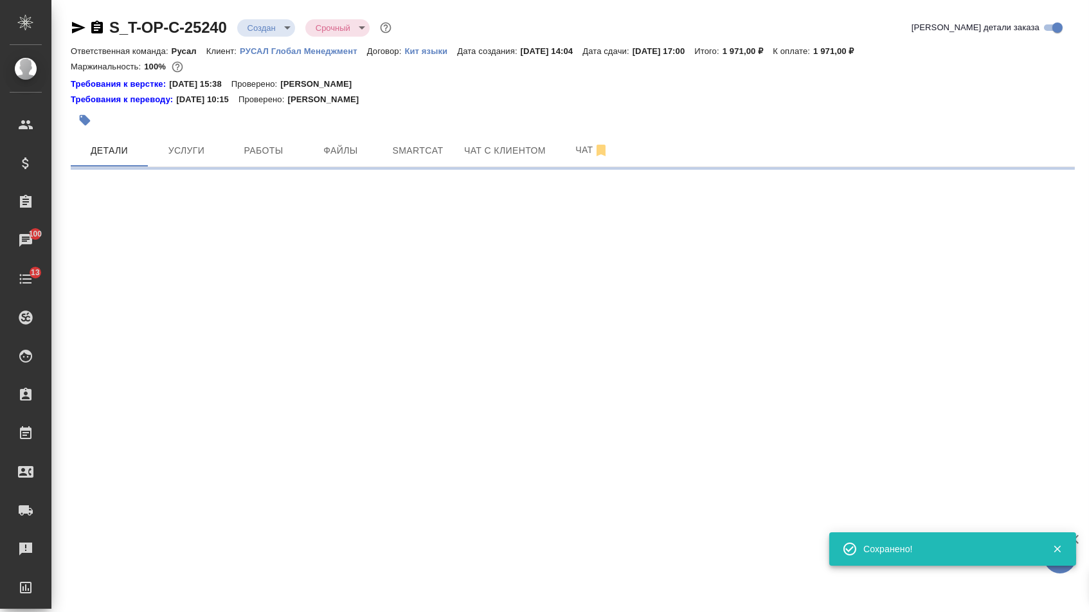
scroll to position [0, 0]
select select "RU"
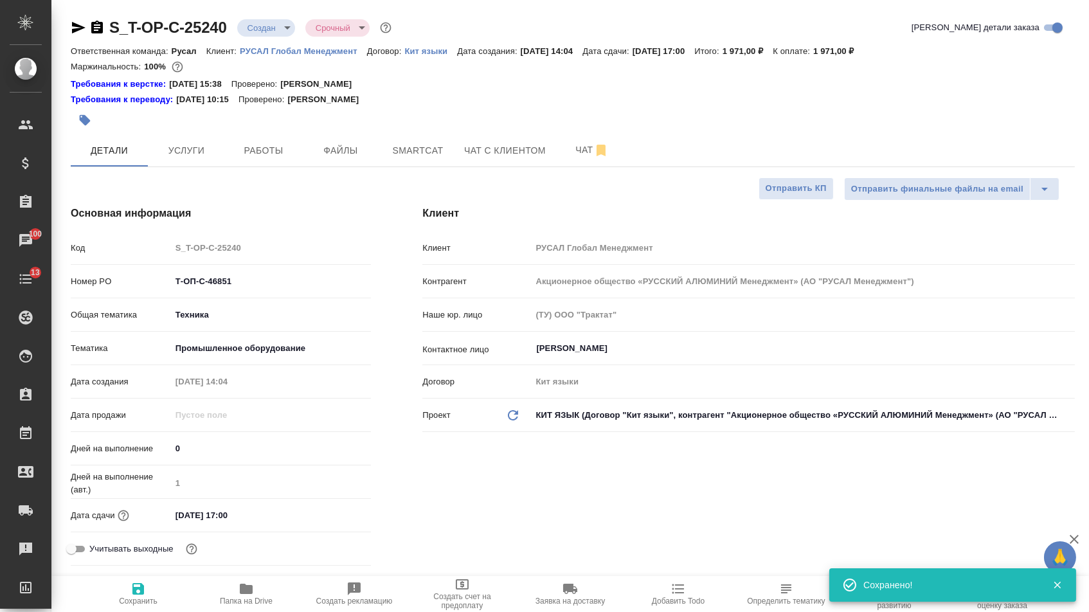
type textarea "x"
drag, startPoint x: 243, startPoint y: 282, endPoint x: 139, endPoint y: 282, distance: 103.5
click at [139, 282] on div "Номер PO Т-ОП-С-46851" at bounding box center [221, 281] width 300 height 22
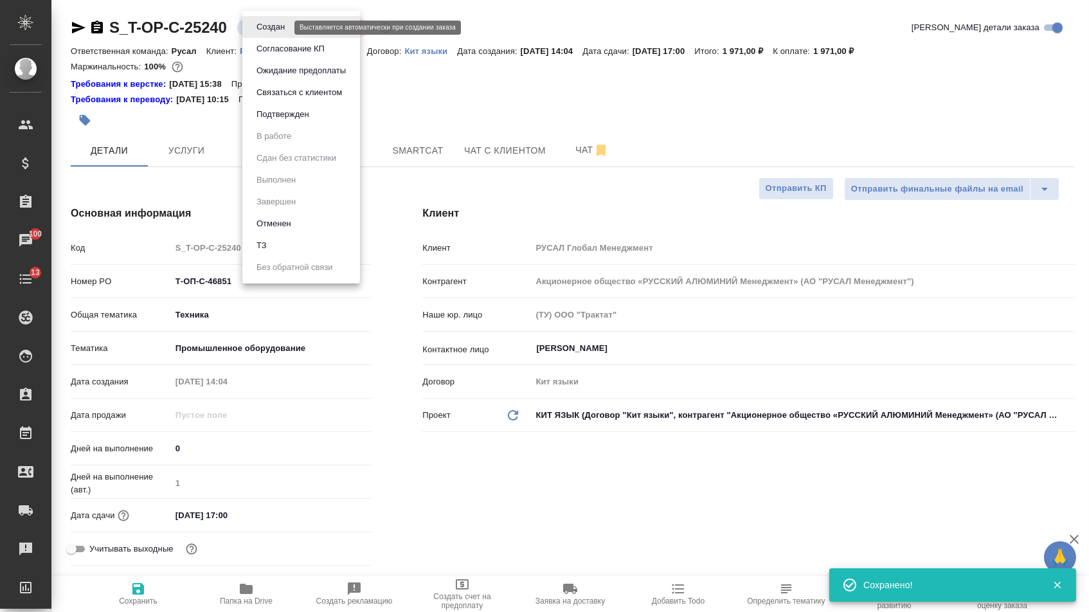
click at [267, 28] on body "🙏 .cls-1 fill:#fff; AWATERA Menshikova Aleksandra Клиенты Спецификации Заказы 1…" at bounding box center [544, 306] width 1089 height 612
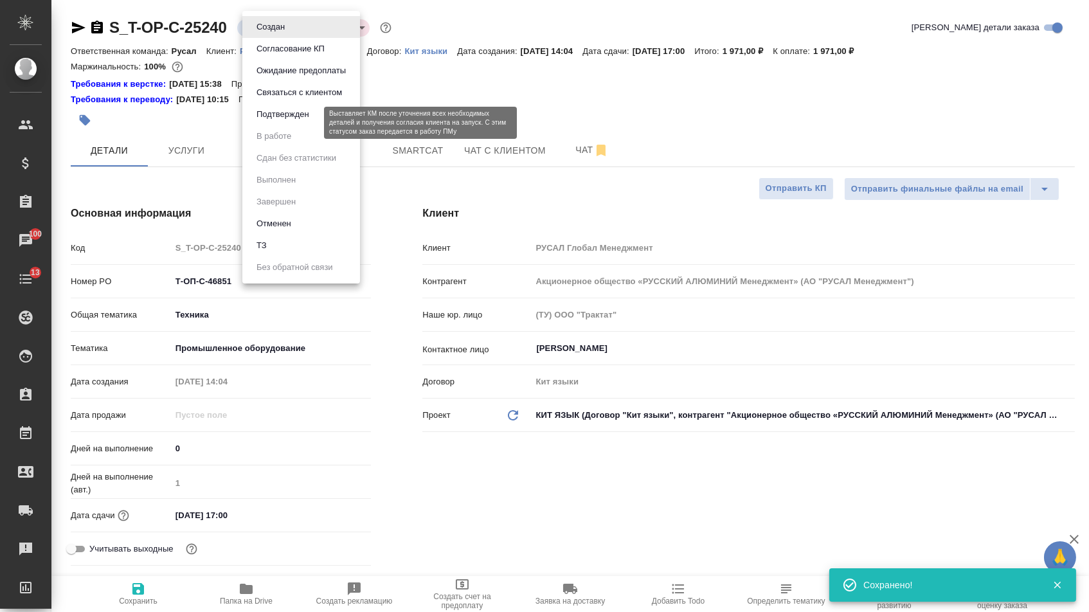
click at [266, 121] on button "Подтвержден" at bounding box center [283, 114] width 60 height 14
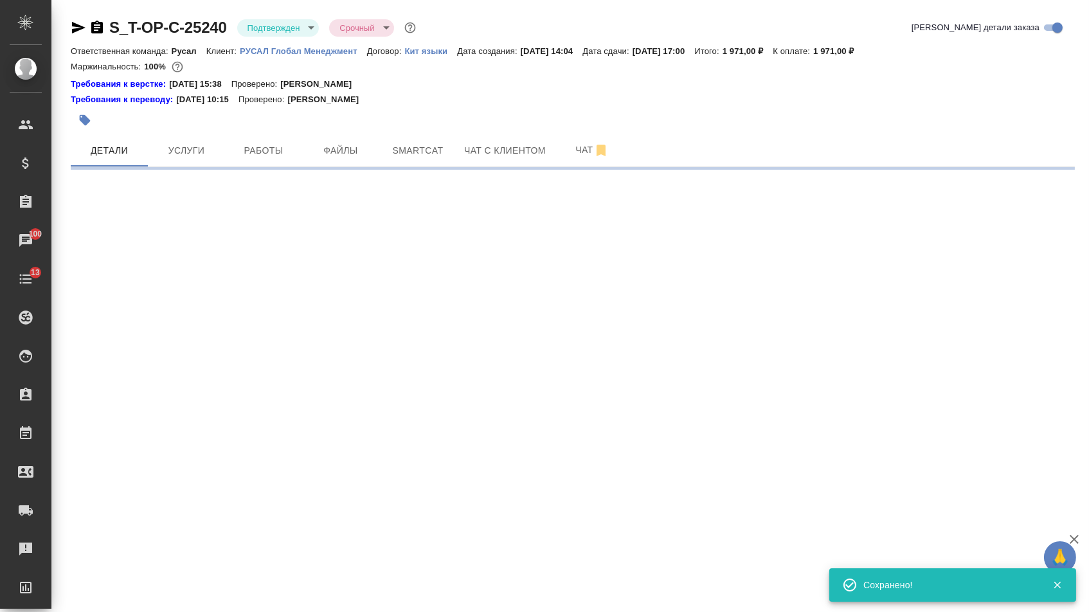
select select "RU"
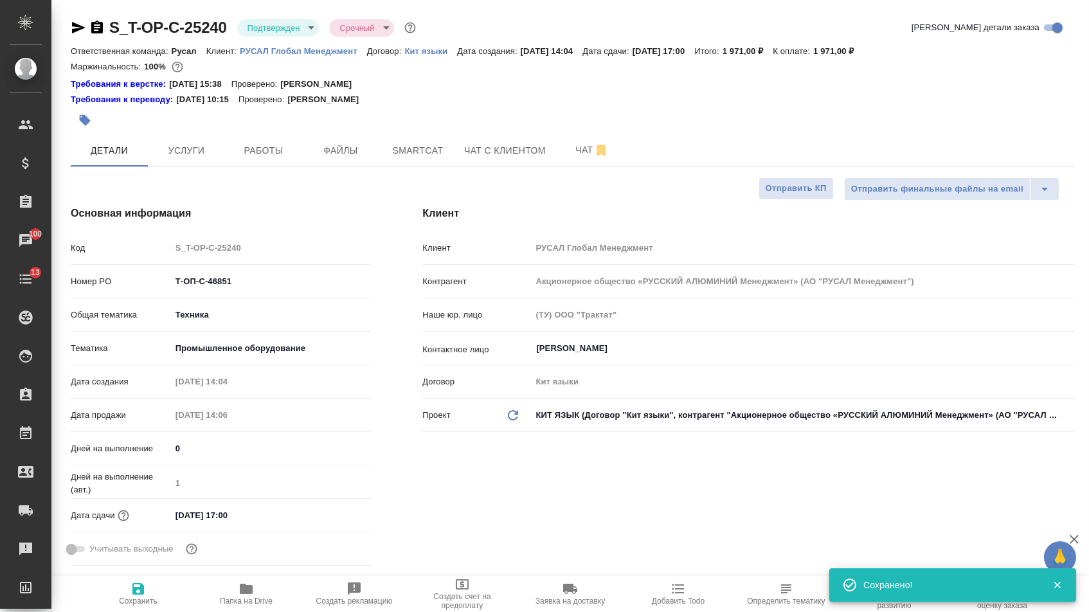
type textarea "x"
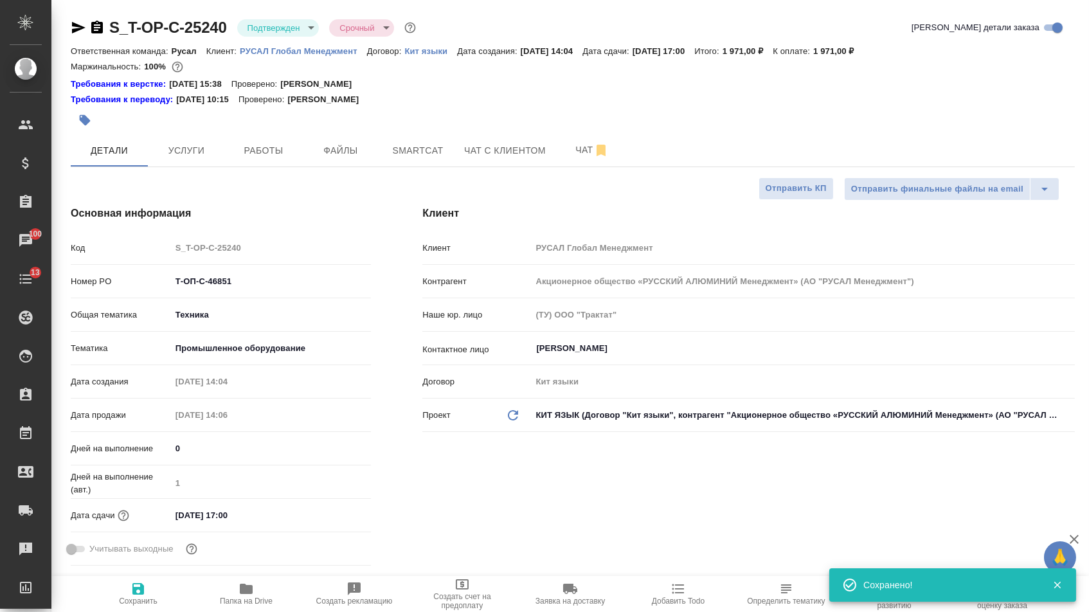
type textarea "x"
drag, startPoint x: 254, startPoint y: 287, endPoint x: 121, endPoint y: 285, distance: 132.4
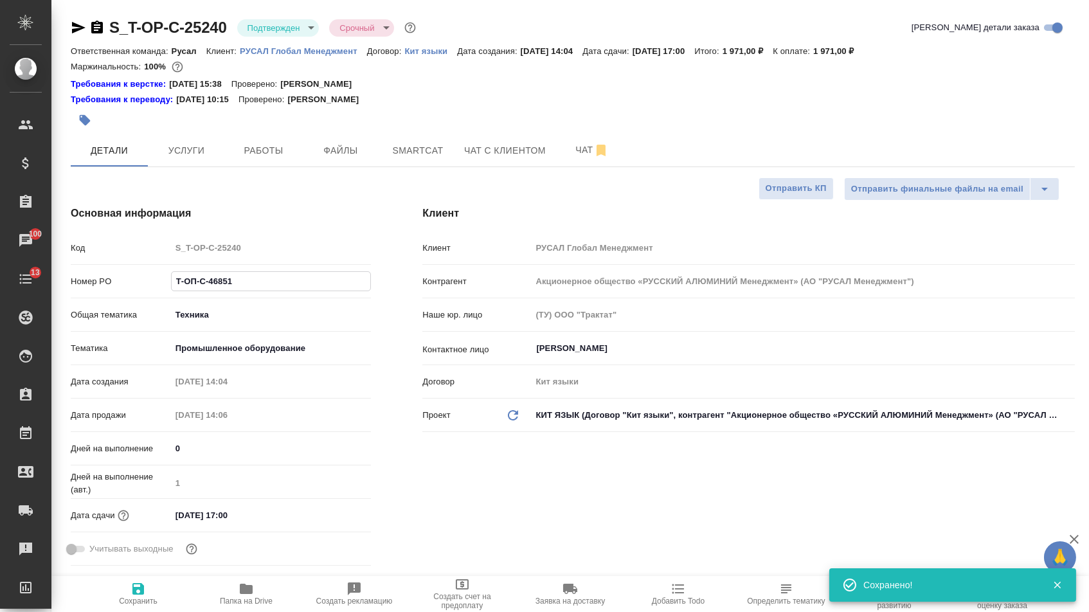
click at [121, 285] on div "Номер PO Т-ОП-С-46851" at bounding box center [221, 281] width 300 height 22
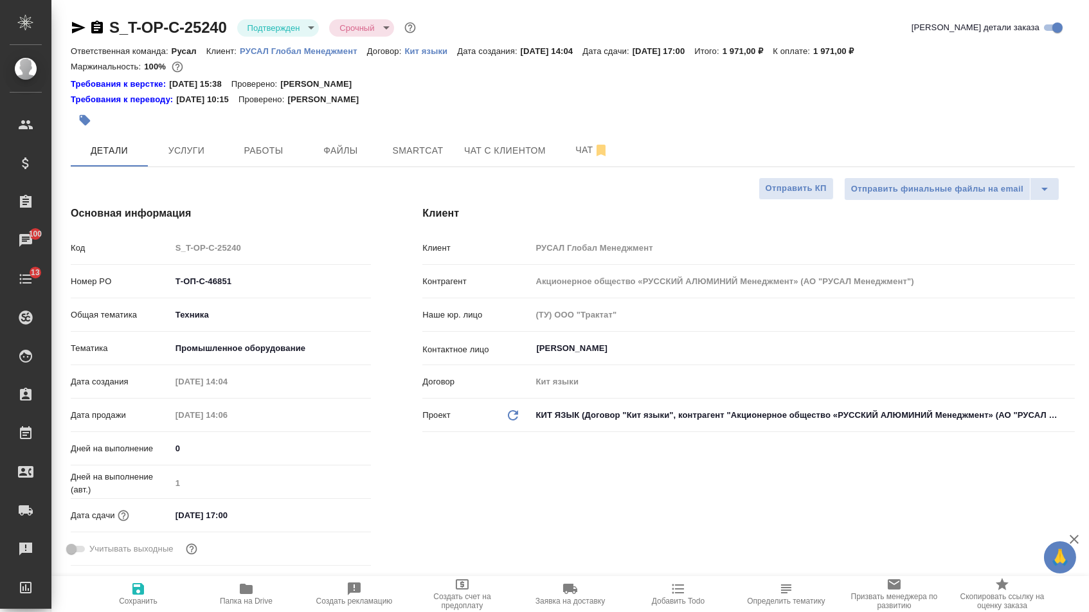
type textarea "x"
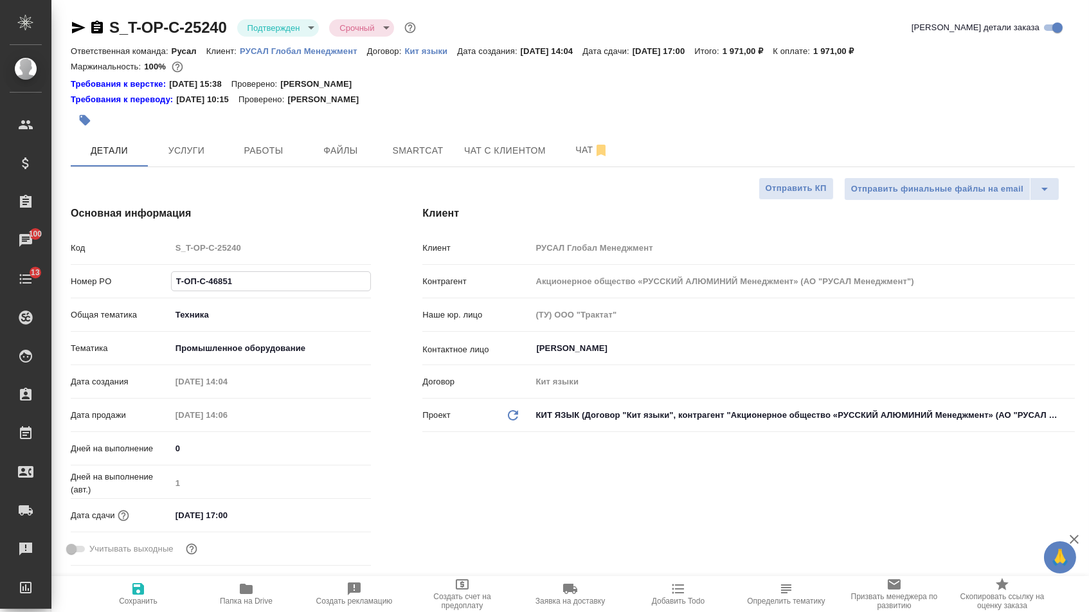
type textarea "x"
click at [352, 163] on button "Файлы" at bounding box center [340, 150] width 77 height 32
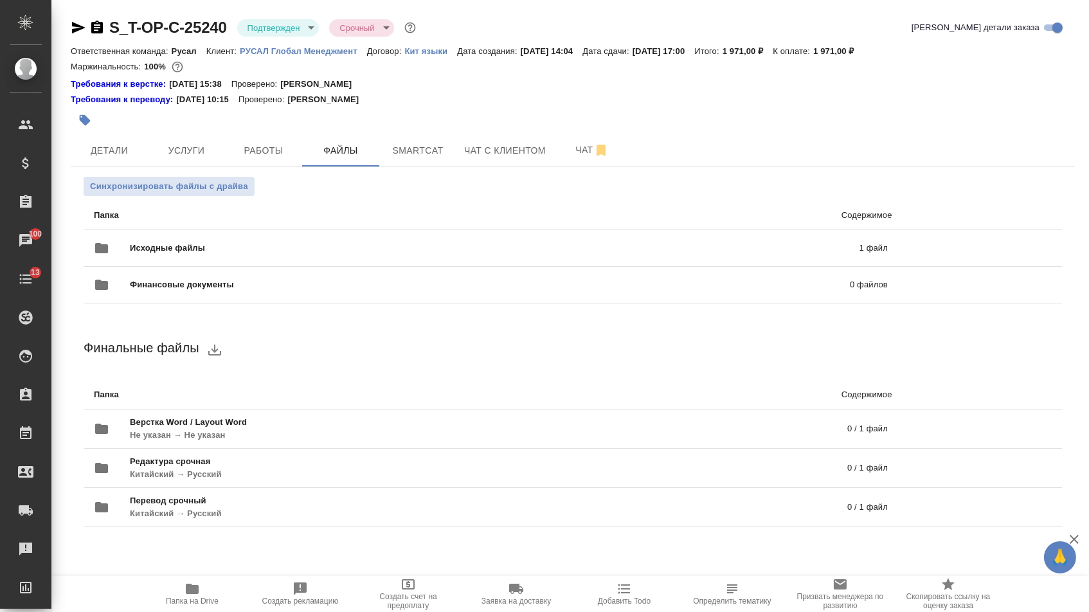
click at [197, 236] on div "Исходные файлы 1 файл" at bounding box center [490, 248] width 819 height 57
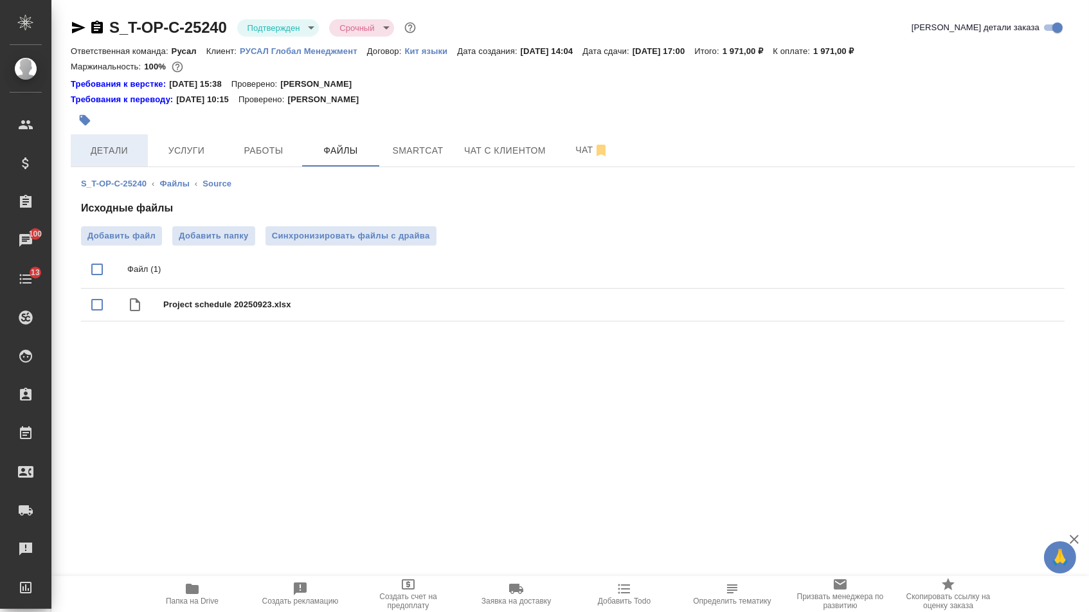
click at [130, 153] on span "Детали" at bounding box center [109, 151] width 62 height 16
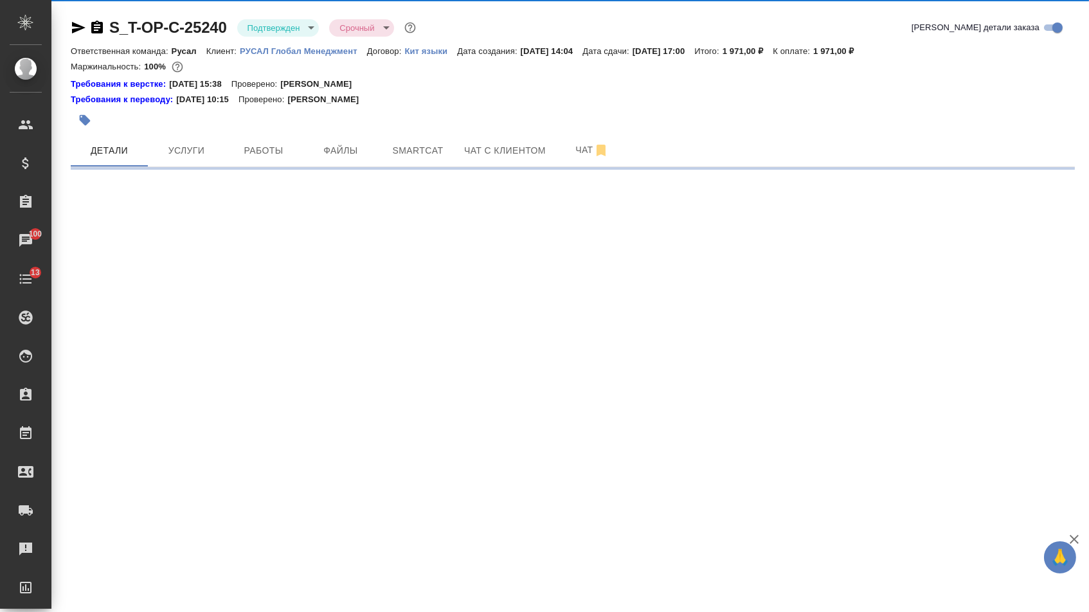
select select "RU"
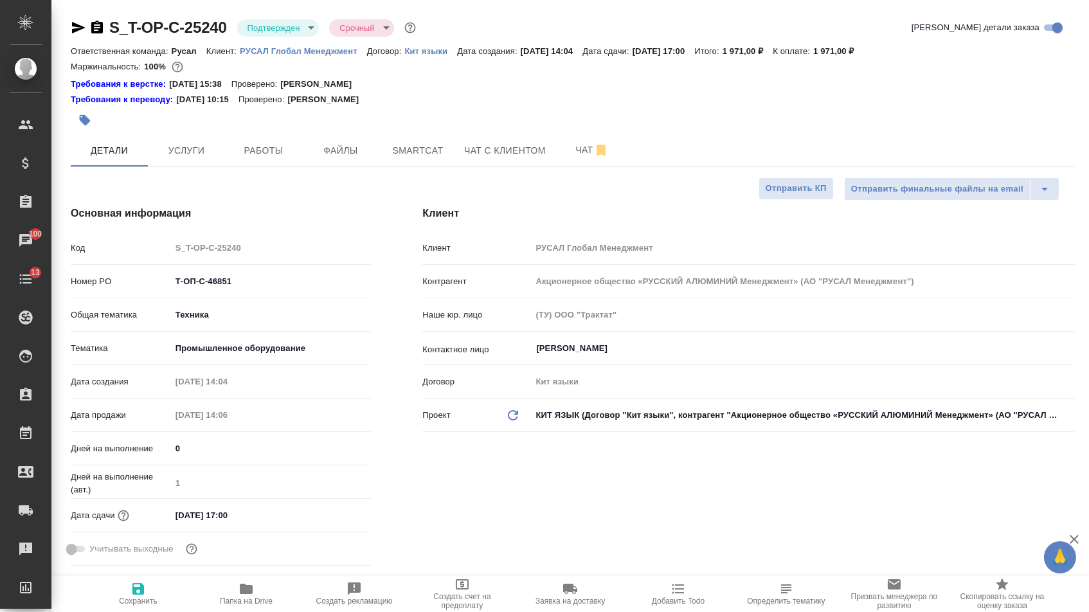
type textarea "x"
click at [271, 289] on input "Т-ОП-С-46851" at bounding box center [271, 281] width 201 height 19
type input "Т-ОП-С-4685"
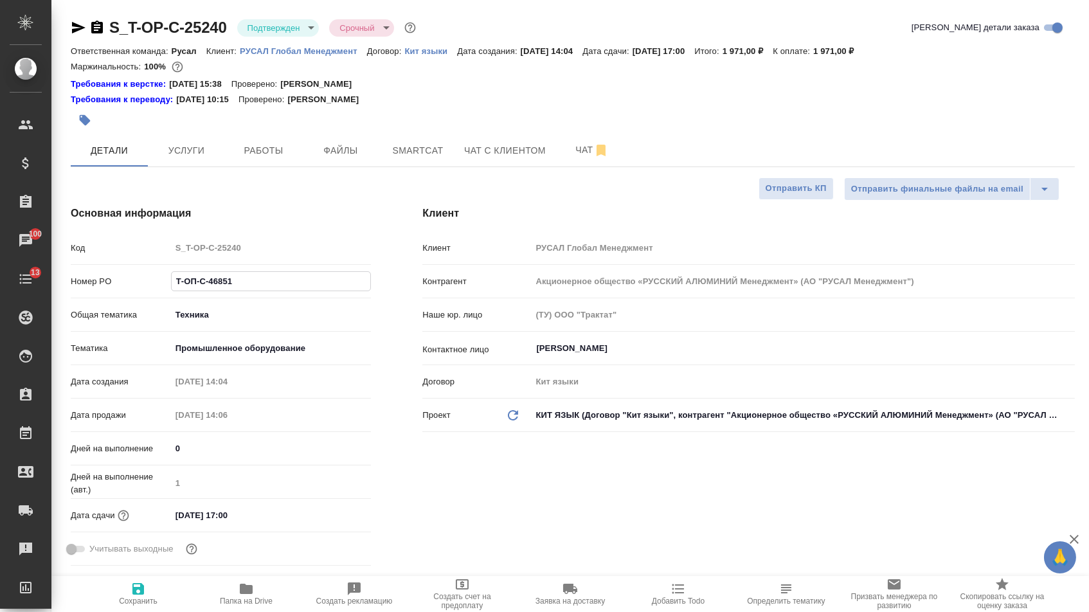
type textarea "x"
type input "Т-ОП-С-46853"
type textarea "x"
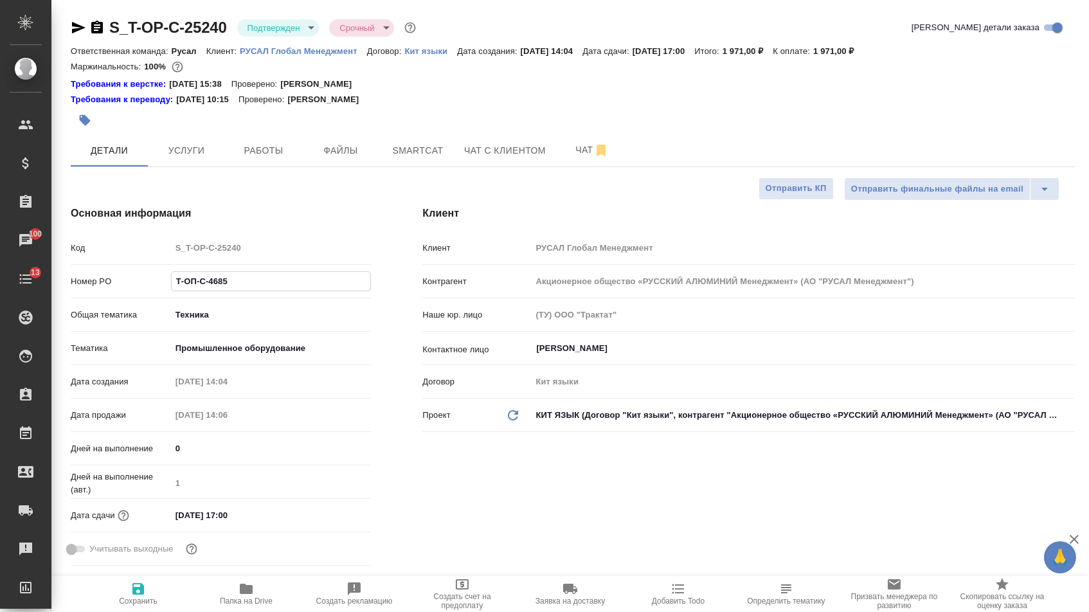
type textarea "x"
type input "Т-ОП-С-46853"
click at [173, 579] on button "Сохранить" at bounding box center [138, 594] width 108 height 36
type textarea "x"
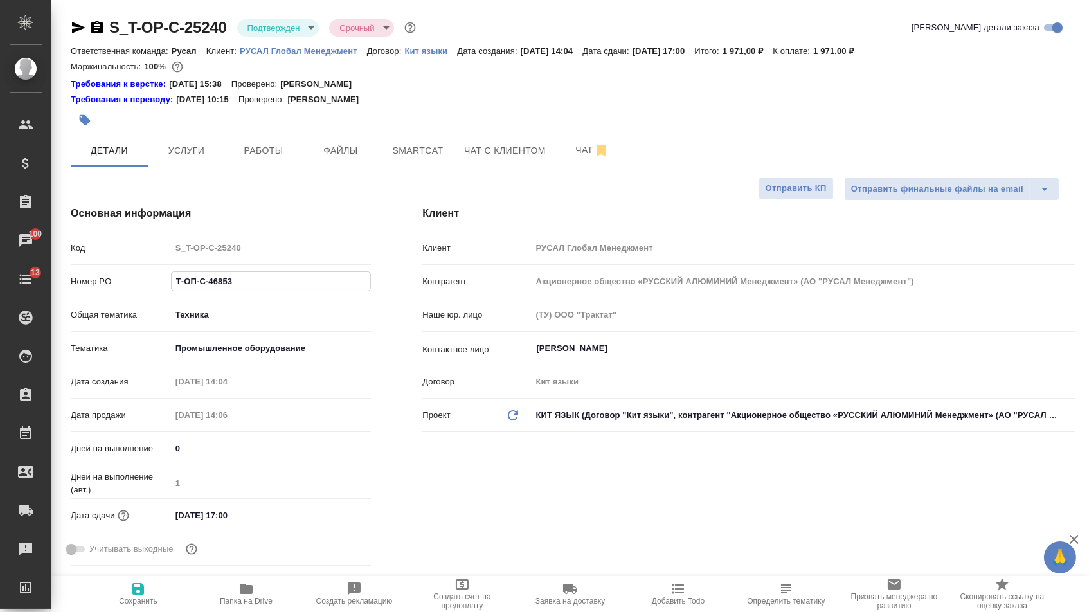
type textarea "x"
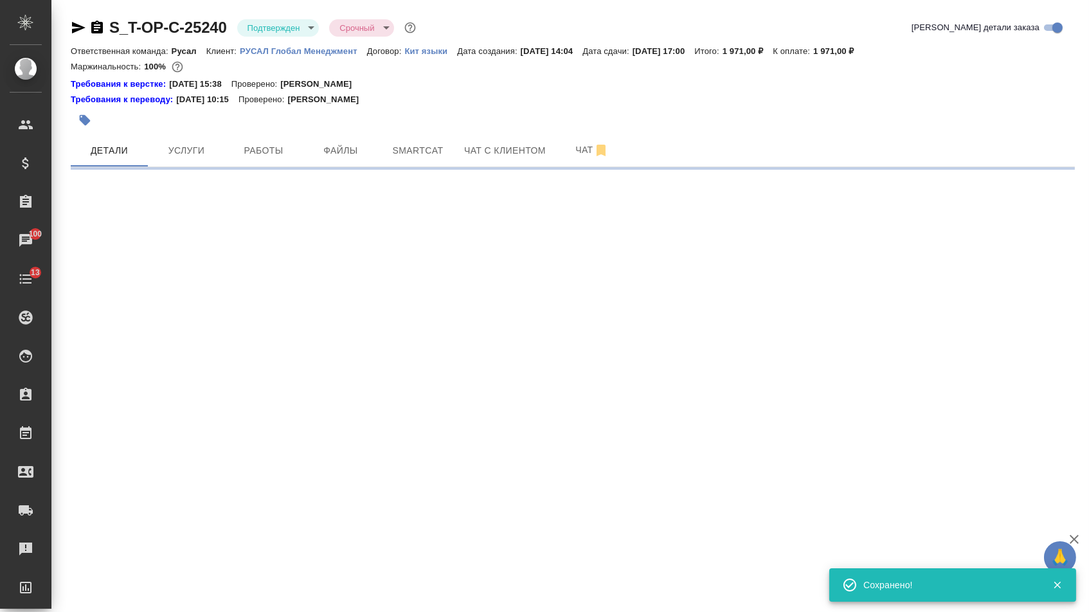
select select "RU"
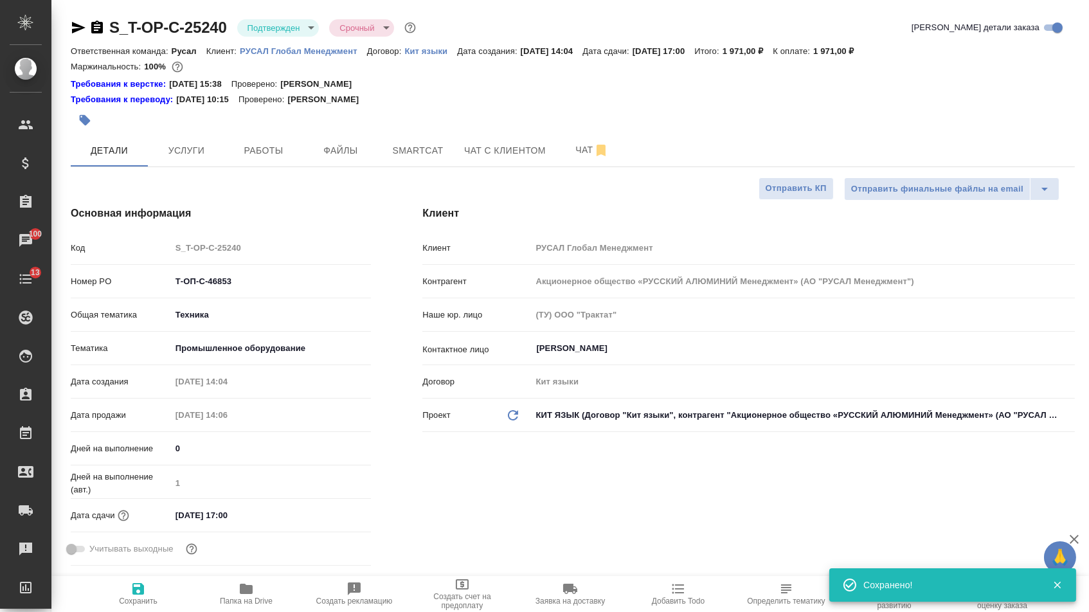
type textarea "x"
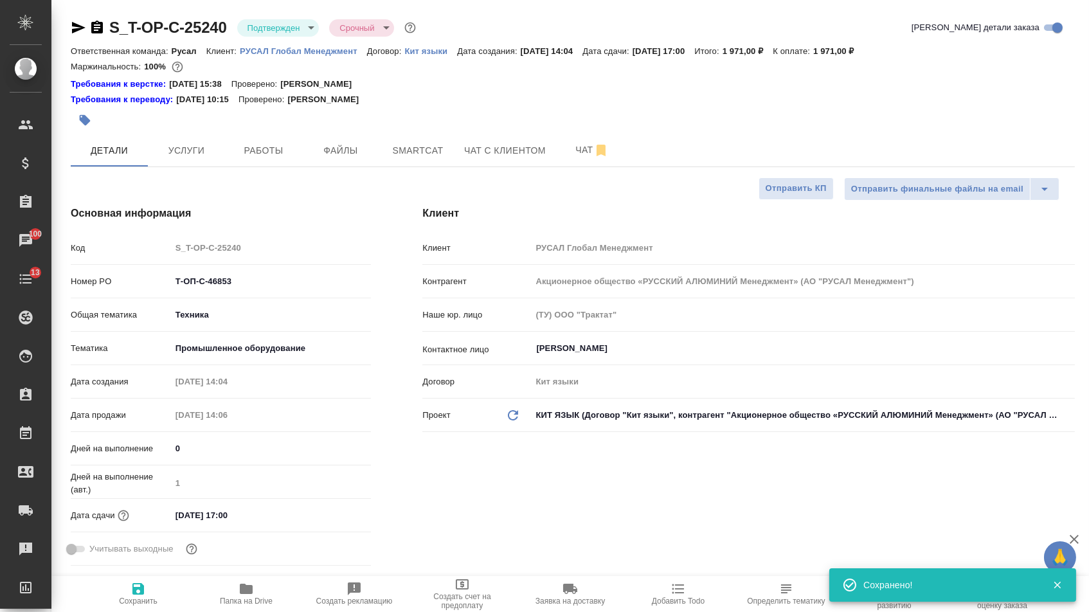
type textarea "x"
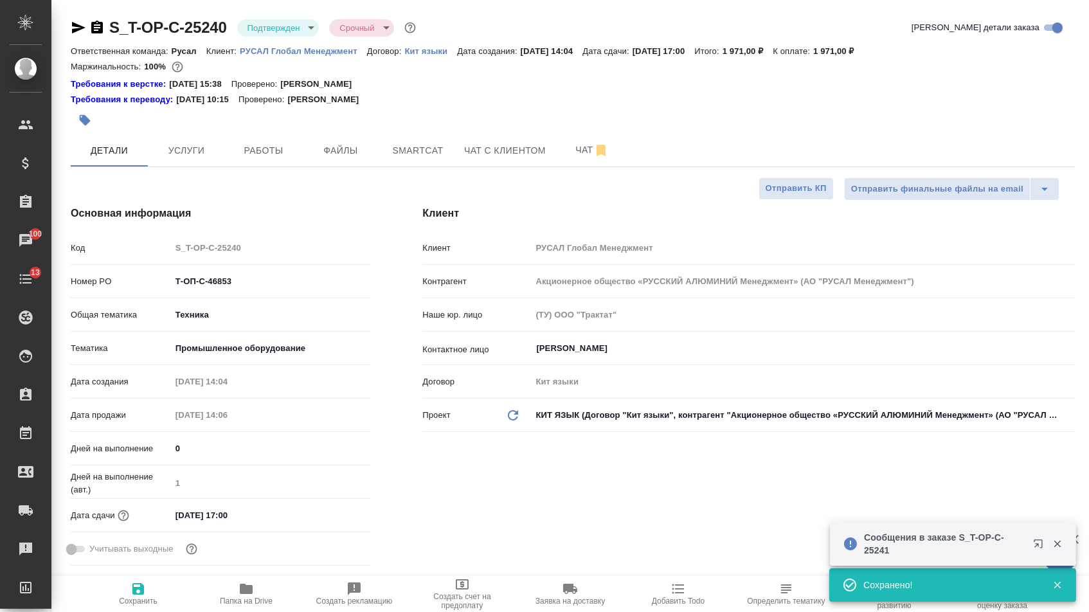
type textarea "x"
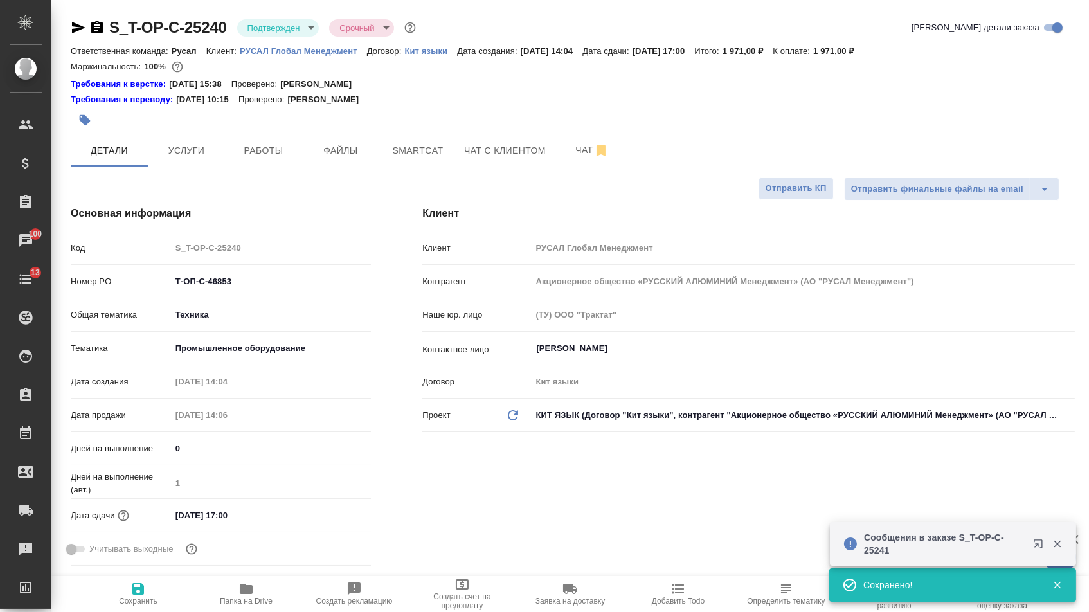
type textarea "x"
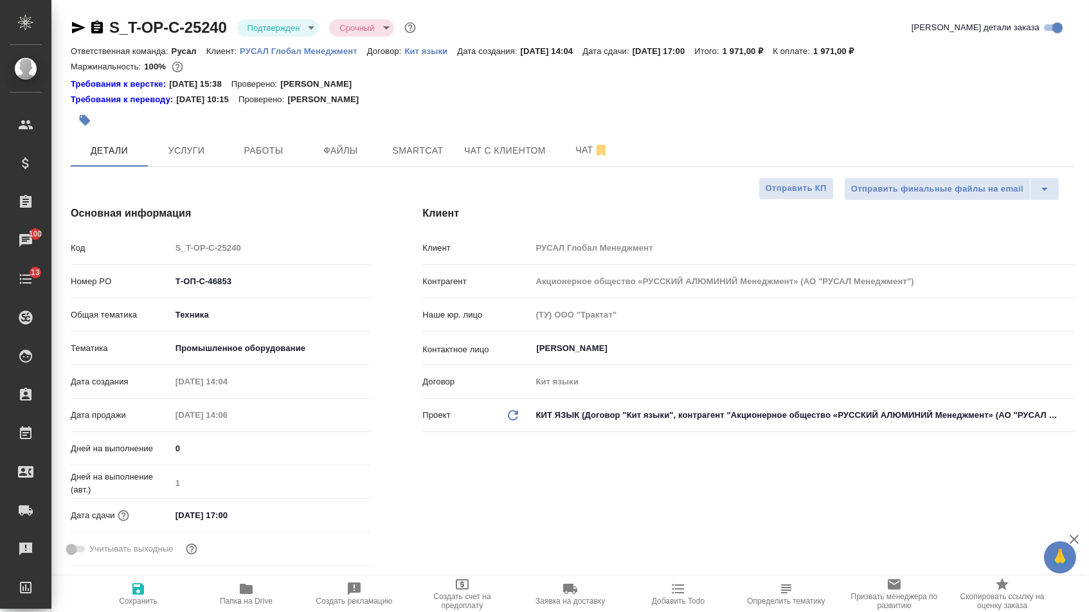
type textarea "x"
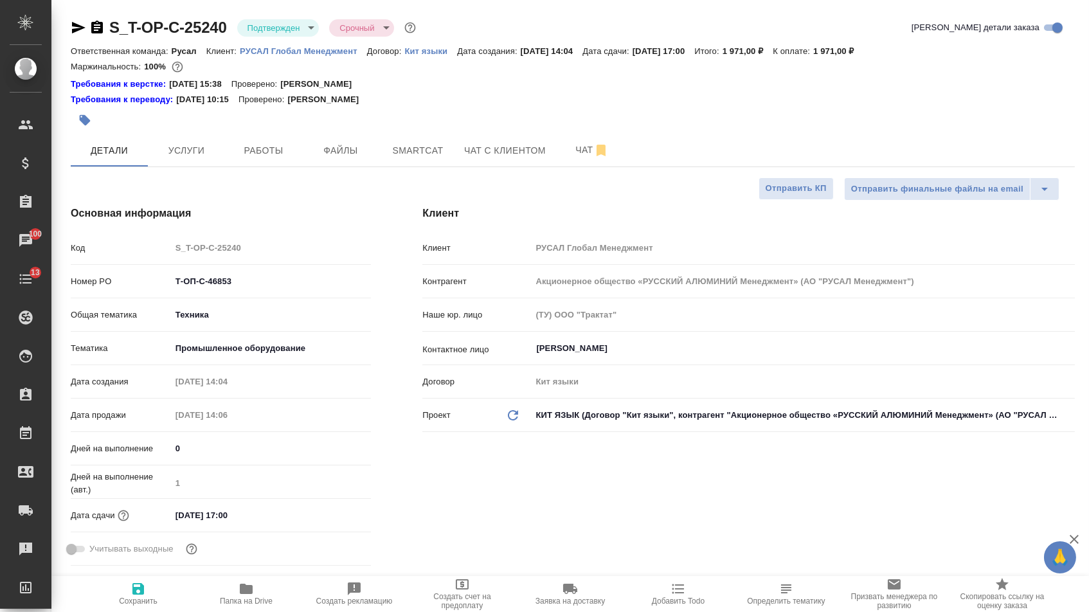
type textarea "x"
click at [103, 24] on icon "button" at bounding box center [97, 27] width 12 height 13
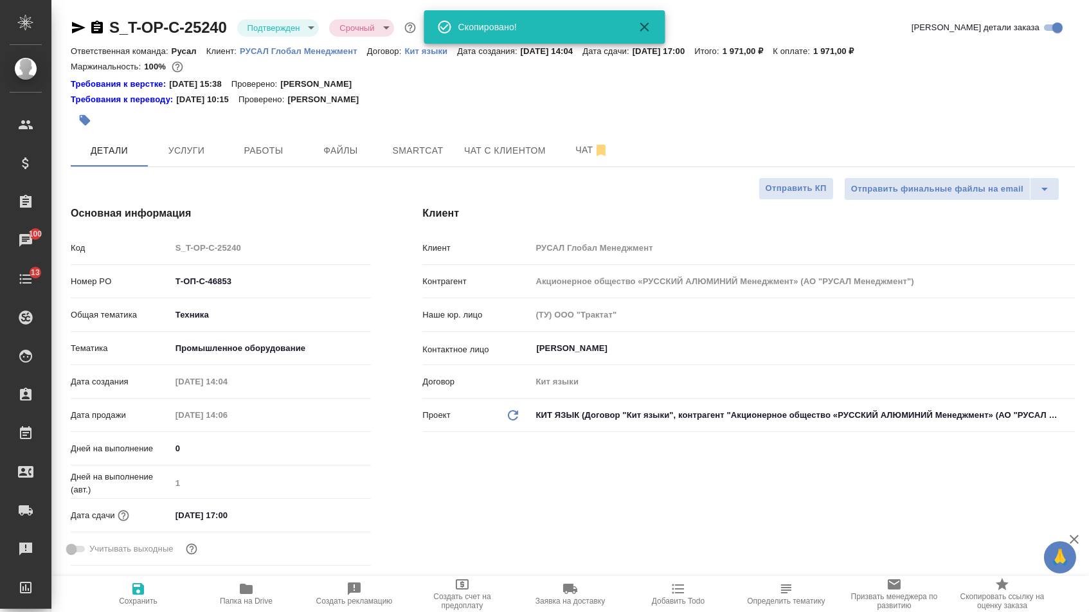
type textarea "x"
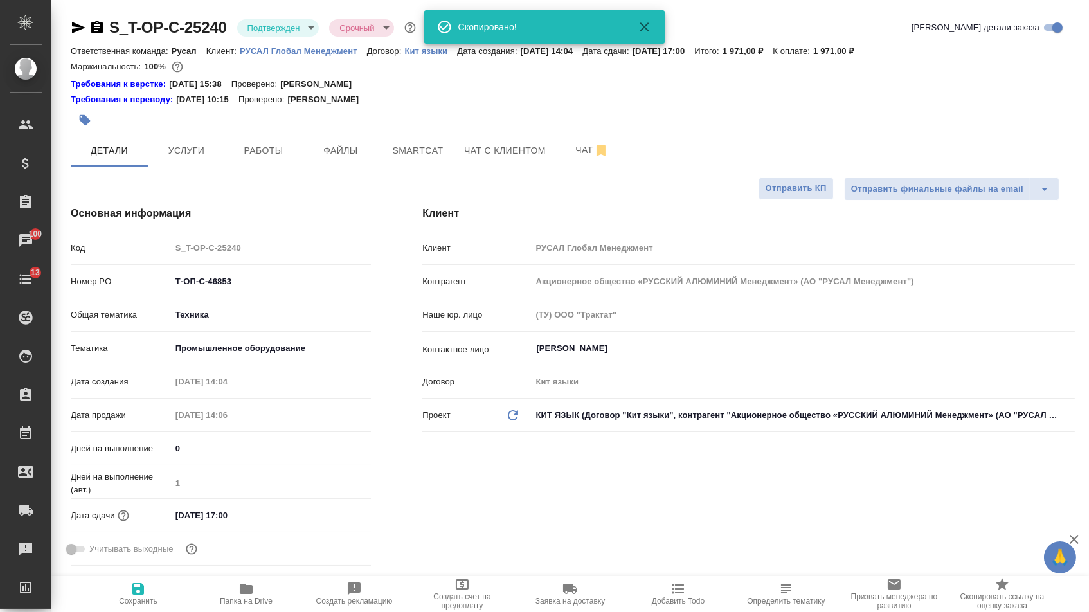
type textarea "x"
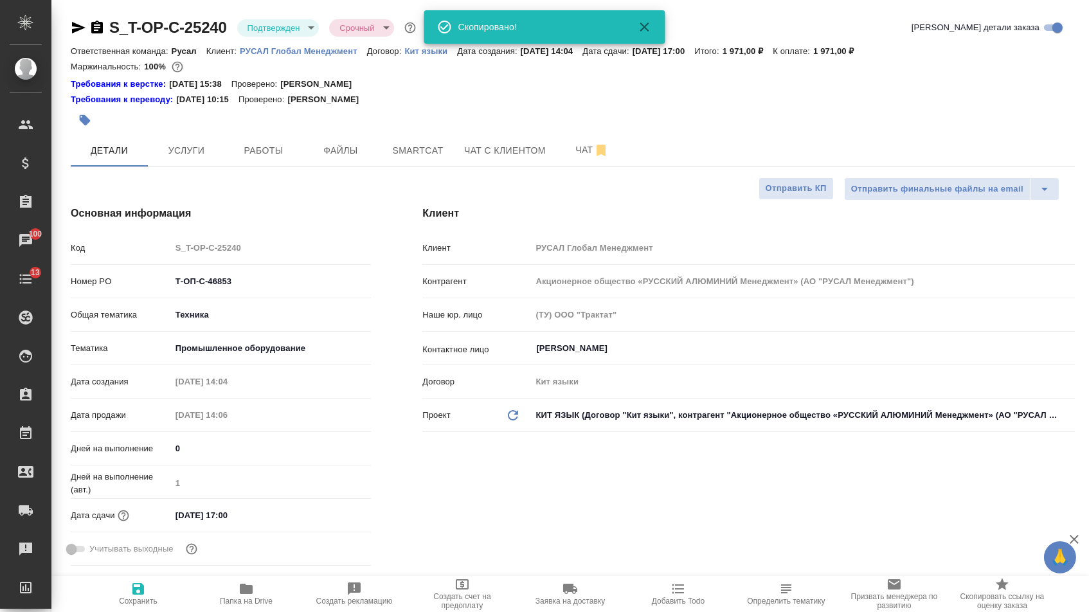
type textarea "x"
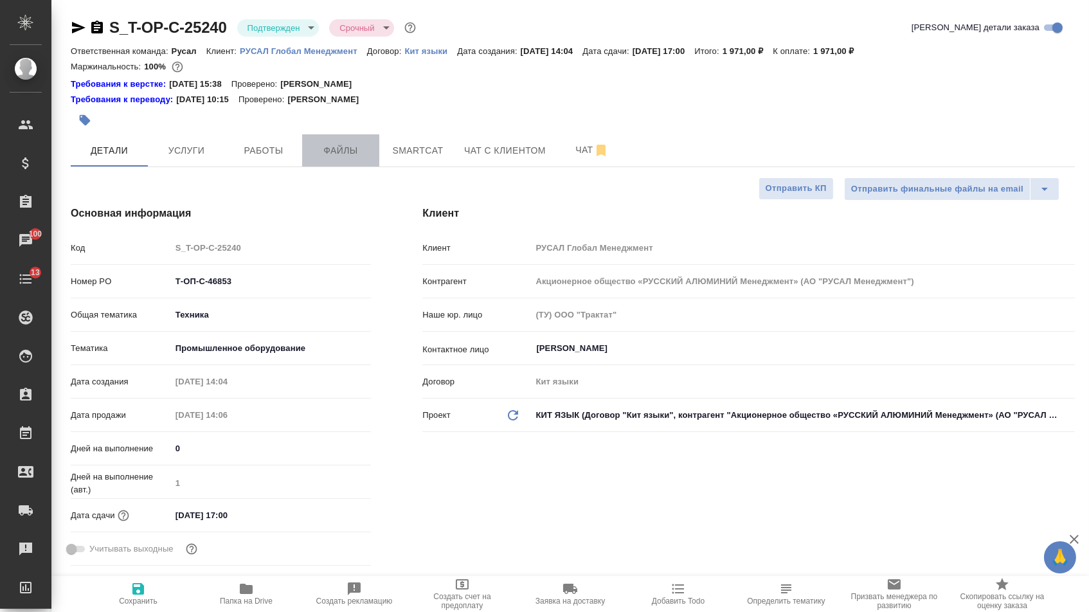
click at [326, 148] on span "Файлы" at bounding box center [341, 151] width 62 height 16
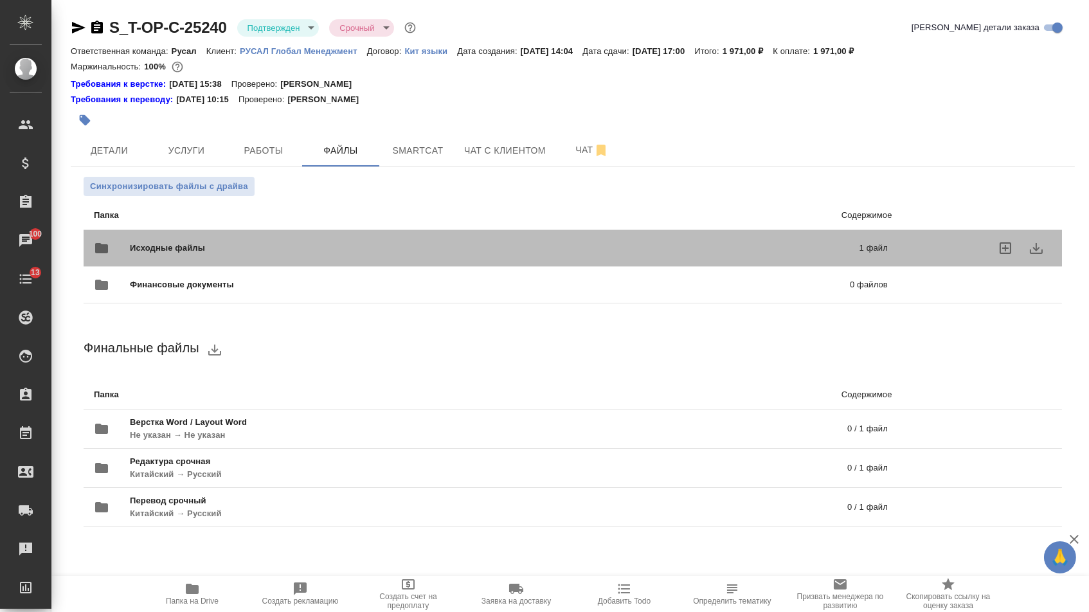
click at [259, 255] on span "Исходные файлы" at bounding box center [331, 248] width 402 height 13
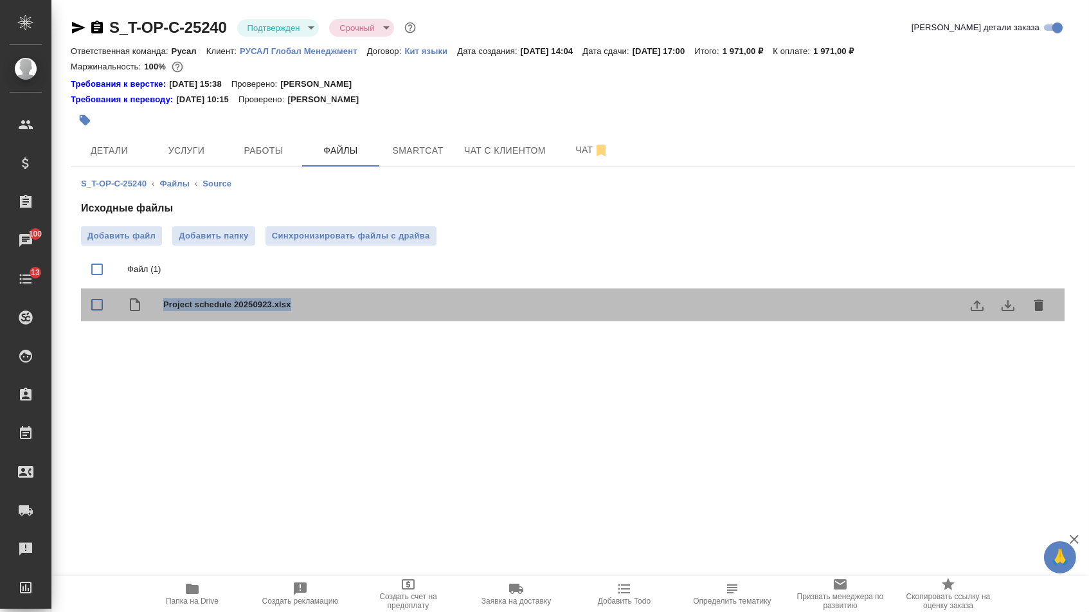
drag, startPoint x: 161, startPoint y: 314, endPoint x: 299, endPoint y: 314, distance: 138.2
click at [299, 314] on div "Project schedule 20250923.xlsx" at bounding box center [572, 305] width 983 height 33
checkbox input "true"
copy span "Project schedule 20250923.xlsx"
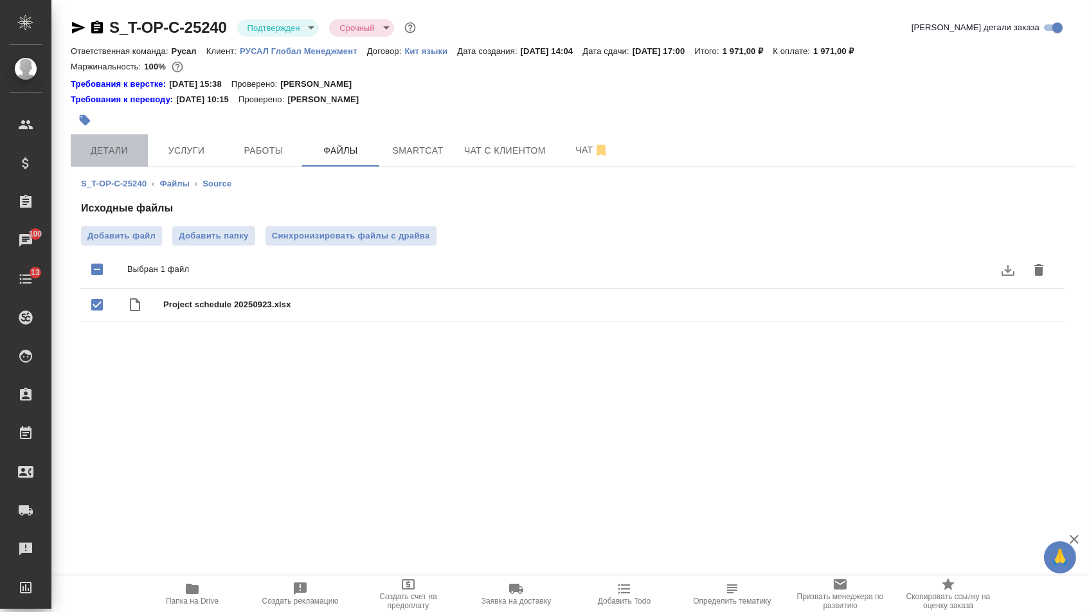
click at [125, 147] on span "Детали" at bounding box center [109, 151] width 62 height 16
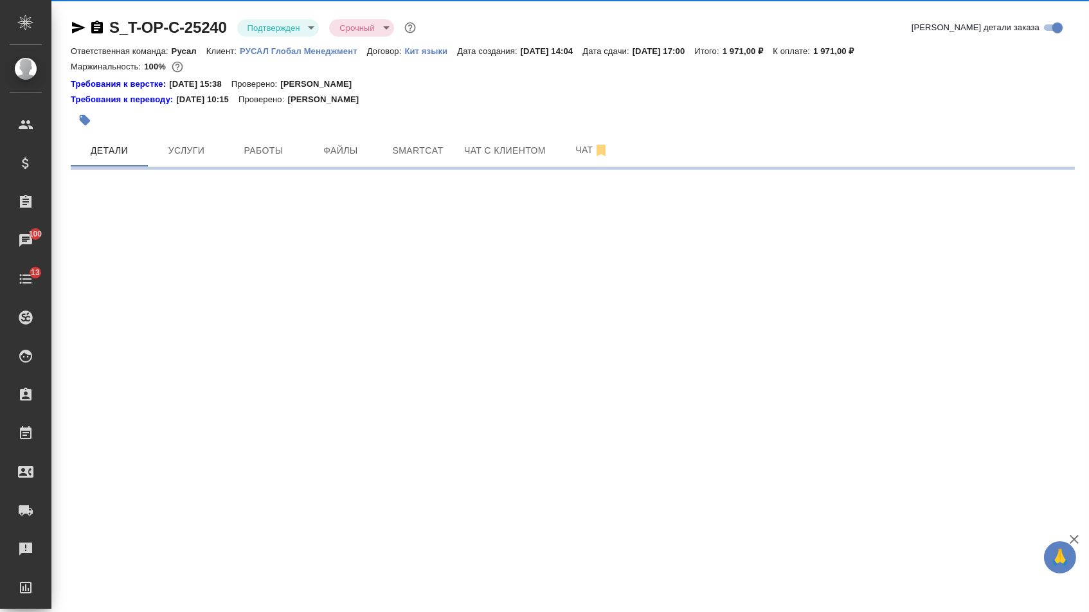
select select "RU"
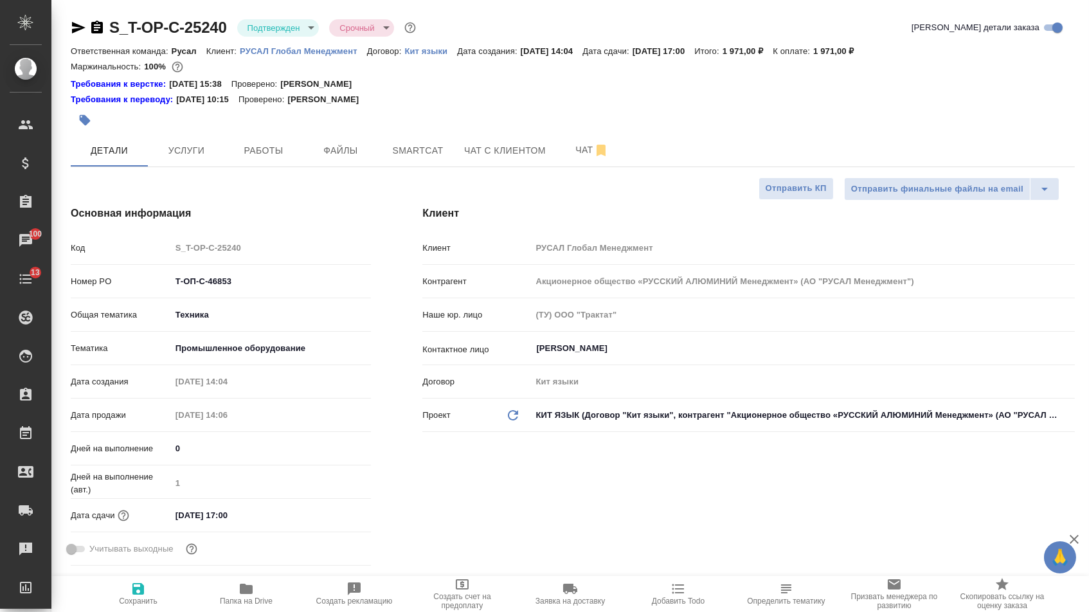
type textarea "x"
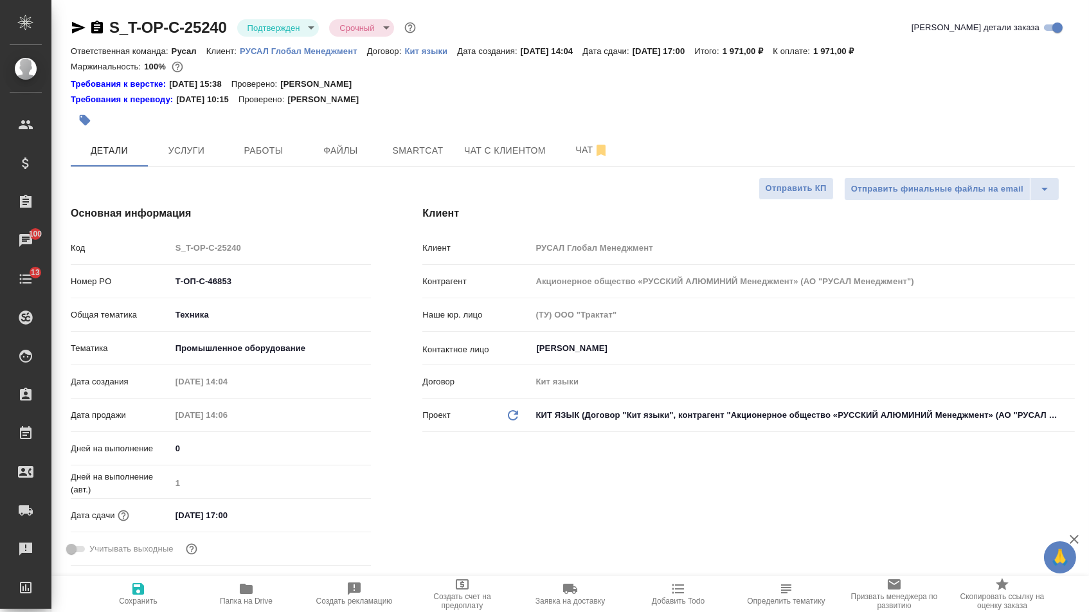
type textarea "x"
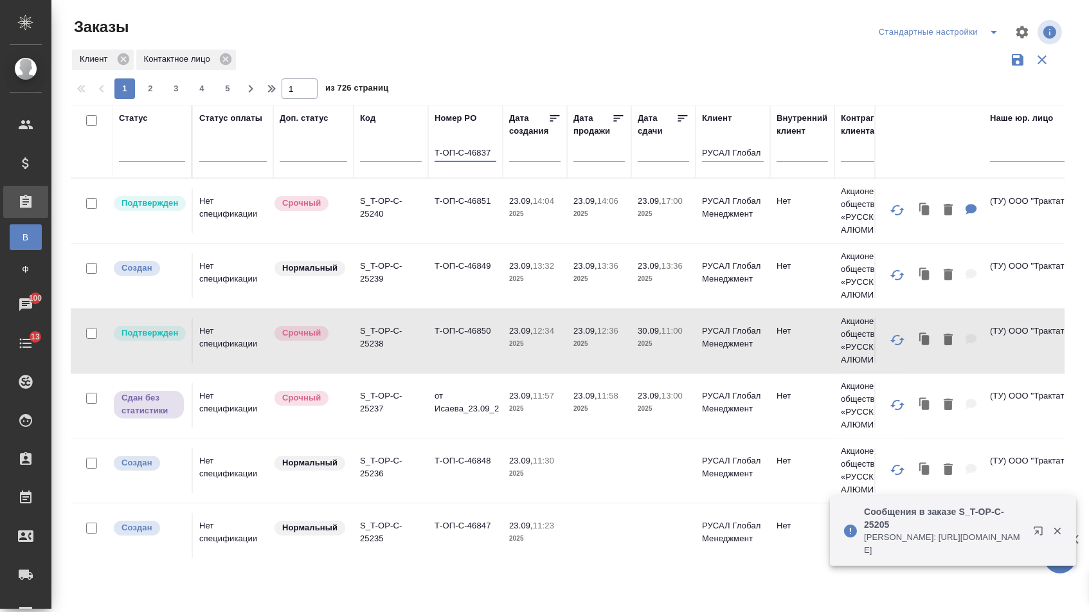
type input "Т-ОП-С-46837"
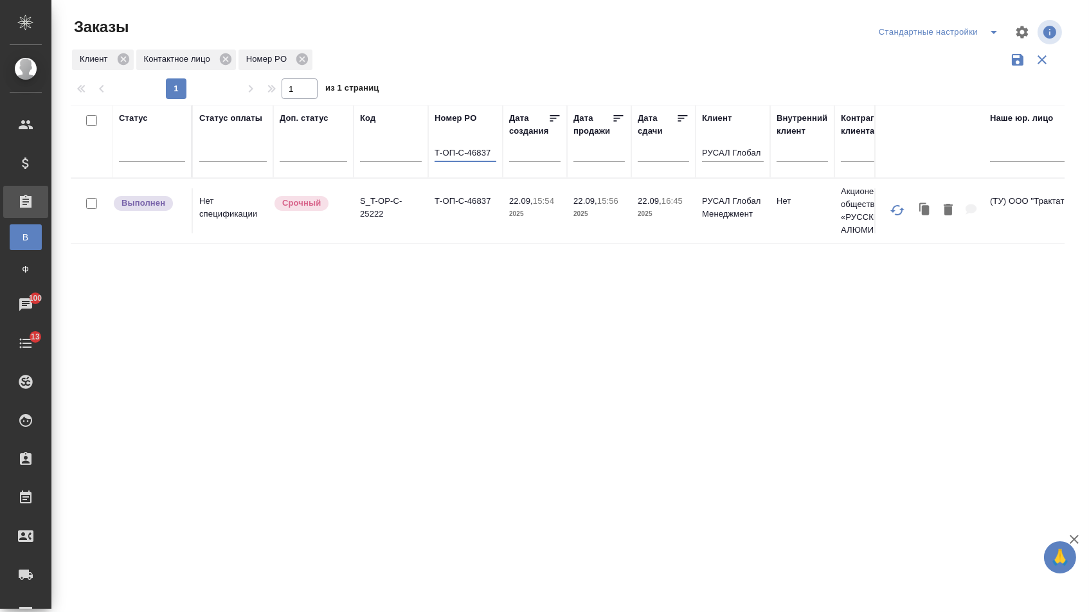
click at [413, 220] on p "S_T-OP-C-25222" at bounding box center [391, 208] width 62 height 26
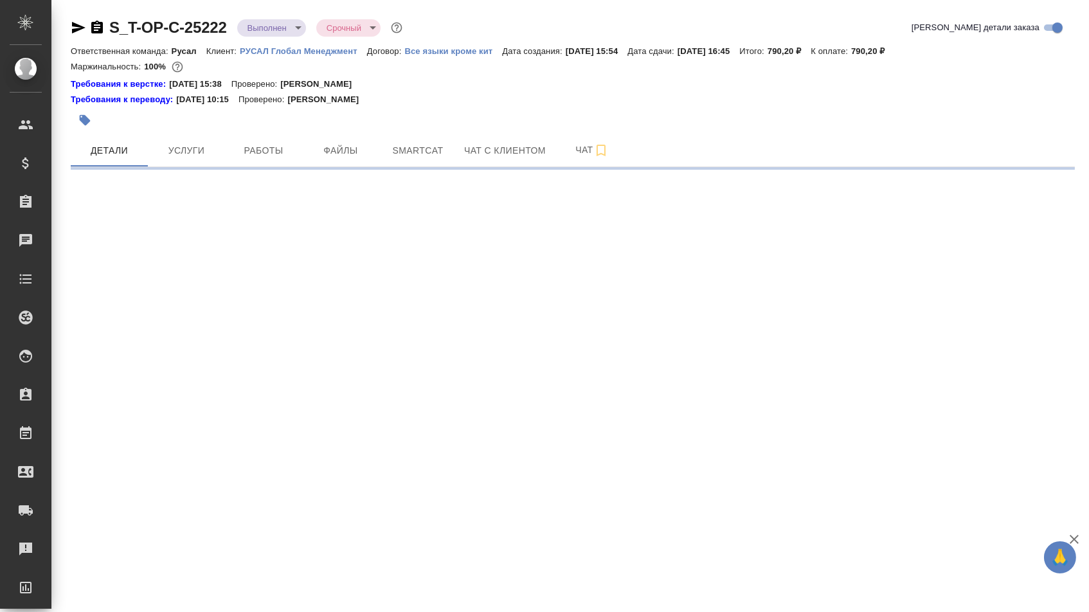
select select "RU"
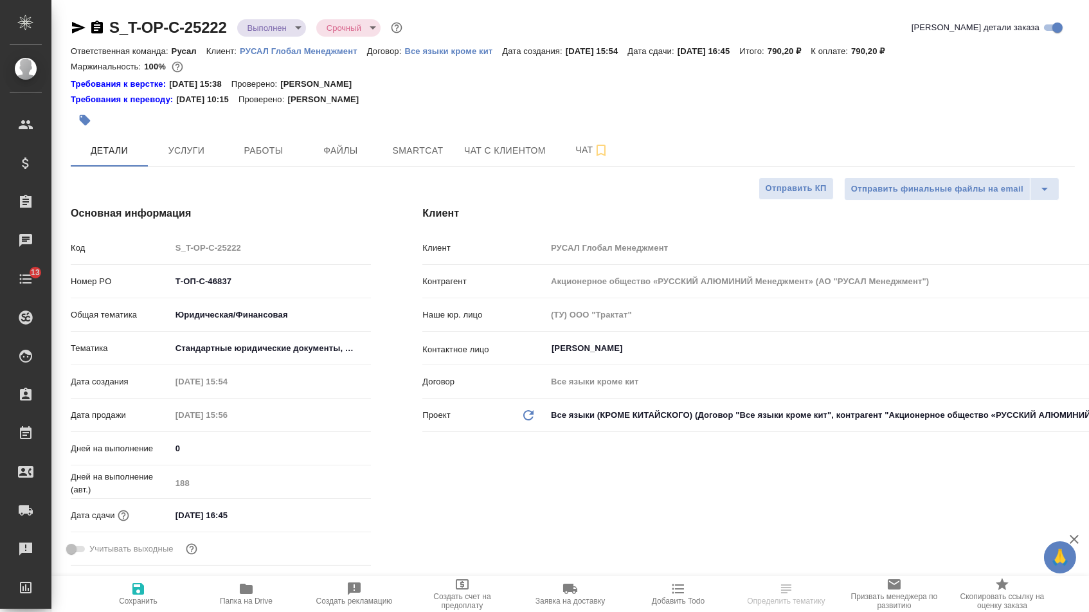
type textarea "x"
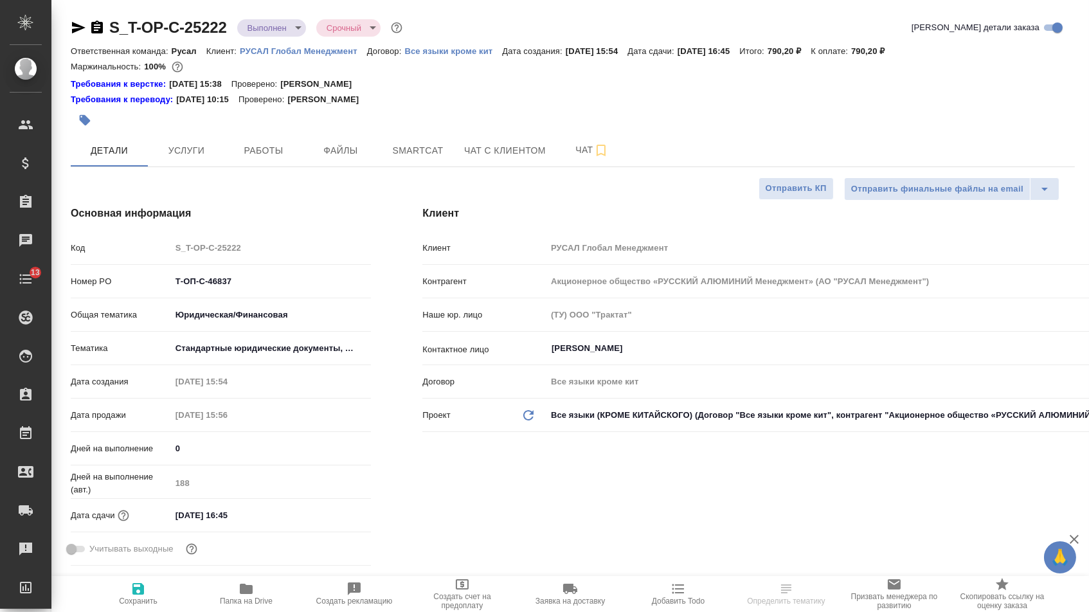
type textarea "x"
click at [242, 586] on icon "button" at bounding box center [246, 589] width 13 height 10
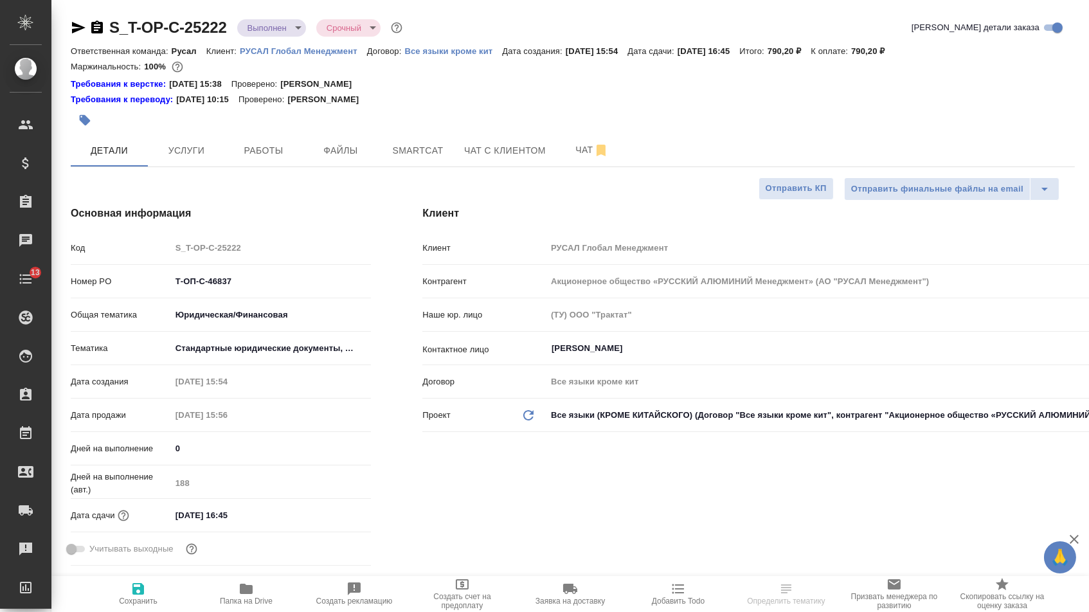
type textarea "x"
select select "RU"
type textarea "x"
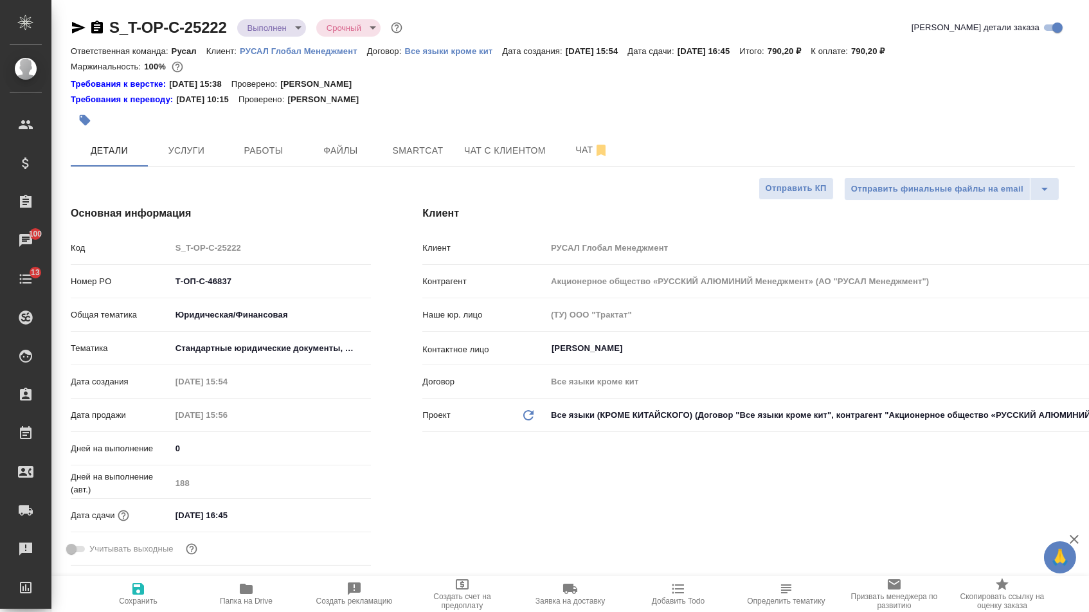
type textarea "x"
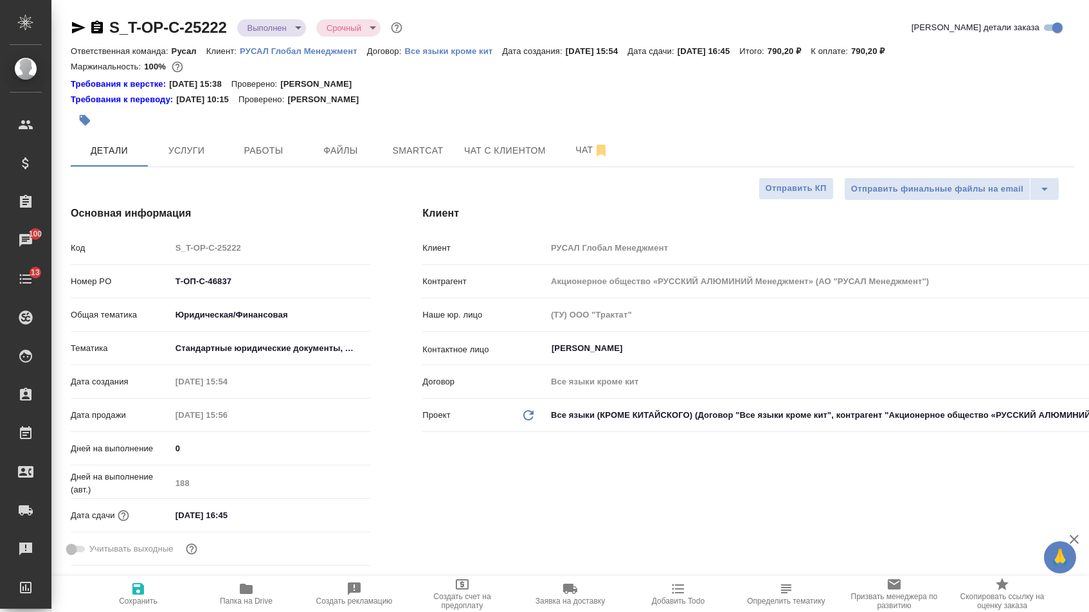
type textarea "x"
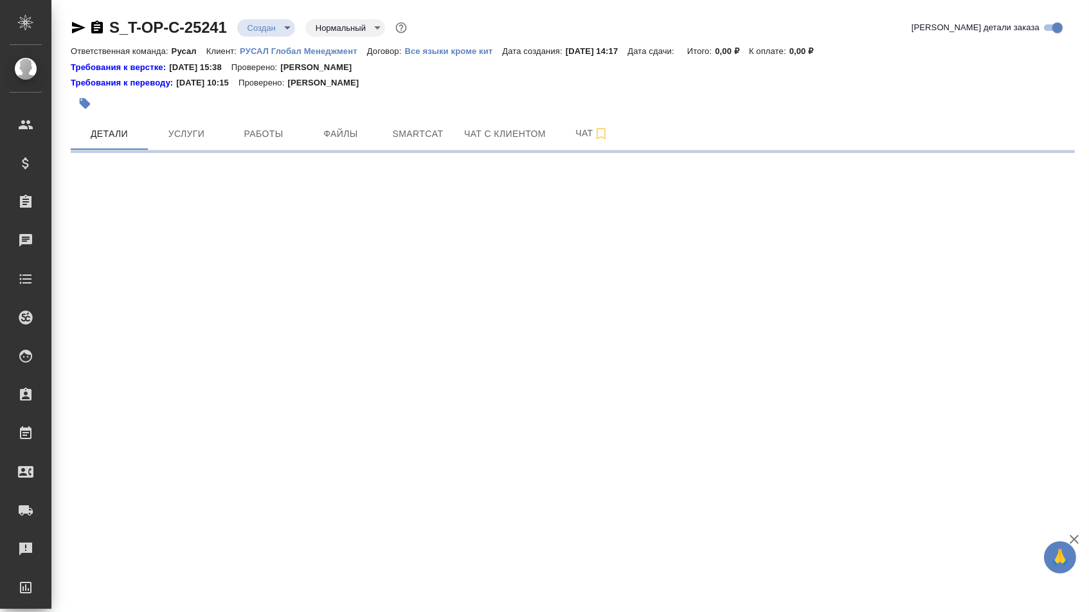
select select "RU"
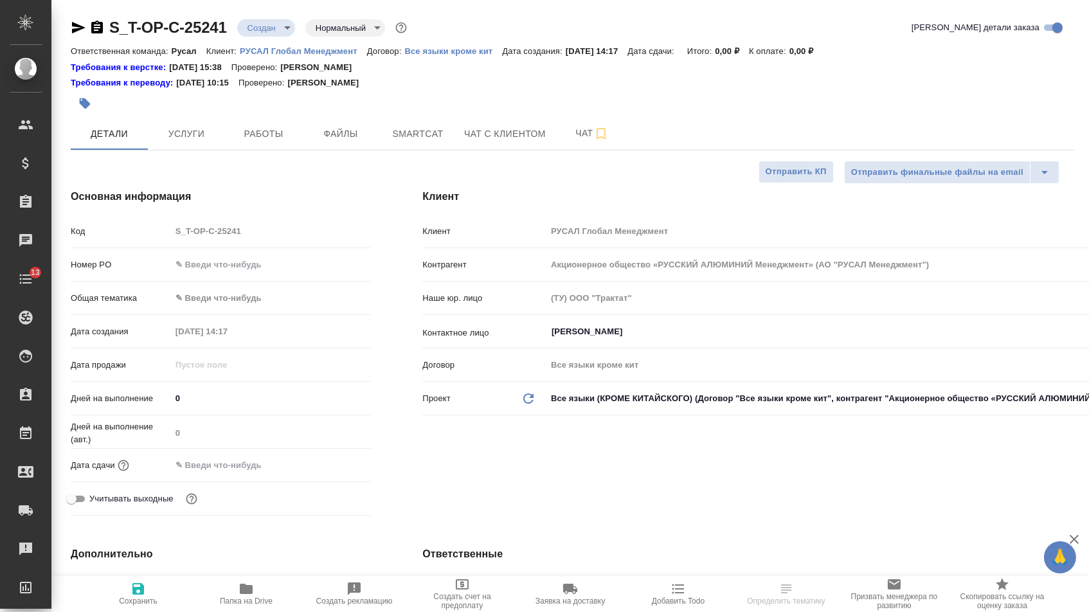
type input "[PERSON_NAME]"
type textarea "x"
click at [275, 266] on input "text" at bounding box center [271, 264] width 201 height 19
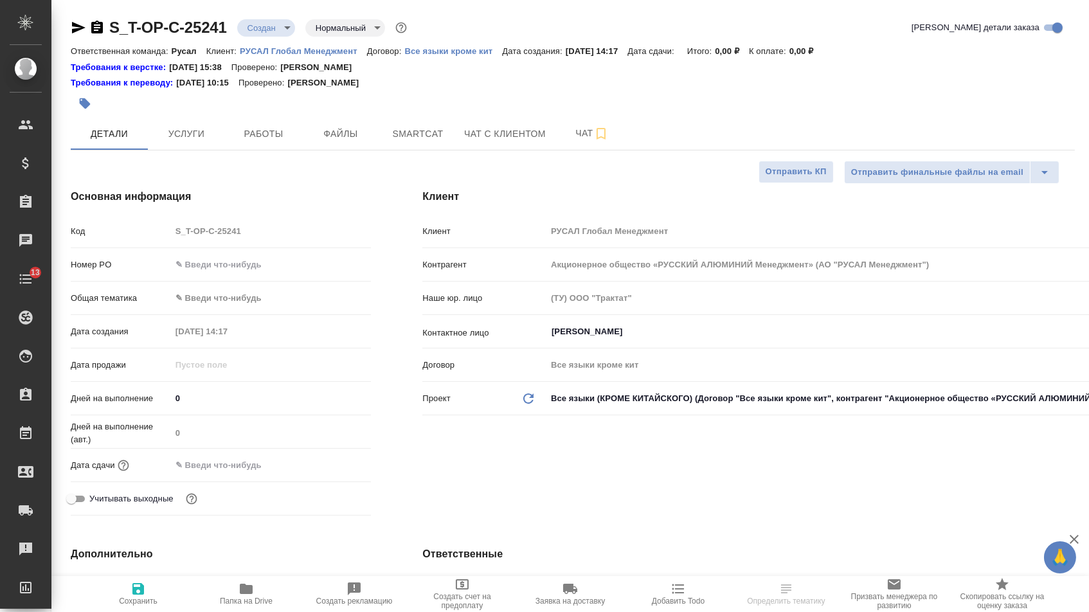
type textarea "x"
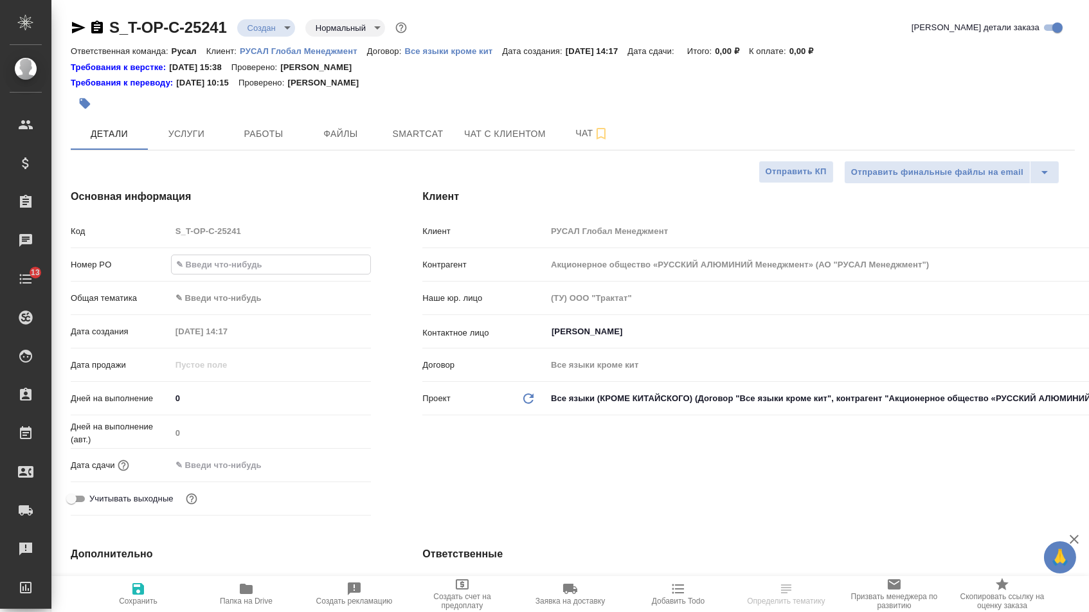
type textarea "x"
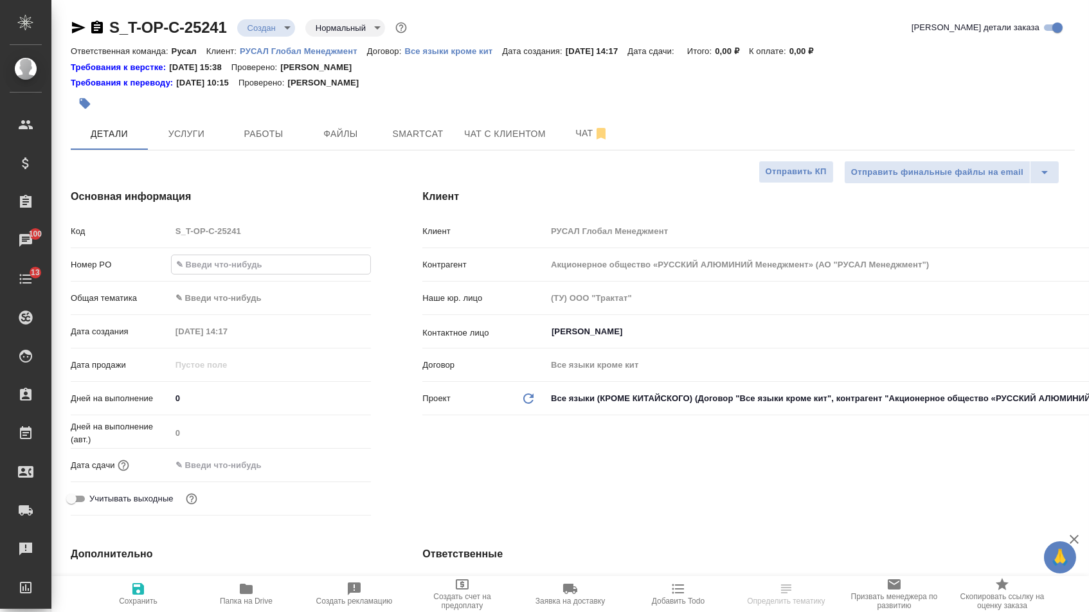
type textarea "x"
paste input "Т-ОП-С-46851"
type input "Т-ОП-С-46851"
type textarea "x"
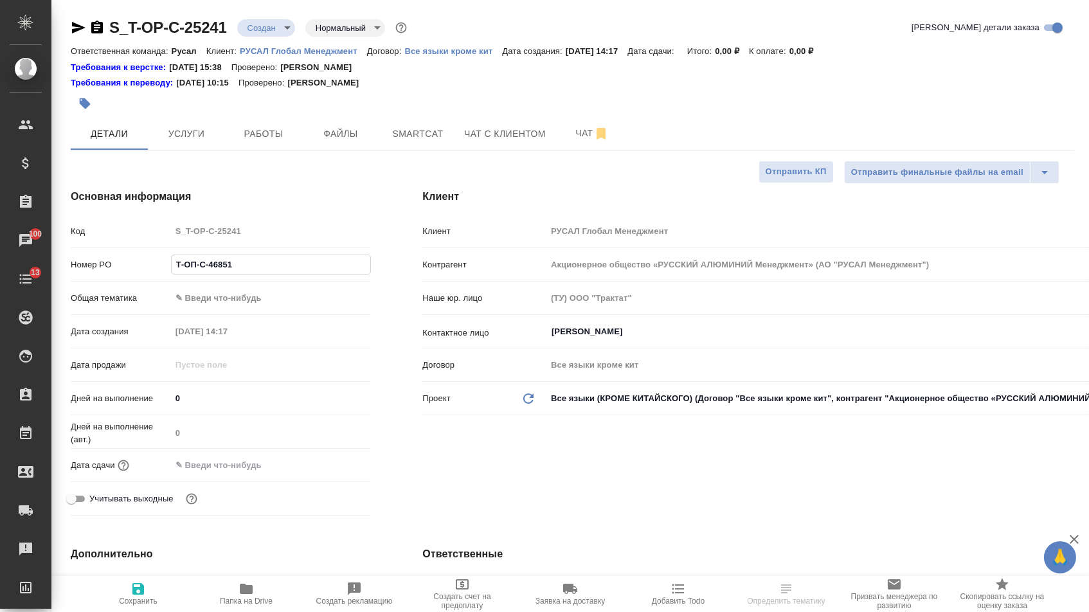
type textarea "x"
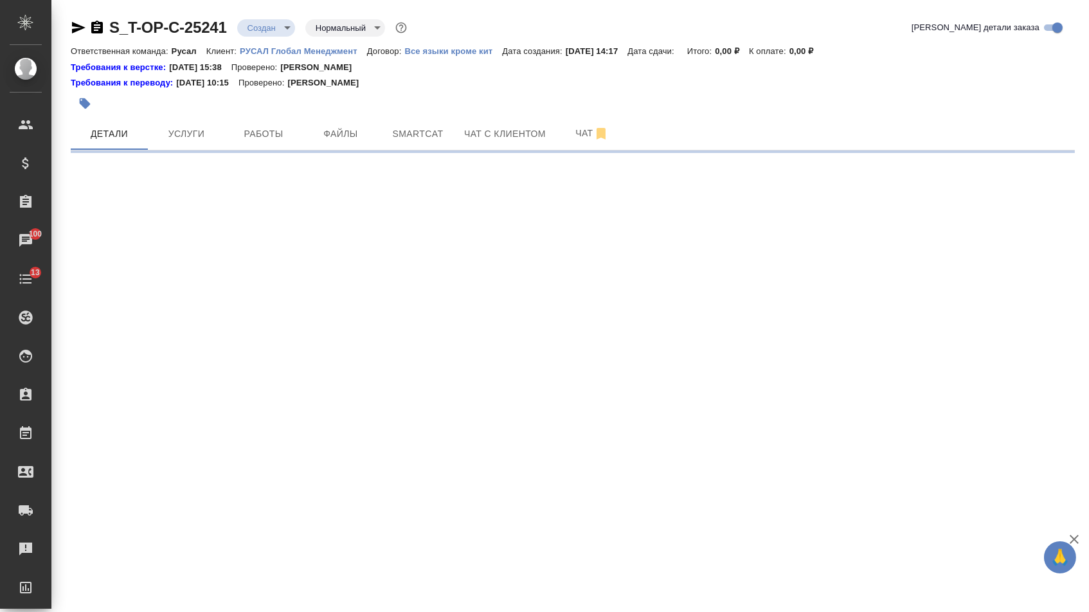
select select "RU"
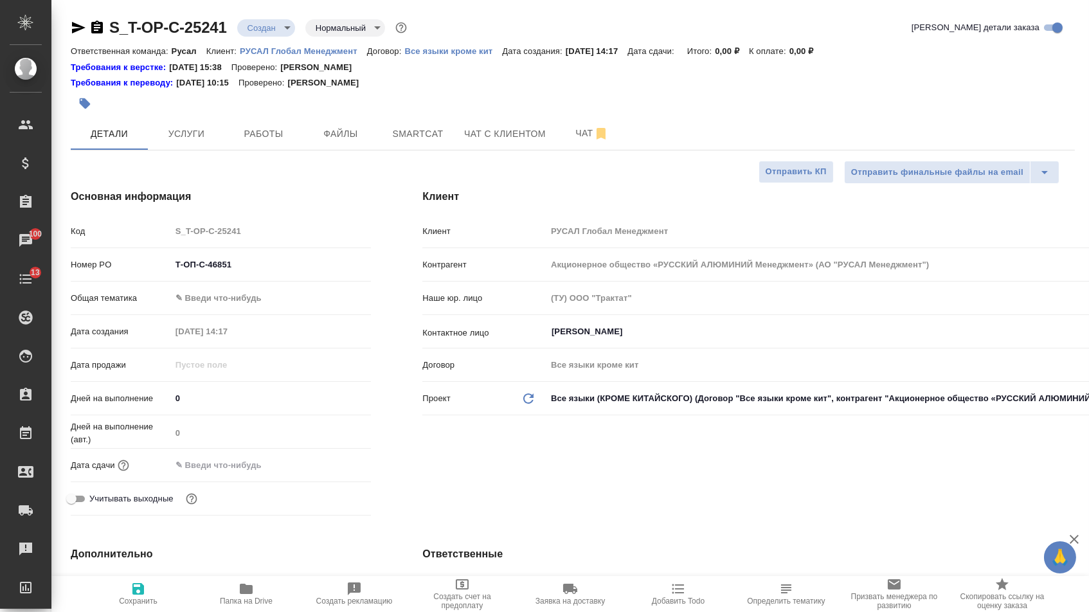
type textarea "x"
click at [267, 274] on input "Т-ОП-С-46851" at bounding box center [271, 264] width 201 height 19
type input "Т-ОП-С-4685"
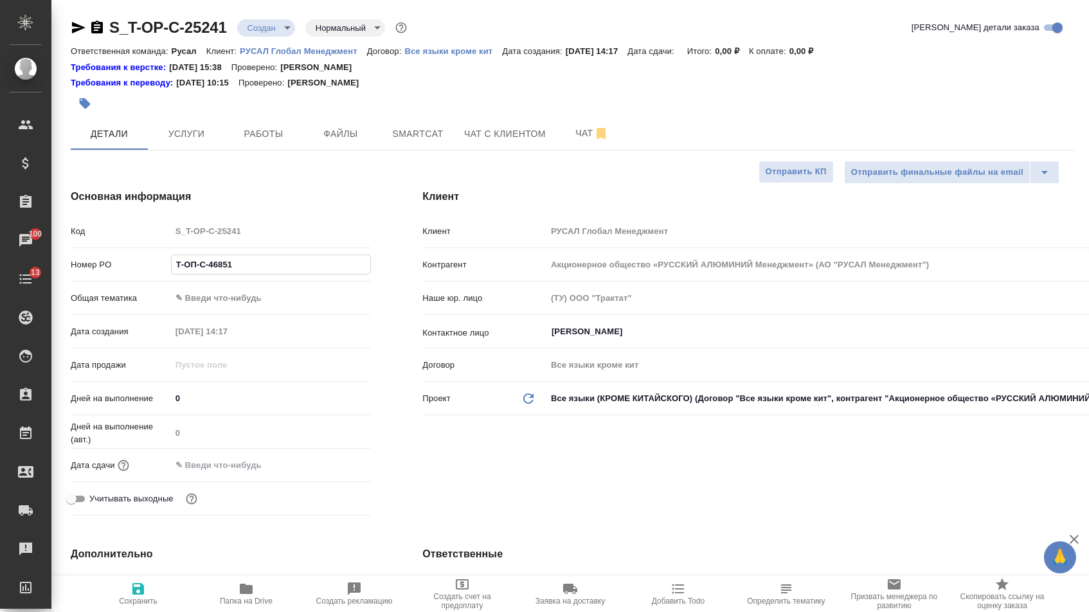
type textarea "x"
type input "Т-ОП-С-468"
type textarea "x"
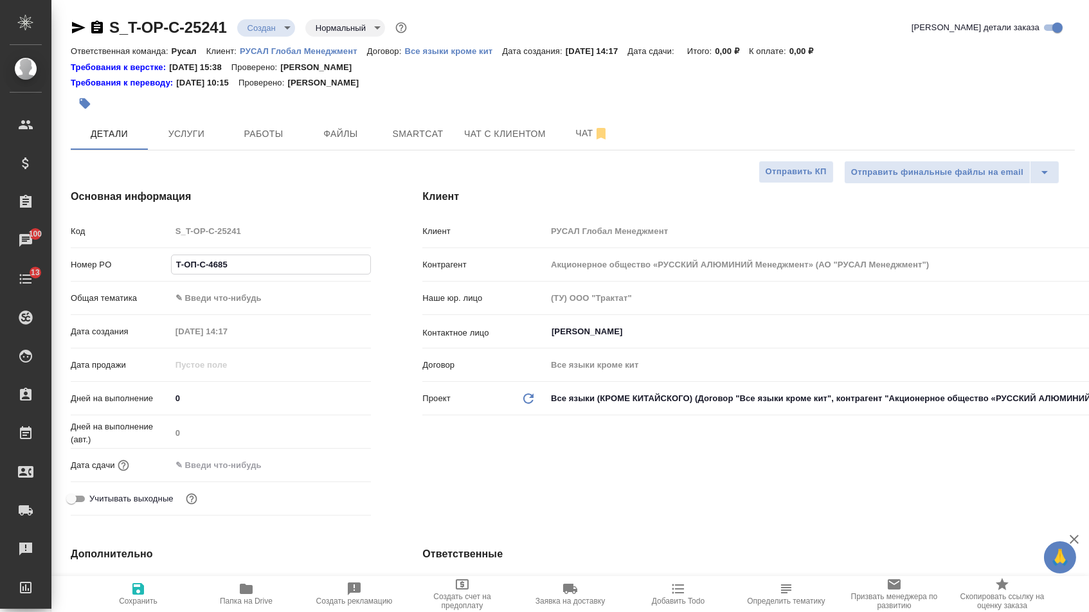
type textarea "x"
type input "Т-ОП-С-4684"
type textarea "x"
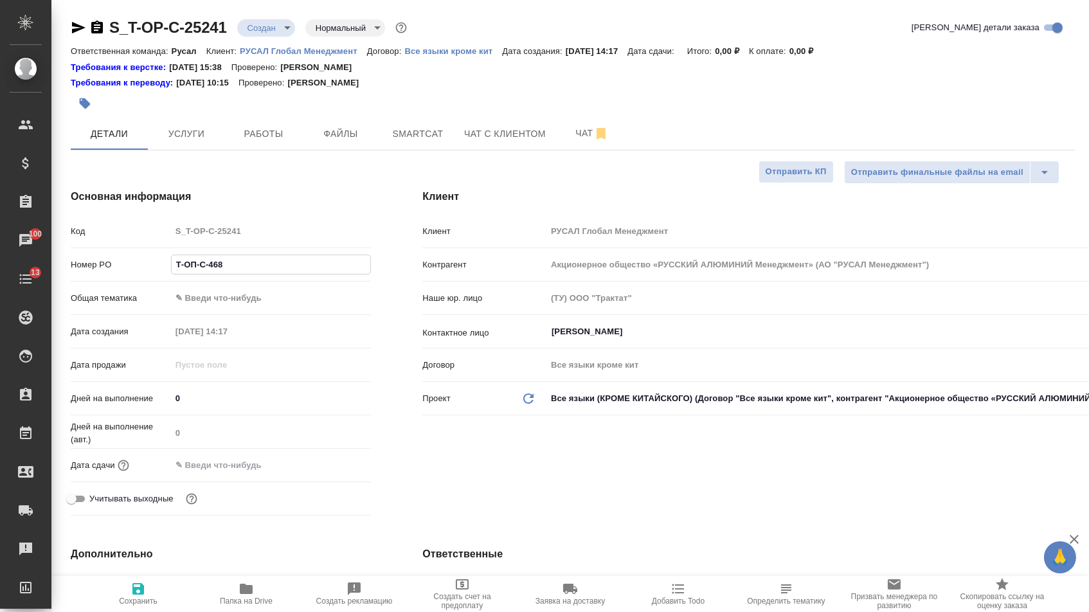
type textarea "x"
type input "Т-ОП-С-46847"
type textarea "x"
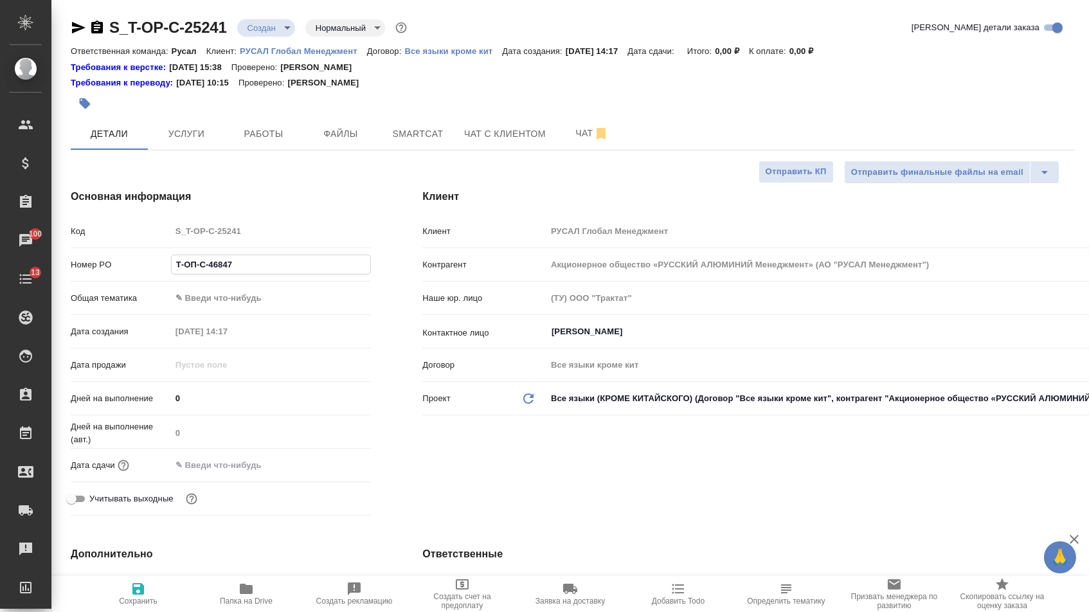
type input "Т-ОП-С-46847*"
type textarea "x"
type input "Т-ОП-С-46847**"
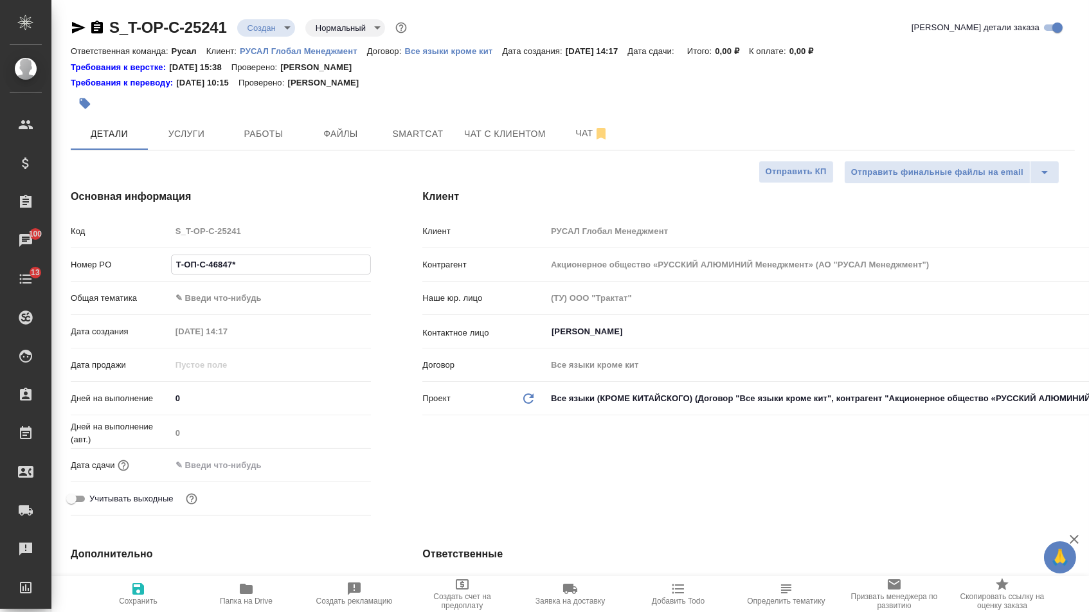
type textarea "x"
type input "Т-ОП-С-46847***"
type textarea "x"
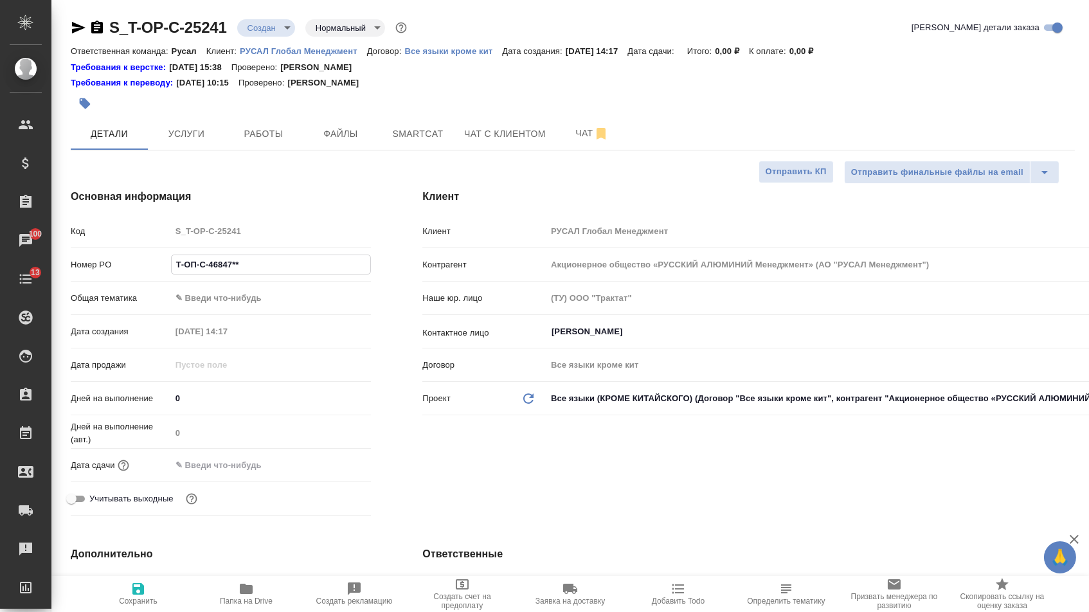
type textarea "x"
type input "Т-ОП-С-46847**"
type textarea "x"
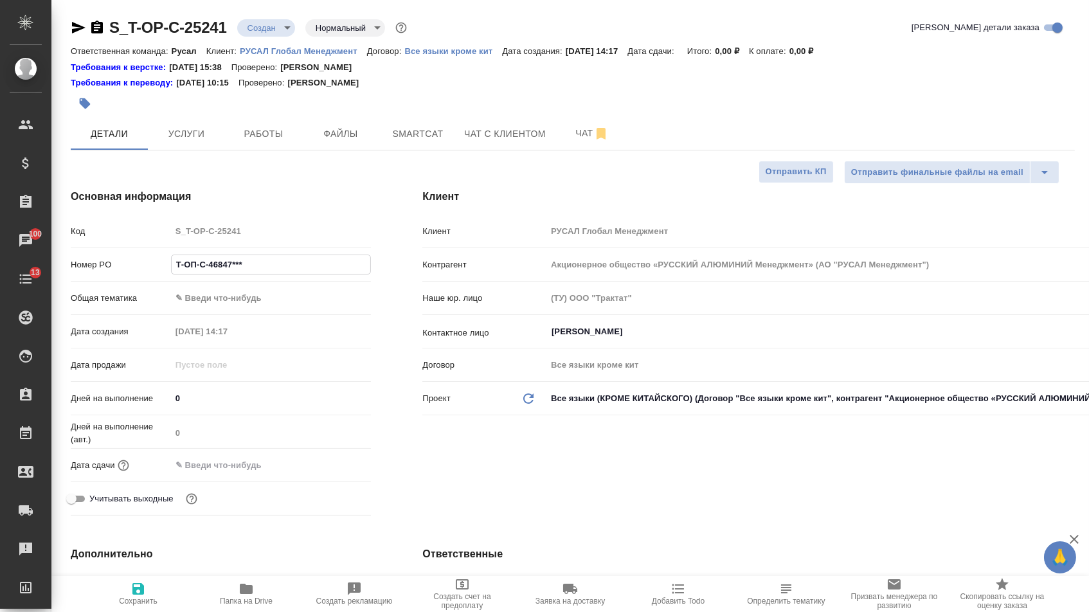
type textarea "x"
type input "Т-ОП-С-46847*"
type textarea "x"
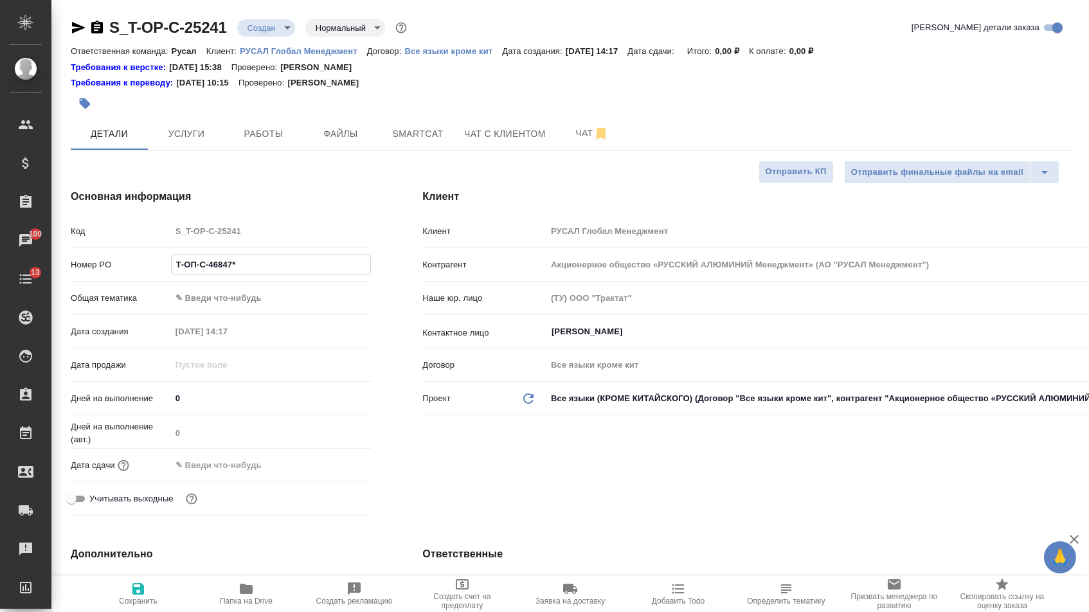
type input "Т-ОП-С-46847"
type textarea "x"
type input "Т-ОП-С-46847?"
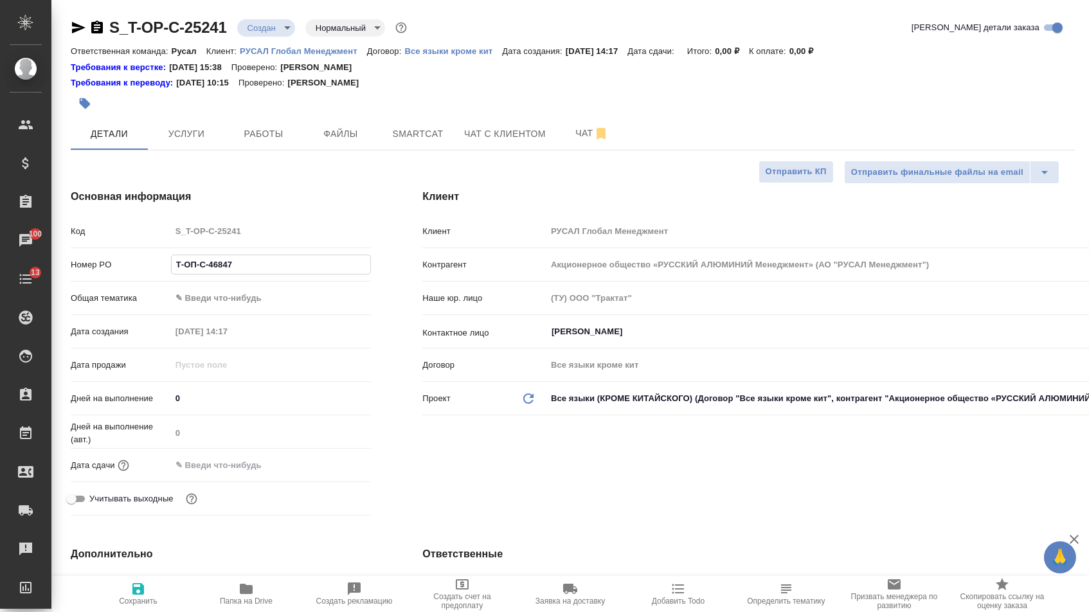
type textarea "x"
type input "Т-ОП-С-46847??"
type textarea "x"
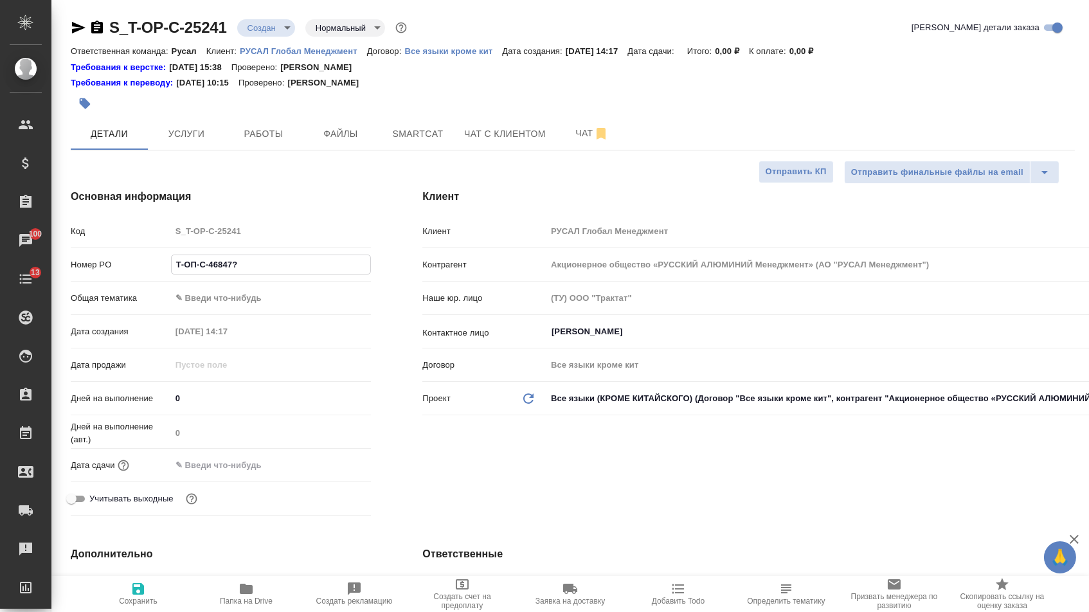
type textarea "x"
type input "Т-ОП-С-46847???"
type textarea "x"
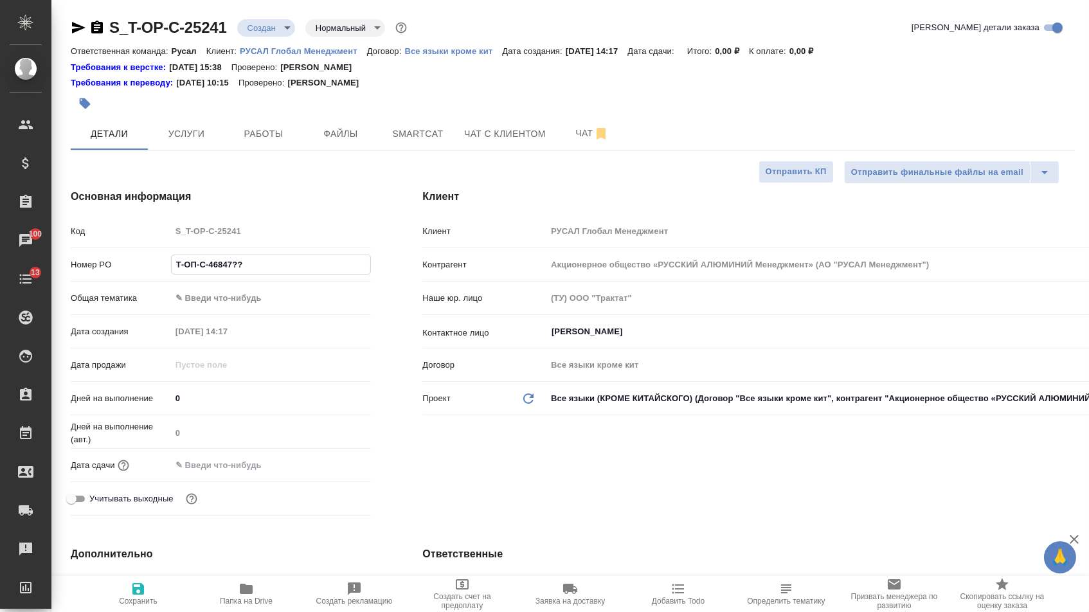
type textarea "x"
type input "Т-ОП-С-46847???"
click at [294, 305] on body "🙏 .cls-1 fill:#fff; AWATERA Menshikova Aleksandra Клиенты Спецификации Заказы 1…" at bounding box center [544, 306] width 1089 height 612
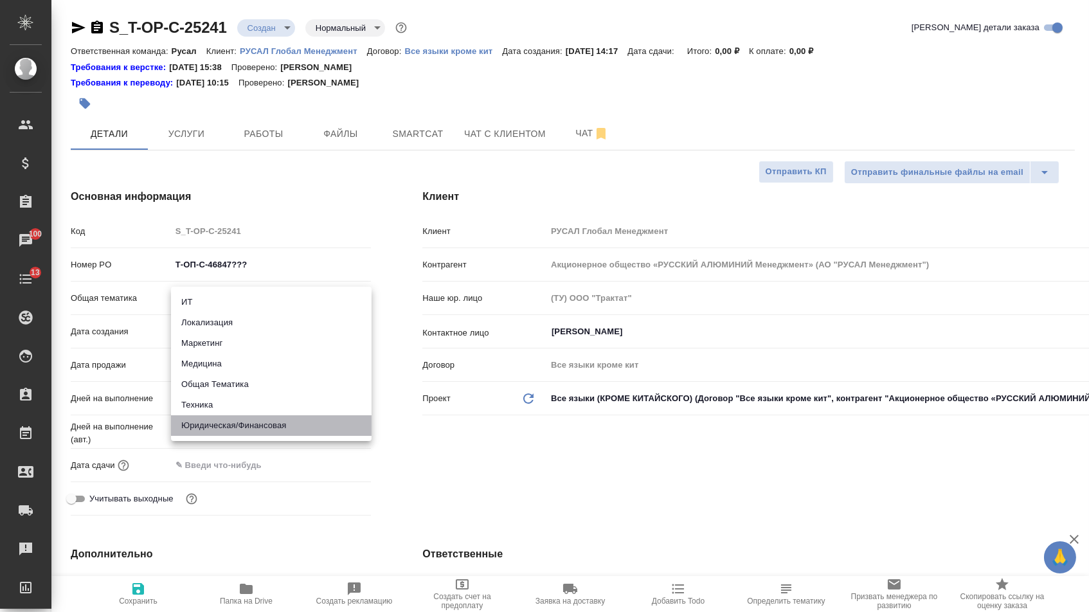
click at [241, 426] on li "Юридическая/Финансовая" at bounding box center [271, 425] width 201 height 21
type input "yr-fn"
type textarea "x"
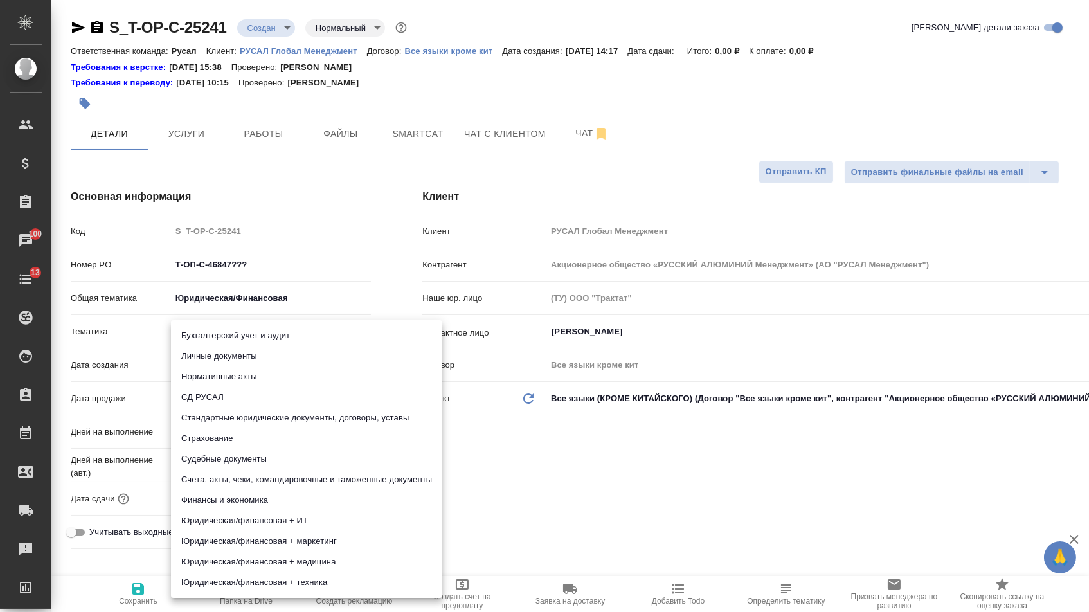
click at [240, 325] on body "🙏 .cls-1 fill:#fff; AWATERA Menshikova Aleksandra Клиенты Спецификации Заказы 1…" at bounding box center [544, 306] width 1089 height 612
click at [237, 496] on li "Финансы и экономика" at bounding box center [306, 500] width 271 height 21
type textarea "x"
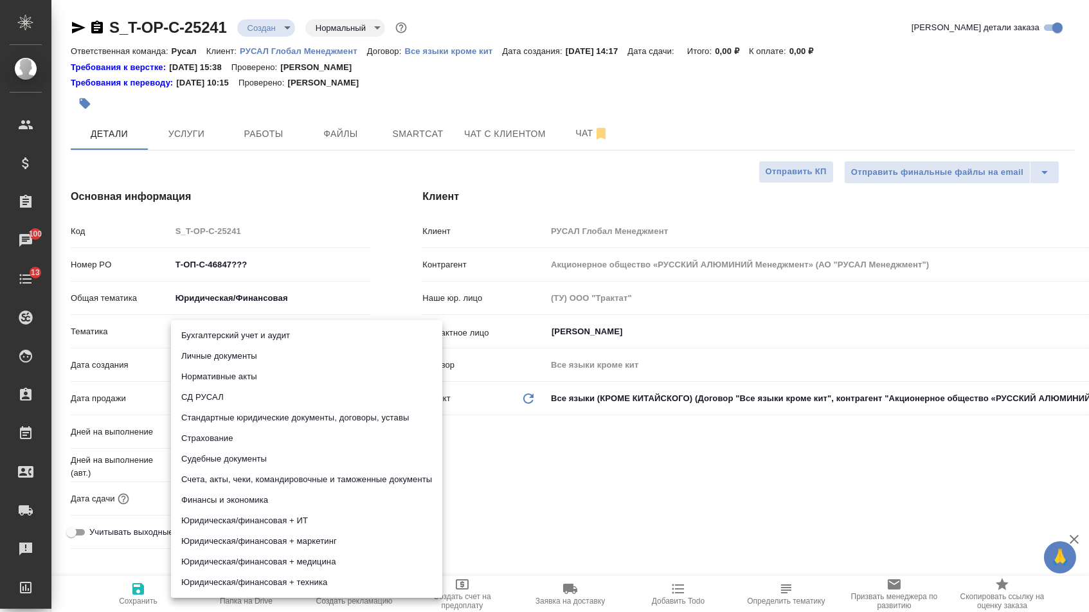
type input "5a8b8b956a9677013d343d3b"
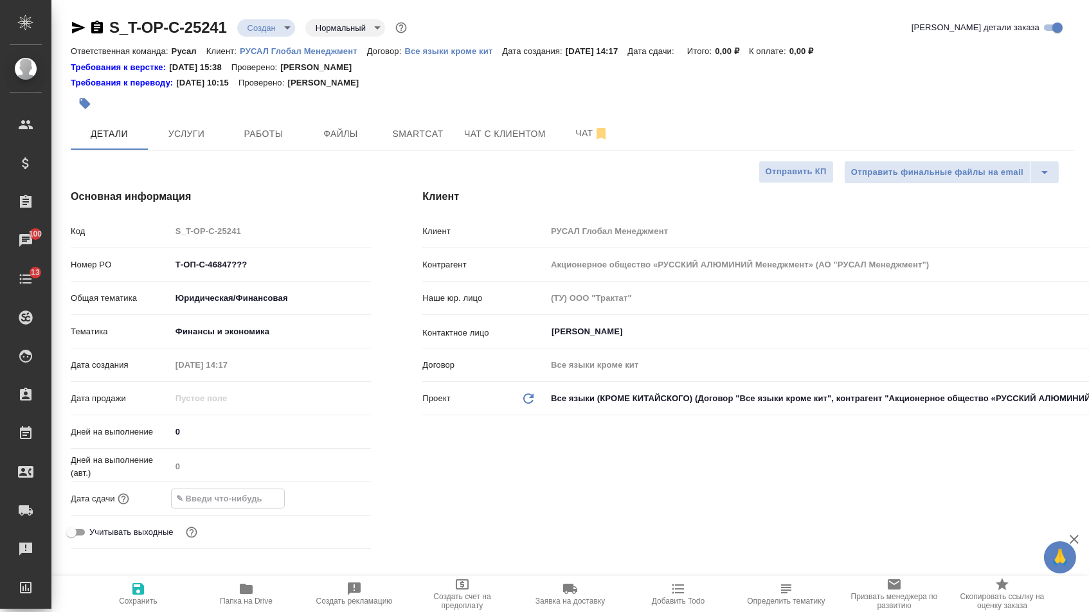
click at [244, 508] on input "text" at bounding box center [228, 498] width 112 height 19
click at [352, 506] on div at bounding box center [348, 497] width 45 height 15
click at [339, 504] on icon "button" at bounding box center [334, 497] width 12 height 13
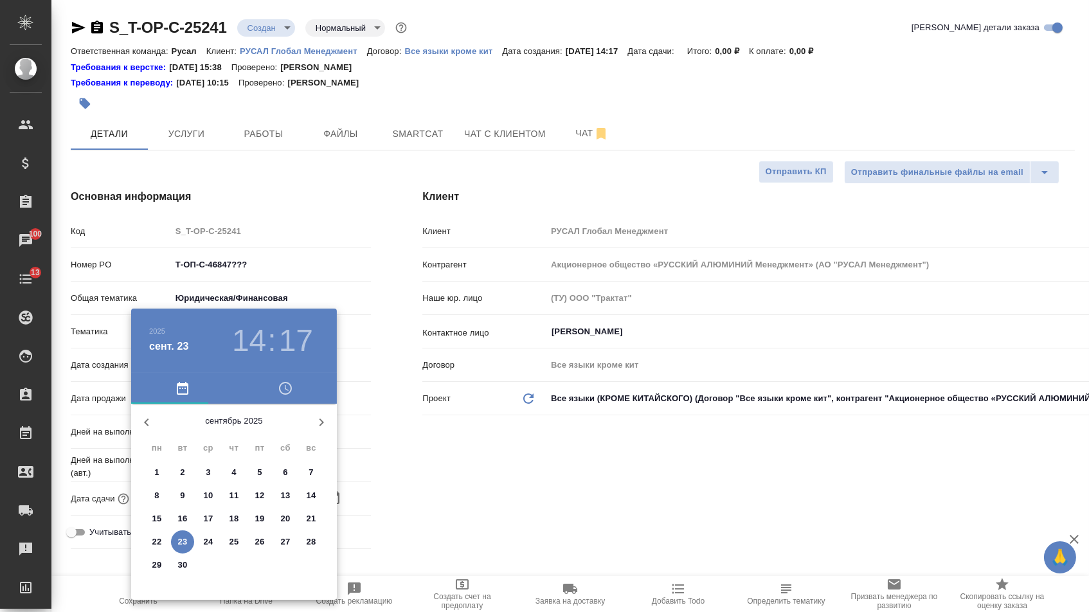
click at [379, 495] on div at bounding box center [544, 306] width 1089 height 612
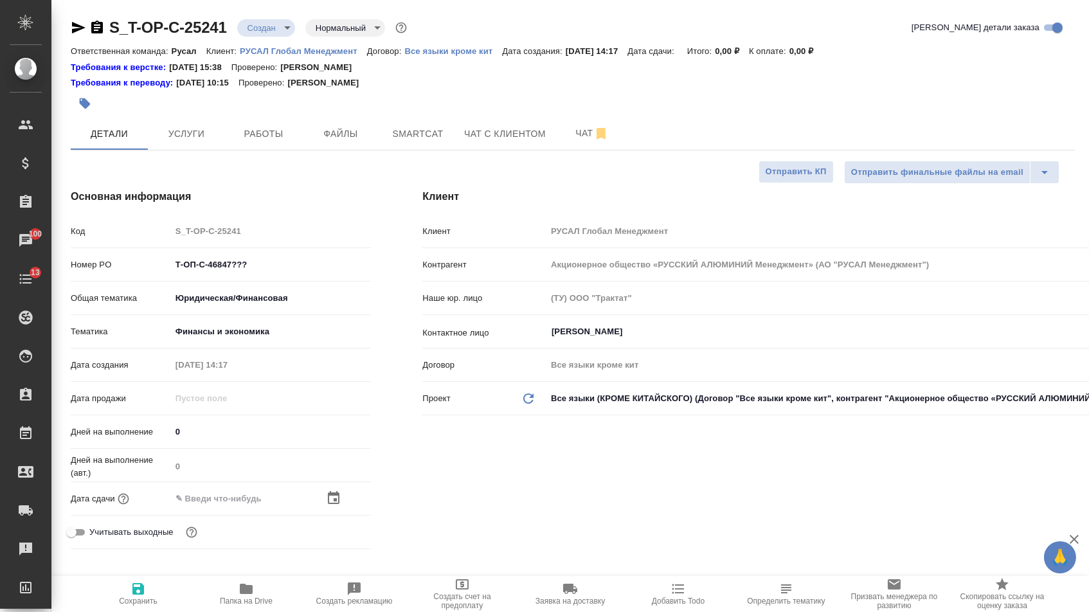
click at [136, 611] on button "Сохранить" at bounding box center [138, 594] width 108 height 36
type textarea "x"
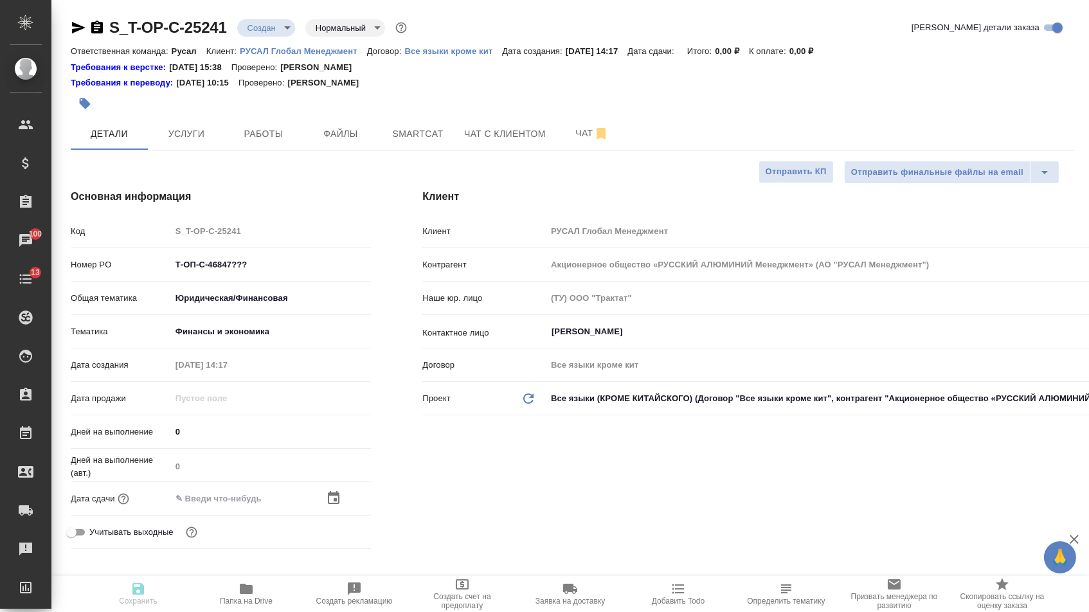
type textarea "x"
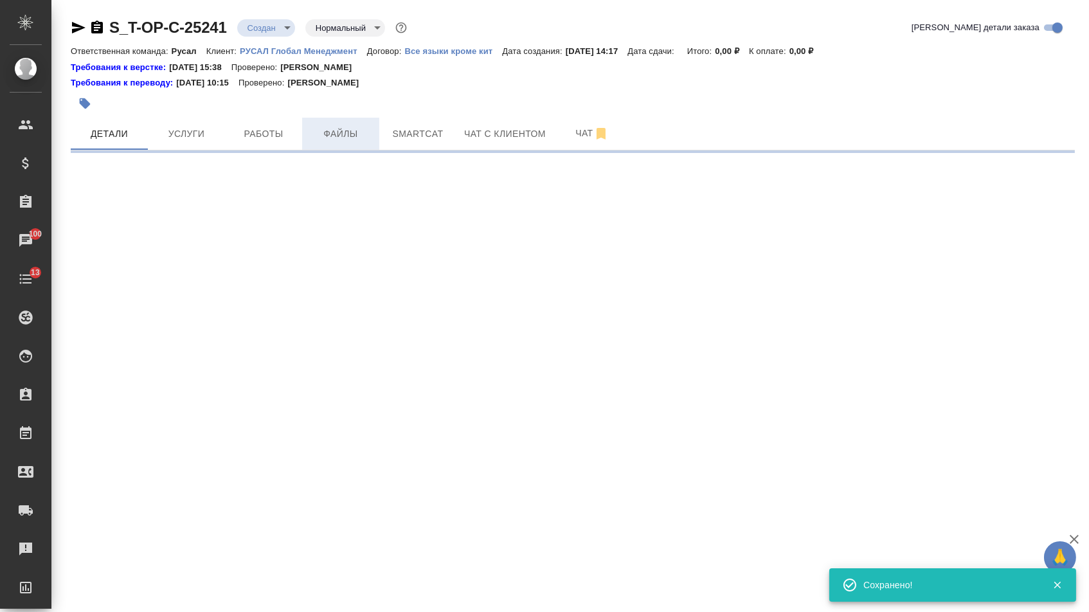
select select "RU"
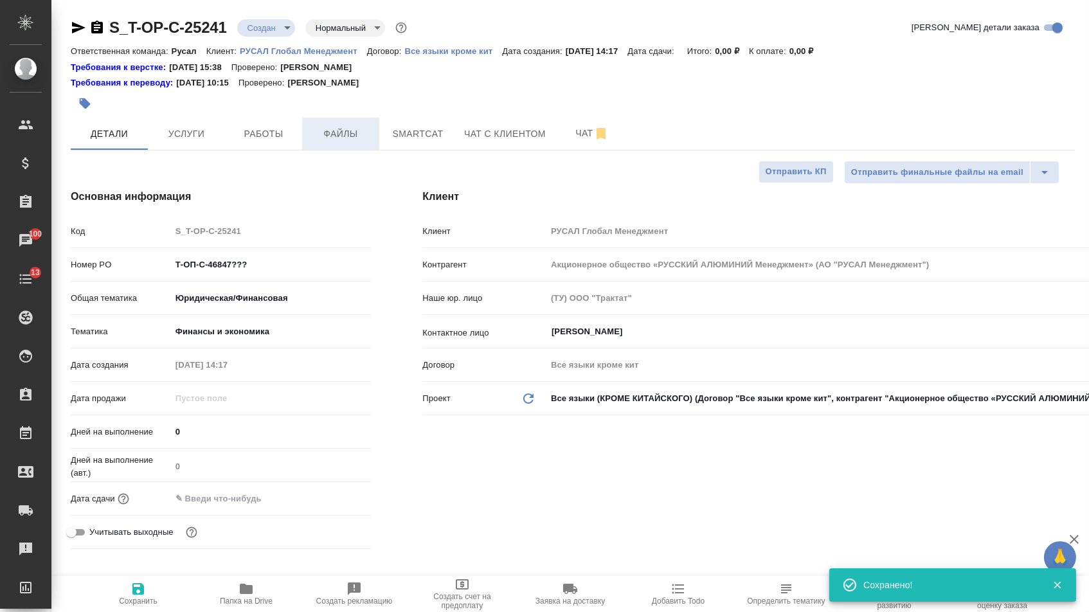
type textarea "x"
click at [339, 142] on span "Файлы" at bounding box center [341, 134] width 62 height 16
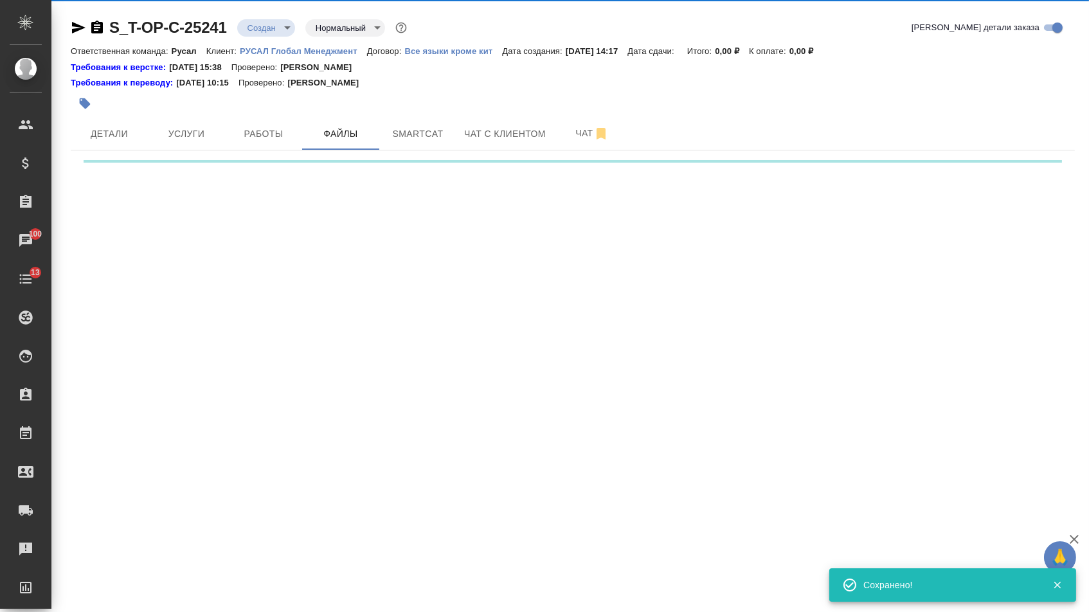
click at [254, 213] on div ".cls-1 fill:#fff; AWATERA Menshikova Aleksandra Клиенты Спецификации Заказы 100…" at bounding box center [544, 306] width 1089 height 612
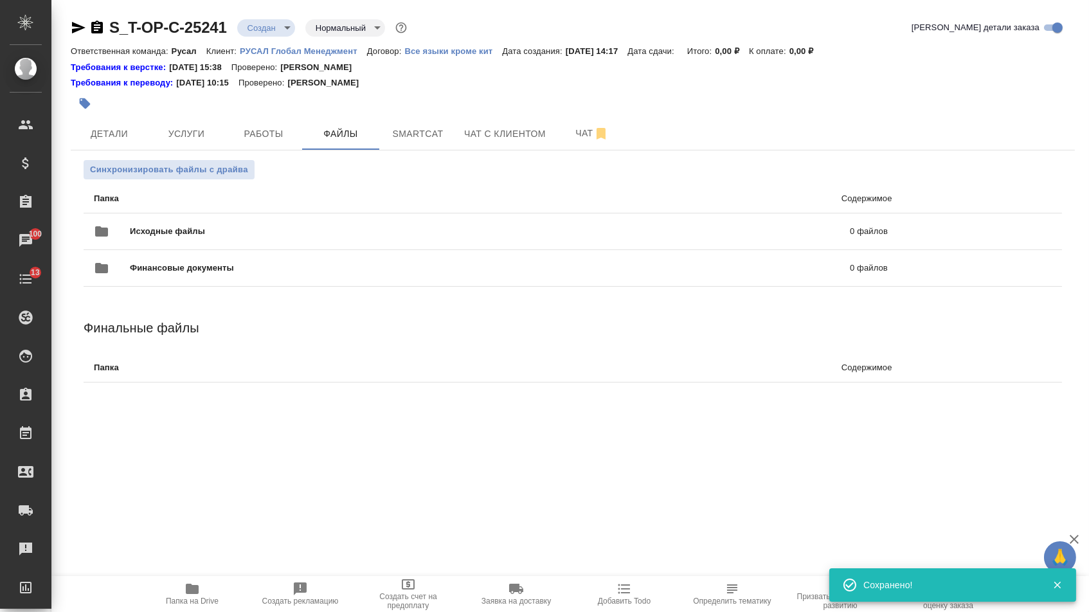
click at [246, 226] on div "Исходные файлы 0 файлов" at bounding box center [491, 231] width 794 height 31
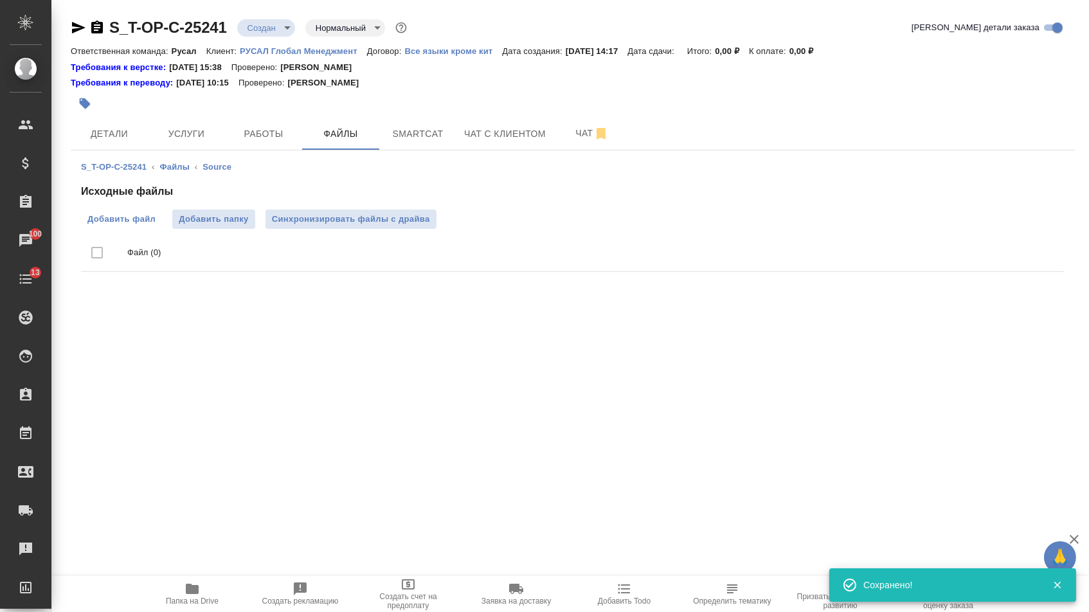
click at [120, 224] on span "Добавить файл" at bounding box center [121, 219] width 68 height 13
click at [0, 0] on input "Добавить файл" at bounding box center [0, 0] width 0 height 0
click at [204, 125] on button "Услуги" at bounding box center [186, 134] width 77 height 32
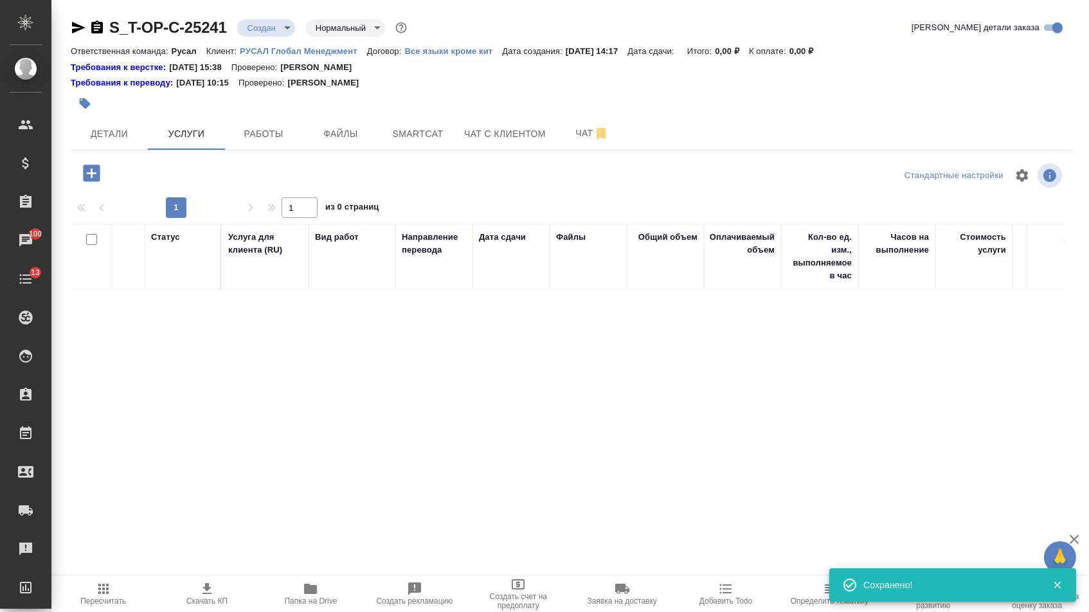
click at [88, 181] on icon "button" at bounding box center [91, 173] width 17 height 17
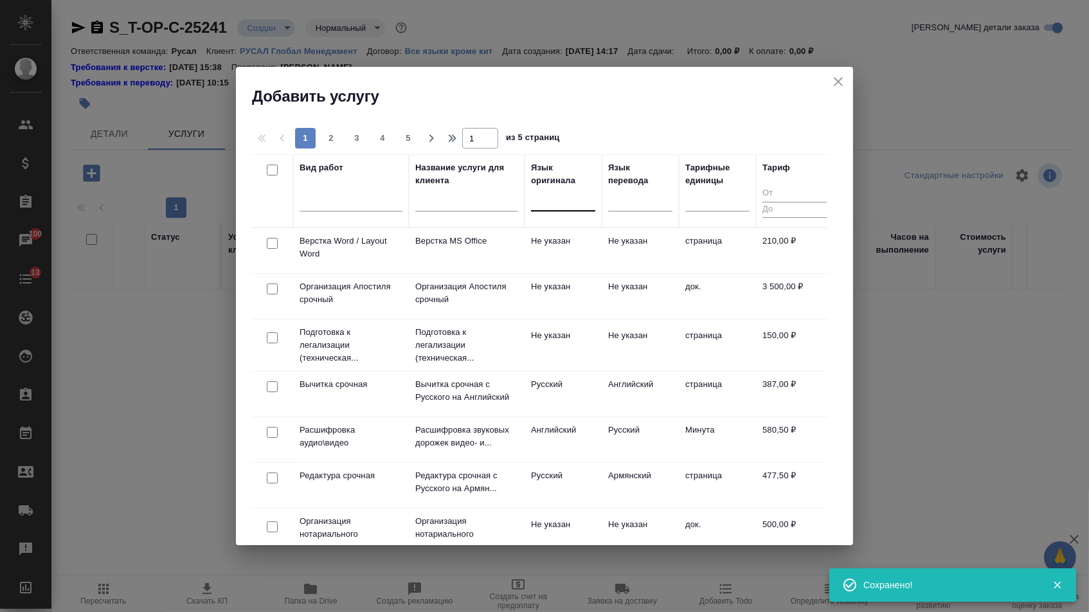
click at [575, 202] on div at bounding box center [563, 198] width 64 height 19
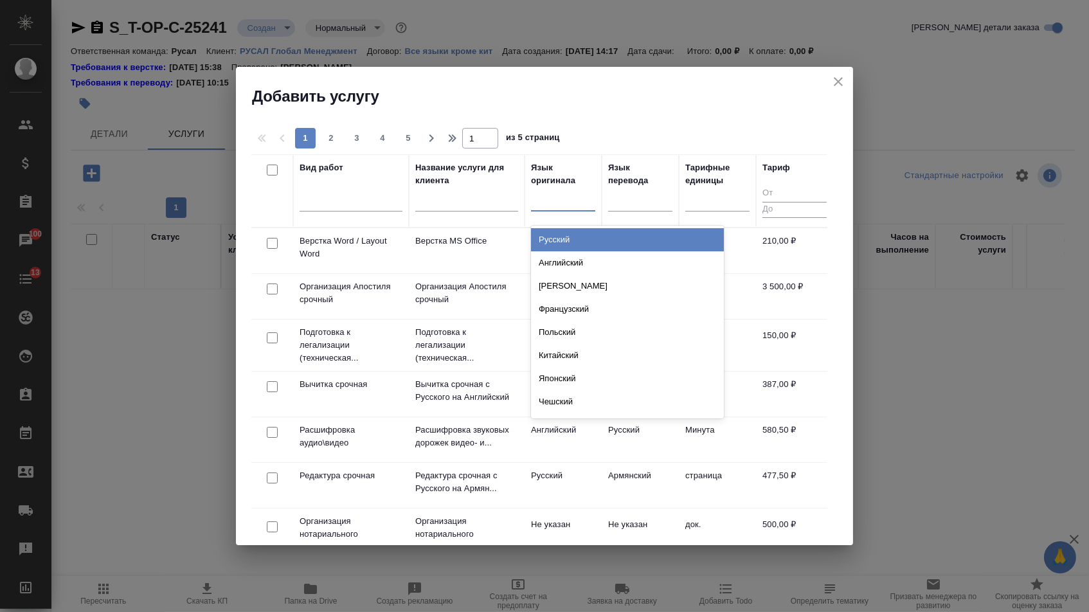
click at [577, 235] on div "Русский" at bounding box center [627, 239] width 193 height 23
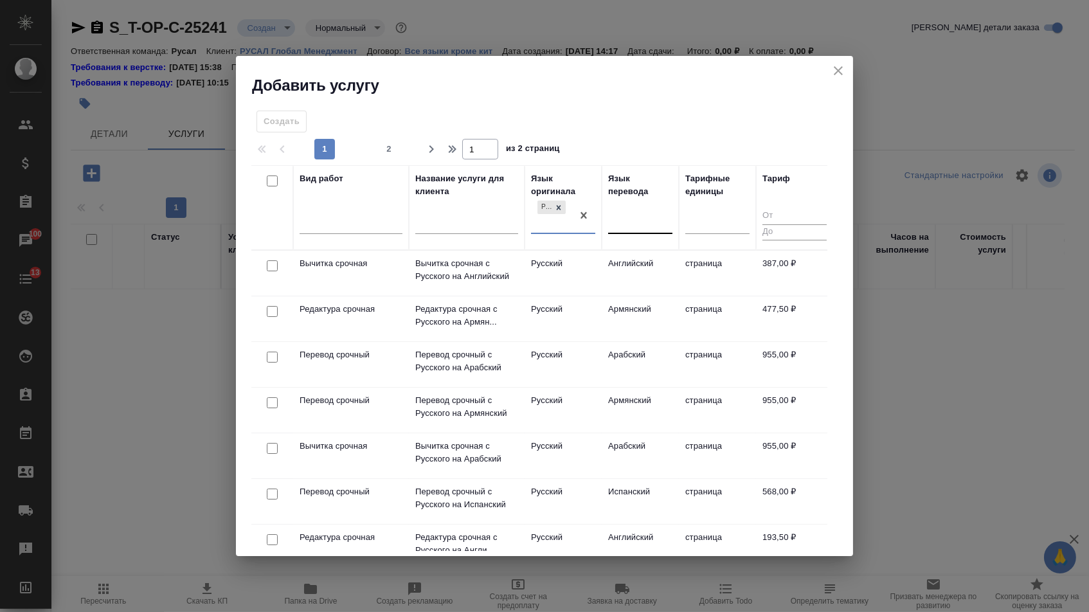
click at [632, 217] on div at bounding box center [640, 221] width 64 height 19
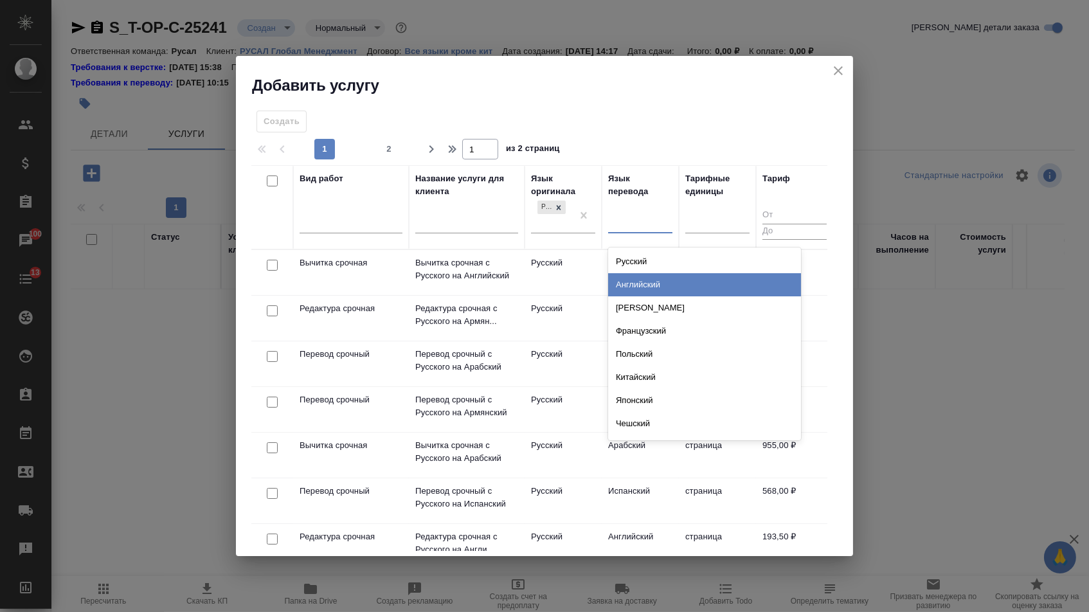
click at [629, 280] on div "Английский" at bounding box center [704, 284] width 193 height 23
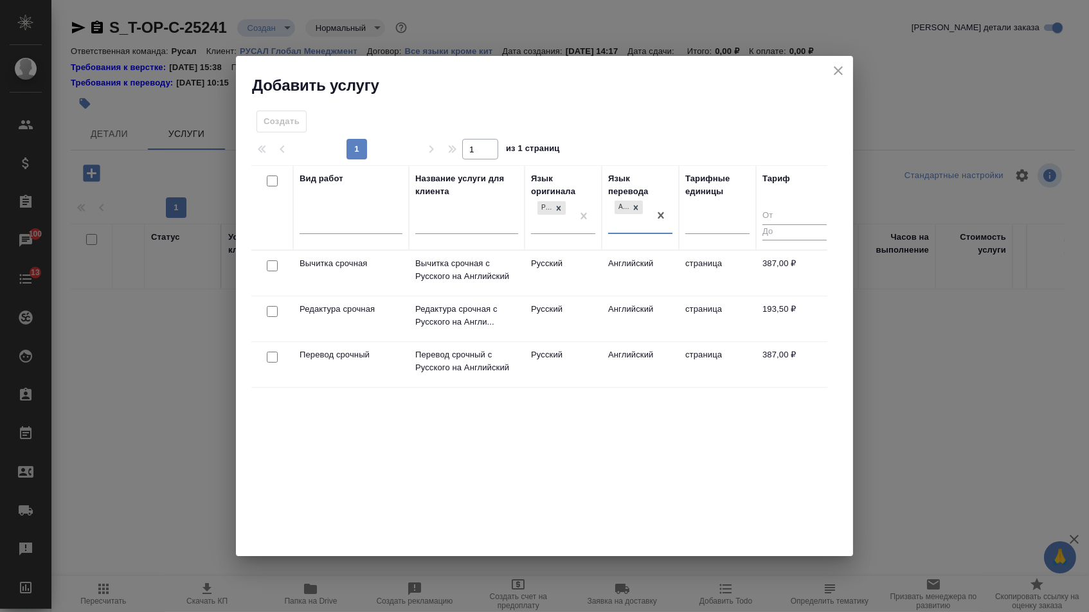
click at [267, 354] on input "checkbox" at bounding box center [272, 357] width 11 height 11
checkbox input "true"
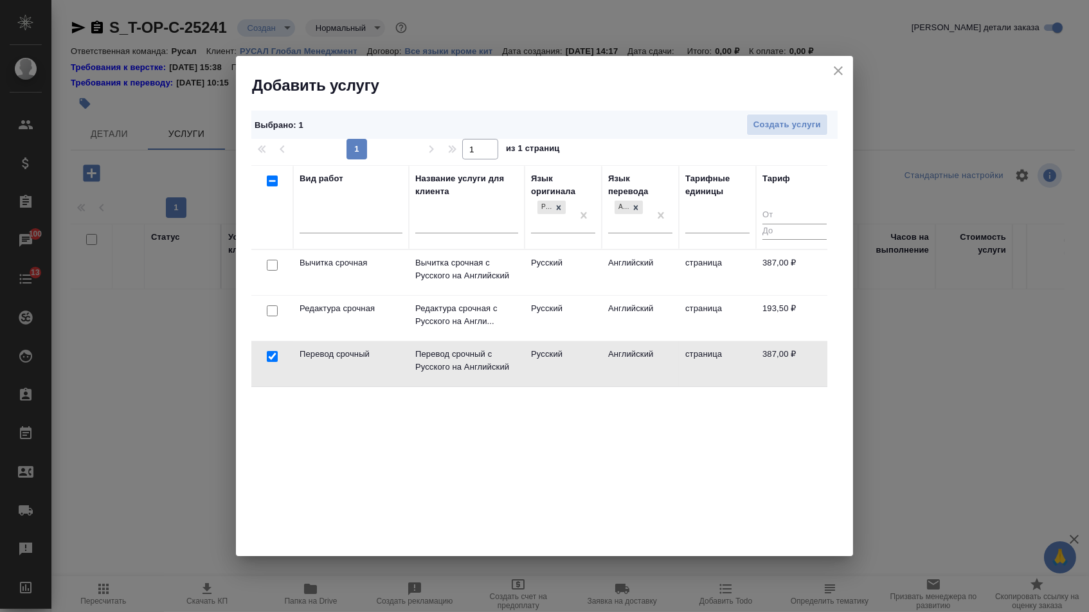
click at [267, 316] on div at bounding box center [272, 311] width 29 height 18
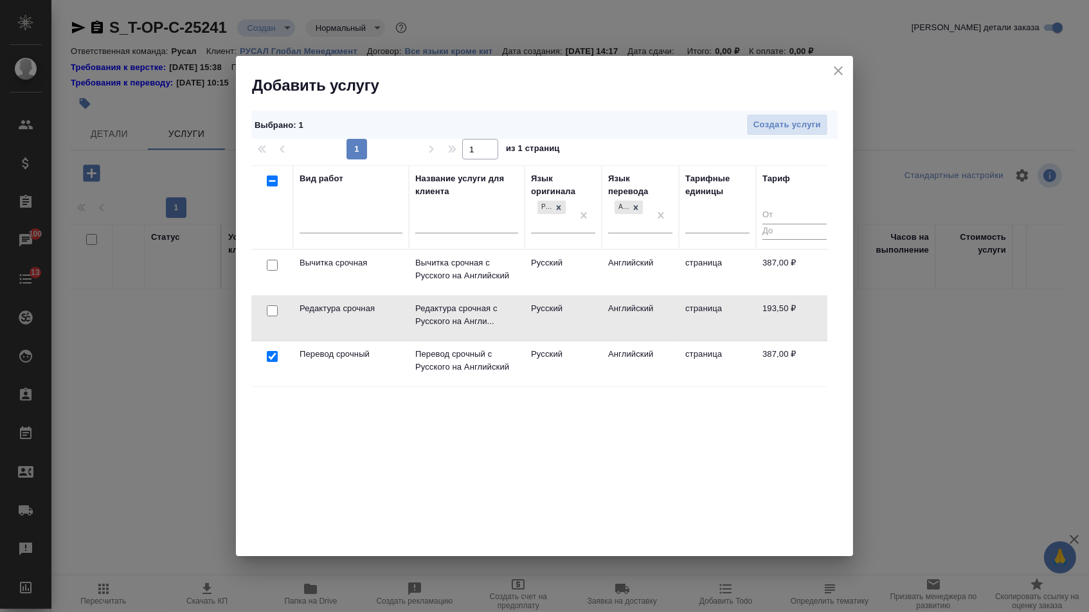
click at [269, 312] on input "checkbox" at bounding box center [272, 310] width 11 height 11
checkbox input "true"
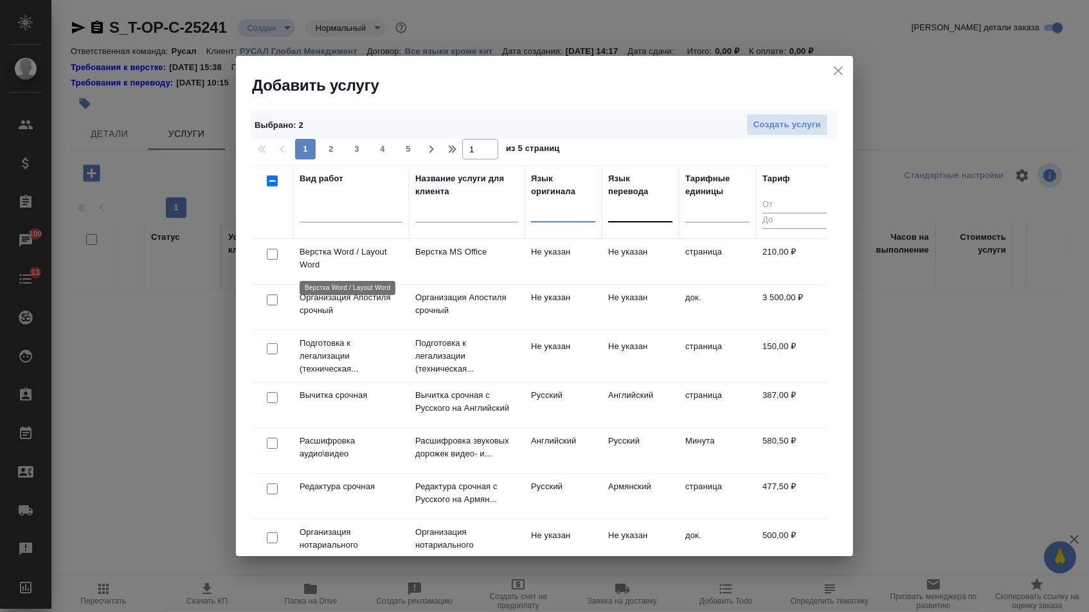
click at [276, 256] on input "checkbox" at bounding box center [272, 254] width 11 height 11
checkbox input "true"
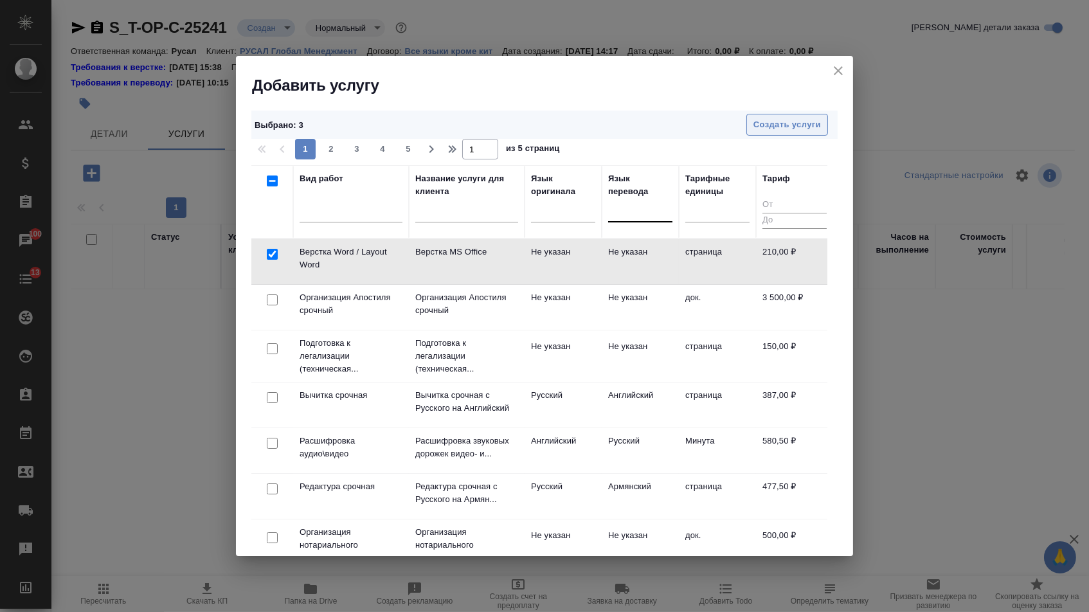
click at [765, 123] on span "Создать услуги" at bounding box center [786, 125] width 67 height 15
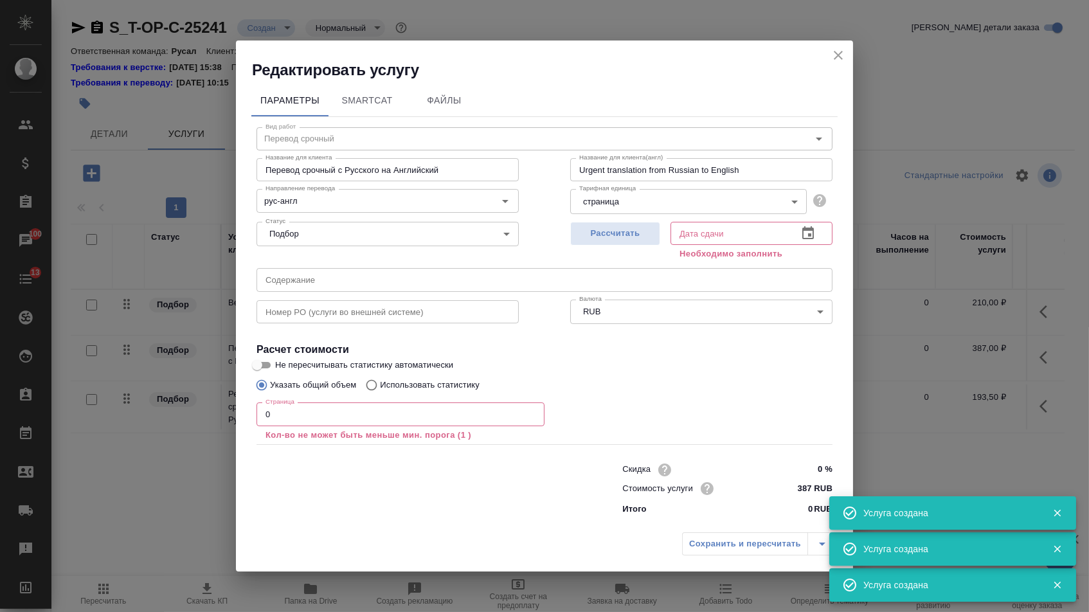
click at [397, 280] on input "text" at bounding box center [544, 279] width 576 height 23
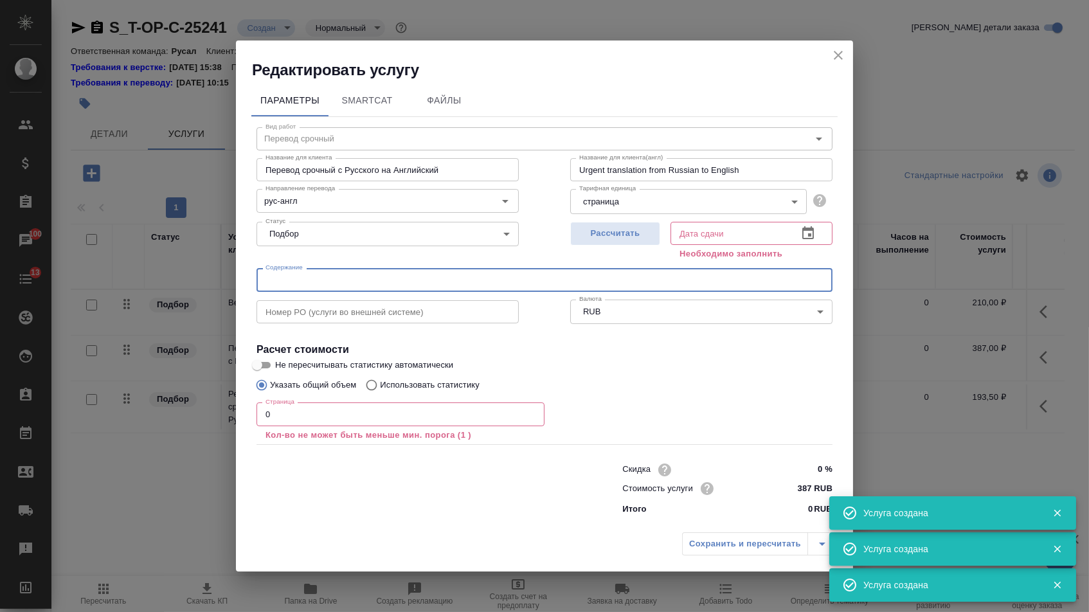
paste input "Новая папка"
type input "Новая папка"
click at [307, 420] on input "0" at bounding box center [400, 413] width 288 height 23
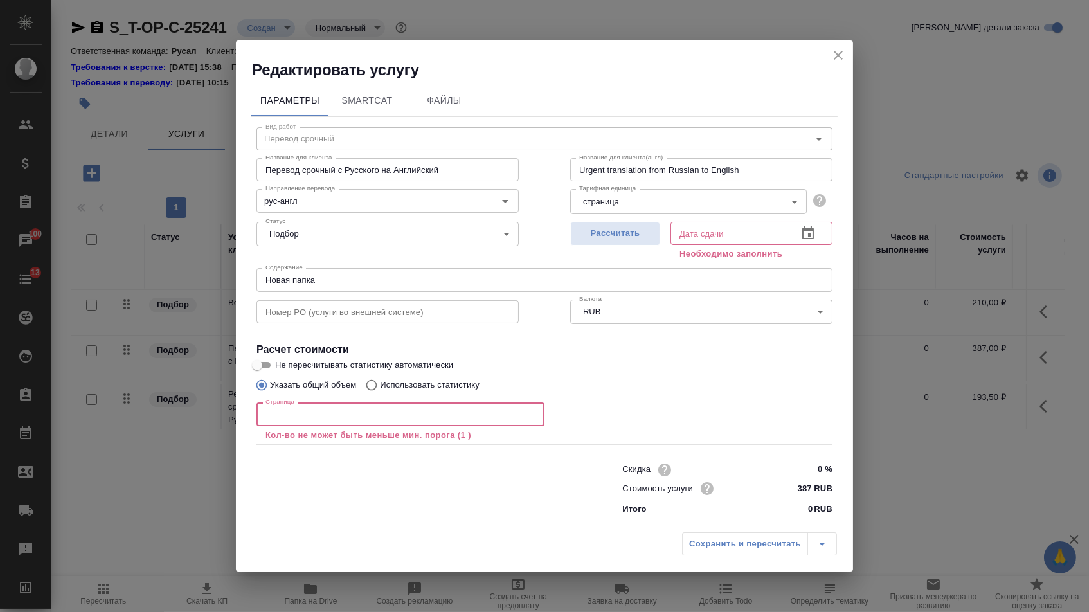
type input "3"
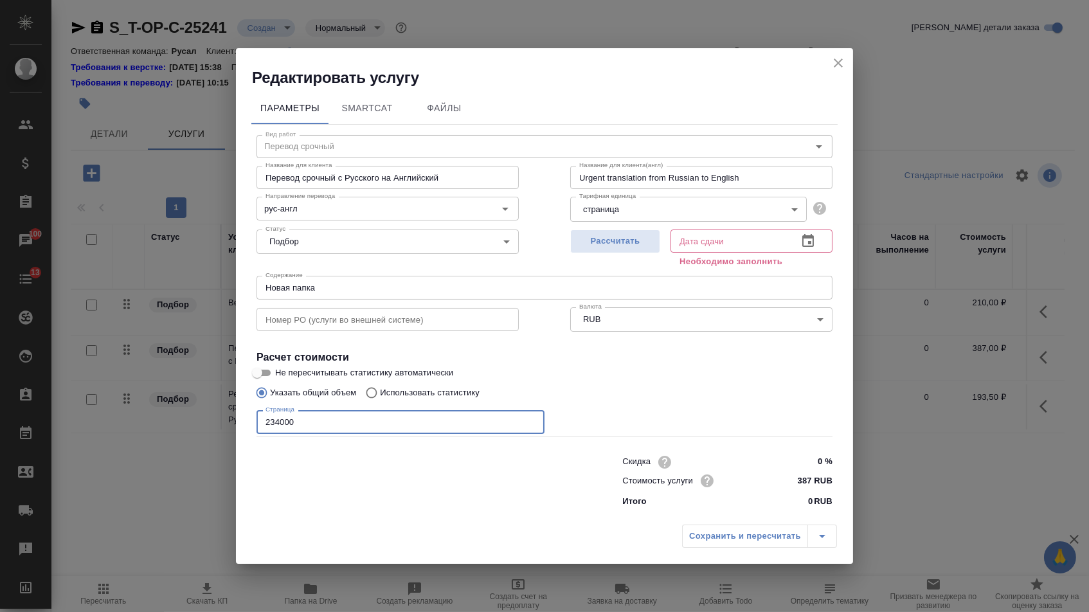
type input "234000"
click at [805, 242] on icon "button" at bounding box center [807, 240] width 15 height 15
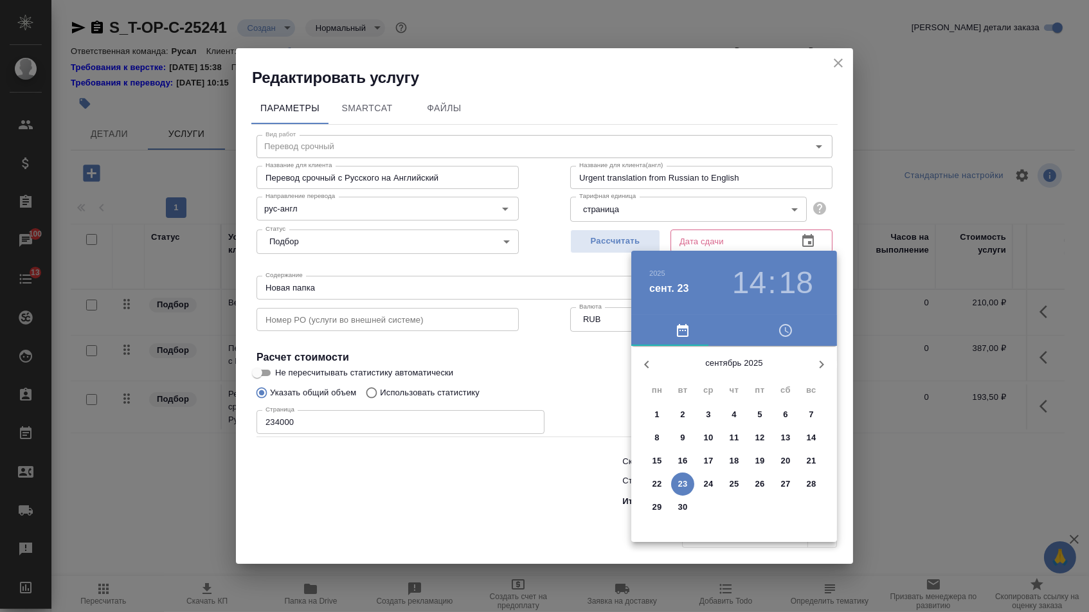
click at [686, 506] on p "30" at bounding box center [683, 507] width 10 height 13
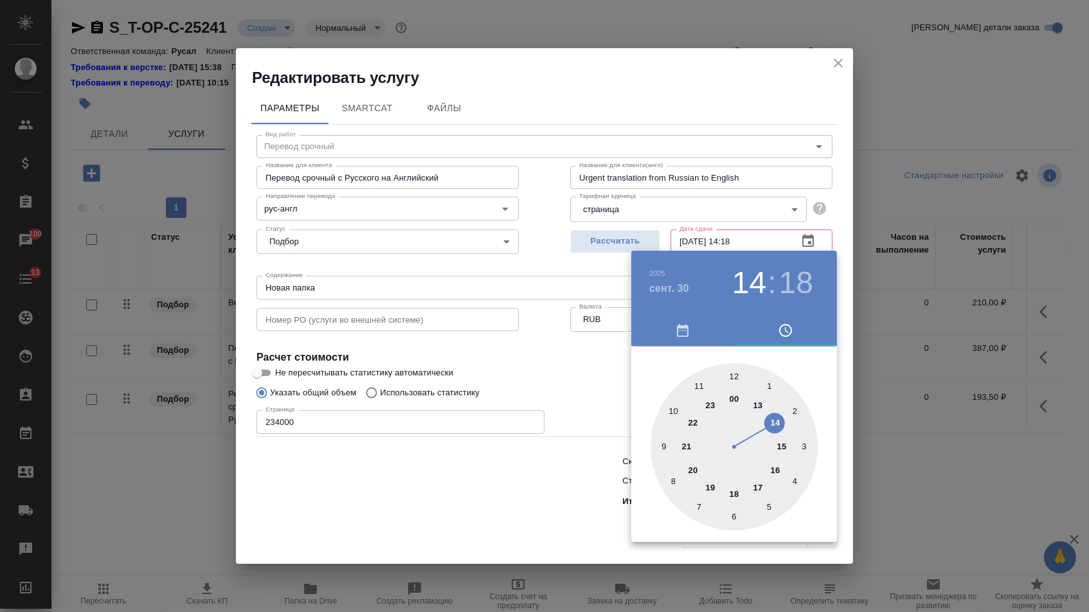
type input "30.09.2025 14:18"
click at [524, 487] on div at bounding box center [544, 306] width 1089 height 612
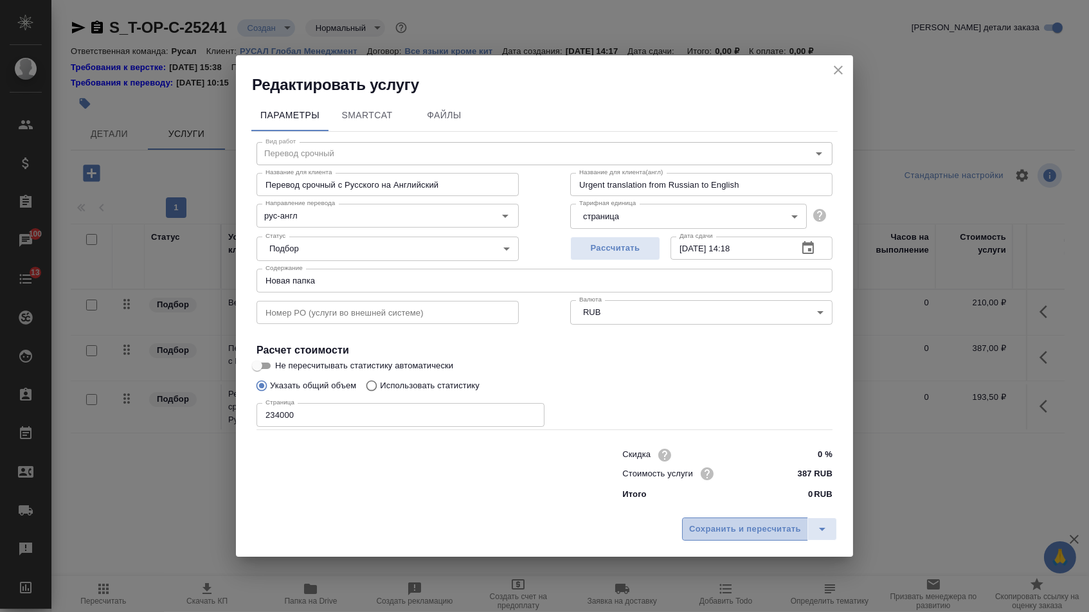
click at [701, 536] on span "Сохранить и пересчитать" at bounding box center [745, 529] width 112 height 15
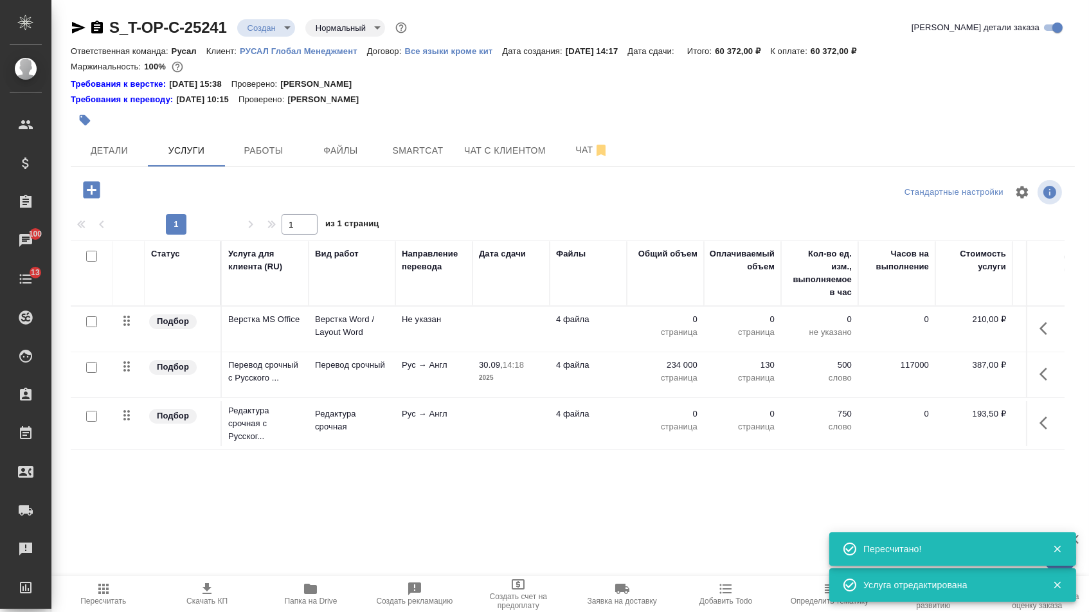
click at [665, 420] on p "0" at bounding box center [665, 413] width 64 height 13
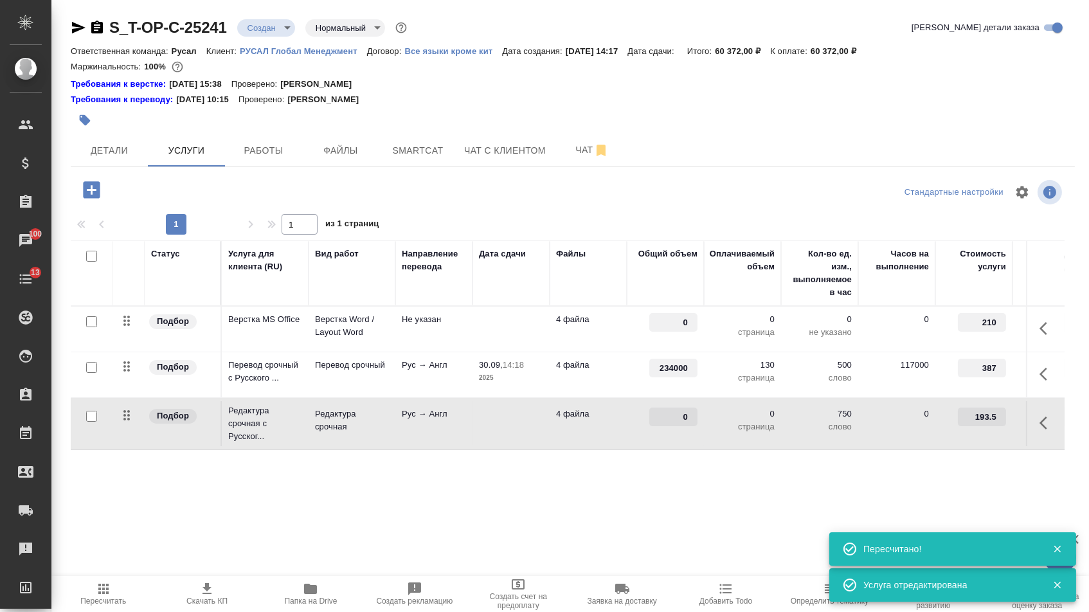
click at [665, 426] on input "0" at bounding box center [673, 416] width 48 height 19
type input "234000"
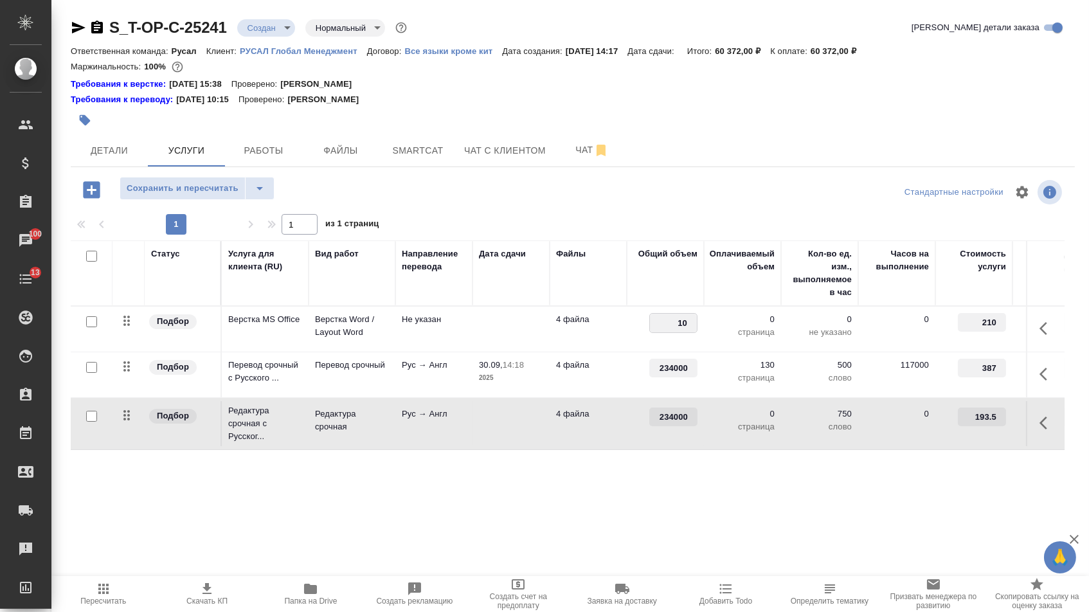
type input "130"
click at [647, 576] on button "Заявка на доставку" at bounding box center [621, 594] width 103 height 36
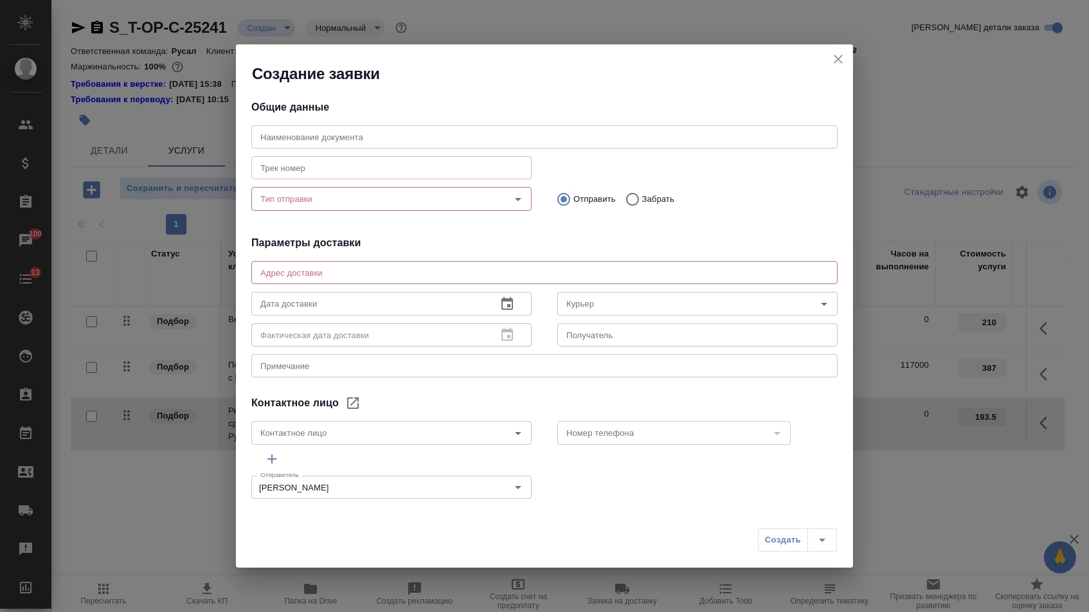
type input "[PERSON_NAME]"
click at [843, 51] on icon "close" at bounding box center [837, 58] width 15 height 15
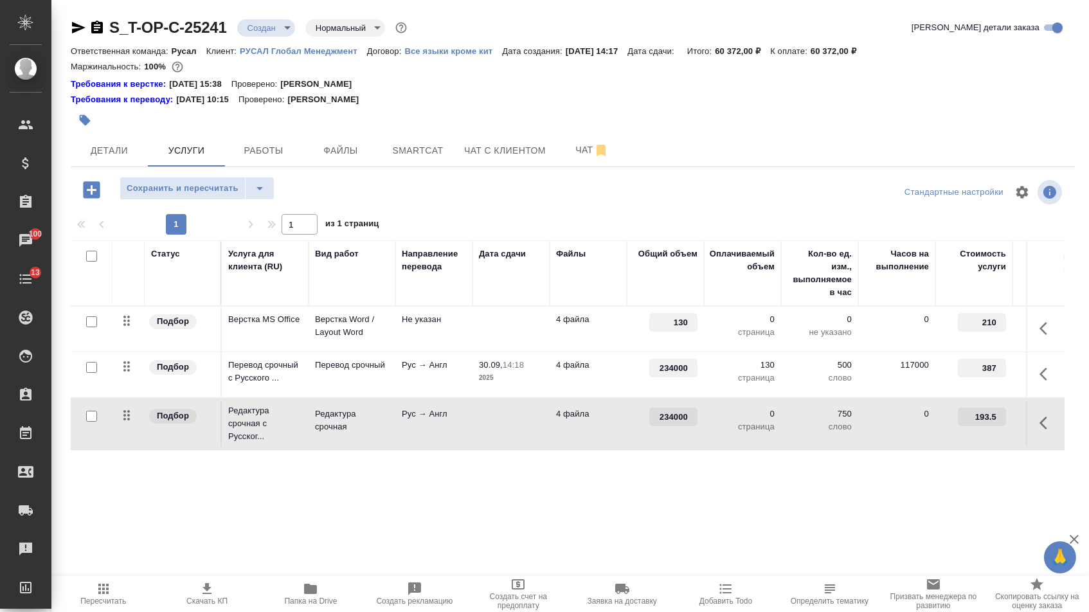
click at [474, 478] on div "Статус Услуга для клиента (RU) Вид работ Направление перевода Дата сдачи Файлы …" at bounding box center [568, 378] width 994 height 276
click at [205, 195] on span "Сохранить и пересчитать" at bounding box center [183, 188] width 112 height 15
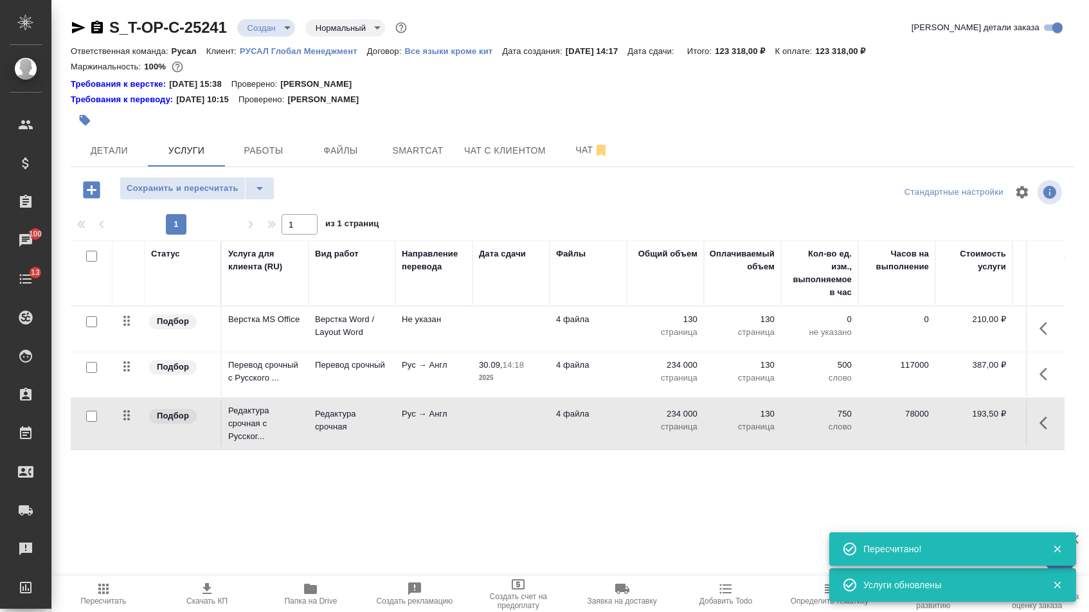
drag, startPoint x: 128, startPoint y: 328, endPoint x: 136, endPoint y: 453, distance: 125.0
click at [136, 450] on table "Статус Услуга для клиента (RU) Вид работ Направление перевода Дата сдачи Файлы …" at bounding box center [677, 345] width 1212 height 210
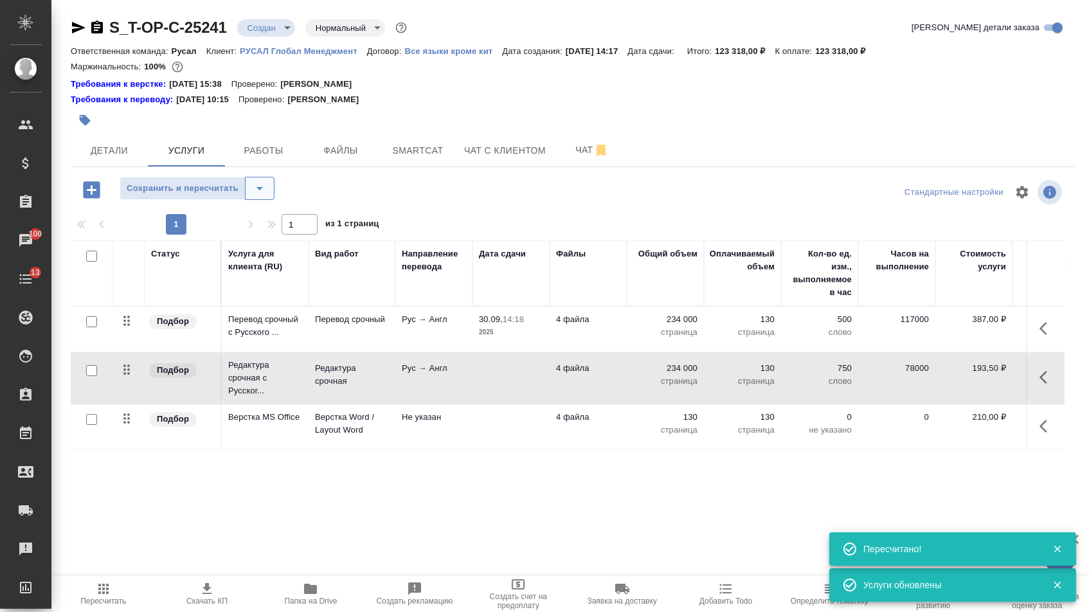
click at [267, 193] on icon "split button" at bounding box center [259, 188] width 15 height 15
click at [271, 230] on li "Сохранить" at bounding box center [202, 222] width 158 height 21
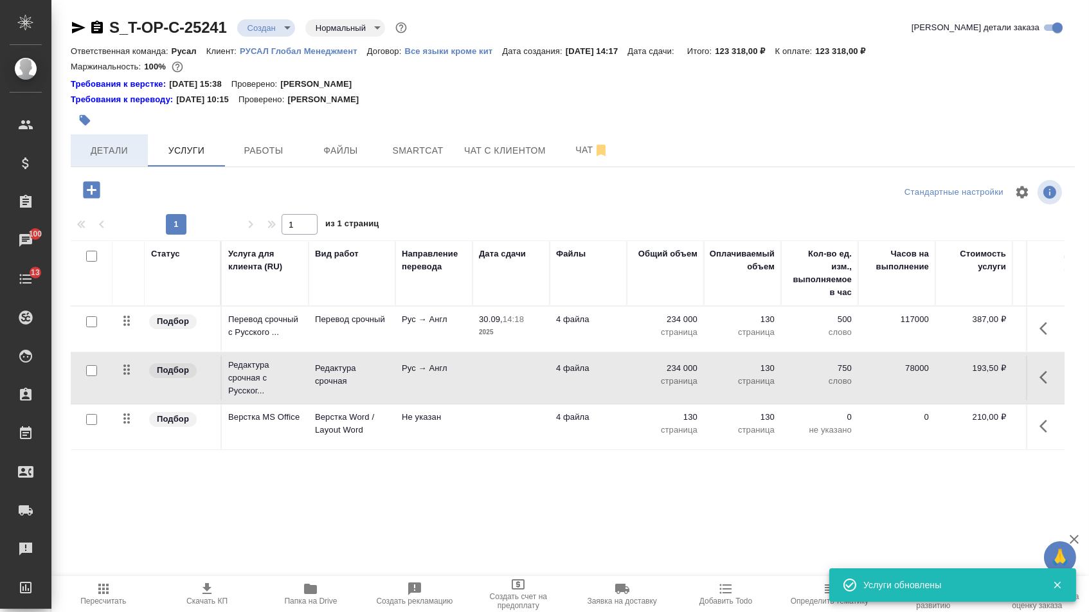
click at [116, 155] on span "Детали" at bounding box center [109, 151] width 62 height 16
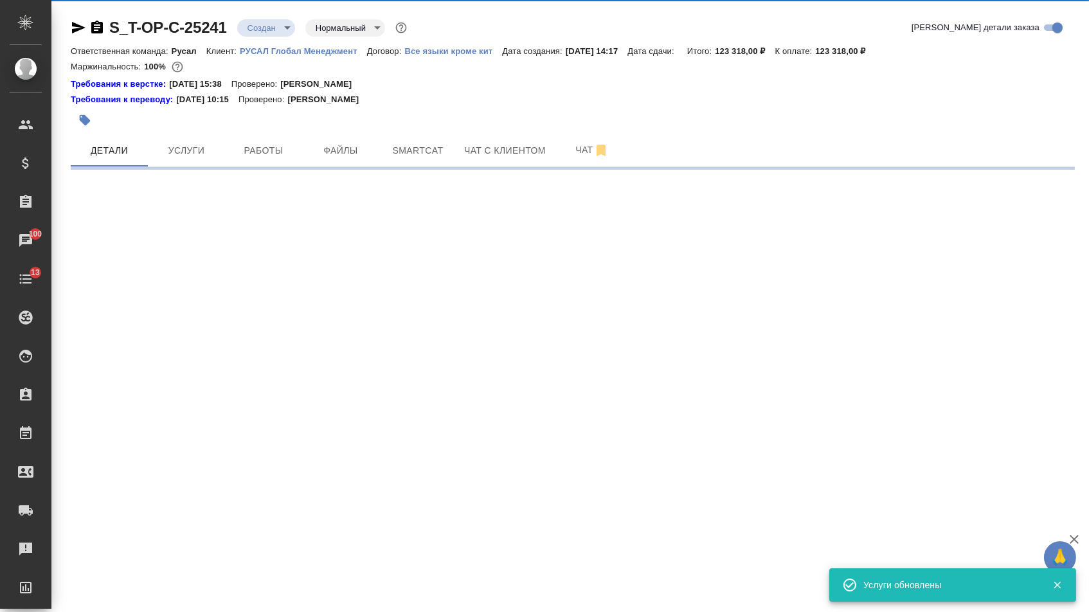
select select "RU"
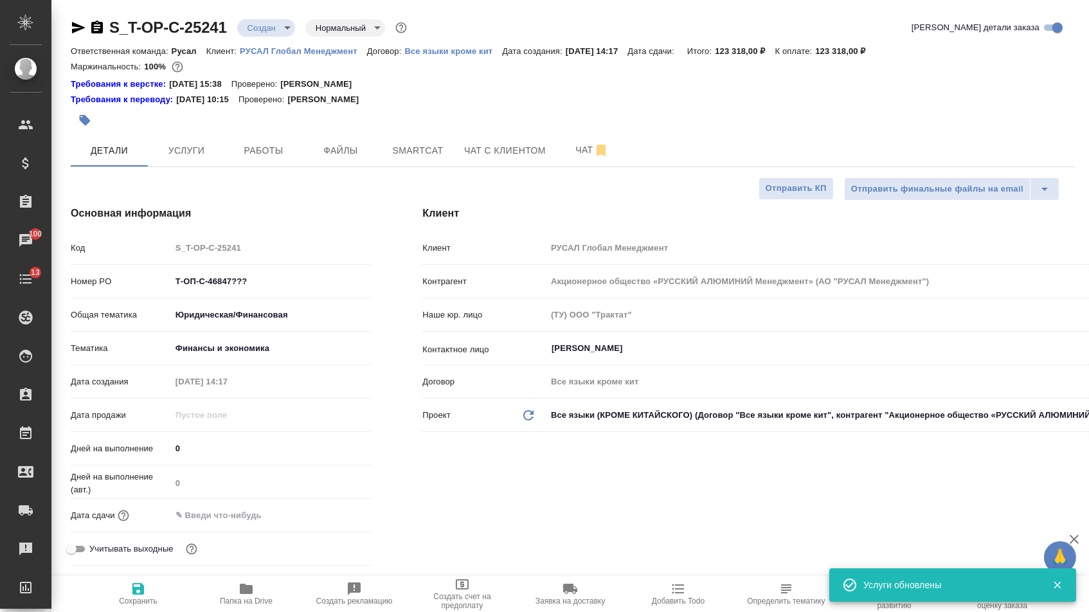
click at [282, 25] on body "🙏 .cls-1 fill:#fff; AWATERA Menshikova Aleksandra Клиенты Спецификации Заказы 1…" at bounding box center [544, 306] width 1089 height 612
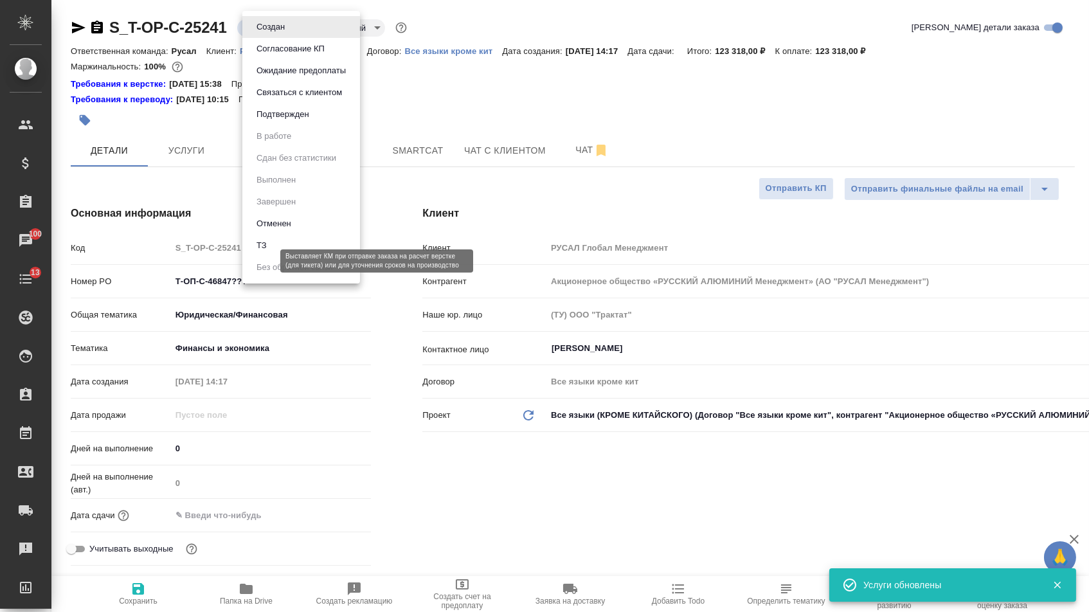
click at [260, 253] on button "ТЗ" at bounding box center [262, 245] width 18 height 14
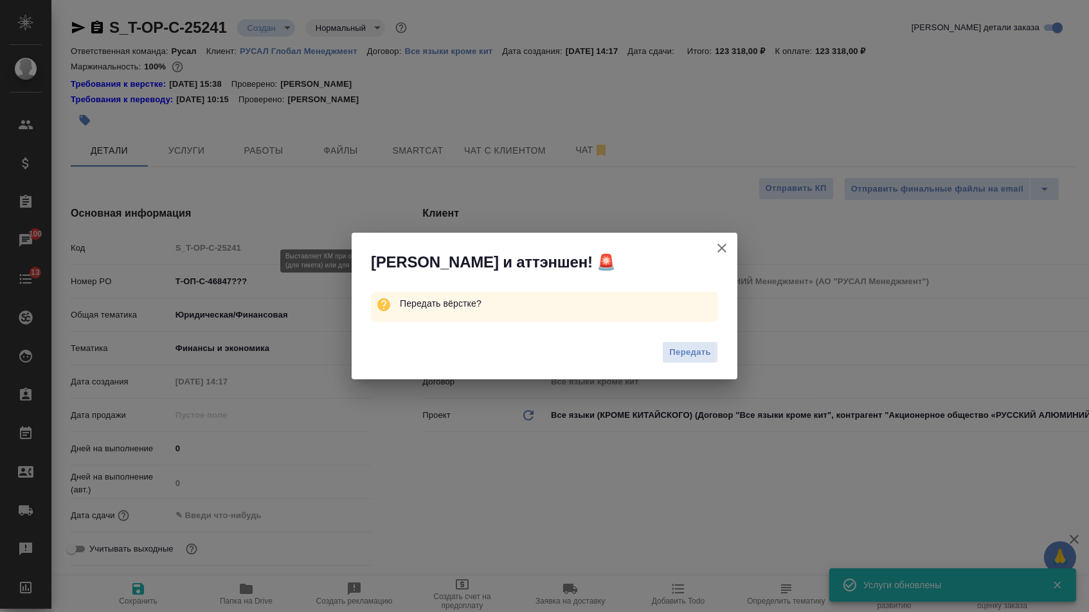
type textarea "x"
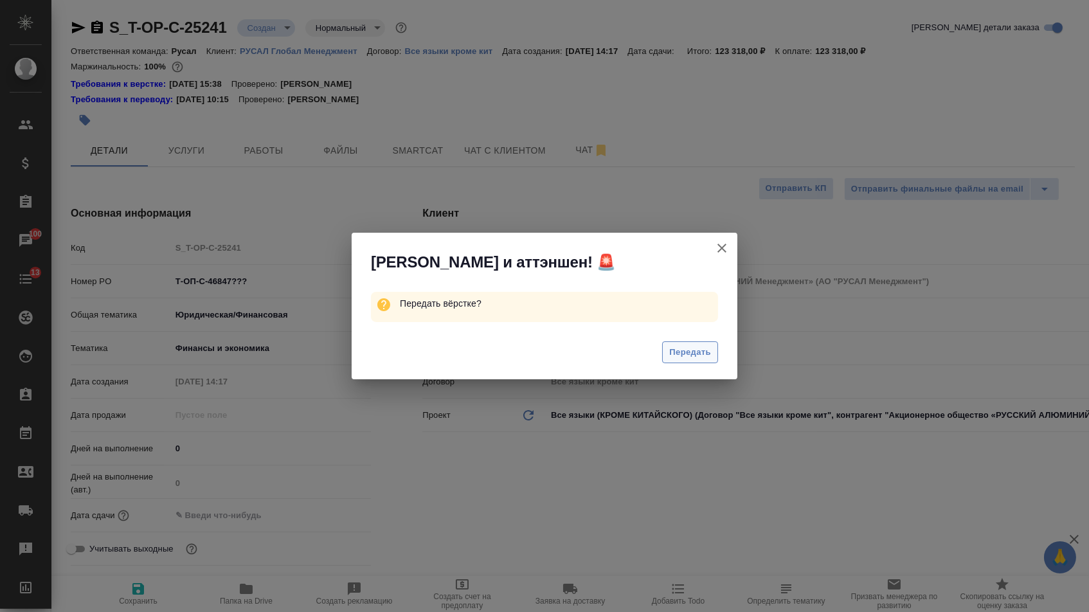
click at [677, 353] on span "Передать" at bounding box center [690, 352] width 42 height 15
type textarea "x"
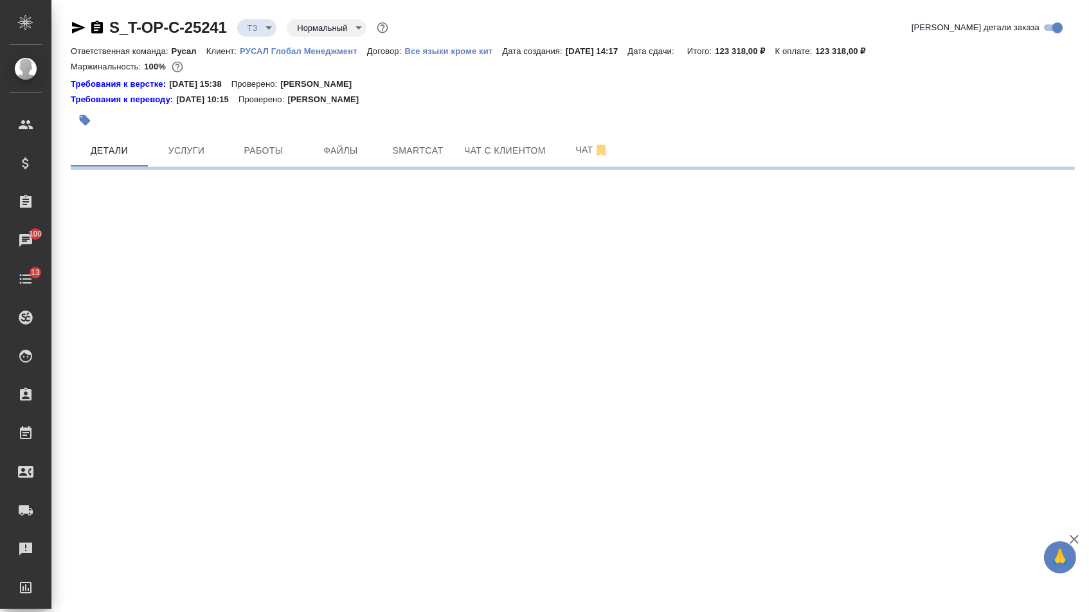
select select "RU"
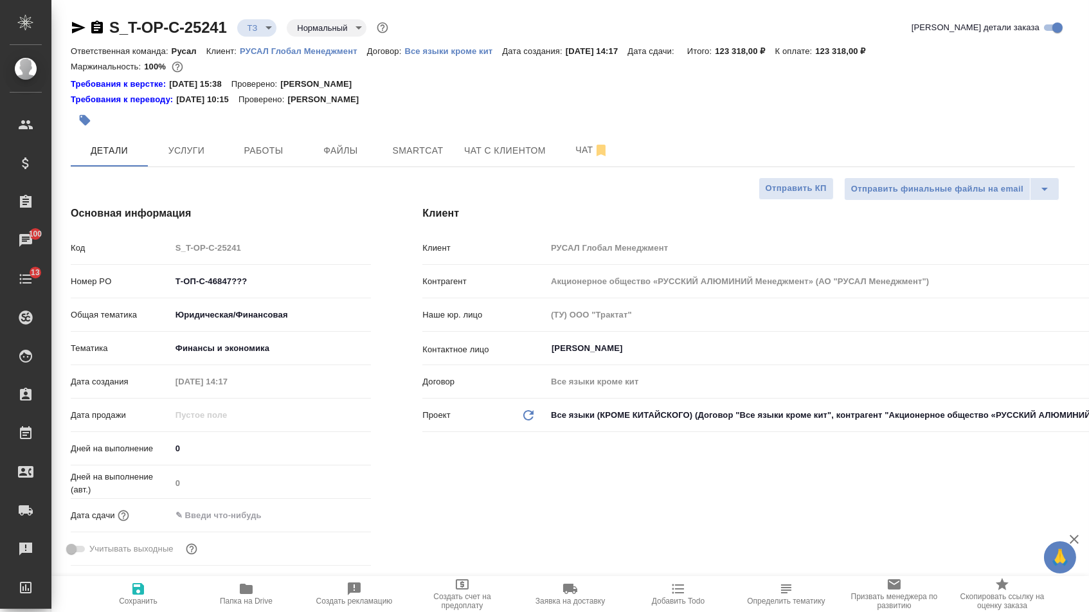
type textarea "x"
click at [75, 29] on icon "button" at bounding box center [78, 28] width 13 height 12
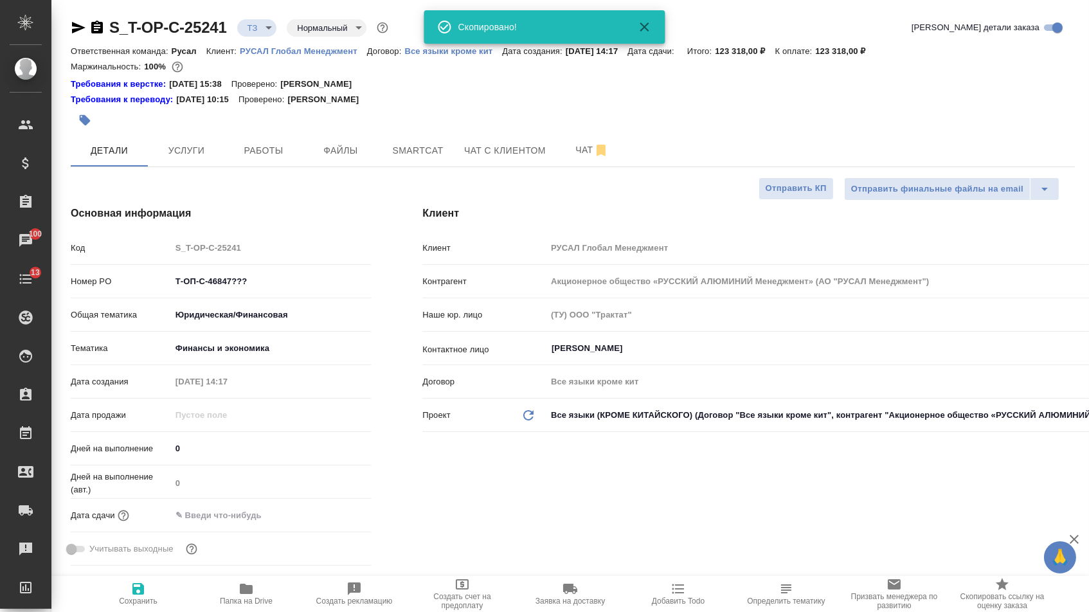
type textarea "x"
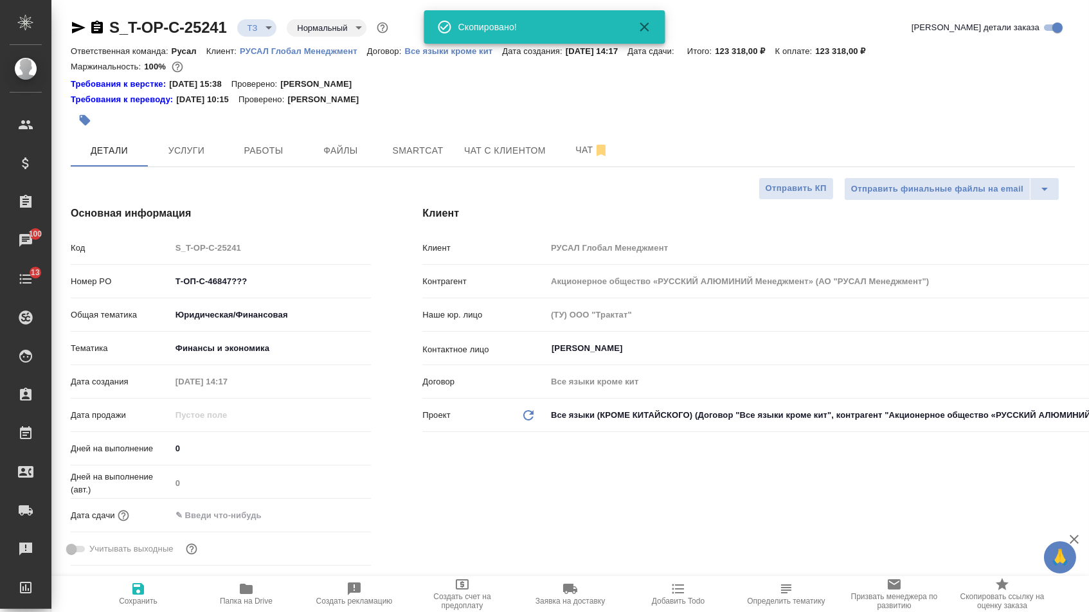
type textarea "x"
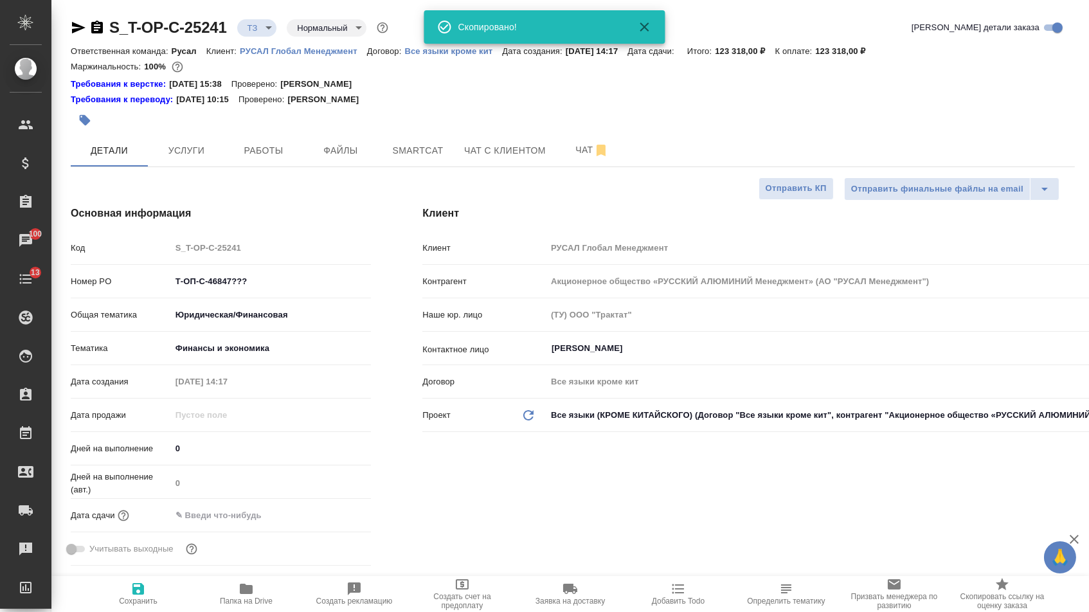
type textarea "x"
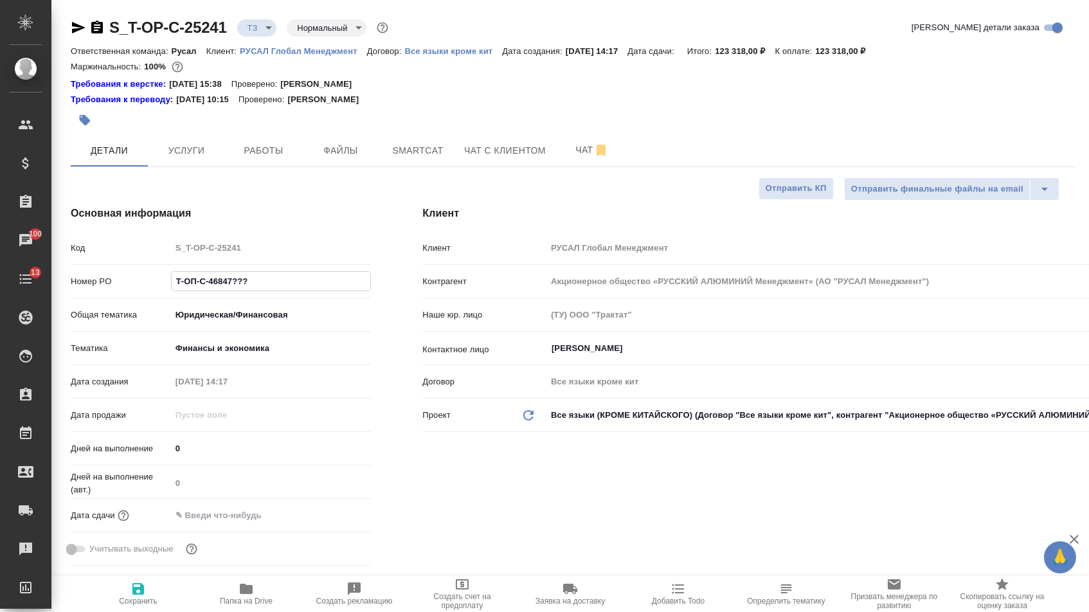
drag, startPoint x: 319, startPoint y: 285, endPoint x: 54, endPoint y: 278, distance: 264.9
click at [54, 278] on div "Основная информация Код S_T-OP-C-25241 Номер PO Т-ОП-С-46847??? Общая тематика …" at bounding box center [221, 388] width 352 height 416
paste input "46851"
type input "46851"
type textarea "x"
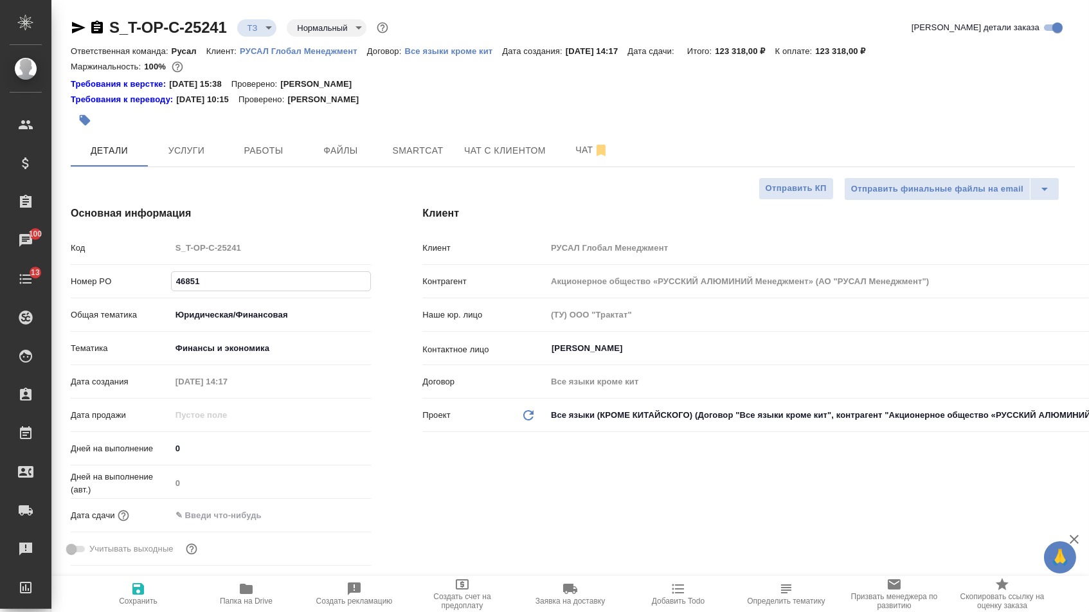
type textarea "x"
type input "Т-ОП-С-46847???"
type textarea "x"
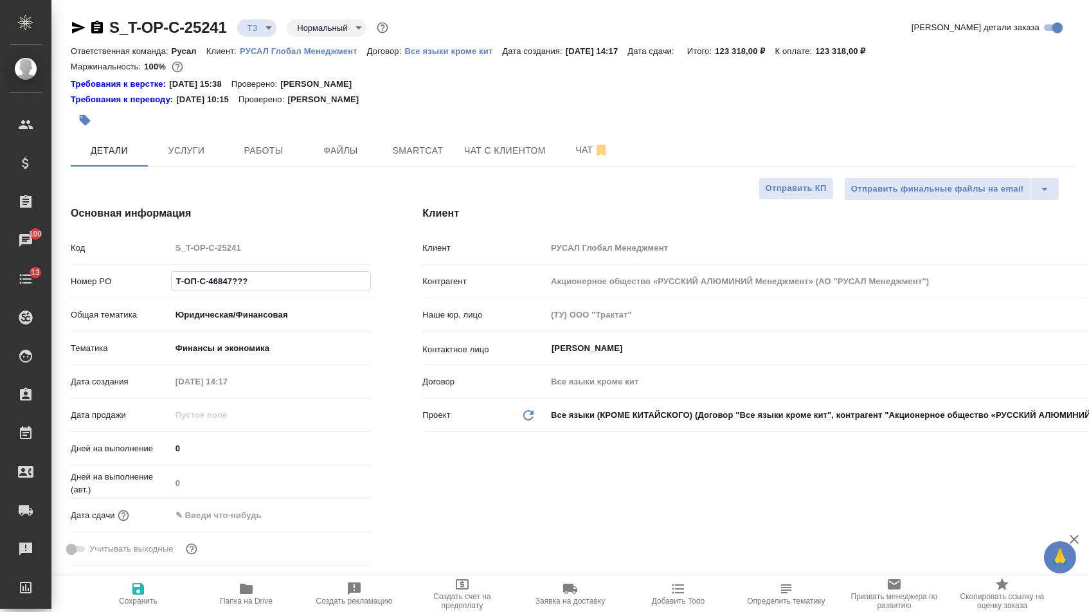
type textarea "x"
click at [233, 286] on input "Т-ОП-С-46847???" at bounding box center [271, 281] width 199 height 19
drag, startPoint x: 212, startPoint y: 289, endPoint x: 341, endPoint y: 289, distance: 129.2
click at [341, 289] on input "Т-ОП-С-46847???" at bounding box center [271, 281] width 199 height 19
type input "Т-ОП-С-4"
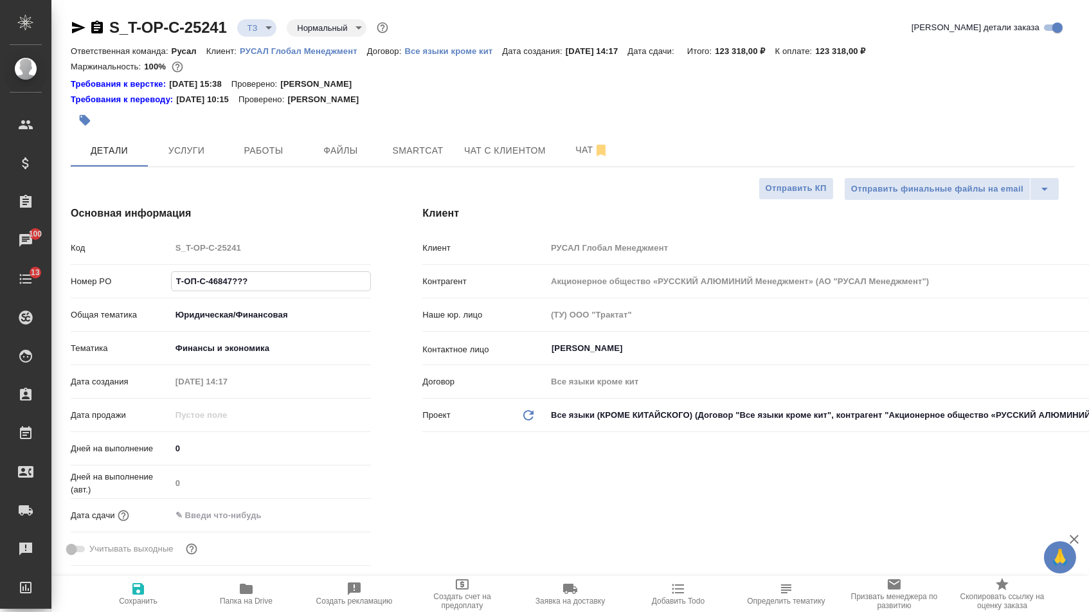
type textarea "x"
type input "Т-ОП-С-"
type textarea "x"
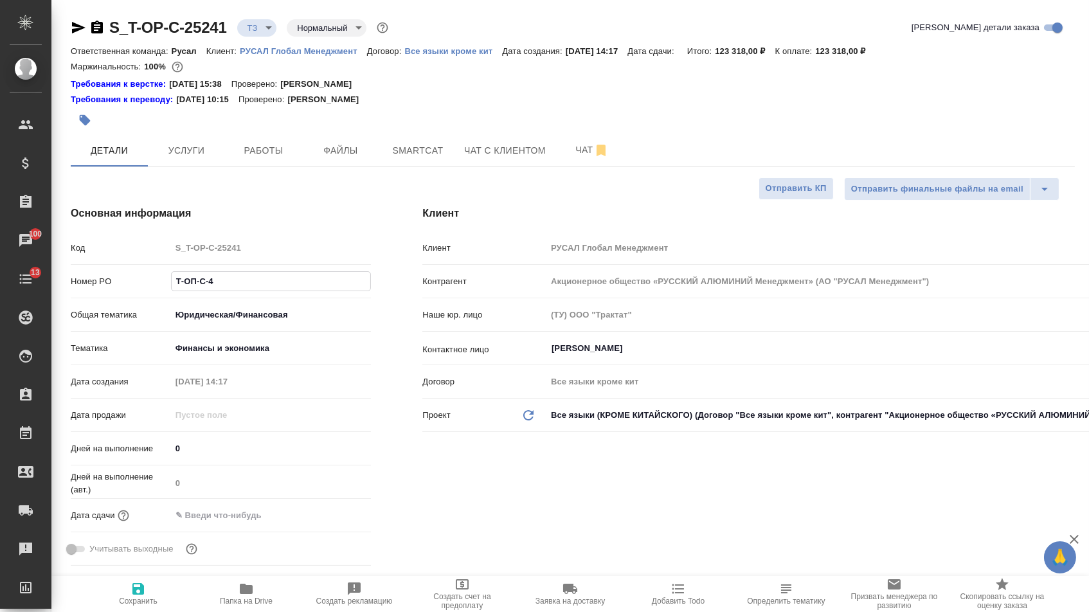
type textarea "x"
paste input "46851"
type input "Т-ОП-С-46851"
type textarea "x"
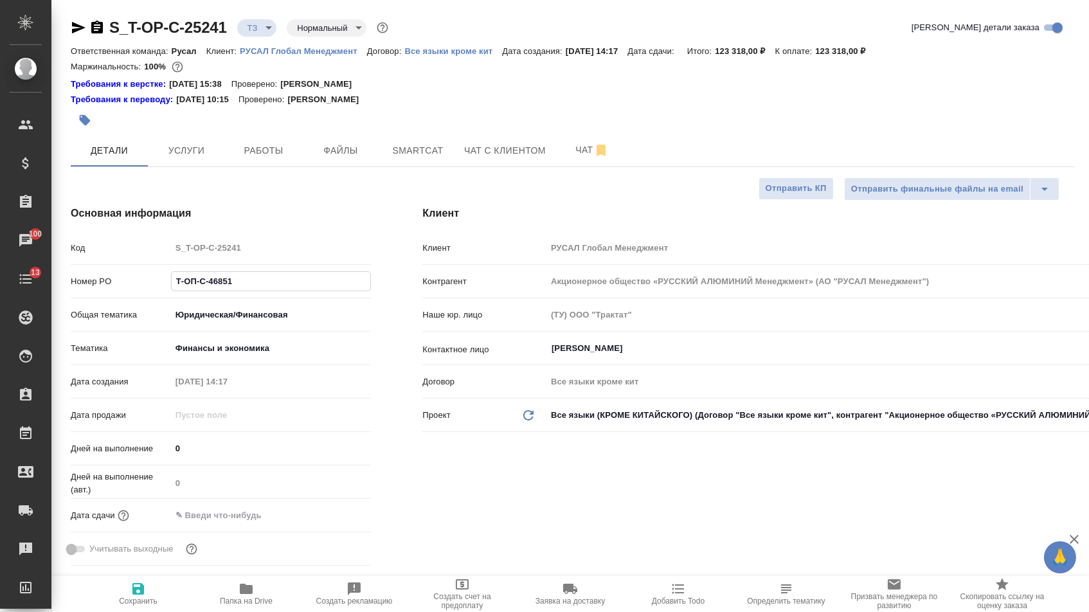
type textarea "x"
type input "Т-ОП-С-46851"
click at [135, 596] on icon "button" at bounding box center [137, 588] width 15 height 15
type textarea "x"
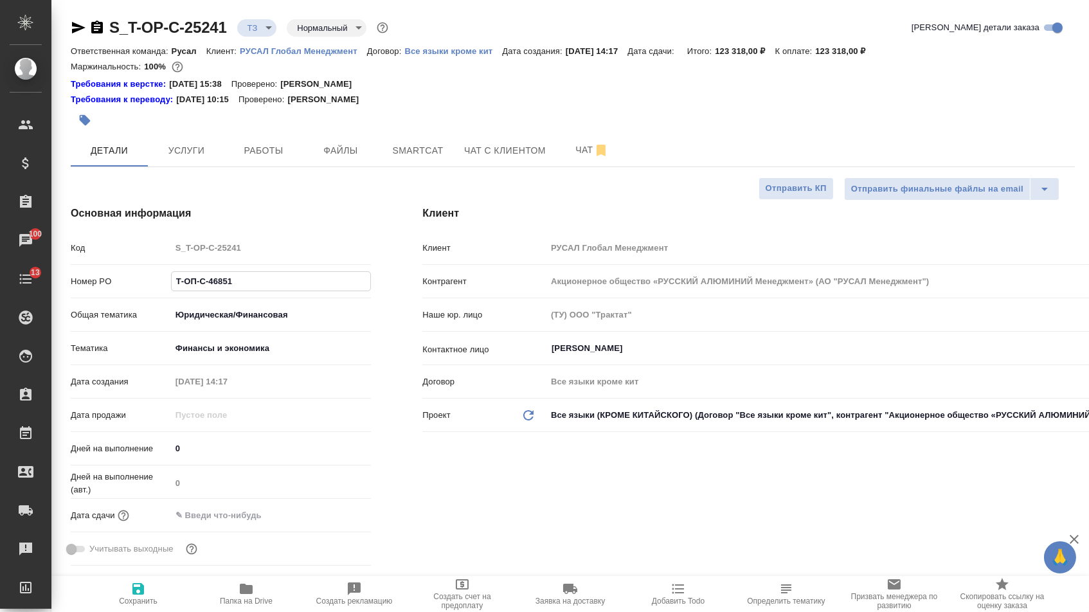
type textarea "x"
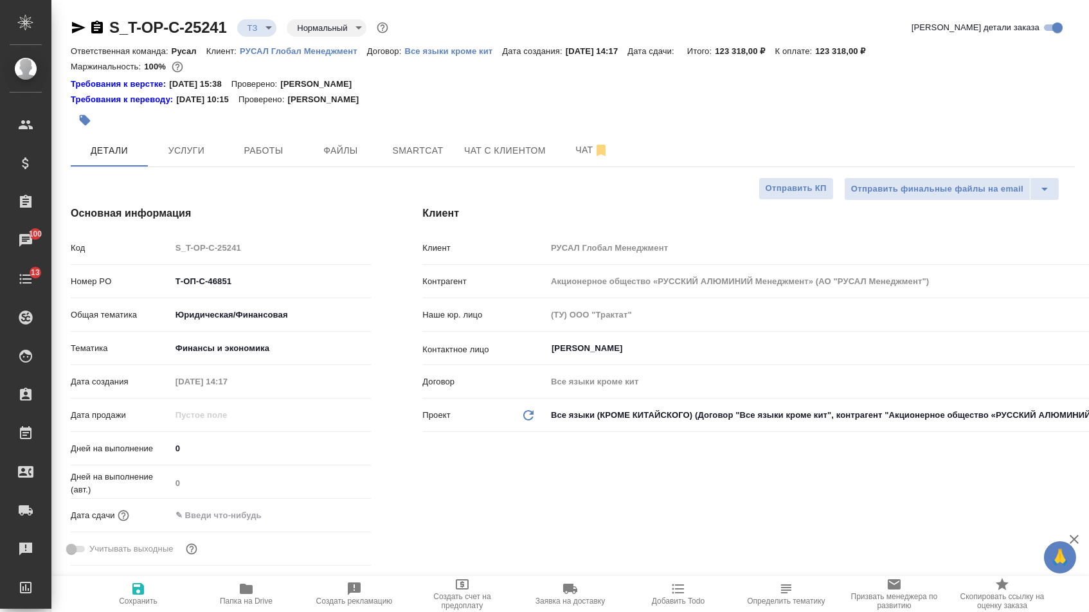
type textarea "x"
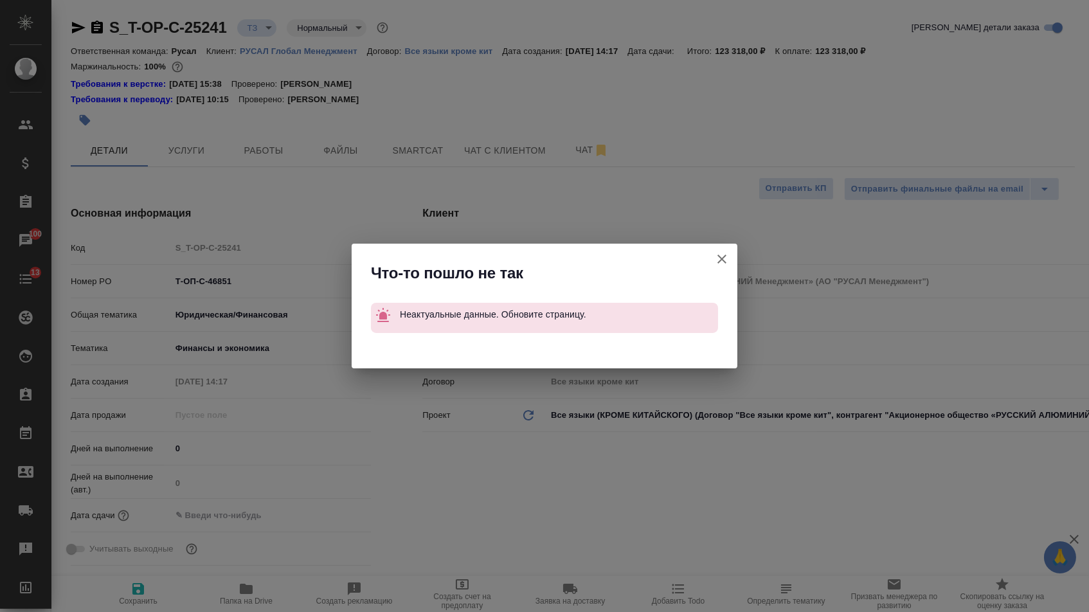
click at [717, 259] on icon "button" at bounding box center [721, 258] width 15 height 15
type textarea "x"
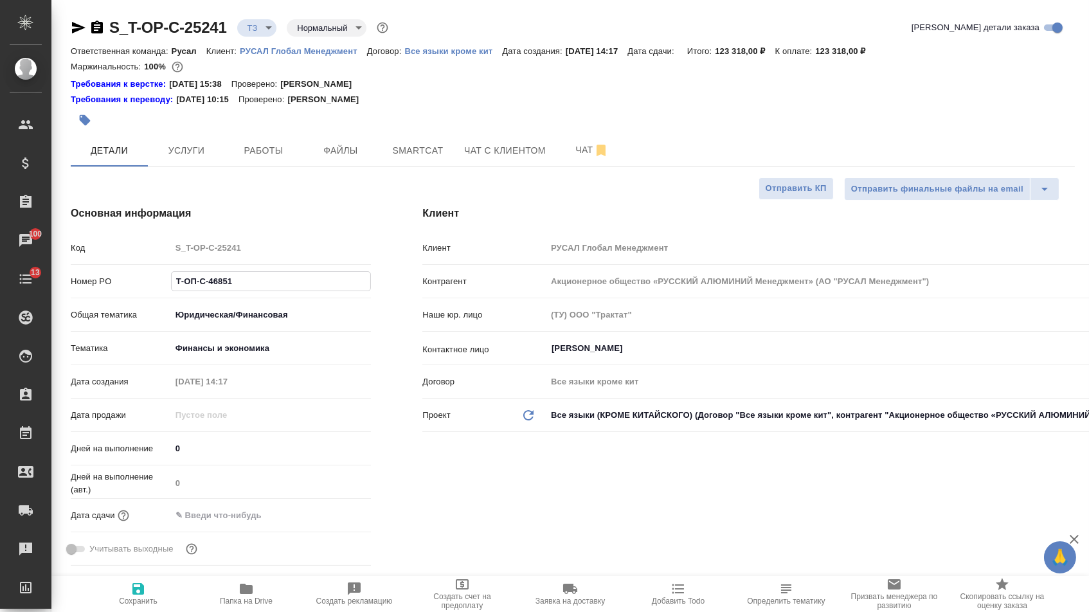
drag, startPoint x: 264, startPoint y: 285, endPoint x: 100, endPoint y: 285, distance: 163.9
click at [100, 285] on div "Номер PO Т-ОП-С-46851" at bounding box center [221, 281] width 300 height 22
select select "RU"
click at [328, 153] on span "Файлы" at bounding box center [341, 151] width 62 height 16
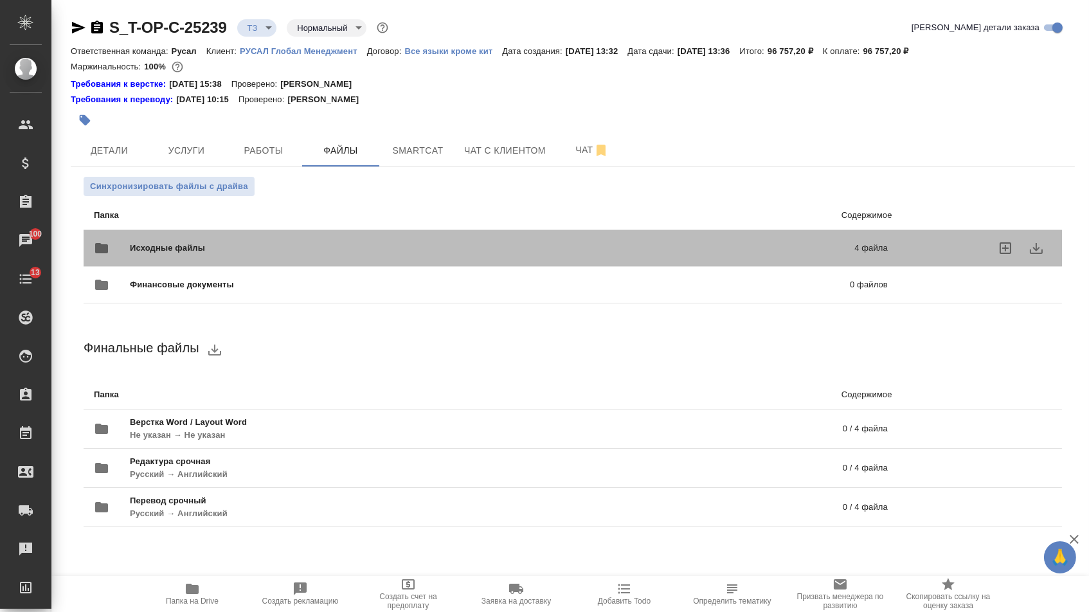
click at [191, 233] on div "Исходные файлы 4 файла" at bounding box center [490, 248] width 819 height 57
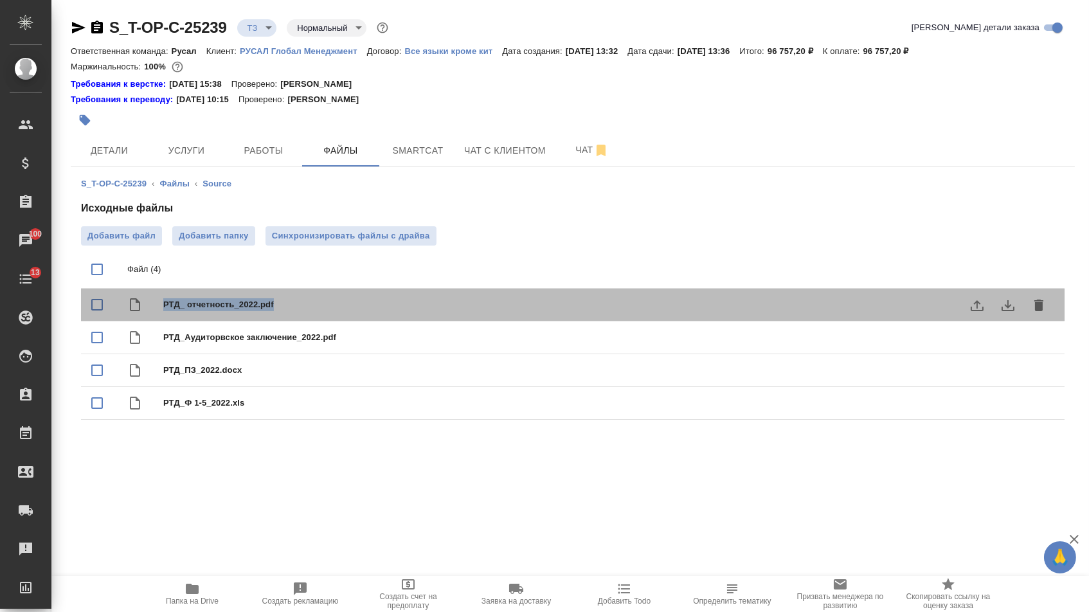
drag, startPoint x: 161, startPoint y: 313, endPoint x: 307, endPoint y: 312, distance: 145.9
click at [307, 312] on div "РТД_ отчетность_2022.pdf" at bounding box center [572, 305] width 983 height 33
checkbox input "true"
copy span "РТД_ отчетность_2022.pdf"
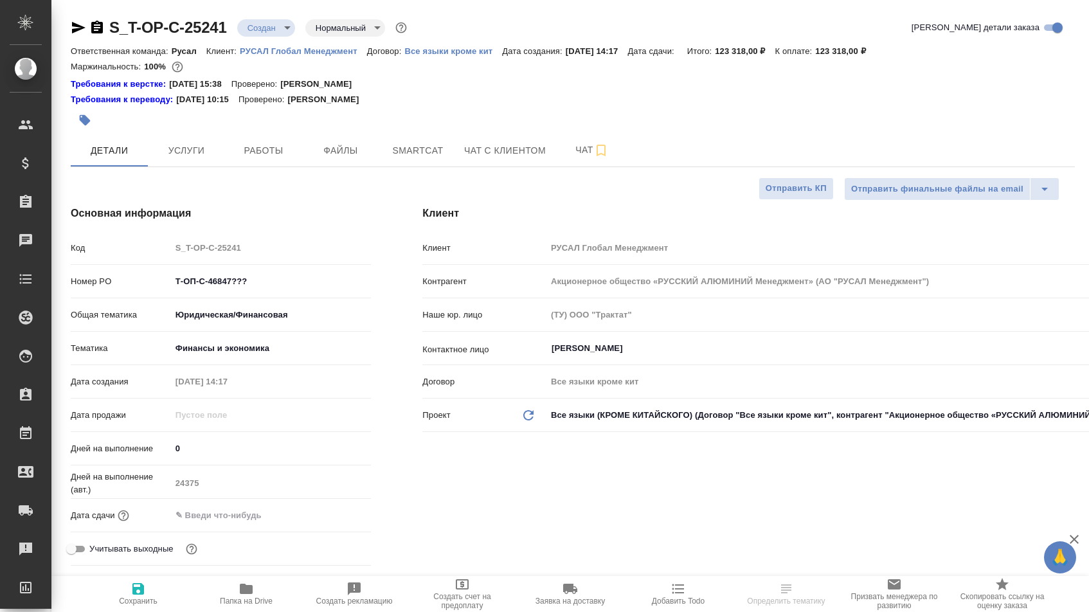
select select "RU"
type textarea "x"
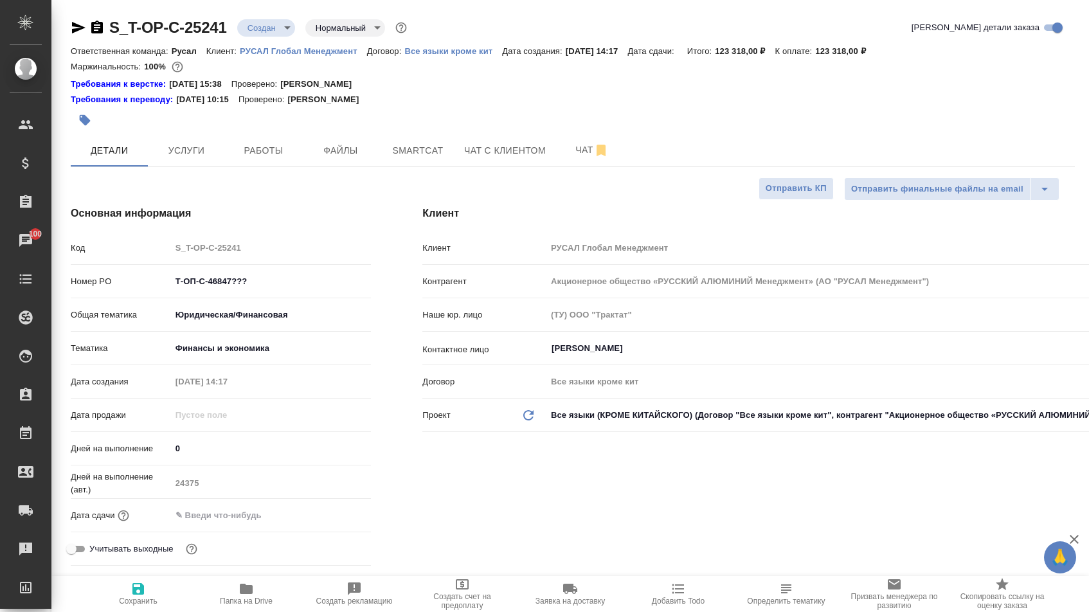
type textarea "x"
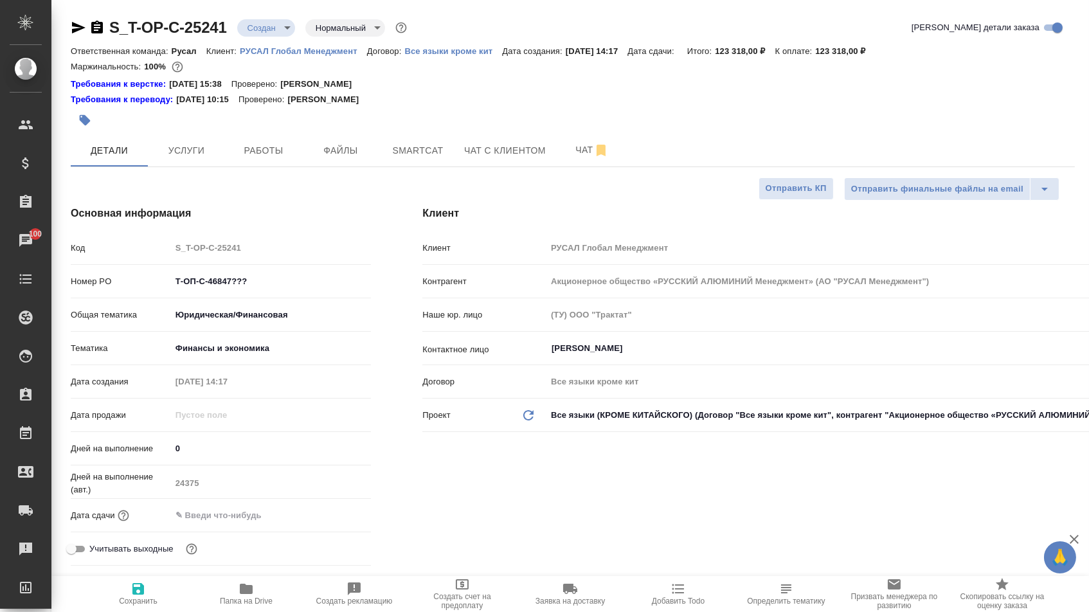
type textarea "x"
drag, startPoint x: 285, startPoint y: 289, endPoint x: 121, endPoint y: 289, distance: 163.9
click at [121, 289] on div "Номер PO Т-ОП-С-46847???" at bounding box center [221, 281] width 300 height 22
paste input "51"
type input "Т-ОП-С-46851"
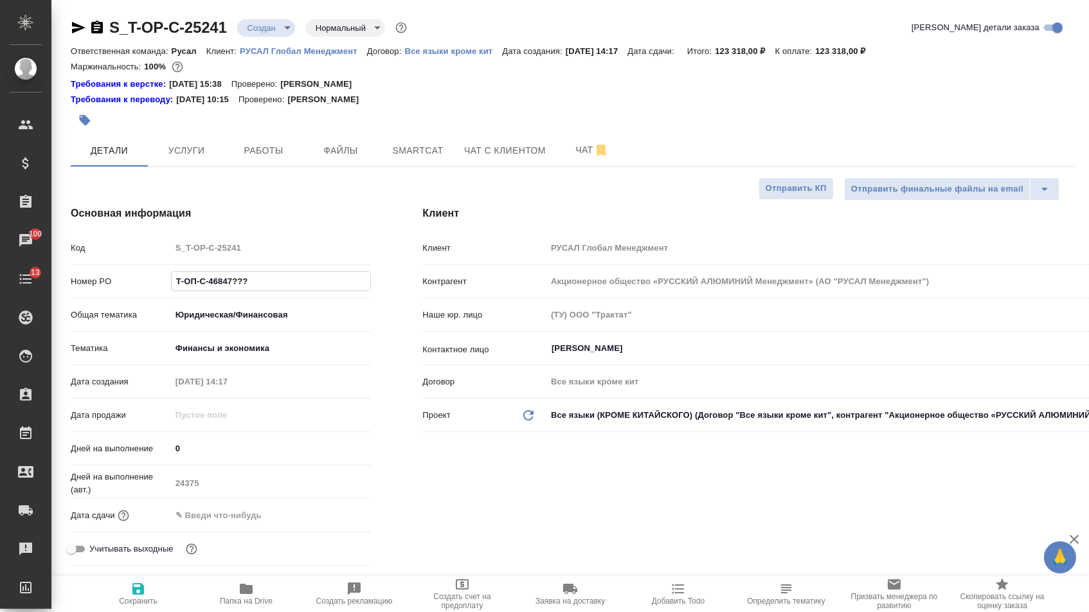
type textarea "x"
type input "Т-ОП-С-46851"
click at [149, 588] on span "Сохранить" at bounding box center [138, 593] width 93 height 24
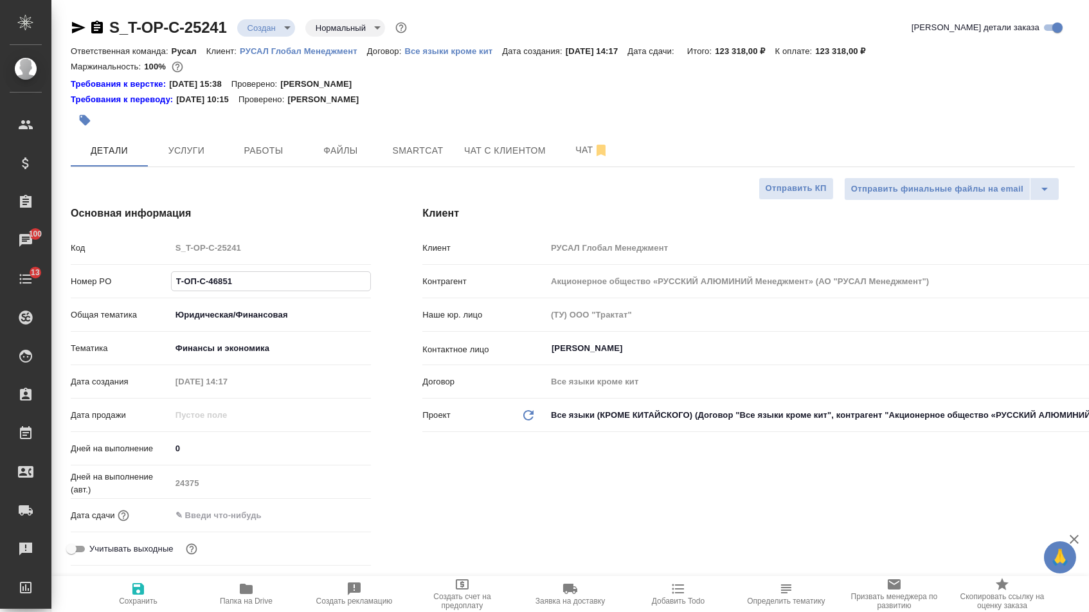
type textarea "x"
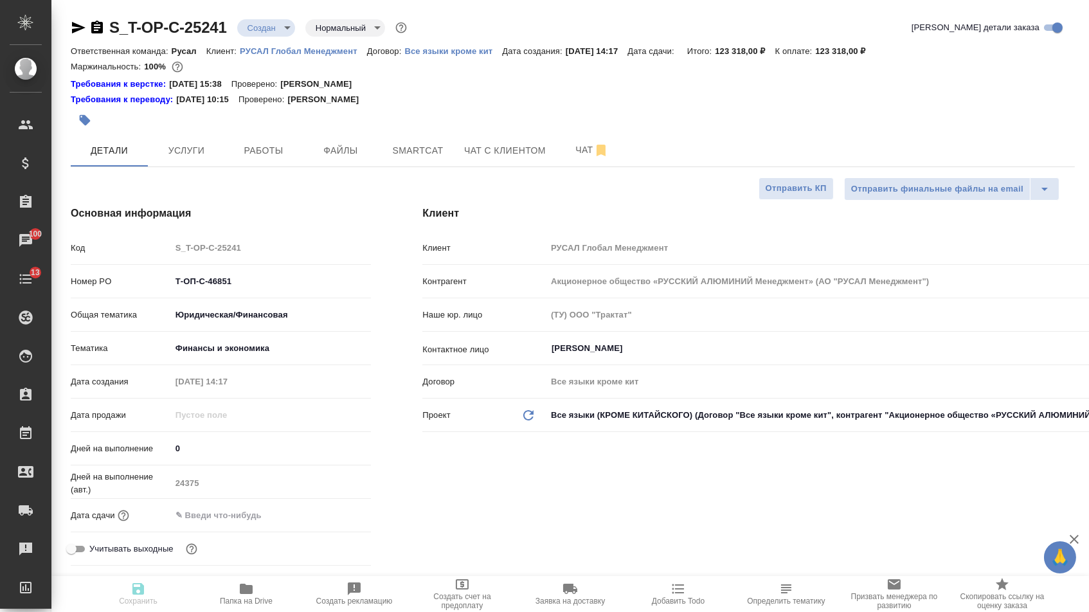
type textarea "x"
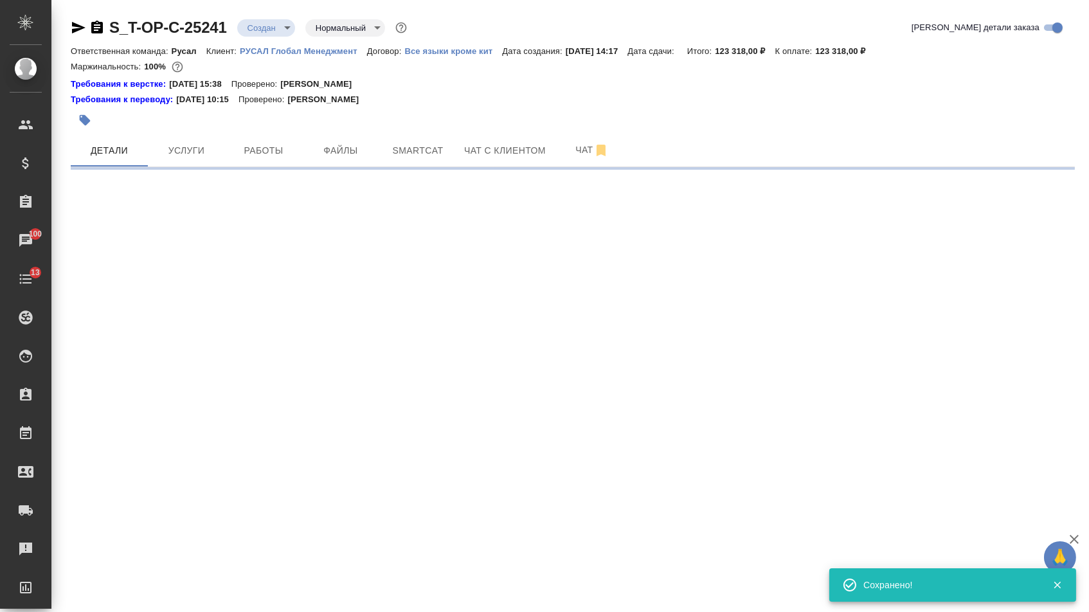
select select "RU"
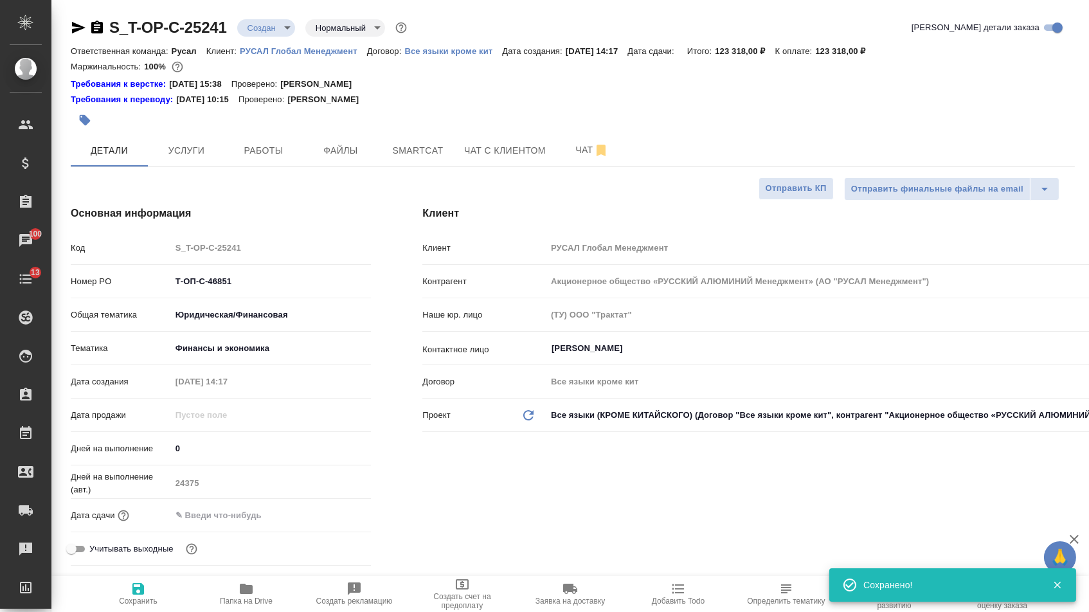
type textarea "x"
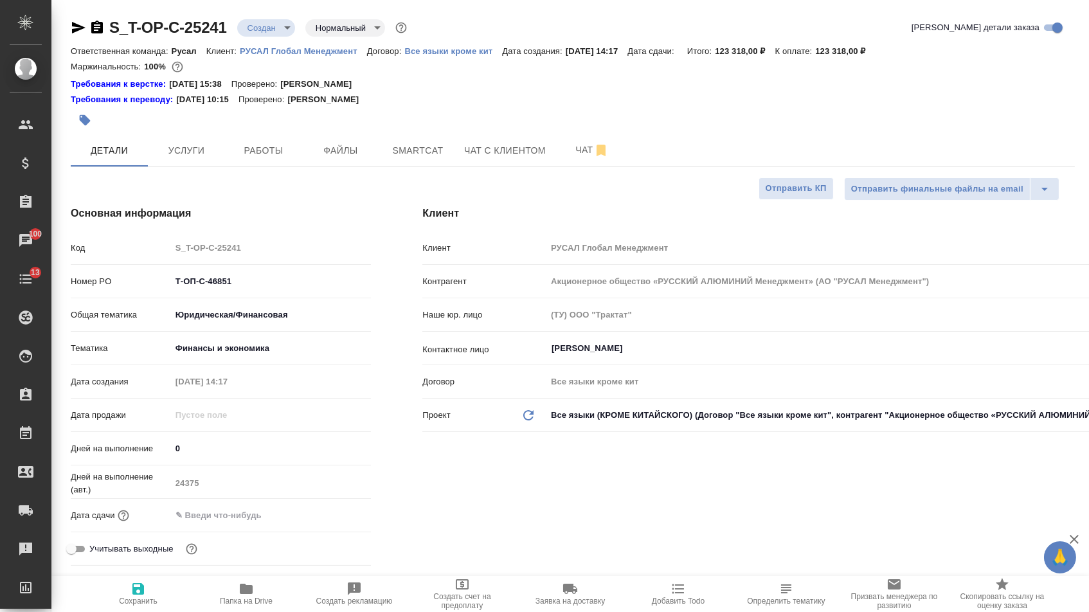
type textarea "x"
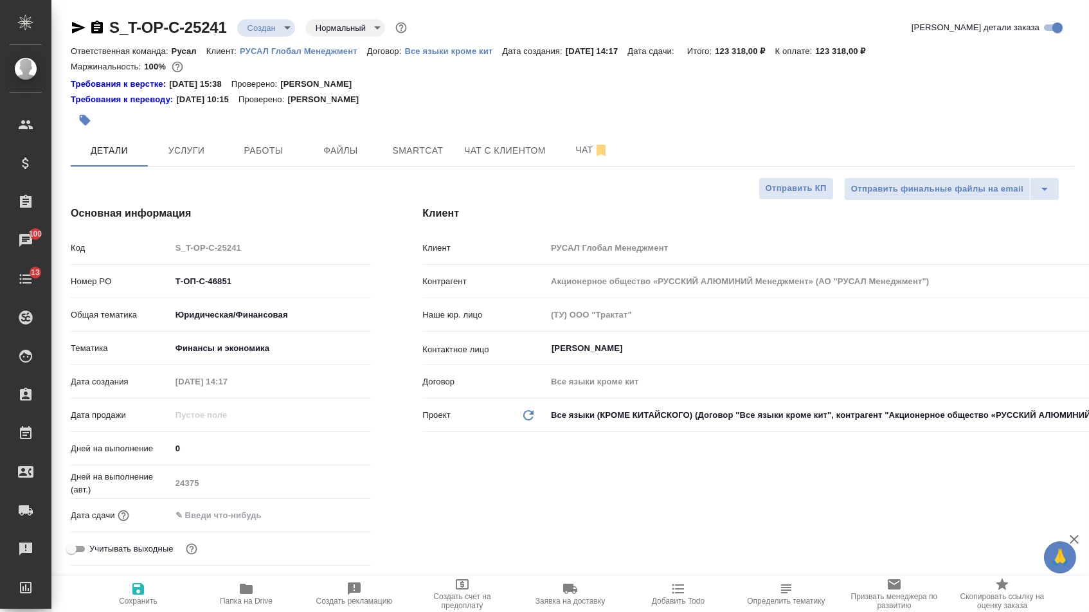
type textarea "x"
click at [101, 30] on icon "button" at bounding box center [96, 27] width 15 height 15
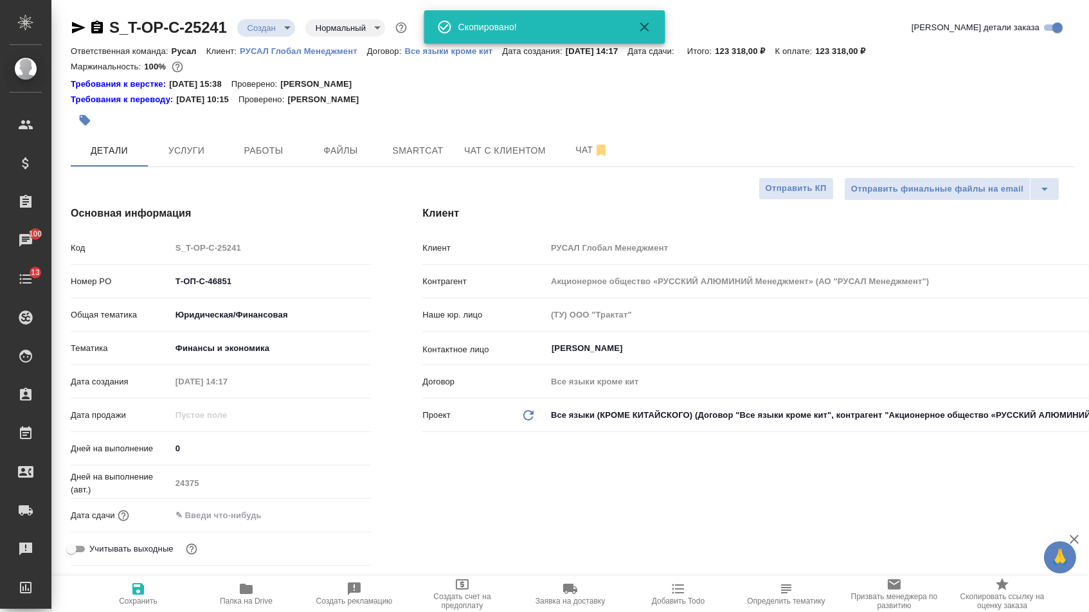
type textarea "x"
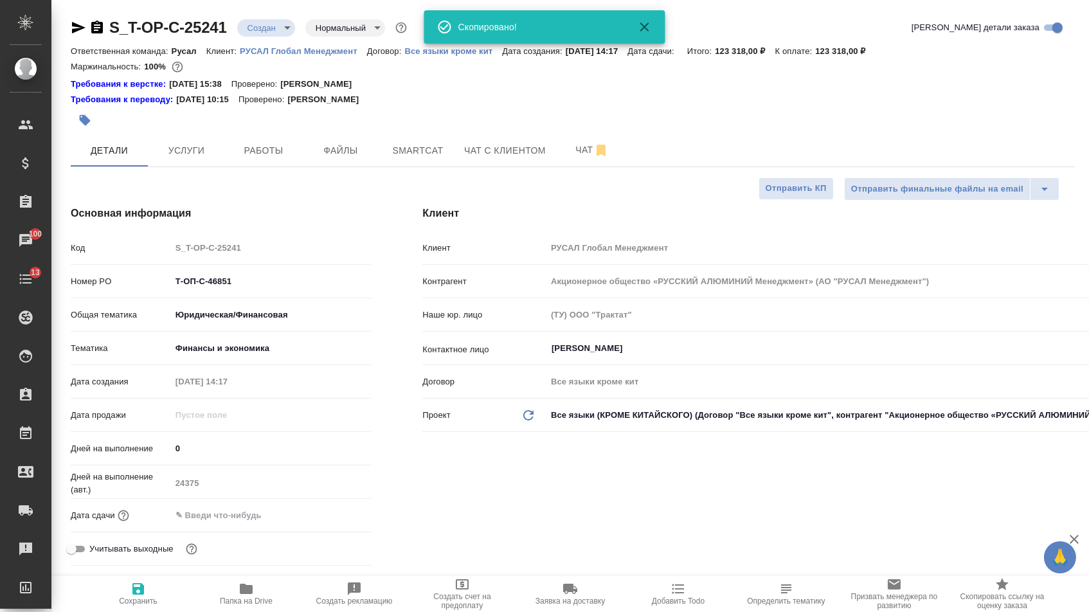
type textarea "x"
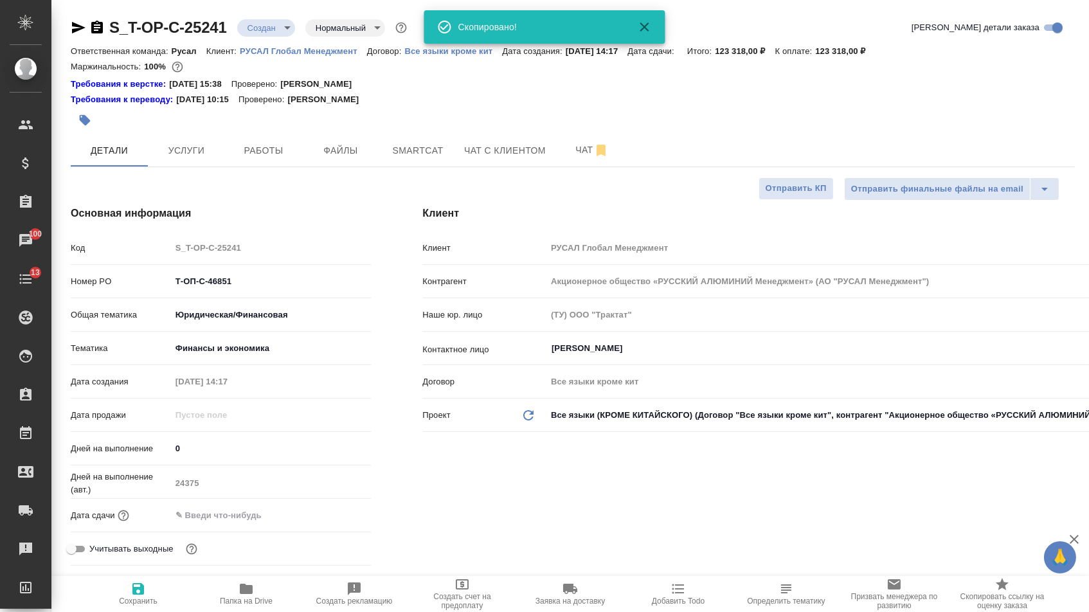
type textarea "x"
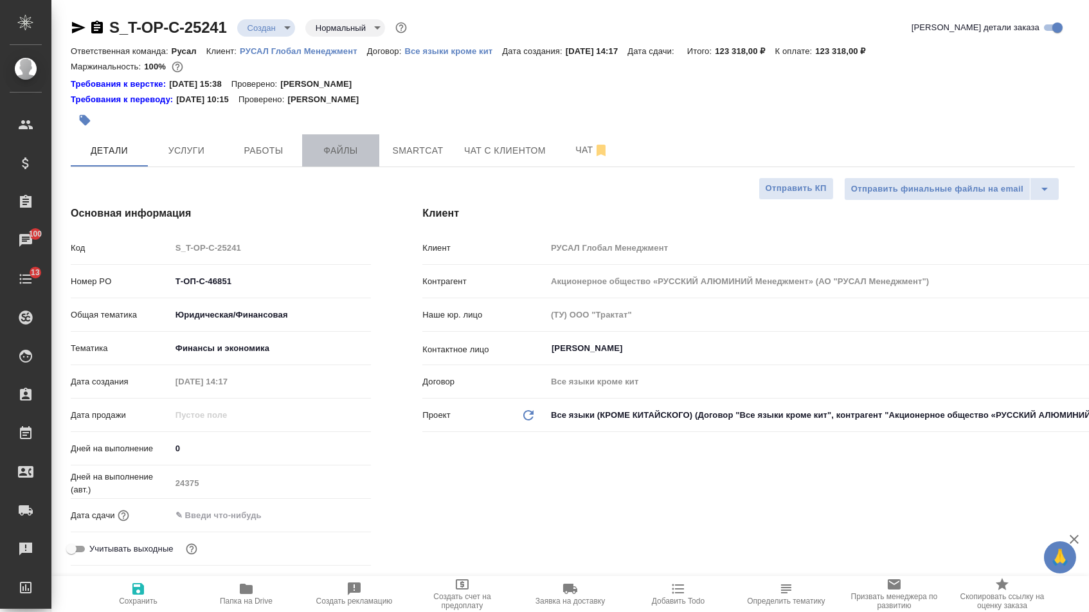
click at [324, 152] on span "Файлы" at bounding box center [341, 151] width 62 height 16
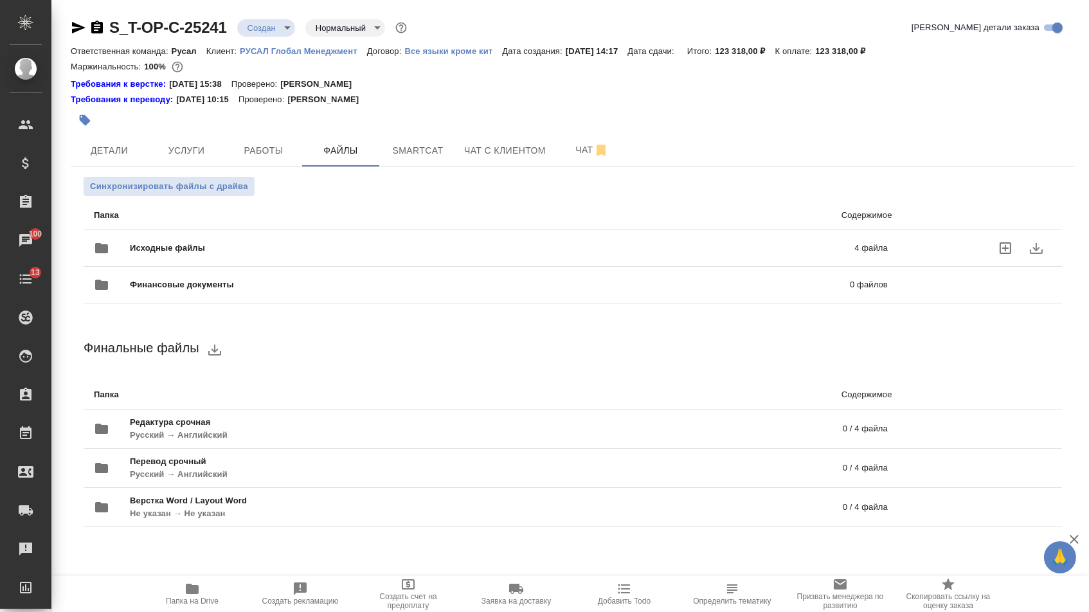
click at [207, 243] on div "Исходные файлы 4 файла" at bounding box center [491, 248] width 794 height 31
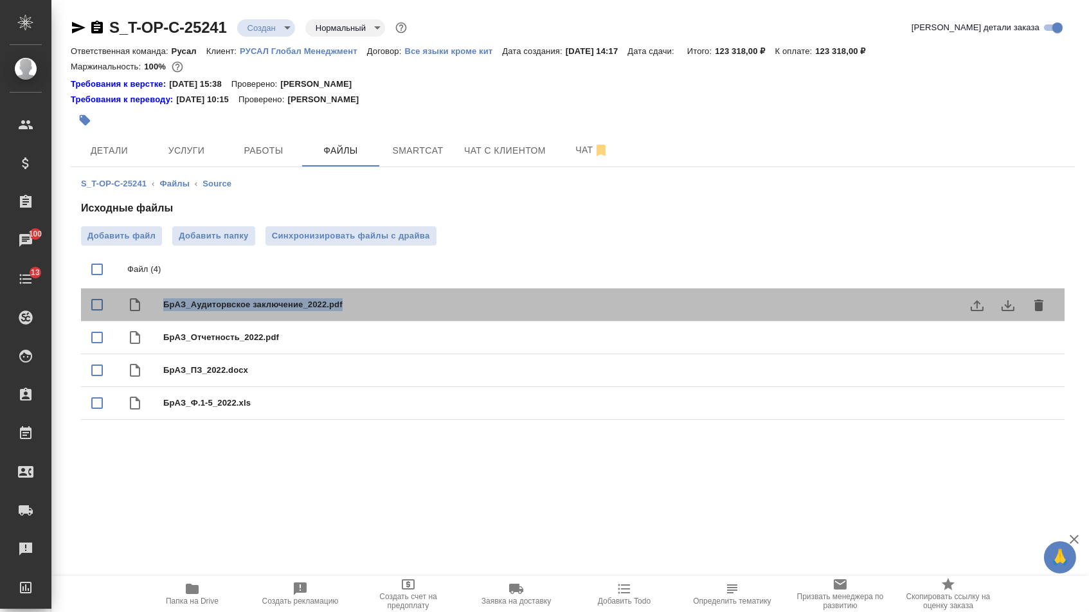
drag, startPoint x: 161, startPoint y: 312, endPoint x: 357, endPoint y: 318, distance: 196.8
click at [357, 318] on div "БрАЗ_Аудиторвское заключение_2022.pdf" at bounding box center [572, 305] width 983 height 33
checkbox input "true"
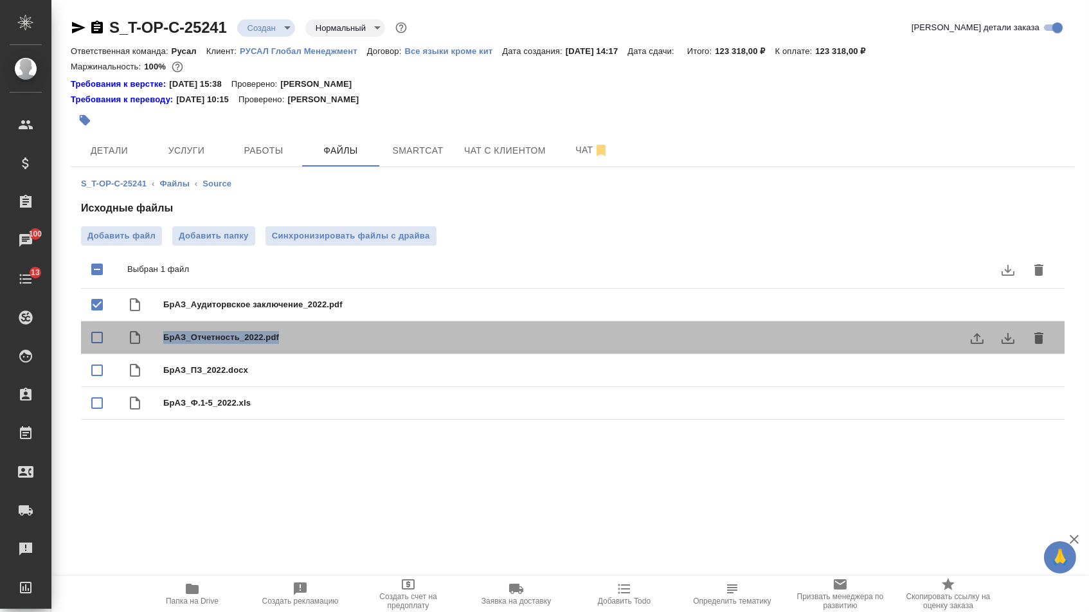
drag, startPoint x: 163, startPoint y: 349, endPoint x: 302, endPoint y: 348, distance: 138.8
click at [302, 344] on span "БрАЗ_Отчетность_2022.pdf" at bounding box center [598, 337] width 870 height 13
checkbox input "true"
copy span "БрАЗ_Отчетность_2022.pdf"
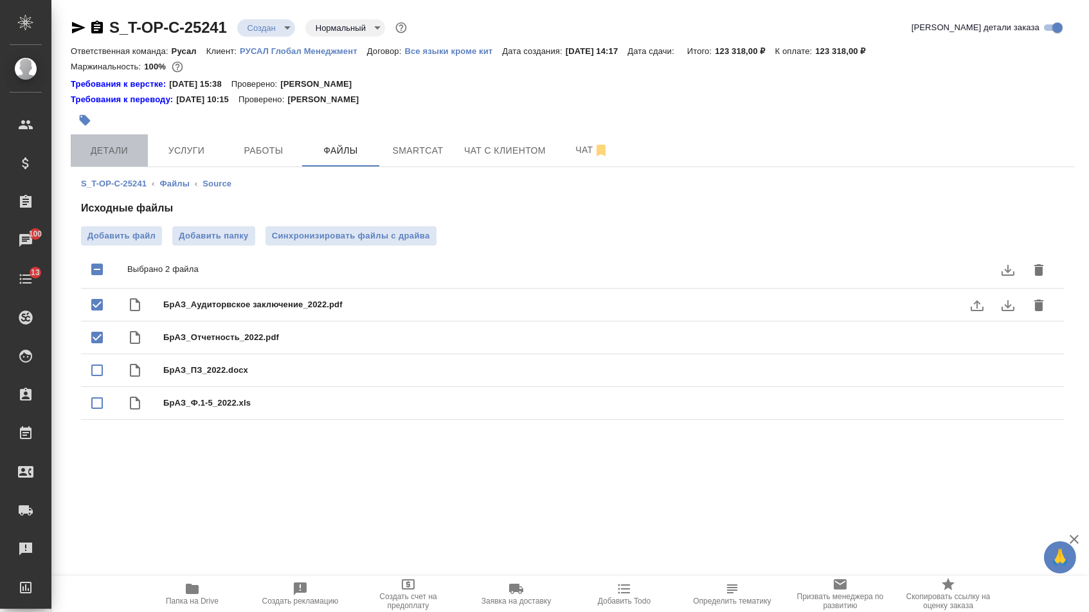
click at [123, 148] on span "Детали" at bounding box center [109, 151] width 62 height 16
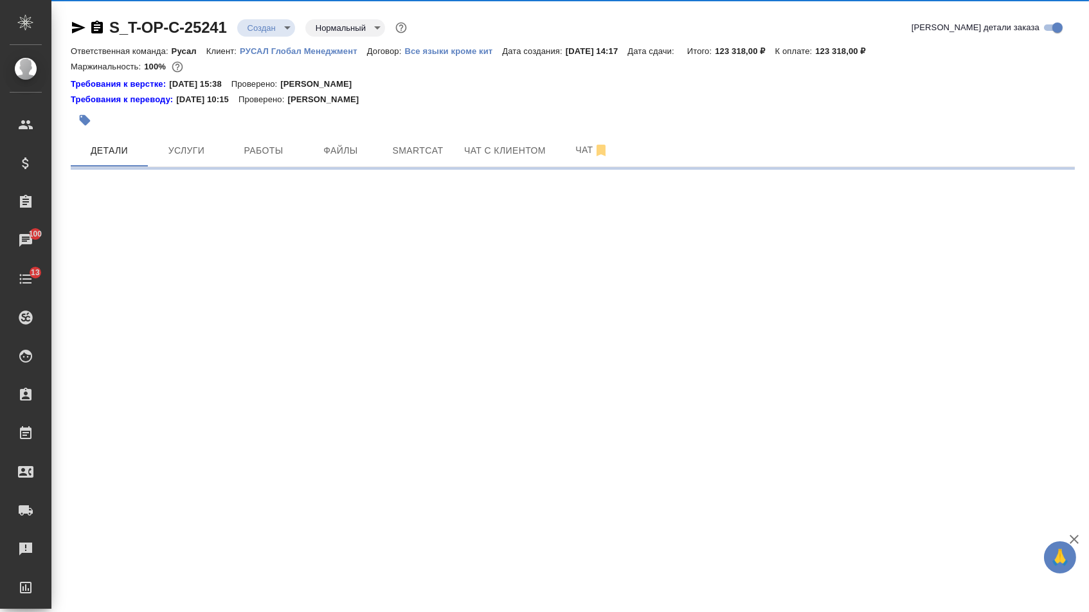
select select "RU"
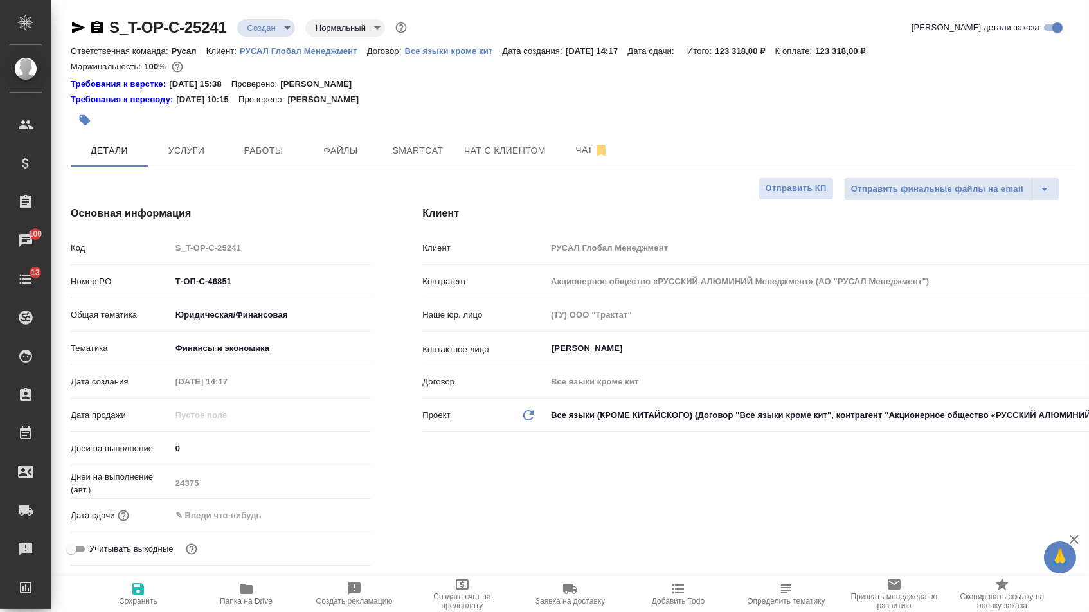
type textarea "x"
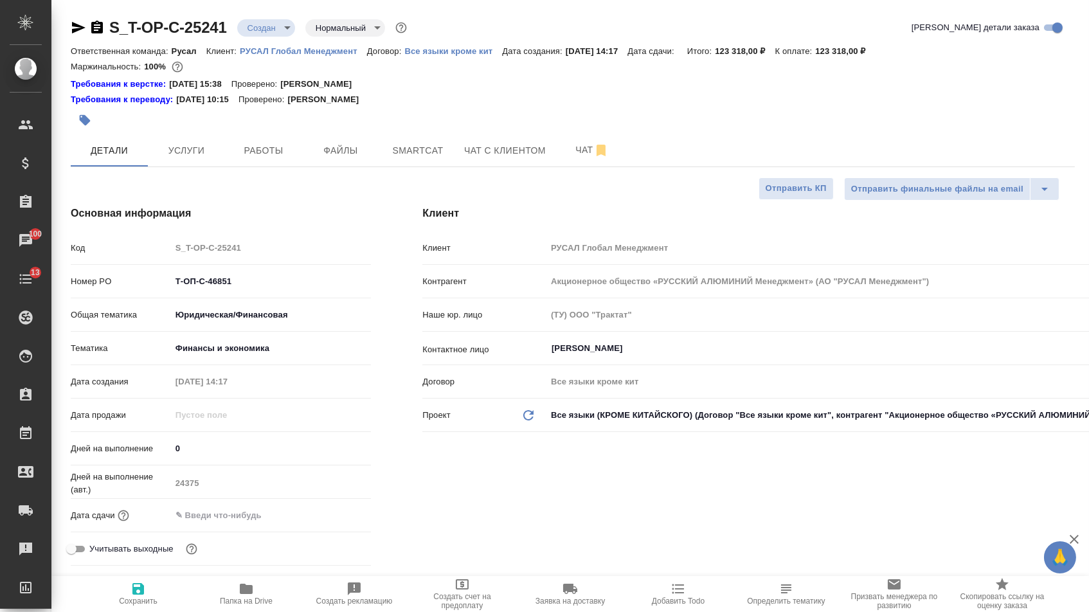
type textarea "x"
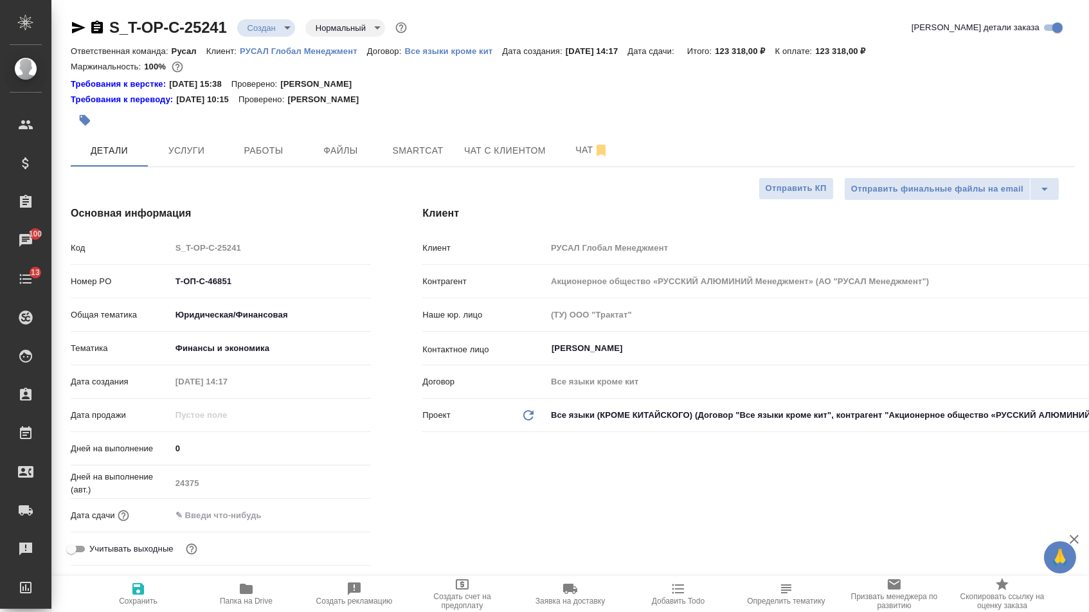
type textarea "x"
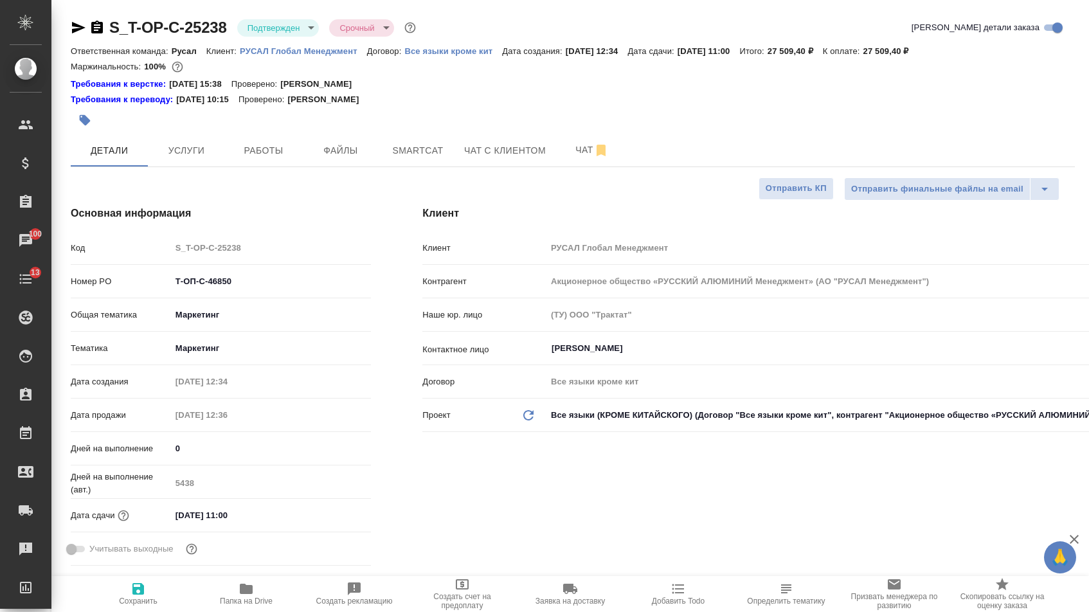
select select "RU"
click at [355, 159] on span "Файлы" at bounding box center [341, 151] width 62 height 16
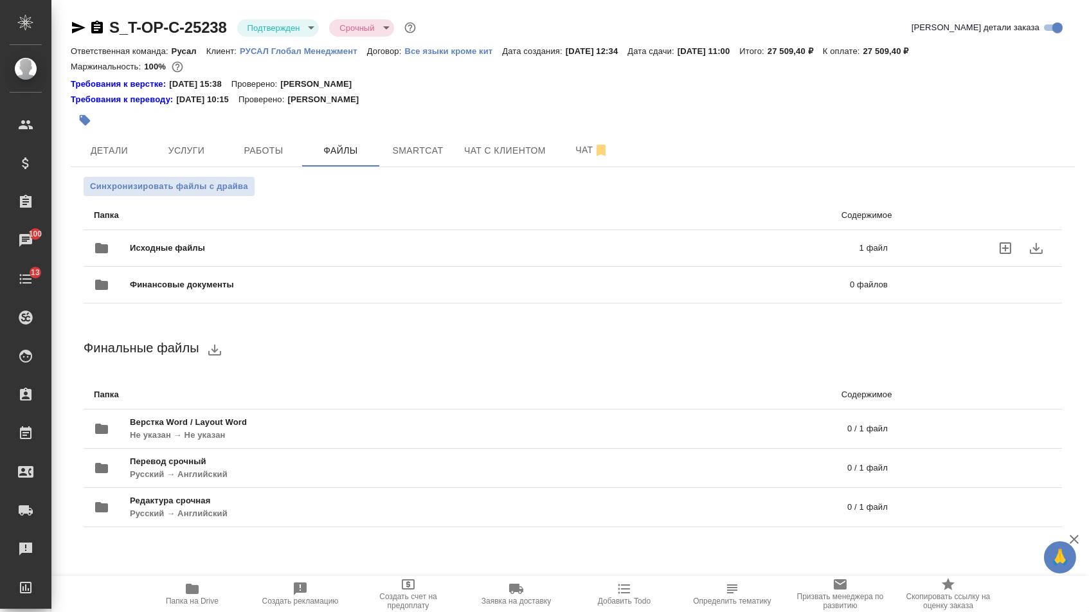
click at [194, 255] on span "Исходные файлы" at bounding box center [331, 248] width 402 height 13
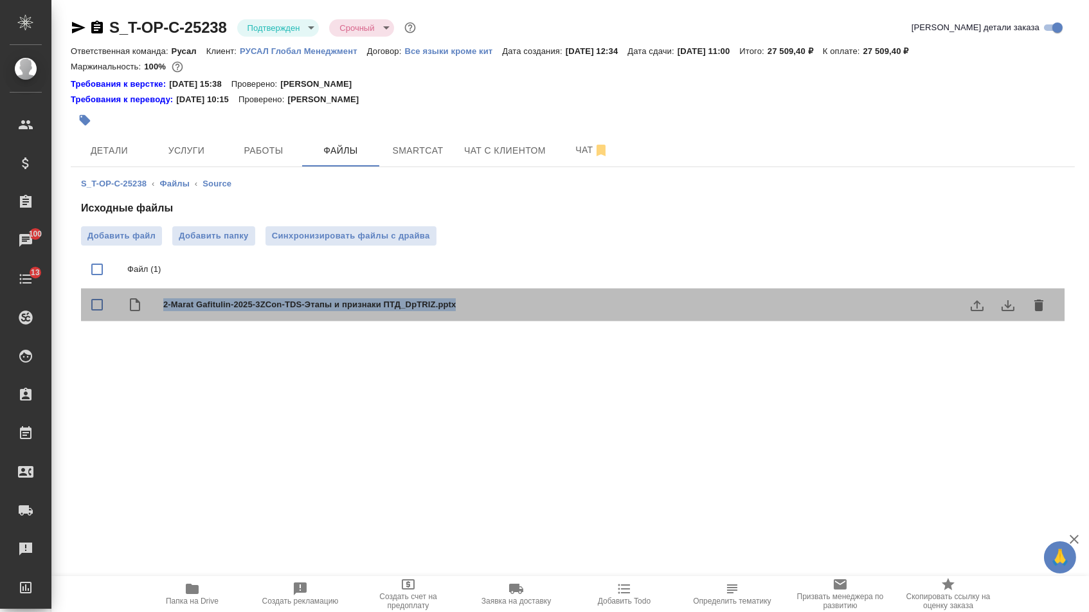
drag, startPoint x: 159, startPoint y: 314, endPoint x: 482, endPoint y: 308, distance: 323.4
click at [483, 309] on div "2-Marat Gafitulin-2025-3ZCon-TDS-Этапы и признаки ПТД_DpTRIZ.pptx" at bounding box center [572, 305] width 983 height 33
checkbox input "true"
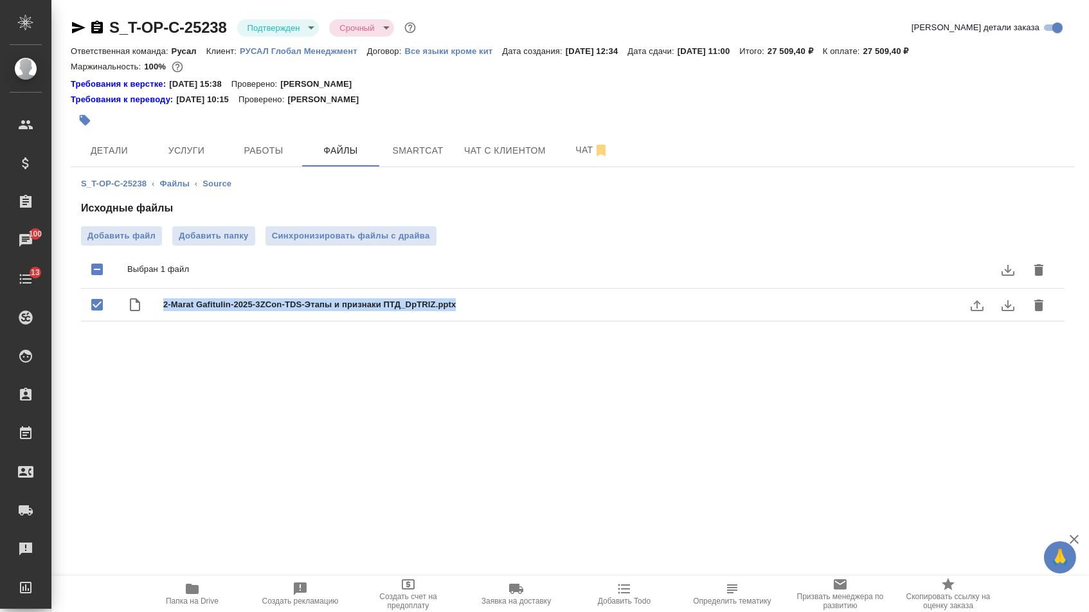
copy span "2-Marat Gafitulin-2025-3ZCon-TDS-Этапы и признаки ПТД_DpTRIZ.pptx"
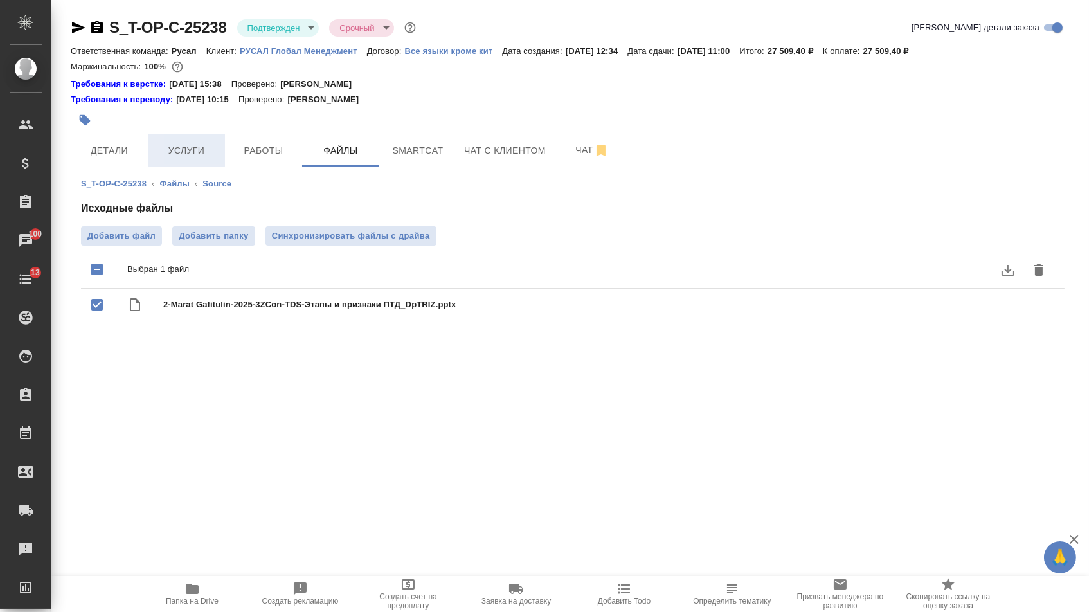
click at [181, 159] on span "Услуги" at bounding box center [187, 151] width 62 height 16
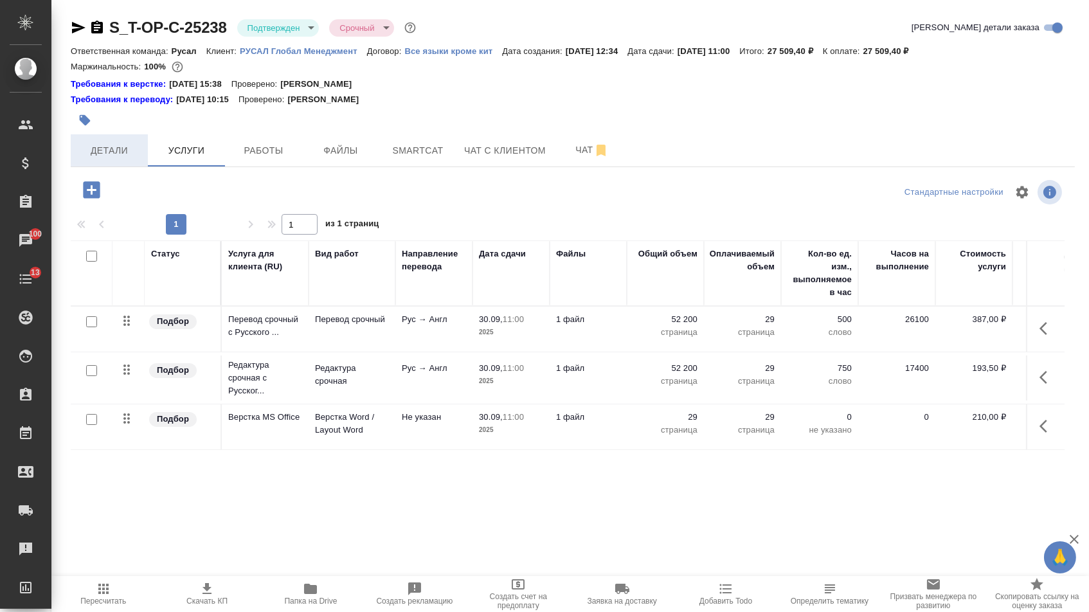
click at [122, 149] on span "Детали" at bounding box center [109, 151] width 62 height 16
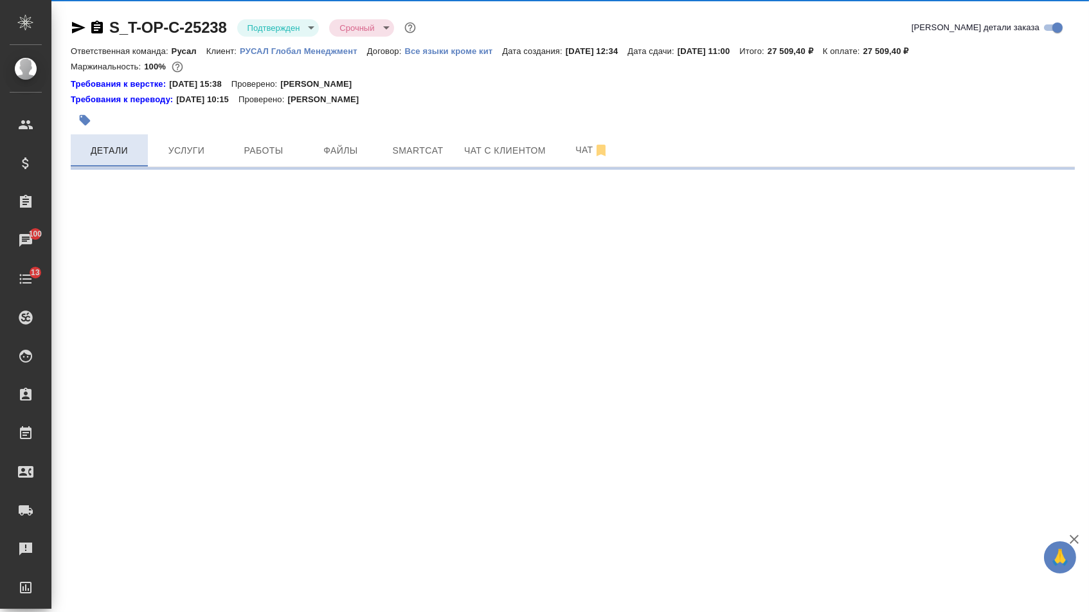
select select "RU"
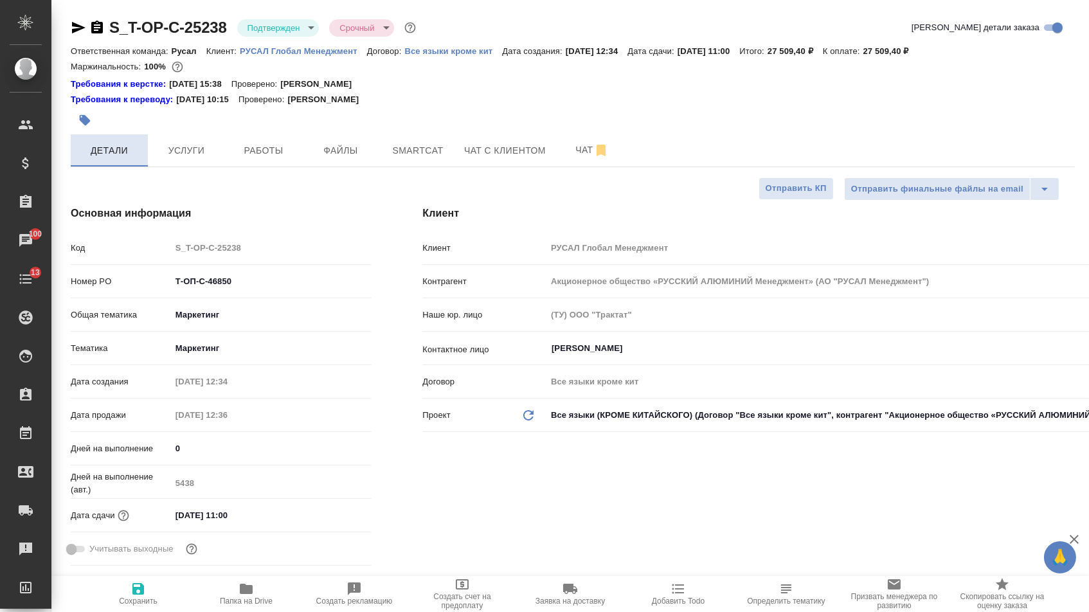
type textarea "x"
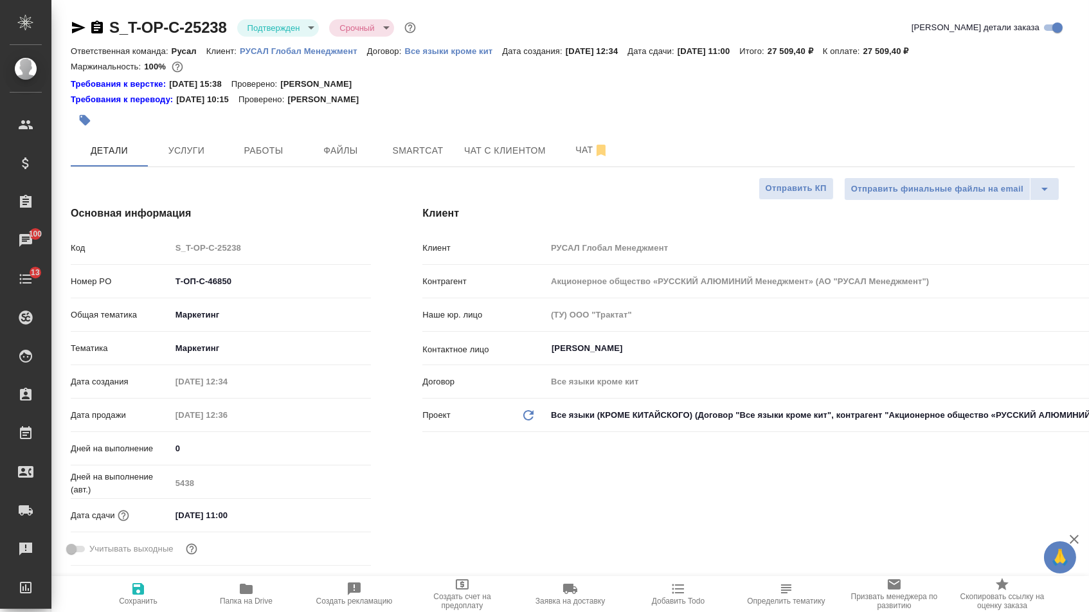
type textarea "x"
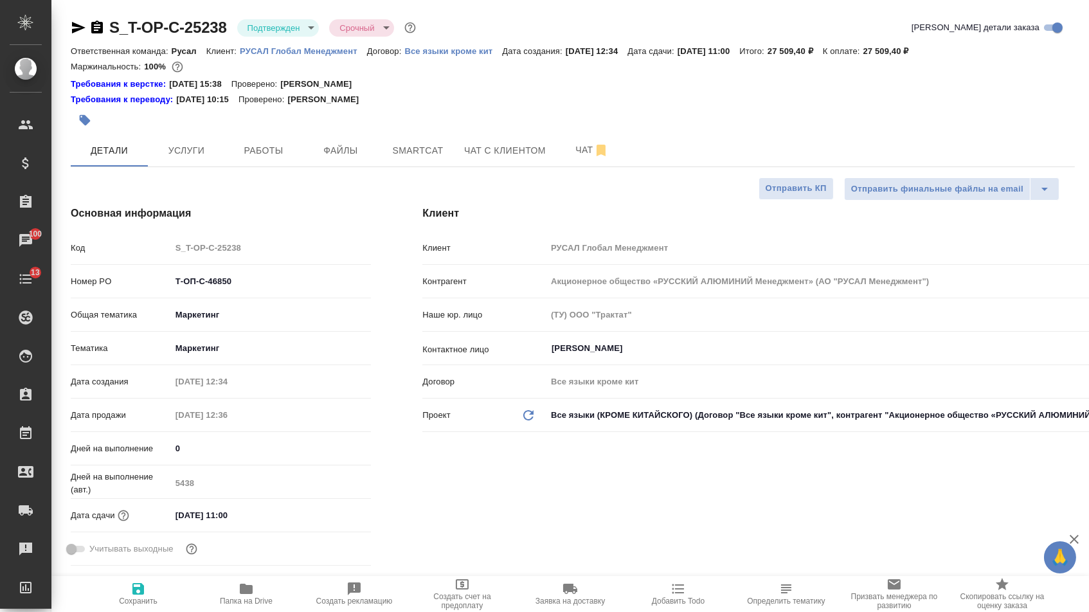
type textarea "x"
select select "RU"
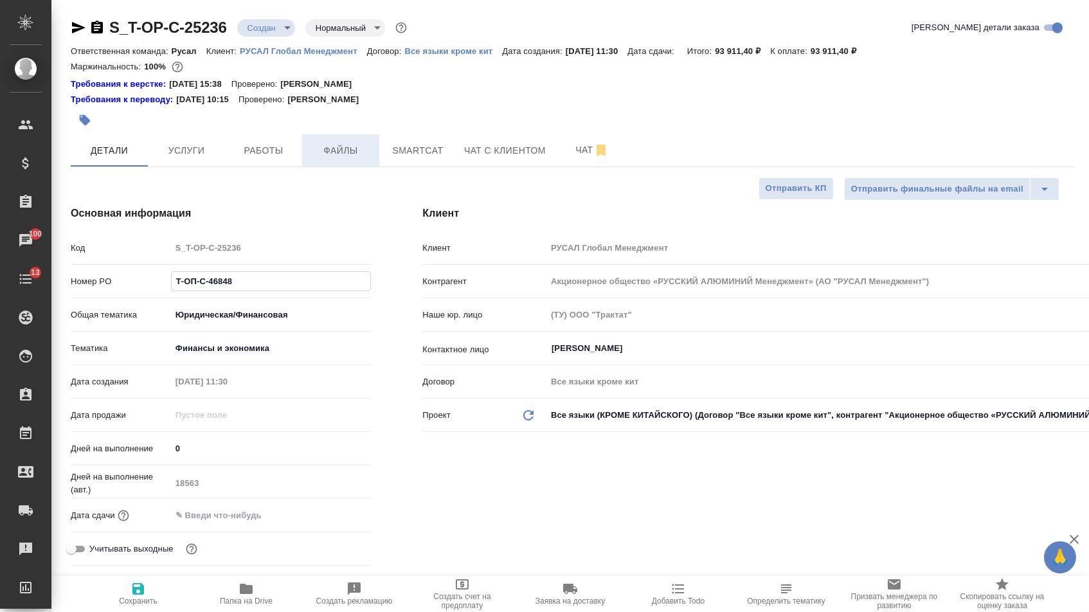
click at [325, 152] on span "Файлы" at bounding box center [341, 151] width 62 height 16
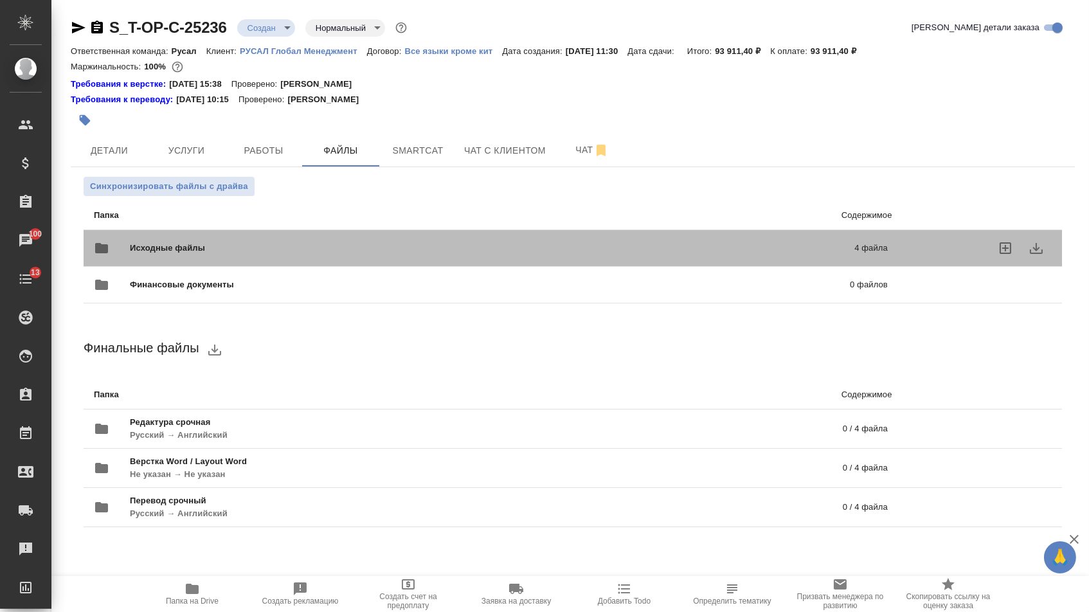
click at [202, 233] on div "Исходные файлы 4 файла" at bounding box center [490, 248] width 819 height 57
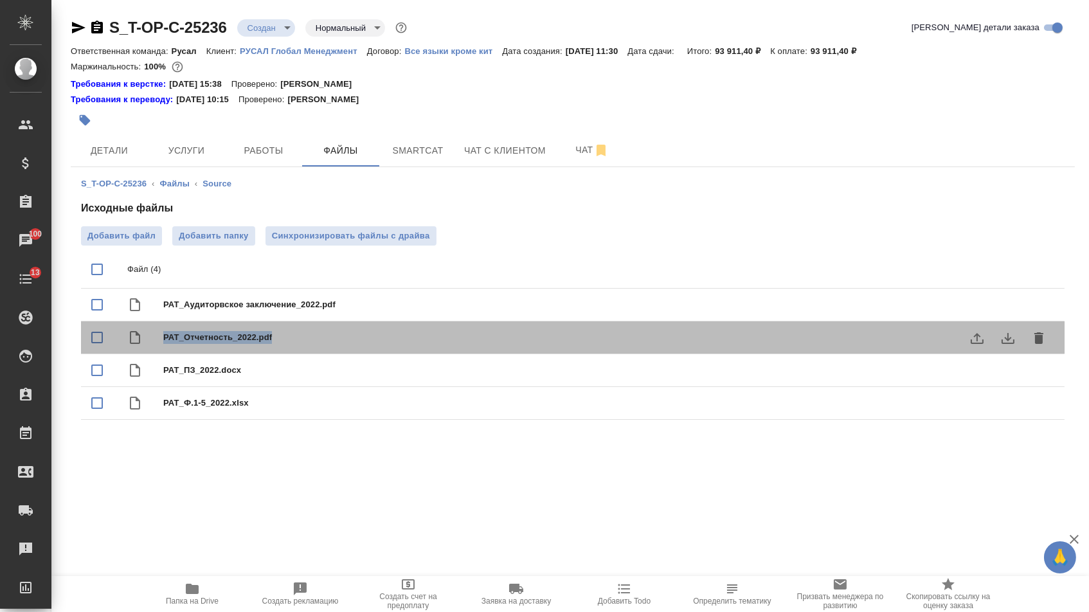
drag, startPoint x: 161, startPoint y: 349, endPoint x: 293, endPoint y: 350, distance: 131.8
click at [293, 350] on div "РАТ_Отчетность_2022.pdf" at bounding box center [572, 337] width 983 height 33
checkbox input "true"
copy span "РАТ_Отчетность_2022.pdf"
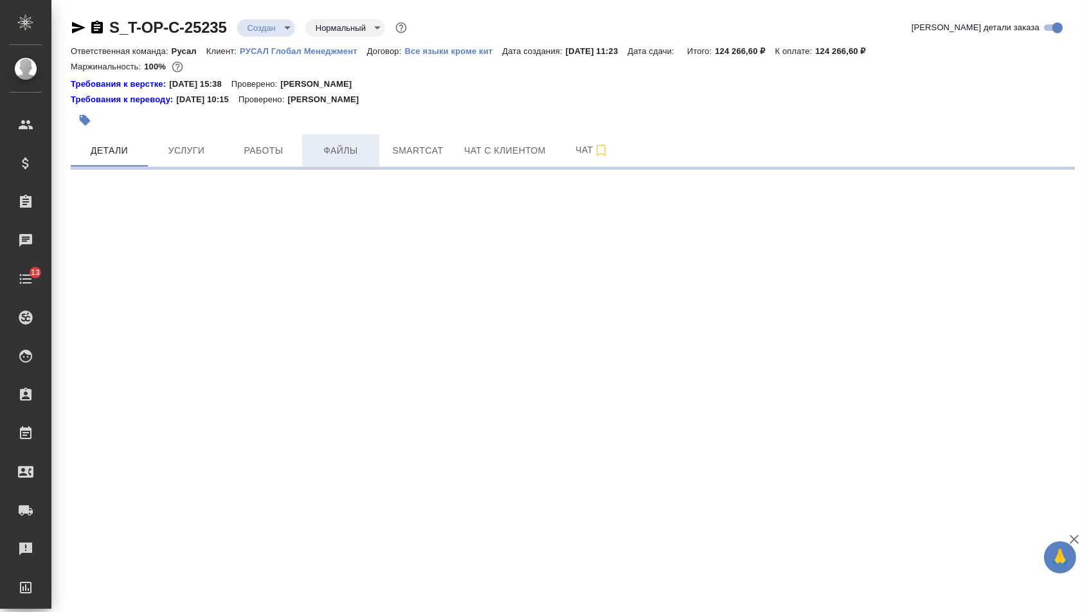
select select "RU"
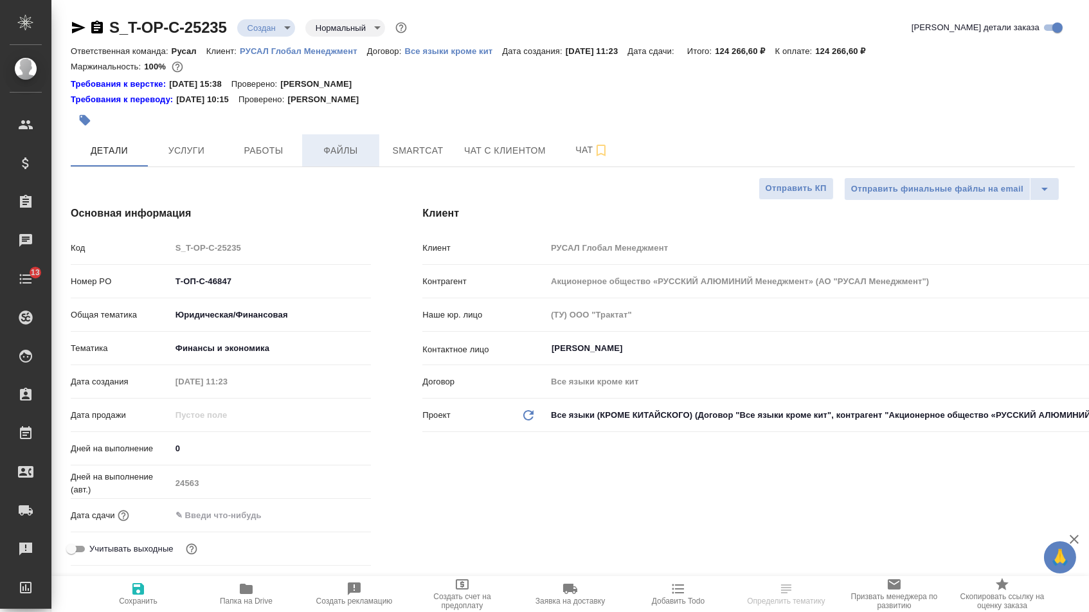
click at [358, 149] on span "Файлы" at bounding box center [341, 151] width 62 height 16
type textarea "x"
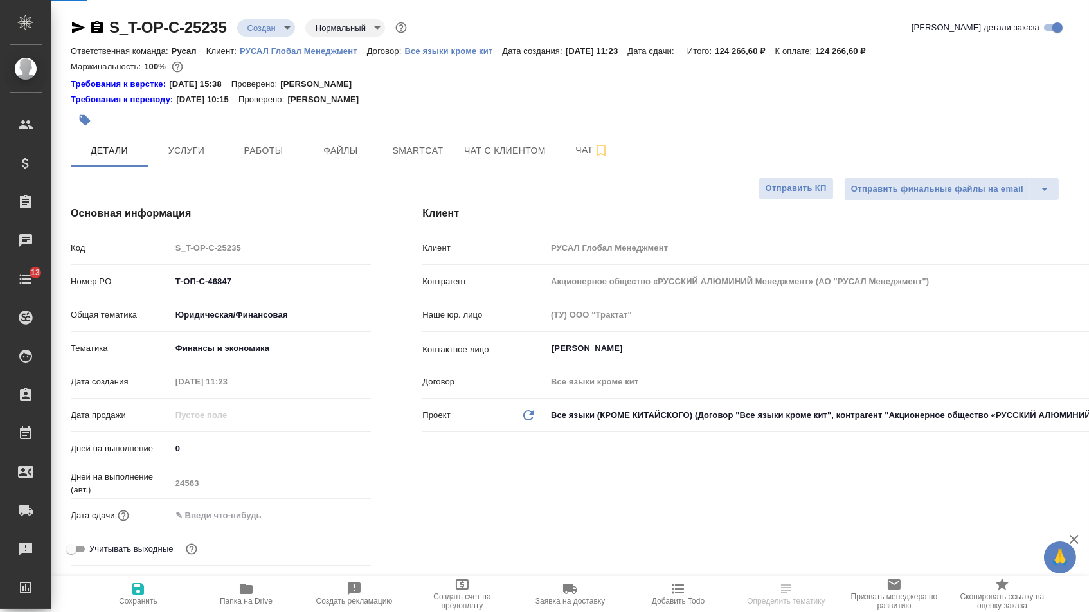
type textarea "x"
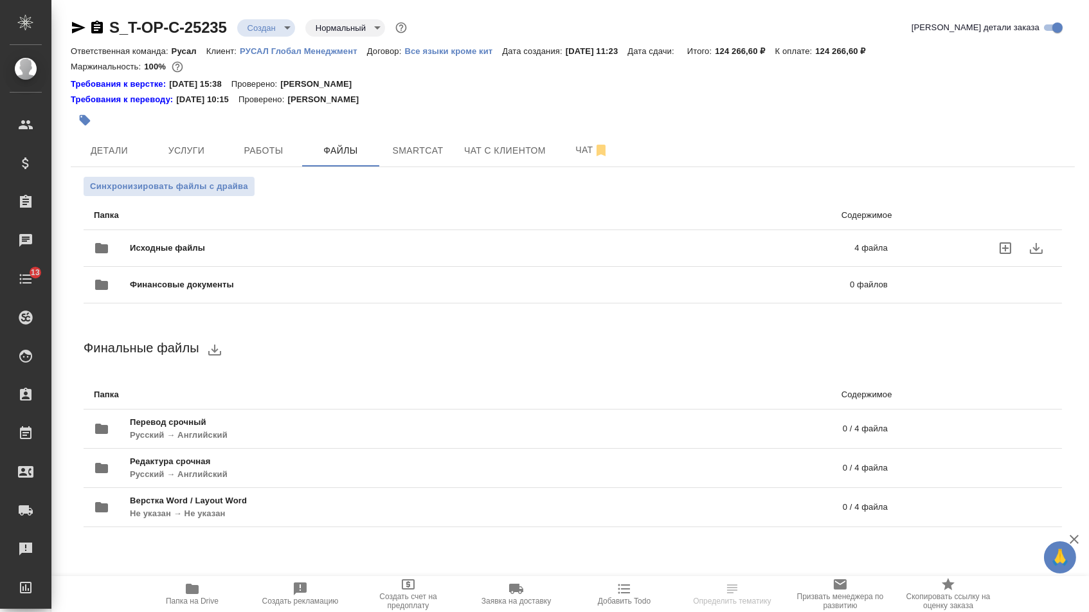
click at [205, 255] on span "Исходные файлы" at bounding box center [330, 248] width 400 height 13
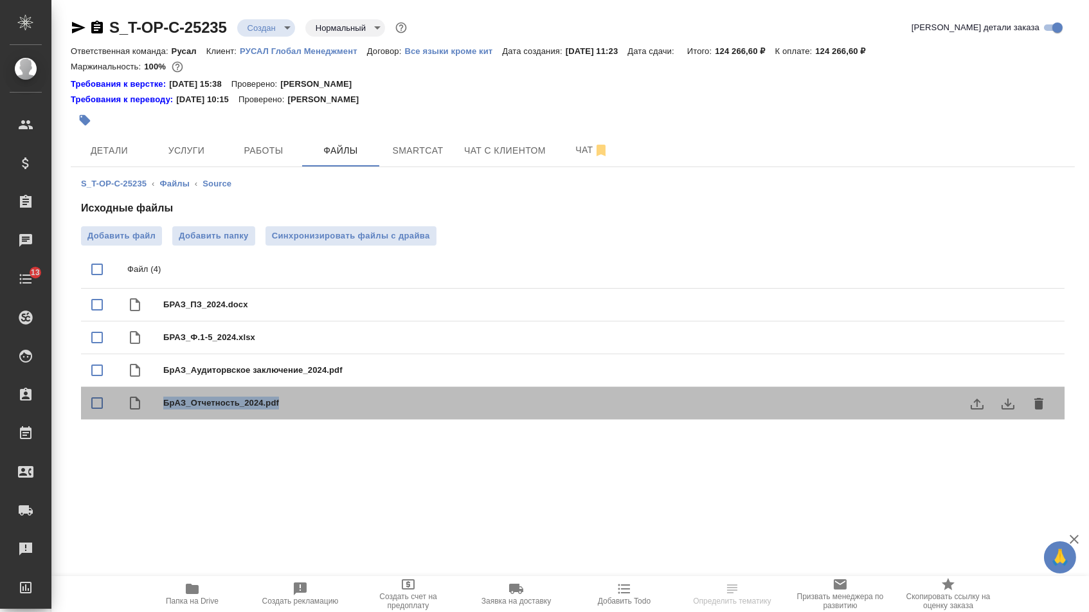
drag, startPoint x: 159, startPoint y: 418, endPoint x: 298, endPoint y: 418, distance: 138.2
click at [298, 418] on div "БрАЗ_Отчетность_2024.pdf" at bounding box center [572, 403] width 983 height 33
checkbox input "true"
copy span "БрАЗ_Отчетность_2024.pdf"
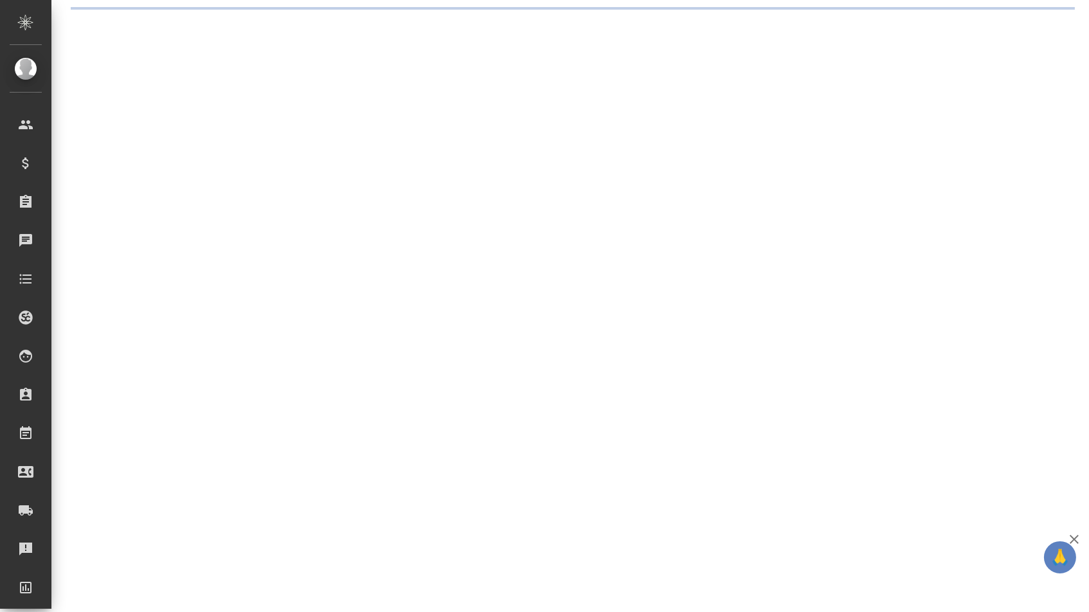
select select "RU"
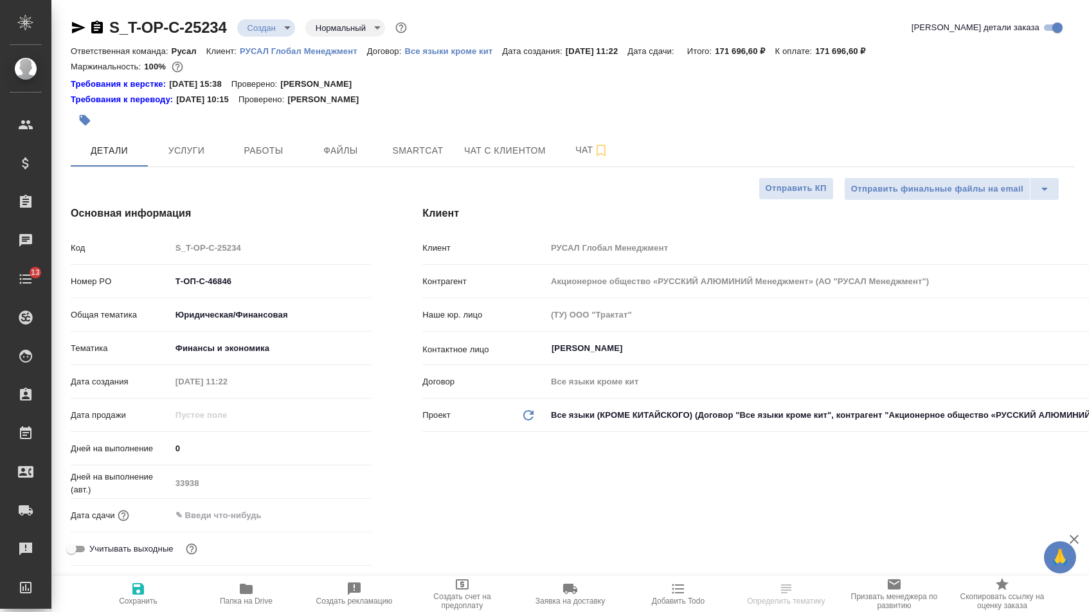
click at [350, 157] on span "Файлы" at bounding box center [341, 151] width 62 height 16
type textarea "x"
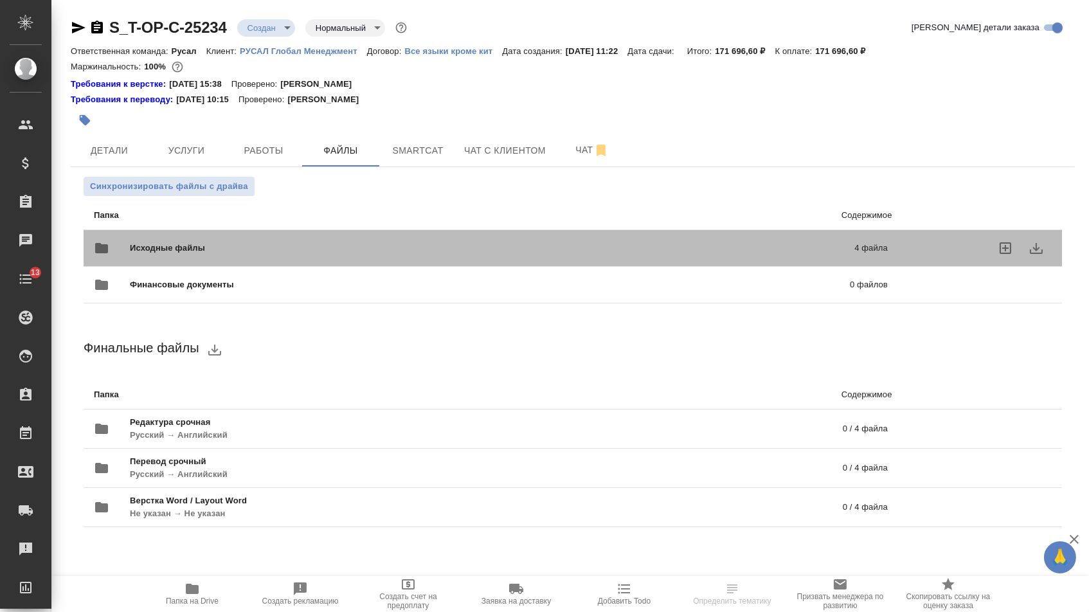
click at [250, 255] on span "Исходные файлы" at bounding box center [330, 248] width 400 height 13
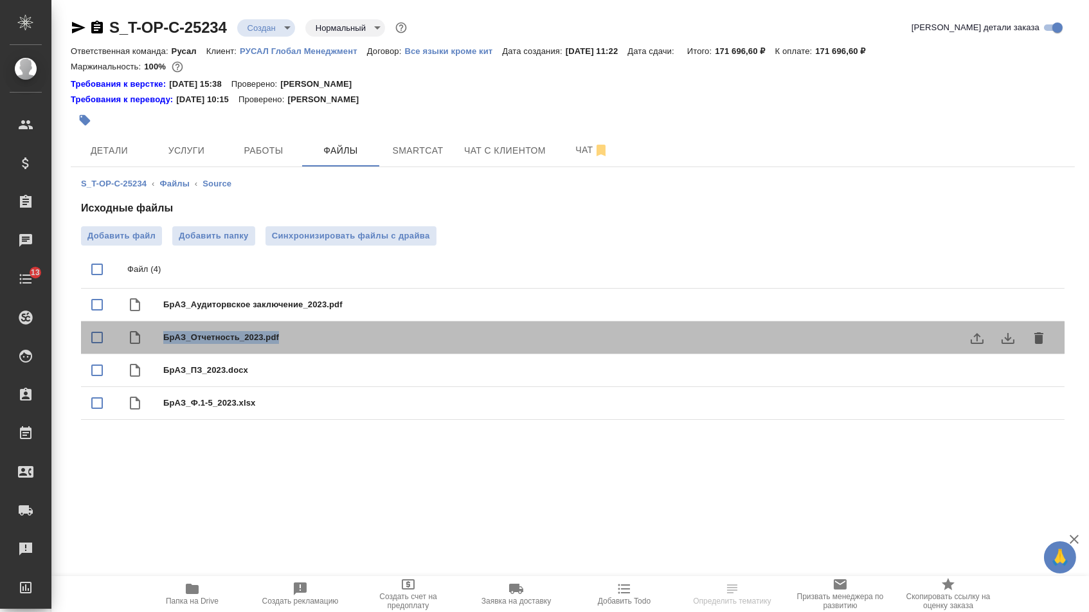
drag, startPoint x: 164, startPoint y: 348, endPoint x: 315, endPoint y: 345, distance: 151.1
click at [316, 344] on span "БрАЗ_Отчетность_2023.pdf" at bounding box center [598, 337] width 870 height 13
checkbox input "true"
copy span "БрАЗ_Отчетность_2023.pdf"
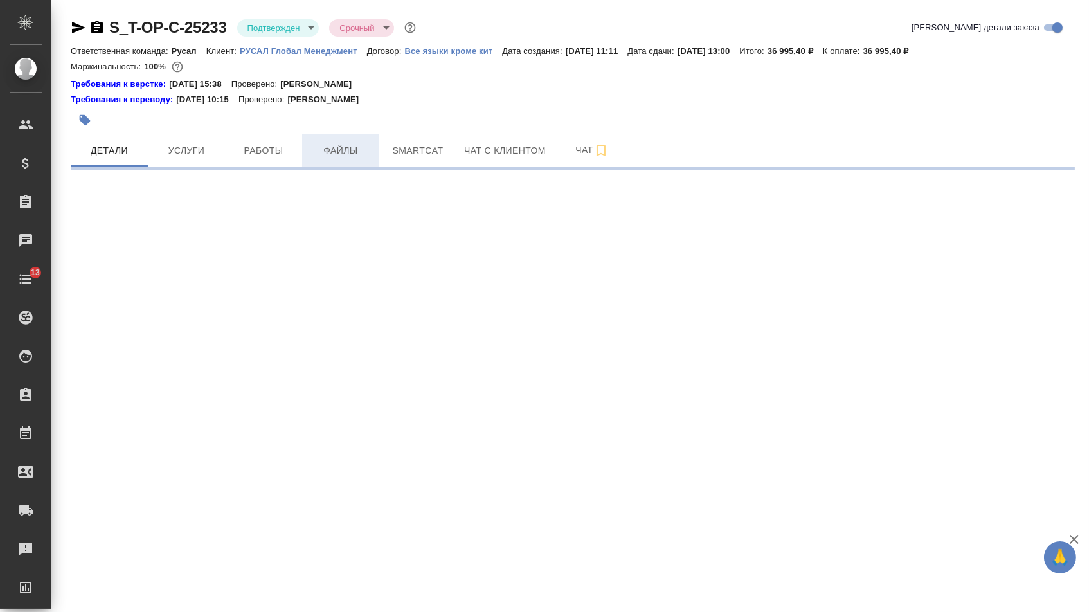
select select "RU"
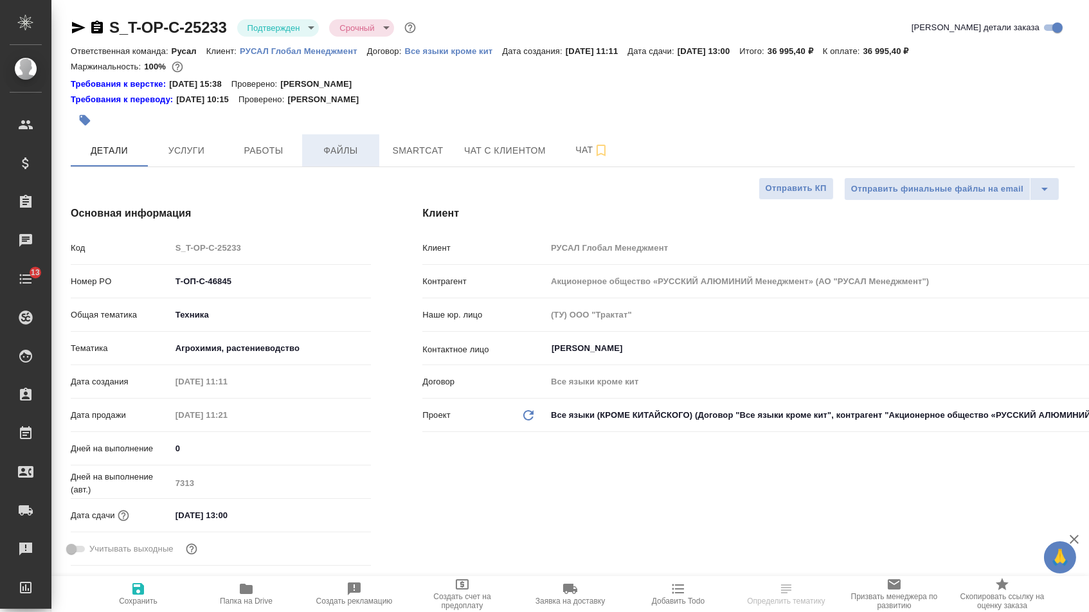
click at [310, 152] on span "Файлы" at bounding box center [341, 151] width 62 height 16
type textarea "x"
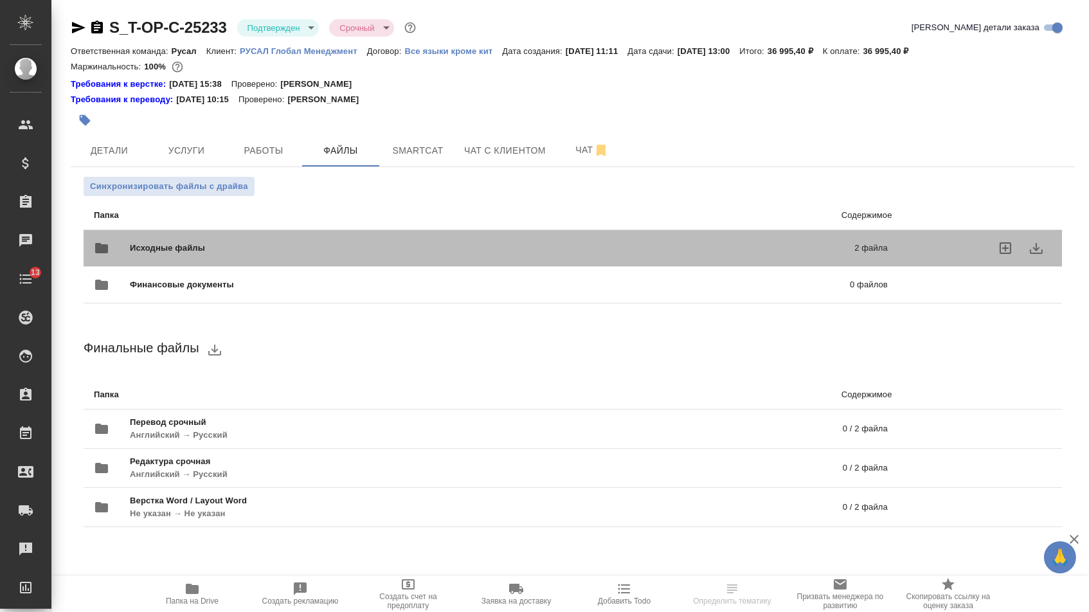
click at [275, 247] on span "Исходные файлы" at bounding box center [330, 248] width 400 height 13
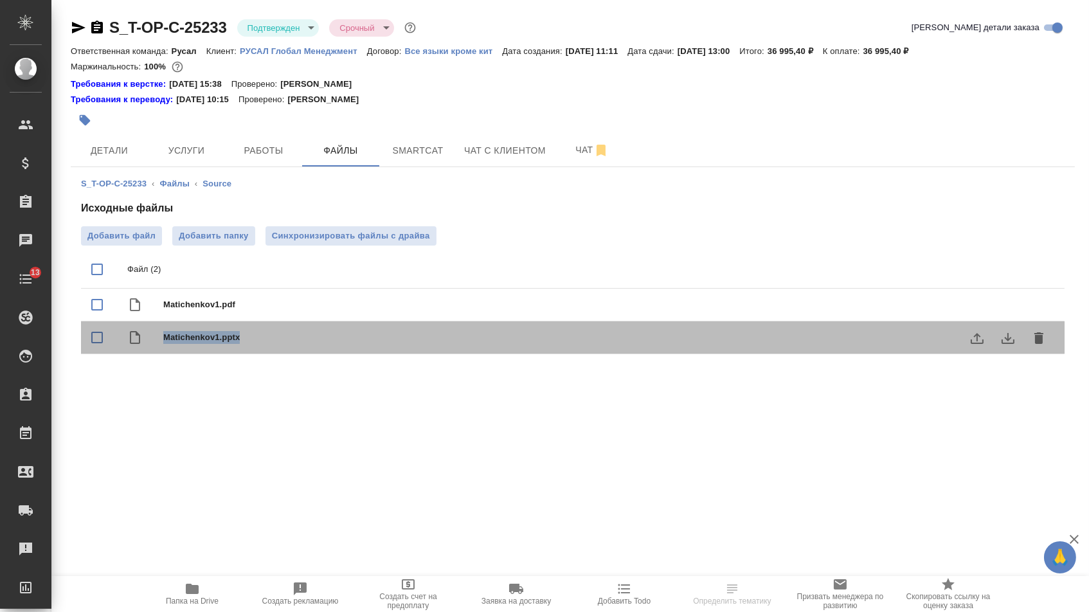
drag, startPoint x: 160, startPoint y: 348, endPoint x: 256, endPoint y: 346, distance: 95.8
click at [256, 346] on div "Matichenkov1.pptx" at bounding box center [572, 337] width 983 height 33
checkbox input "true"
copy span "Matichenkov1.pptx"
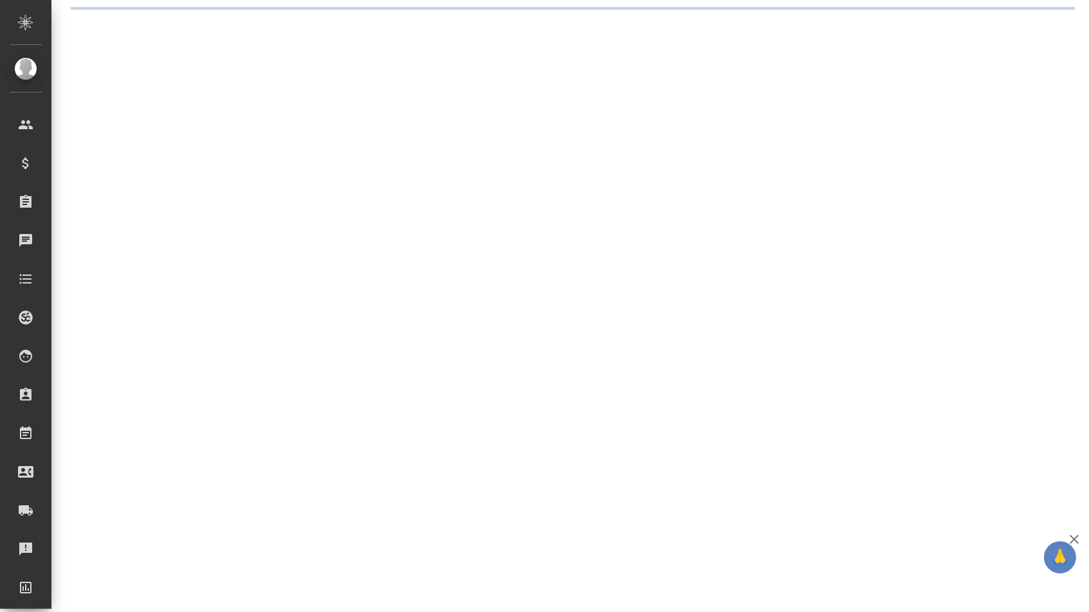
select select "RU"
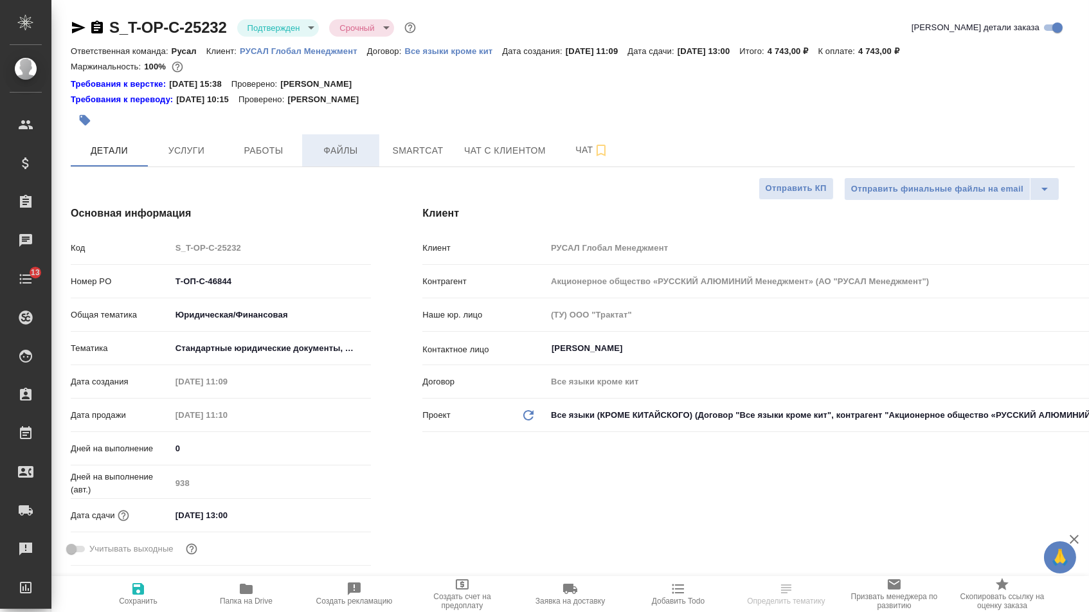
type textarea "x"
click at [330, 166] on button "Файлы" at bounding box center [340, 150] width 77 height 32
type textarea "x"
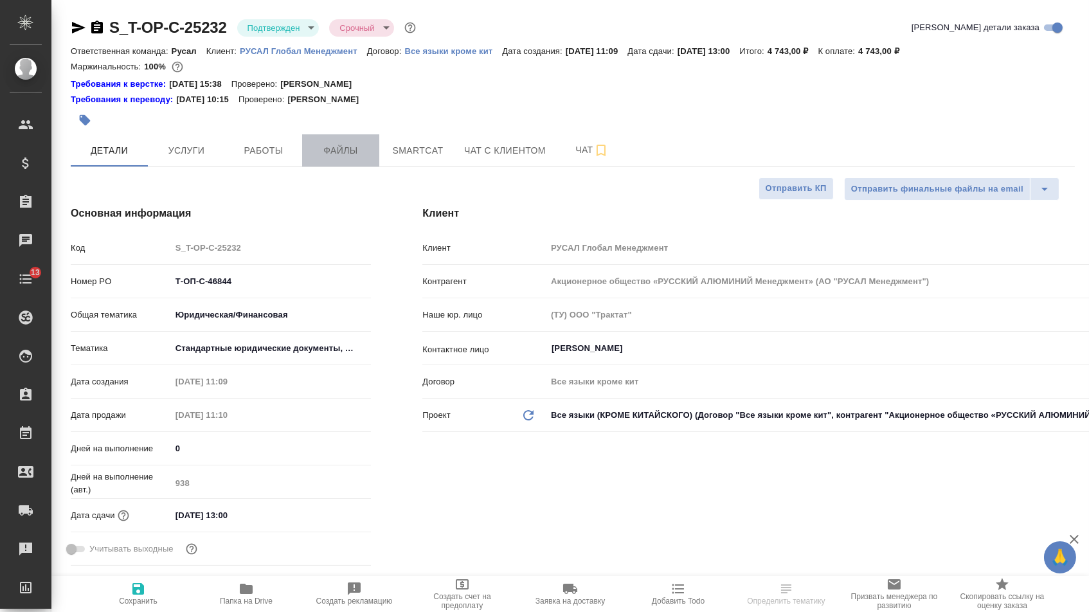
type textarea "x"
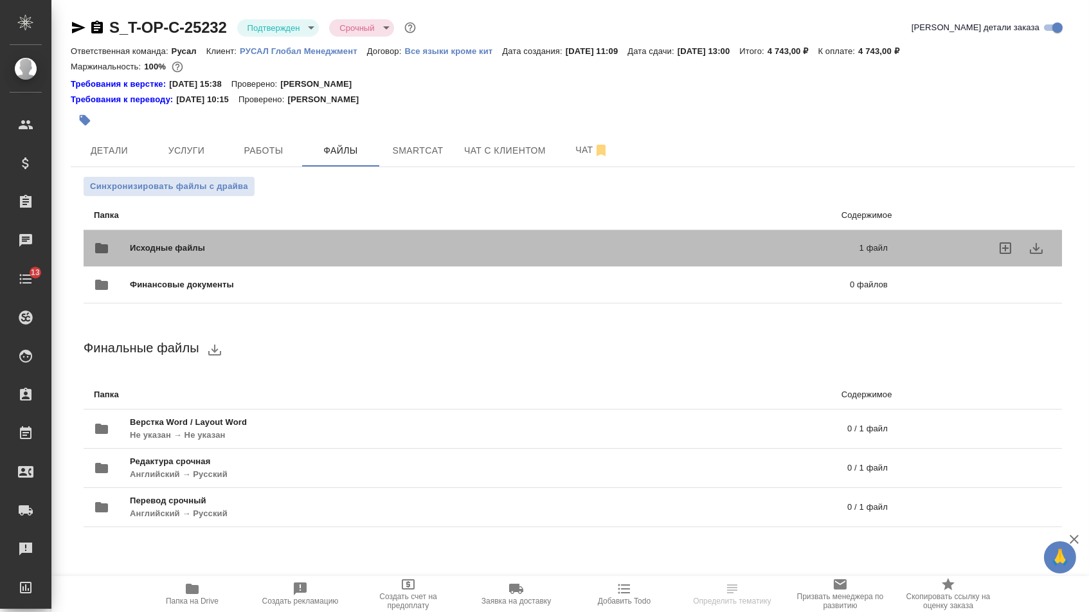
click at [223, 240] on div "Исходные файлы 1 файл" at bounding box center [491, 248] width 794 height 31
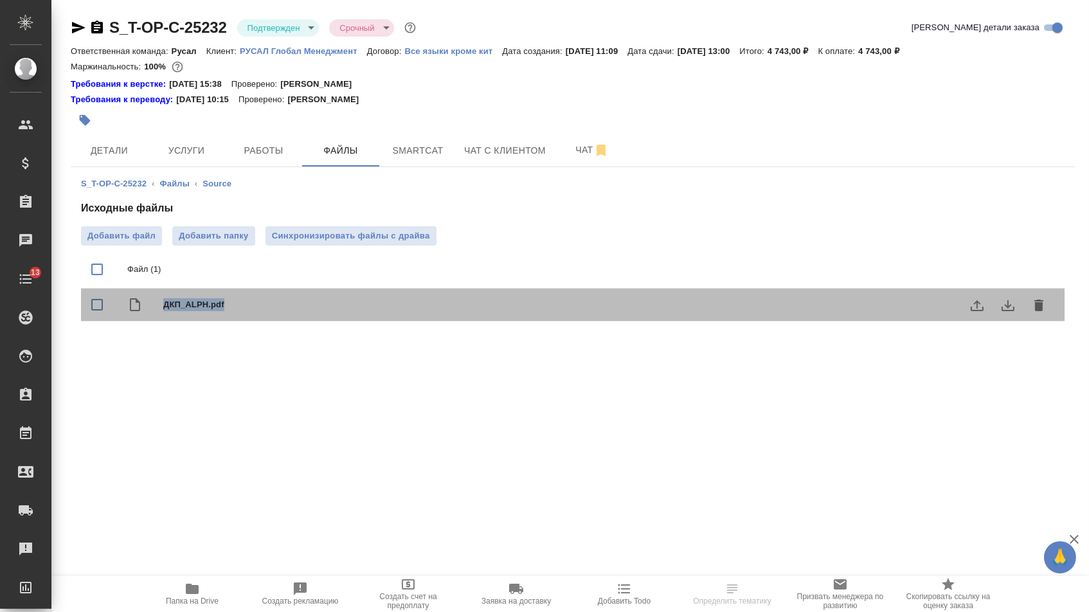
drag, startPoint x: 165, startPoint y: 314, endPoint x: 252, endPoint y: 314, distance: 87.4
click at [254, 311] on span "ДКП_ALPH.pdf" at bounding box center [598, 304] width 870 height 13
checkbox input "true"
copy span "ДКП_ALPH.pdf"
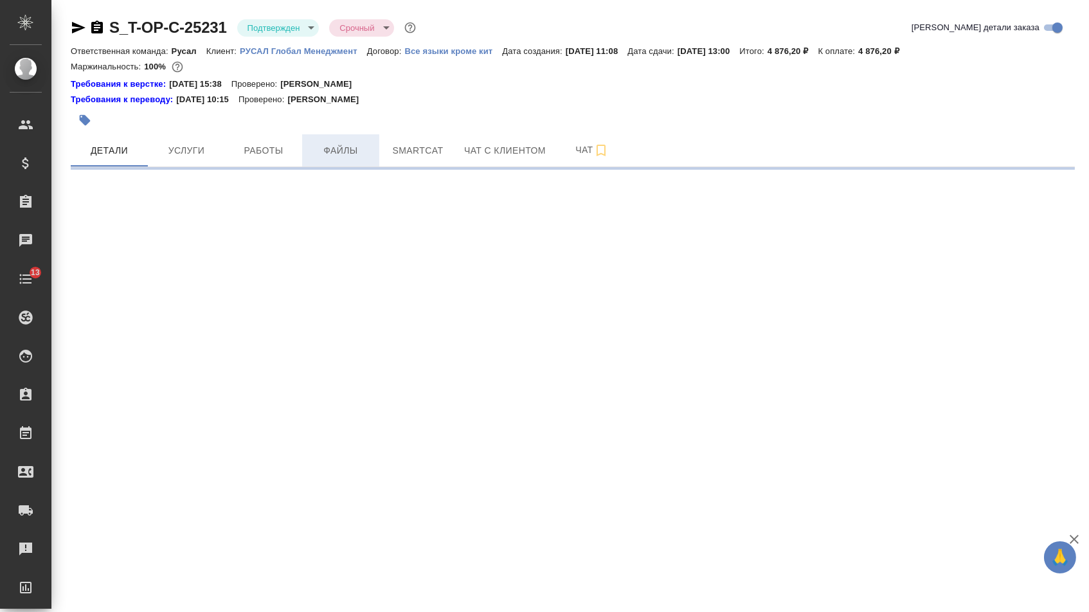
select select "RU"
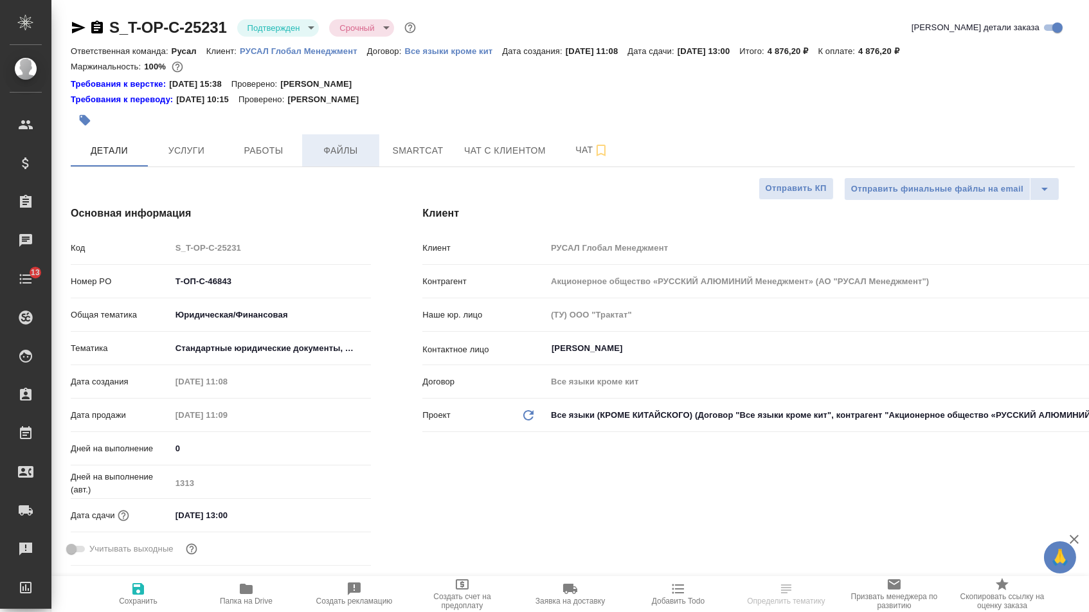
click at [336, 159] on span "Файлы" at bounding box center [341, 151] width 62 height 16
type textarea "x"
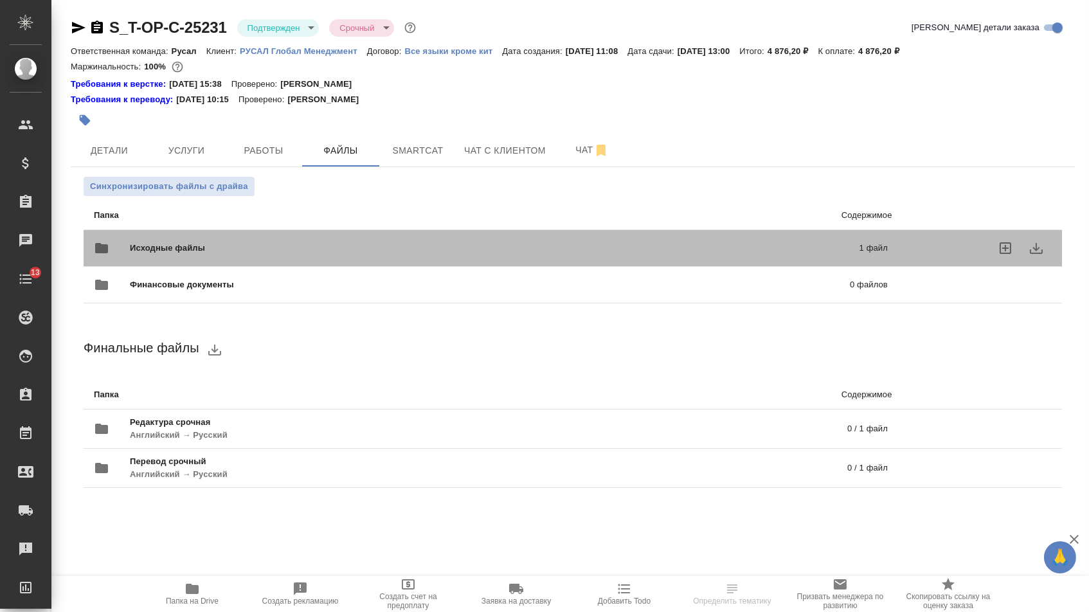
click at [258, 228] on div "Исходные файлы 1 файл" at bounding box center [490, 248] width 819 height 57
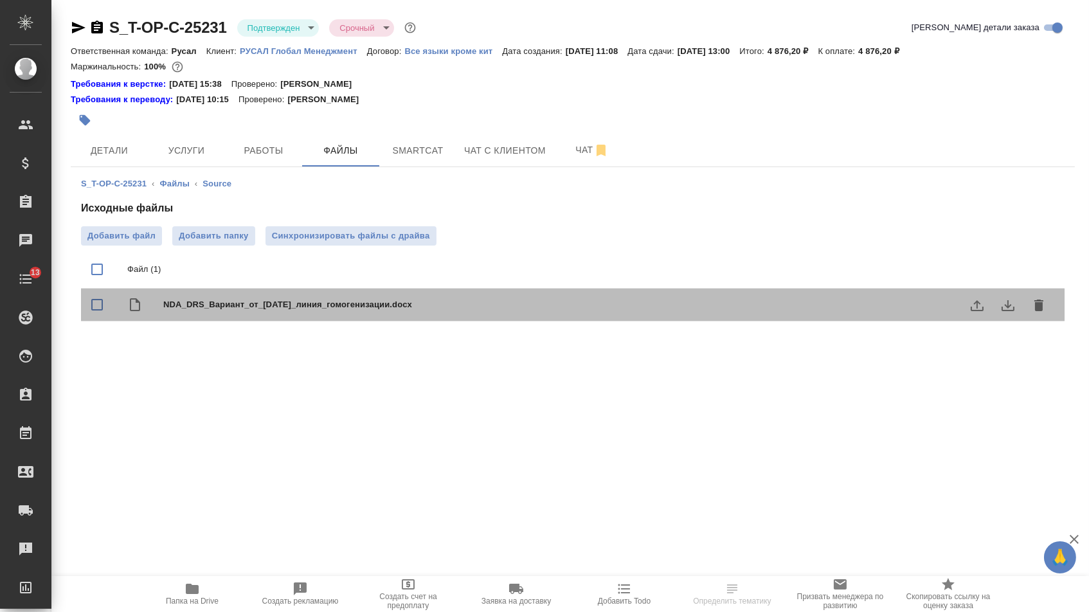
drag, startPoint x: 157, startPoint y: 313, endPoint x: 512, endPoint y: 319, distance: 354.8
click at [512, 319] on div "NDA_DRS_Вариант_от_[DATE]_линия_гомогенизации.docx" at bounding box center [572, 305] width 983 height 33
checkbox input "true"
copy span "NDA_DRS_Вариант_от_[DATE]_линия_гомогенизации.docx"
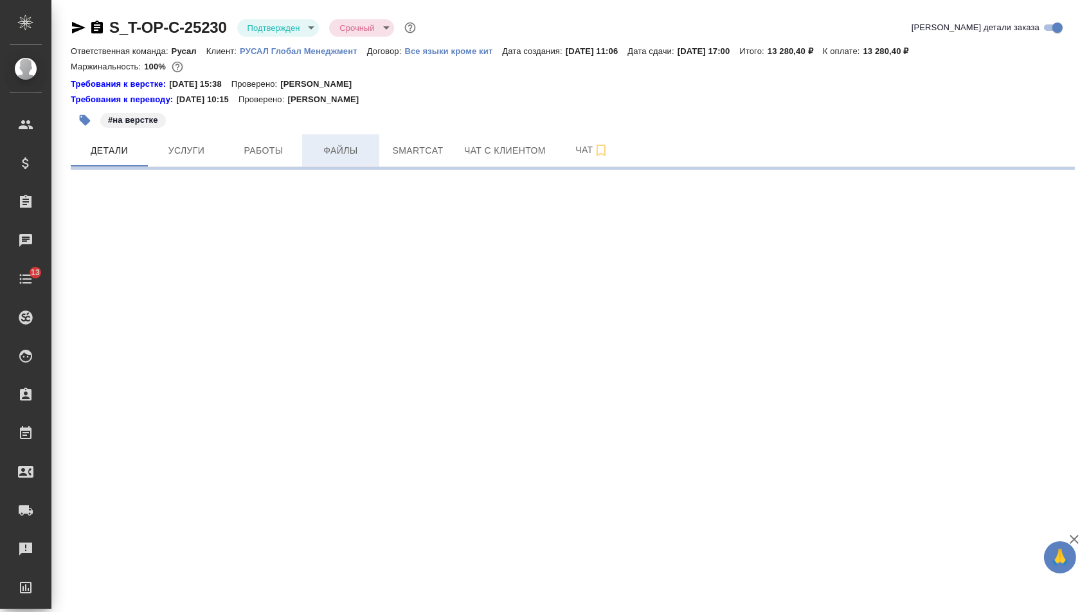
click at [337, 148] on span "Файлы" at bounding box center [341, 151] width 62 height 16
select select "RU"
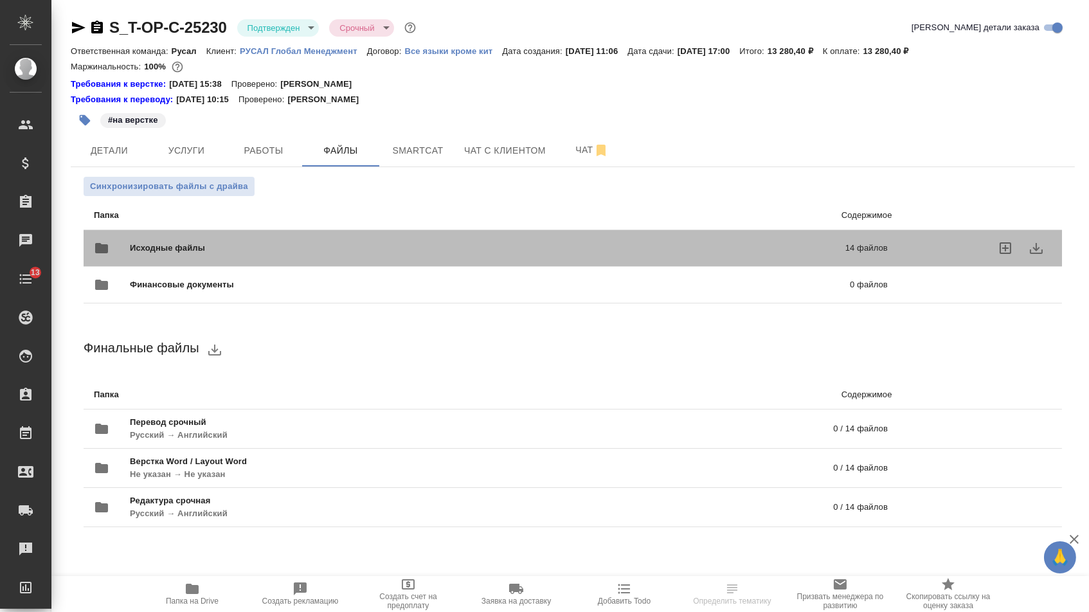
click at [269, 251] on span "Исходные файлы" at bounding box center [327, 248] width 395 height 13
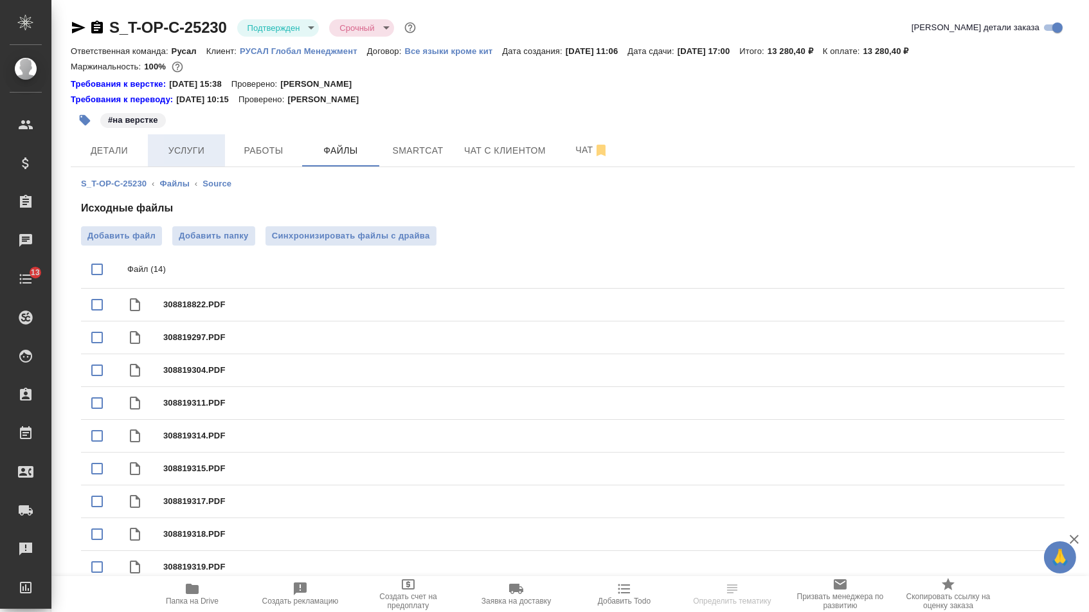
click at [172, 146] on button "Услуги" at bounding box center [186, 150] width 77 height 32
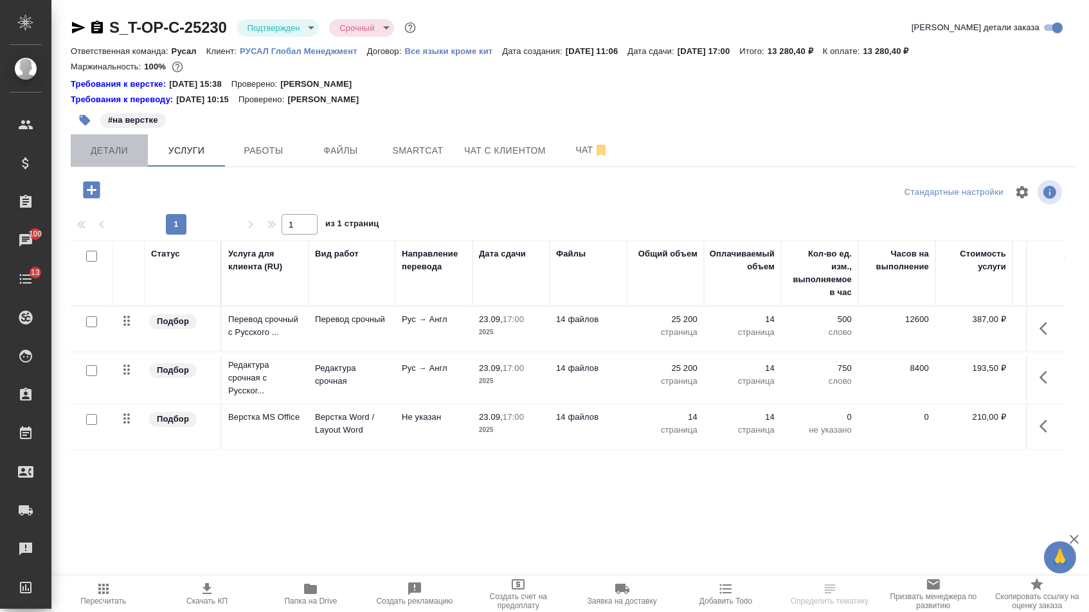
click at [112, 148] on span "Детали" at bounding box center [109, 151] width 62 height 16
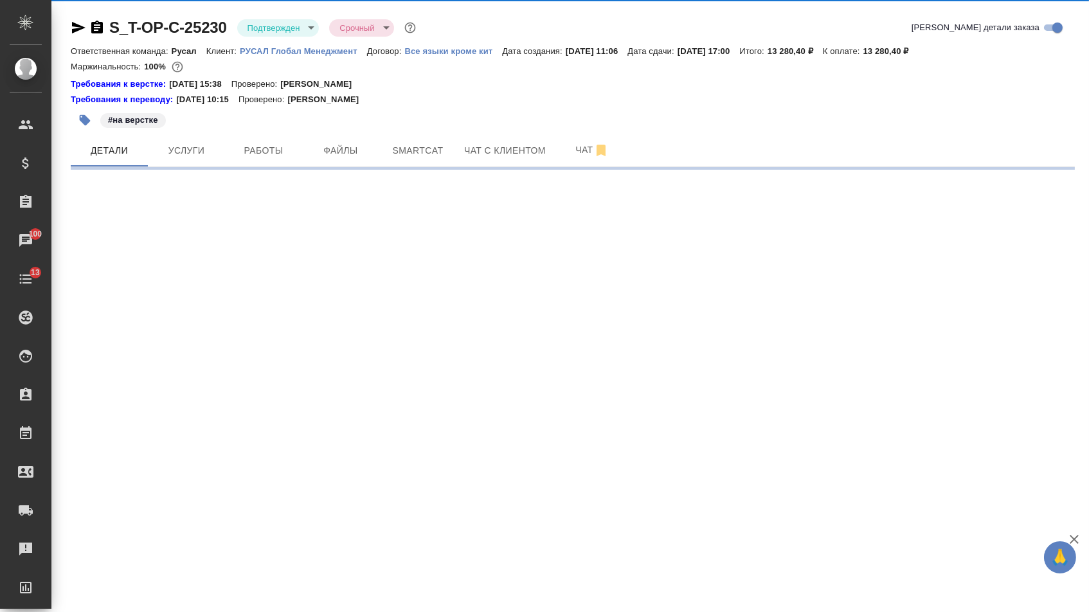
select select "RU"
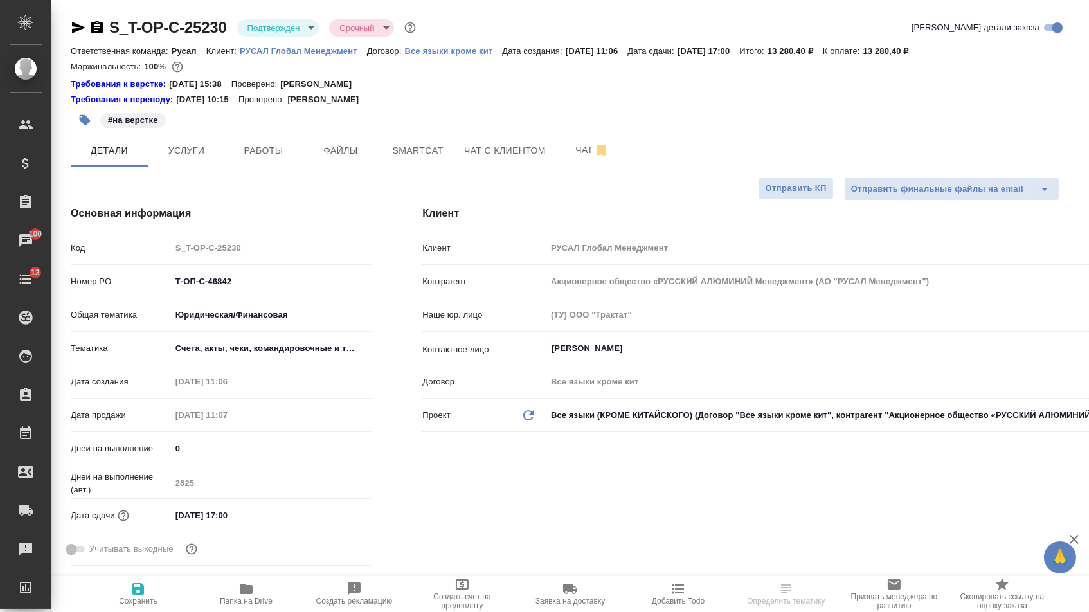
type textarea "x"
click at [237, 298] on hr at bounding box center [221, 298] width 300 height 1
drag, startPoint x: 242, startPoint y: 276, endPoint x: 241, endPoint y: 285, distance: 9.7
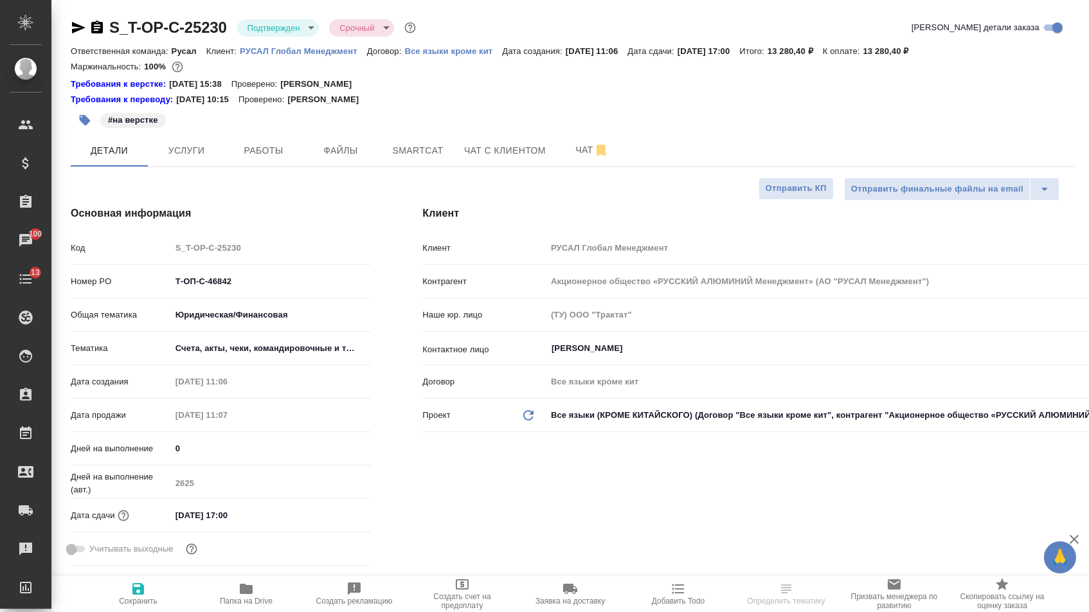
click at [241, 285] on div "Номер PO Т-ОП-С-46842" at bounding box center [221, 281] width 300 height 22
click at [241, 285] on input "Т-ОП-С-46842" at bounding box center [271, 281] width 199 height 19
paste input "NDA_DRS_Вариант_от_23.09.2025_линия_гомогенизации.docx"
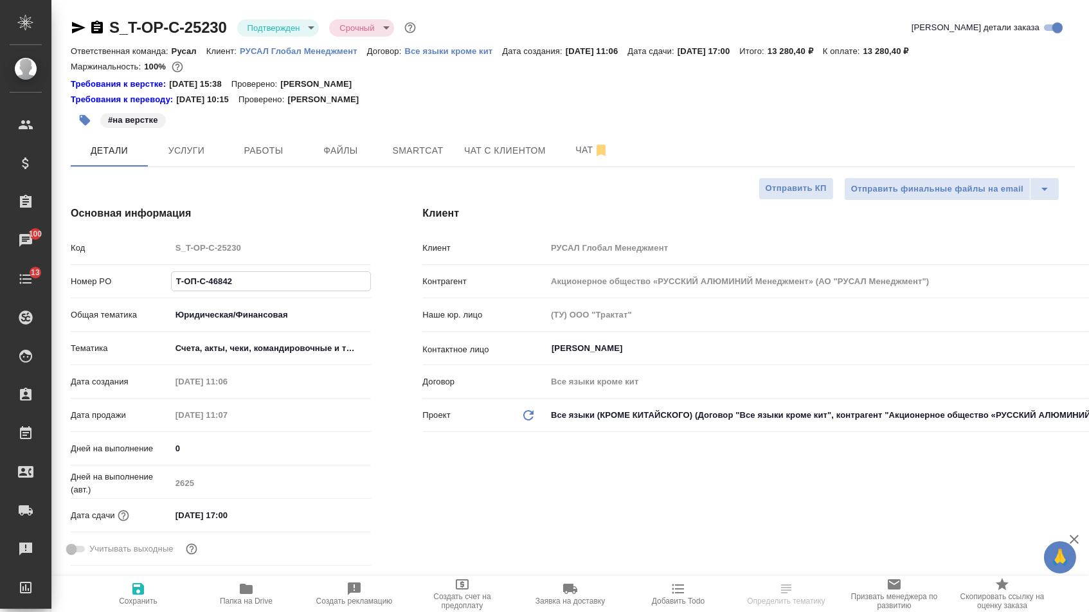
type input "NDA_DRS_Вариант_от_23.09.2025_линия_гомогенизации.docx"
type textarea "x"
type input "Т-ОП-С-46842"
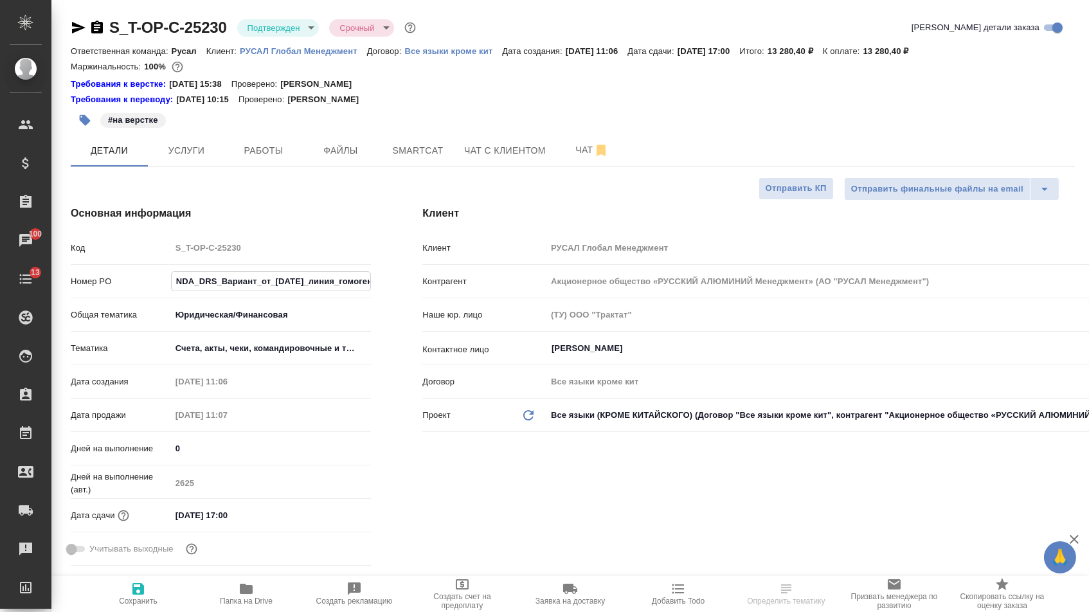
type textarea "x"
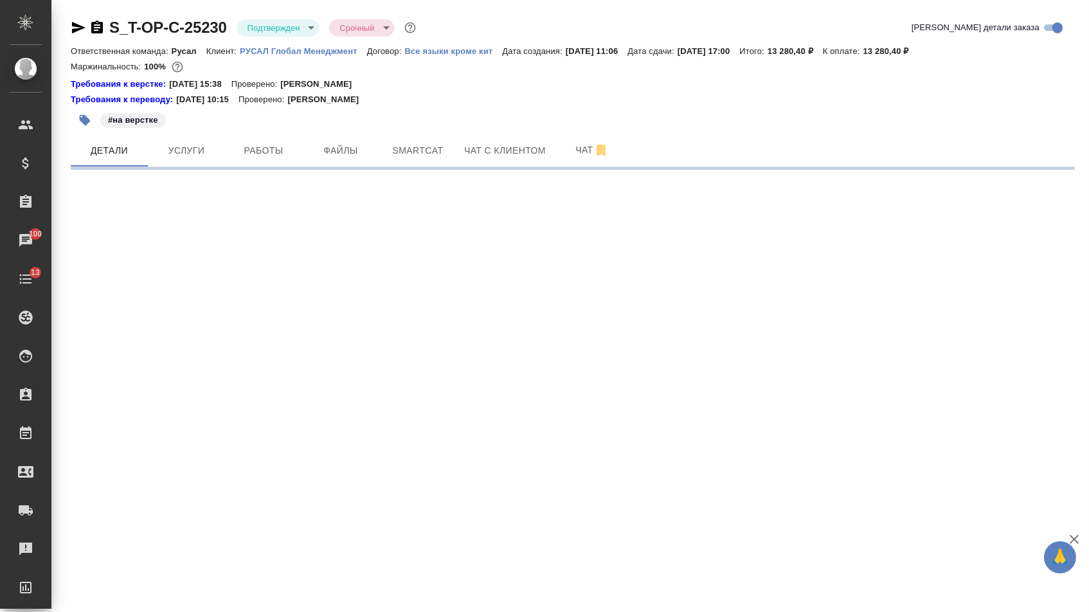
select select "RU"
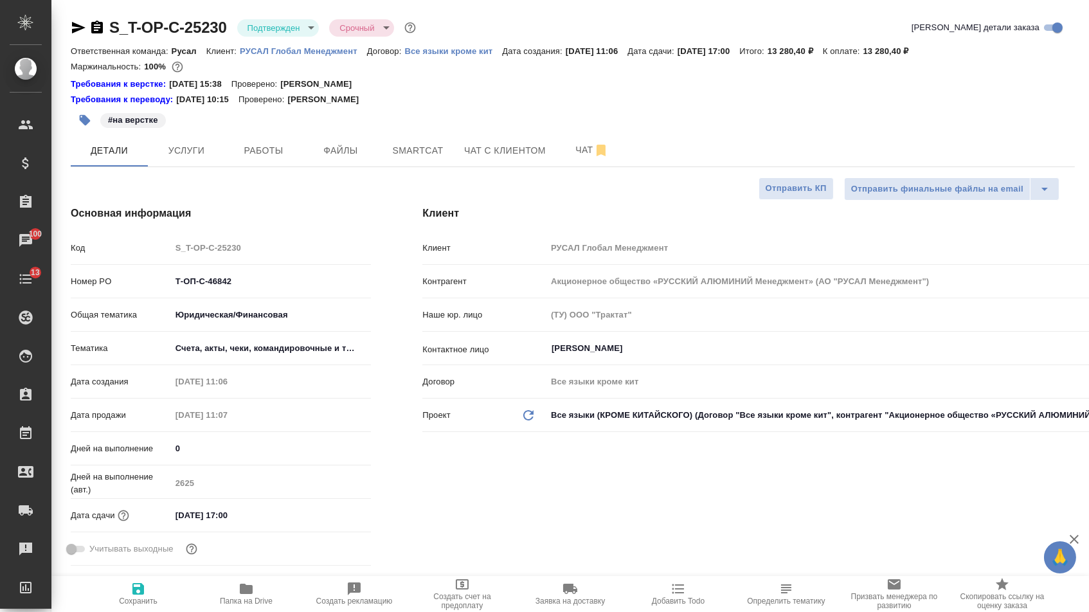
type textarea "x"
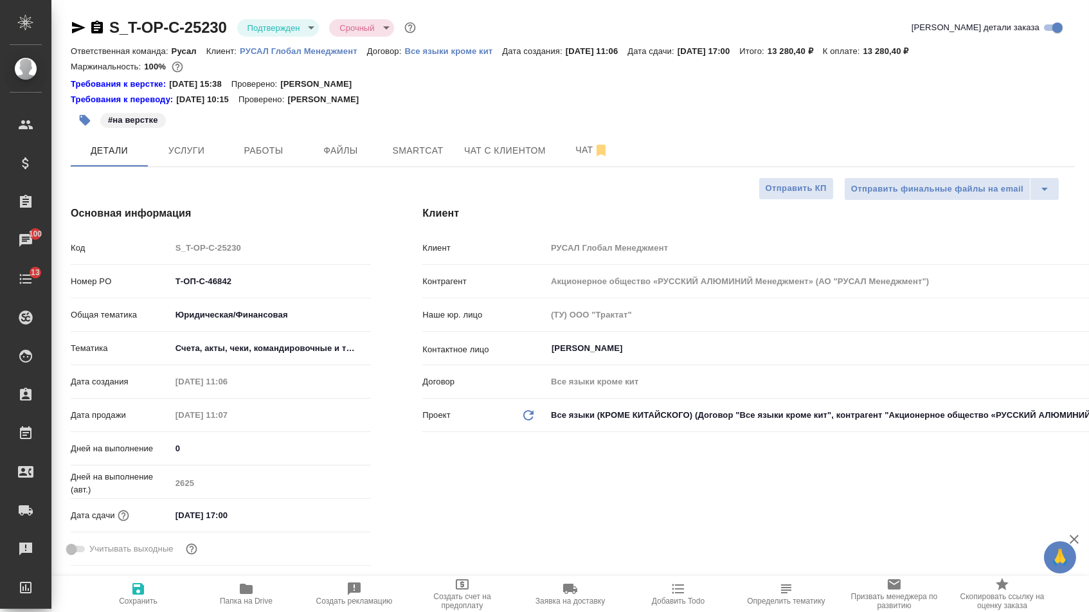
type textarea "x"
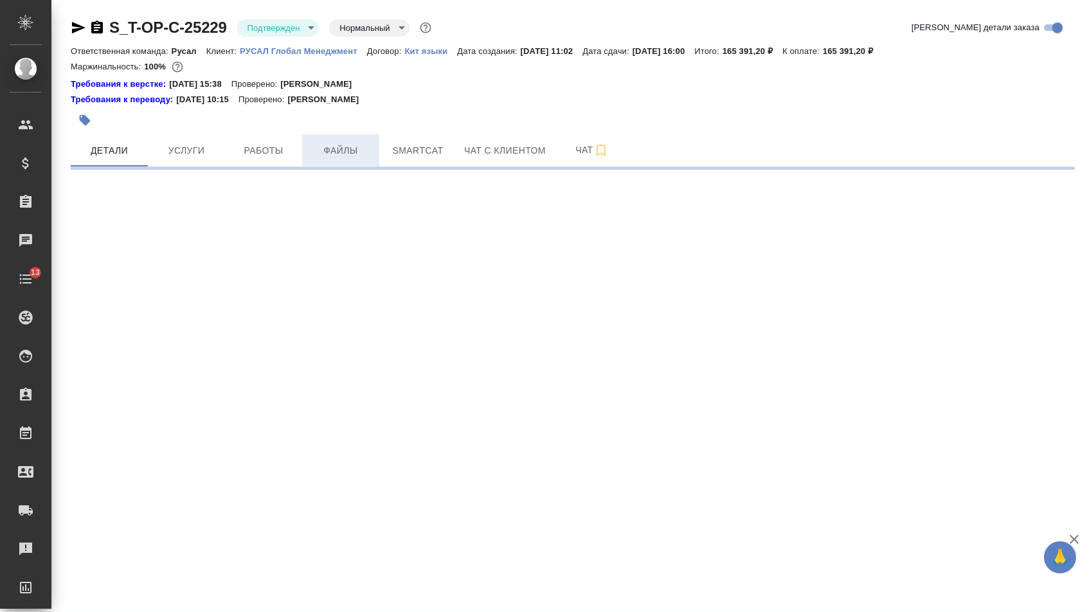
select select "RU"
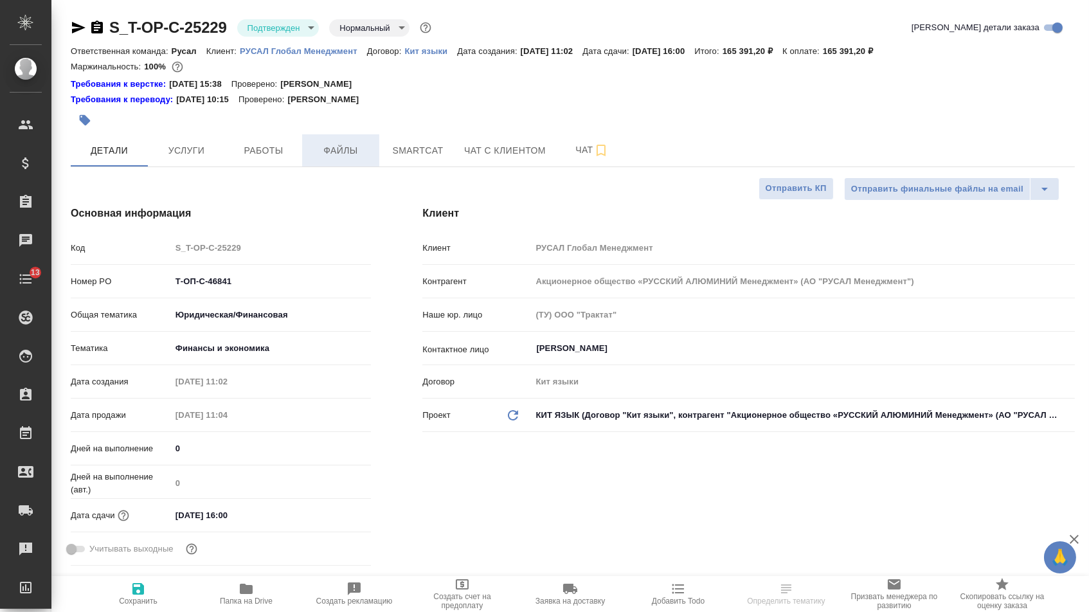
type textarea "x"
click at [331, 159] on span "Файлы" at bounding box center [341, 151] width 62 height 16
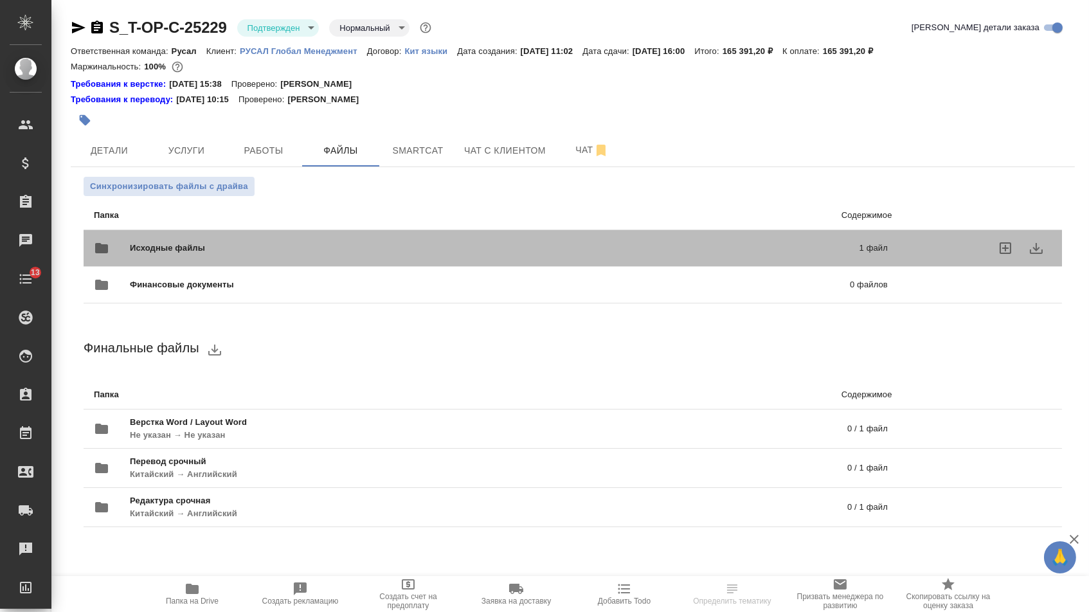
click at [262, 249] on span "Исходные файлы" at bounding box center [331, 248] width 402 height 13
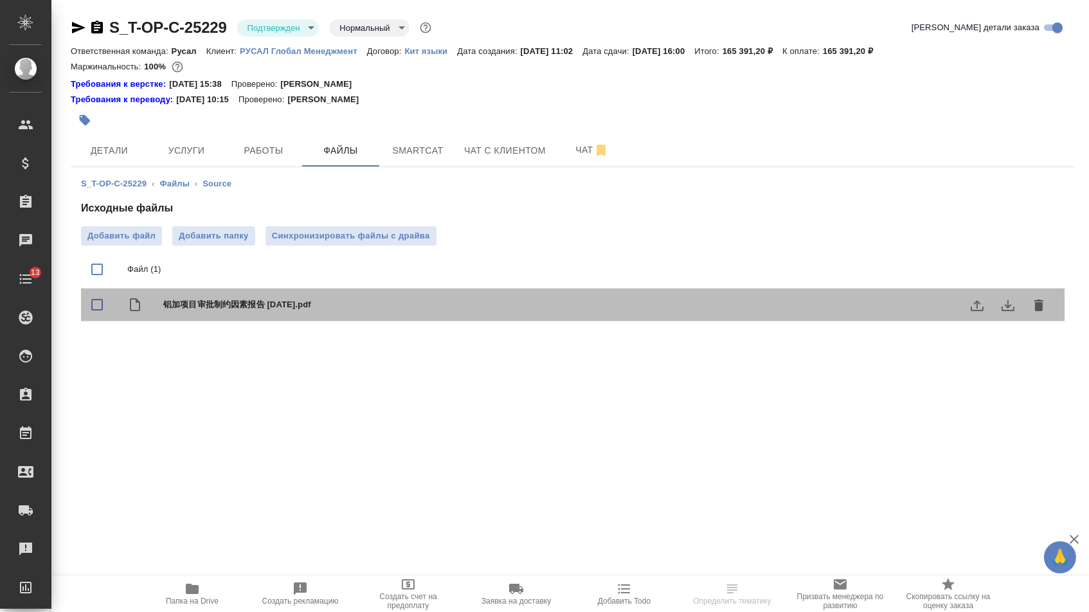
drag, startPoint x: 161, startPoint y: 310, endPoint x: 352, endPoint y: 318, distance: 191.0
click at [353, 319] on div "铝加项目审批制约因素报告 [DATE].pdf" at bounding box center [572, 305] width 983 height 33
checkbox input "true"
copy span "铝加项目审批制约因素报告 [DATE].pdf"
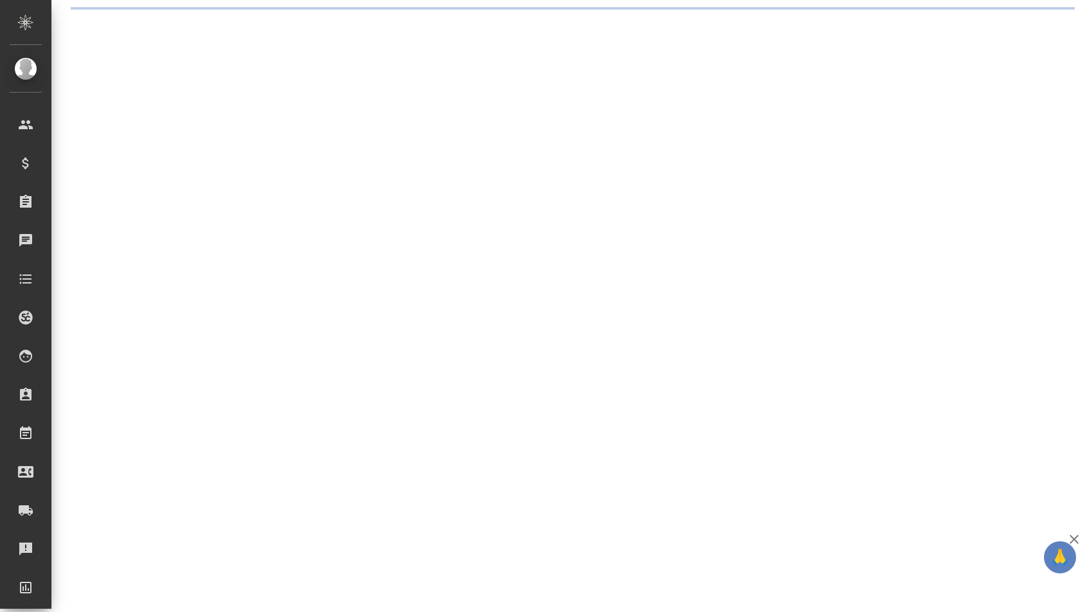
select select "RU"
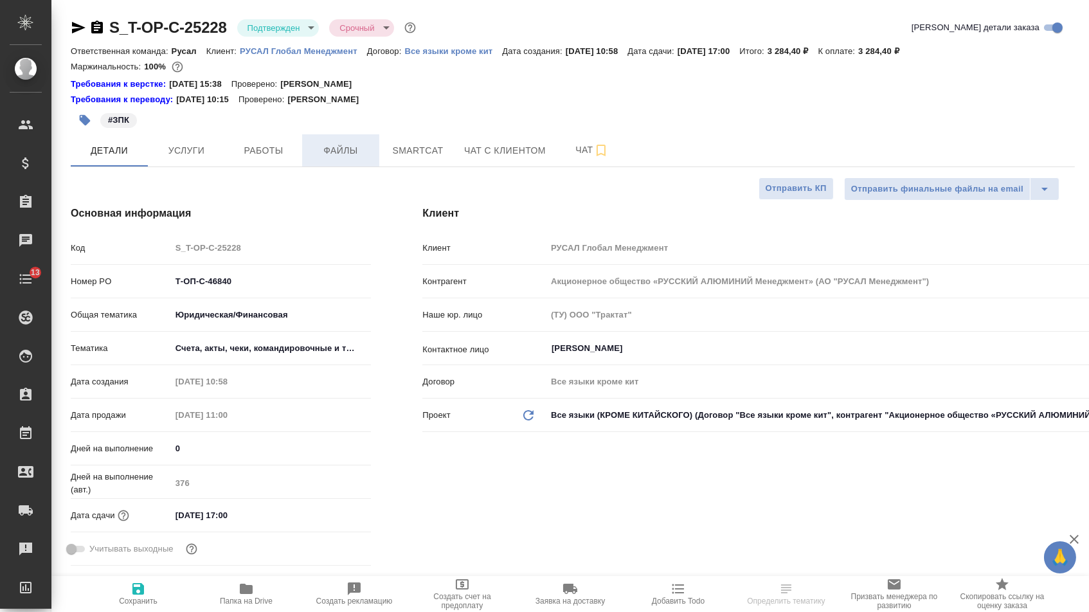
click at [337, 142] on button "Файлы" at bounding box center [340, 150] width 77 height 32
type textarea "x"
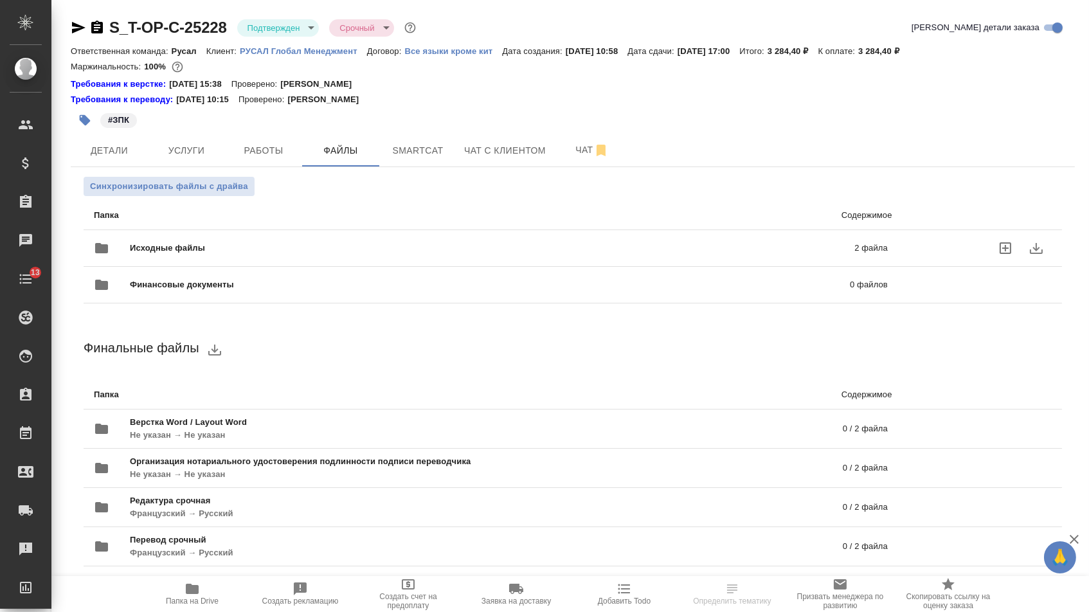
click at [266, 255] on span "Исходные файлы" at bounding box center [330, 248] width 400 height 13
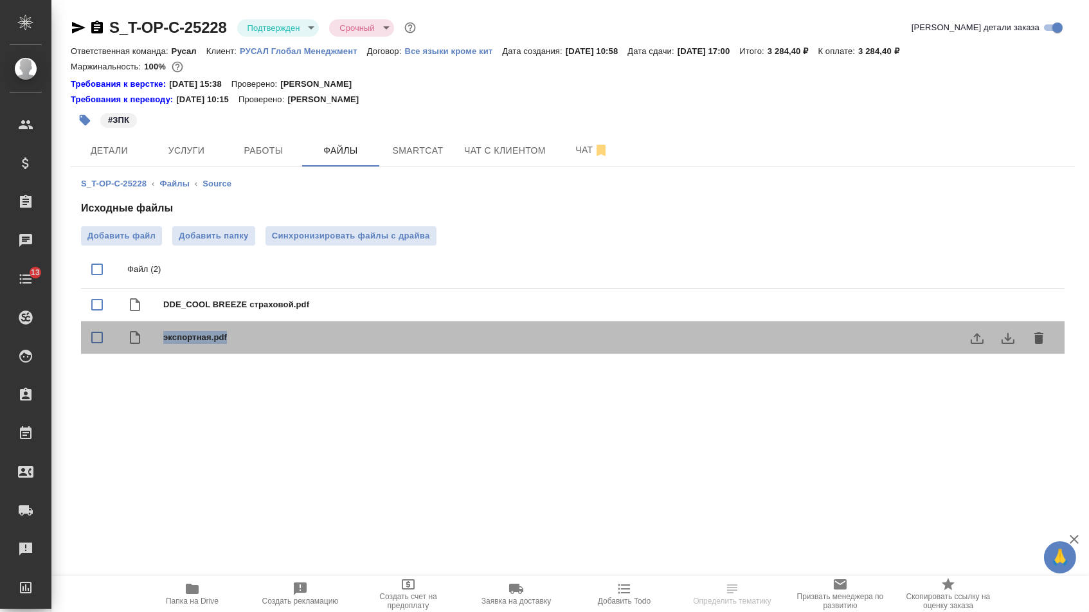
drag, startPoint x: 166, startPoint y: 349, endPoint x: 282, endPoint y: 349, distance: 115.0
click at [282, 349] on div "экспортная.pdf" at bounding box center [572, 337] width 983 height 33
checkbox input "true"
copy span "экспортная.pdf"
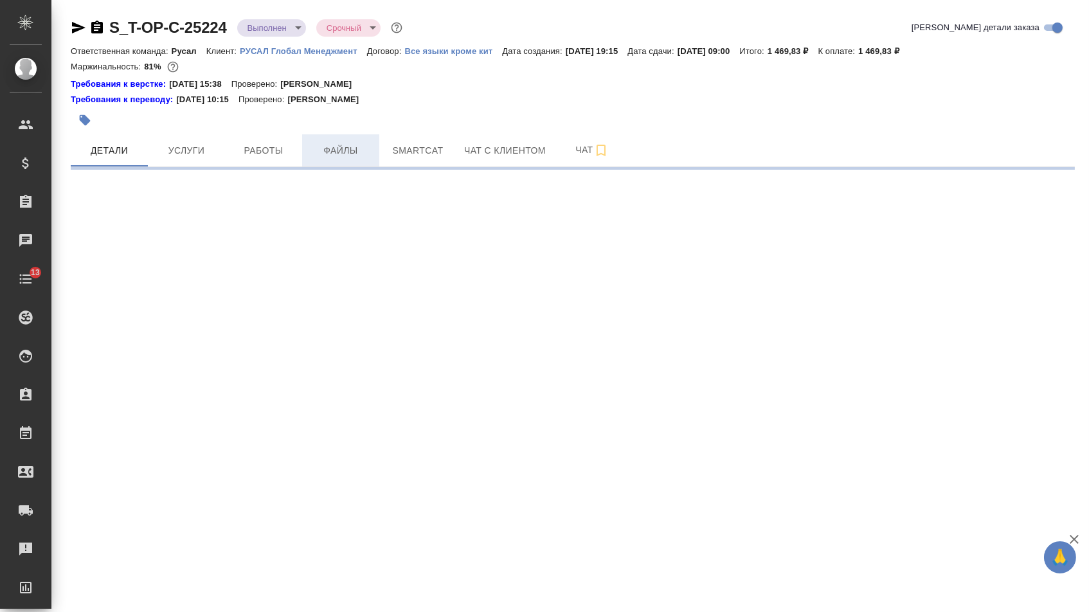
select select "RU"
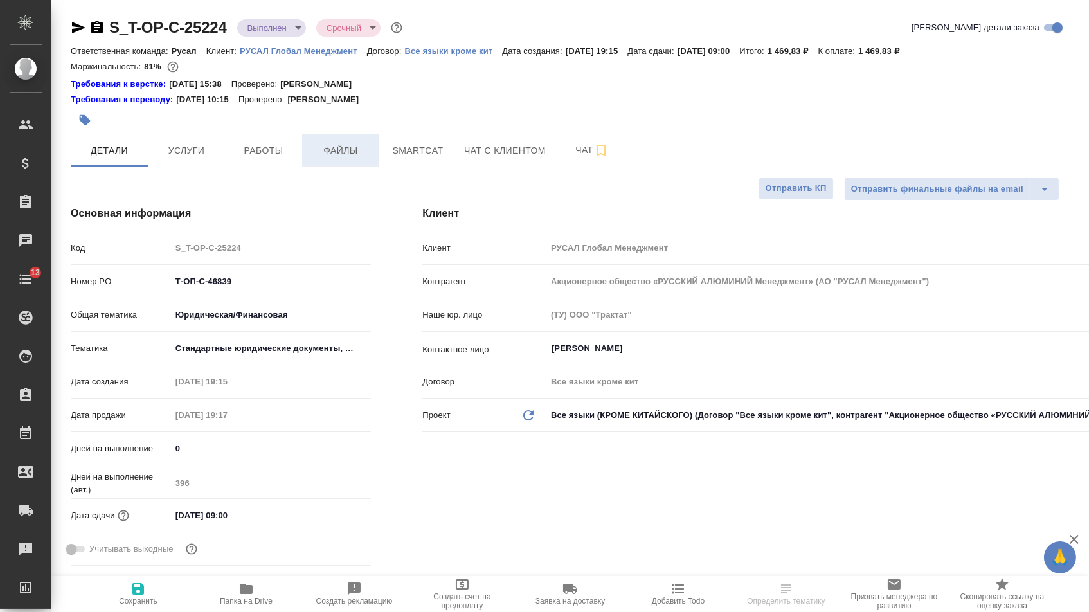
type textarea "x"
click at [332, 148] on span "Файлы" at bounding box center [341, 151] width 62 height 16
type textarea "x"
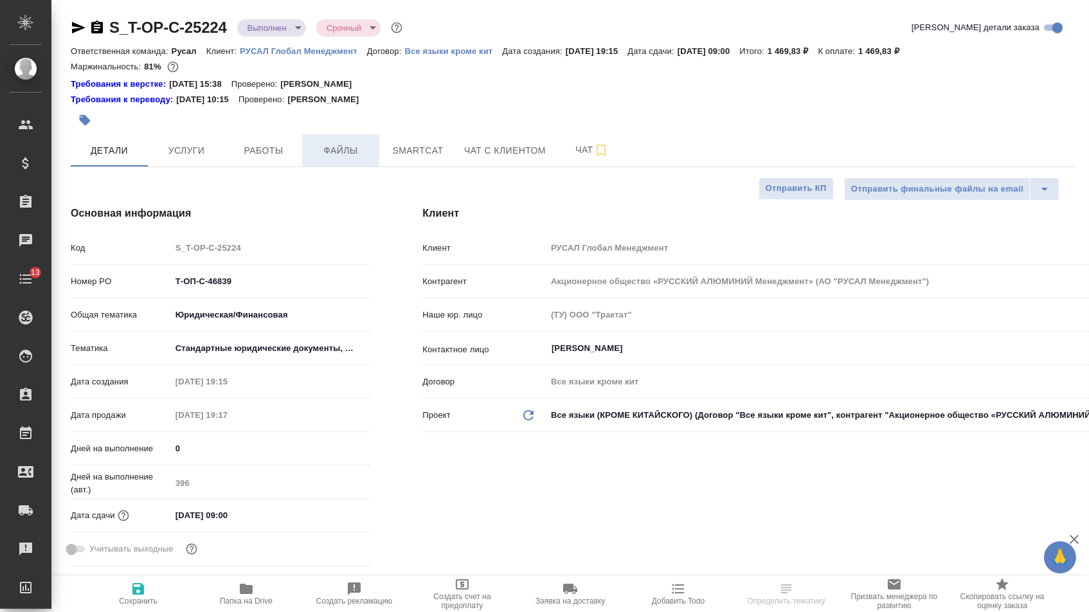
type textarea "x"
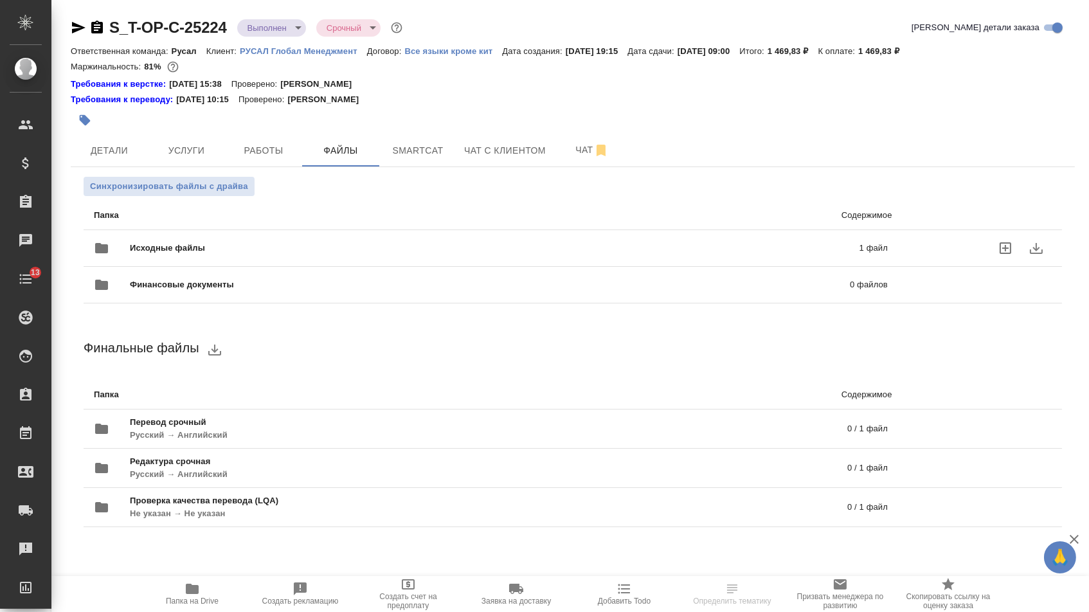
click at [226, 251] on span "Исходные файлы" at bounding box center [331, 248] width 402 height 13
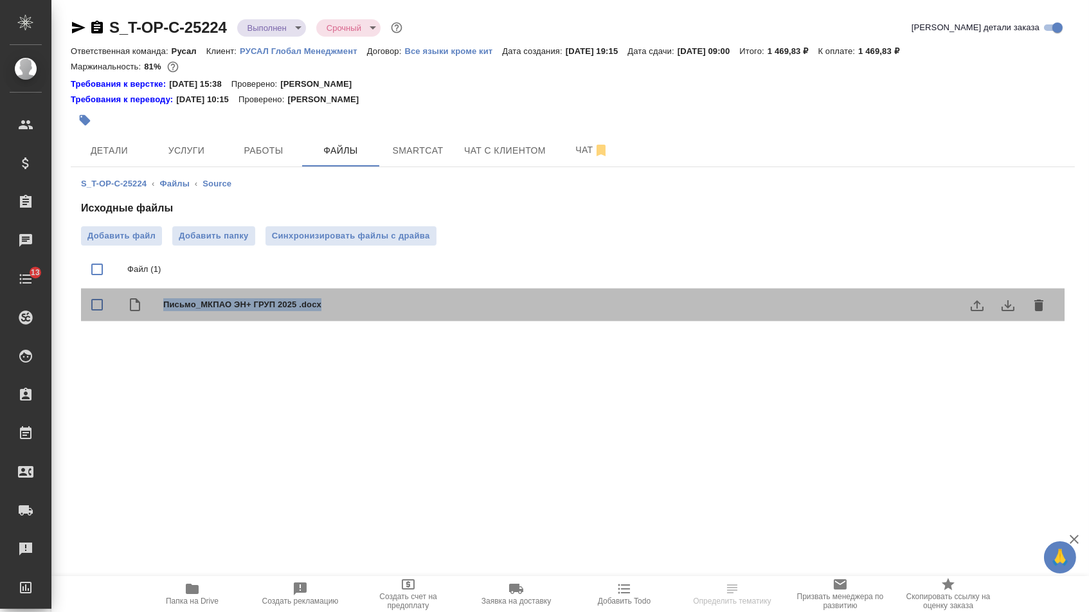
drag, startPoint x: 161, startPoint y: 313, endPoint x: 362, endPoint y: 318, distance: 201.2
click at [362, 318] on div "Письмо_МКПАО ЭН+ ГРУП 2025 .docx" at bounding box center [572, 305] width 983 height 33
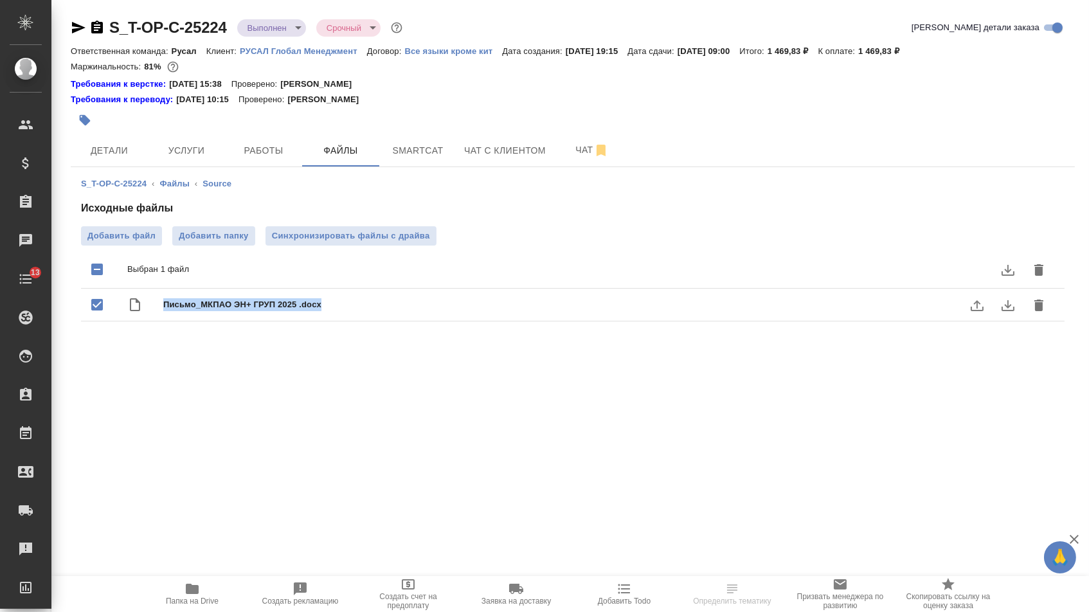
checkbox input "true"
copy span "Письмо_МКПАО ЭН+ ГРУП 2025 .docx"
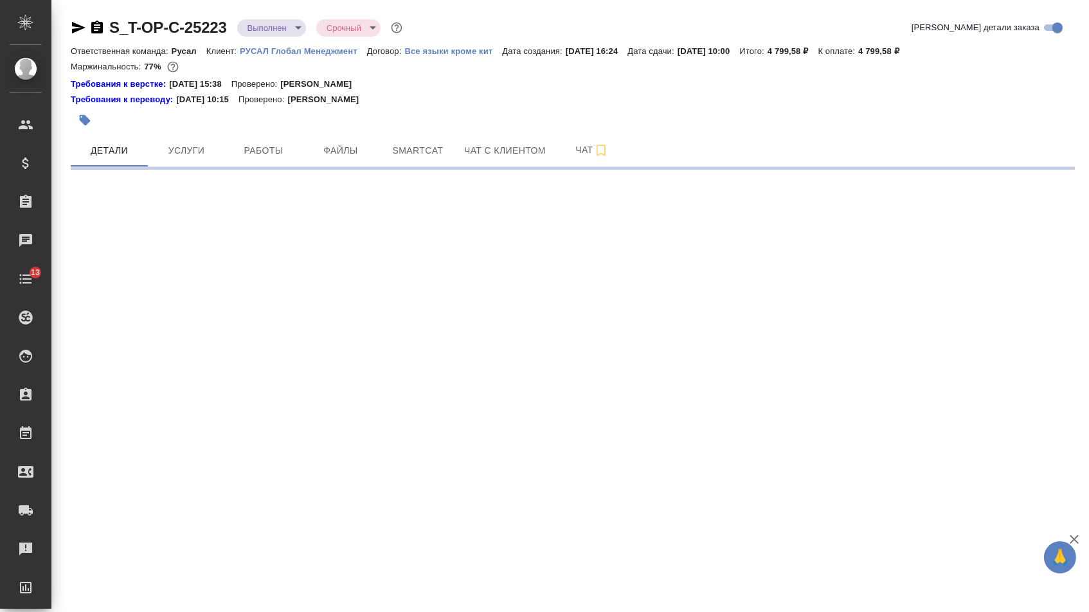
select select "RU"
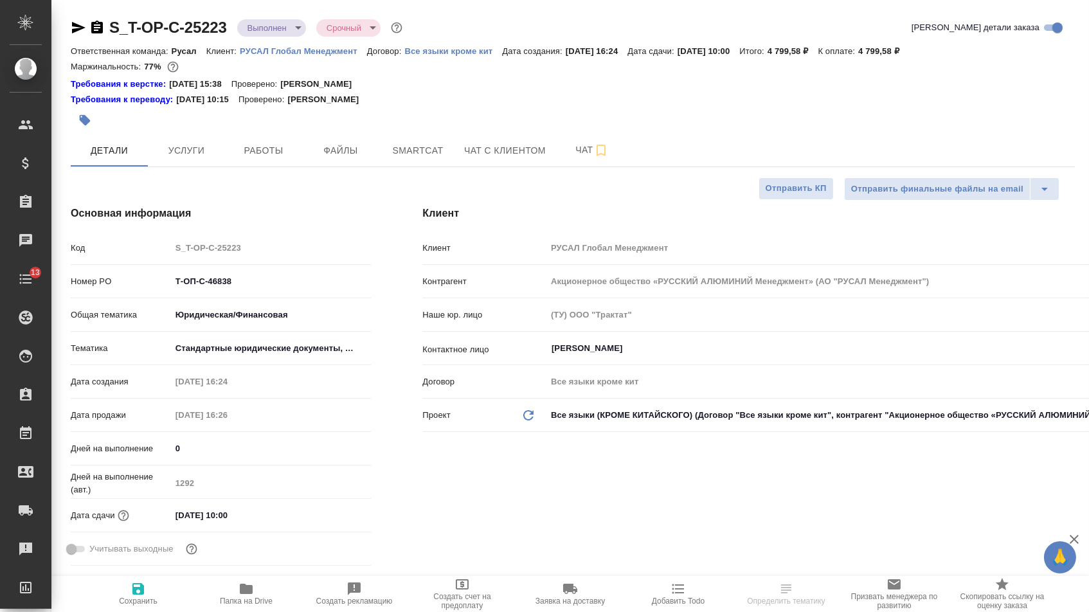
type textarea "x"
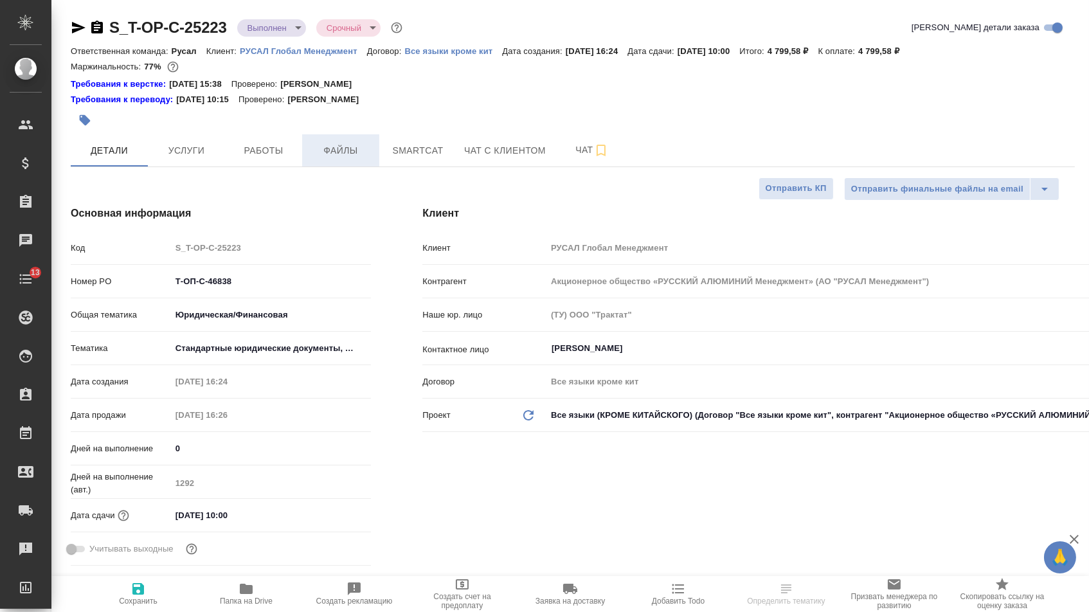
type textarea "x"
click at [341, 138] on button "Файлы" at bounding box center [340, 150] width 77 height 32
type textarea "x"
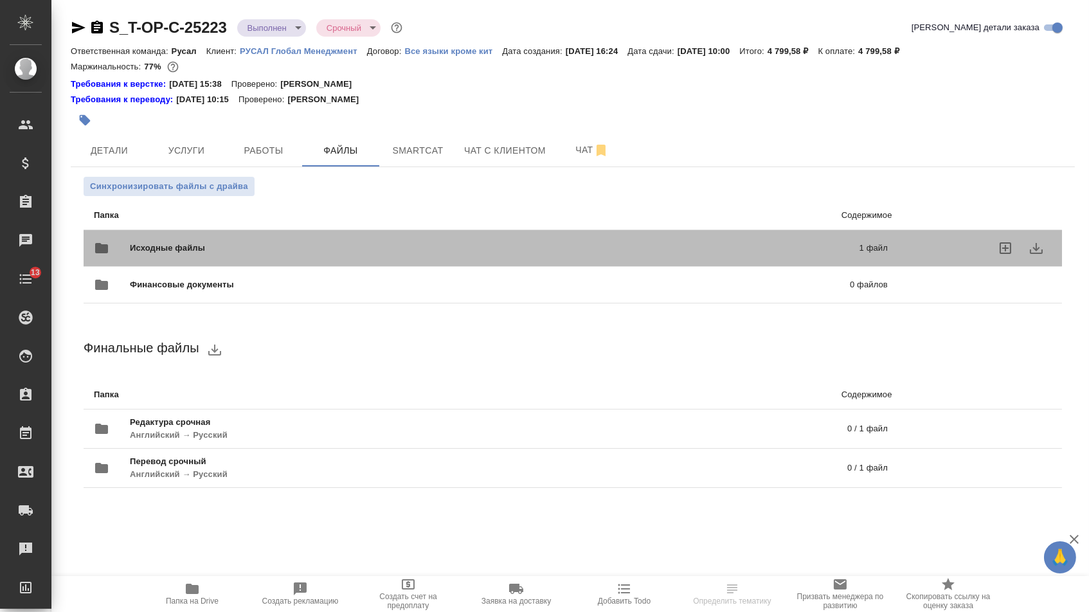
click at [184, 246] on div "Исходные файлы 1 файл" at bounding box center [491, 248] width 794 height 31
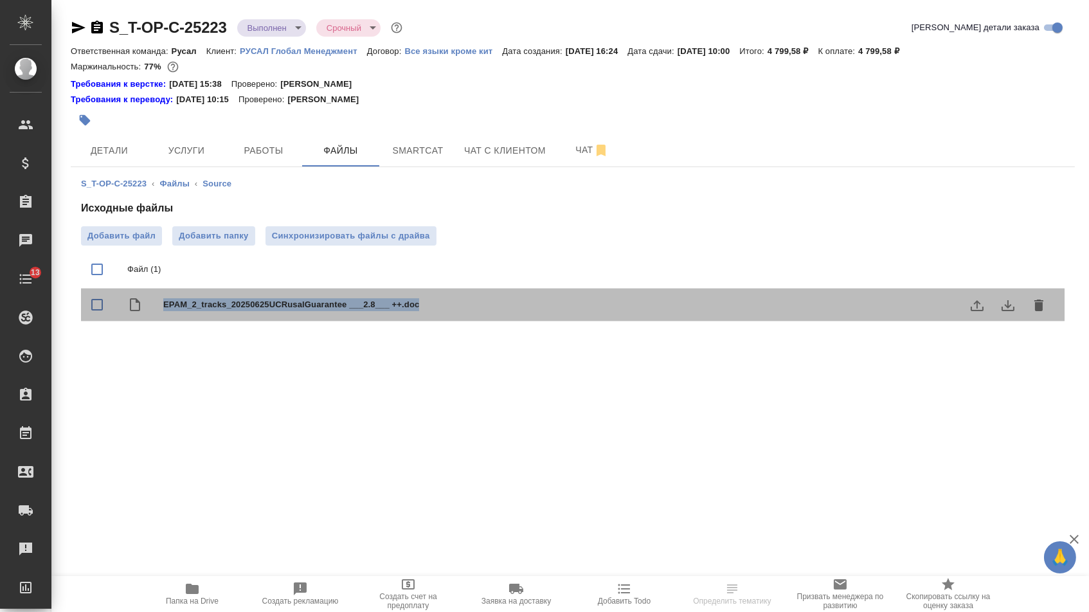
drag, startPoint x: 163, startPoint y: 310, endPoint x: 434, endPoint y: 318, distance: 271.3
click at [434, 311] on span "EPAM_2_tracks_20250625UCRusalGuarantee ___2.8___ ++.doc" at bounding box center [598, 304] width 870 height 13
checkbox input "true"
copy span "EPAM_2_tracks_20250625UCRusalGuarantee ___2.8___ ++.doc"
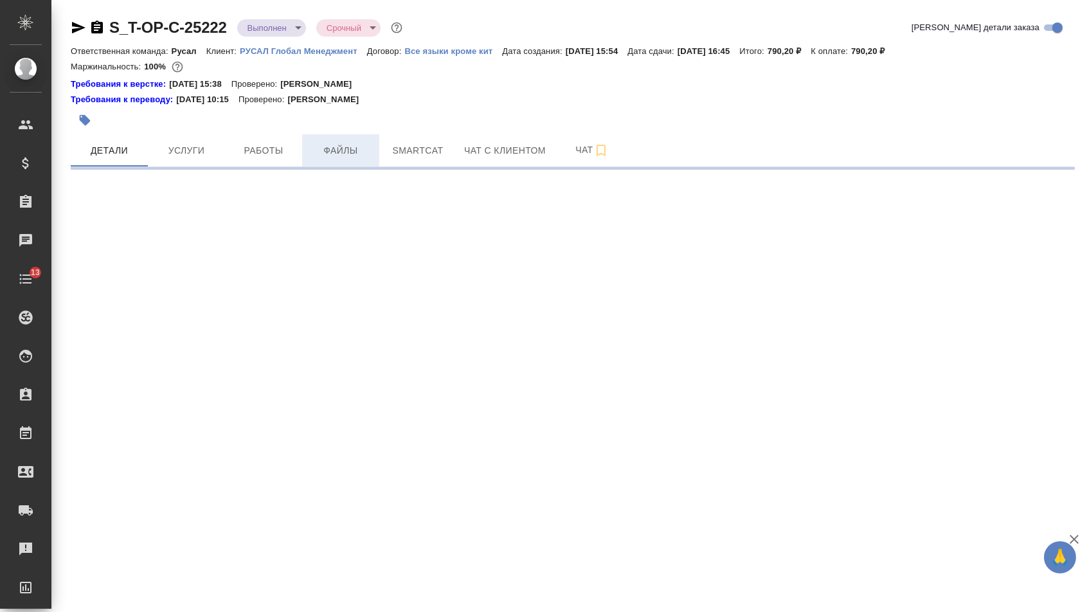
select select "RU"
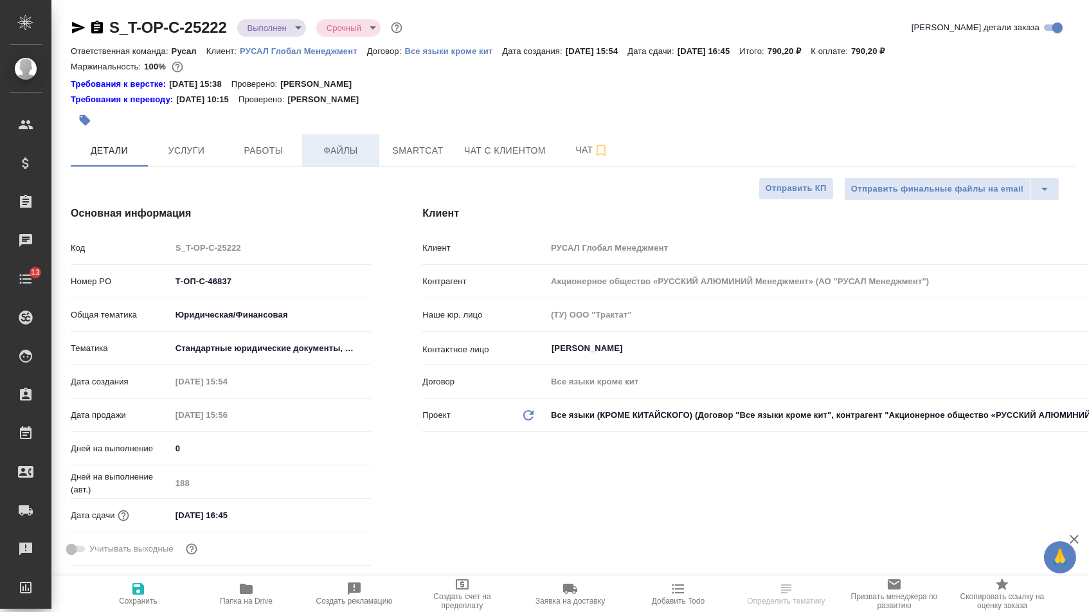
type textarea "x"
click at [329, 165] on button "Файлы" at bounding box center [340, 150] width 77 height 32
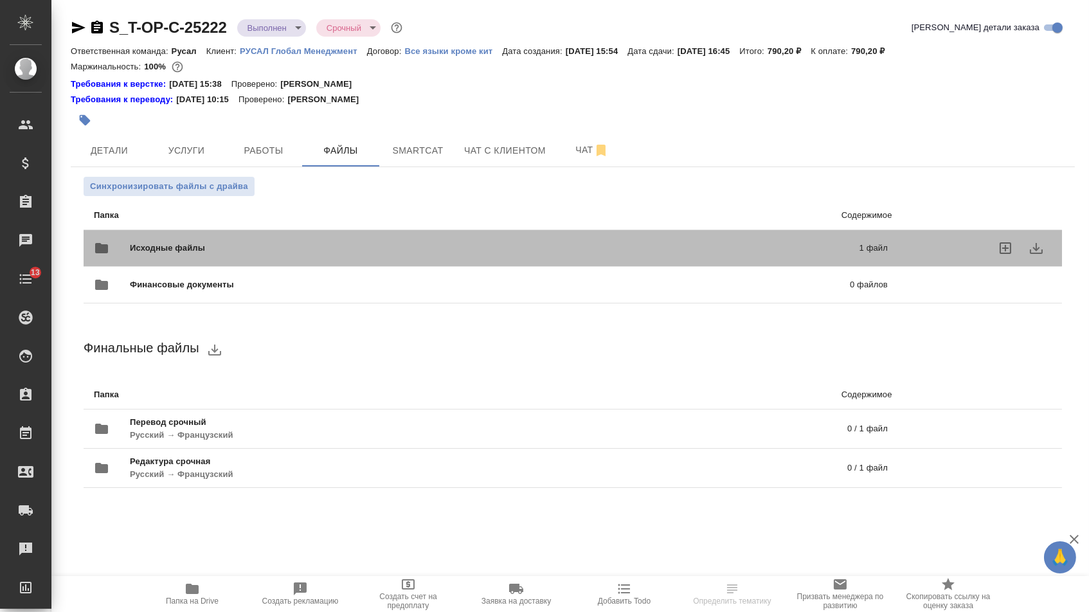
click at [221, 243] on div "Исходные файлы 1 файл" at bounding box center [491, 248] width 794 height 31
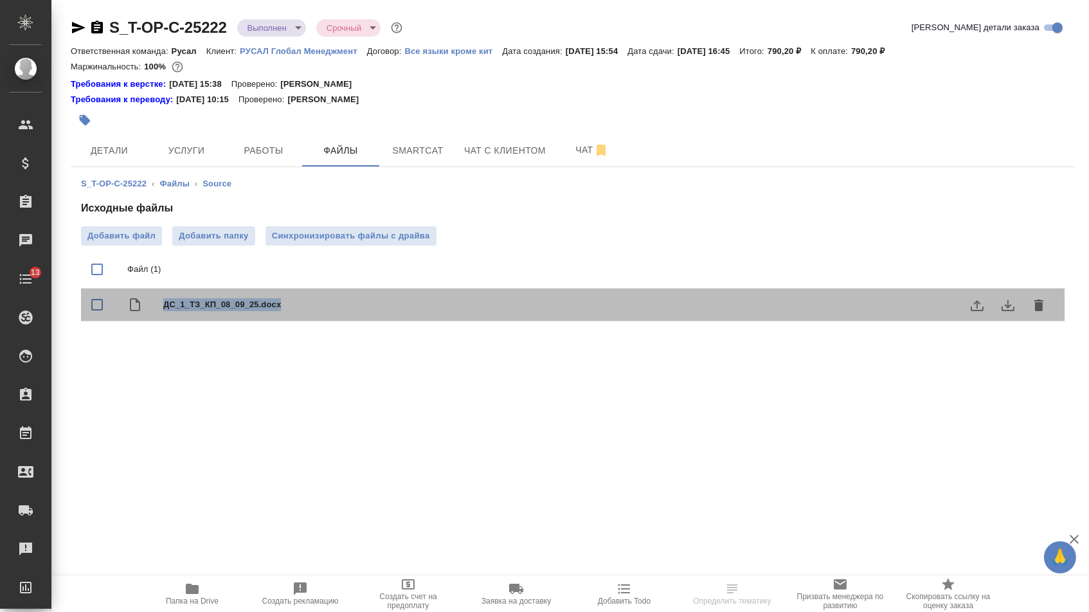
drag, startPoint x: 161, startPoint y: 314, endPoint x: 316, endPoint y: 313, distance: 154.9
click at [316, 313] on div "ДС_1_ТЗ_КП_08_09_25.docx" at bounding box center [572, 305] width 983 height 33
checkbox input "true"
copy span "ДС_1_ТЗ_КП_08_09_25.docx"
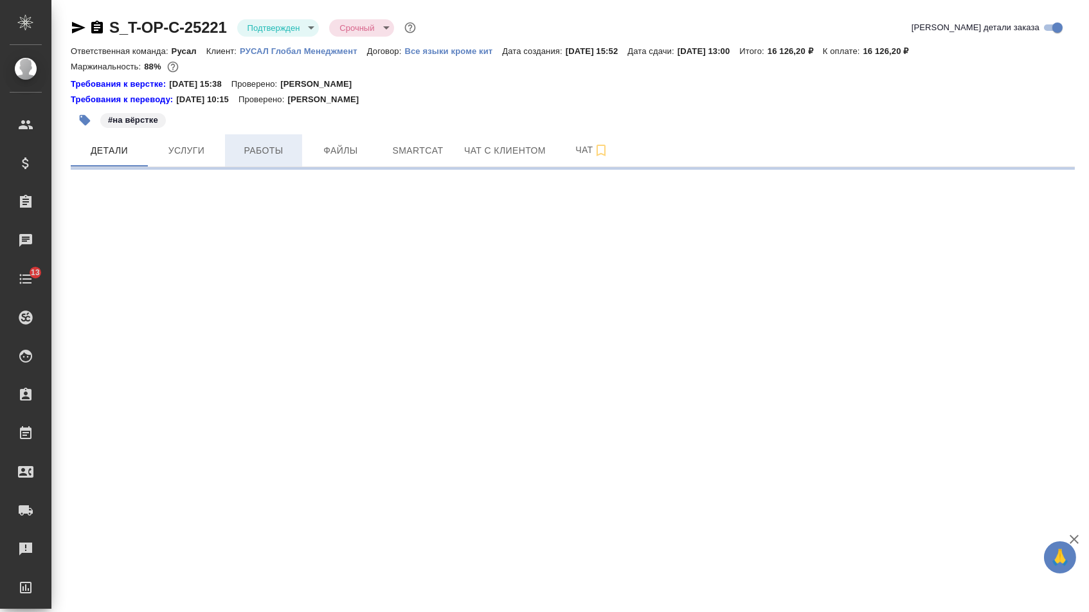
select select "RU"
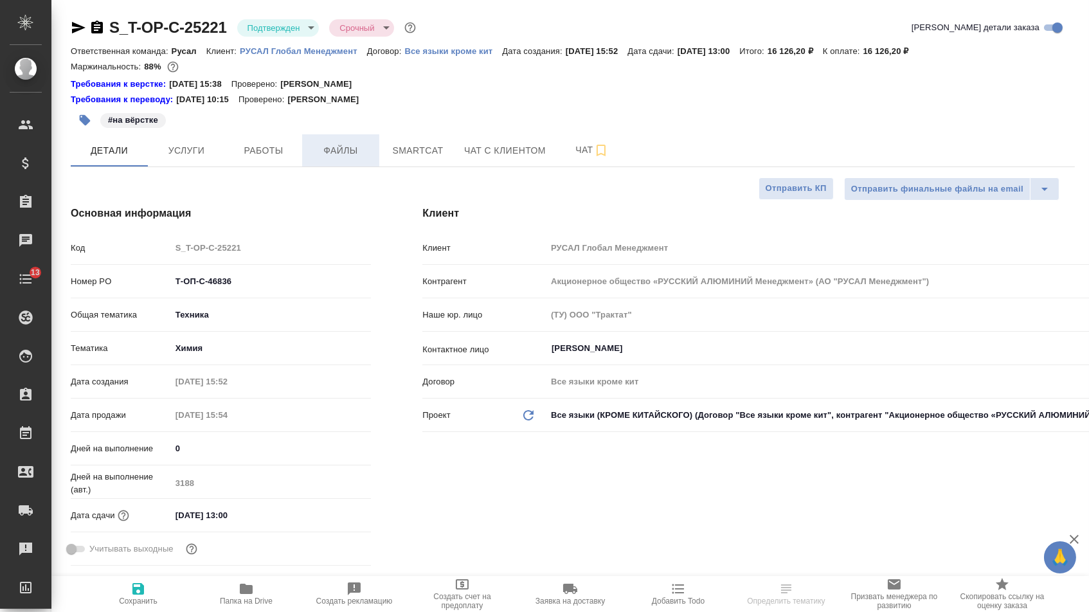
type textarea "x"
click at [327, 151] on span "Файлы" at bounding box center [341, 151] width 62 height 16
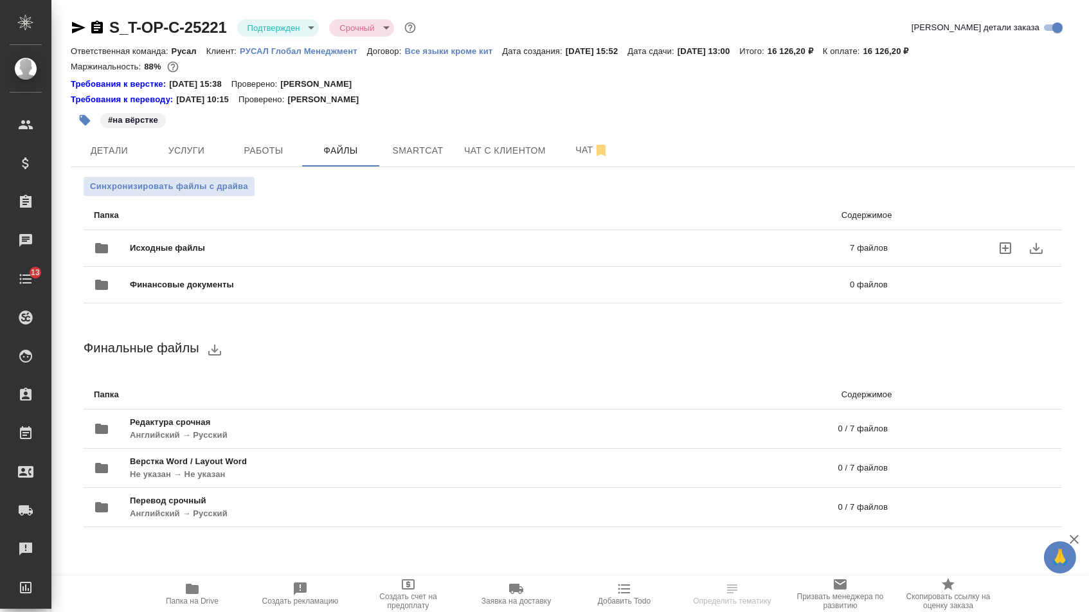
click at [219, 249] on span "Исходные файлы" at bounding box center [329, 248] width 398 height 13
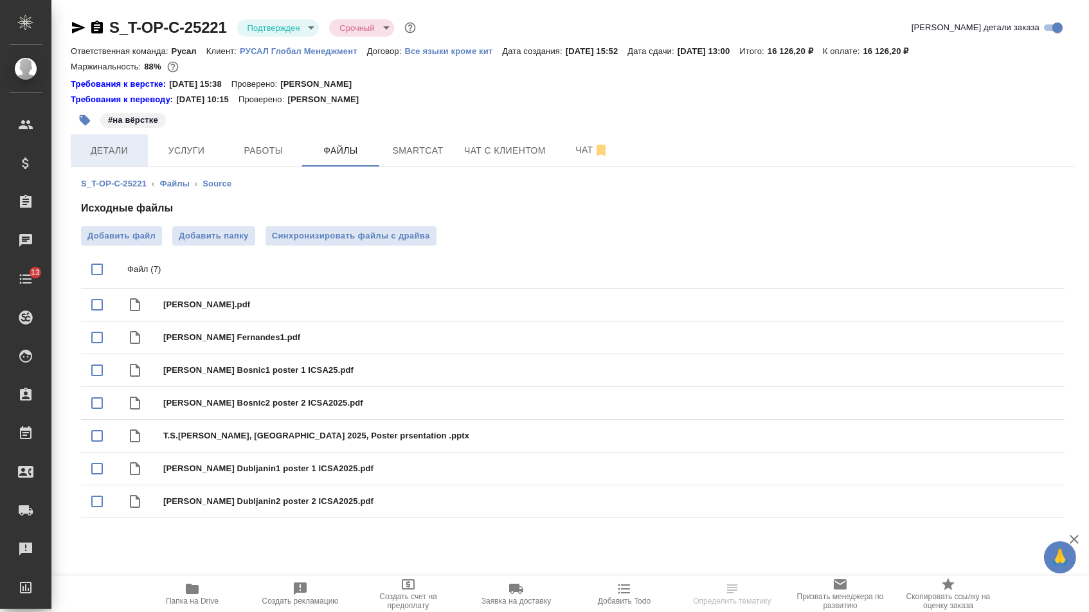
click at [122, 152] on span "Детали" at bounding box center [109, 151] width 62 height 16
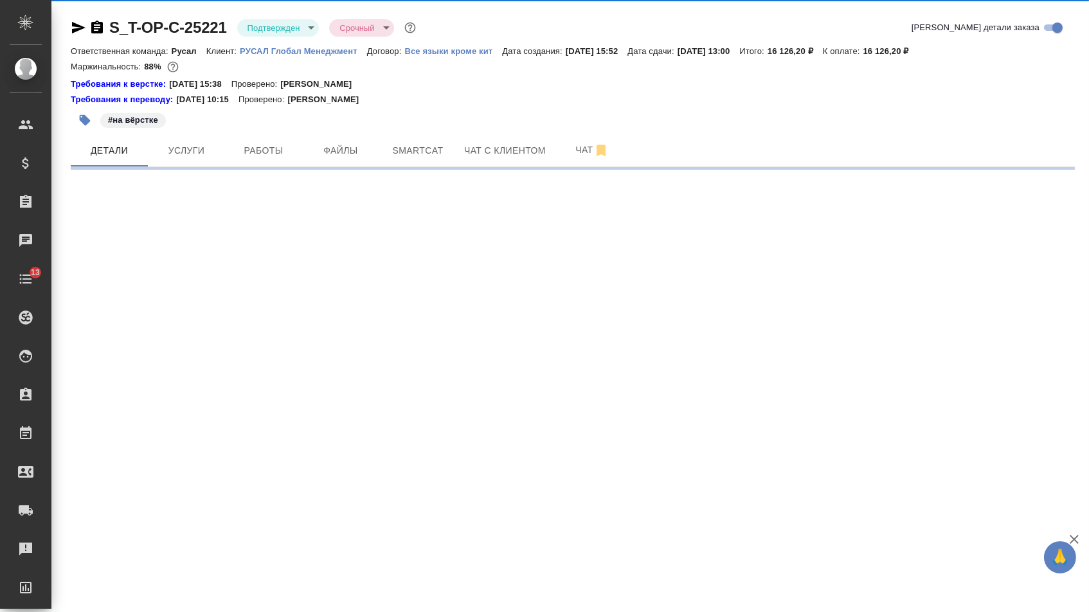
select select "RU"
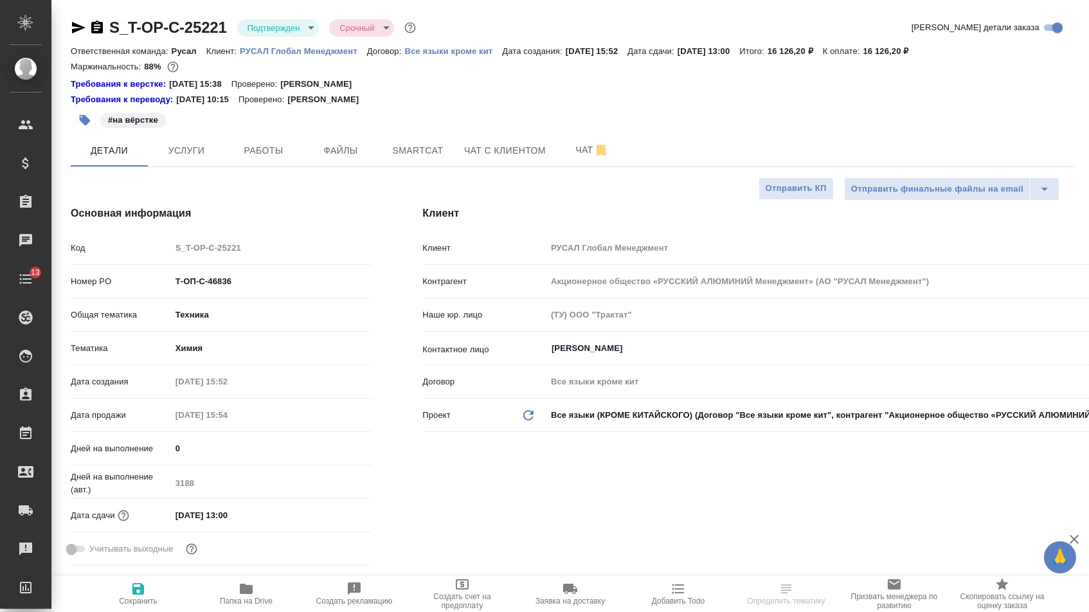
type textarea "x"
drag, startPoint x: 243, startPoint y: 288, endPoint x: 179, endPoint y: 277, distance: 64.6
click at [102, 288] on div "Номер PO Т-ОП-С-46836" at bounding box center [221, 281] width 300 height 22
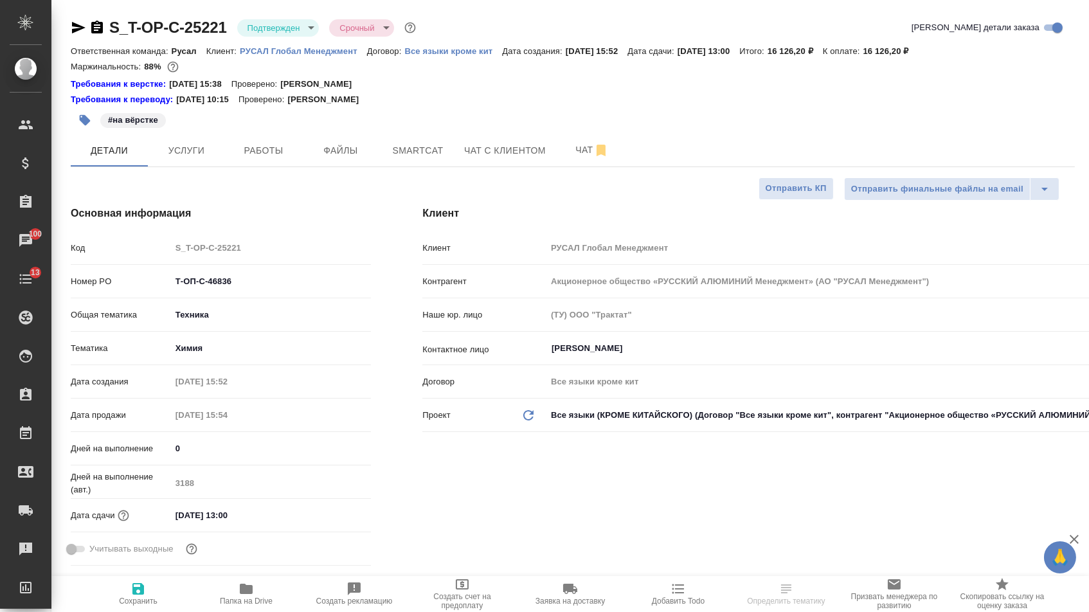
select select "RU"
type textarea "x"
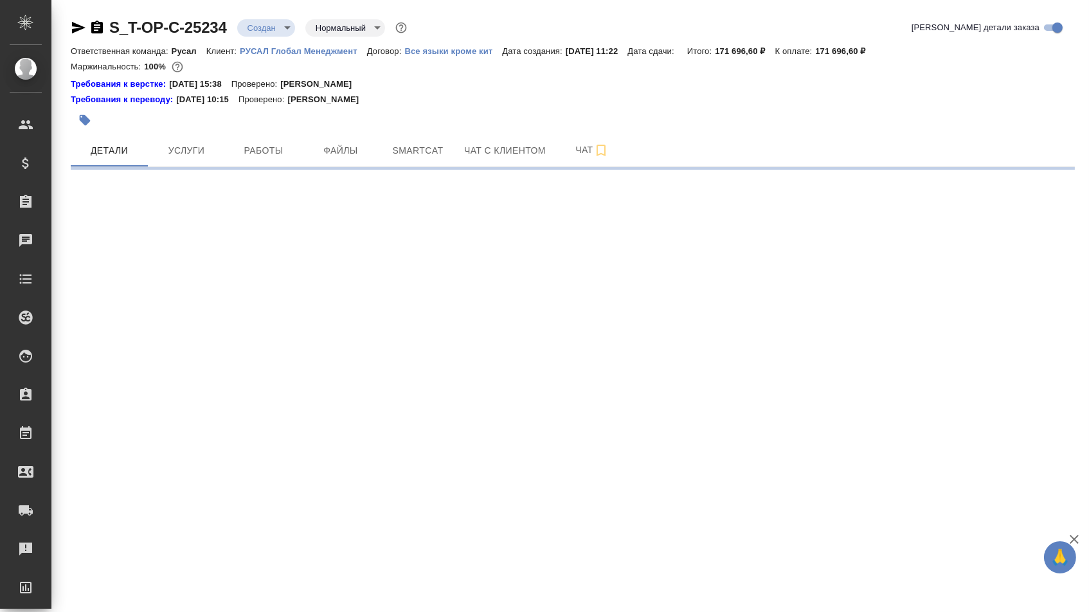
select select "RU"
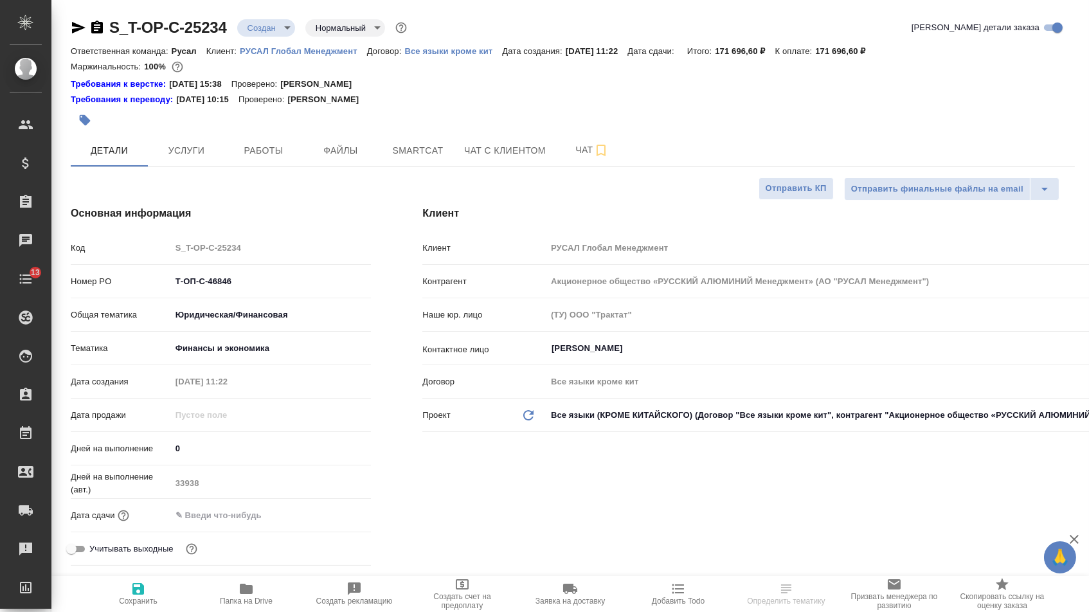
type textarea "x"
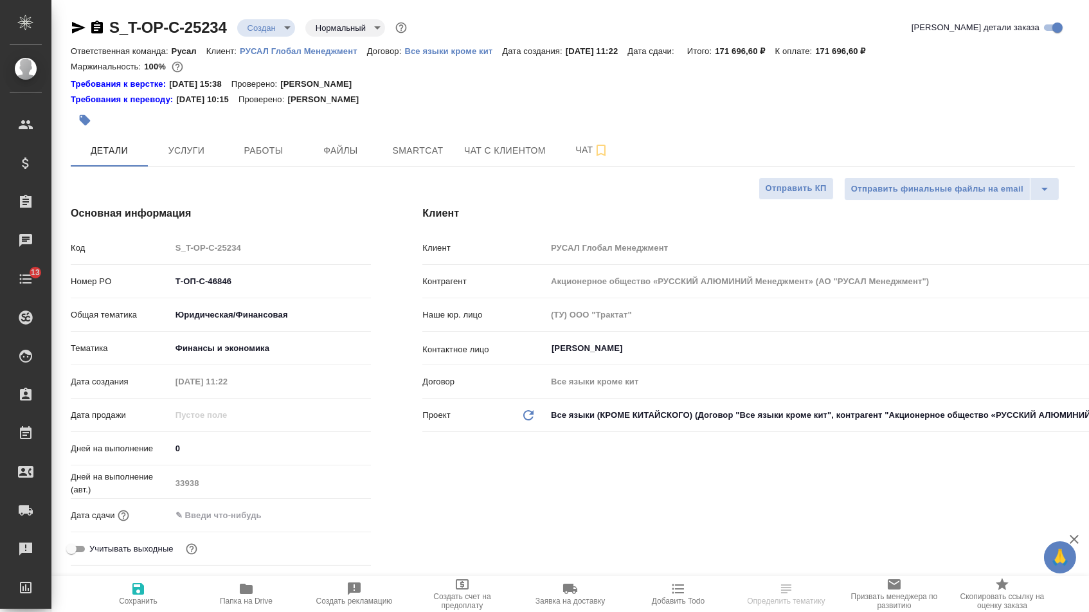
type textarea "x"
click at [346, 159] on span "Файлы" at bounding box center [341, 151] width 62 height 16
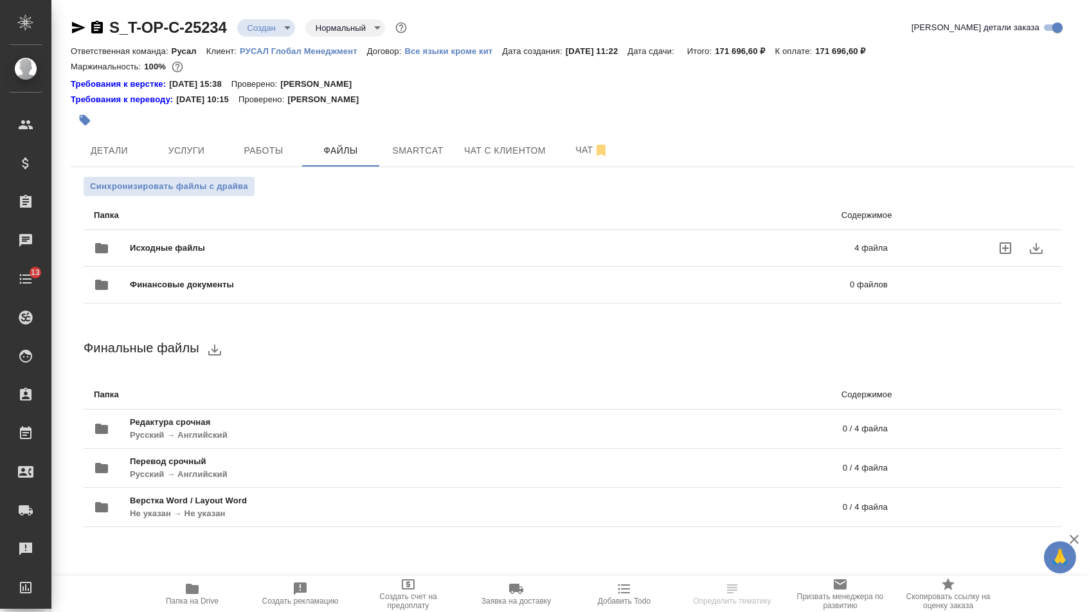
click at [249, 246] on span "Исходные файлы" at bounding box center [330, 248] width 400 height 13
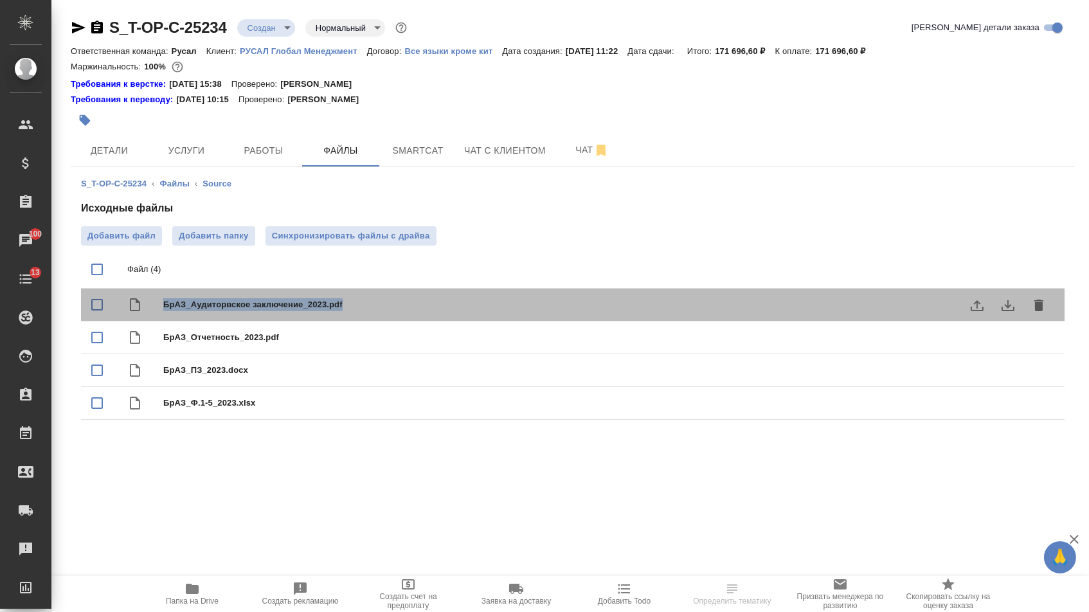
drag, startPoint x: 161, startPoint y: 314, endPoint x: 378, endPoint y: 311, distance: 216.6
click at [379, 312] on div "БрАЗ_Аудиторвское заключение_2023.pdf" at bounding box center [572, 305] width 983 height 33
checkbox input "true"
copy span "БрАЗ_Аудиторвское заключение_2023.pdf"
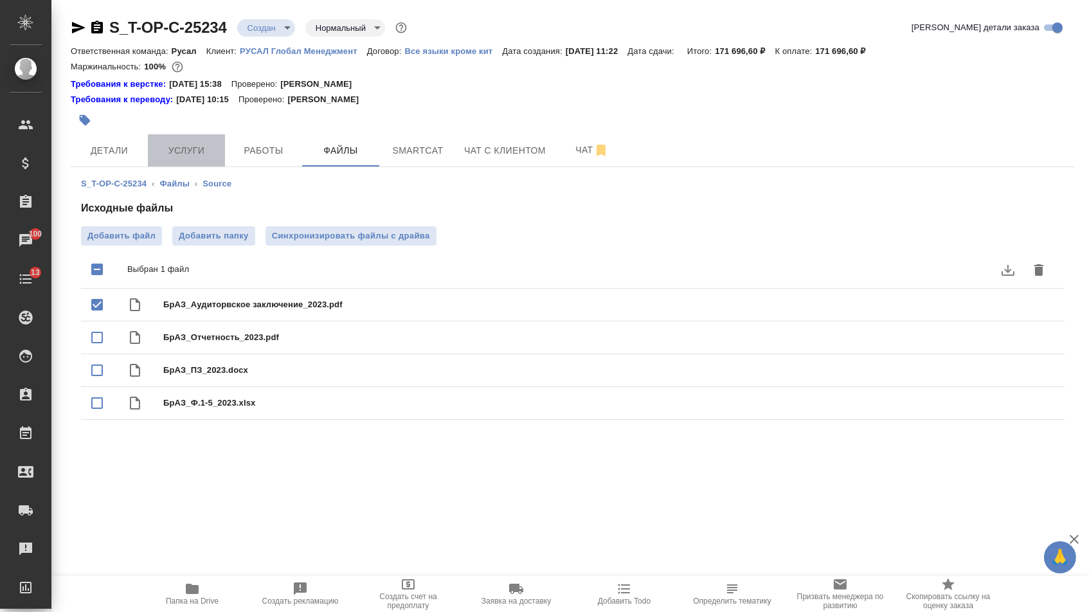
click at [184, 152] on span "Услуги" at bounding box center [187, 151] width 62 height 16
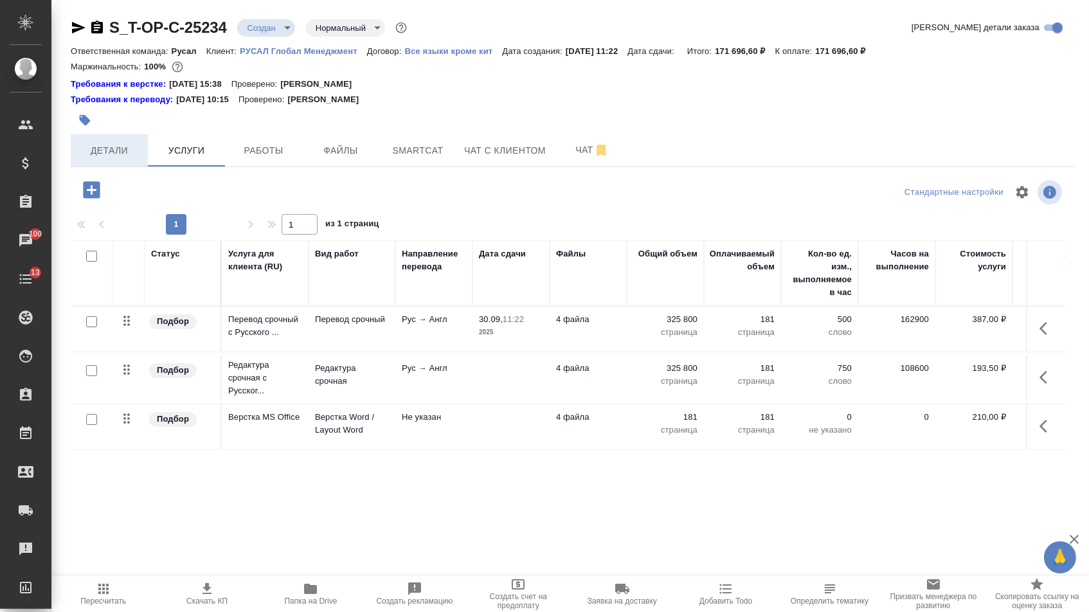
click at [132, 147] on span "Детали" at bounding box center [109, 151] width 62 height 16
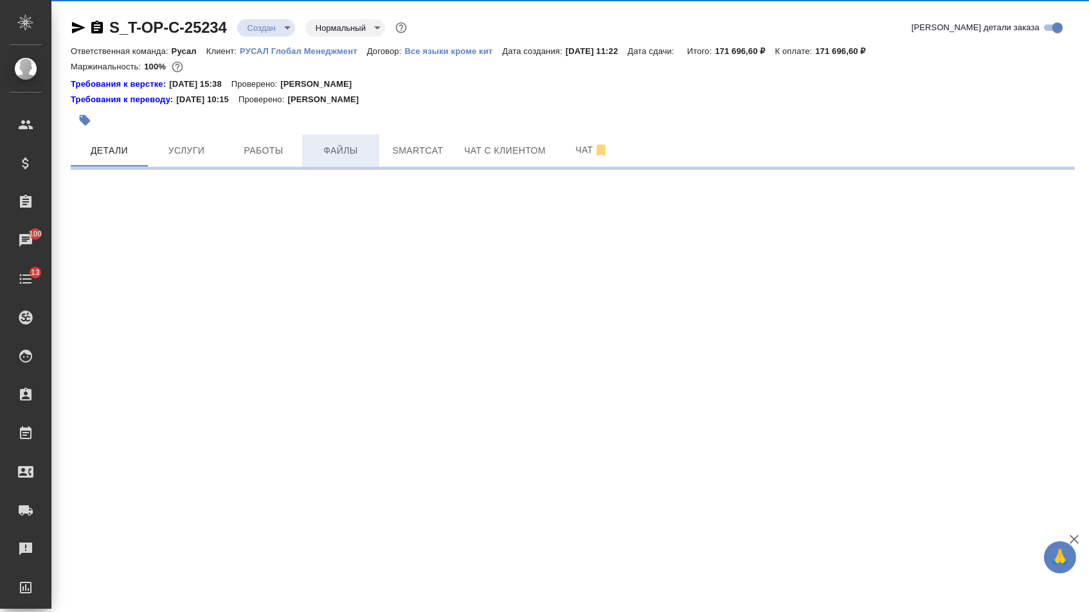
select select "RU"
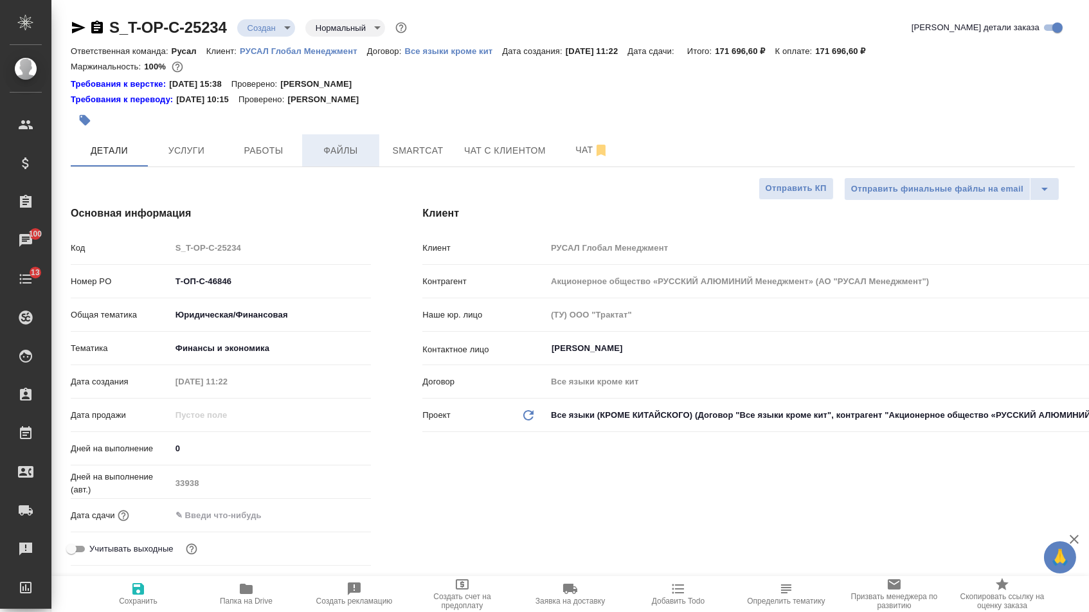
type textarea "x"
click at [357, 155] on span "Файлы" at bounding box center [341, 151] width 62 height 16
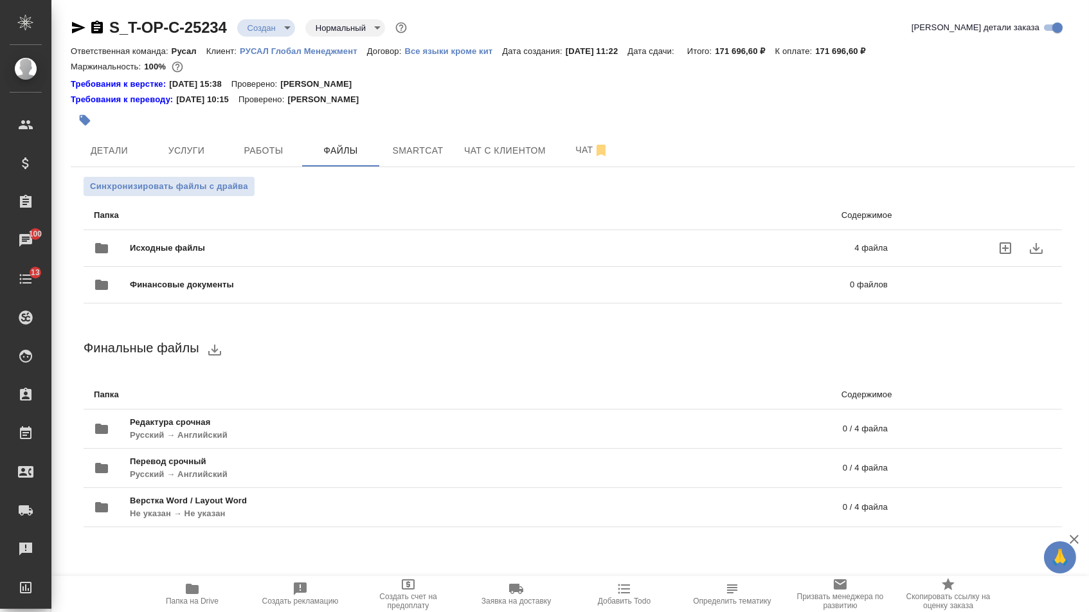
click at [271, 236] on div "Исходные файлы 4 файла" at bounding box center [490, 248] width 819 height 57
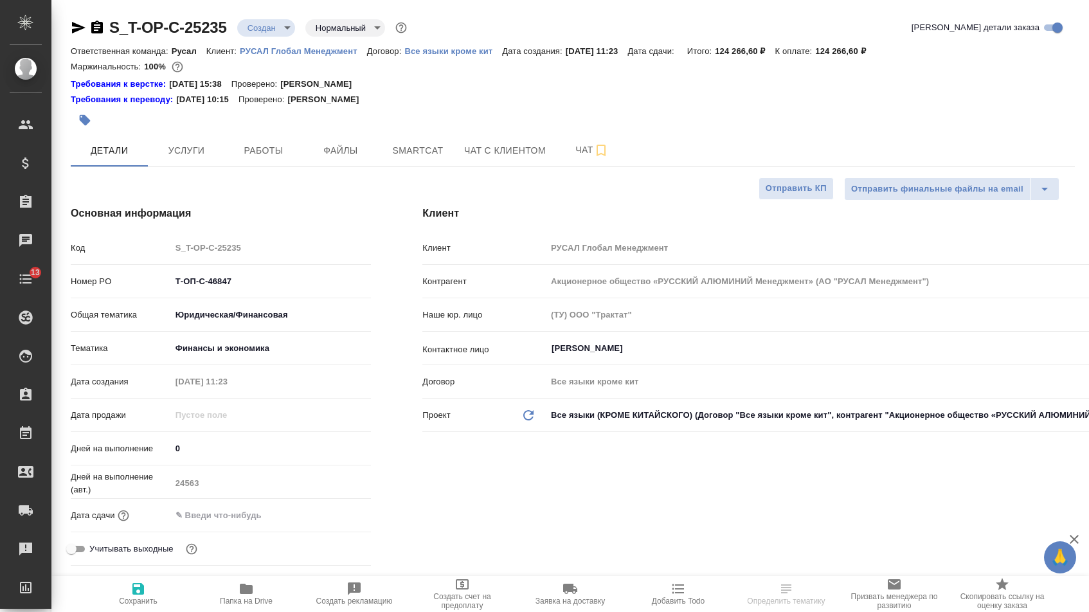
select select "RU"
click at [192, 159] on span "Услуги" at bounding box center [187, 151] width 62 height 16
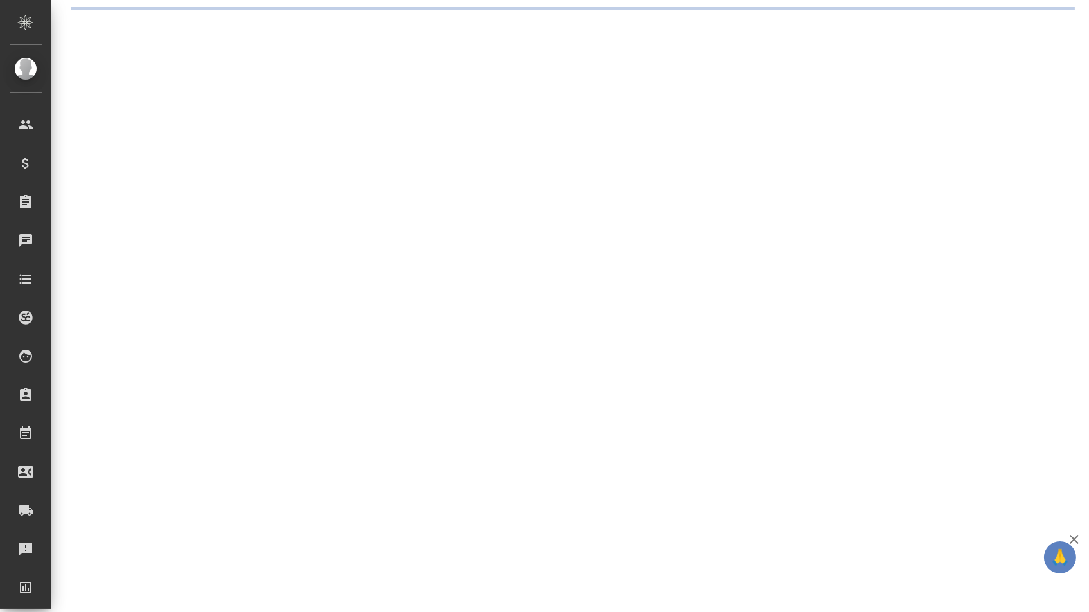
select select "RU"
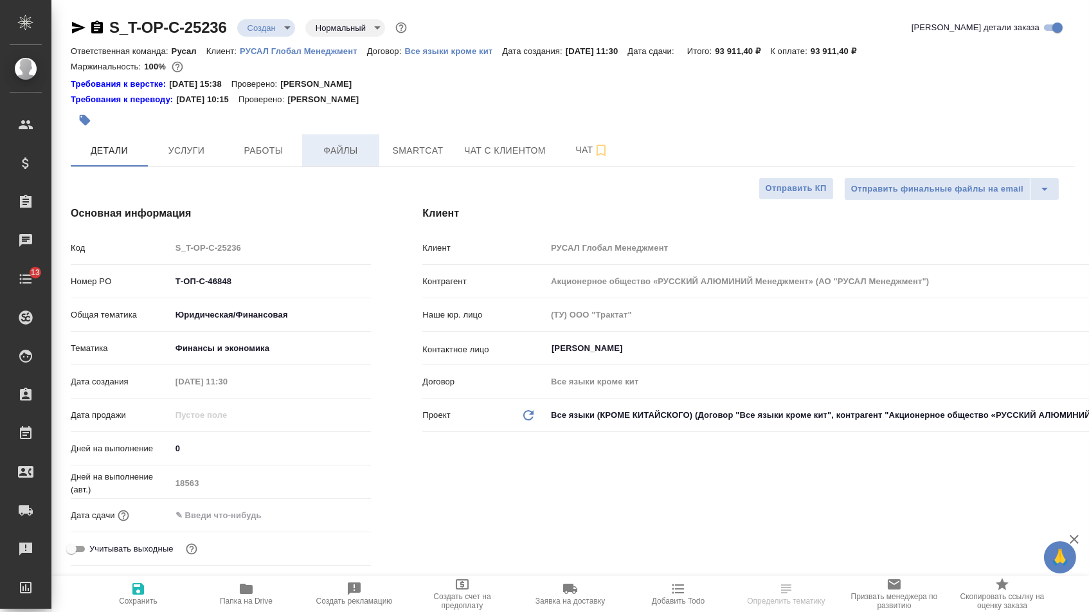
type textarea "x"
click at [346, 159] on span "Файлы" at bounding box center [341, 151] width 62 height 16
type textarea "x"
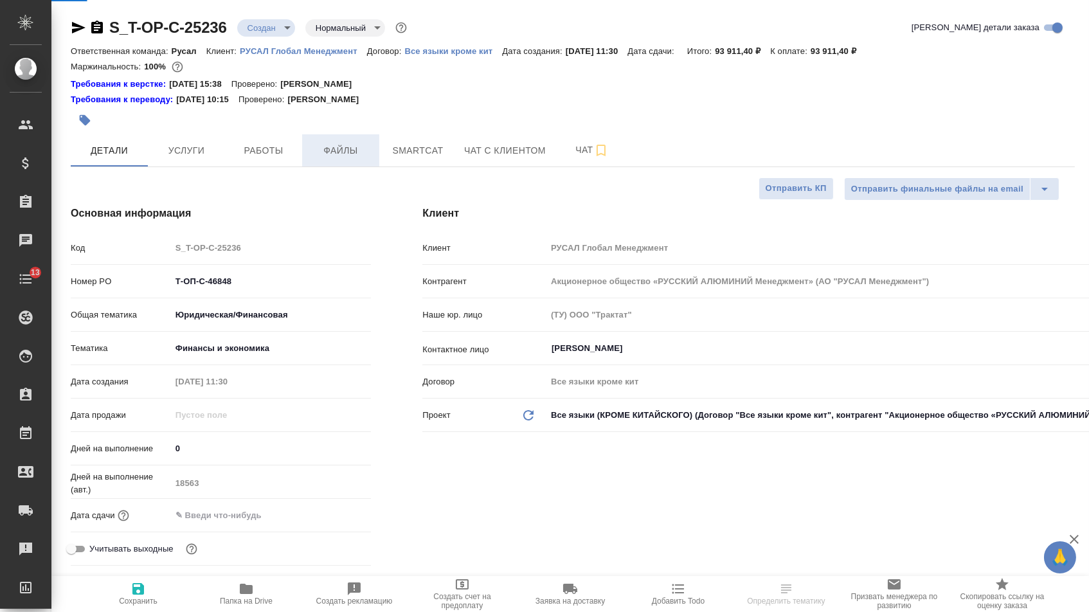
type textarea "x"
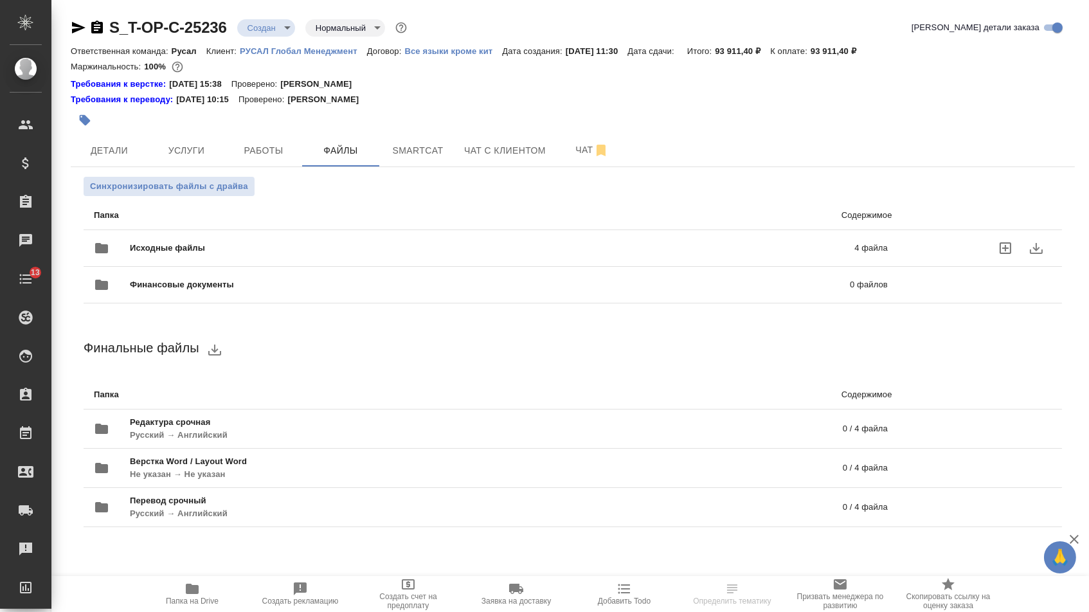
click at [210, 251] on span "Исходные файлы" at bounding box center [330, 248] width 400 height 13
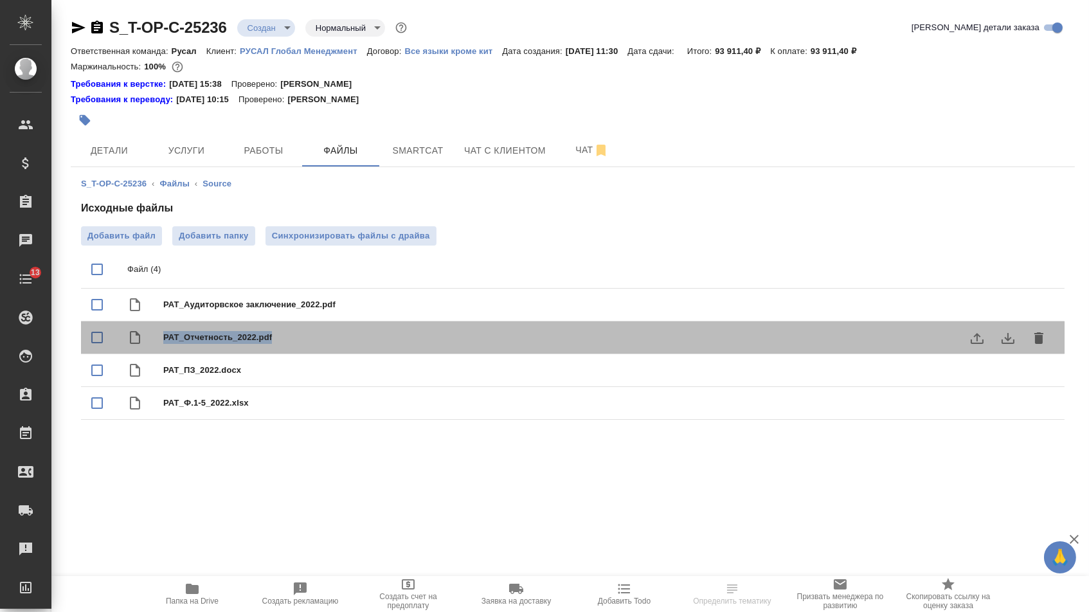
drag, startPoint x: 163, startPoint y: 352, endPoint x: 289, endPoint y: 352, distance: 126.0
click at [289, 344] on span "РАТ_Отчетность_2022.pdf" at bounding box center [598, 337] width 870 height 13
checkbox input "true"
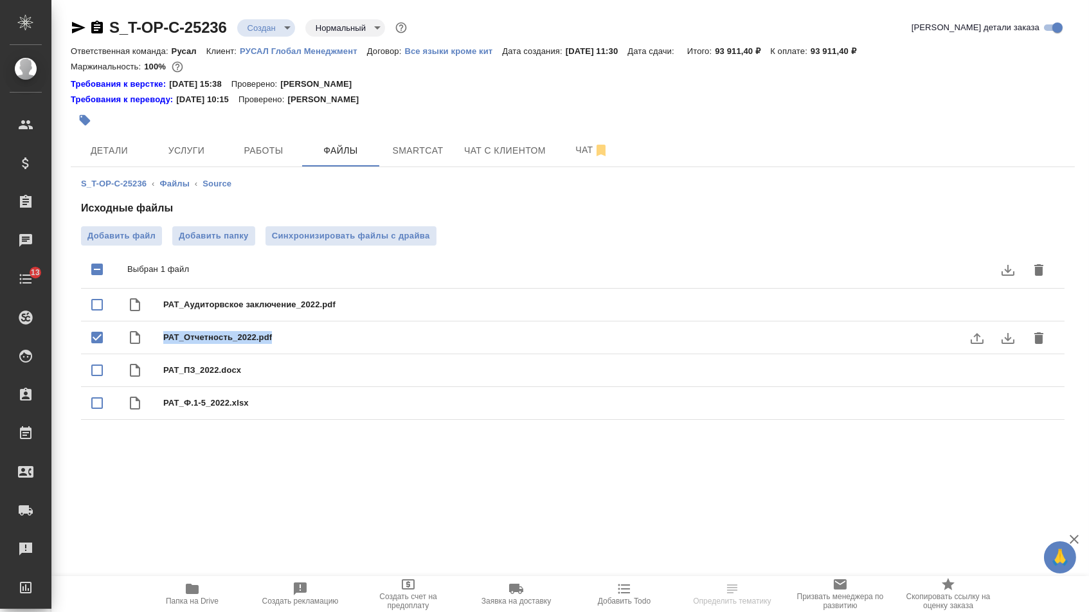
copy span "РАТ_Отчетность_2022.pdf"
click at [190, 165] on button "Услуги" at bounding box center [186, 150] width 77 height 32
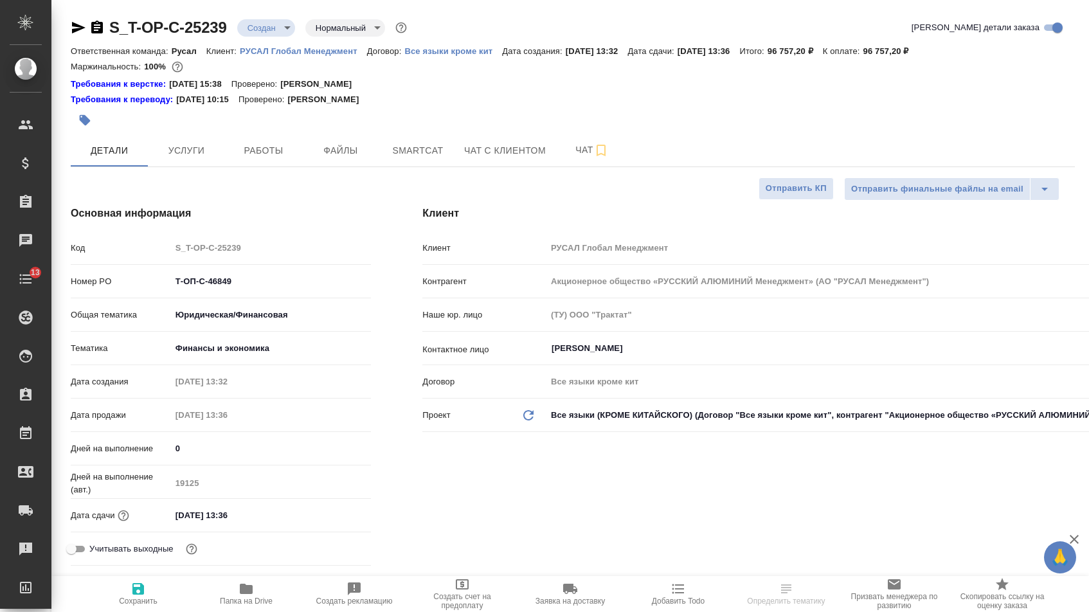
select select "RU"
type textarea "x"
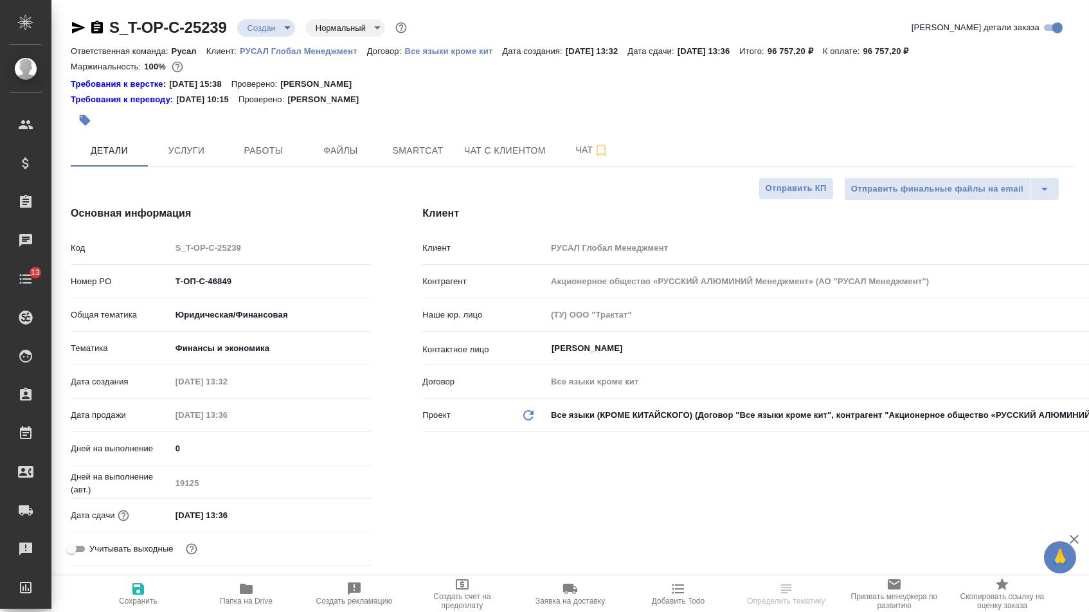
type textarea "x"
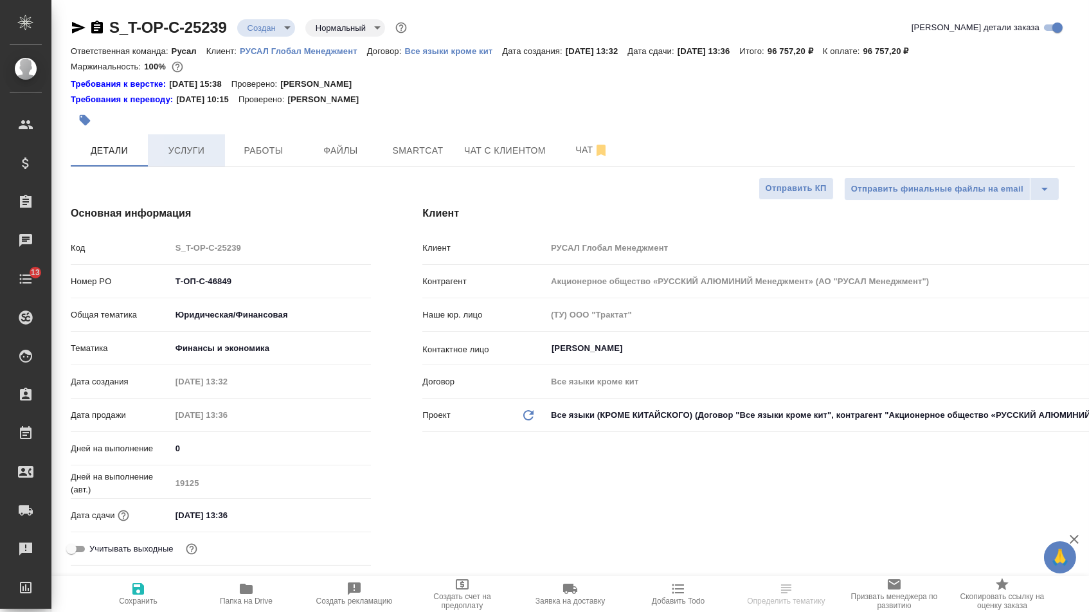
click at [185, 157] on span "Услуги" at bounding box center [187, 151] width 62 height 16
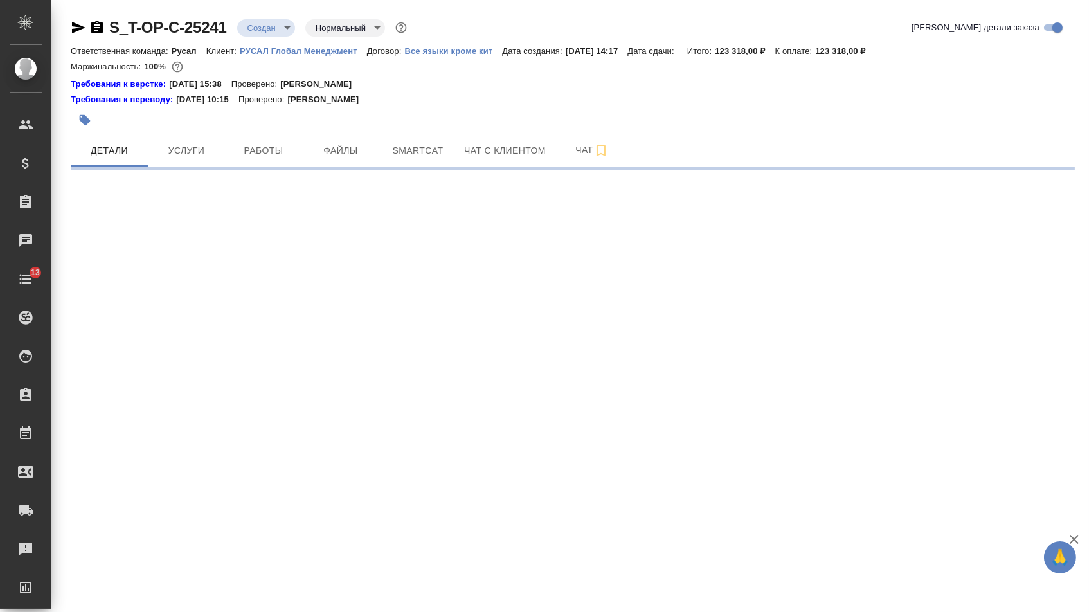
select select "RU"
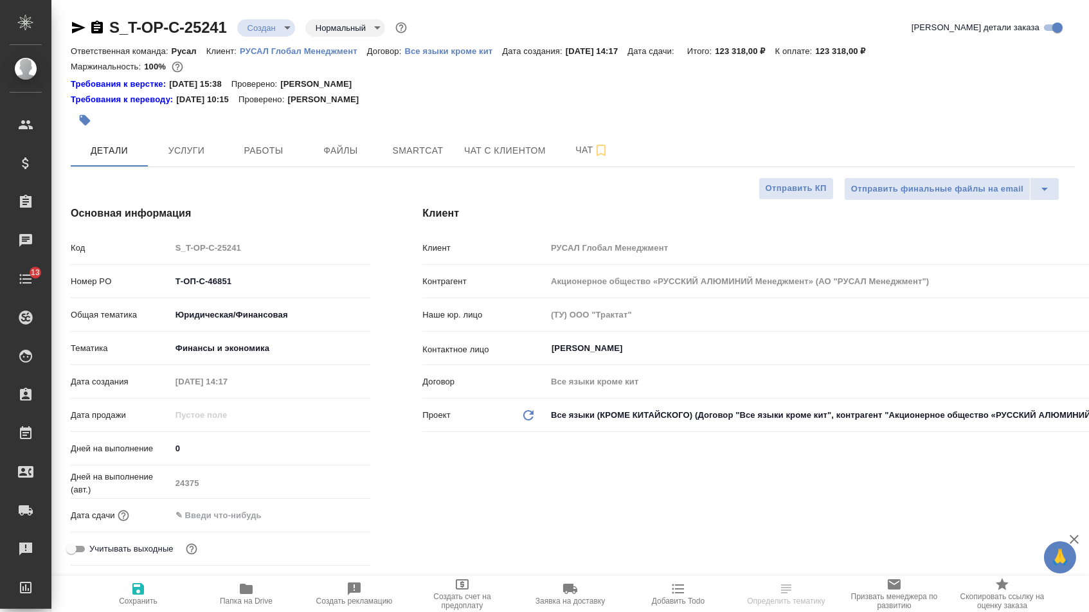
type textarea "x"
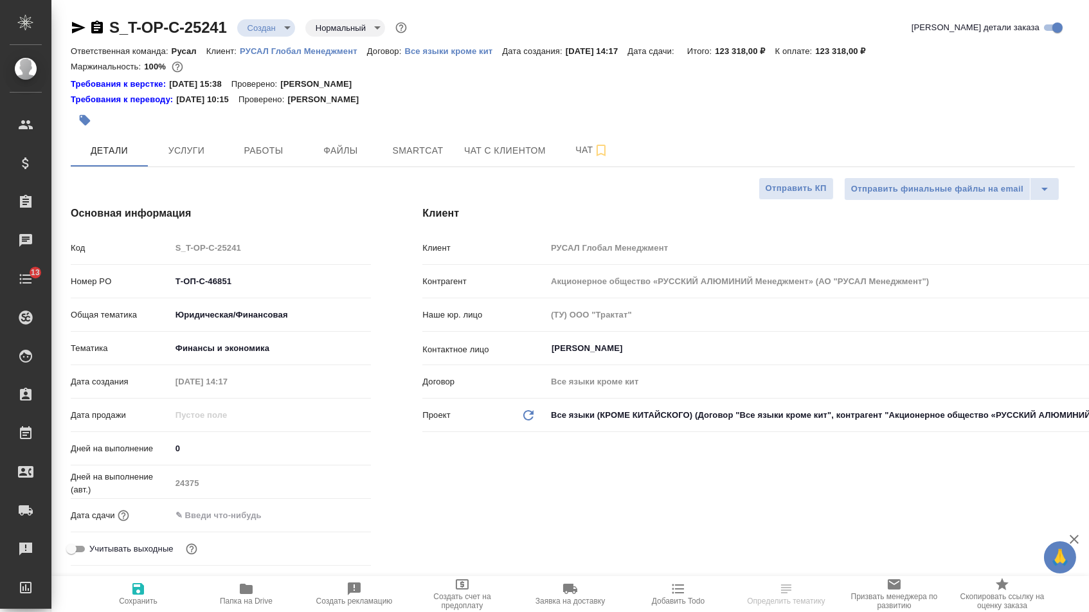
type textarea "x"
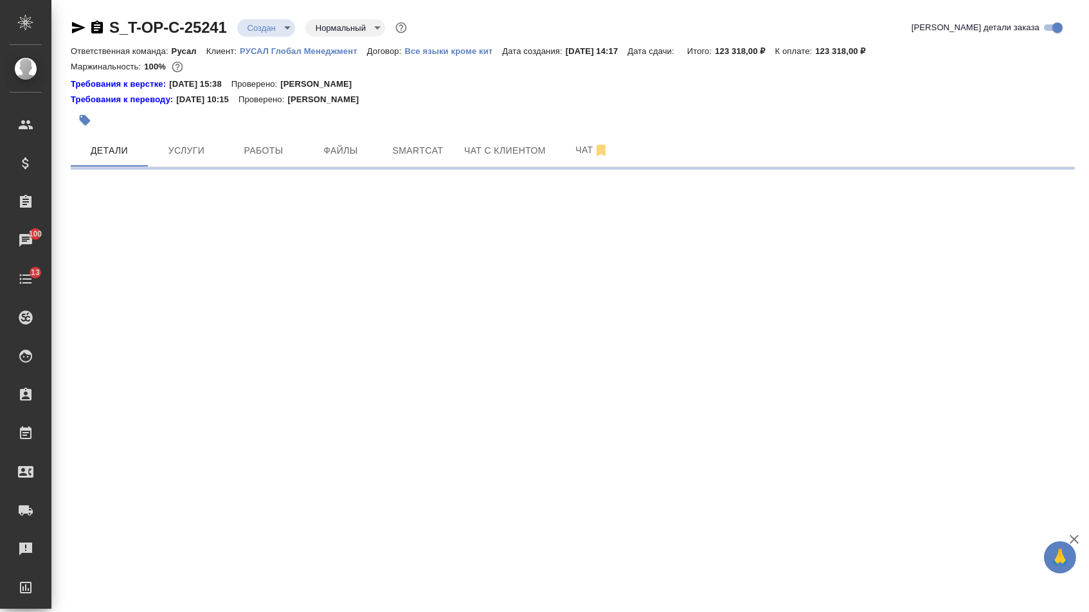
select select "RU"
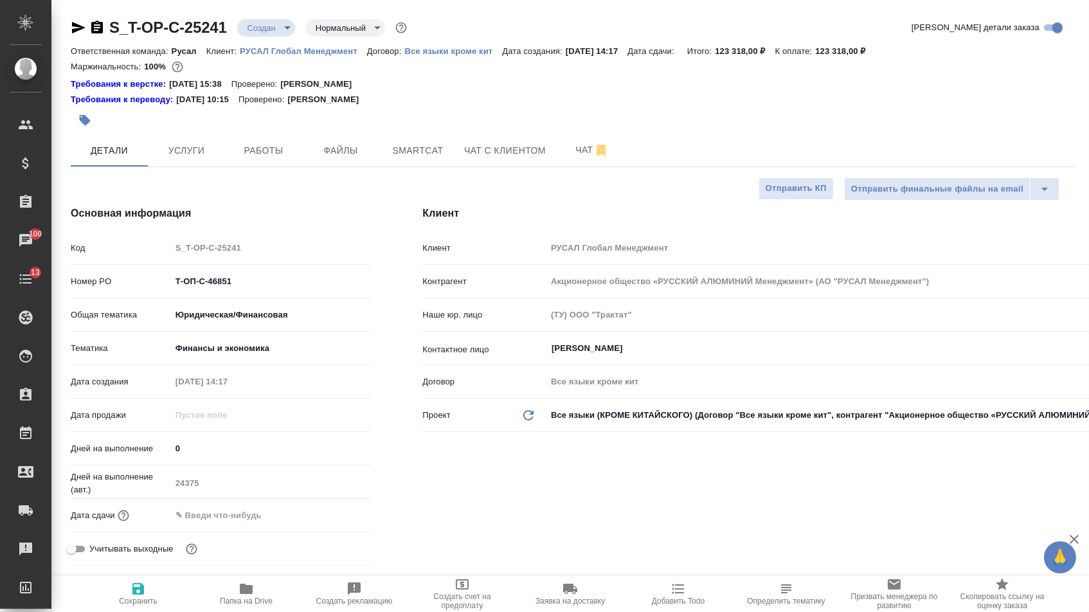
type textarea "x"
click at [192, 161] on button "Услуги" at bounding box center [186, 150] width 77 height 32
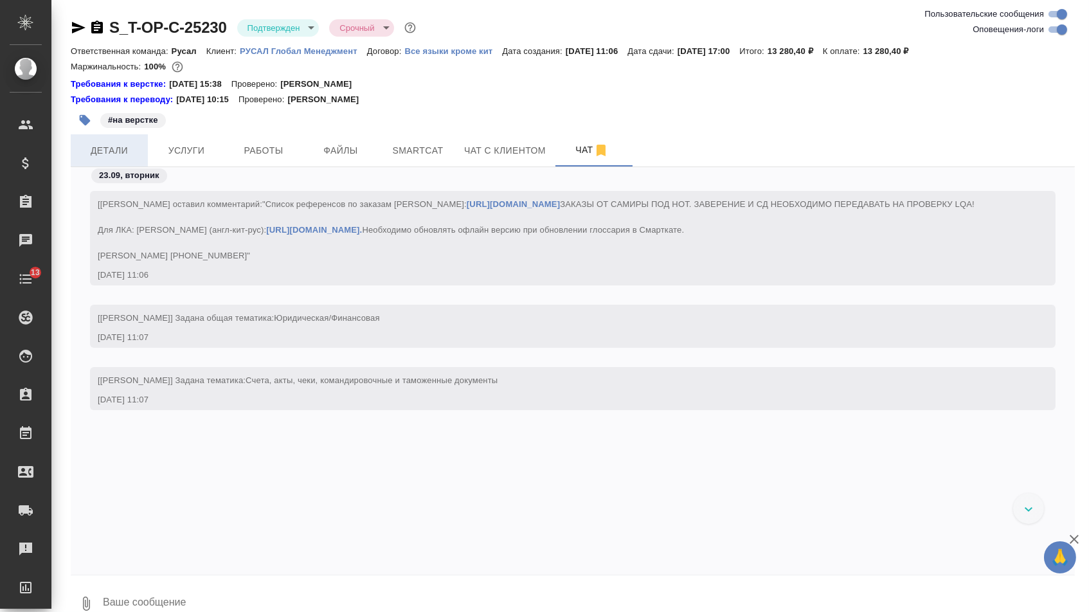
scroll to position [3234, 0]
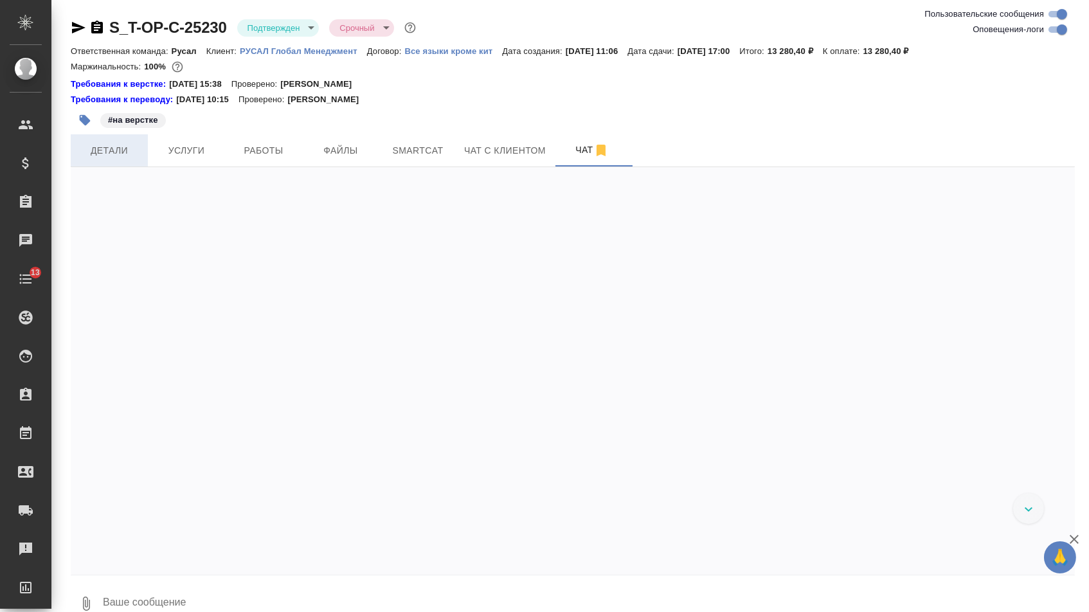
click at [112, 148] on span "Детали" at bounding box center [109, 151] width 62 height 16
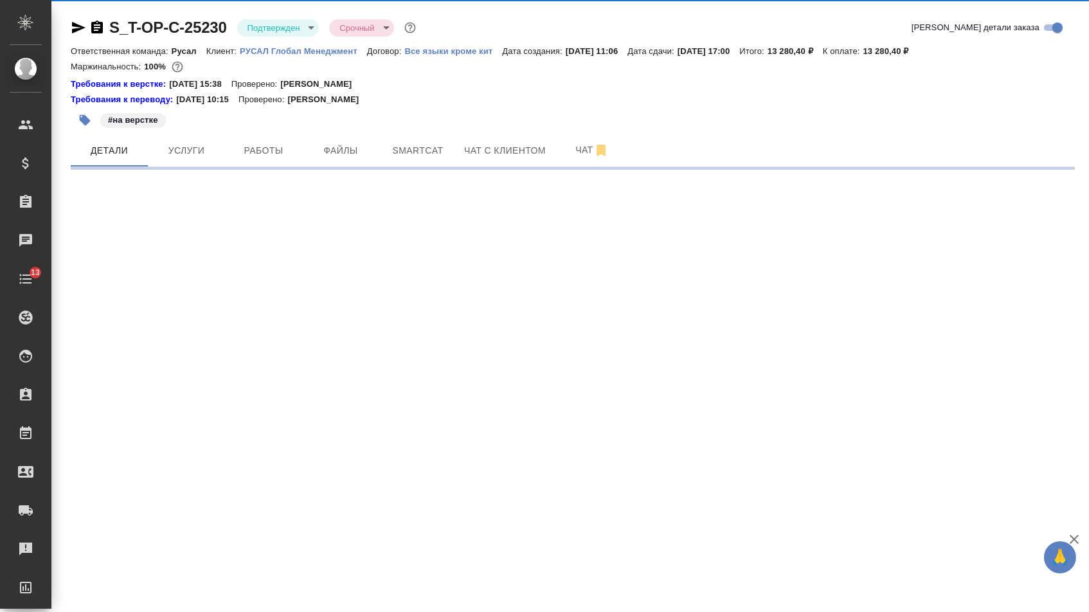
select select "RU"
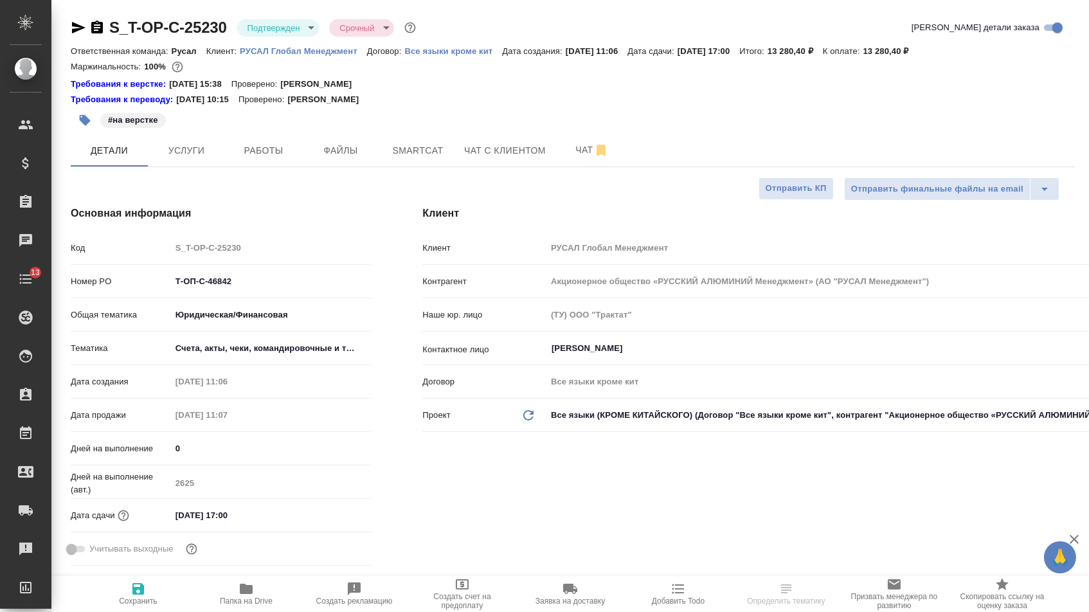
type textarea "x"
drag, startPoint x: 217, startPoint y: 526, endPoint x: 299, endPoint y: 526, distance: 81.6
click at [217, 524] on input "[DATE] 17:00" at bounding box center [228, 515] width 112 height 19
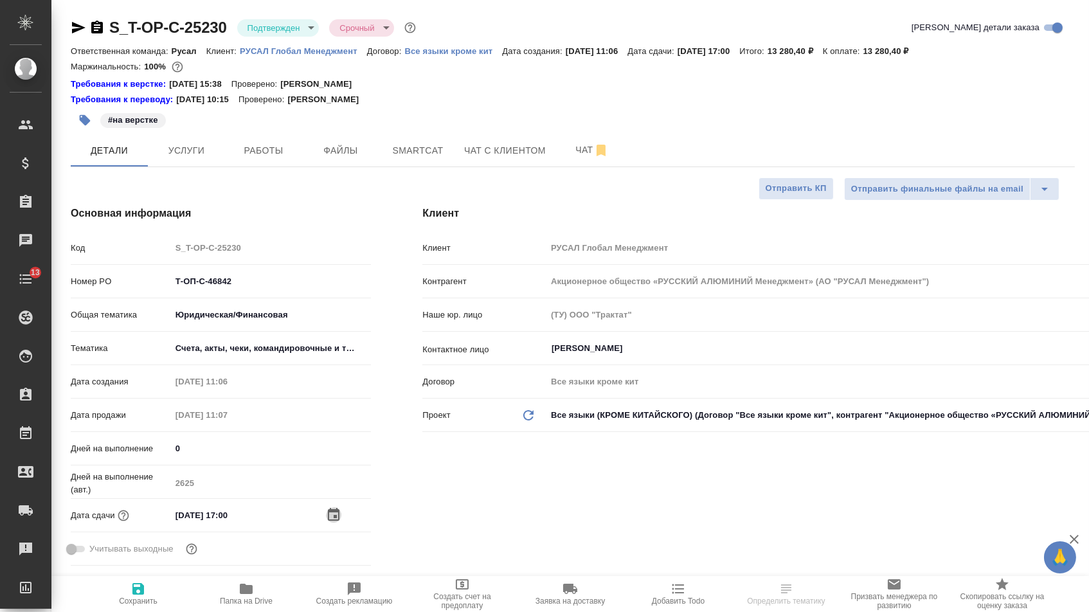
click at [339, 523] on icon "button" at bounding box center [333, 514] width 15 height 15
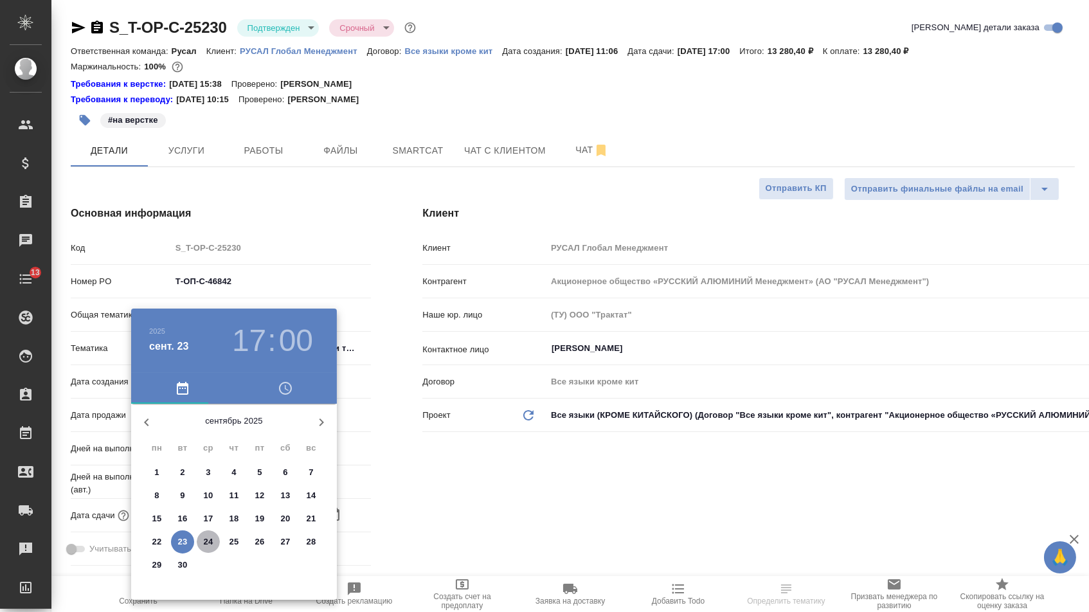
click at [206, 537] on p "24" at bounding box center [209, 541] width 10 height 13
type input "[DATE] 17:00"
type textarea "x"
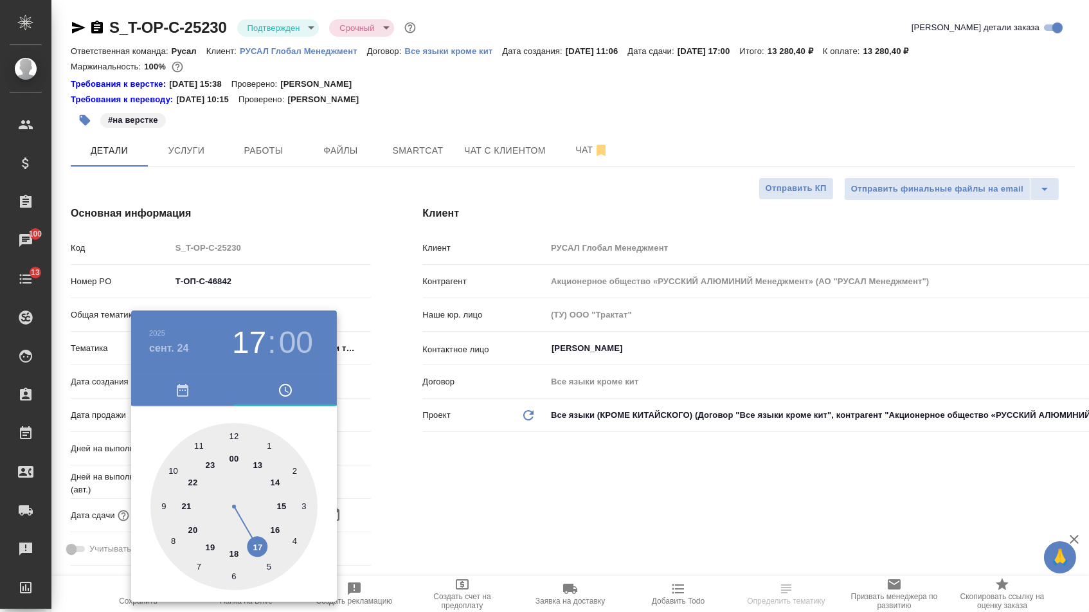
type textarea "x"
drag, startPoint x: 272, startPoint y: 478, endPoint x: 247, endPoint y: 447, distance: 39.3
click at [272, 479] on div at bounding box center [233, 506] width 167 height 167
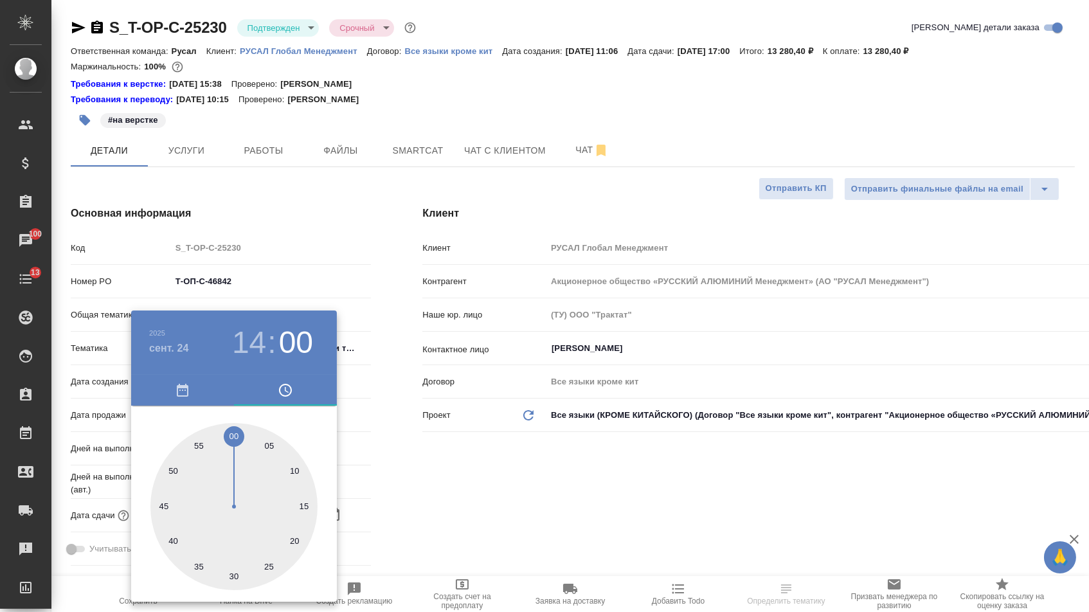
type input "[DATE] 14:00"
type textarea "x"
click at [230, 429] on div at bounding box center [233, 506] width 167 height 167
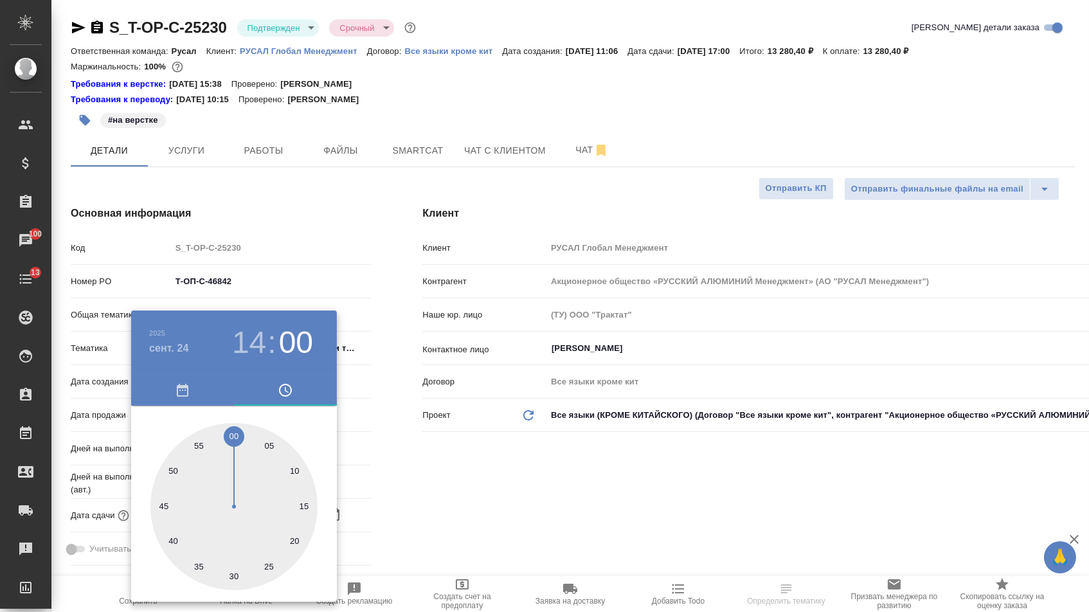
type textarea "x"
click at [461, 457] on div at bounding box center [544, 306] width 1089 height 612
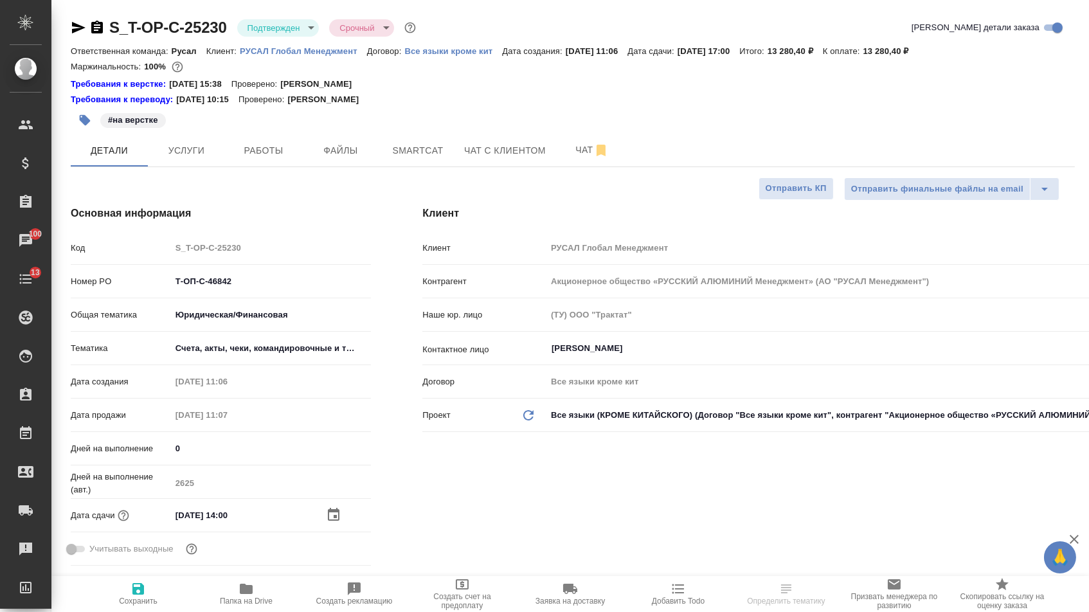
click at [133, 602] on span "Сохранить" at bounding box center [138, 600] width 39 height 9
type textarea "x"
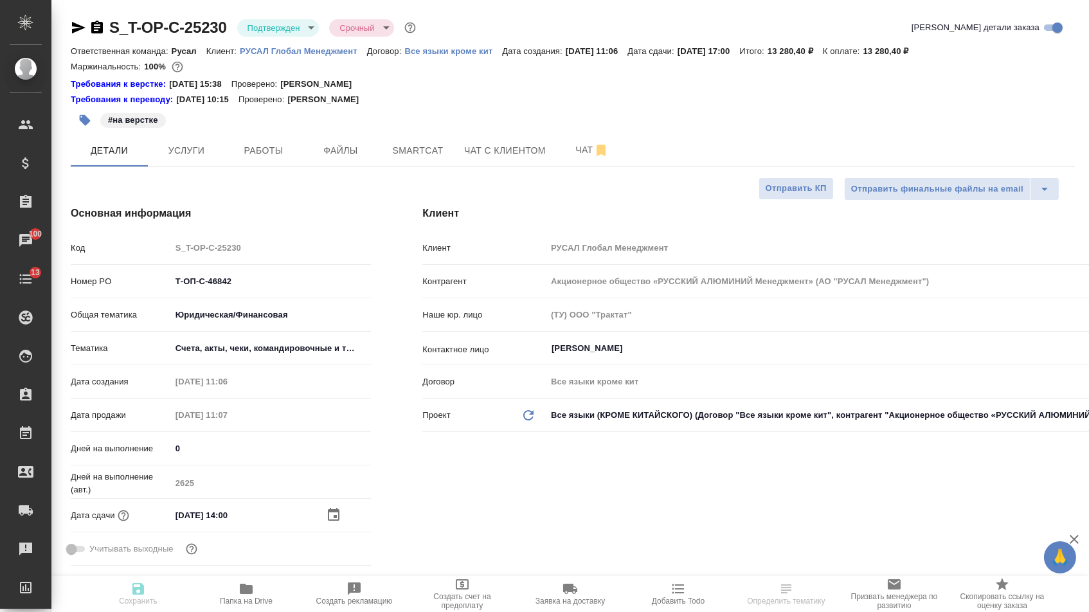
type textarea "x"
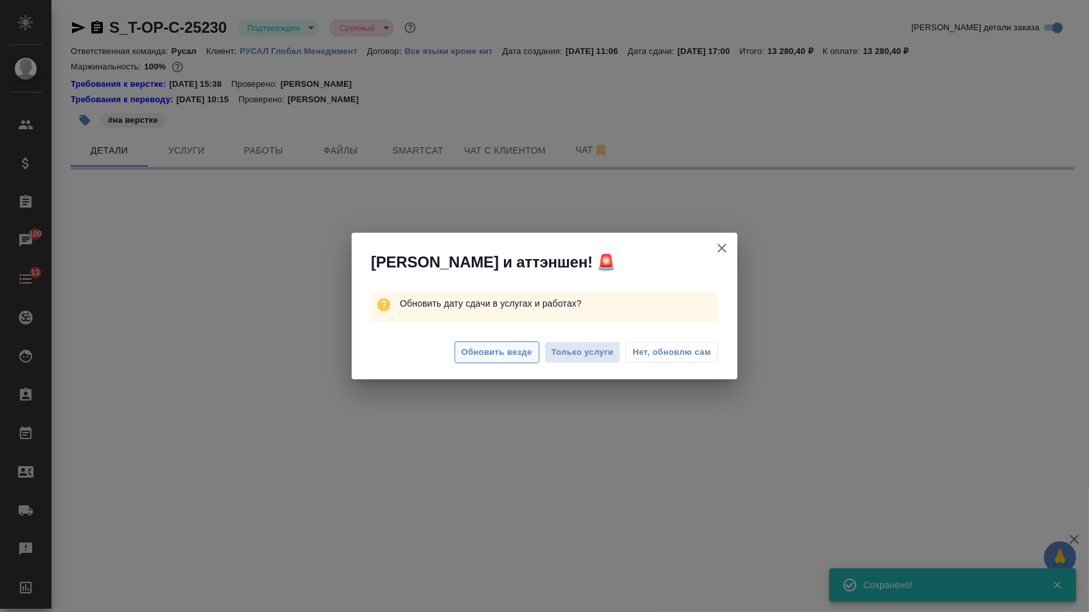
select select "RU"
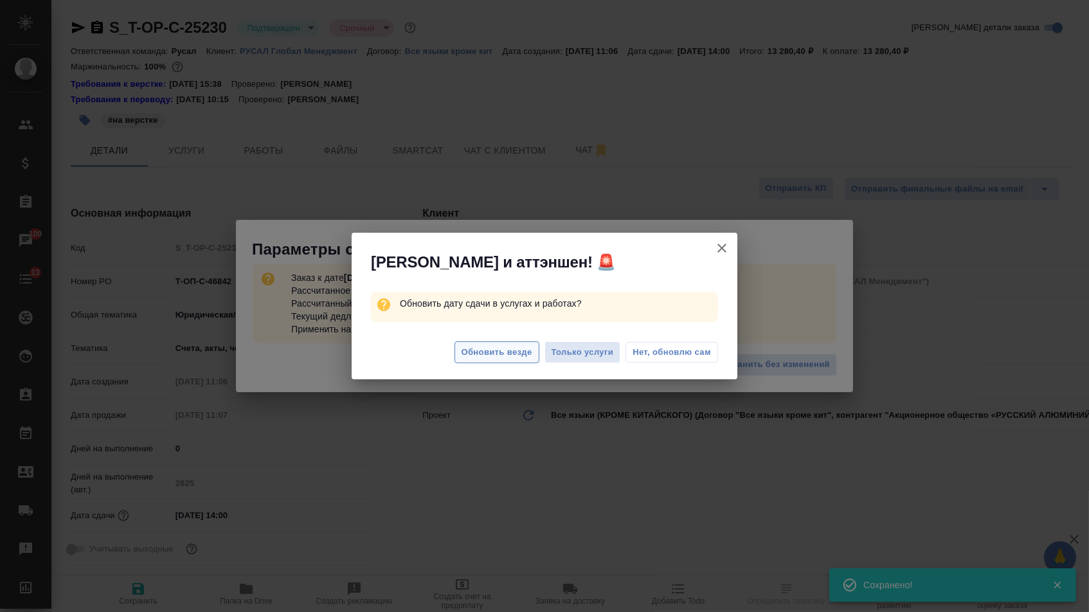
type textarea "x"
click at [469, 353] on span "Обновить везде" at bounding box center [496, 352] width 71 height 15
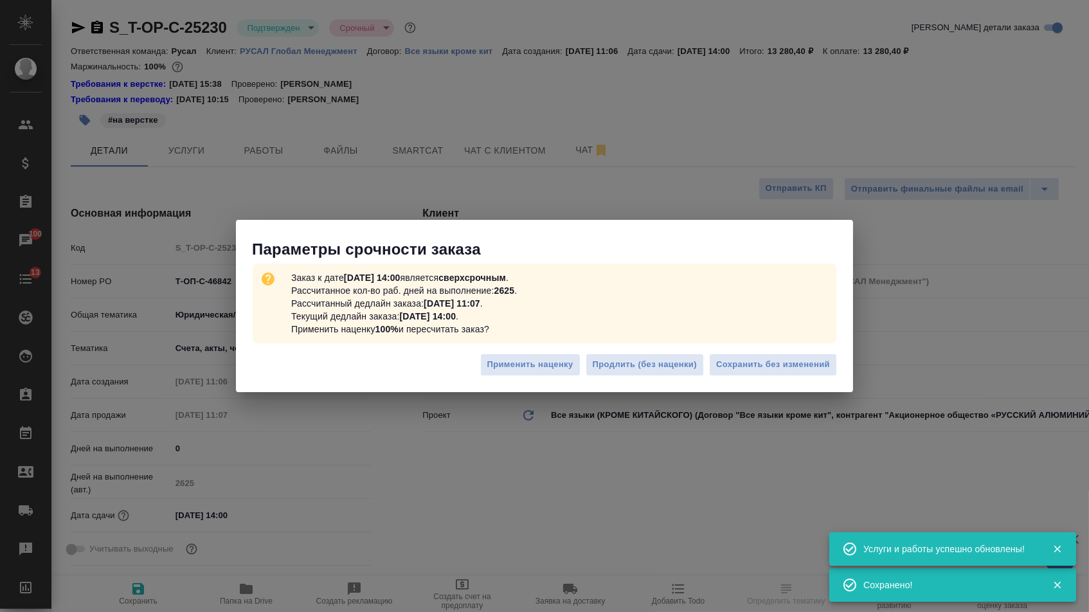
type textarea "x"
click at [750, 364] on span "Сохранить без изменений" at bounding box center [773, 364] width 114 height 15
type textarea "x"
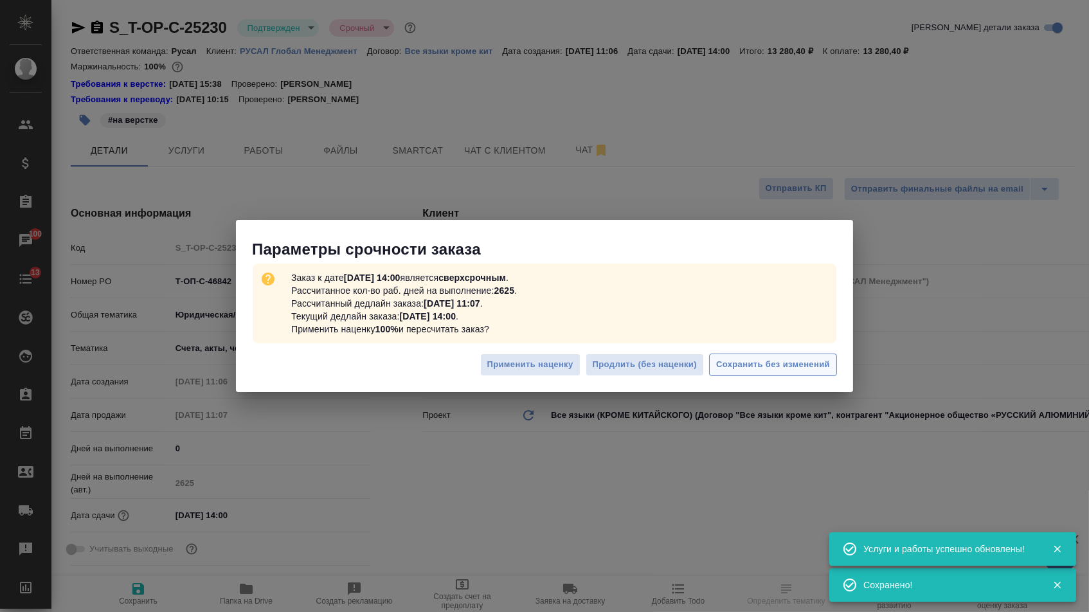
type textarea "x"
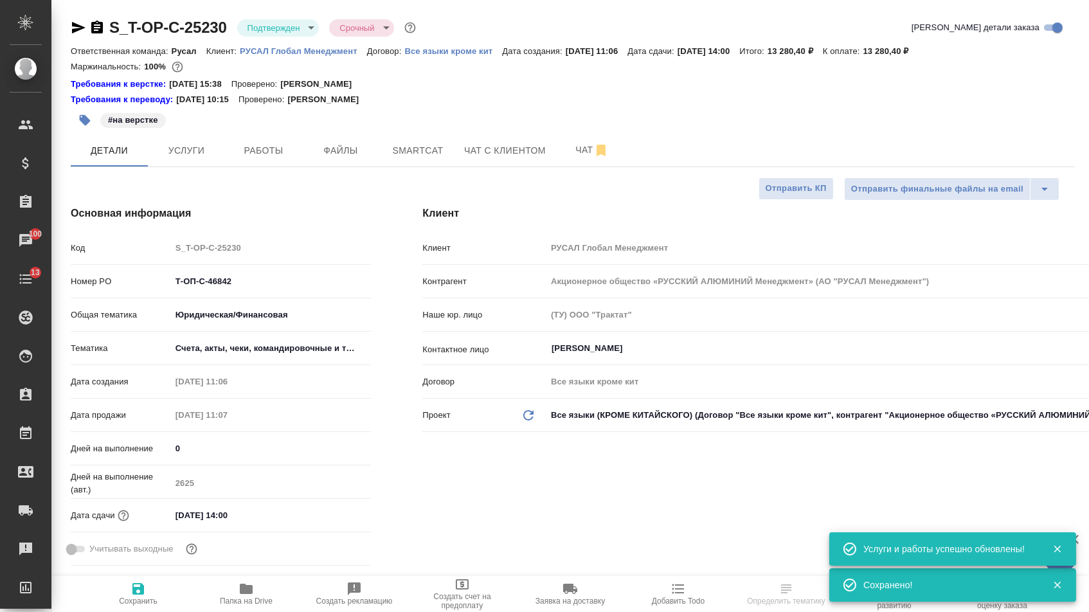
type textarea "x"
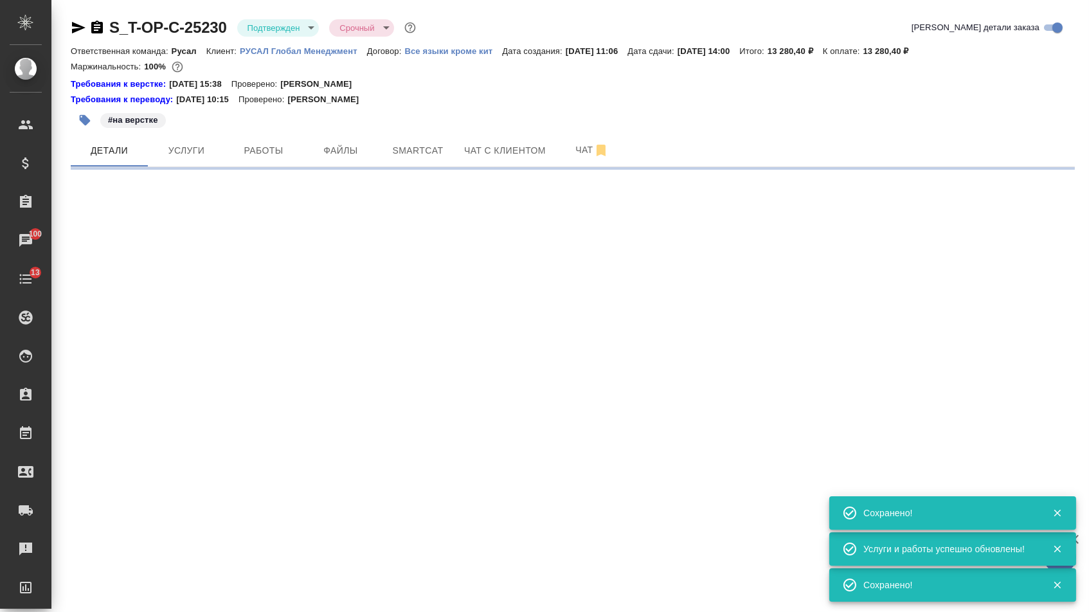
select select "RU"
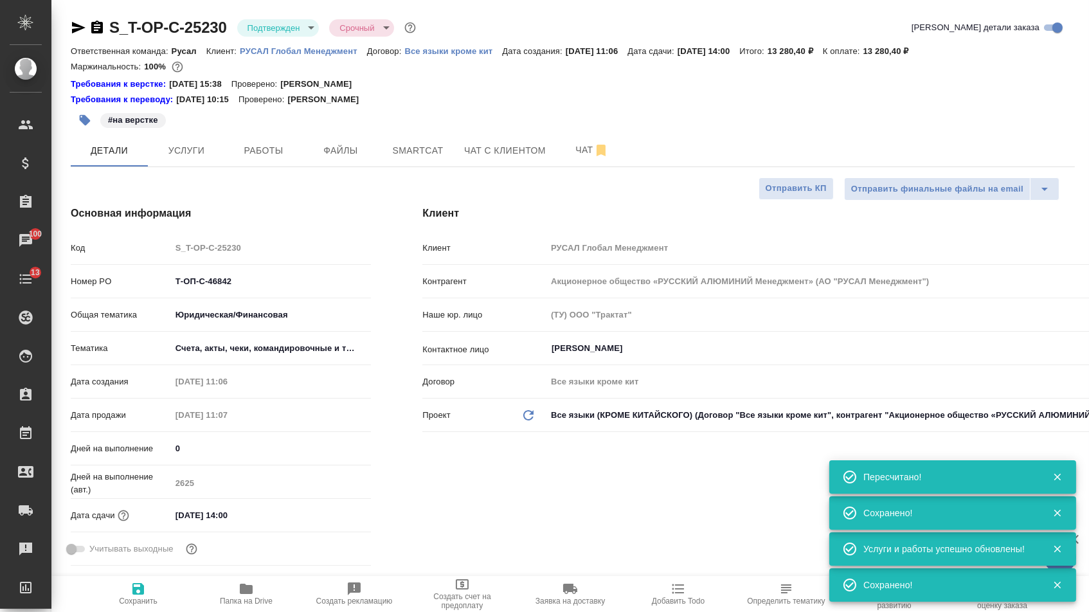
type textarea "x"
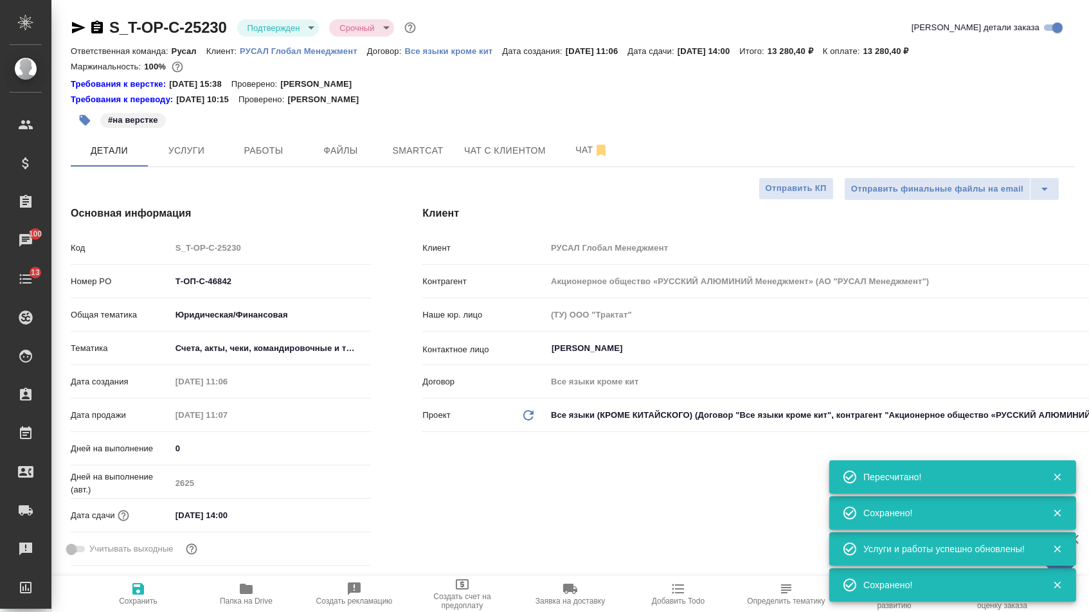
type textarea "x"
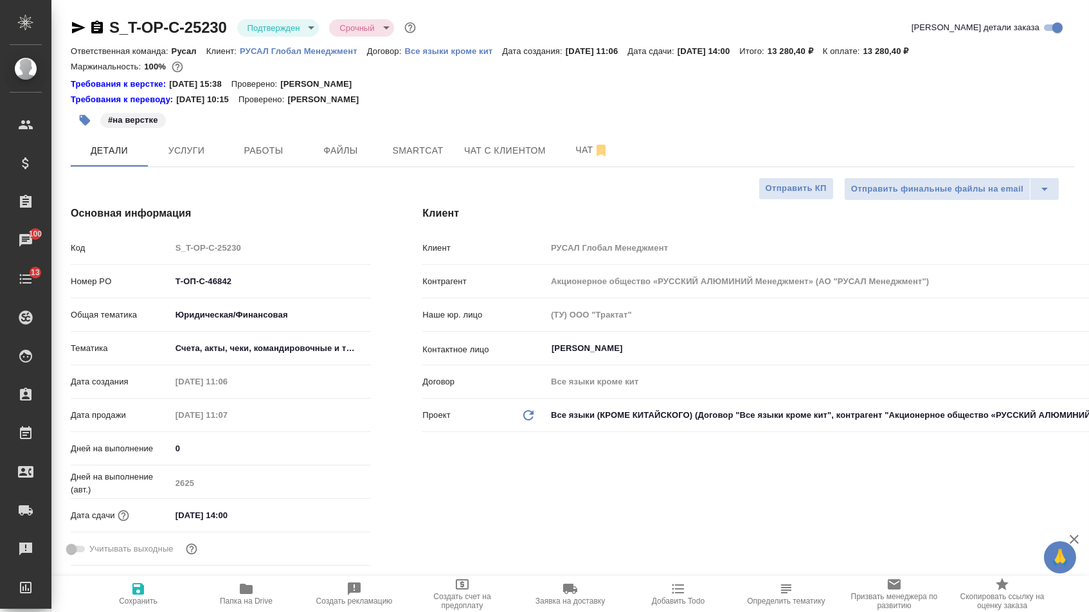
type textarea "x"
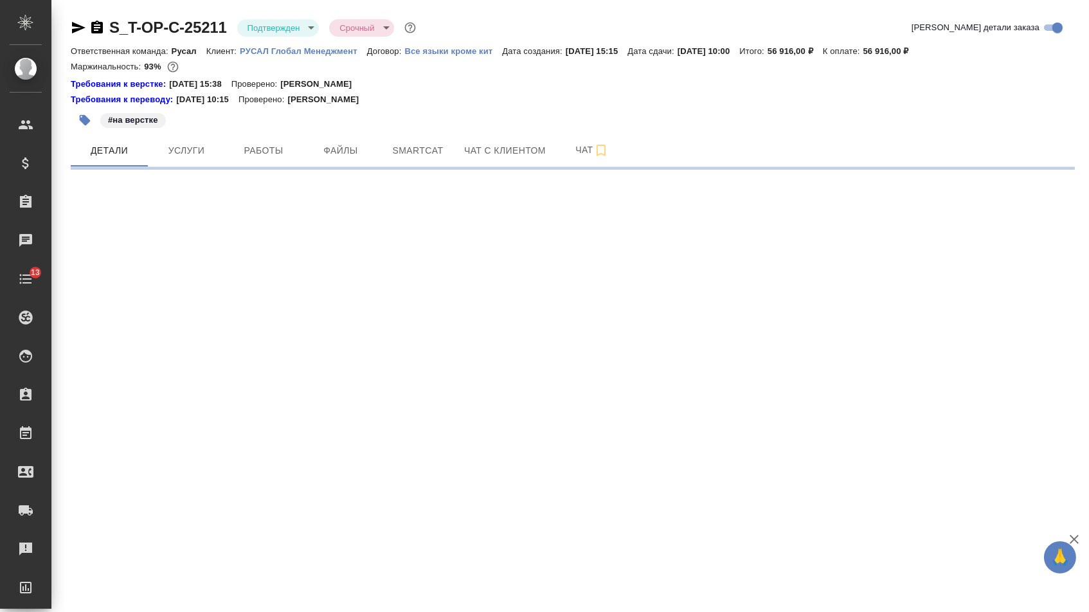
select select "RU"
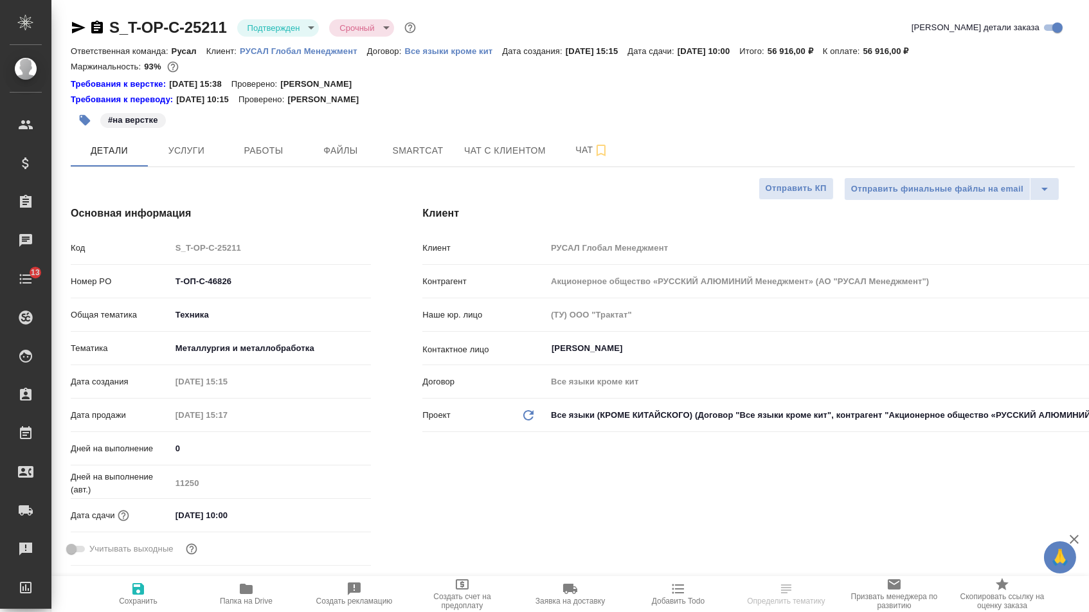
type textarea "x"
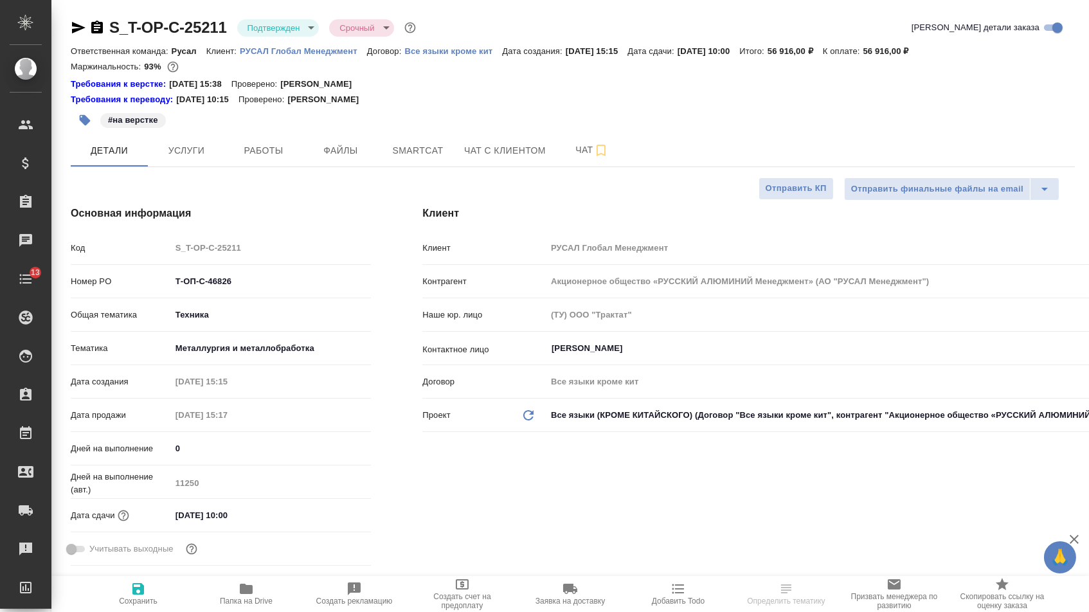
type textarea "x"
click at [192, 519] on input "[DATE] 10:00" at bounding box center [227, 515] width 112 height 19
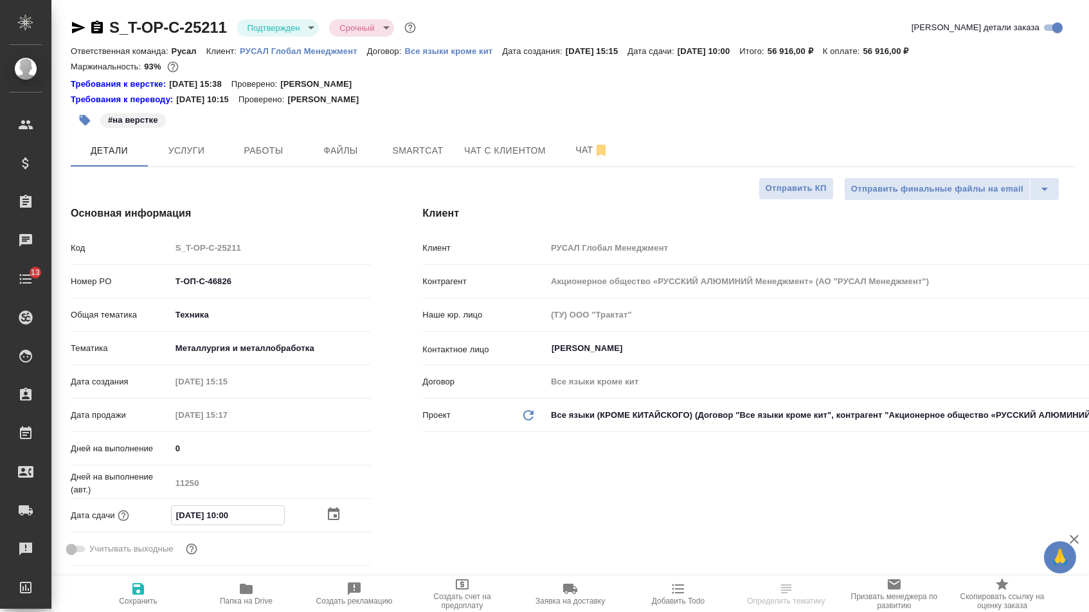
click at [179, 517] on input "[DATE] 10:00" at bounding box center [228, 515] width 112 height 19
click at [184, 520] on input "[DATE] 10:00" at bounding box center [228, 515] width 112 height 19
type input "20.92.0251 00:0_"
type textarea "x"
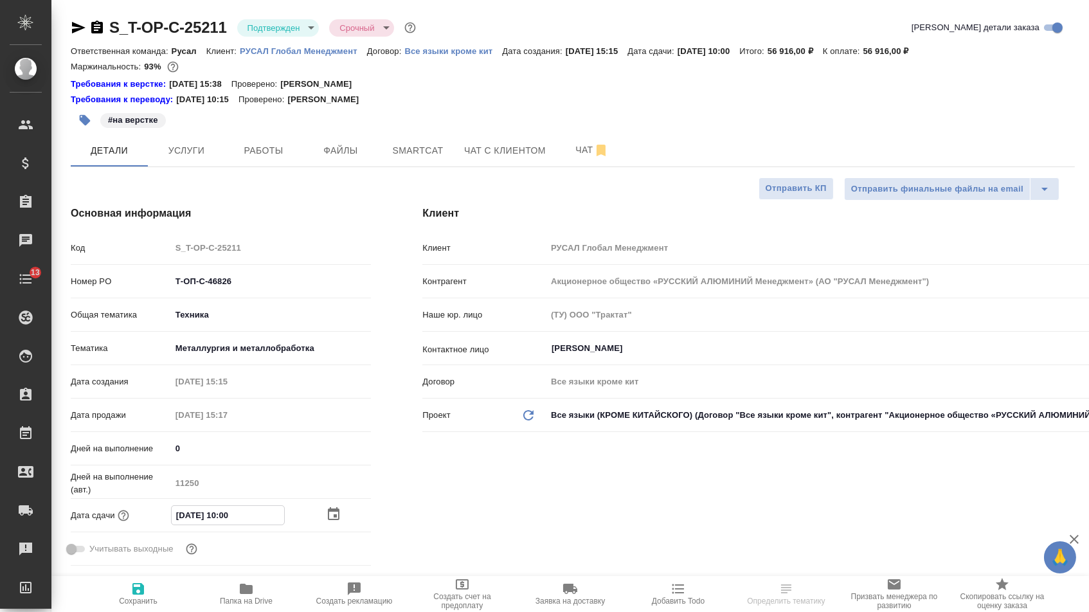
type textarea "x"
type input "[DATE] 10:00"
type textarea "x"
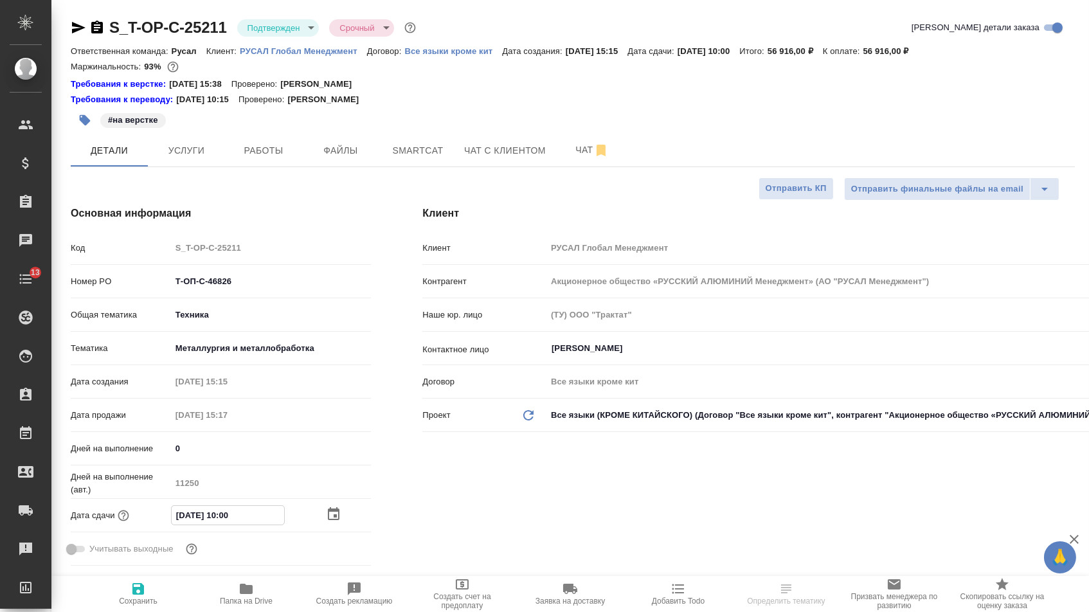
click at [229, 522] on input "[DATE] 10:00" at bounding box center [228, 515] width 112 height 19
type input "[DATE] 10:0_"
type textarea "x"
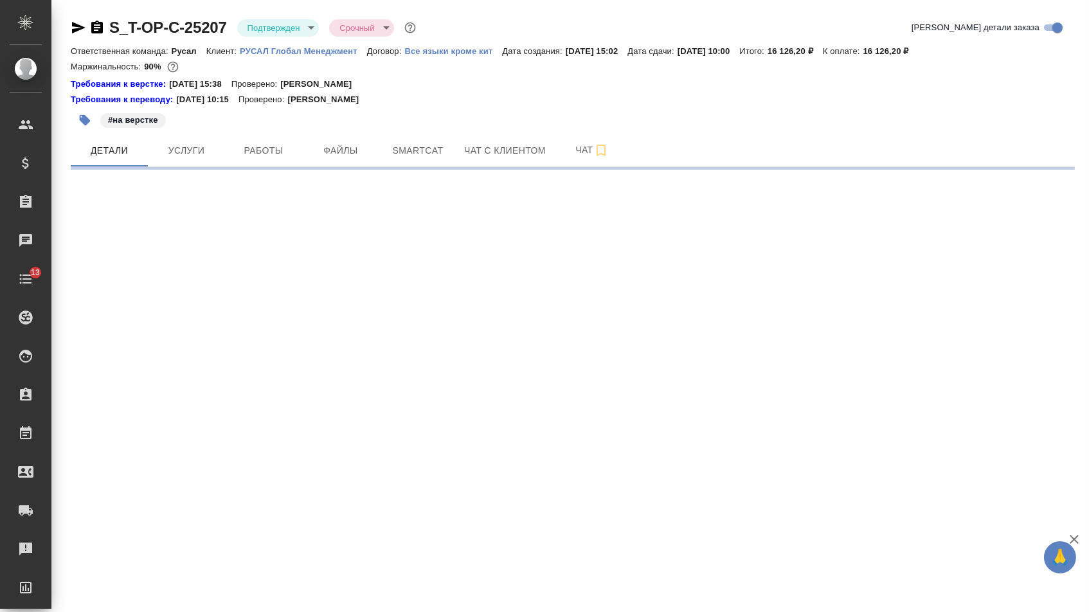
select select "RU"
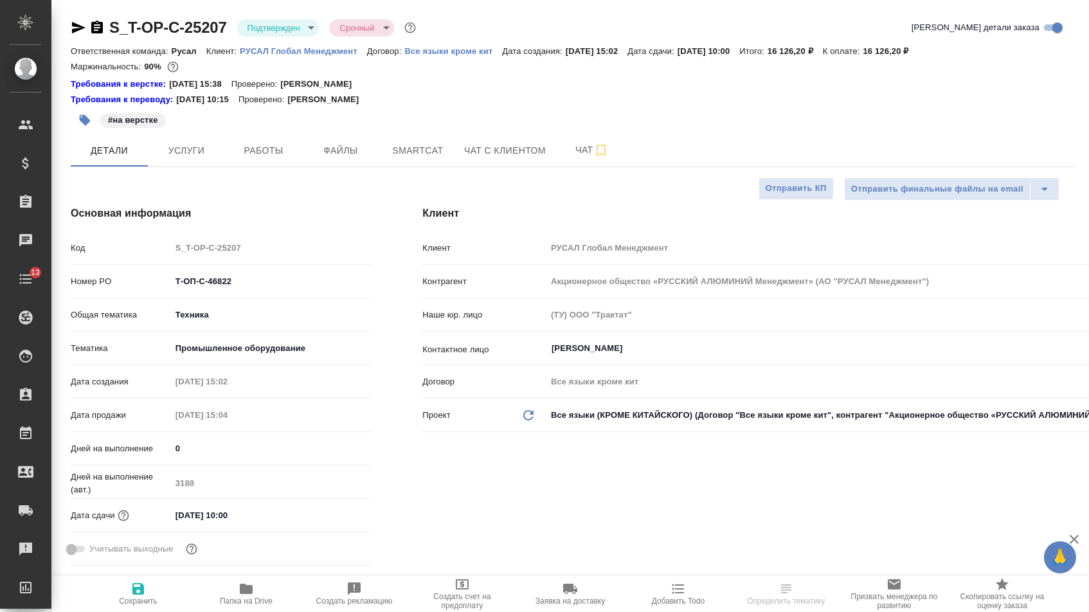
type textarea "x"
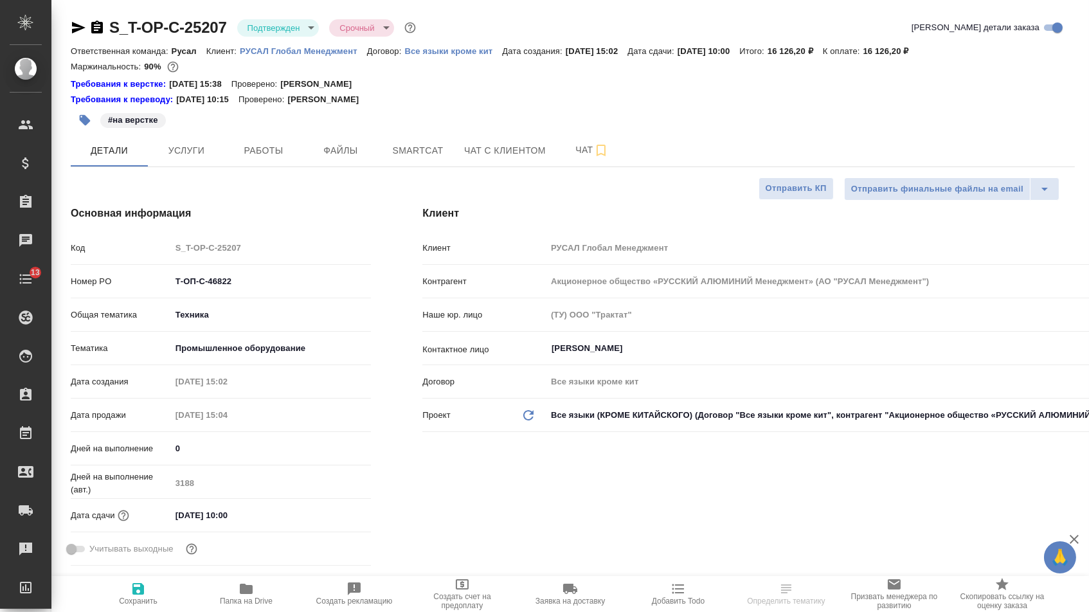
type textarea "x"
drag, startPoint x: 182, startPoint y: 519, endPoint x: 200, endPoint y: 533, distance: 22.9
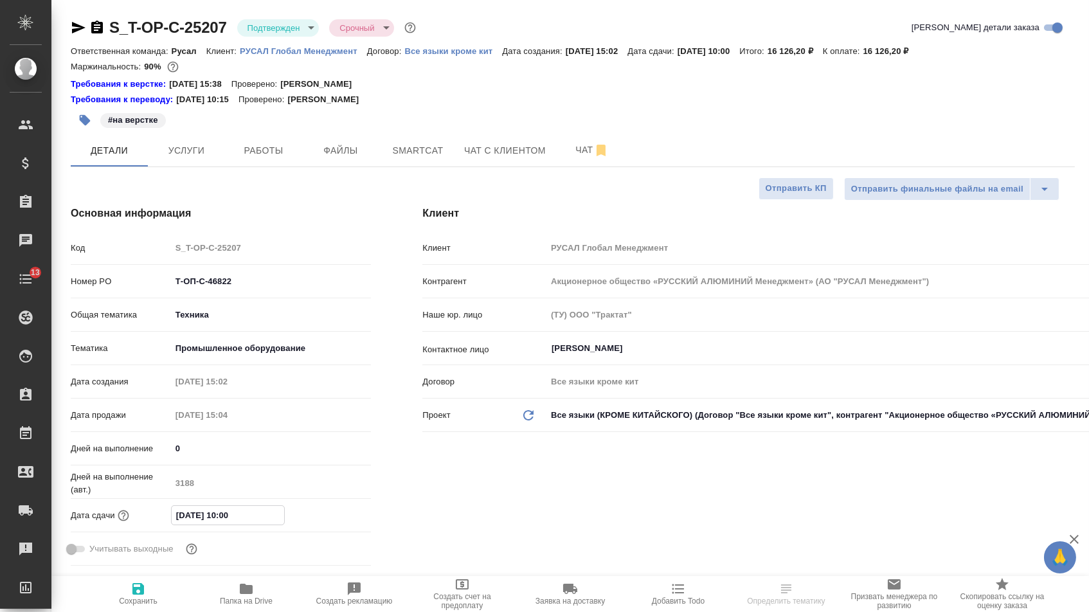
click at [182, 519] on input "[DATE] 10:00" at bounding box center [228, 515] width 112 height 19
select select "RU"
type textarea "x"
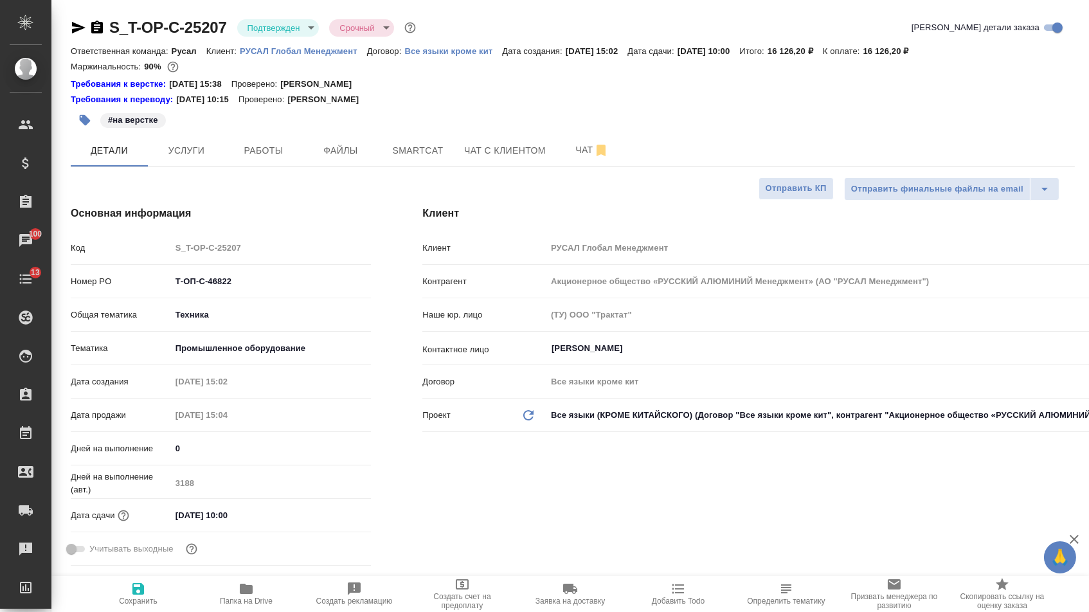
click at [230, 519] on input "[DATE] 10:00" at bounding box center [227, 515] width 112 height 19
type input "[DATE] 10:0_"
type textarea "x"
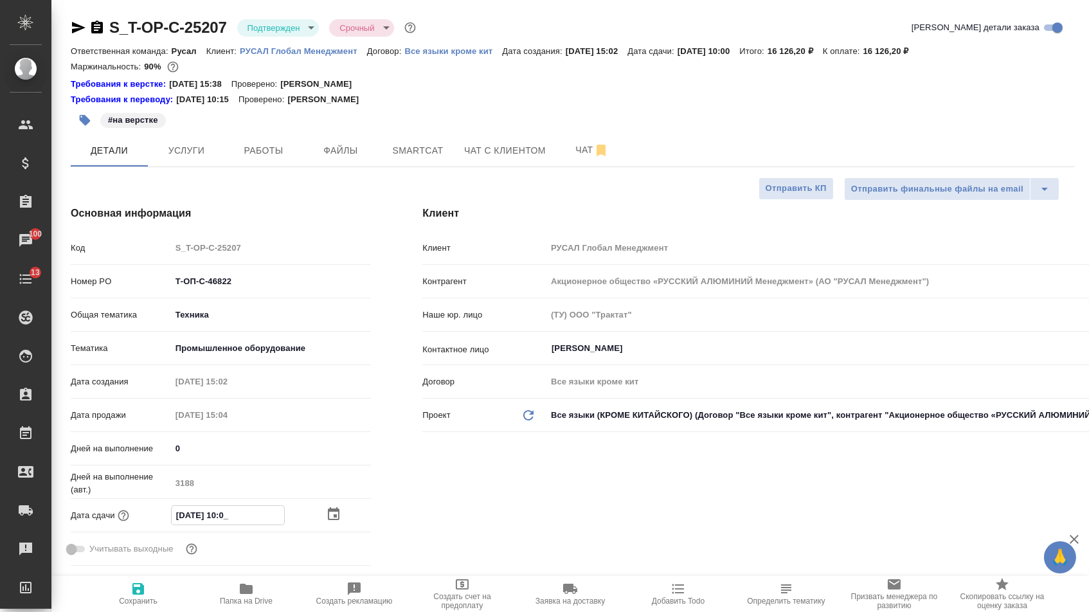
type input "[DATE] 17:00"
type textarea "x"
click at [140, 583] on icon "button" at bounding box center [138, 589] width 12 height 12
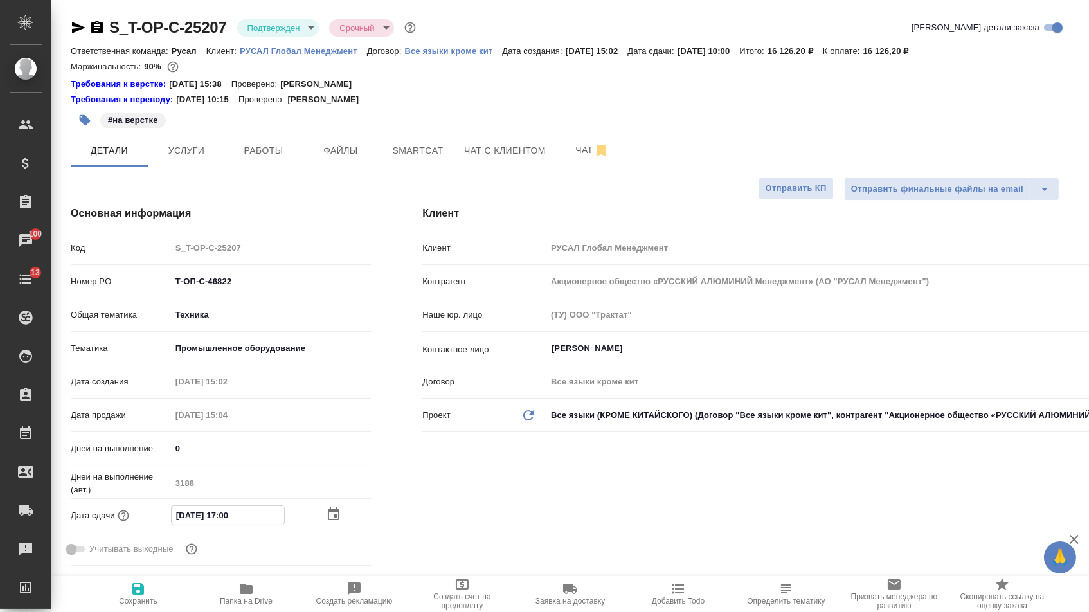
type textarea "x"
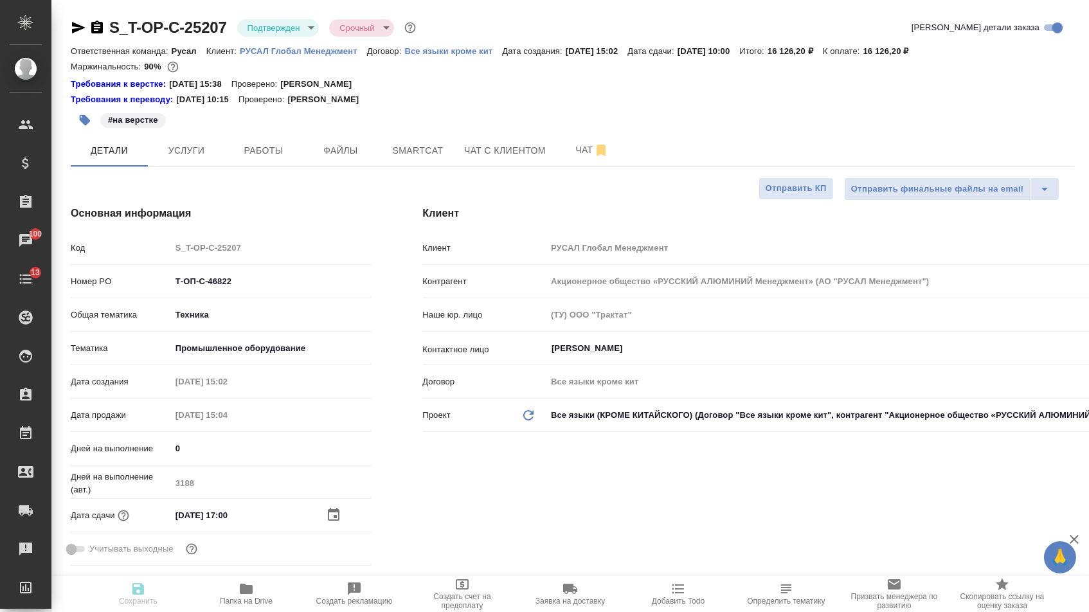
type textarea "x"
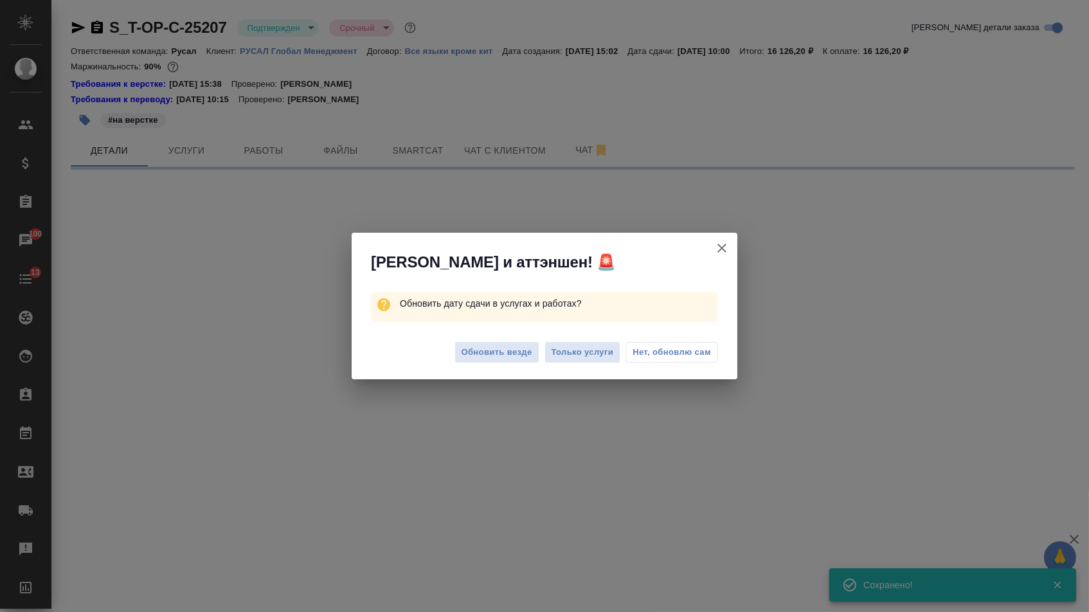
select select "RU"
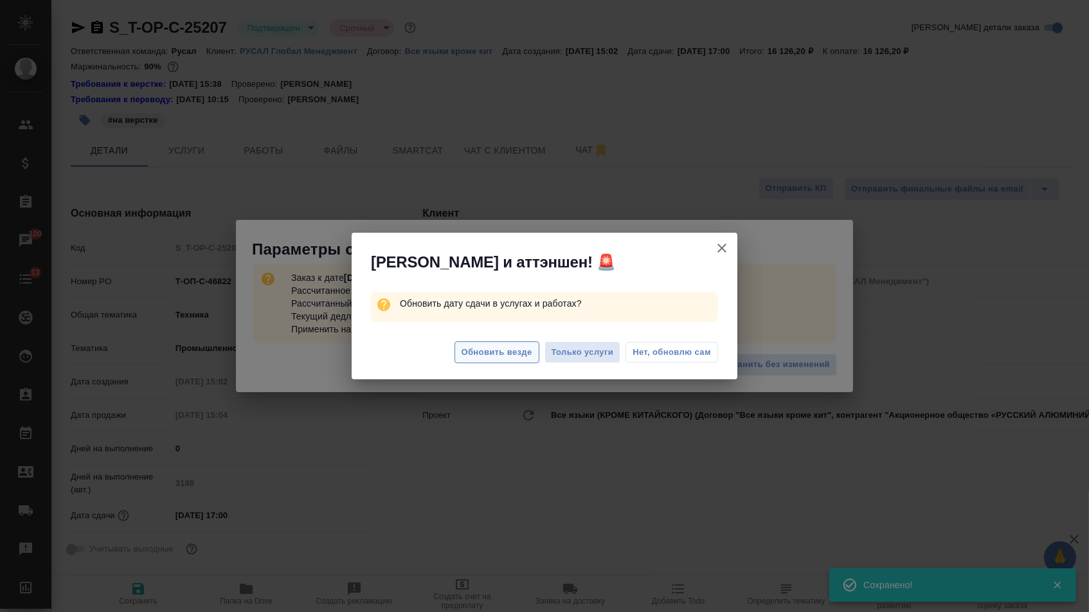
type textarea "x"
click at [494, 353] on span "Обновить везде" at bounding box center [496, 352] width 71 height 15
type textarea "x"
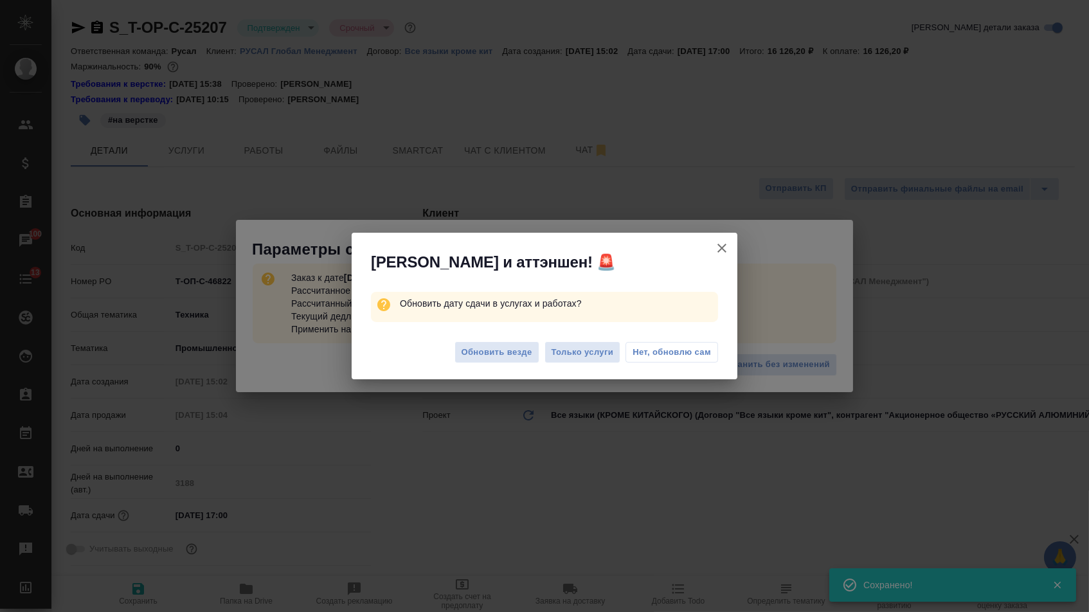
type textarea "x"
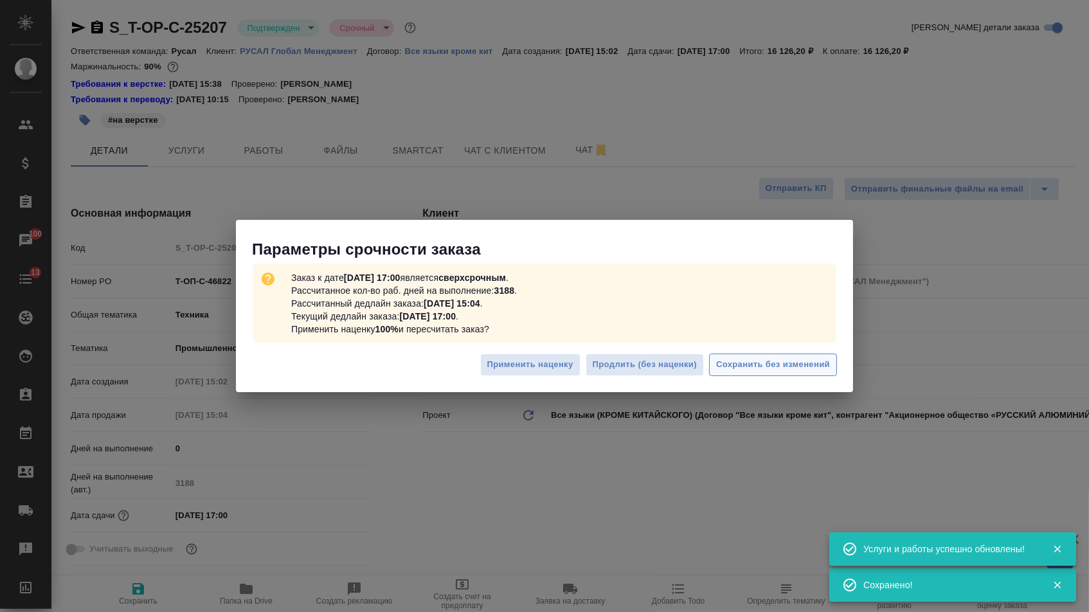
click at [781, 354] on button "Сохранить без изменений" at bounding box center [773, 364] width 128 height 22
type textarea "x"
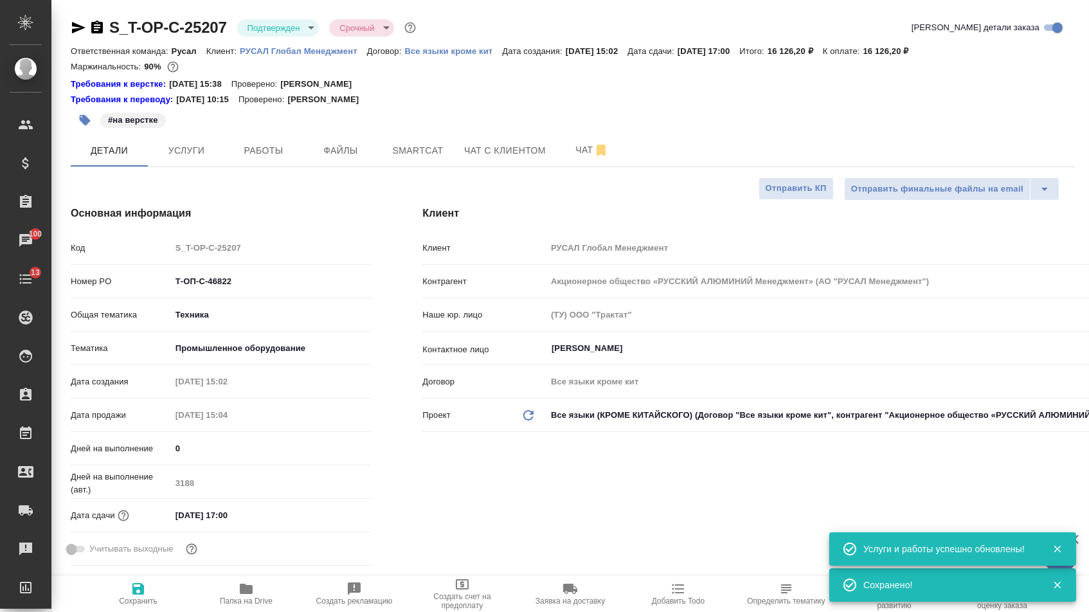
type textarea "x"
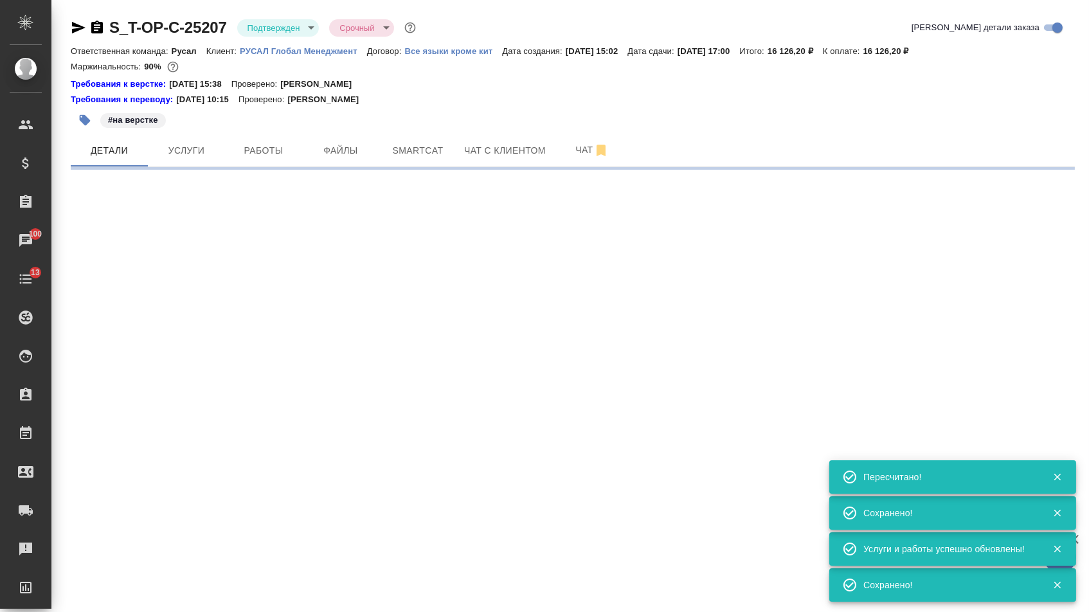
select select "RU"
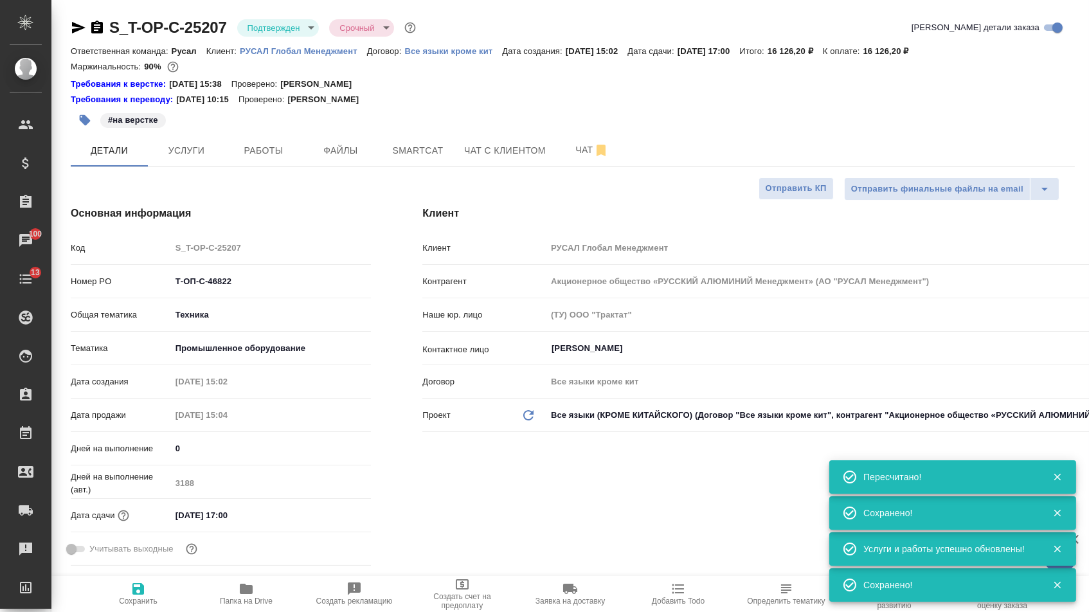
type textarea "x"
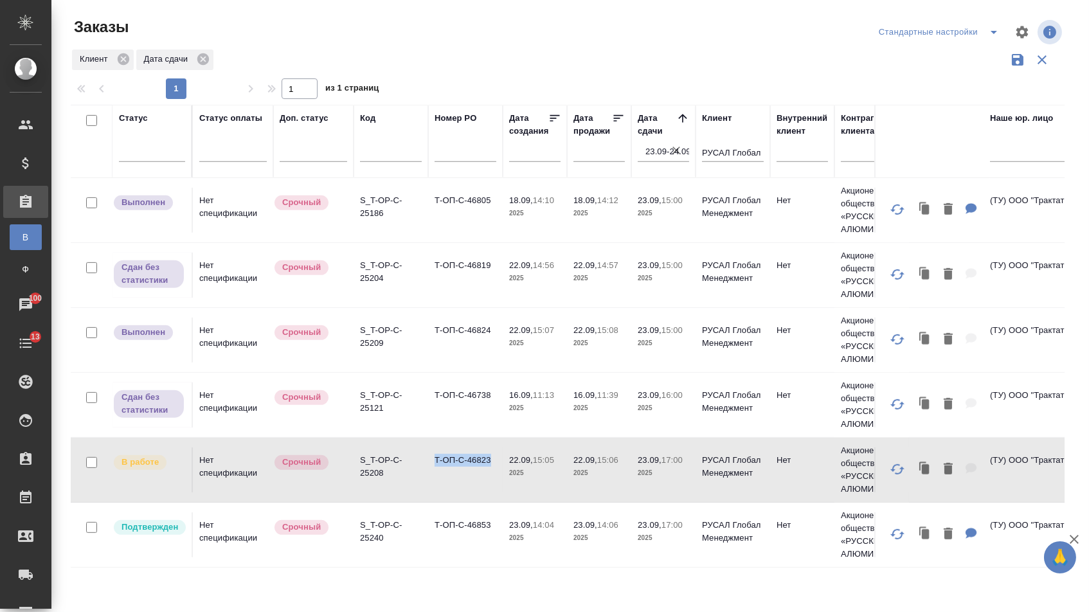
drag, startPoint x: 435, startPoint y: 467, endPoint x: 492, endPoint y: 470, distance: 56.6
click at [492, 470] on td "Т-ОП-С-46823" at bounding box center [465, 469] width 75 height 45
copy td "Т-ОП-С-46823"
